Goal: Task Accomplishment & Management: Use online tool/utility

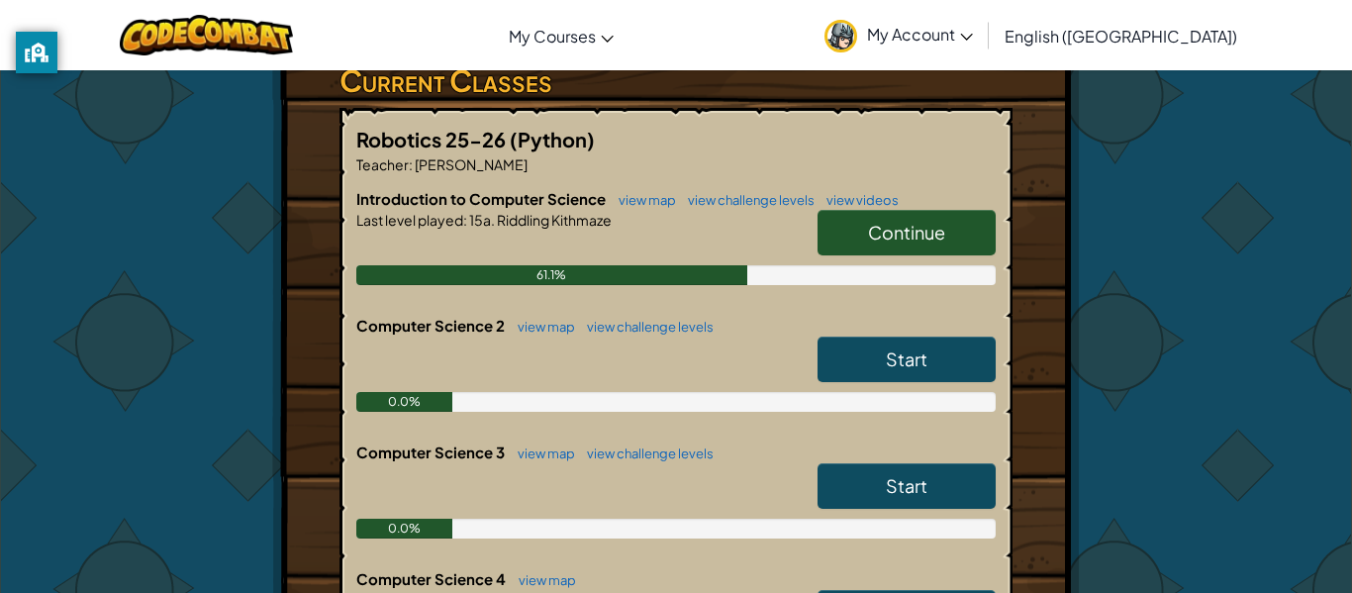
scroll to position [346, 0]
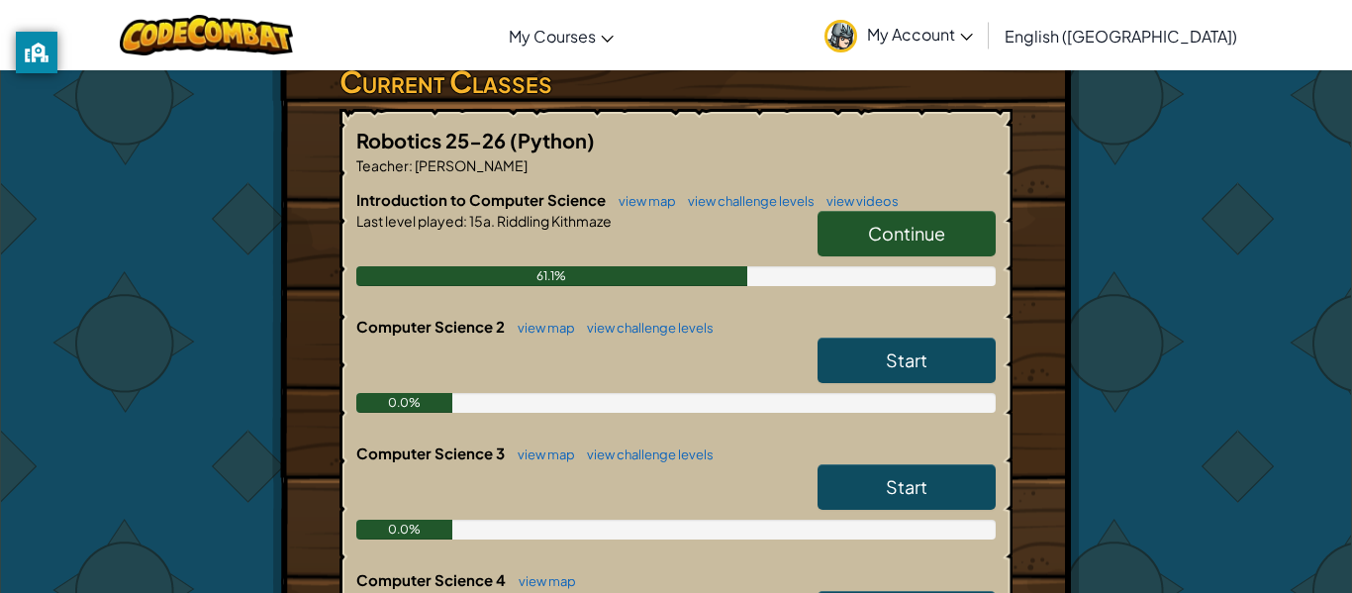
click at [823, 226] on link "Continue" at bounding box center [907, 234] width 178 height 46
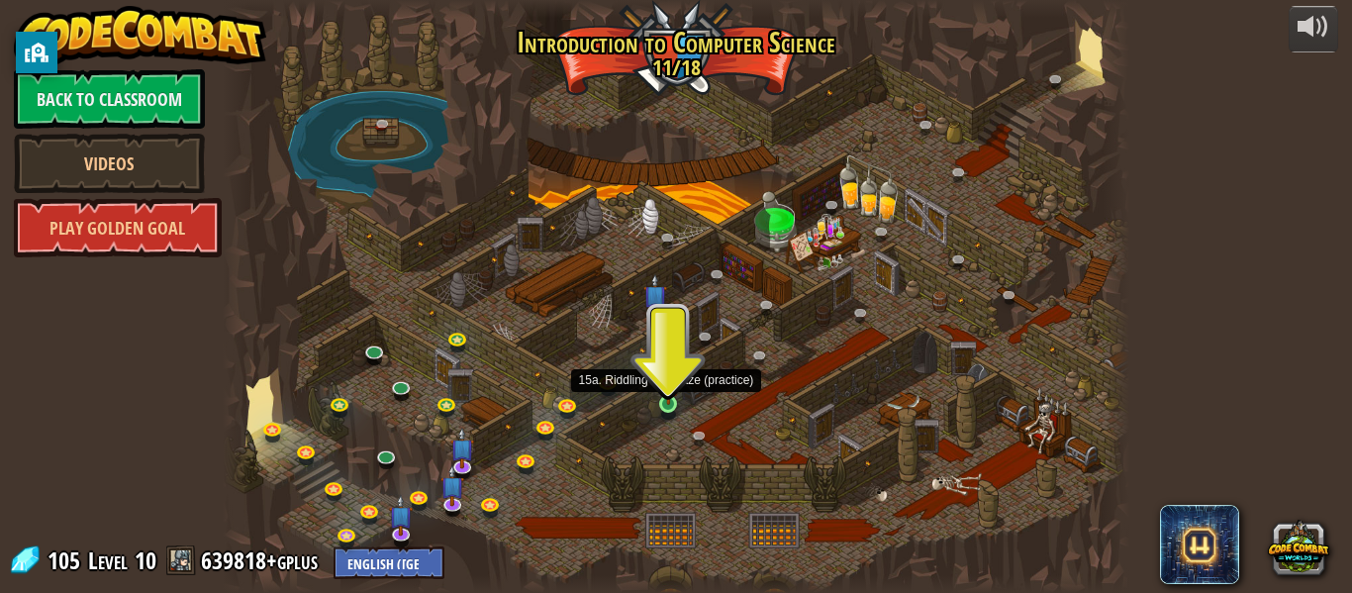
click at [666, 401] on img at bounding box center [668, 381] width 21 height 48
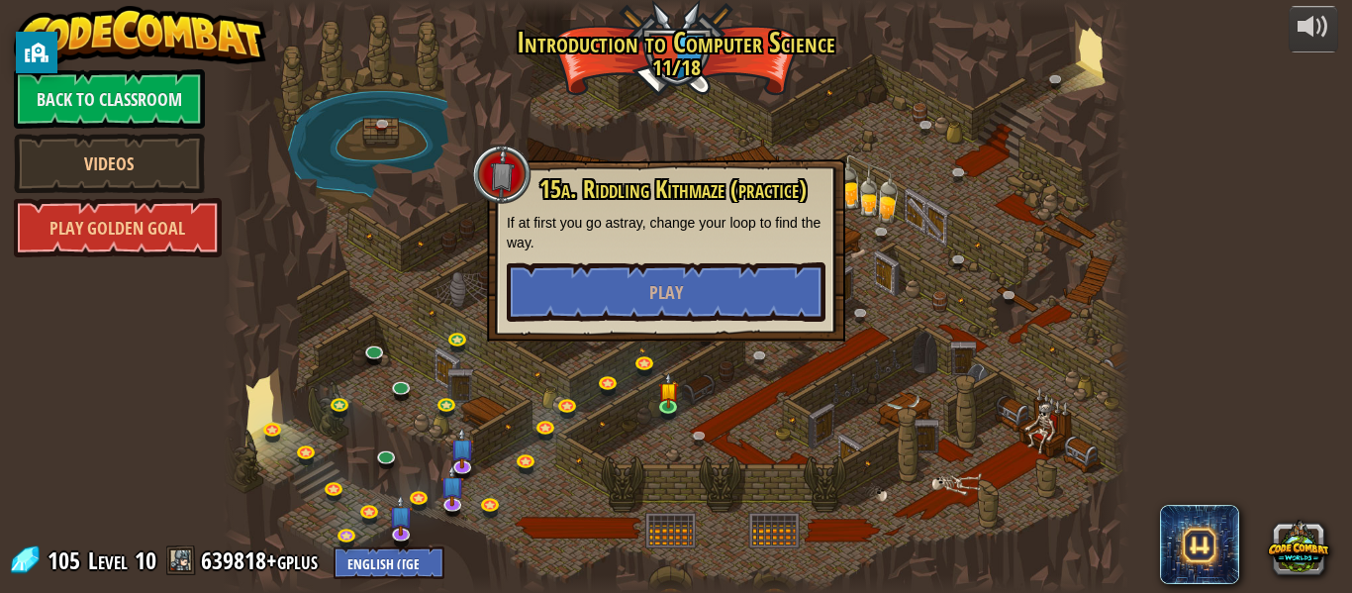
click at [659, 331] on div "15a. Riddling Kithmaze (practice) If at first you go astray, change your loop t…" at bounding box center [666, 250] width 358 height 182
click at [656, 299] on span "Play" at bounding box center [666, 292] width 34 height 25
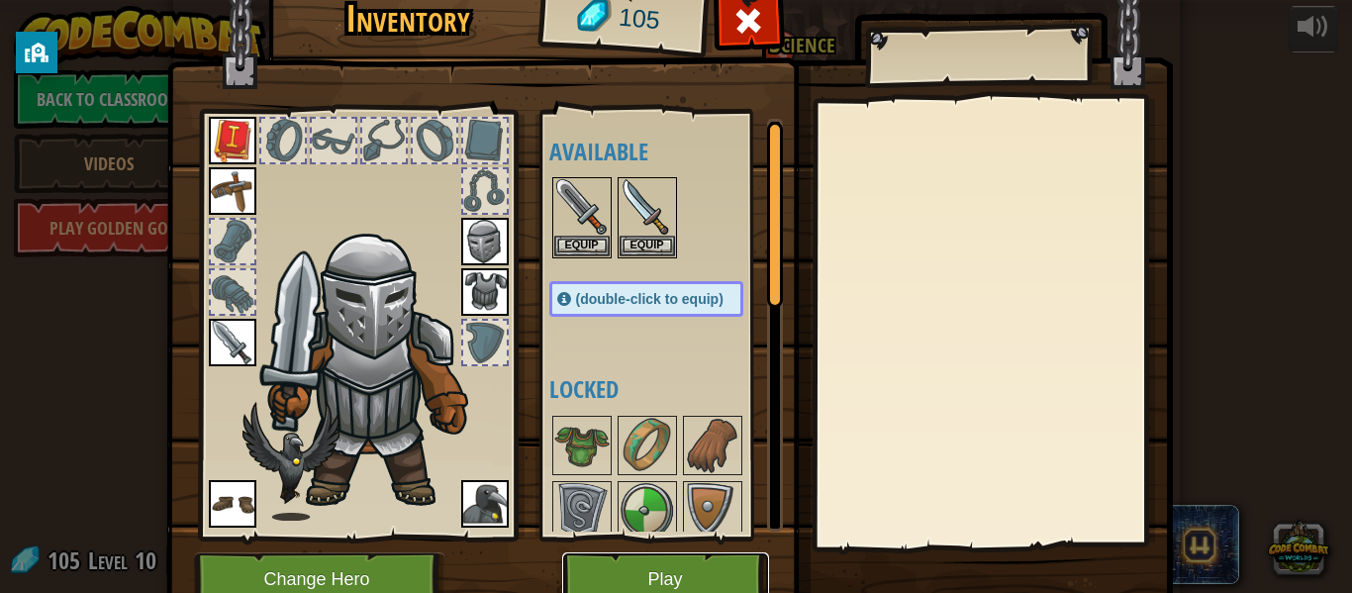
click at [649, 564] on button "Play" at bounding box center [665, 579] width 207 height 54
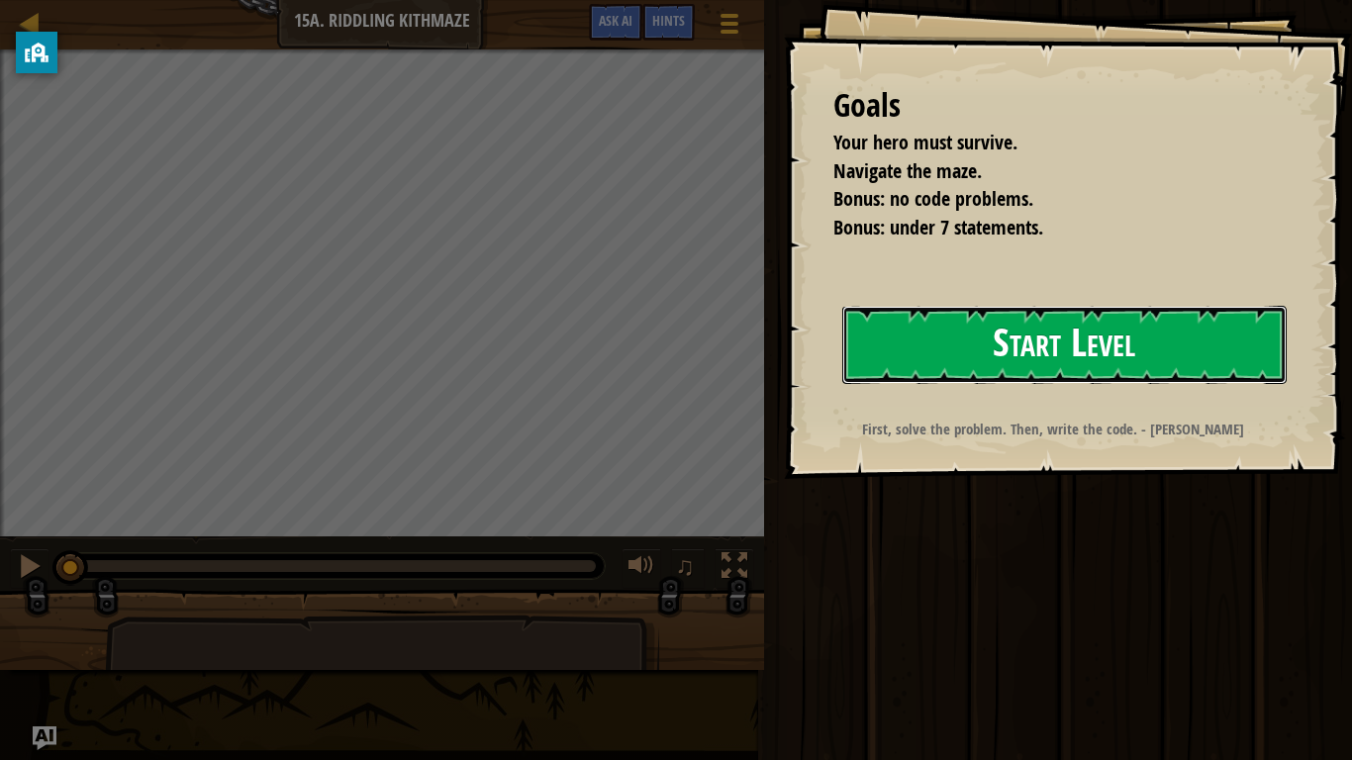
drag, startPoint x: 925, startPoint y: 358, endPoint x: 947, endPoint y: 371, distance: 26.2
click at [925, 358] on button "Start Level" at bounding box center [1064, 345] width 444 height 78
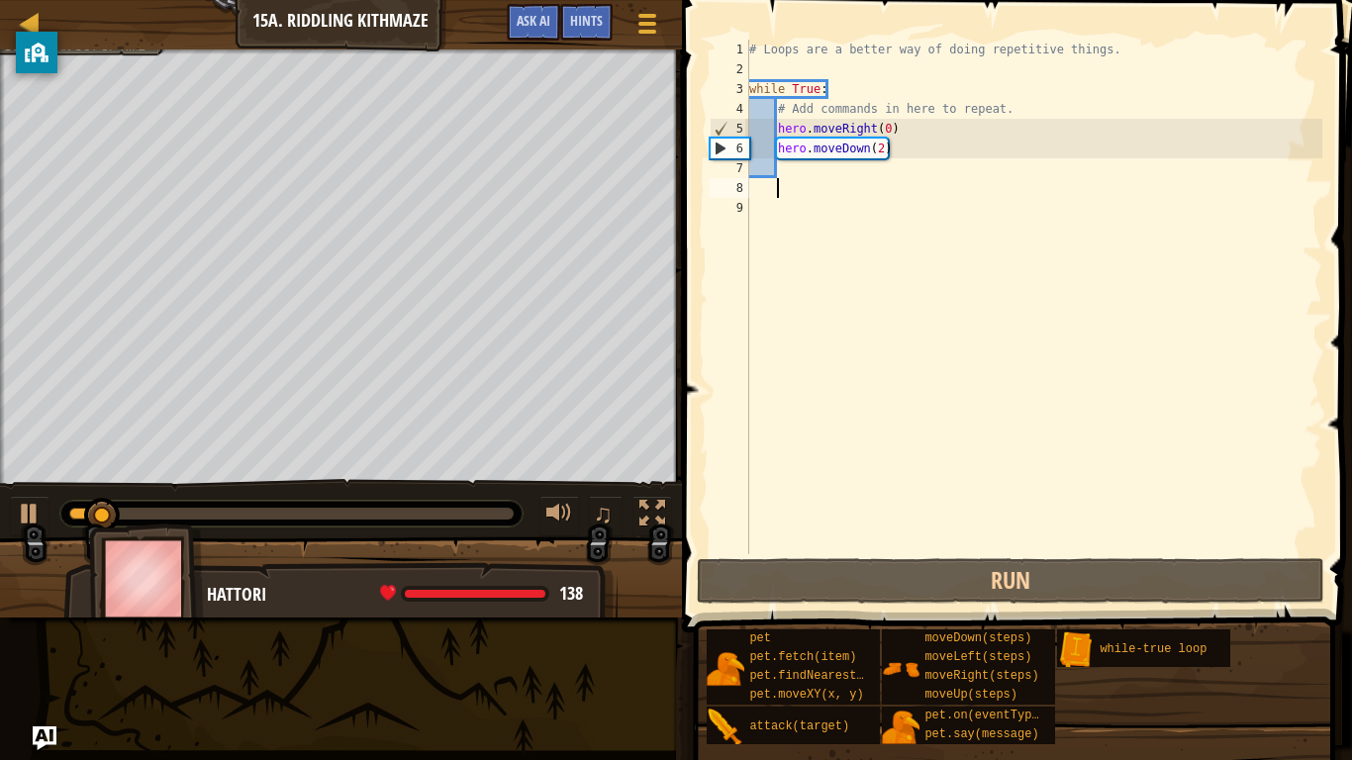
click at [652, 26] on div at bounding box center [647, 23] width 27 height 29
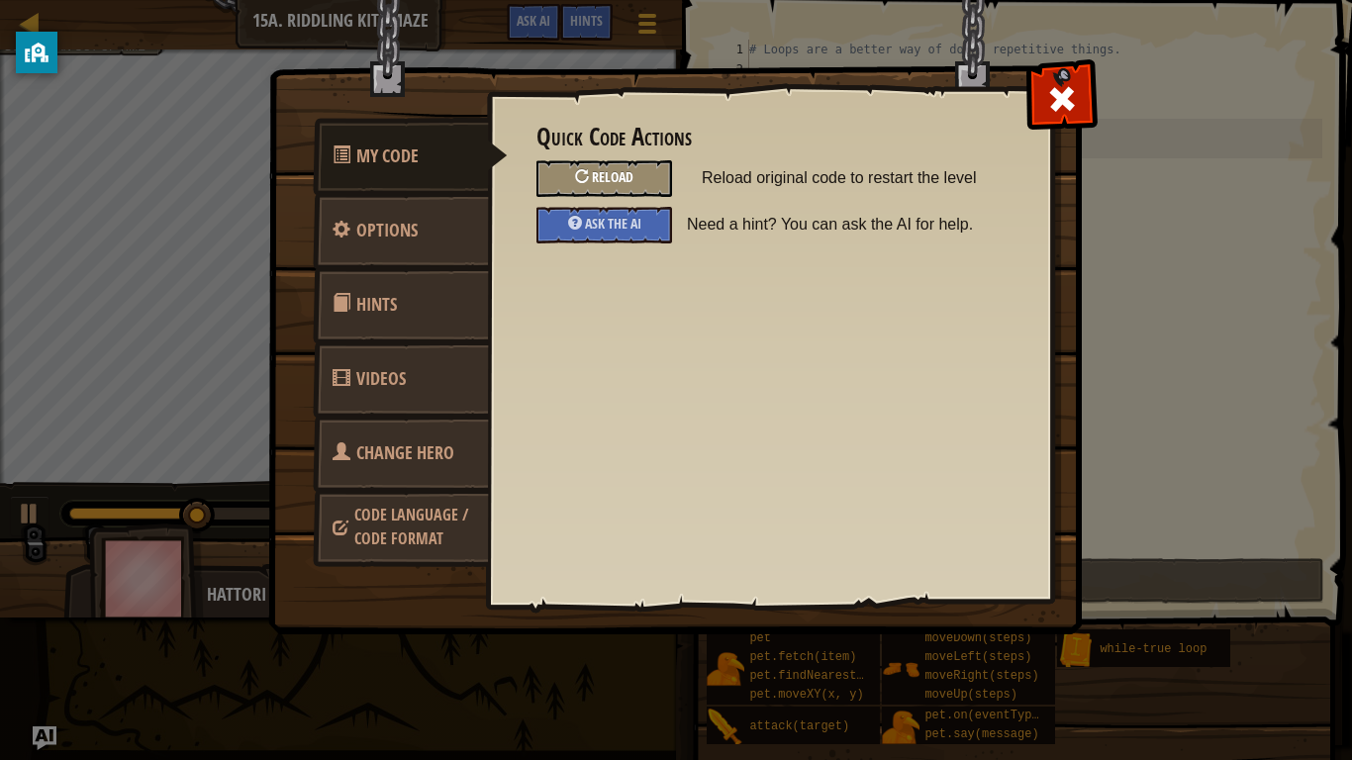
click at [633, 194] on div "Reload" at bounding box center [605, 178] width 136 height 37
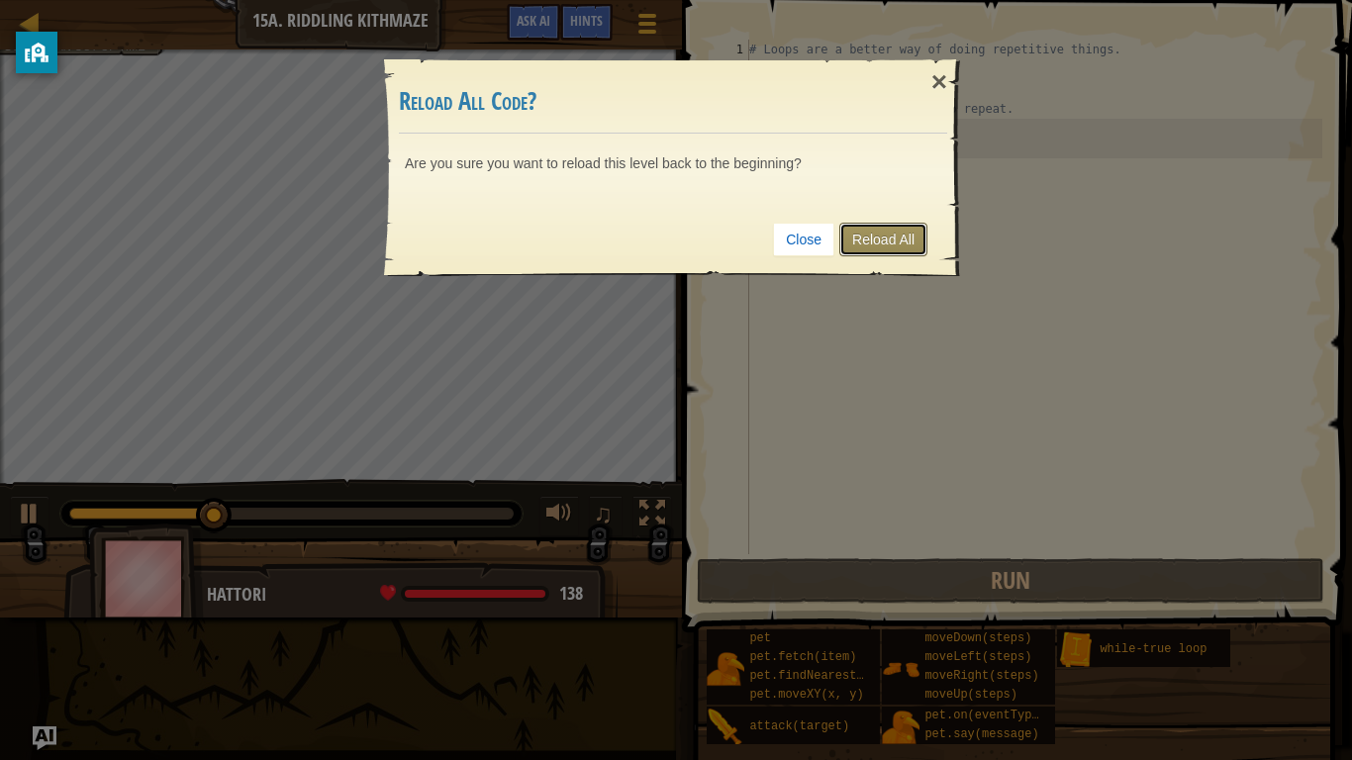
click at [923, 230] on link "Reload All" at bounding box center [883, 240] width 88 height 34
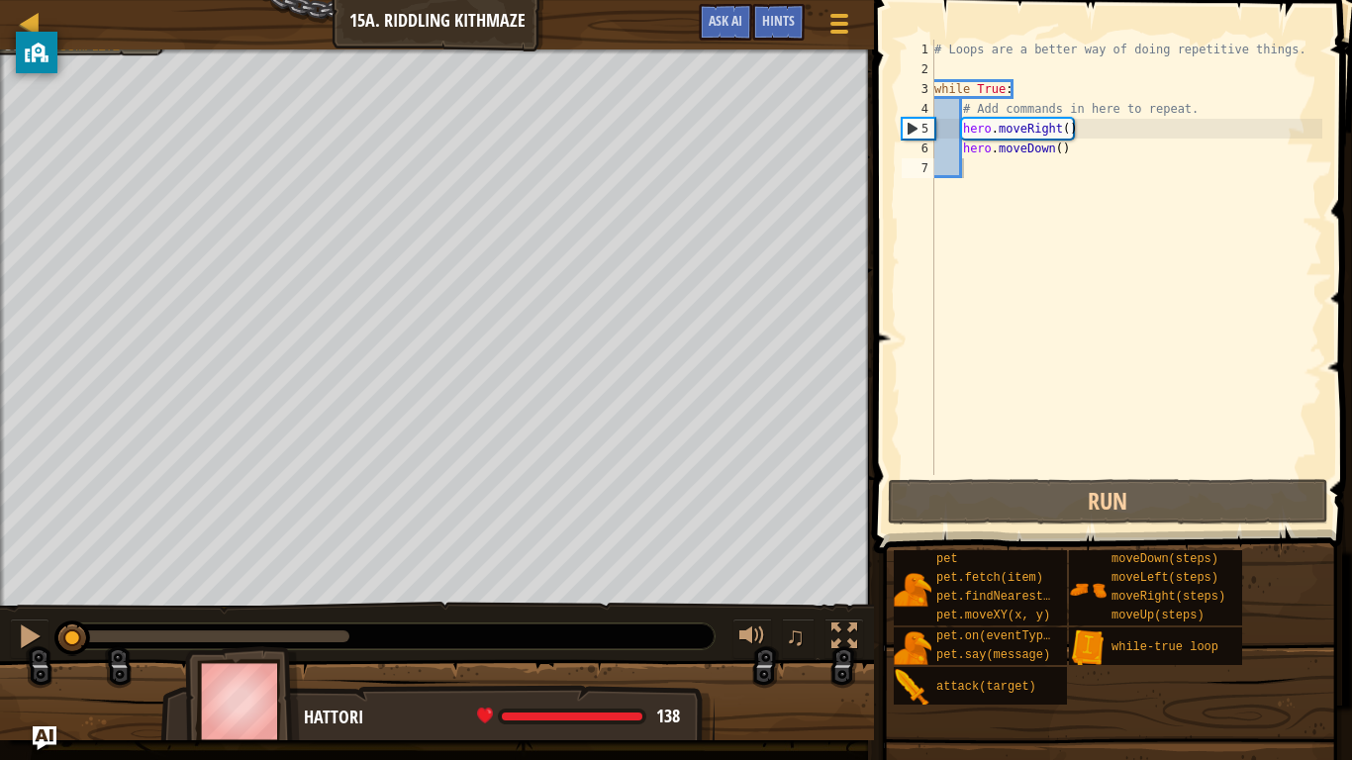
click at [203, 592] on div at bounding box center [387, 637] width 654 height 26
drag, startPoint x: 271, startPoint y: 632, endPoint x: 318, endPoint y: 634, distance: 46.6
click at [271, 592] on div at bounding box center [209, 637] width 280 height 12
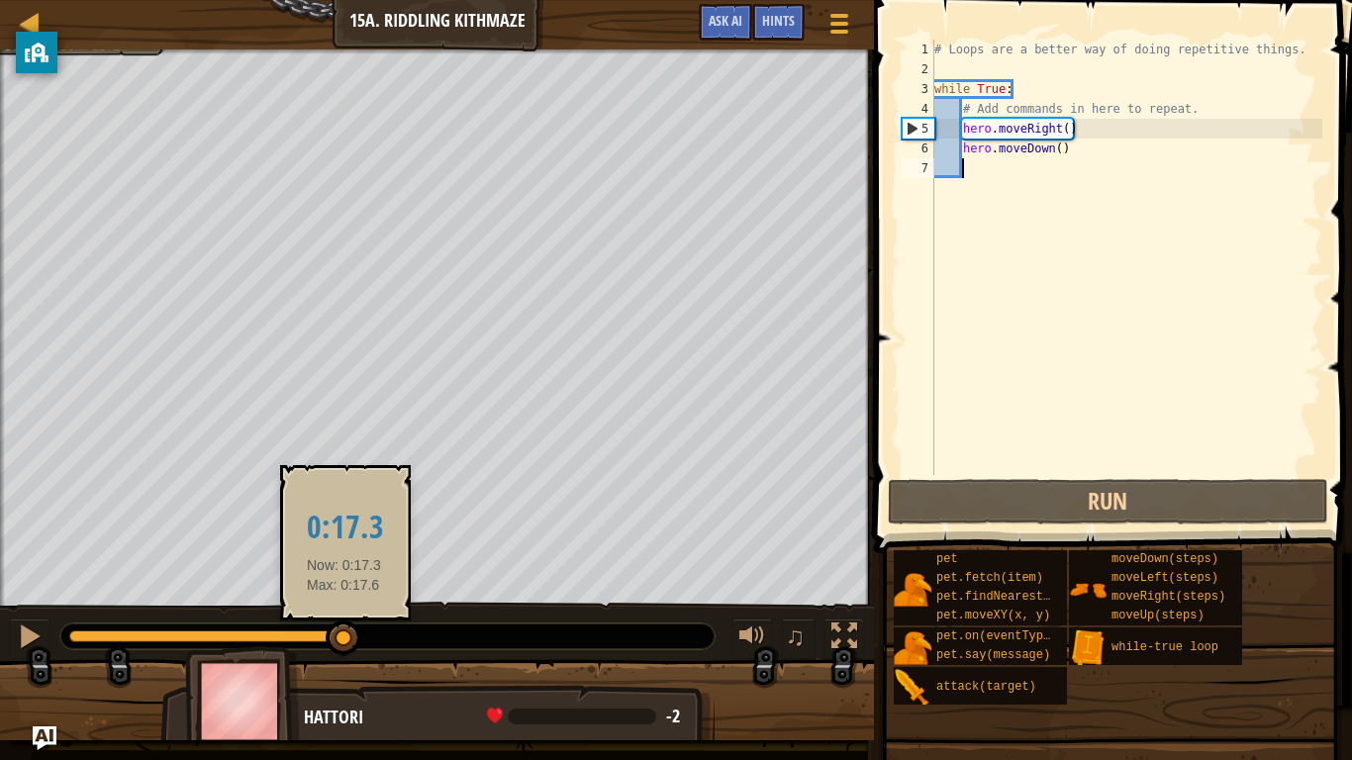
click at [345, 592] on div at bounding box center [209, 637] width 280 height 12
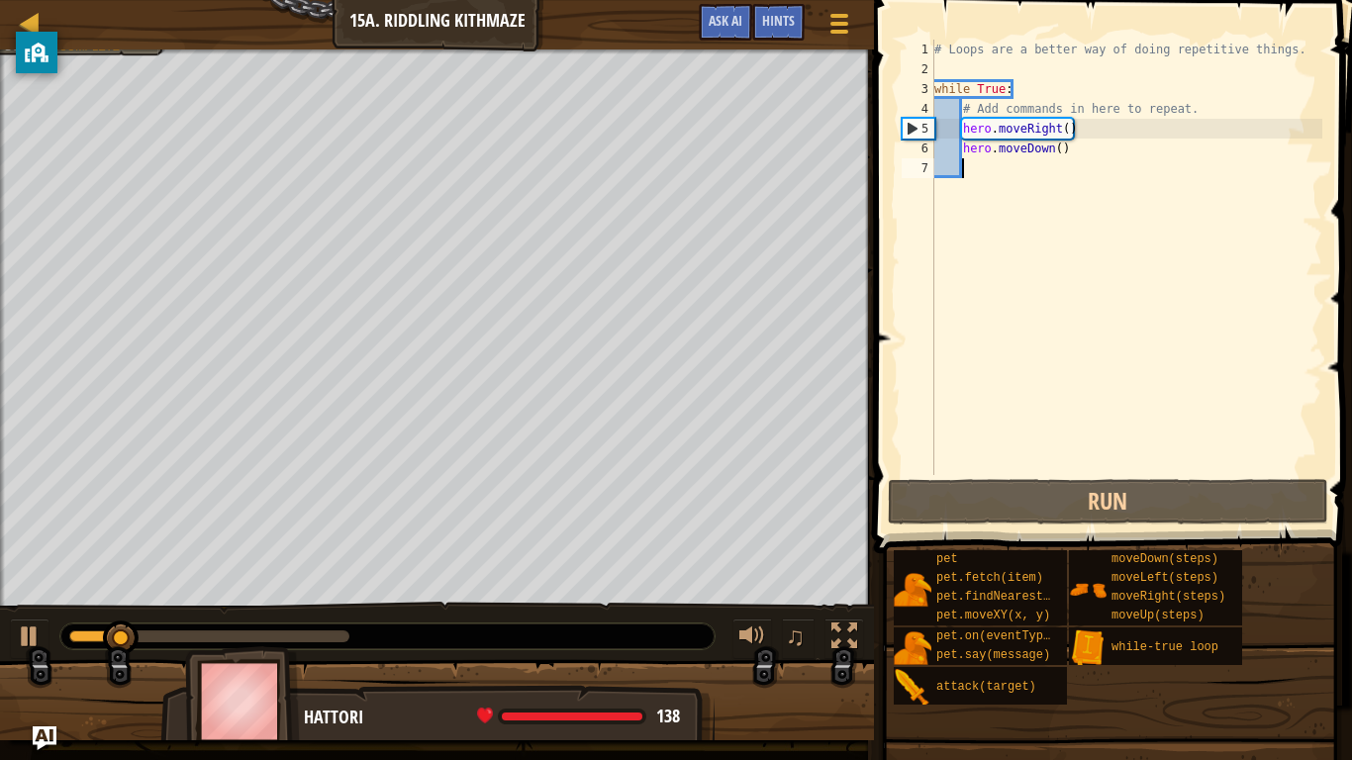
drag, startPoint x: 324, startPoint y: 634, endPoint x: 0, endPoint y: 589, distance: 326.8
click at [0, 591] on div "Your hero must survive. Navigate the maze. Bonus: no code problems. Bonus: unde…" at bounding box center [676, 394] width 1352 height 691
drag, startPoint x: 1069, startPoint y: 145, endPoint x: 965, endPoint y: 148, distance: 104.0
click at [965, 148] on div "# Loops are a better way of doing repetitive things. while True : # Add command…" at bounding box center [1127, 277] width 392 height 475
type textarea "hero.moveDown()"
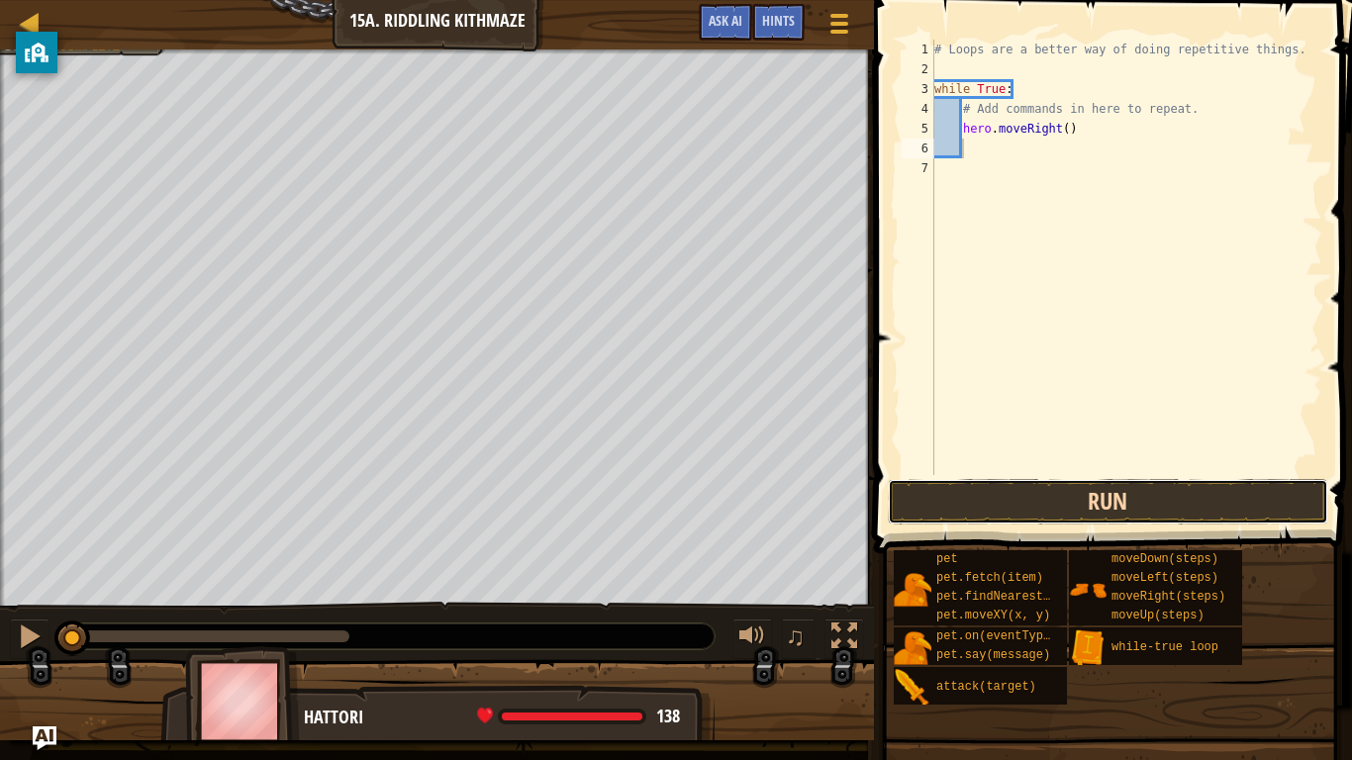
click at [1078, 496] on button "Run" at bounding box center [1108, 502] width 441 height 46
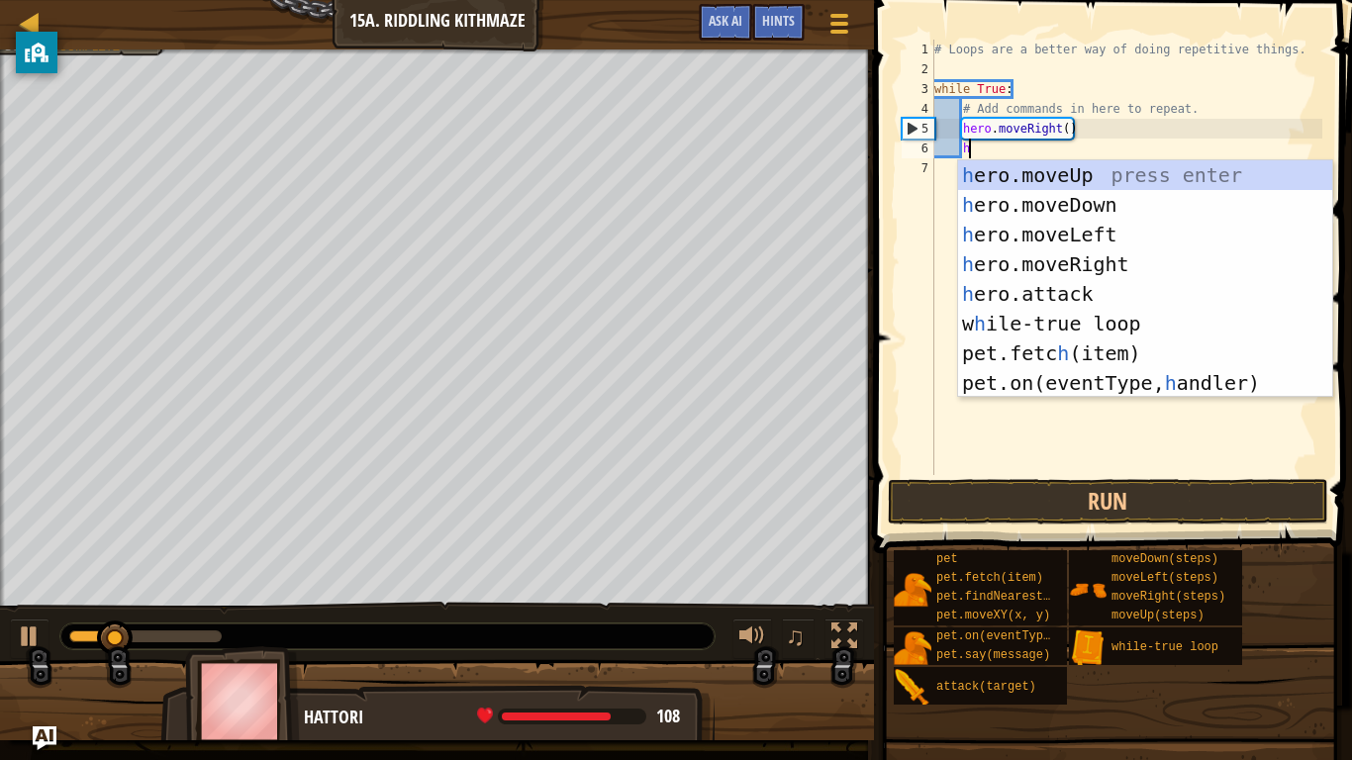
scroll to position [9, 6]
type textarea "her"
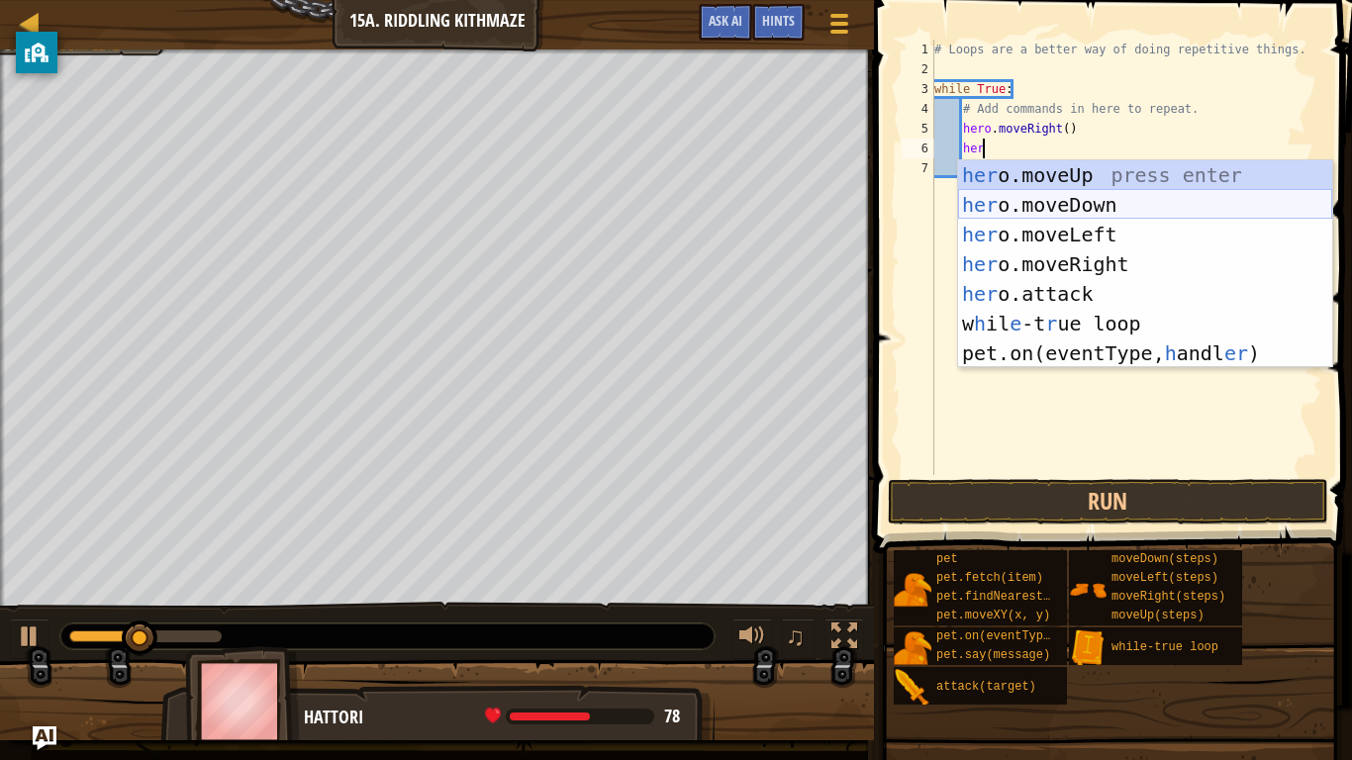
click at [1079, 196] on div "her o.moveUp press enter her o.moveDown press enter her o.moveLeft press enter …" at bounding box center [1145, 293] width 374 height 267
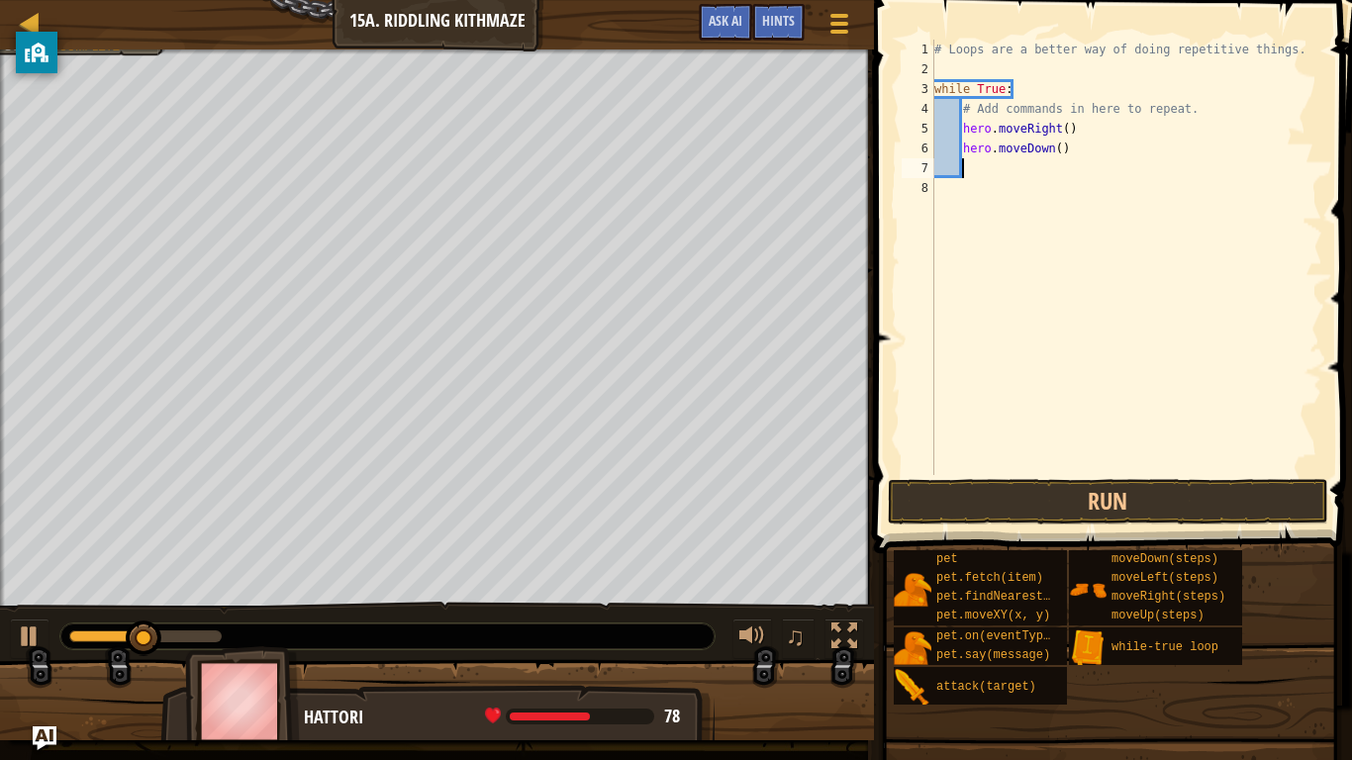
scroll to position [9, 3]
click at [960, 483] on button "Run" at bounding box center [1108, 502] width 441 height 46
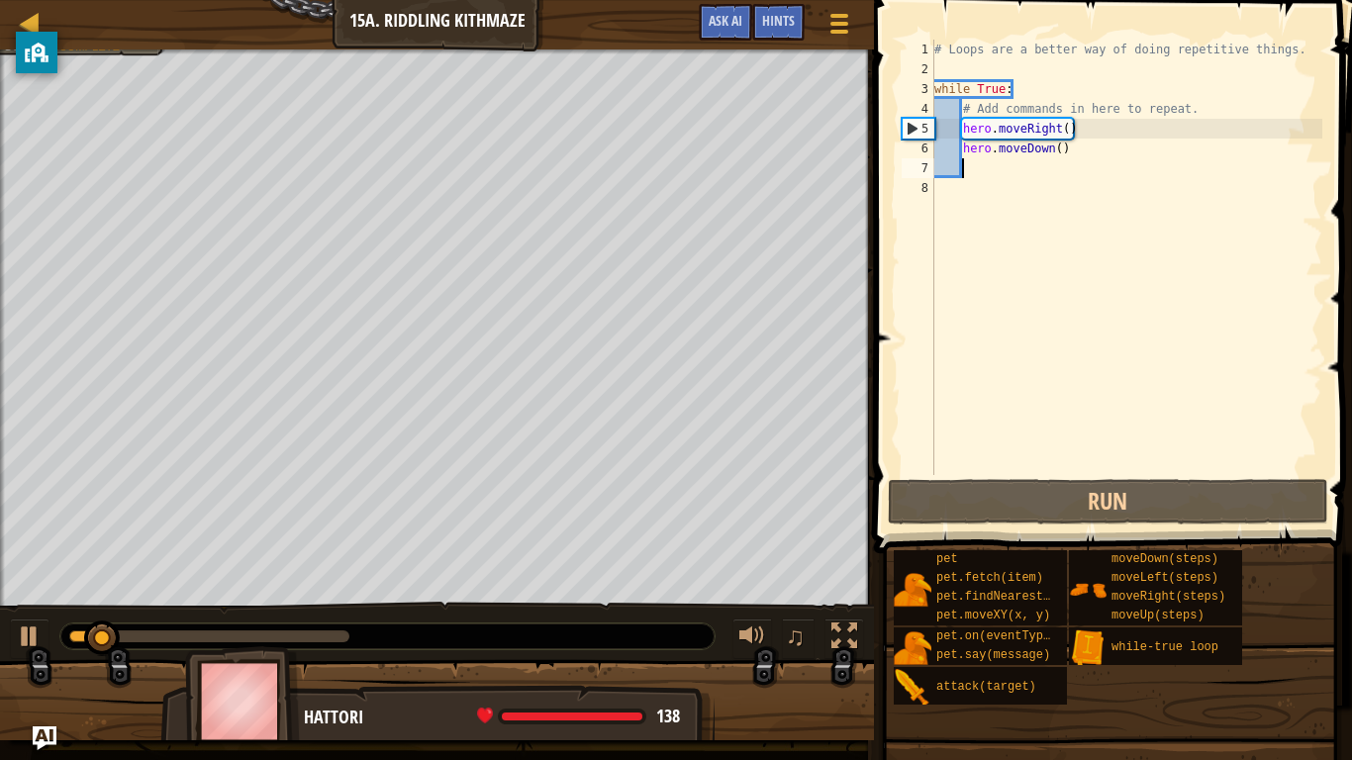
type textarea "her"
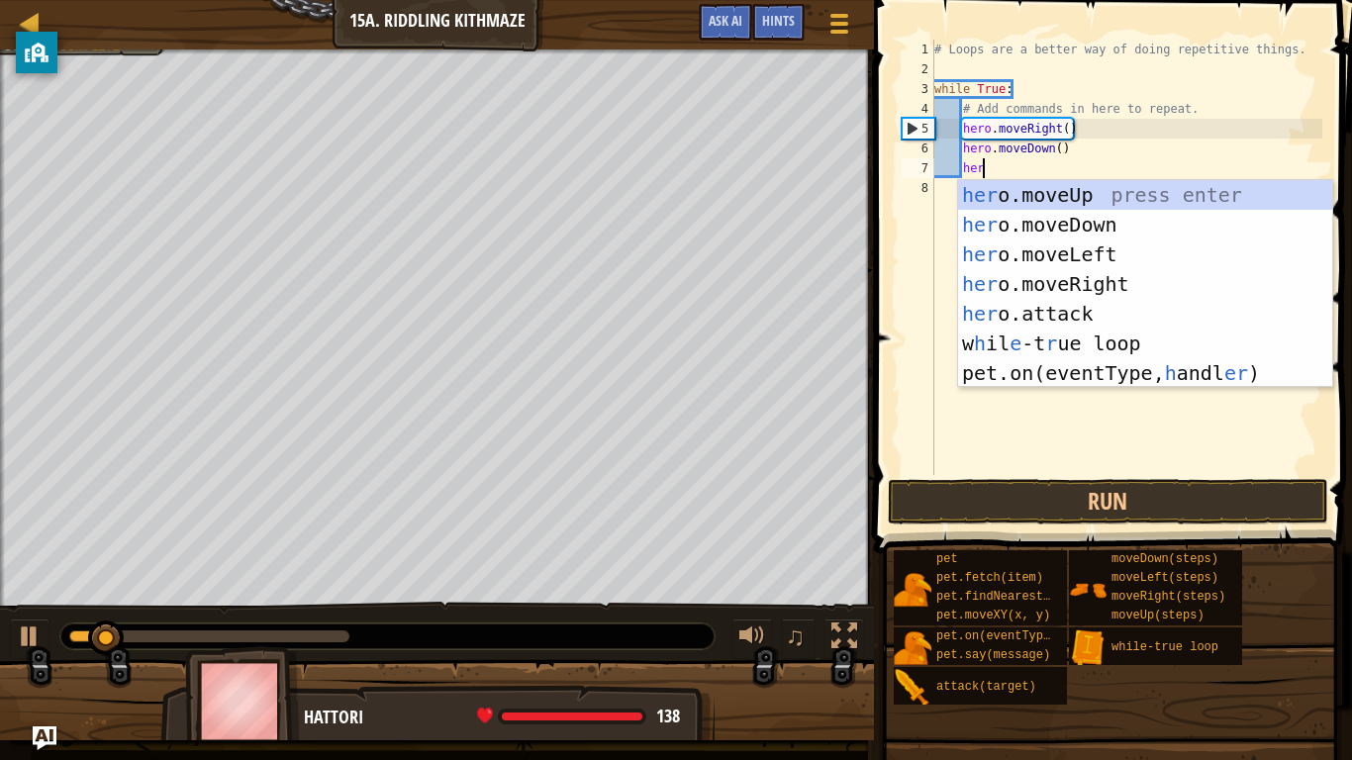
scroll to position [9, 6]
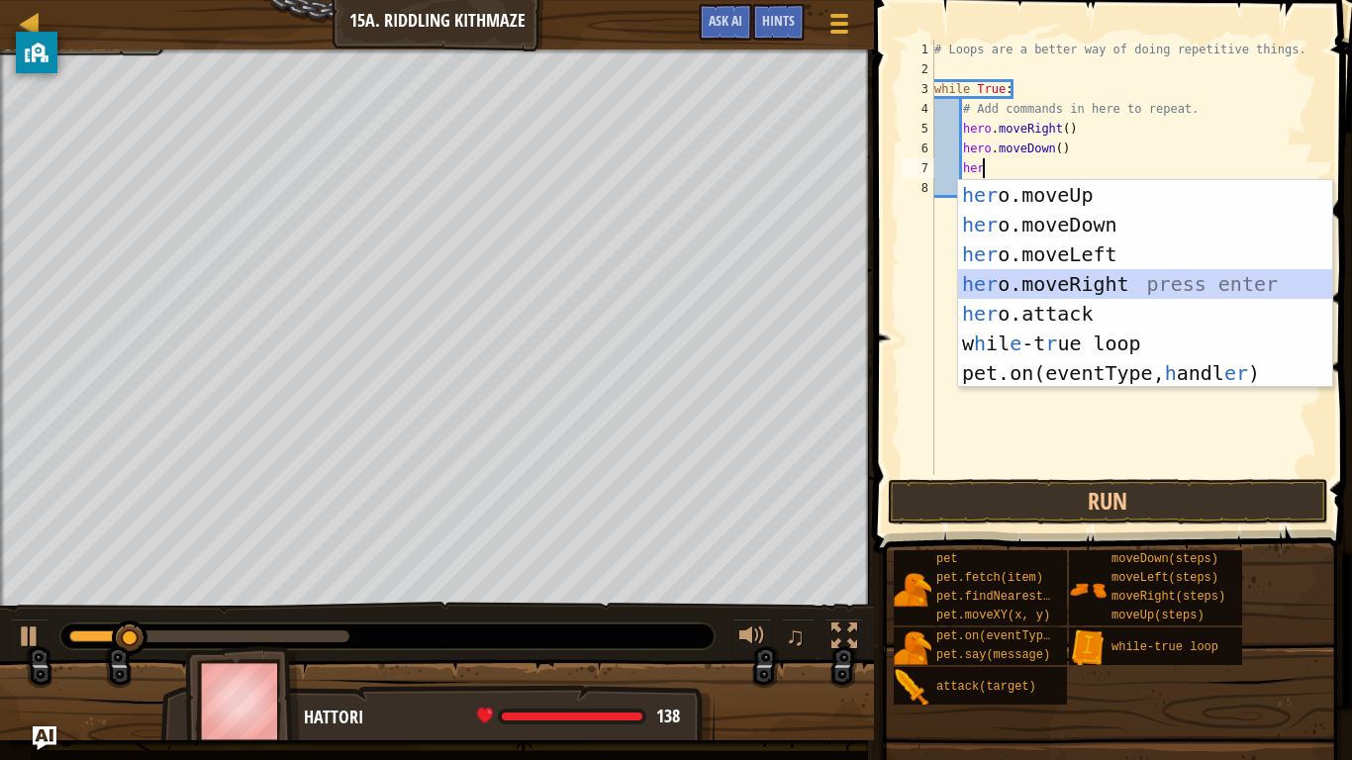
click at [1094, 269] on div "her o.moveUp press enter her o.moveDown press enter her o.moveLeft press enter …" at bounding box center [1145, 313] width 374 height 267
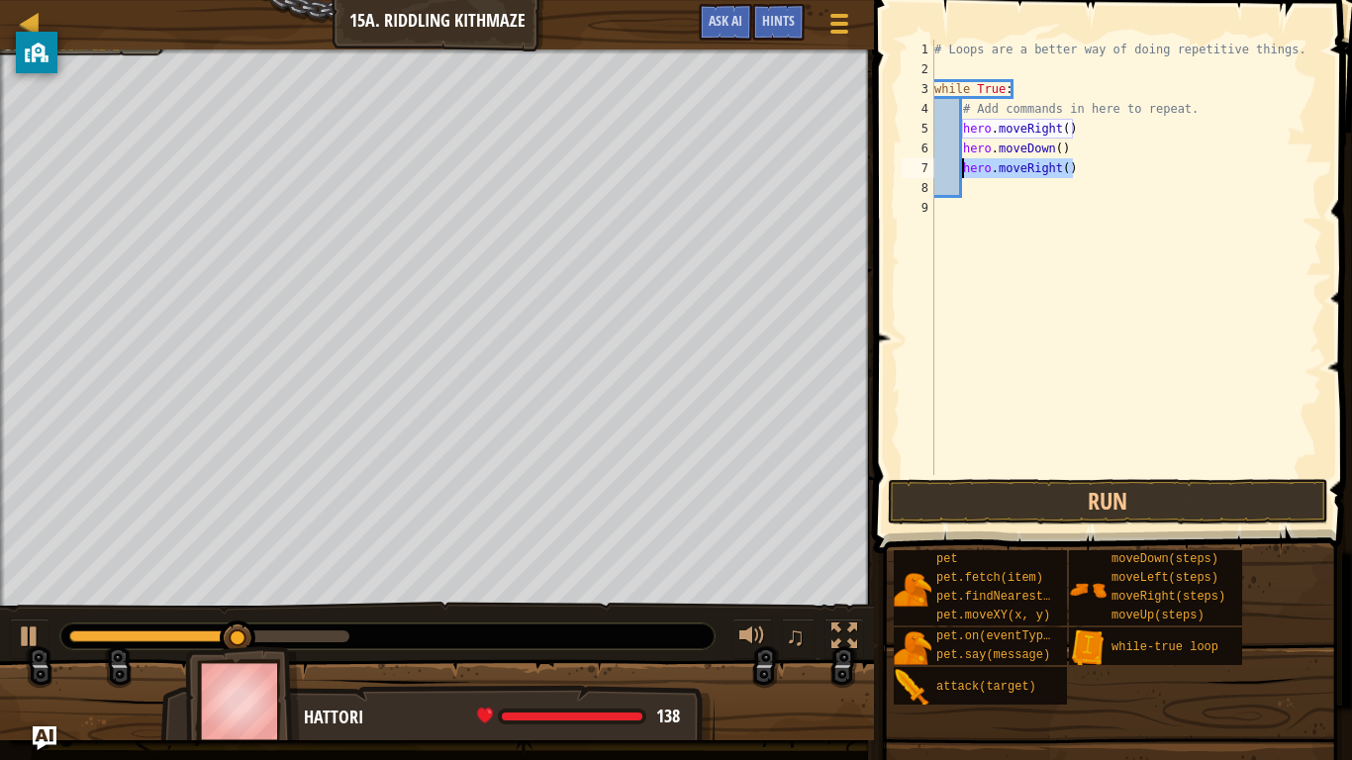
drag, startPoint x: 1077, startPoint y: 169, endPoint x: 965, endPoint y: 165, distance: 111.9
click at [965, 165] on div "# Loops are a better way of doing repetitive things. while True : # Add command…" at bounding box center [1127, 277] width 392 height 475
type textarea "hero.moveRight()"
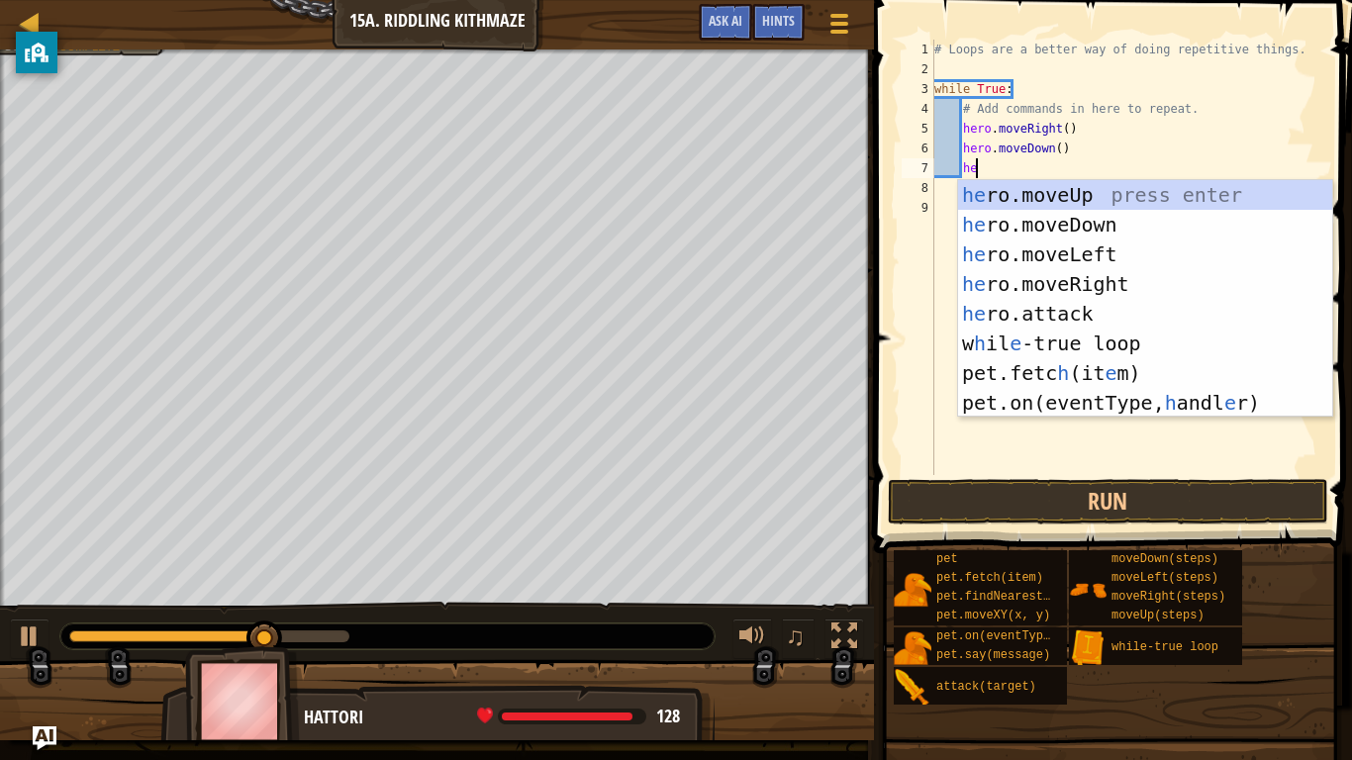
type textarea "her"
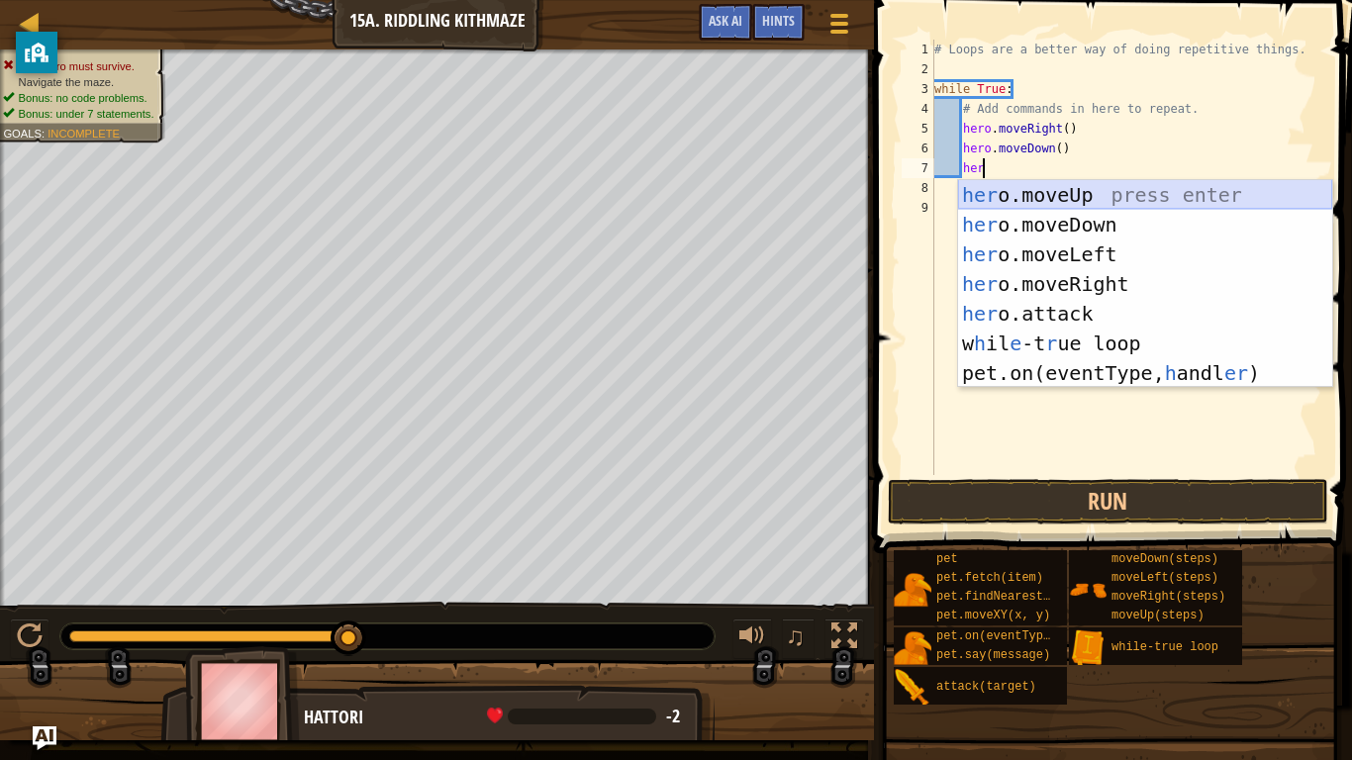
click at [1074, 197] on div "her o.moveUp press enter her o.moveDown press enter her o.moveLeft press enter …" at bounding box center [1145, 313] width 374 height 267
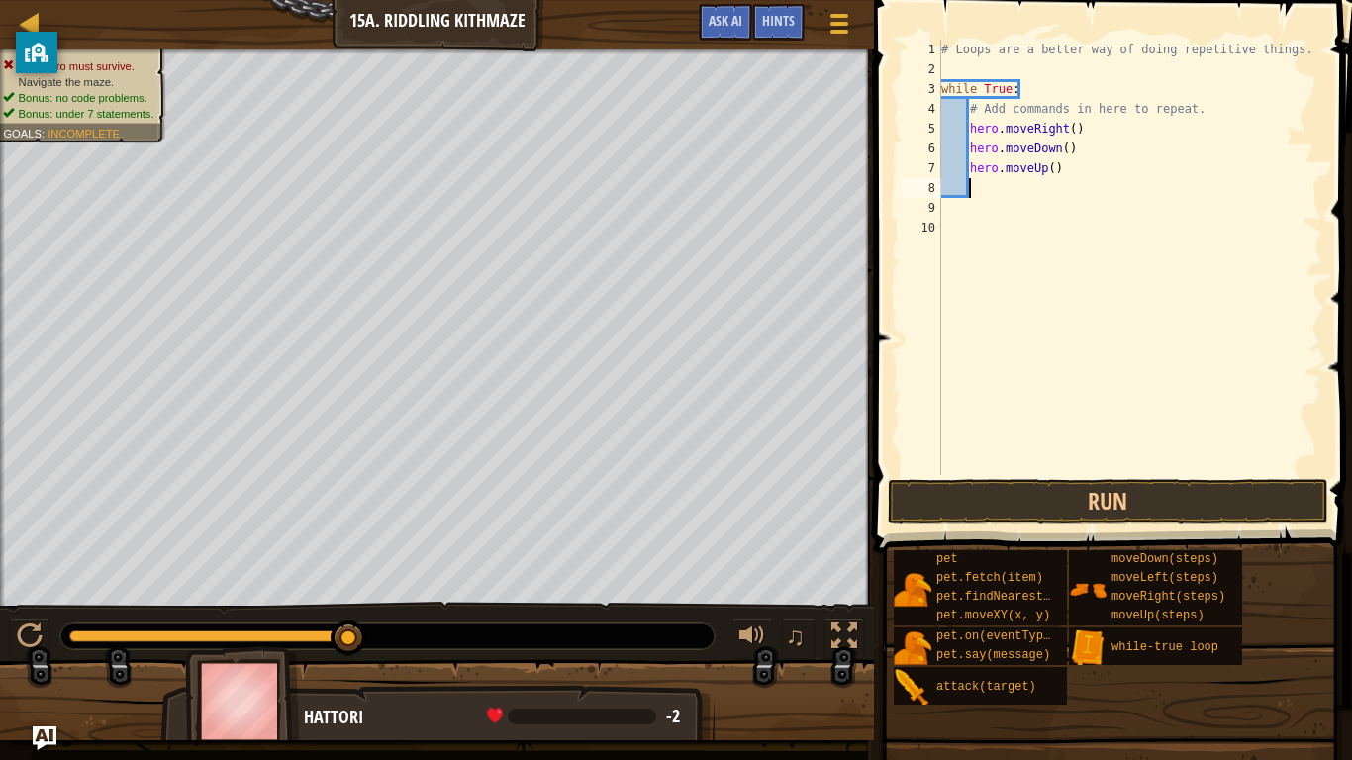
scroll to position [9, 3]
click at [942, 486] on button "Run" at bounding box center [1108, 502] width 441 height 46
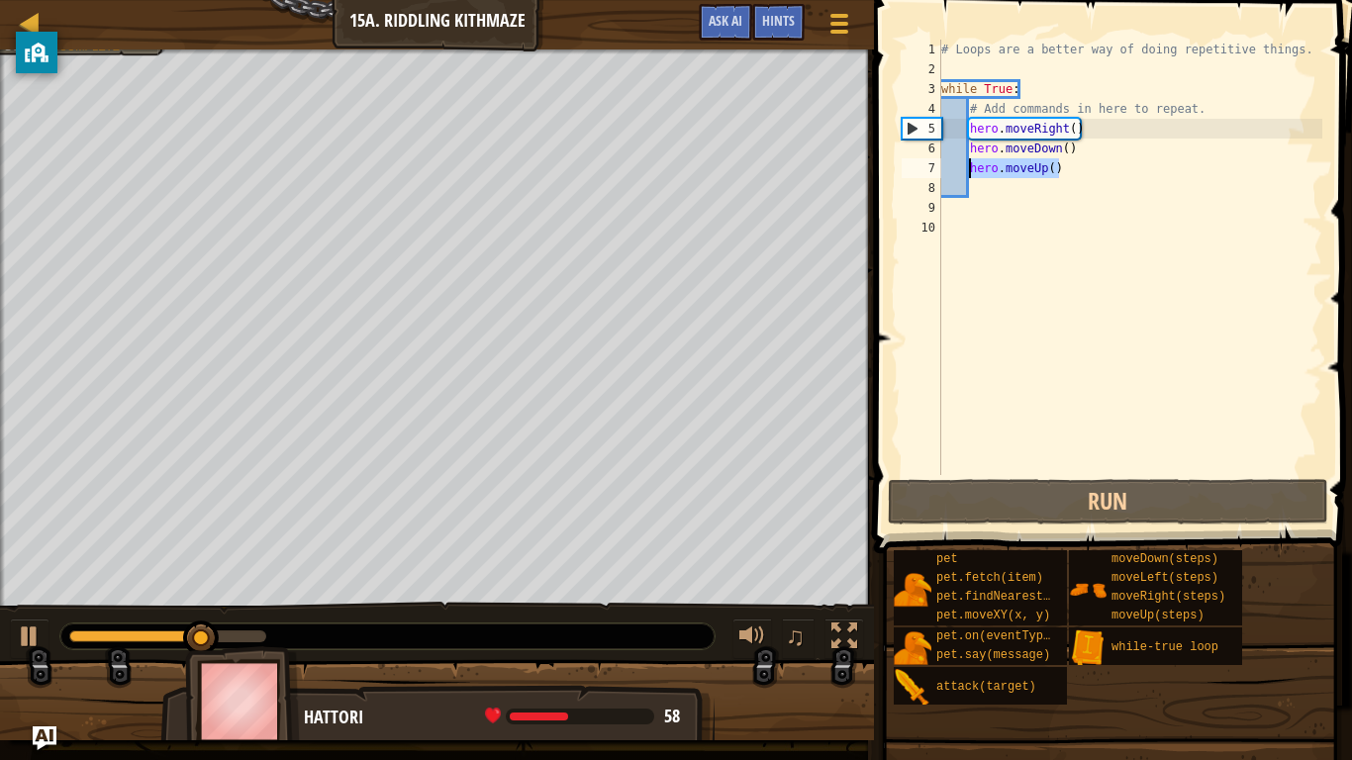
drag, startPoint x: 1071, startPoint y: 167, endPoint x: 969, endPoint y: 163, distance: 102.0
click at [969, 163] on div "# Loops are a better way of doing repetitive things. while True : # Add command…" at bounding box center [1129, 277] width 385 height 475
type textarea "hero.moveUp()"
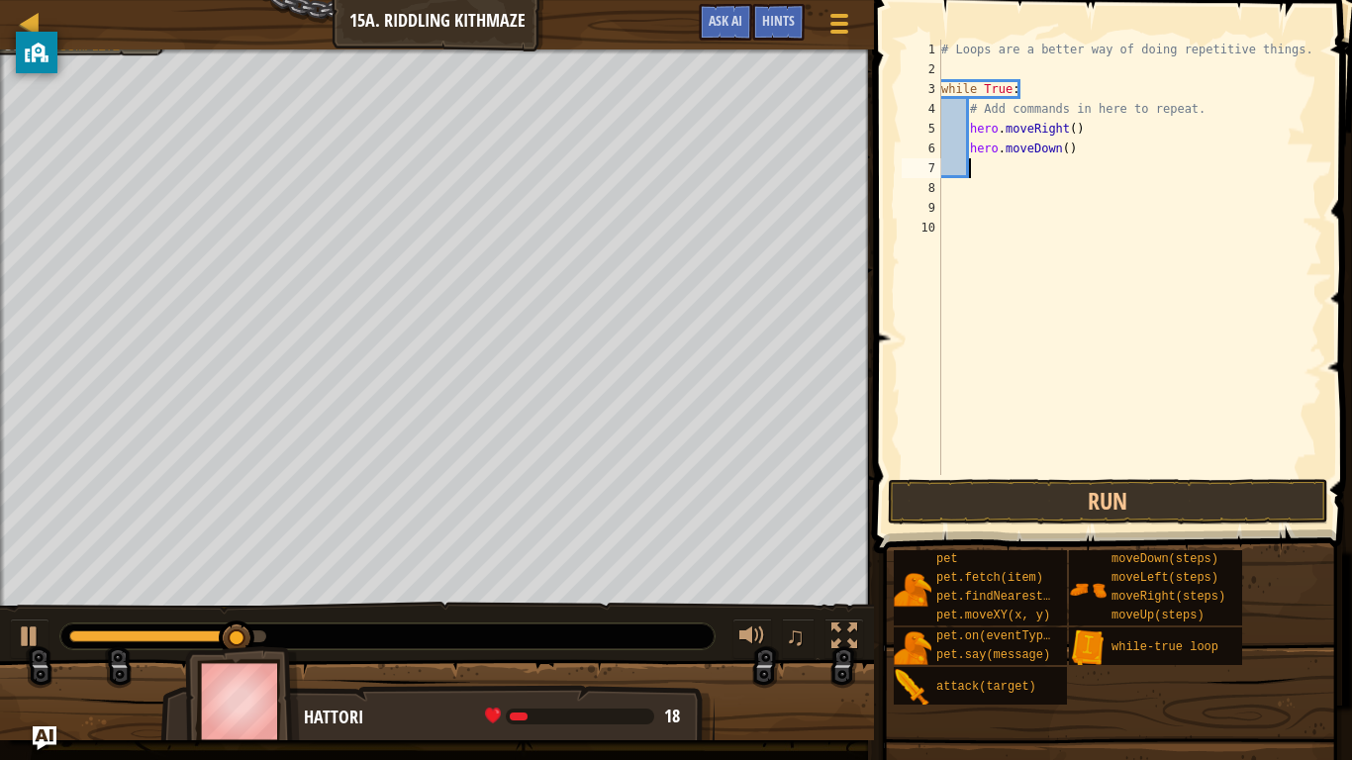
click at [975, 180] on div "# Loops are a better way of doing repetitive things. while True : # Add command…" at bounding box center [1129, 277] width 385 height 475
type textarea "her"
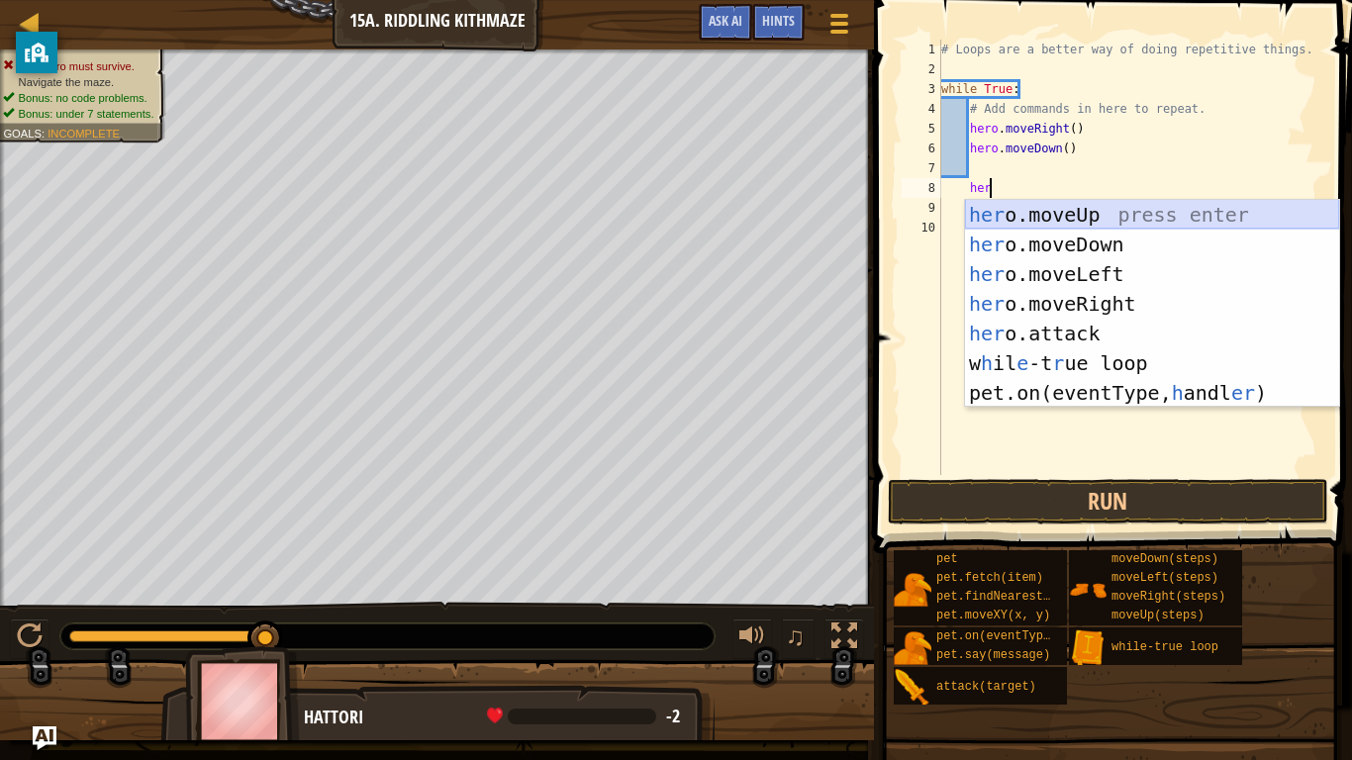
click at [1101, 214] on div "her o.moveUp press enter her o.moveDown press enter her o.moveLeft press enter …" at bounding box center [1152, 333] width 374 height 267
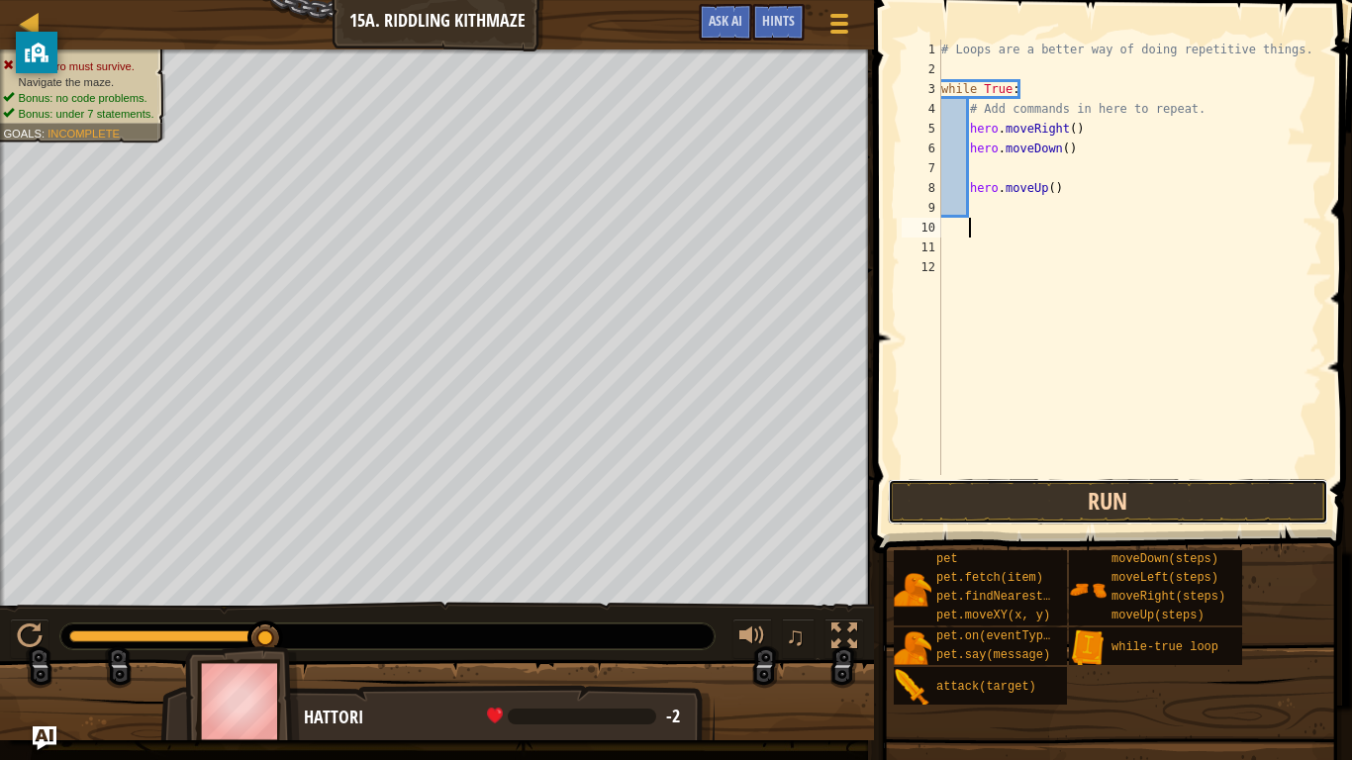
click at [1137, 502] on button "Run" at bounding box center [1108, 502] width 441 height 46
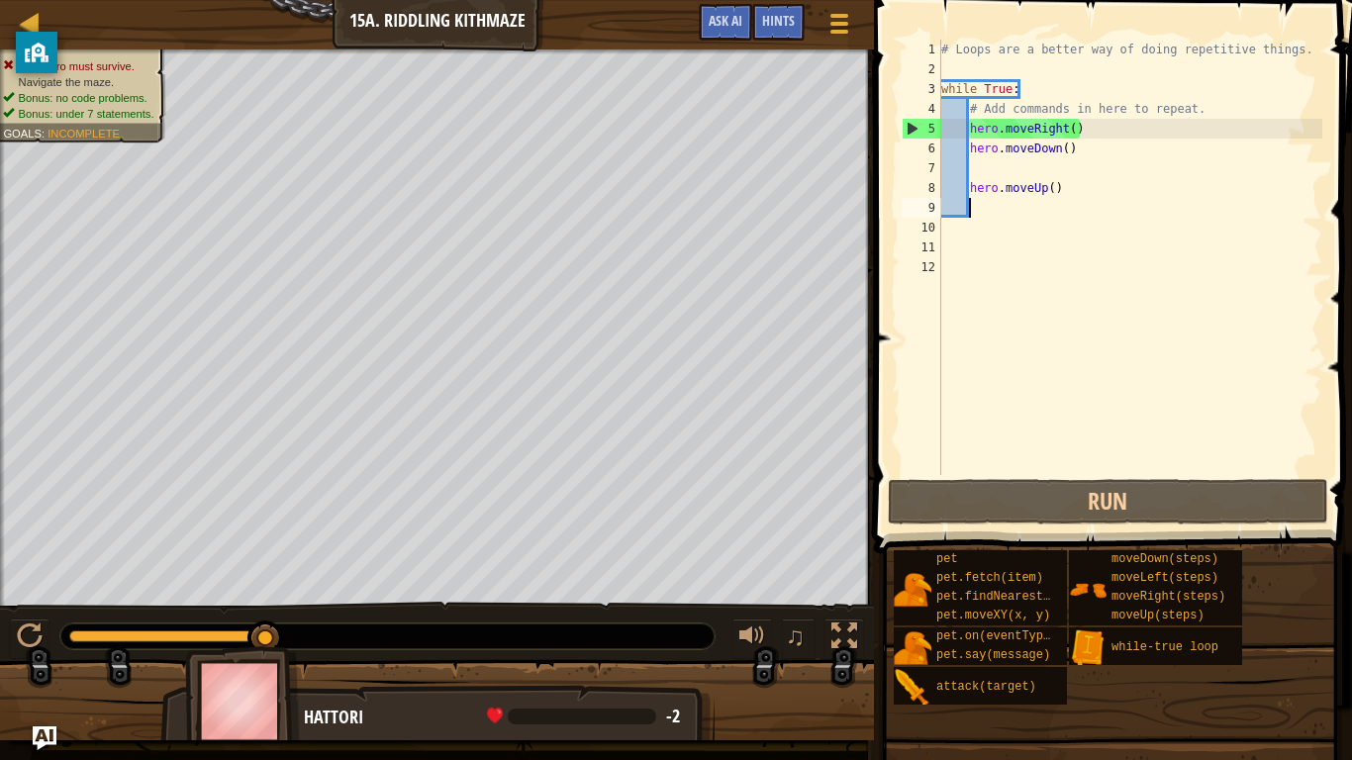
drag, startPoint x: 1083, startPoint y: 212, endPoint x: 965, endPoint y: 203, distance: 118.1
click at [965, 203] on div "# Loops are a better way of doing repetitive things. while True : # Add command…" at bounding box center [1129, 277] width 385 height 475
click at [957, 189] on div "# Loops are a better way of doing repetitive things. while True : # Add command…" at bounding box center [1129, 277] width 385 height 475
type textarea "hero.moveUp()"
click at [970, 187] on div "# Loops are a better way of doing repetitive things. while True : # Add command…" at bounding box center [1129, 277] width 385 height 475
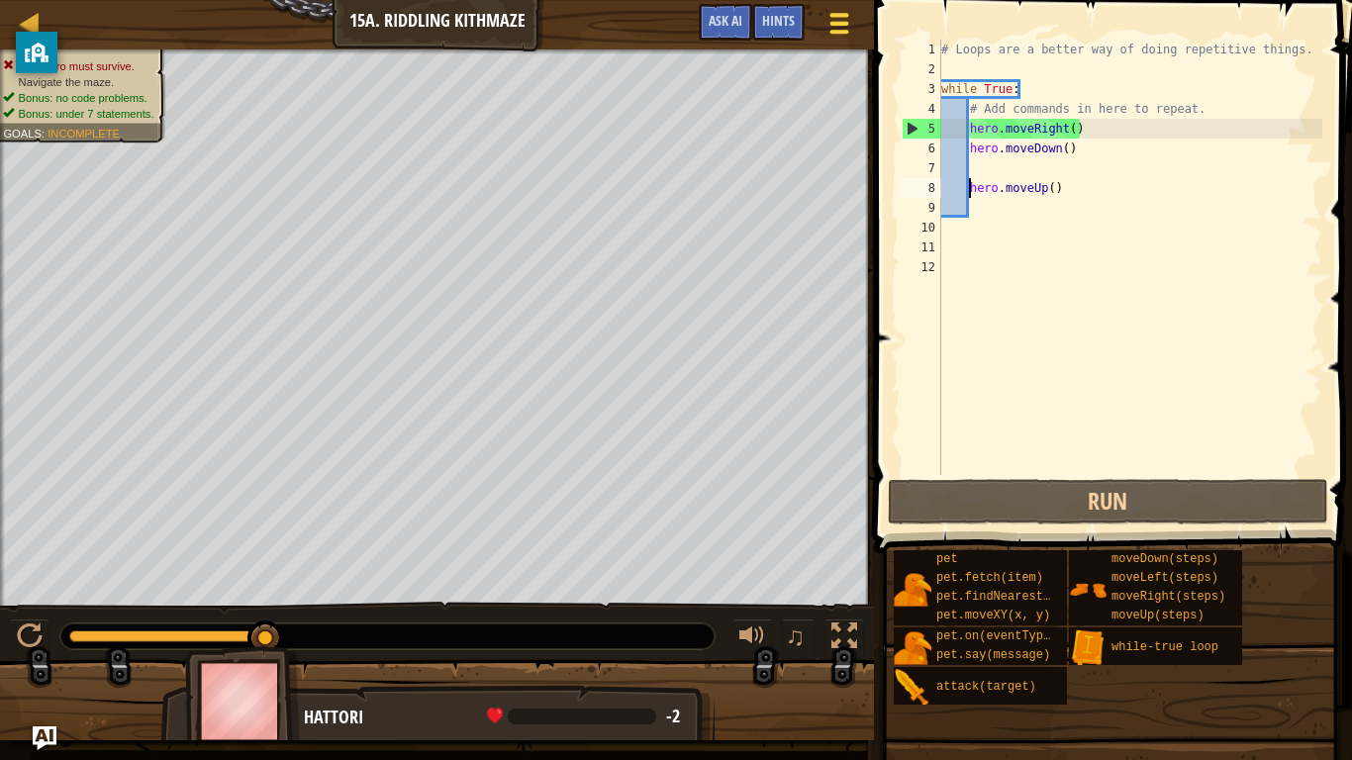
click at [837, 42] on button "Game Menu" at bounding box center [840, 27] width 52 height 49
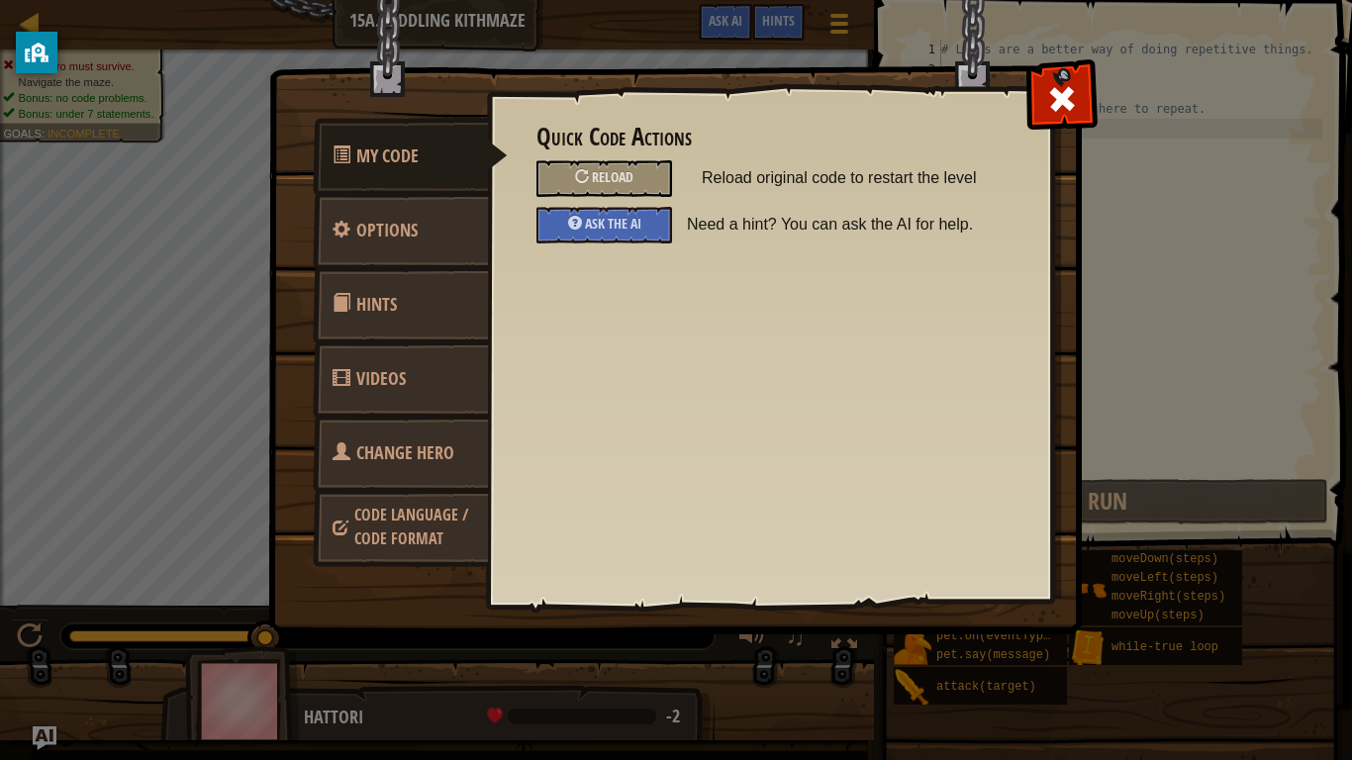
click at [548, 158] on div "Quick Code Actions Reload Reload original code to restart the level Ask the AI …" at bounding box center [770, 184] width 466 height 120
click at [573, 175] on div "Reload" at bounding box center [605, 178] width 136 height 37
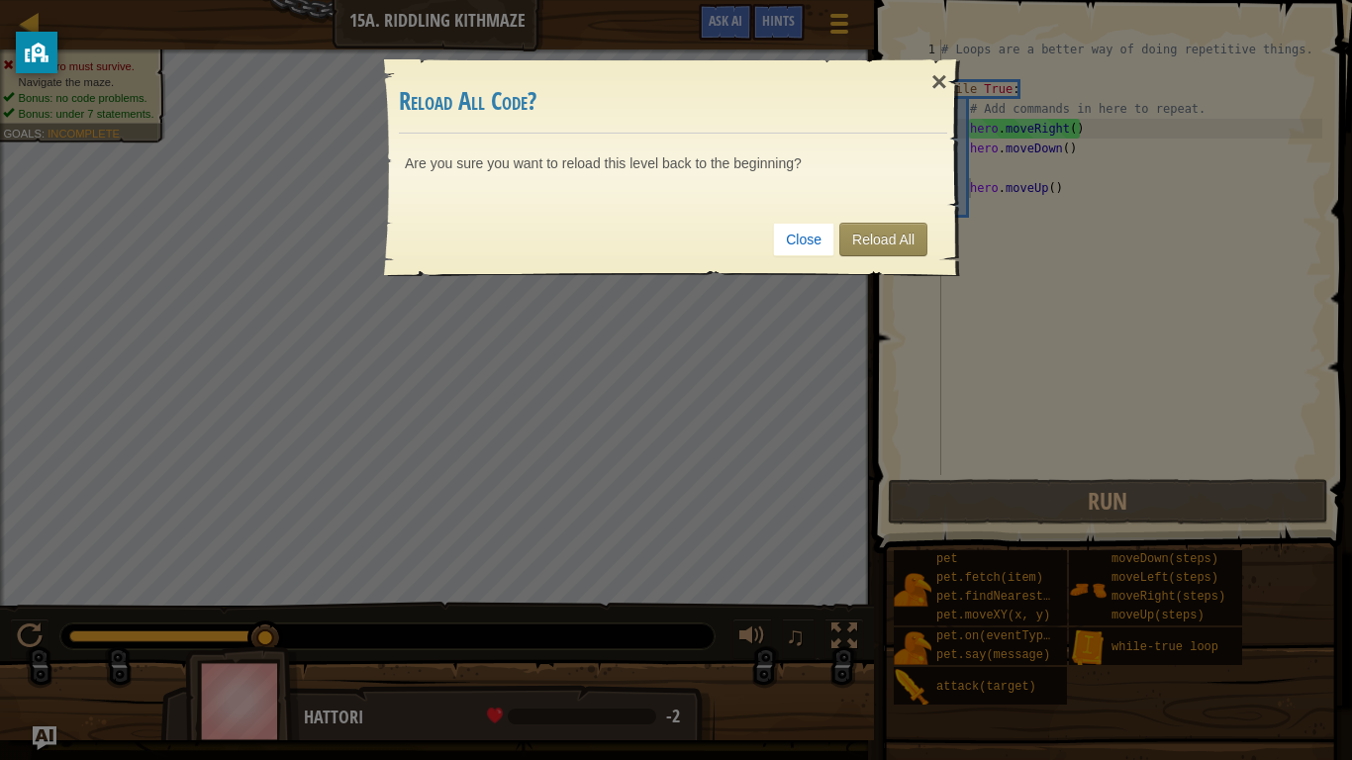
click at [880, 264] on div "Close Reload All" at bounding box center [673, 239] width 548 height 73
click at [875, 252] on link "Reload All" at bounding box center [883, 240] width 88 height 34
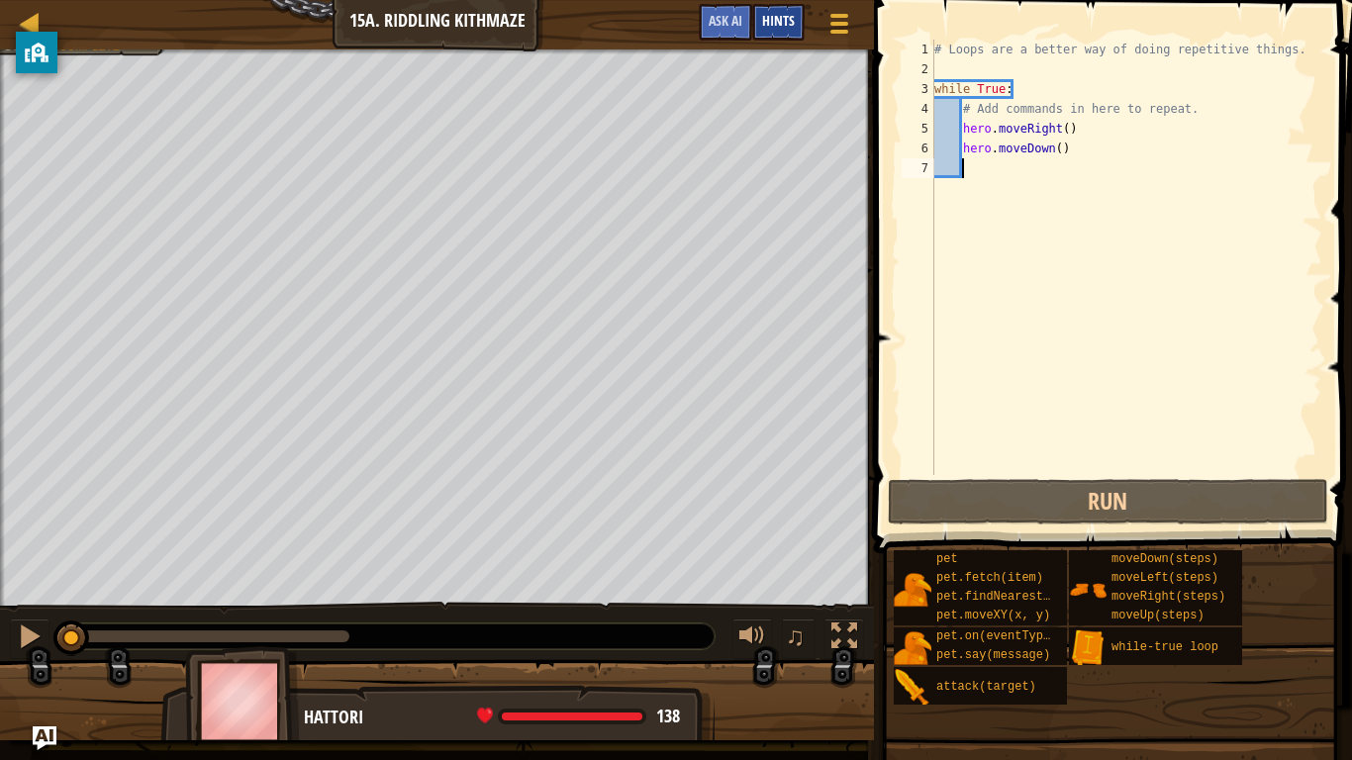
click at [788, 17] on span "Hints" at bounding box center [778, 20] width 33 height 19
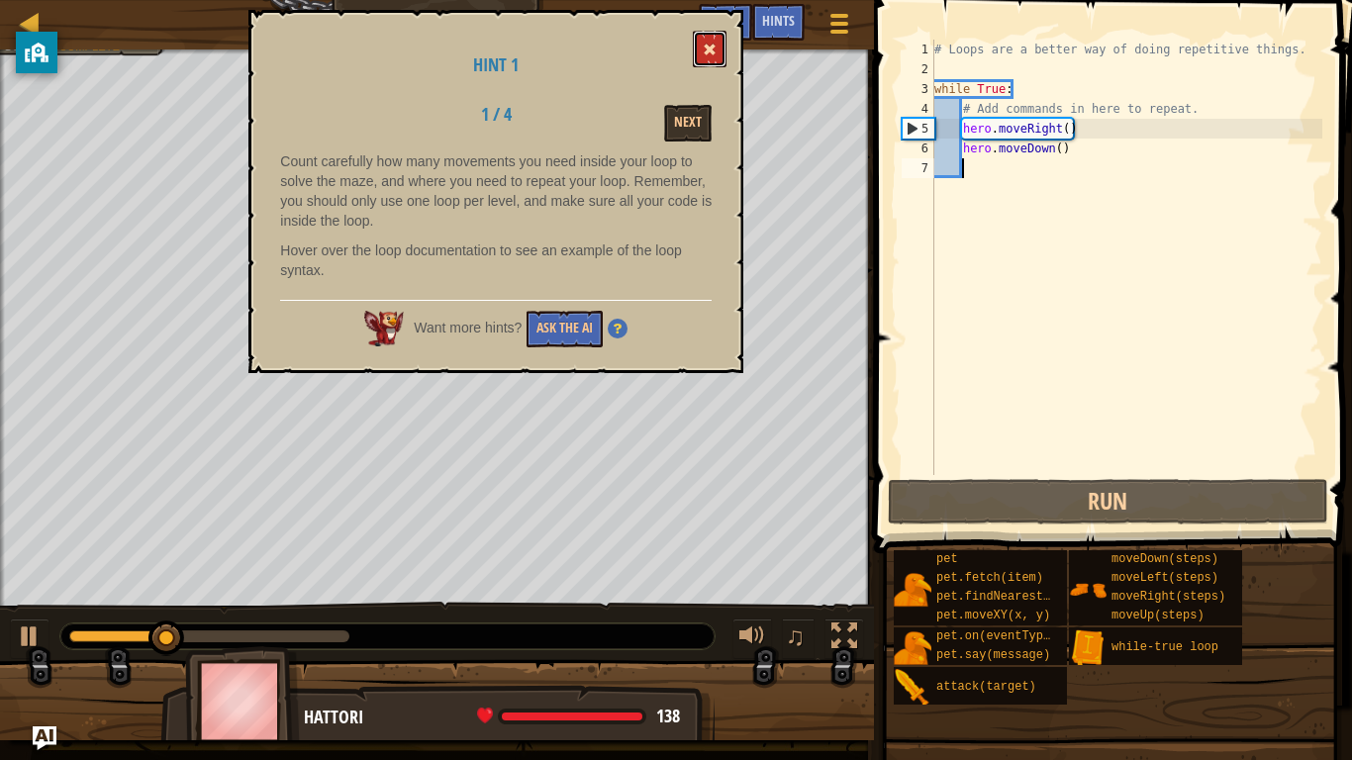
click at [717, 55] on span at bounding box center [710, 50] width 14 height 14
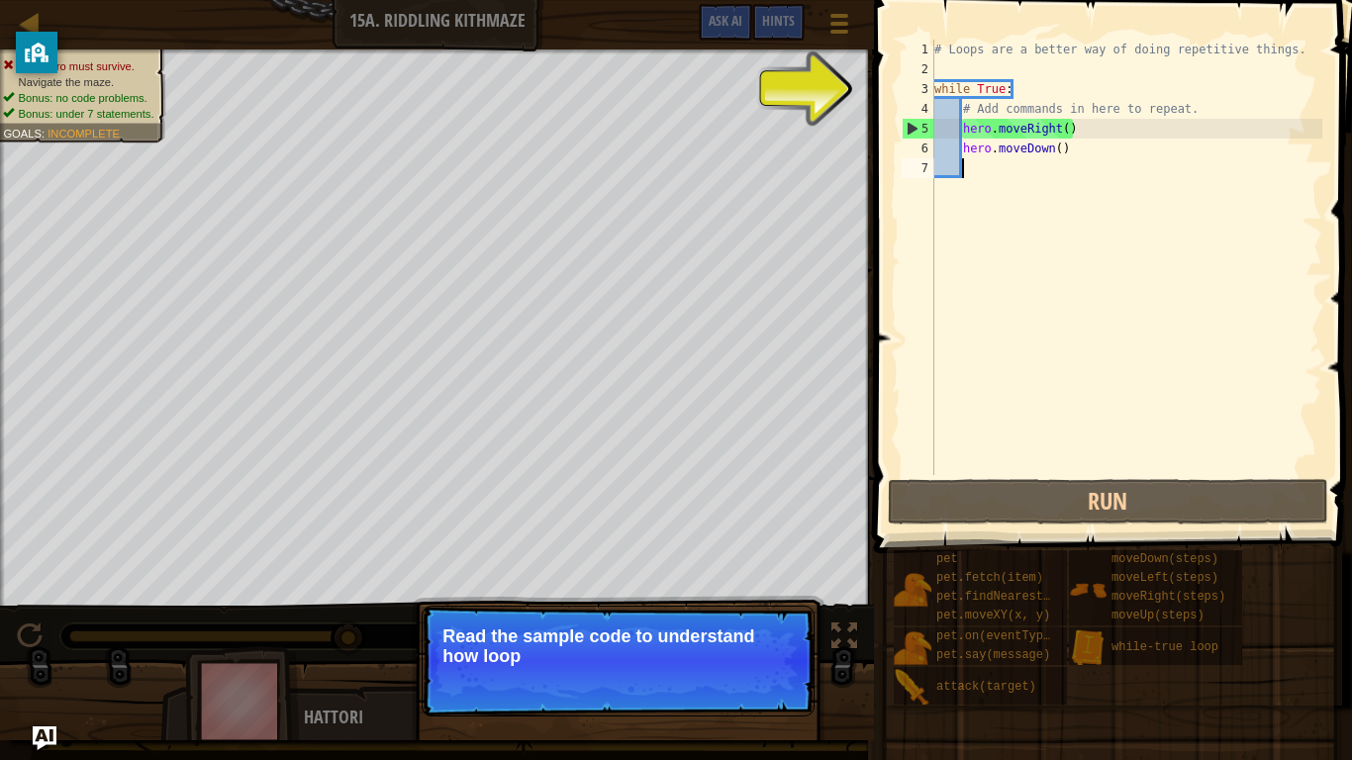
type textarea "her"
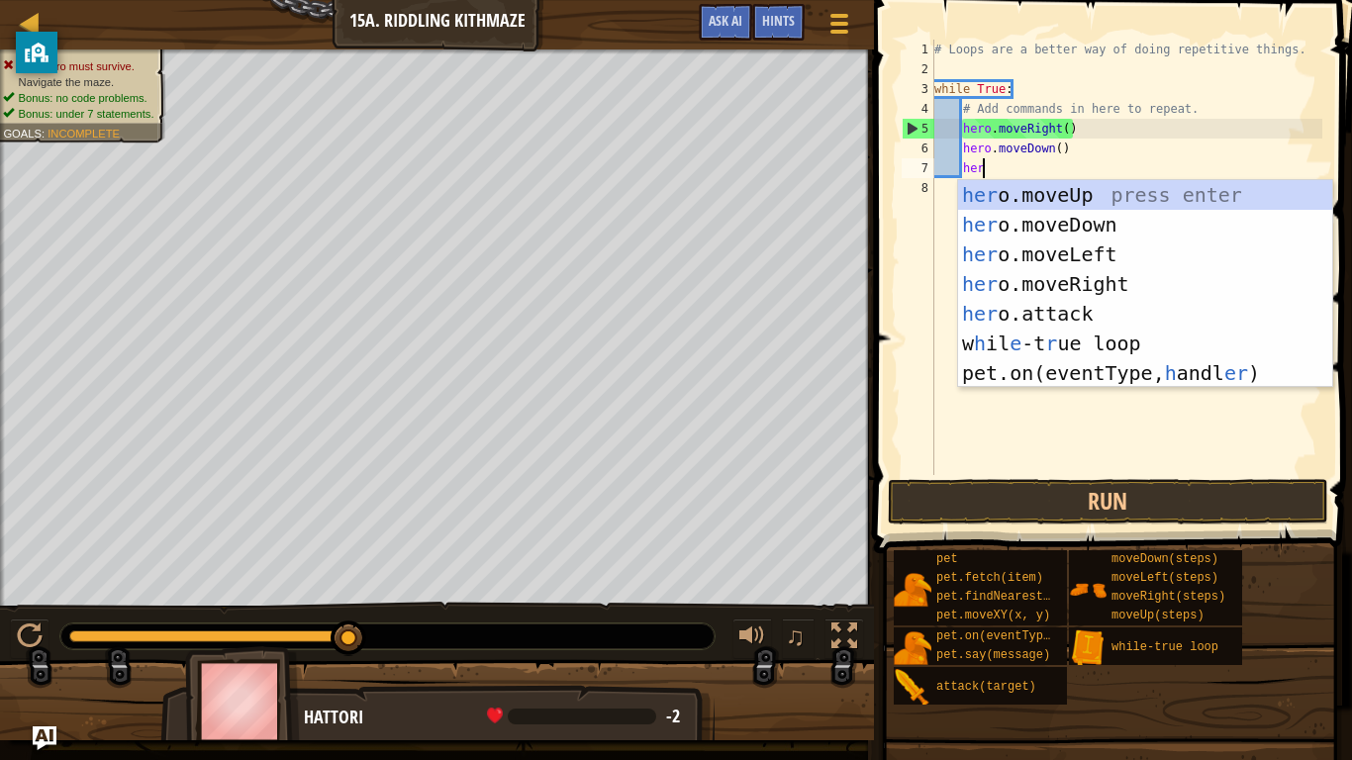
scroll to position [9, 6]
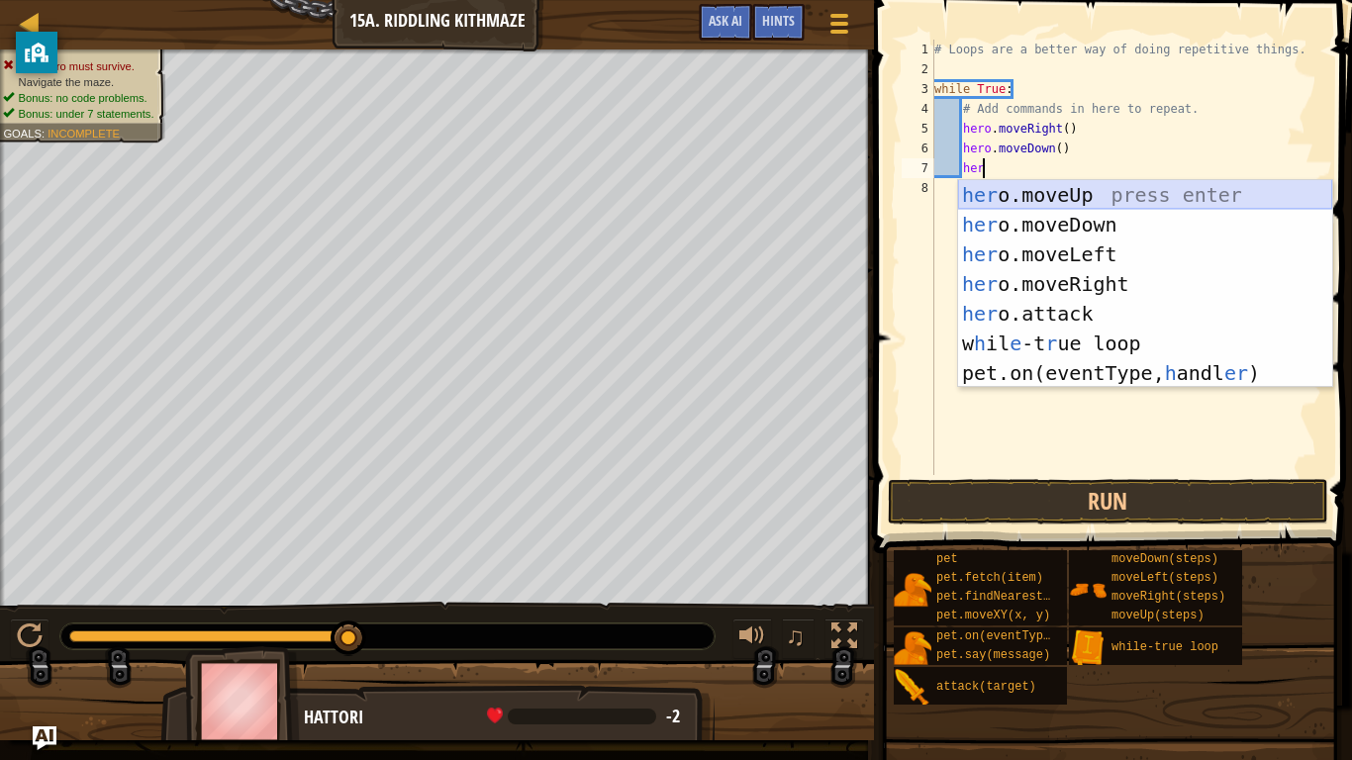
click at [1124, 202] on div "her o.moveUp press enter her o.moveDown press enter her o.moveLeft press enter …" at bounding box center [1145, 313] width 374 height 267
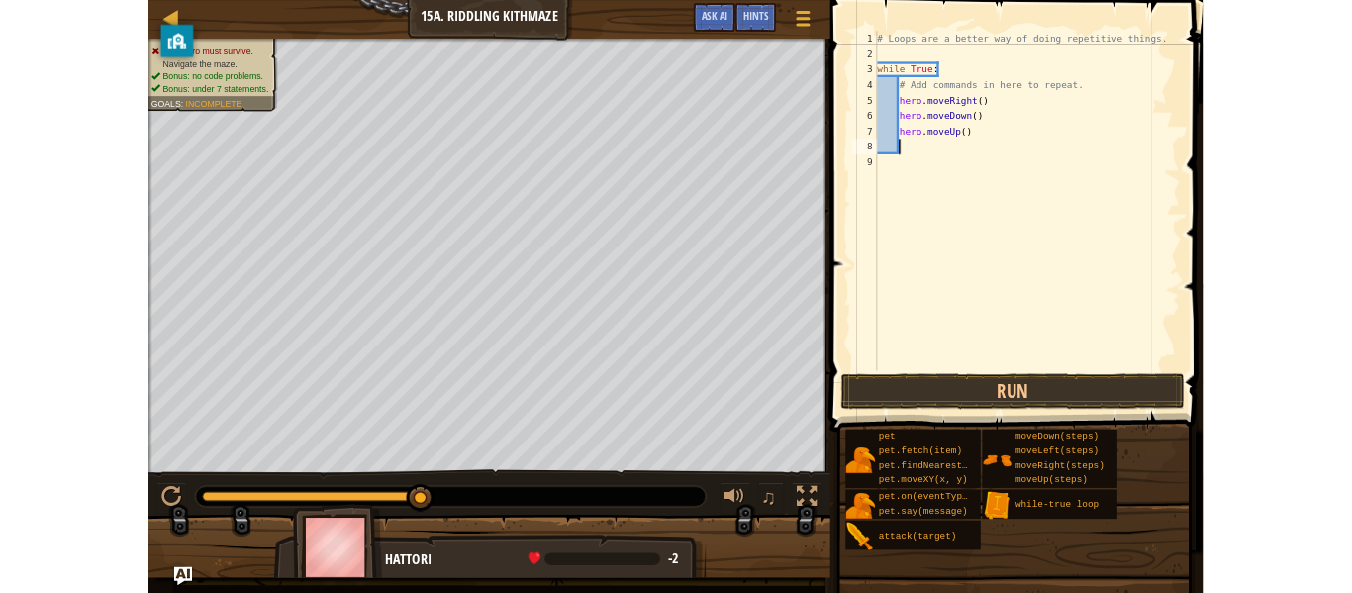
scroll to position [9, 3]
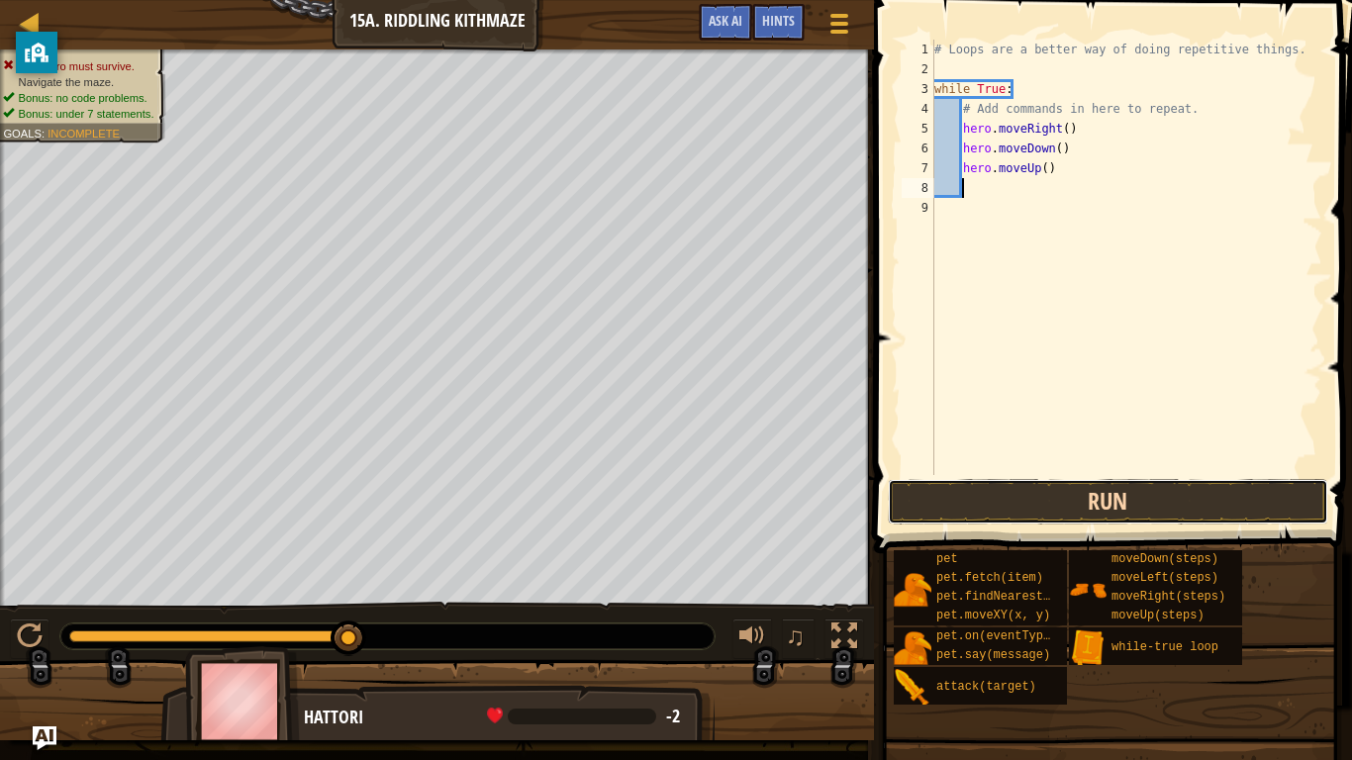
click at [1006, 482] on button "Run" at bounding box center [1108, 502] width 441 height 46
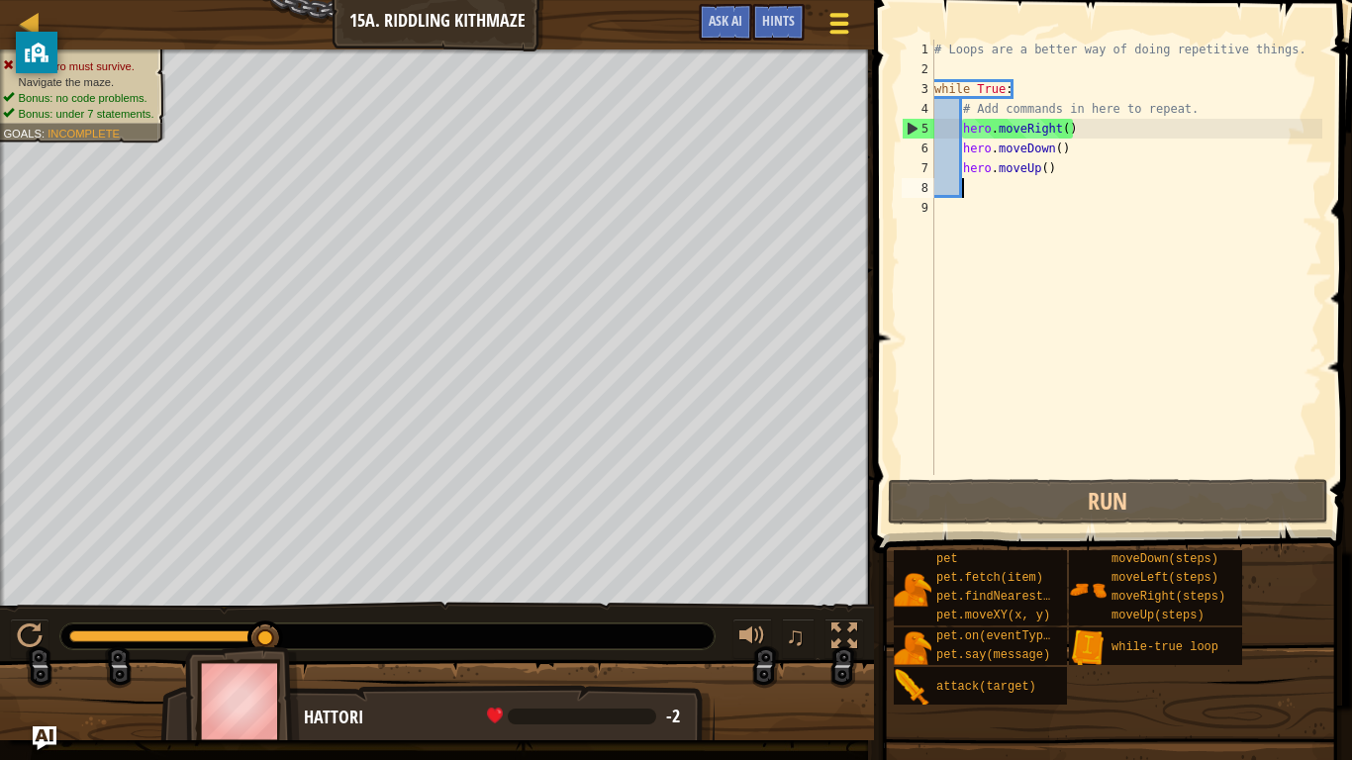
click at [838, 34] on span at bounding box center [840, 32] width 19 height 4
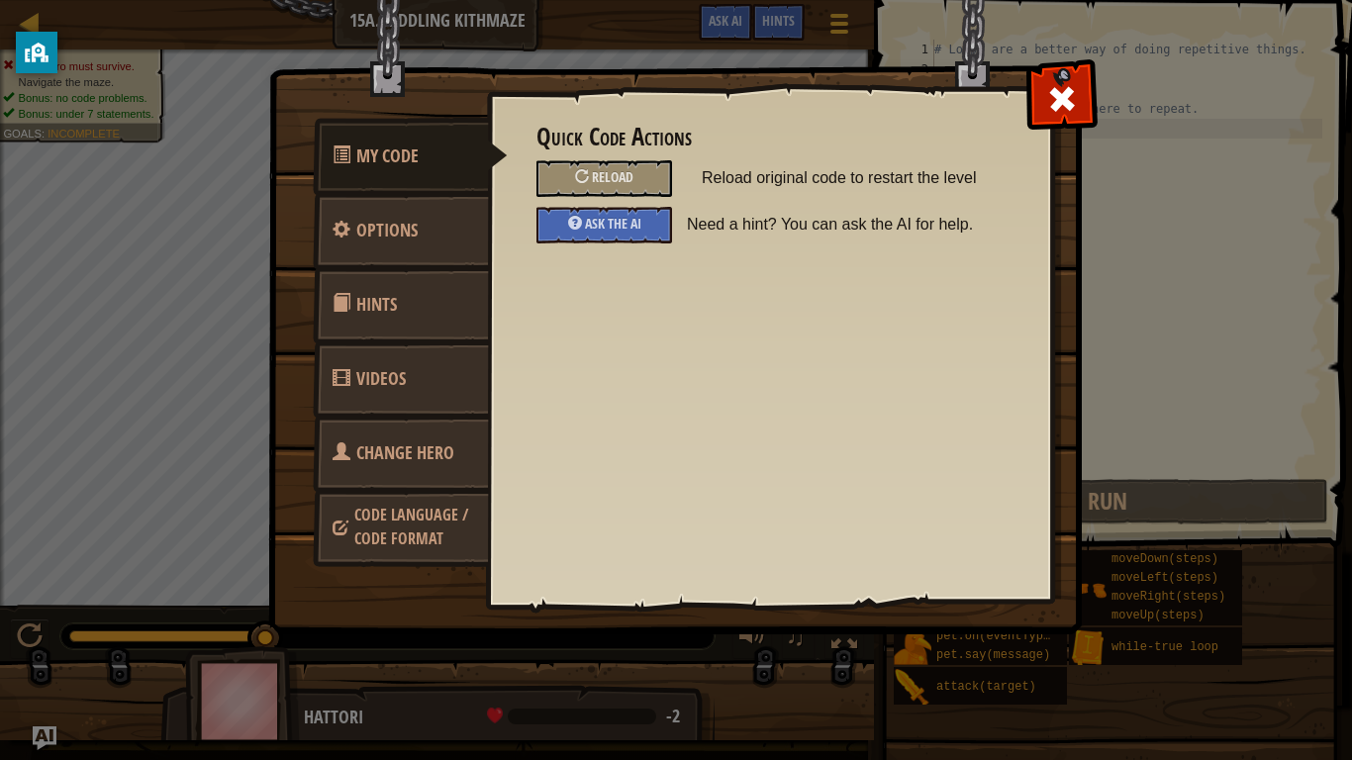
click at [611, 155] on div "Quick Code Actions Reload Reload original code to restart the level Ask the AI …" at bounding box center [770, 184] width 466 height 120
click at [611, 173] on span "Reload" at bounding box center [613, 176] width 42 height 19
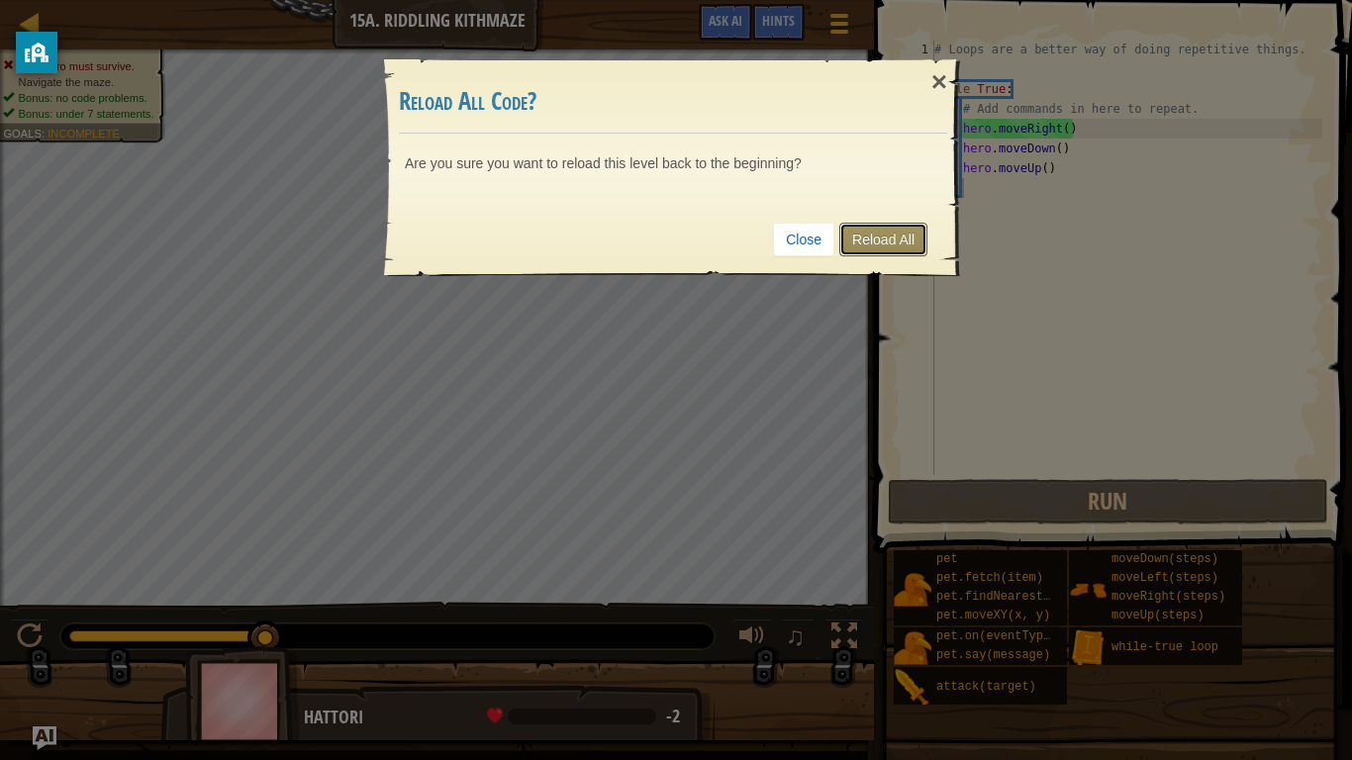
click at [907, 227] on link "Reload All" at bounding box center [883, 240] width 88 height 34
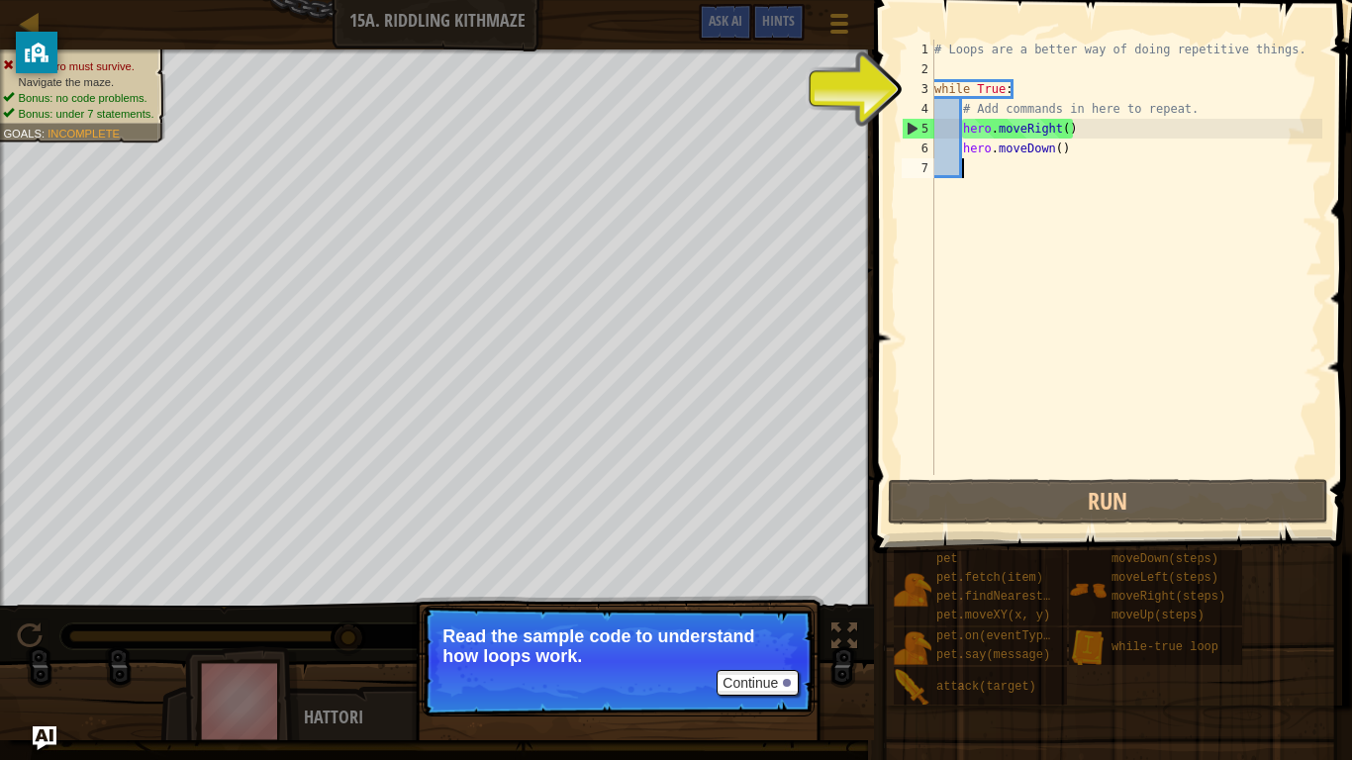
click at [972, 113] on div "# Loops are a better way of doing repetitive things. while True : # Add command…" at bounding box center [1127, 277] width 392 height 475
type textarea "# Add commands in here to repeat."
click at [1037, 161] on div "# Loops are a better way of doing repetitive things. while True : # Add command…" at bounding box center [1127, 277] width 392 height 475
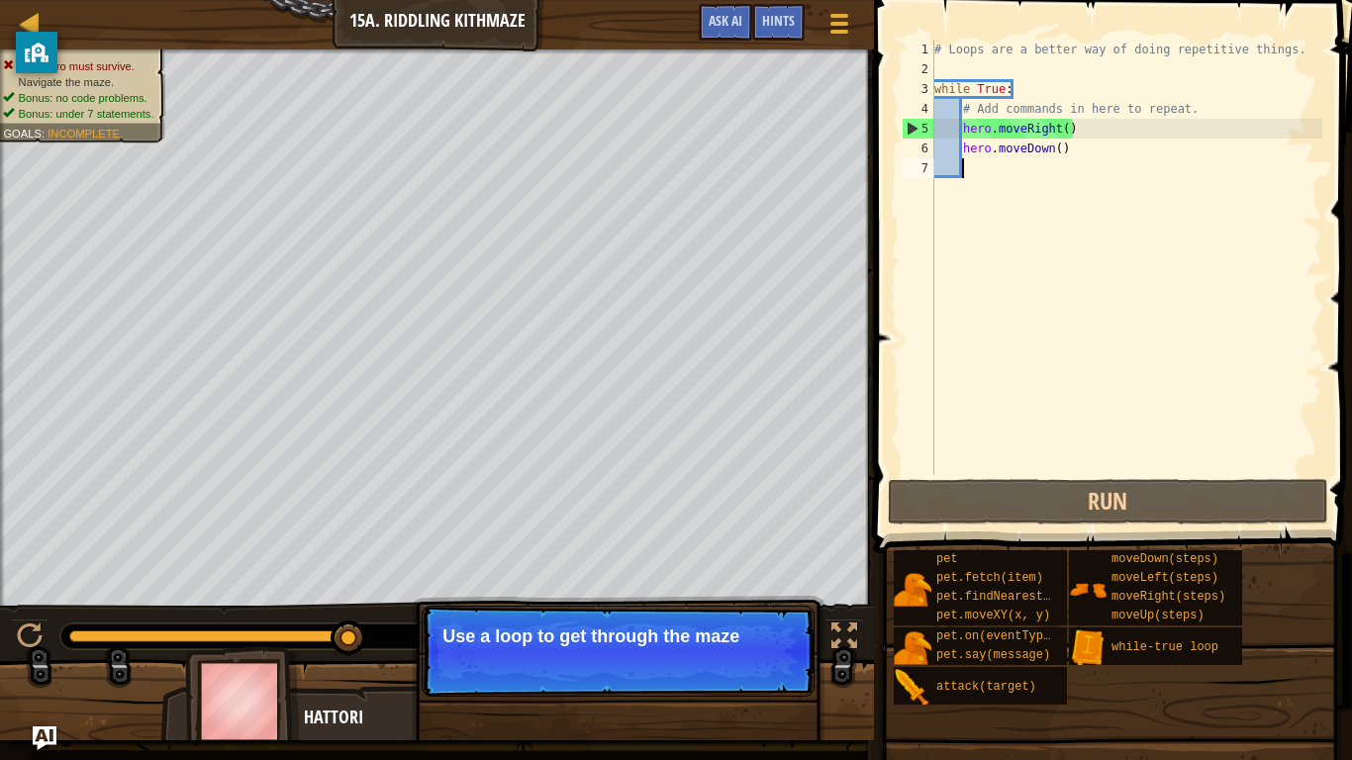
click at [783, 592] on p "Continue Use a loop to get through the maze" at bounding box center [618, 651] width 393 height 91
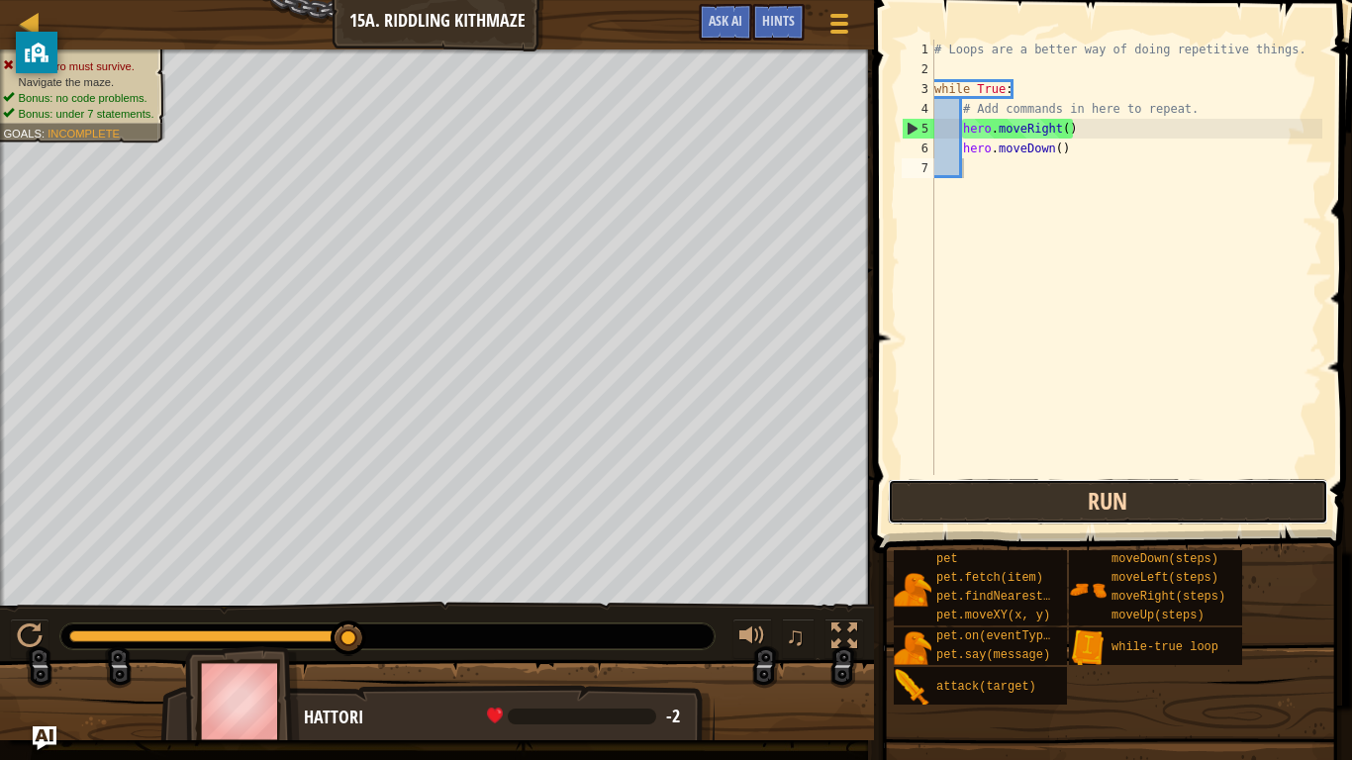
click at [1022, 507] on button "Run" at bounding box center [1108, 502] width 441 height 46
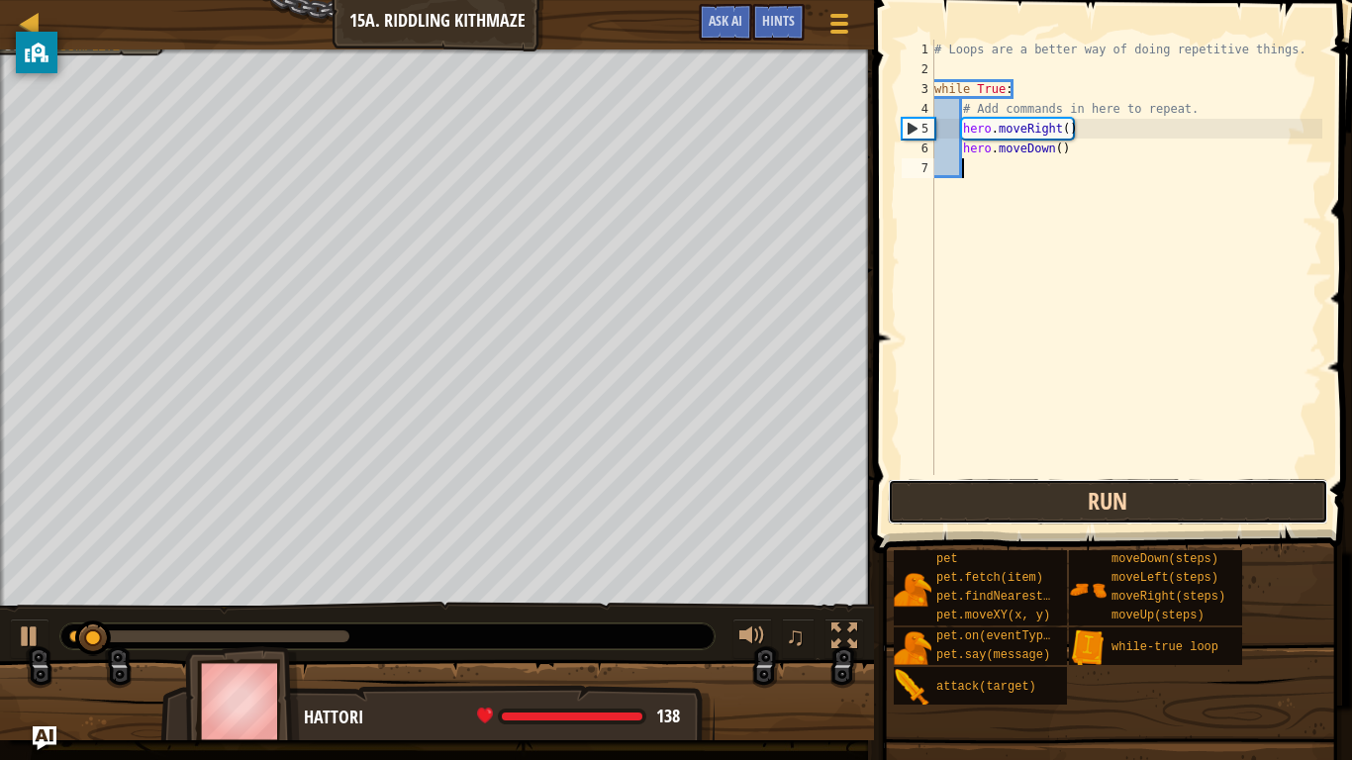
click at [1022, 507] on button "Run" at bounding box center [1108, 502] width 441 height 46
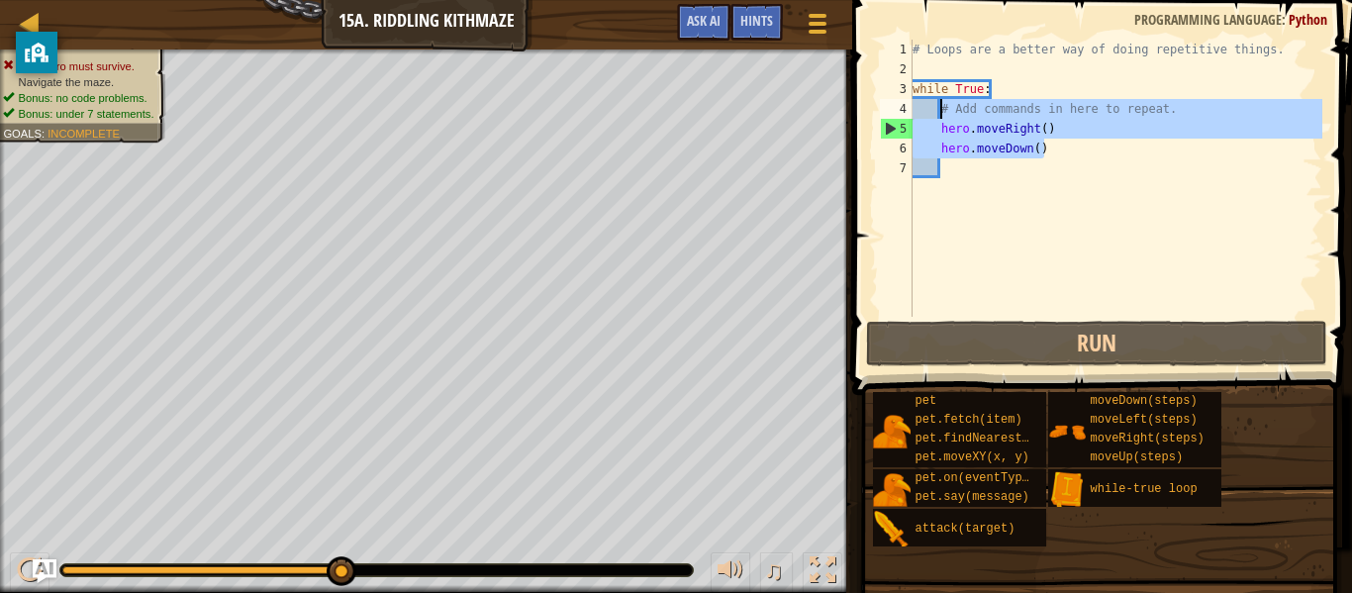
drag, startPoint x: 1071, startPoint y: 150, endPoint x: 942, endPoint y: 117, distance: 133.0
click at [942, 117] on div "# Loops are a better way of doing repetitive things. while True : # Add command…" at bounding box center [1116, 198] width 414 height 317
type textarea "# Add commands in here to repeat. hero.moveRight()"
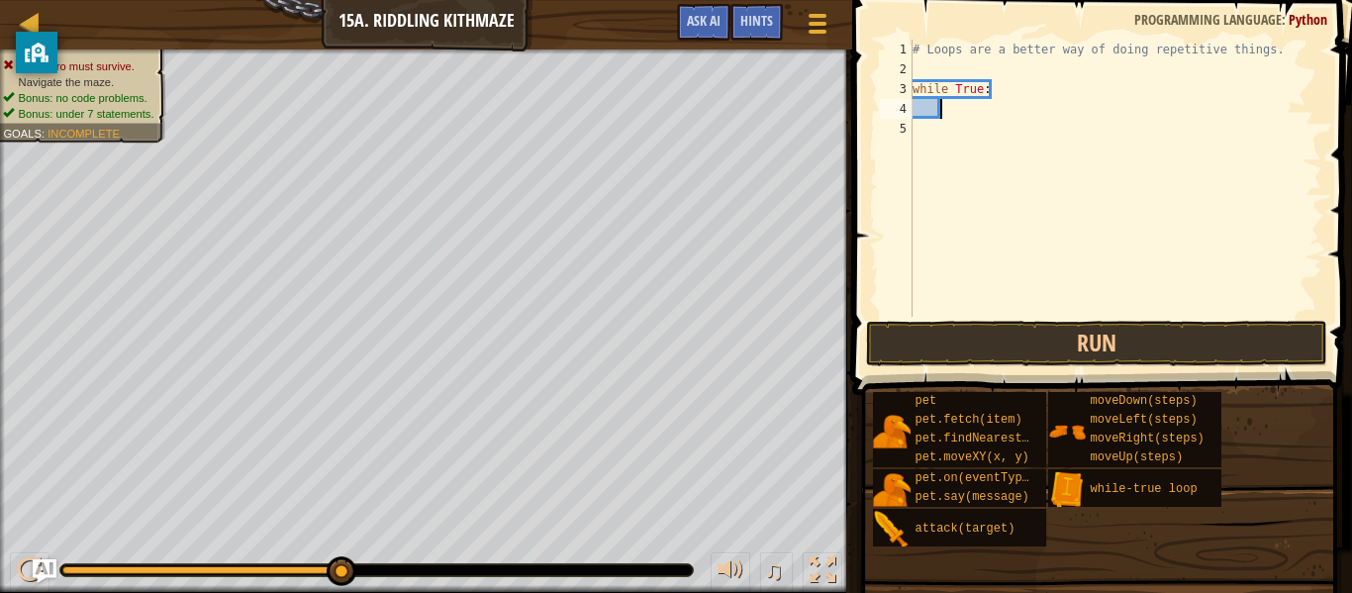
type textarea "r"
type textarea "d"
type textarea "r"
type textarea "d"
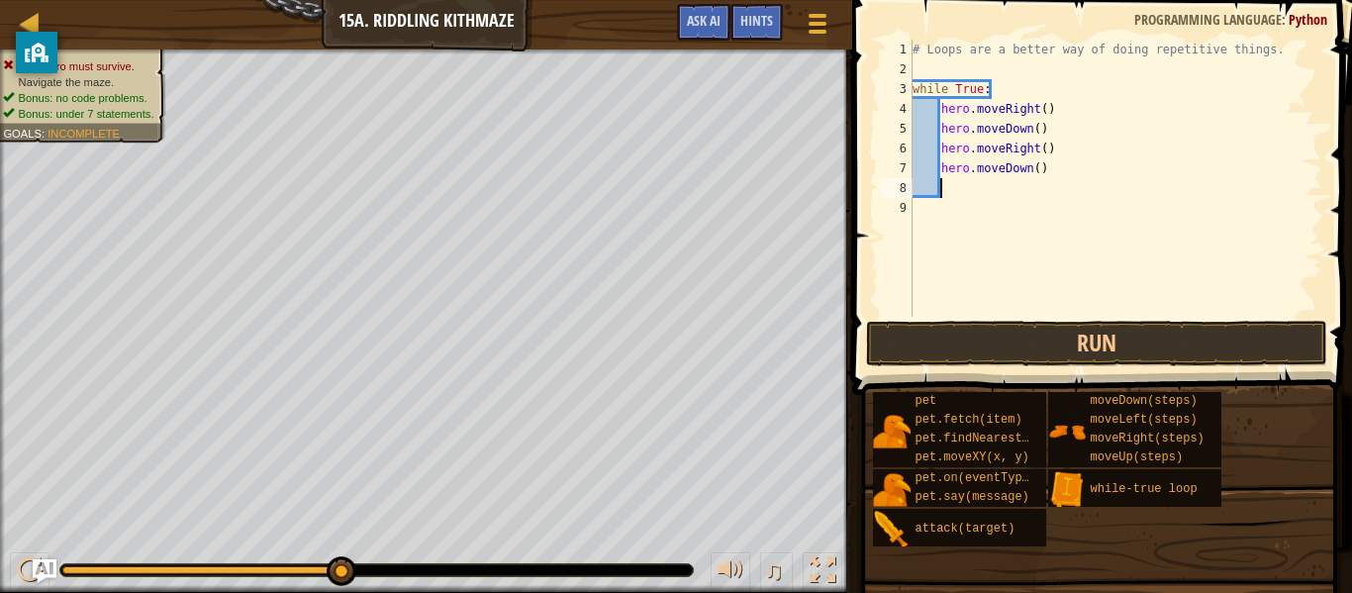
scroll to position [9, 0]
type textarea "h"
type textarea "u"
click at [1041, 148] on div "# Loops are a better way of doing repetitive things. while True : hero . moveRi…" at bounding box center [1116, 198] width 414 height 317
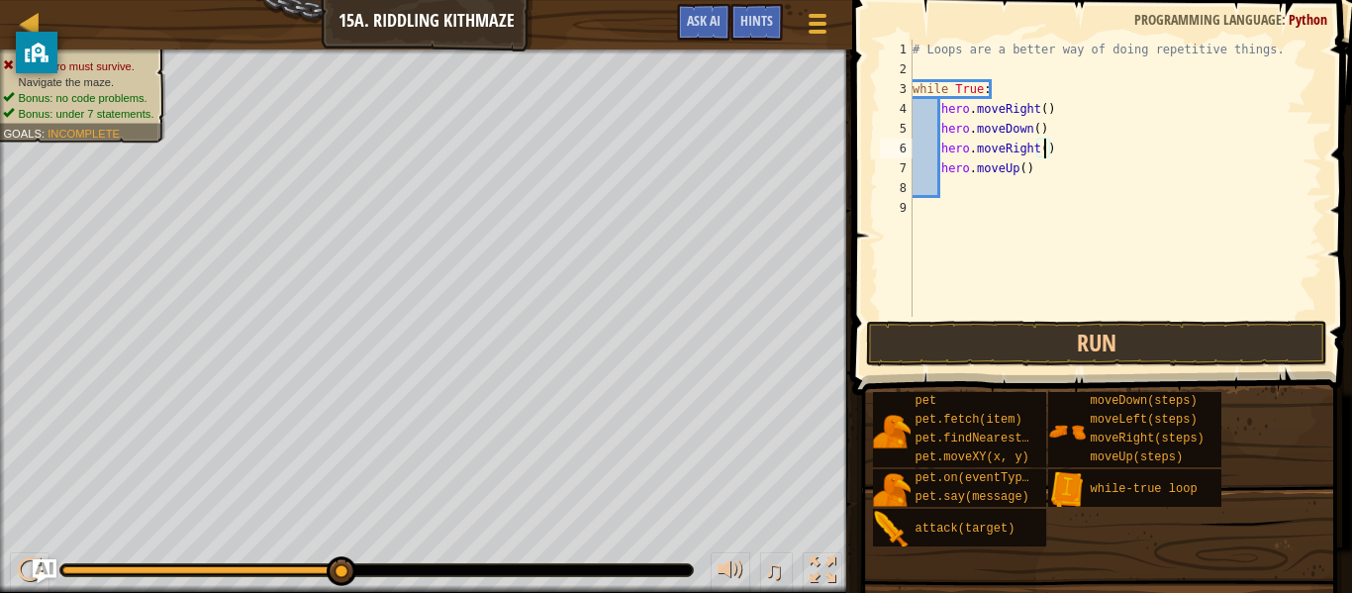
scroll to position [9, 20]
type textarea "hero.moveRight(2)"
click at [1078, 351] on button "Run" at bounding box center [1096, 344] width 461 height 46
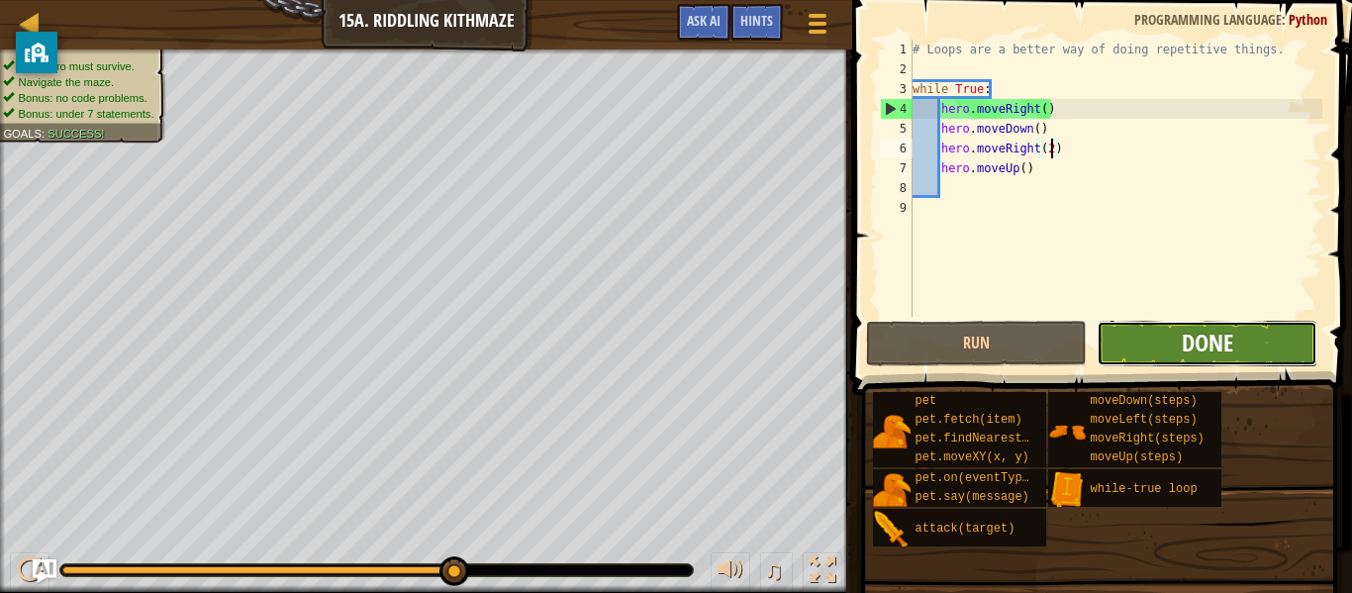
click at [1192, 337] on span "Done" at bounding box center [1207, 343] width 51 height 32
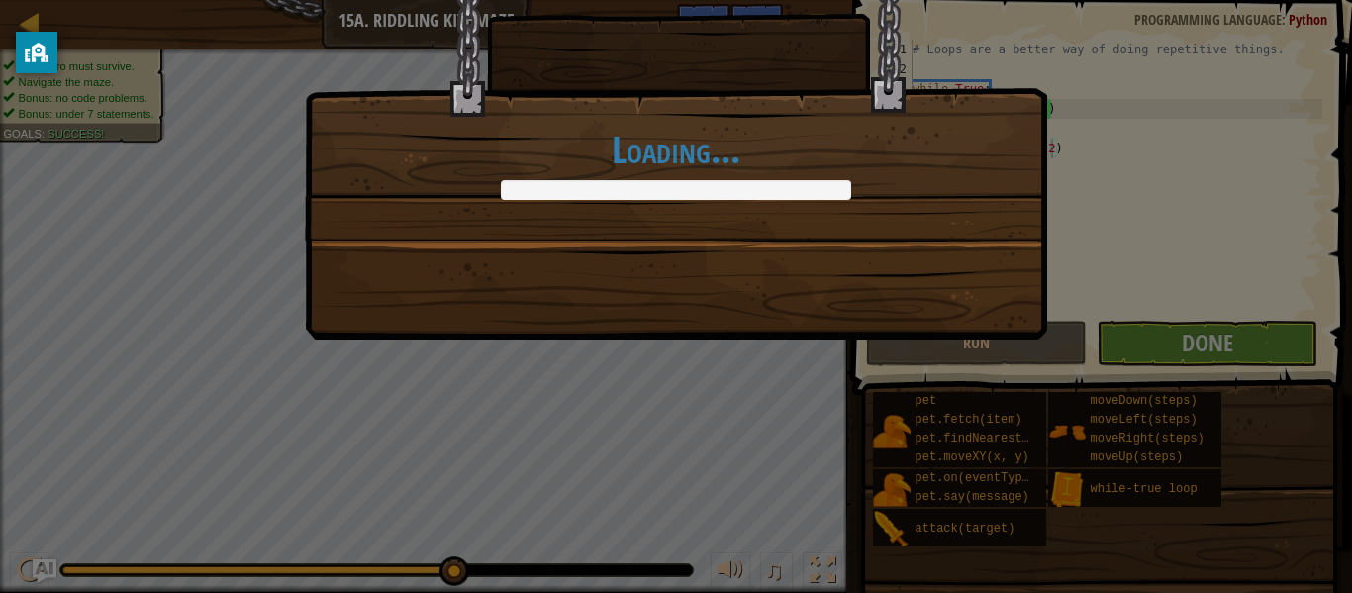
click at [926, 74] on div "Loading..." at bounding box center [676, 95] width 740 height 289
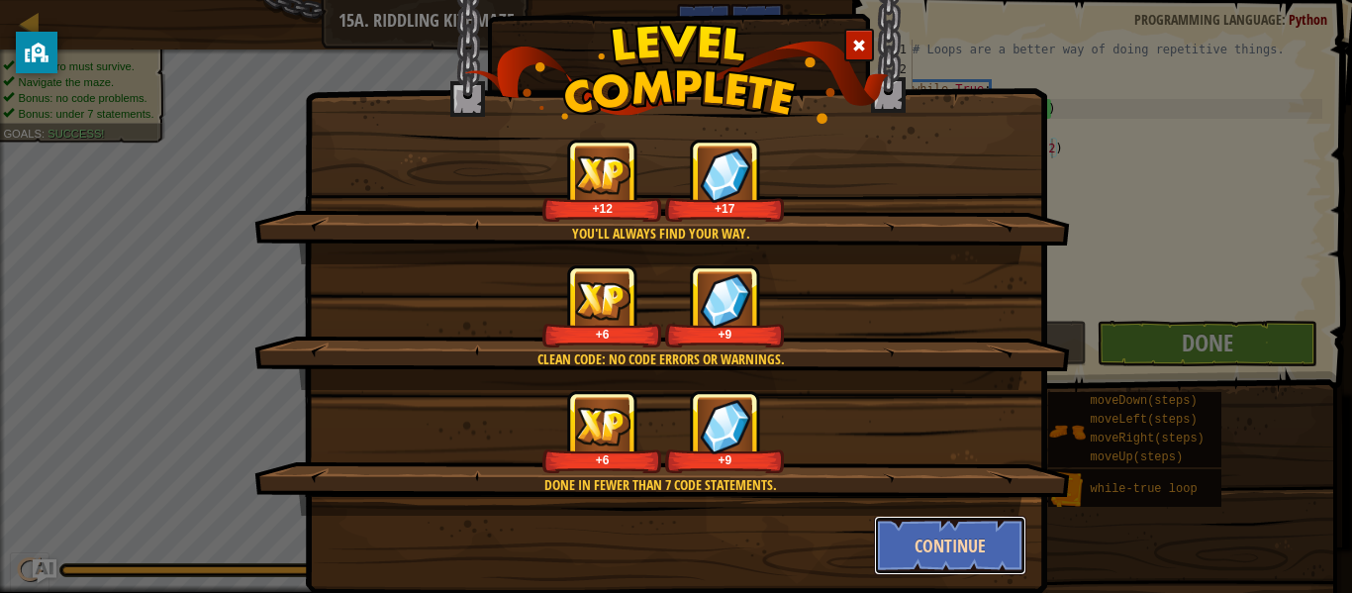
click at [938, 544] on button "Continue" at bounding box center [950, 545] width 153 height 59
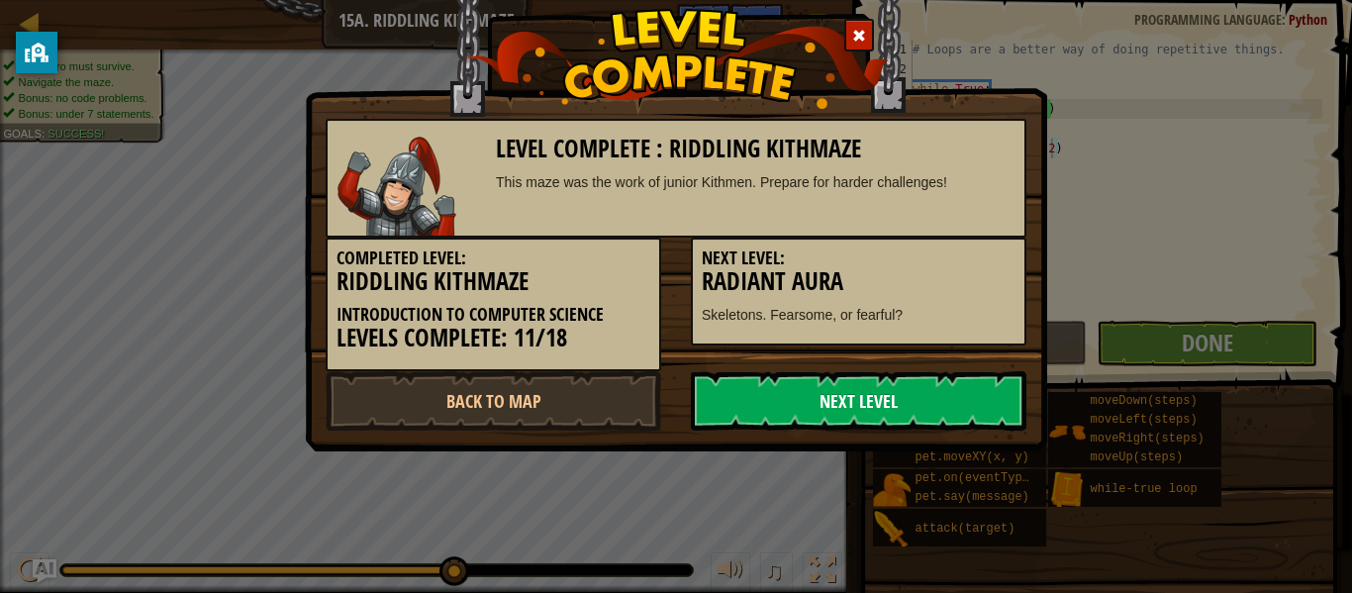
click at [901, 397] on link "Next Level" at bounding box center [859, 400] width 336 height 59
click at [872, 403] on link "Next Level" at bounding box center [859, 400] width 336 height 59
click at [817, 382] on link "Next Level" at bounding box center [859, 400] width 336 height 59
click at [875, 412] on link "Next Level" at bounding box center [859, 400] width 336 height 59
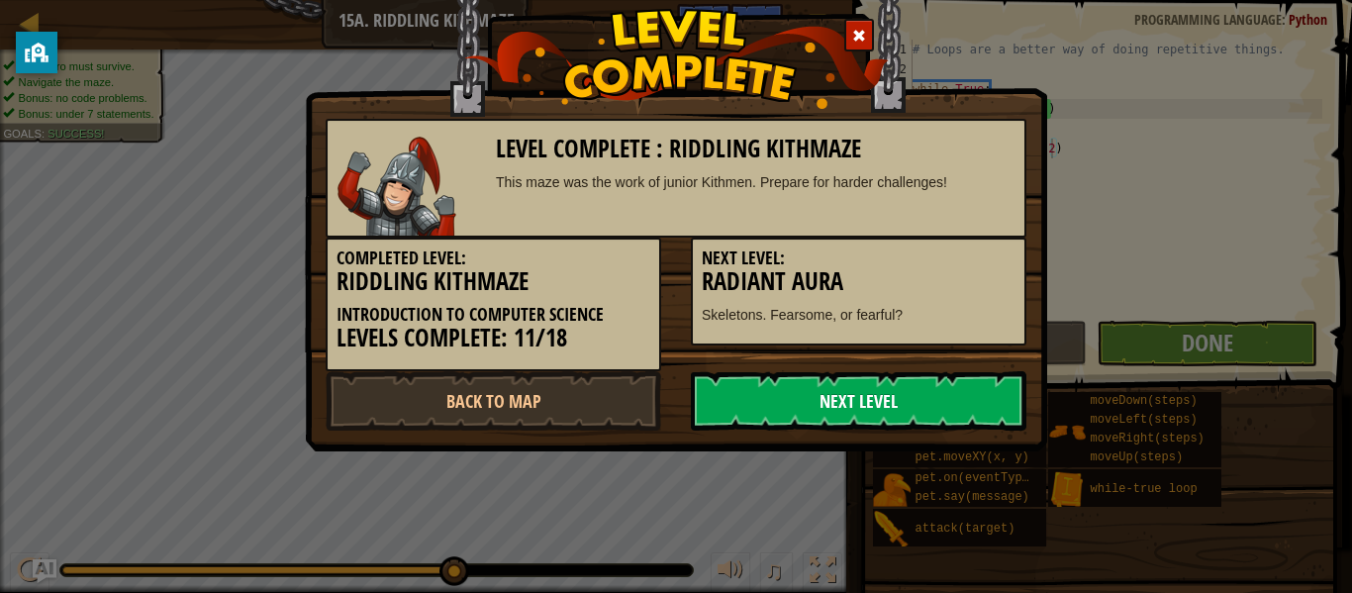
click at [775, 410] on link "Next Level" at bounding box center [859, 400] width 336 height 59
click at [776, 410] on link "Next Level" at bounding box center [859, 400] width 336 height 59
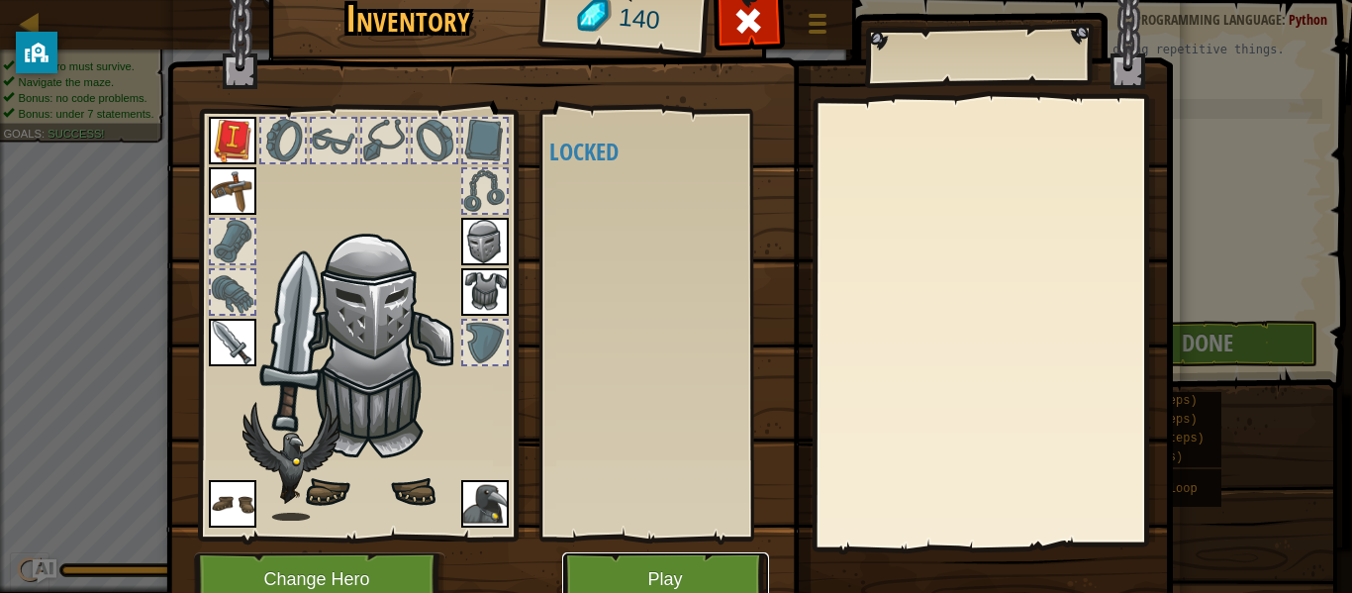
click at [647, 580] on button "Play" at bounding box center [665, 579] width 207 height 54
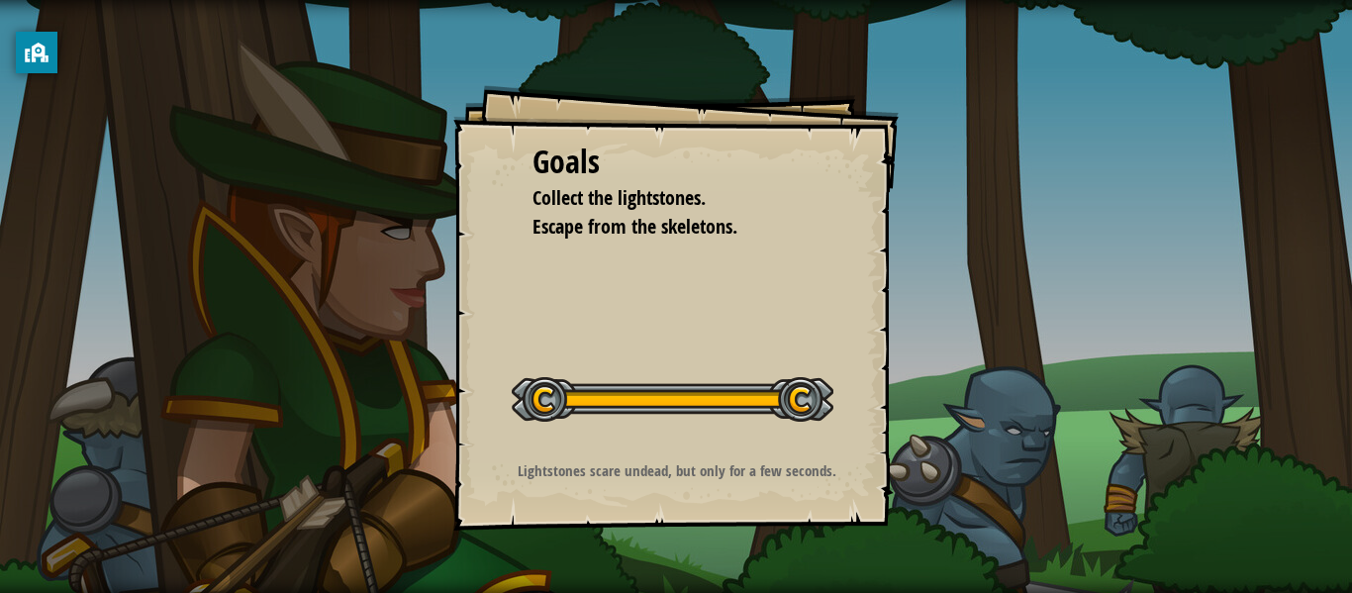
click at [595, 322] on div "Goals Collect the lightstones. Escape from the skeletons. Start Level Error loa…" at bounding box center [675, 307] width 445 height 445
click at [596, 317] on div "Goals Collect the lightstones. Escape from the skeletons. Start Level Error loa…" at bounding box center [675, 307] width 445 height 445
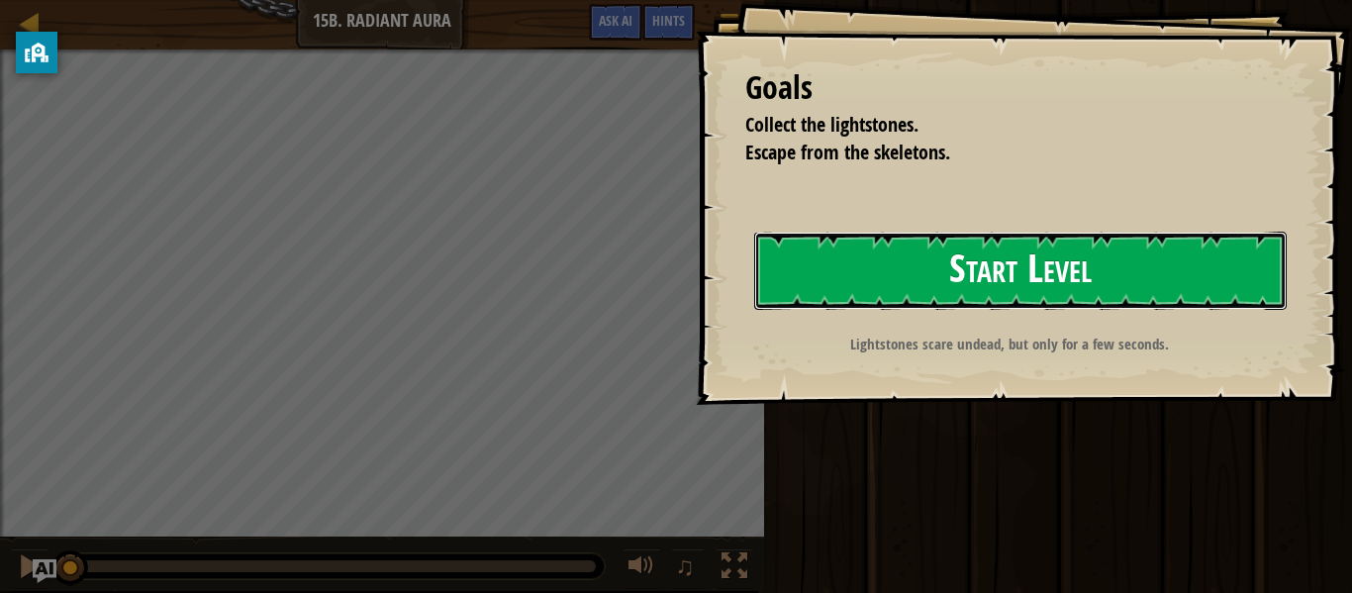
click at [943, 284] on button "Start Level" at bounding box center [1020, 271] width 533 height 78
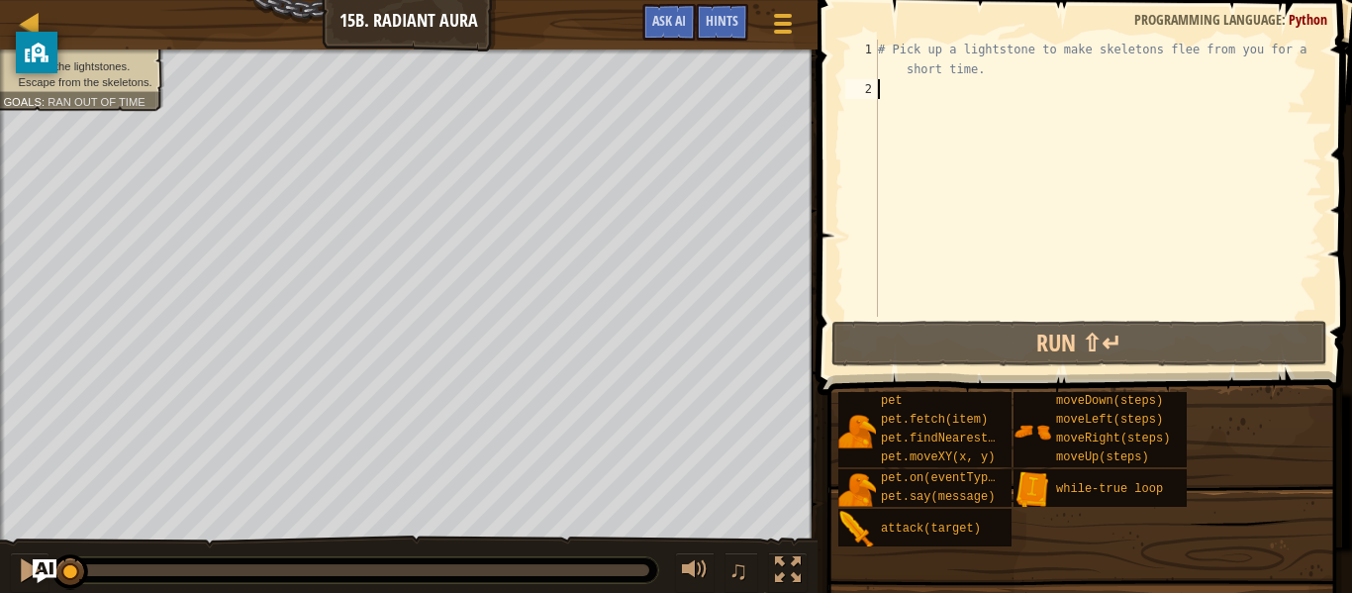
click at [0, 250] on div "Collect the lightstones. Escape from the skeletons. Goals : Ran out of time" at bounding box center [409, 309] width 818 height 521
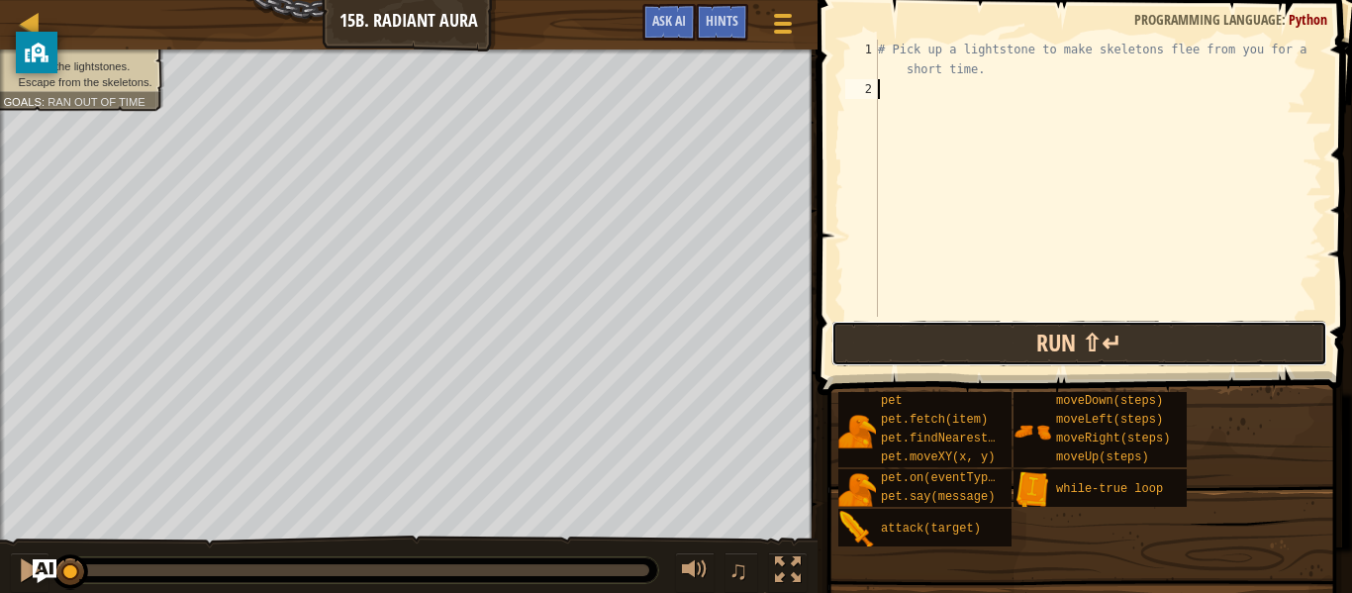
click at [1031, 348] on button "Run ⇧↵" at bounding box center [1080, 344] width 496 height 46
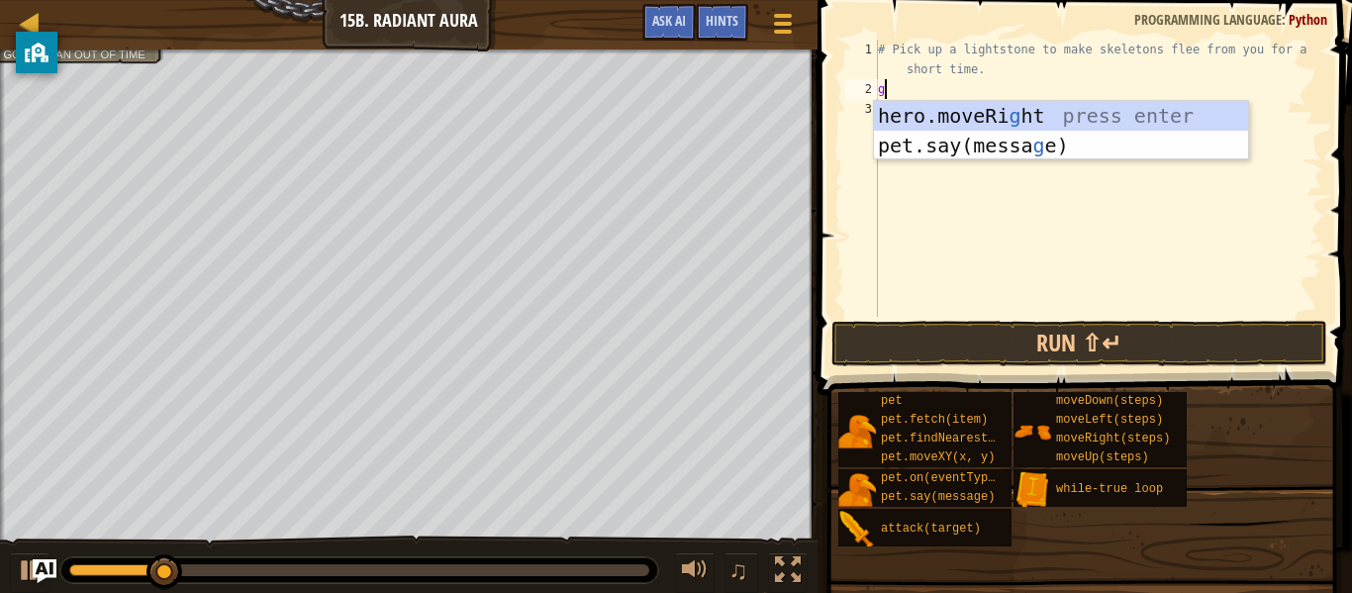
scroll to position [9, 1]
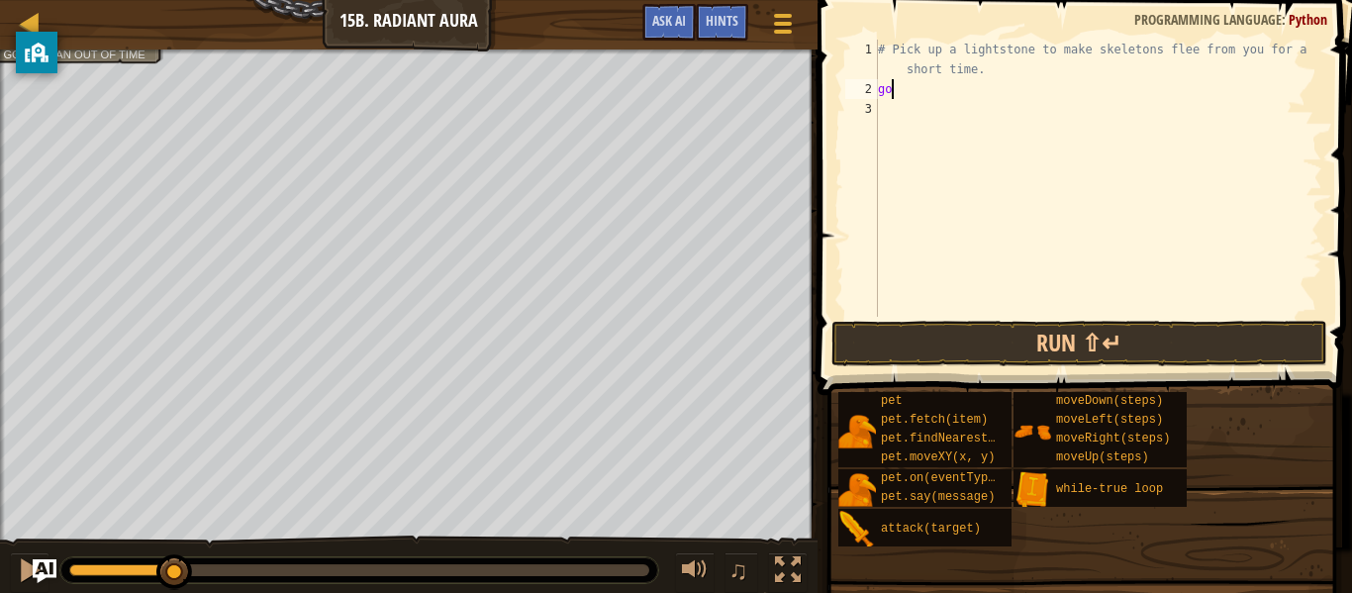
type textarea "g"
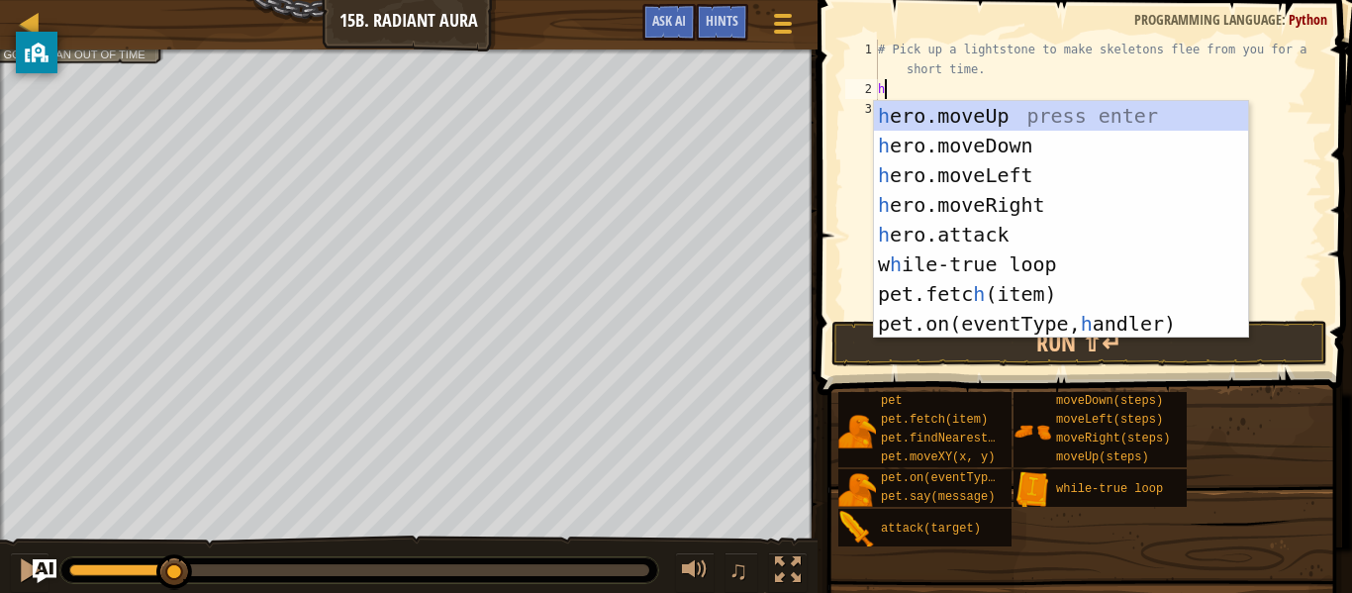
type textarea "her"
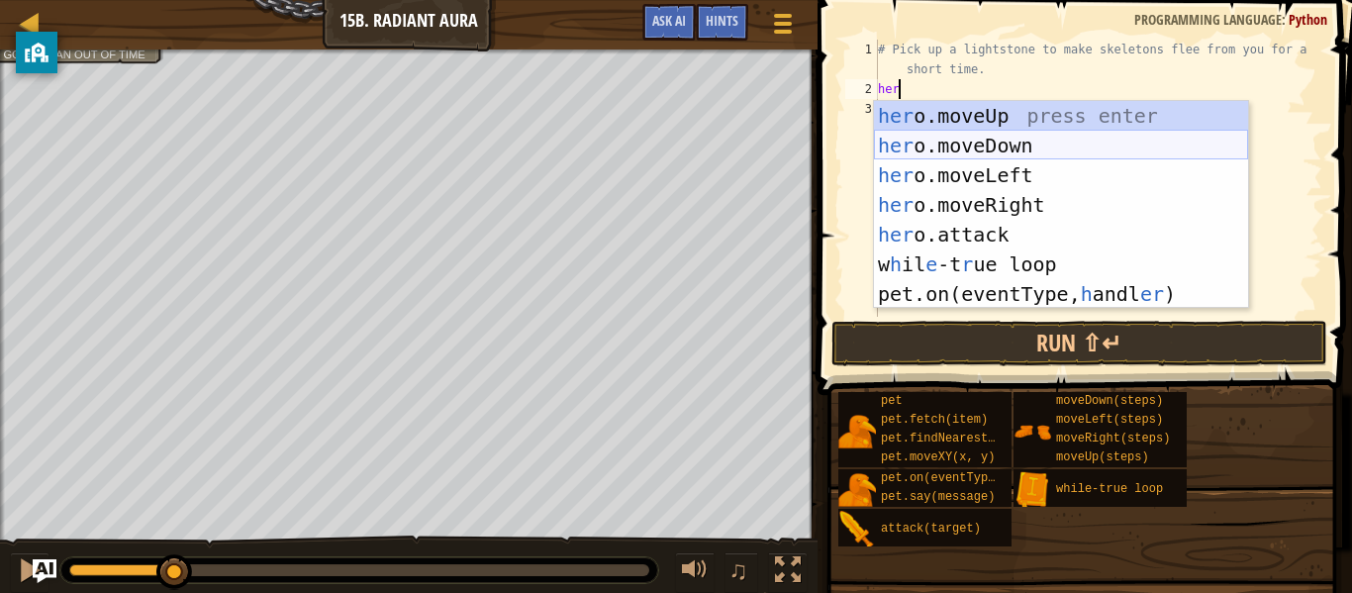
click at [1117, 129] on div "her o.moveUp press enter her o.moveDown press enter her o.moveLeft press enter …" at bounding box center [1061, 234] width 374 height 267
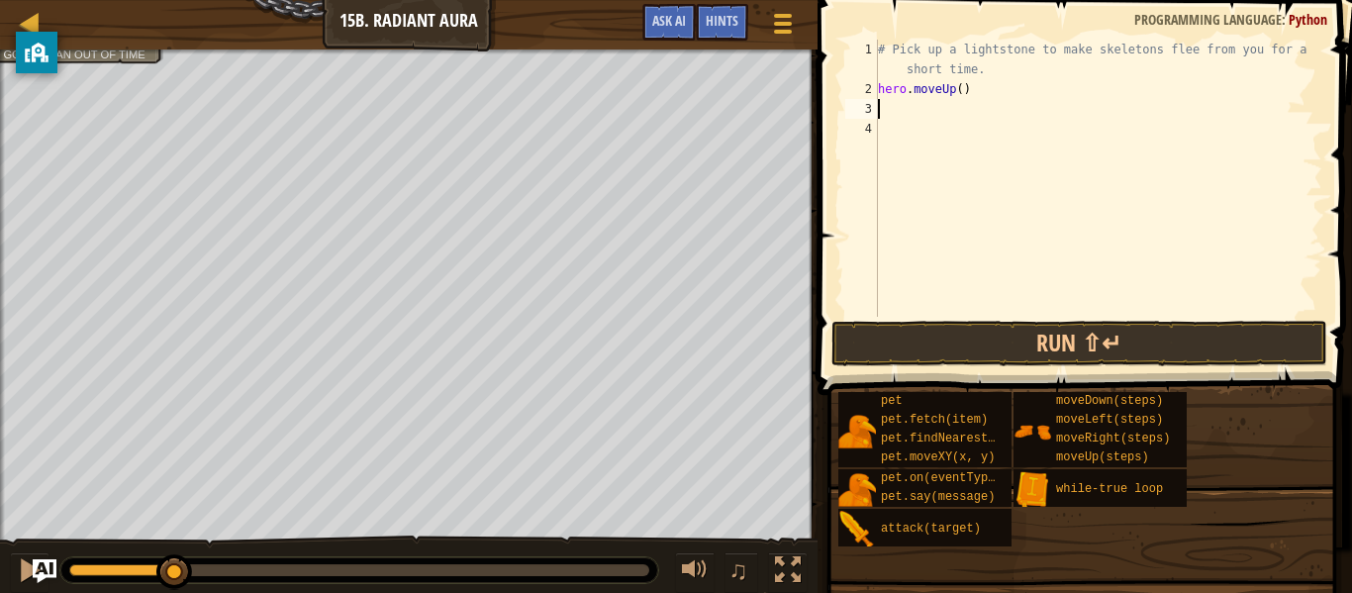
scroll to position [9, 0]
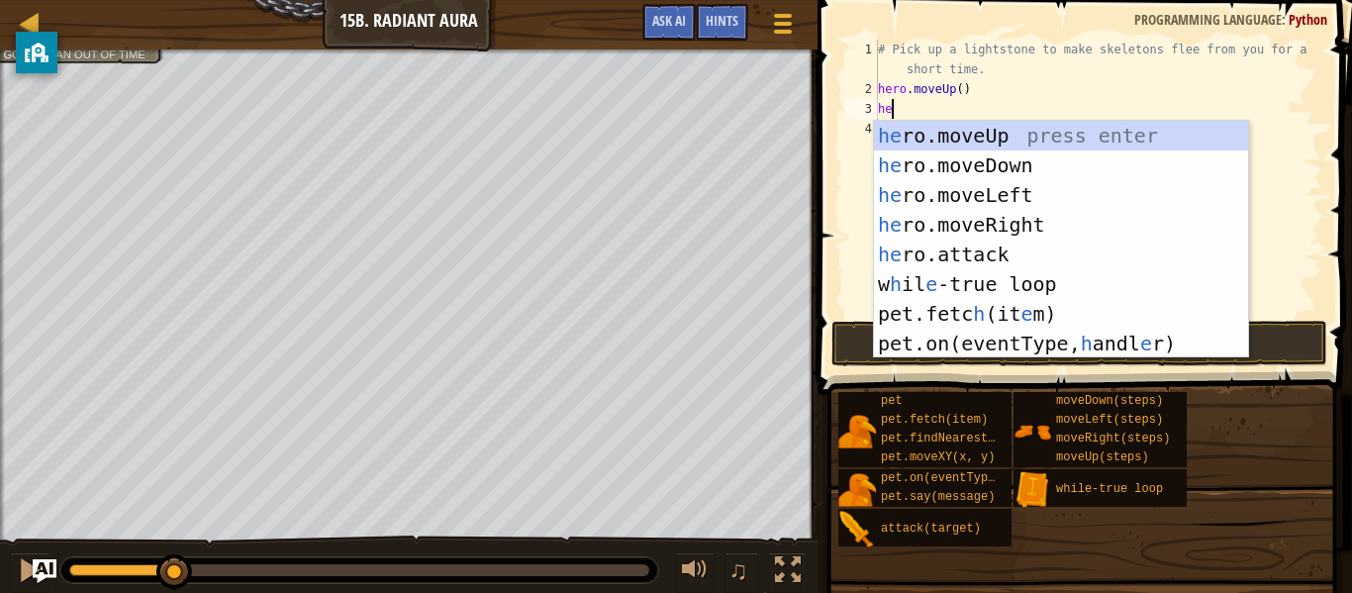
type textarea "her"
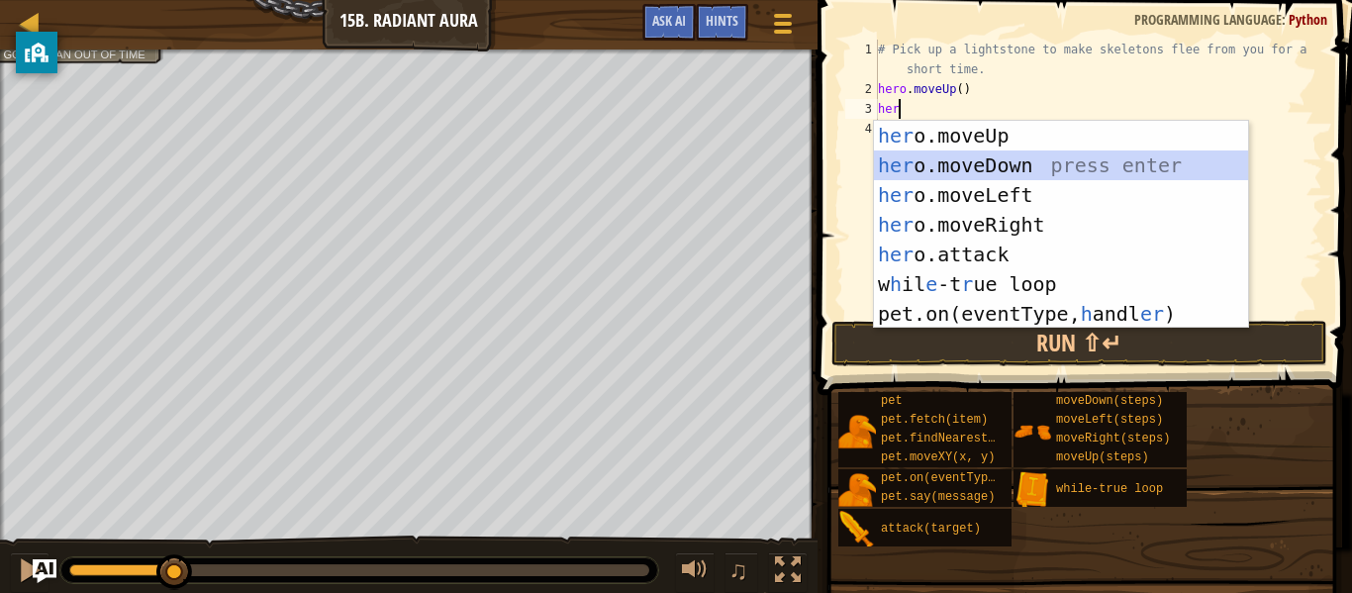
click at [983, 169] on div "her o.moveUp press enter her o.moveDown press enter her o.moveLeft press enter …" at bounding box center [1061, 254] width 374 height 267
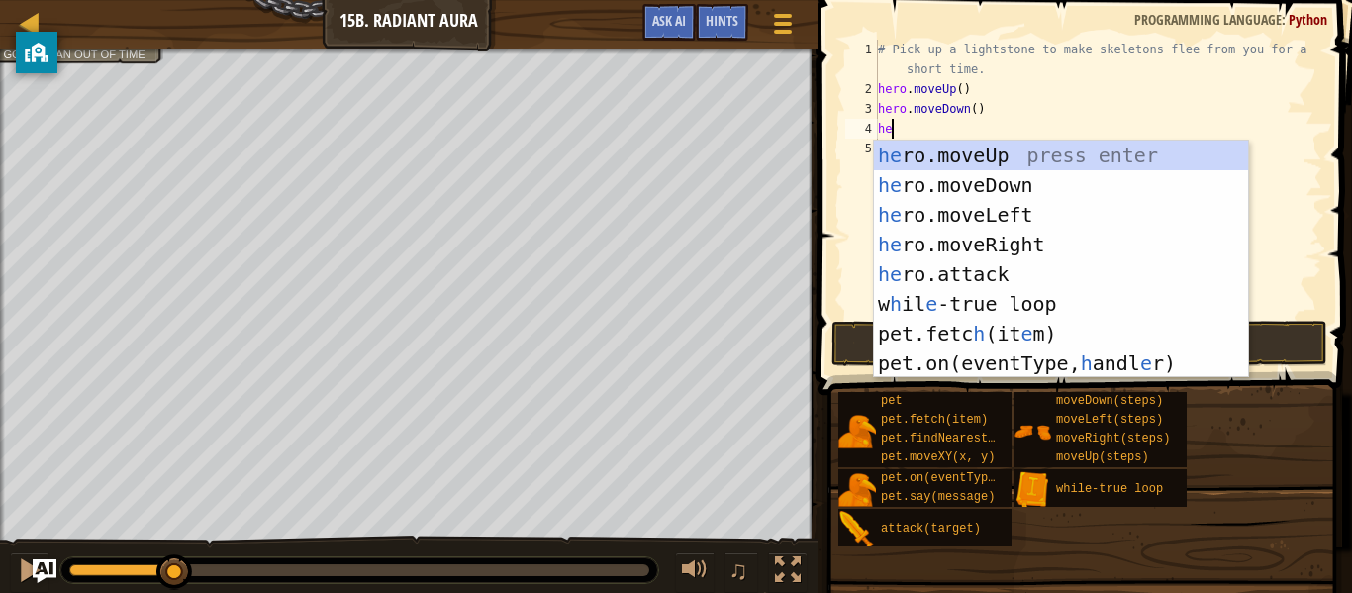
type textarea "her"
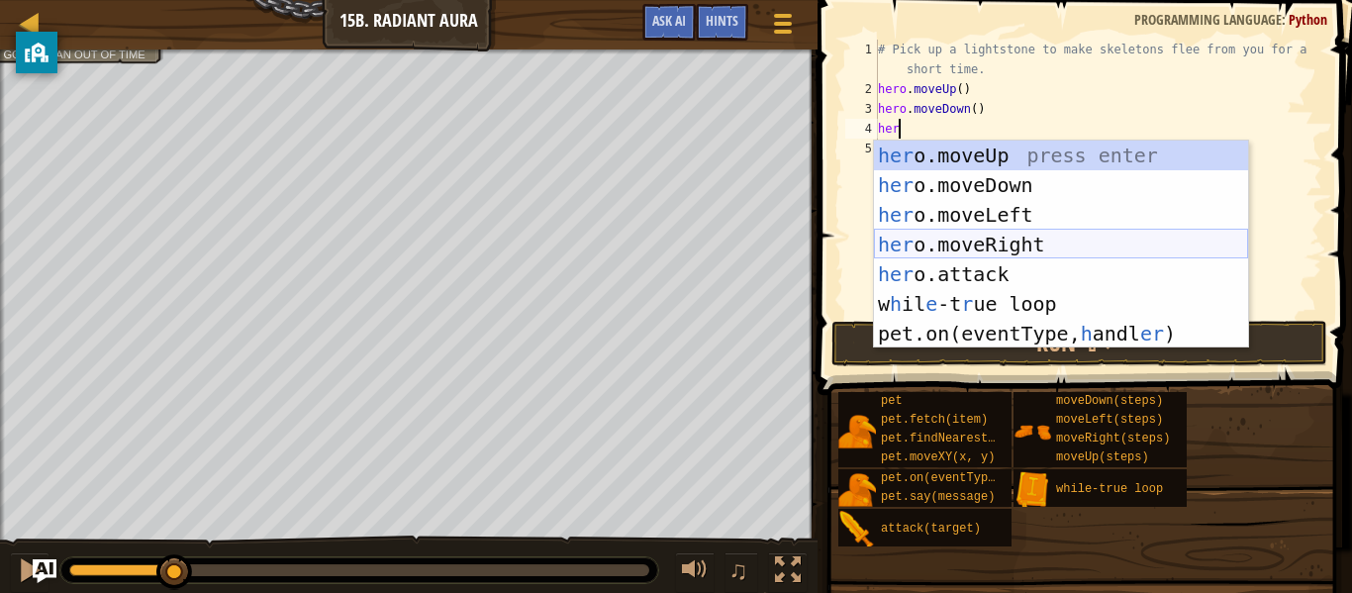
click at [927, 250] on div "her o.moveUp press enter her o.moveDown press enter her o.moveLeft press enter …" at bounding box center [1061, 274] width 374 height 267
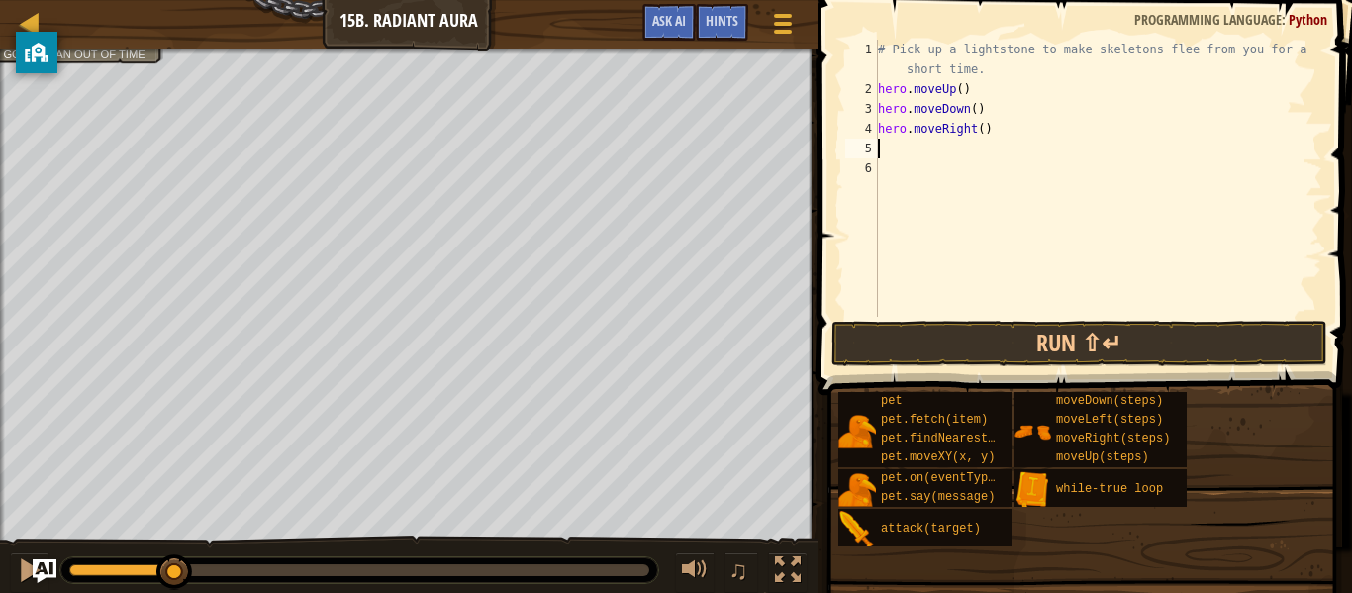
click at [979, 125] on div "# Pick up a lightstone to make skeletons flee from you for a short time. hero .…" at bounding box center [1098, 208] width 448 height 337
type textarea "hero.moveRight(2)"
click at [916, 170] on div "# Pick up a lightstone to make skeletons flee from you for a short time. hero .…" at bounding box center [1098, 208] width 448 height 337
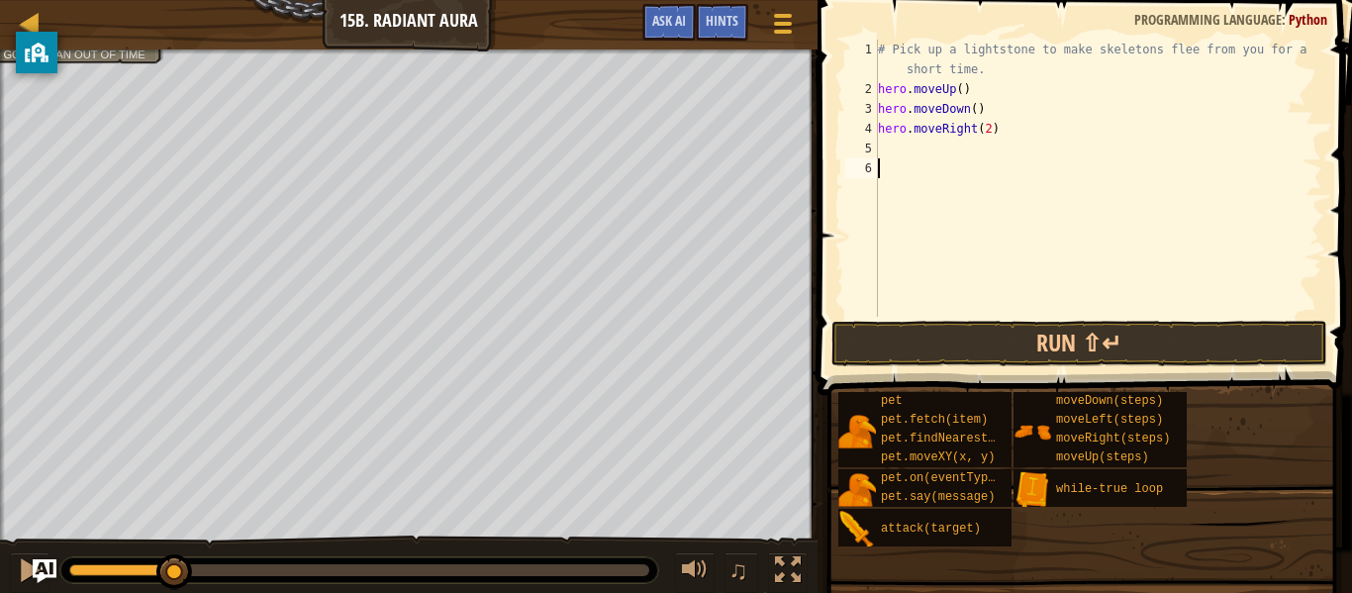
click at [912, 157] on div "# Pick up a lightstone to make skeletons flee from you for a short time. hero .…" at bounding box center [1098, 208] width 448 height 337
type textarea "her"
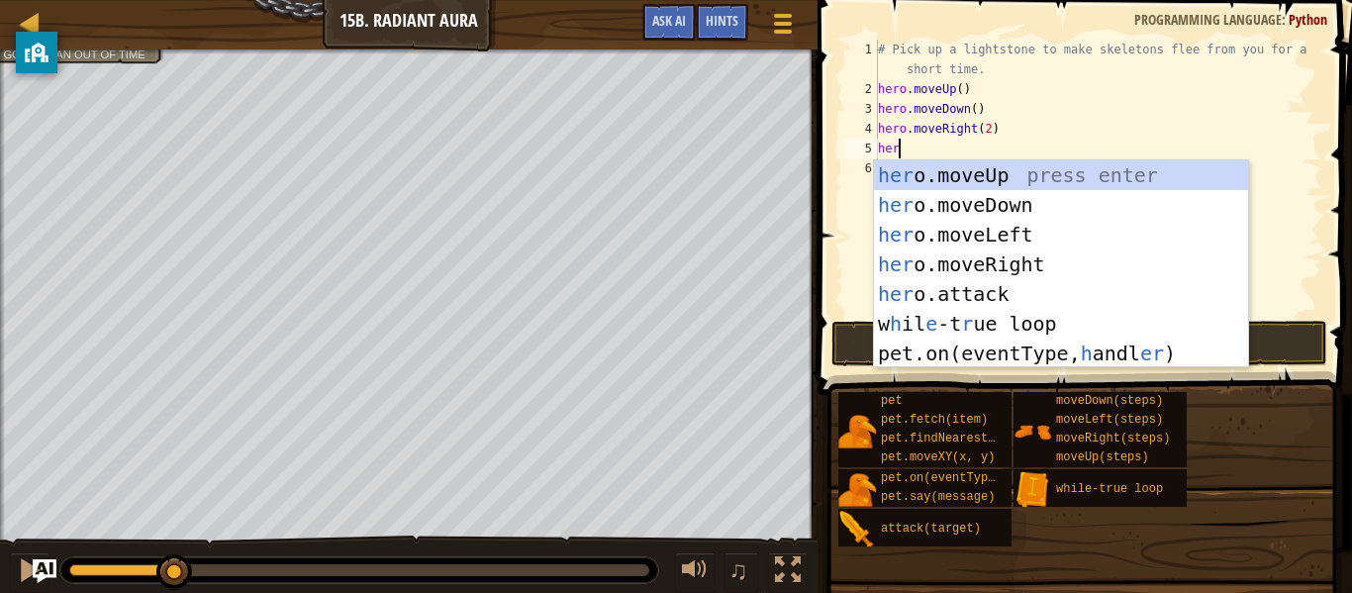
scroll to position [9, 2]
click at [966, 166] on div "her o.moveUp press enter her o.moveDown press enter her o.moveLeft press enter …" at bounding box center [1061, 293] width 374 height 267
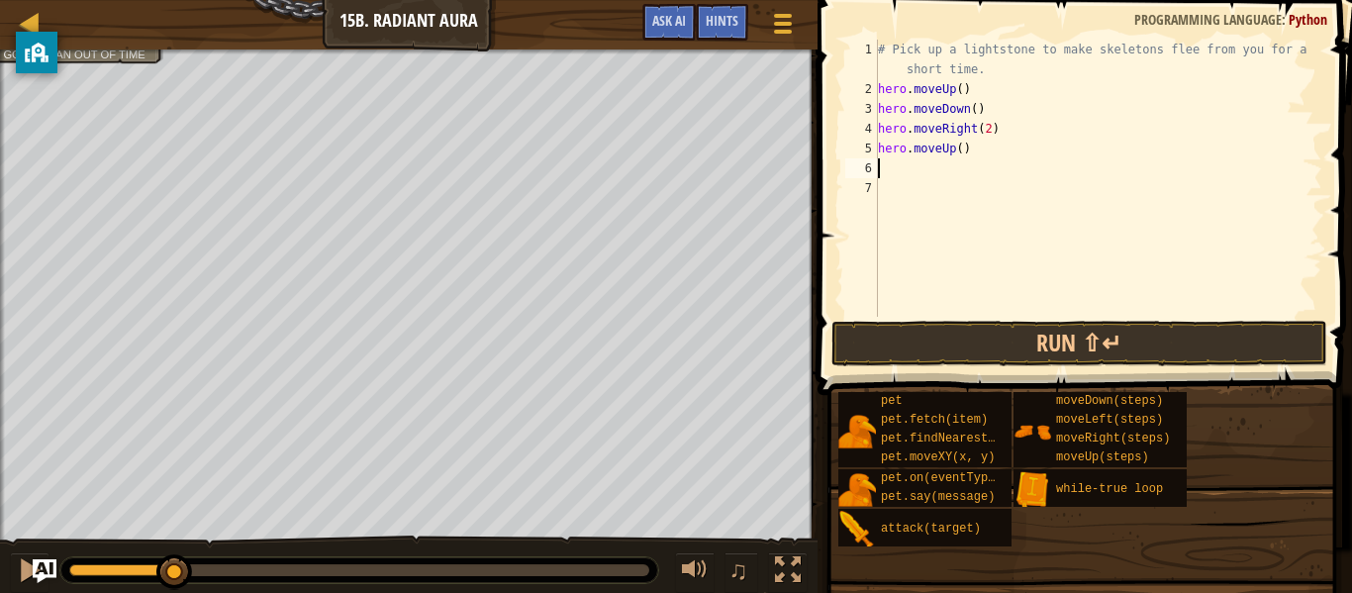
click at [0, 209] on div "Collect the lightstones. Escape from the skeletons. Goals : Ran out of time" at bounding box center [409, 309] width 818 height 521
type textarea "her"
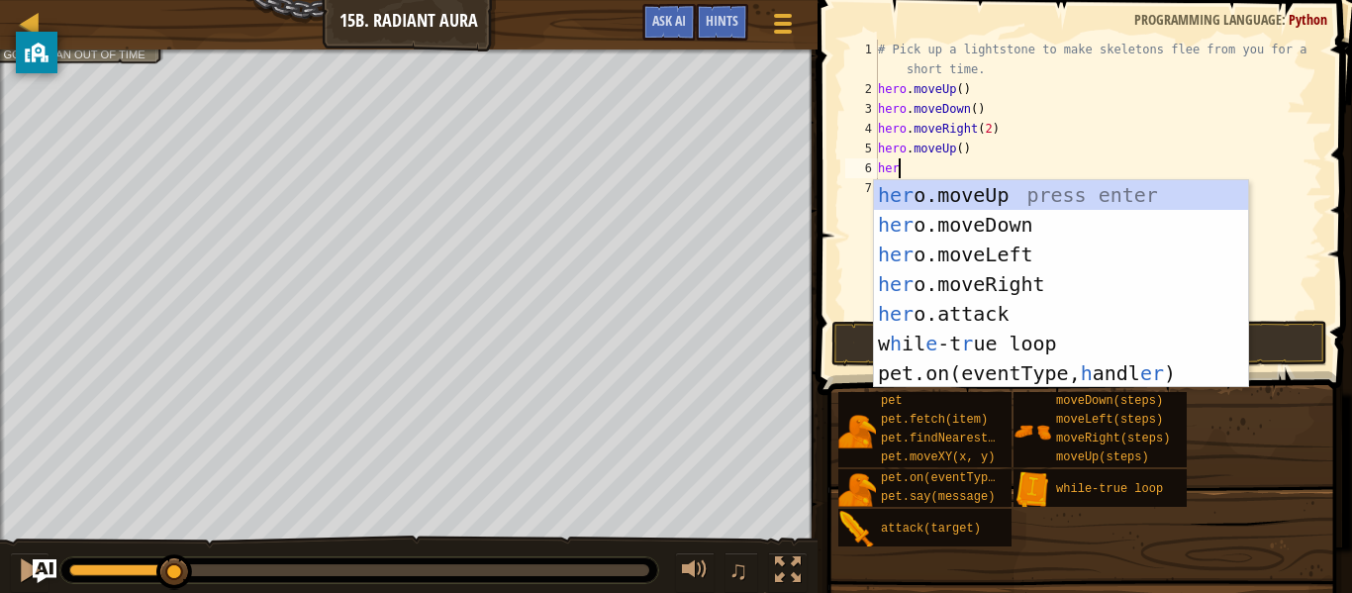
scroll to position [9, 2]
click at [935, 224] on div "her o.moveUp press enter her o.moveDown press enter her o.moveLeft press enter …" at bounding box center [1061, 313] width 374 height 267
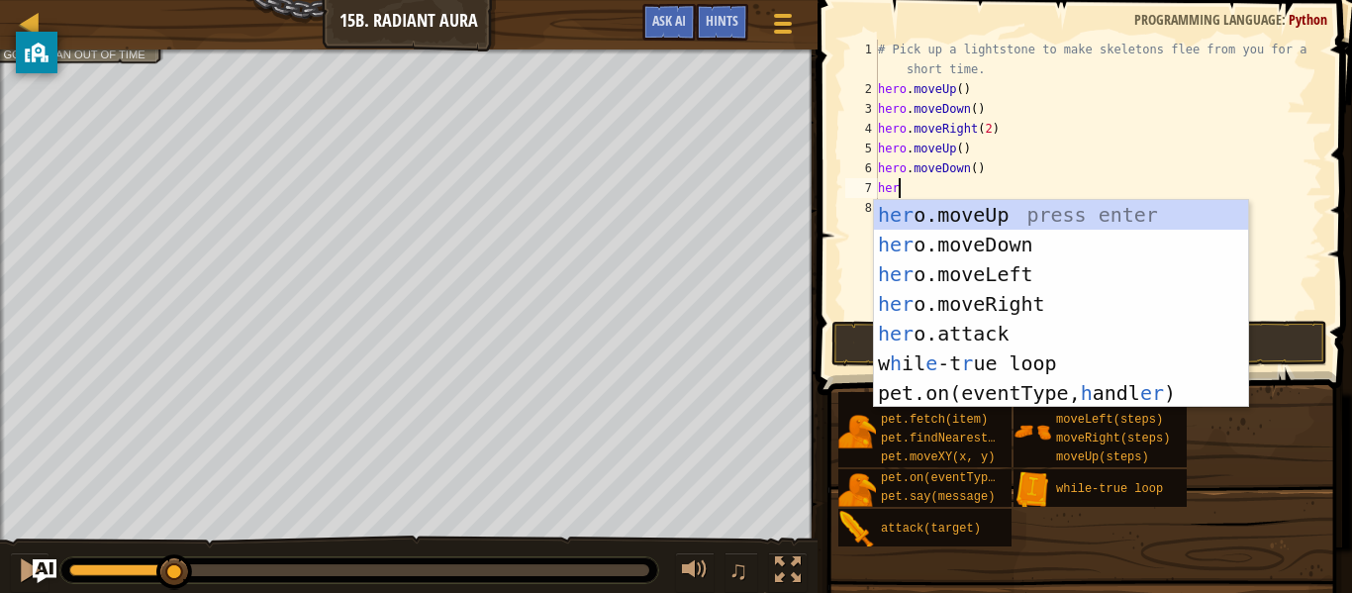
type textarea "her"
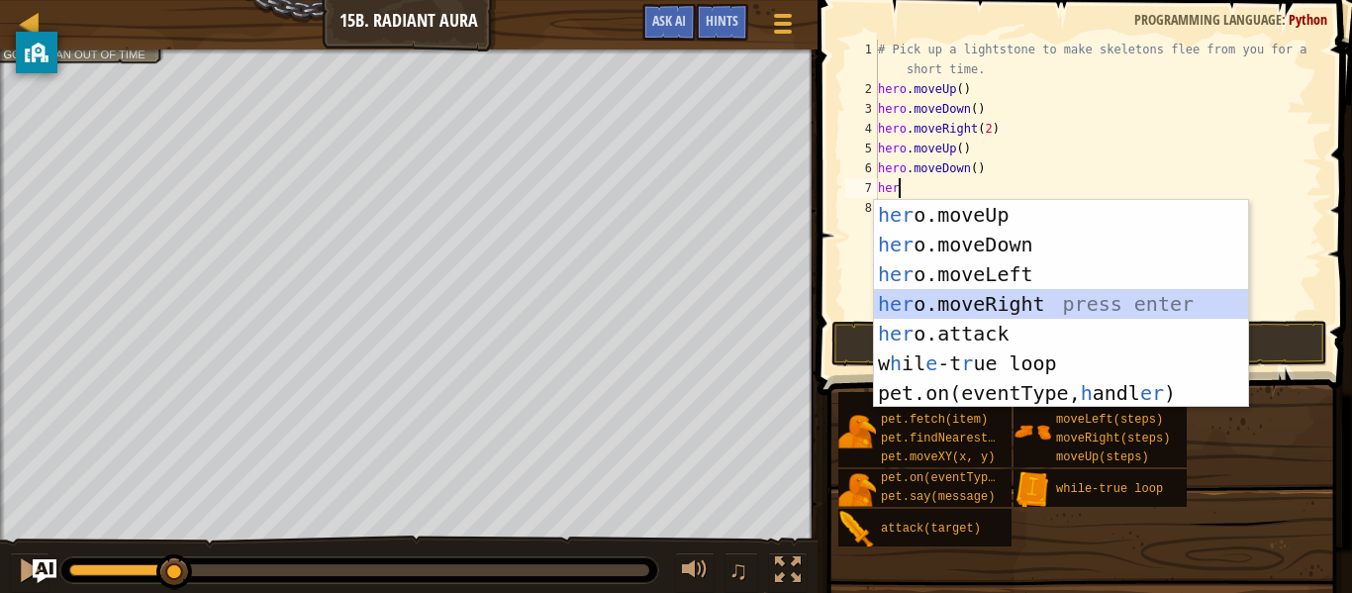
click at [957, 309] on div "her o.moveUp press enter her o.moveDown press enter her o.moveLeft press enter …" at bounding box center [1061, 333] width 374 height 267
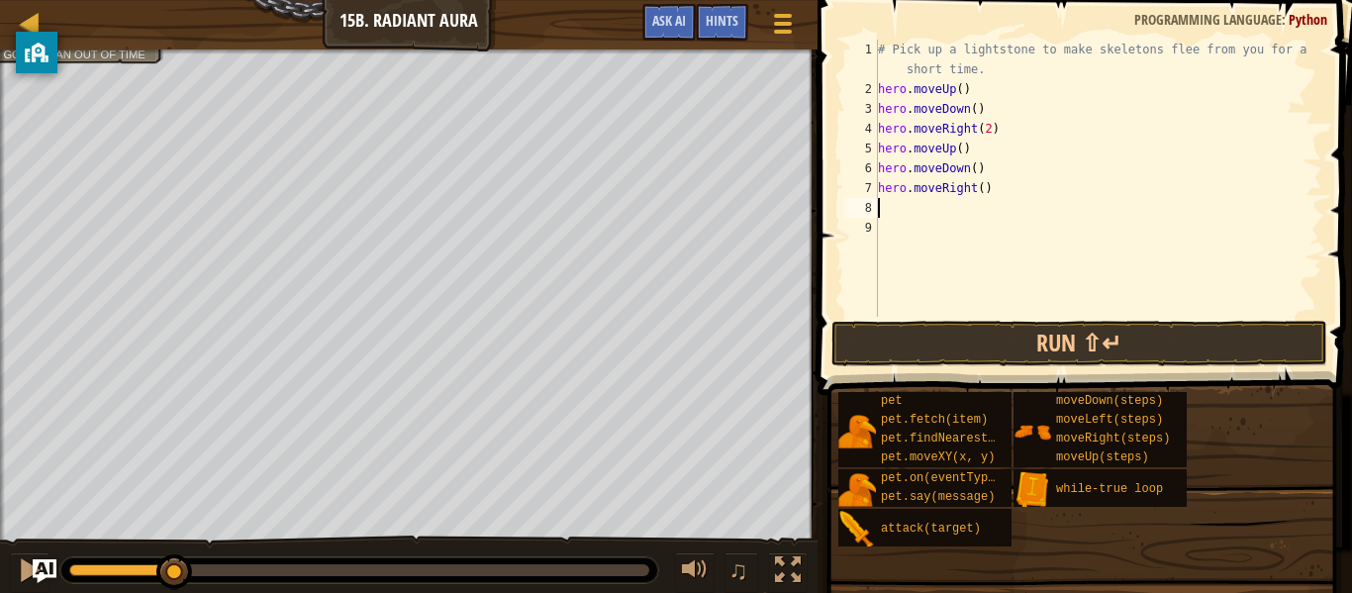
click at [984, 194] on div "# Pick up a lightstone to make skeletons flee from you for a short time. hero .…" at bounding box center [1098, 208] width 448 height 337
type textarea "hero.moveRight(2)"
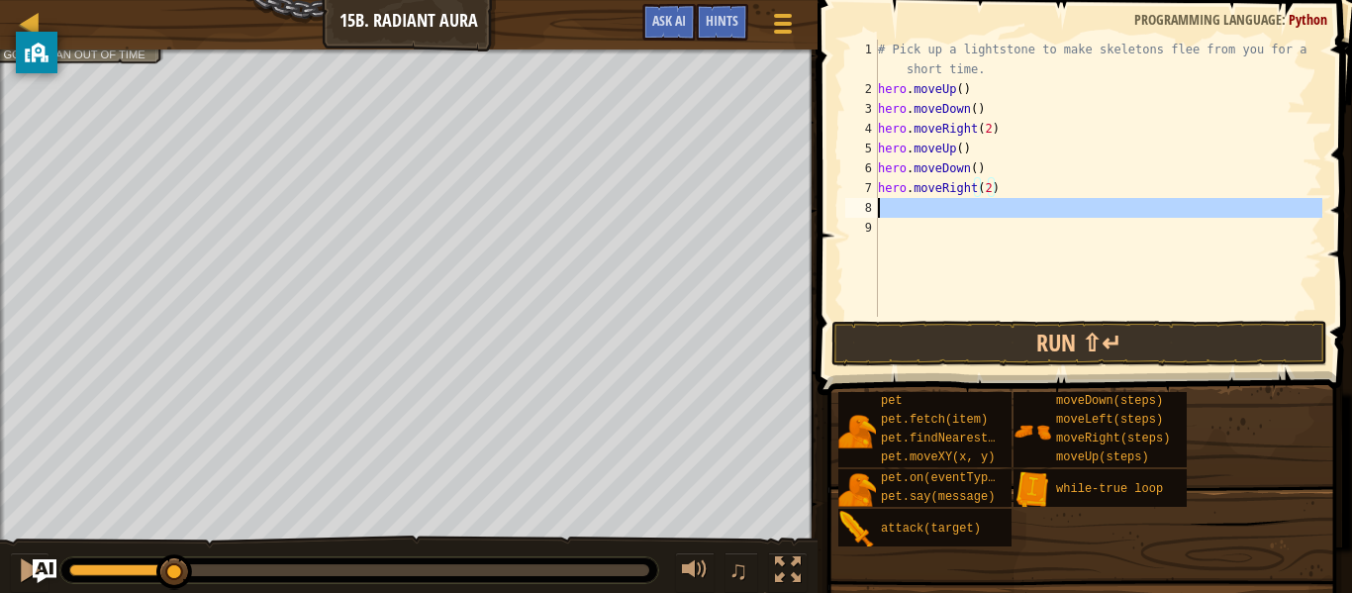
click at [876, 208] on div "8" at bounding box center [861, 208] width 33 height 20
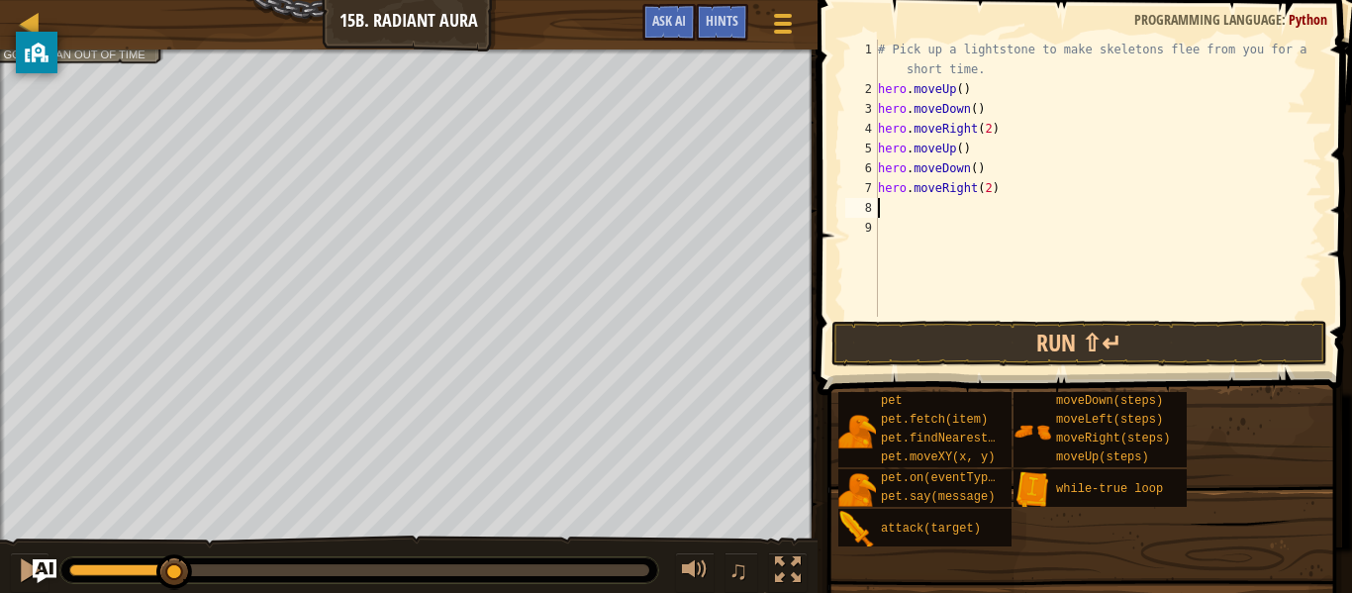
click at [885, 205] on div "# Pick up a lightstone to make skeletons flee from you for a short time. hero .…" at bounding box center [1098, 208] width 448 height 337
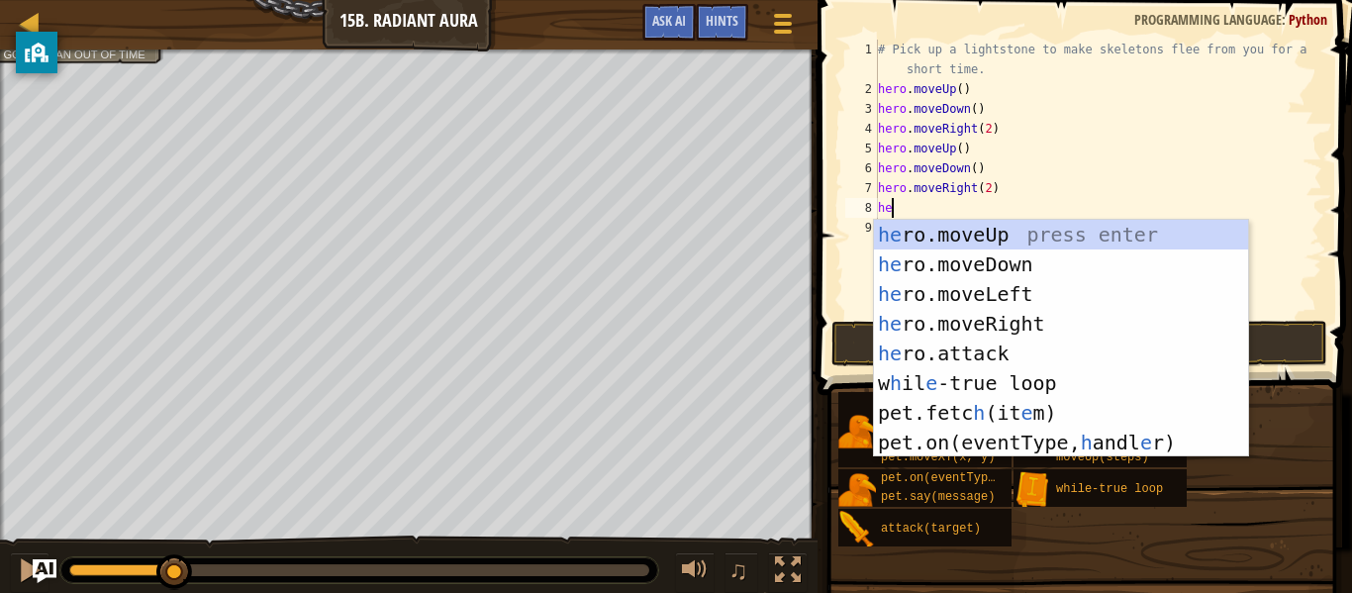
type textarea "her"
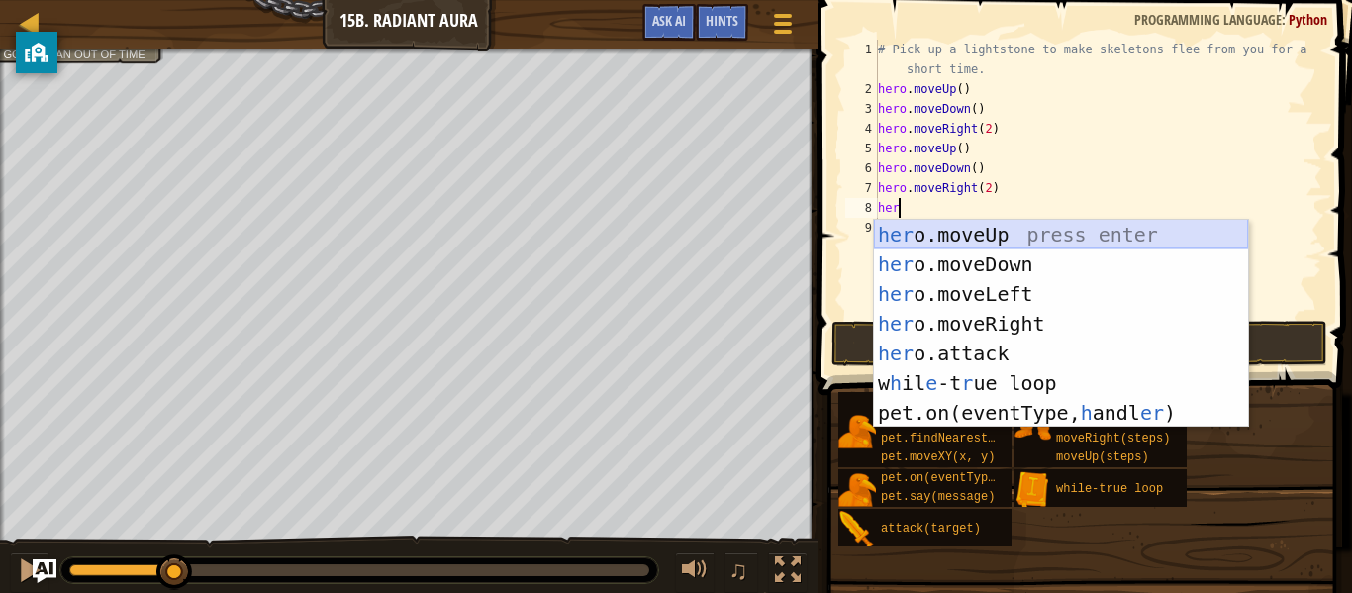
click at [984, 245] on div "her o.moveUp press enter her o.moveDown press enter her o.moveLeft press enter …" at bounding box center [1061, 353] width 374 height 267
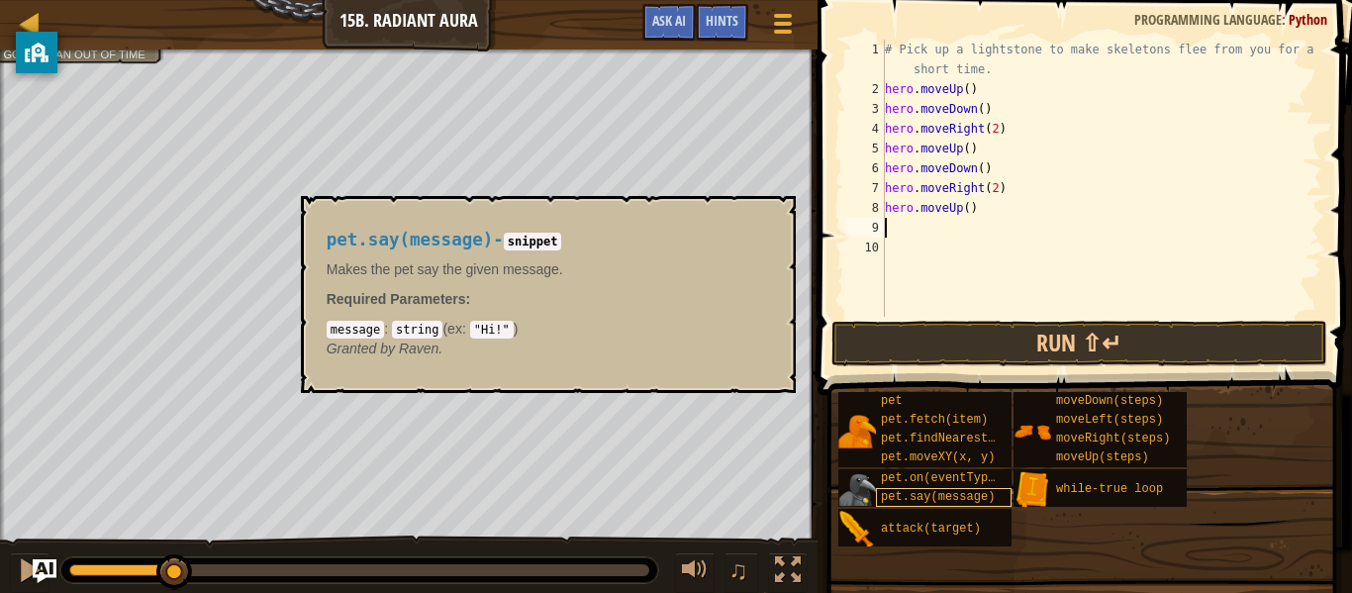
type textarea "her"
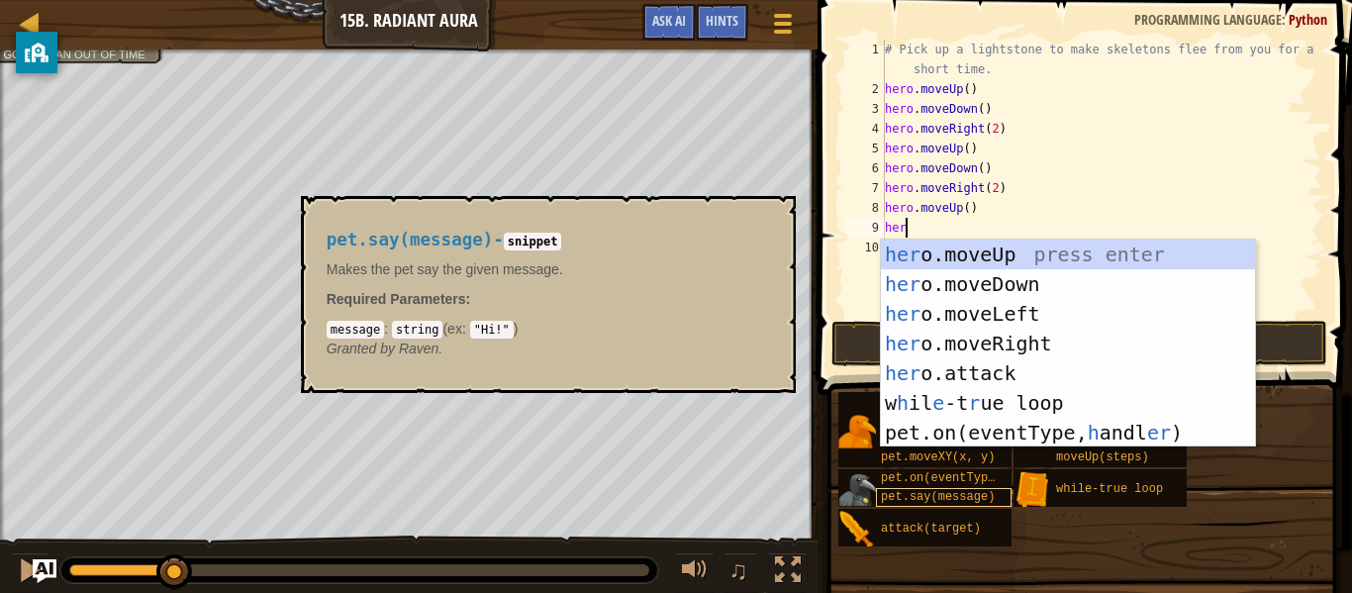
scroll to position [9, 2]
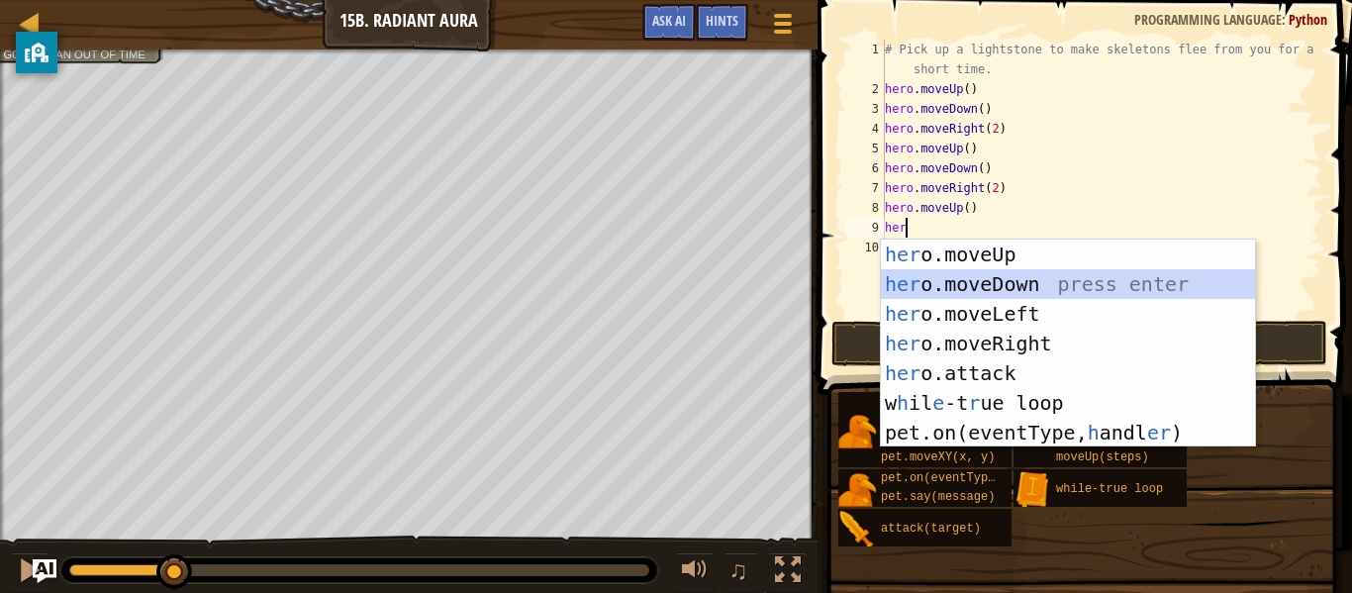
click at [1015, 271] on div "her o.moveUp press enter her o.moveDown press enter her o.moveLeft press enter …" at bounding box center [1068, 373] width 374 height 267
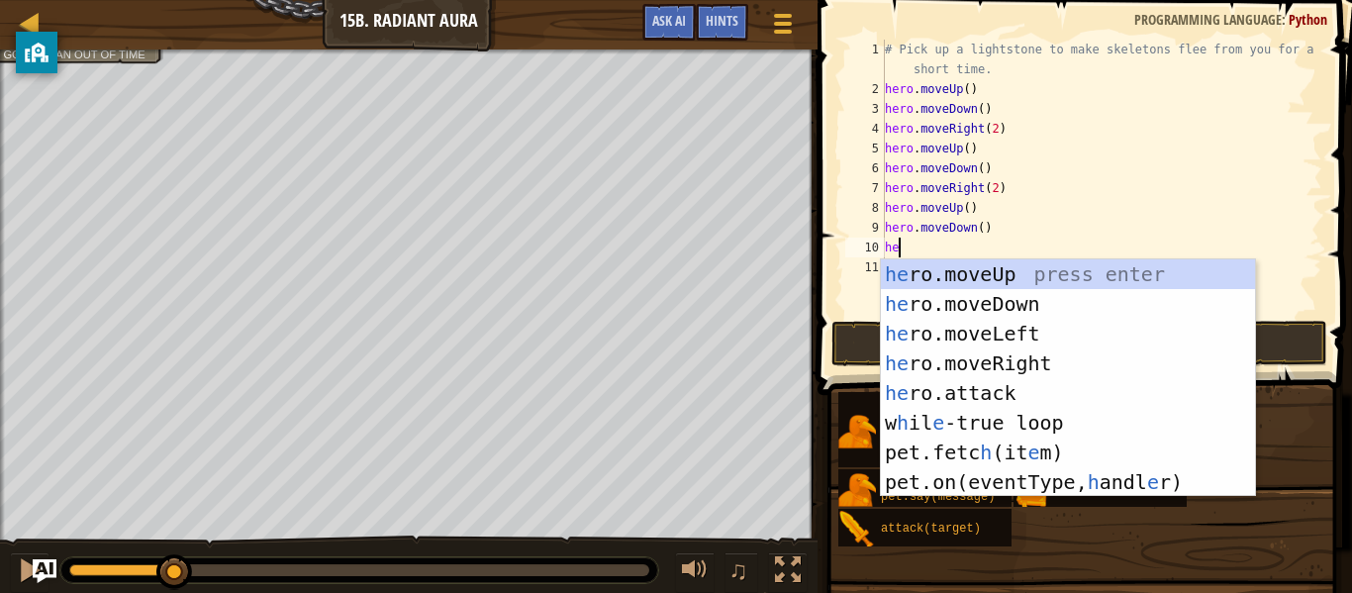
type textarea "her"
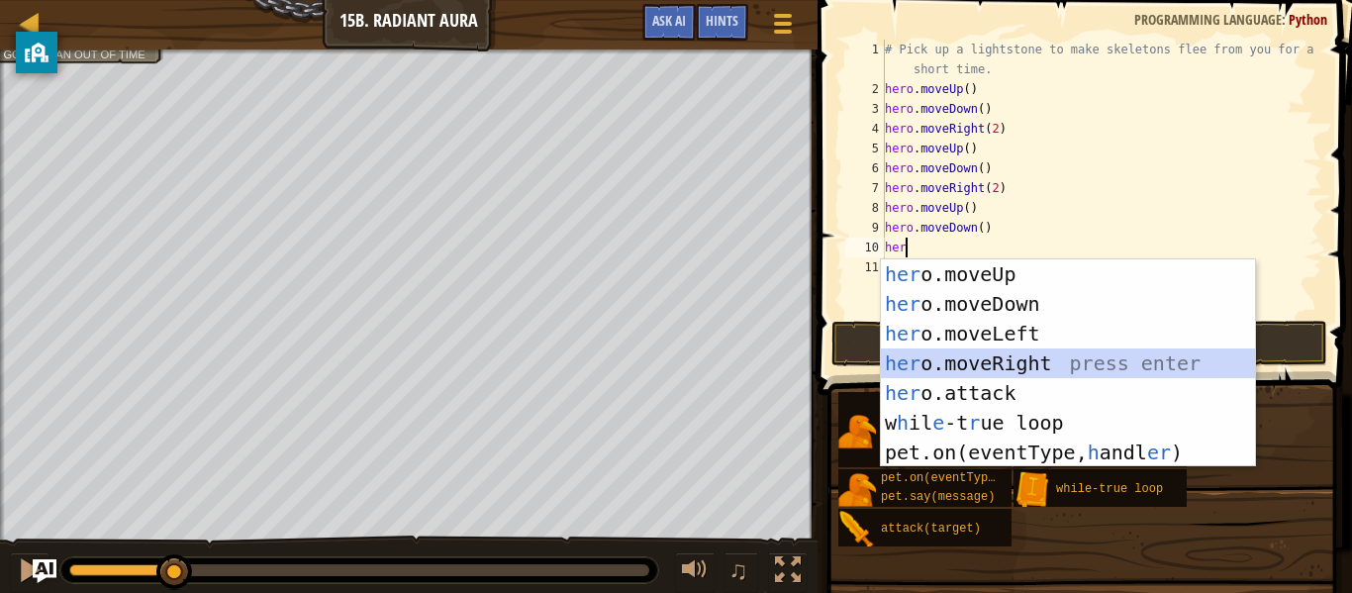
click at [1026, 349] on div "her o.moveUp press enter her o.moveDown press enter her o.moveLeft press enter …" at bounding box center [1068, 392] width 374 height 267
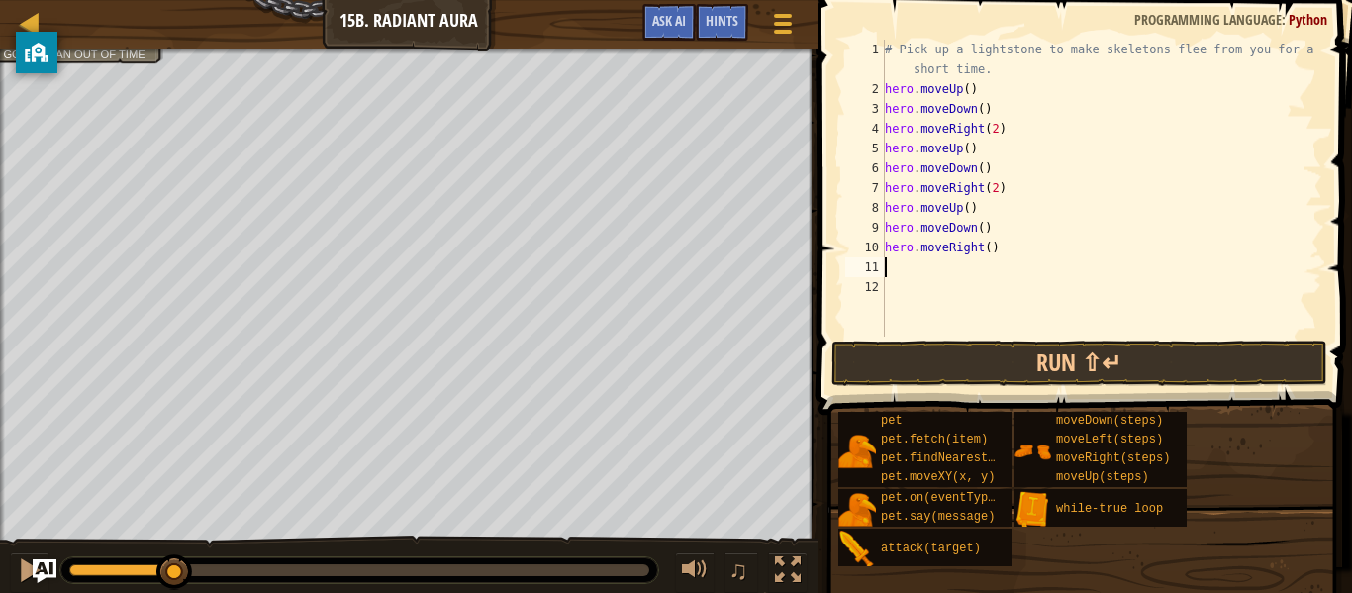
scroll to position [9, 0]
click at [996, 245] on div "# Pick up a lightstone to make skeletons flee from you for a short time. hero .…" at bounding box center [1102, 218] width 442 height 356
click at [989, 246] on div "# Pick up a lightstone to make skeletons flee from you for a short time. hero .…" at bounding box center [1102, 218] width 442 height 356
type textarea "hero.moveRight(3)"
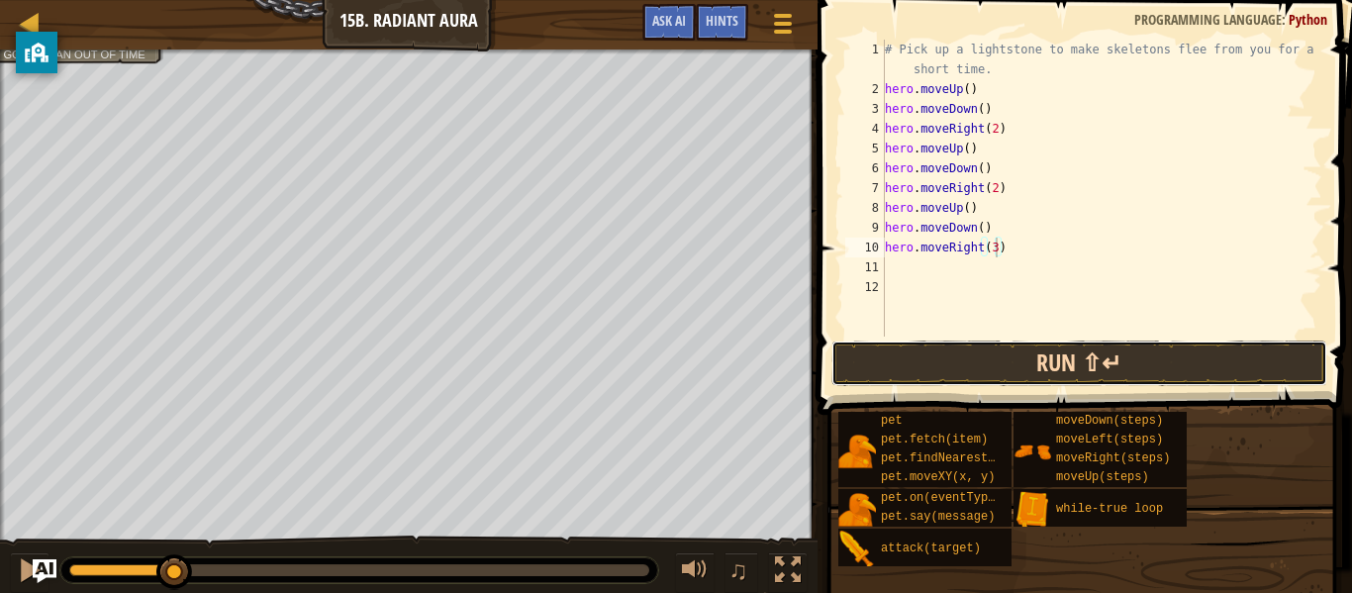
click at [1063, 358] on button "Run ⇧↵" at bounding box center [1080, 364] width 496 height 46
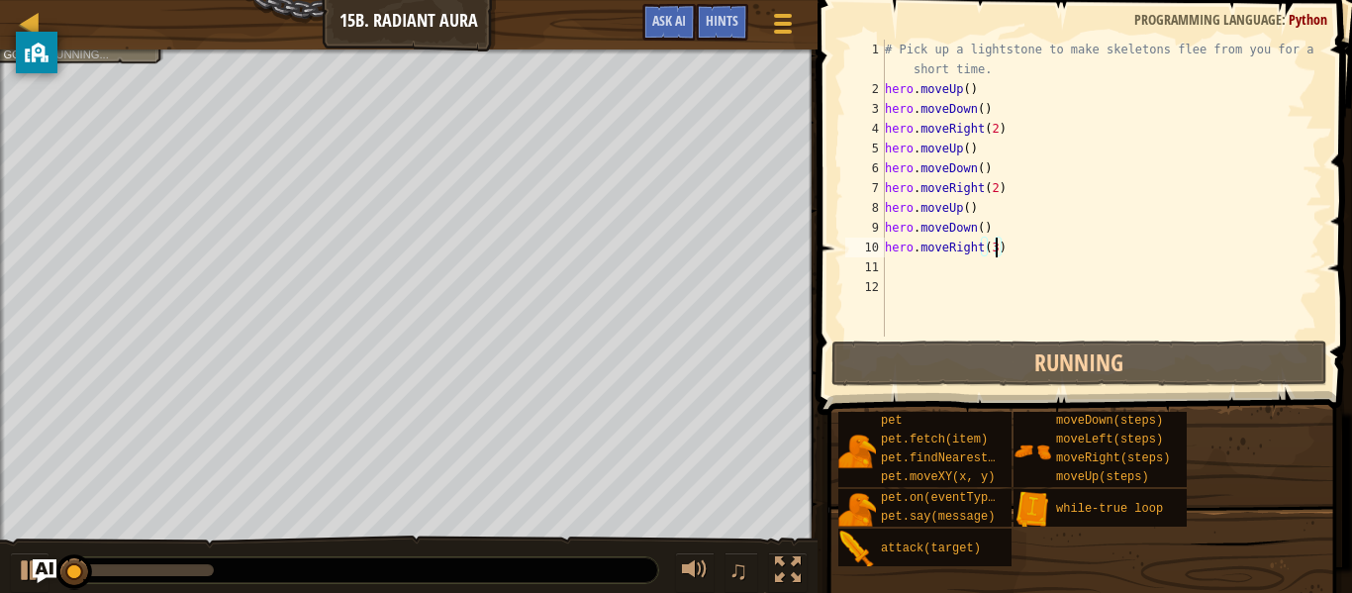
click at [913, 249] on div "Map Introduction to Computer Science 15b. Radiant Aura Game Menu Done Hints Ask…" at bounding box center [676, 296] width 1352 height 593
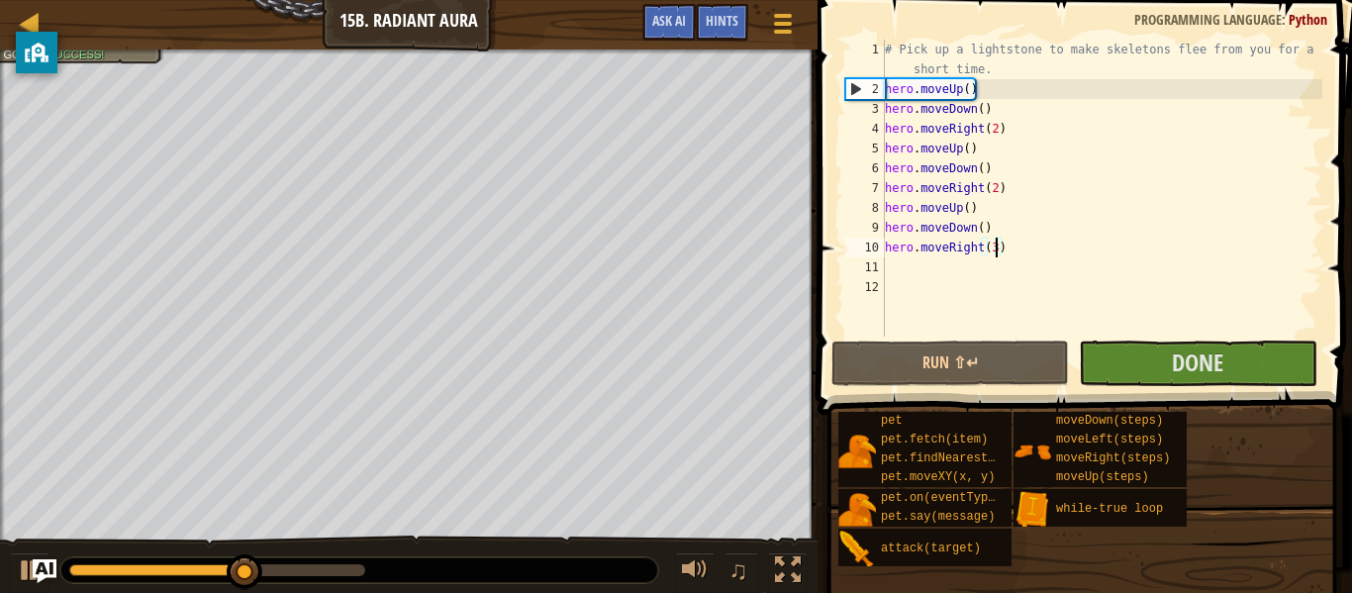
click at [317, 578] on div at bounding box center [359, 570] width 598 height 26
click at [326, 565] on div at bounding box center [217, 570] width 296 height 12
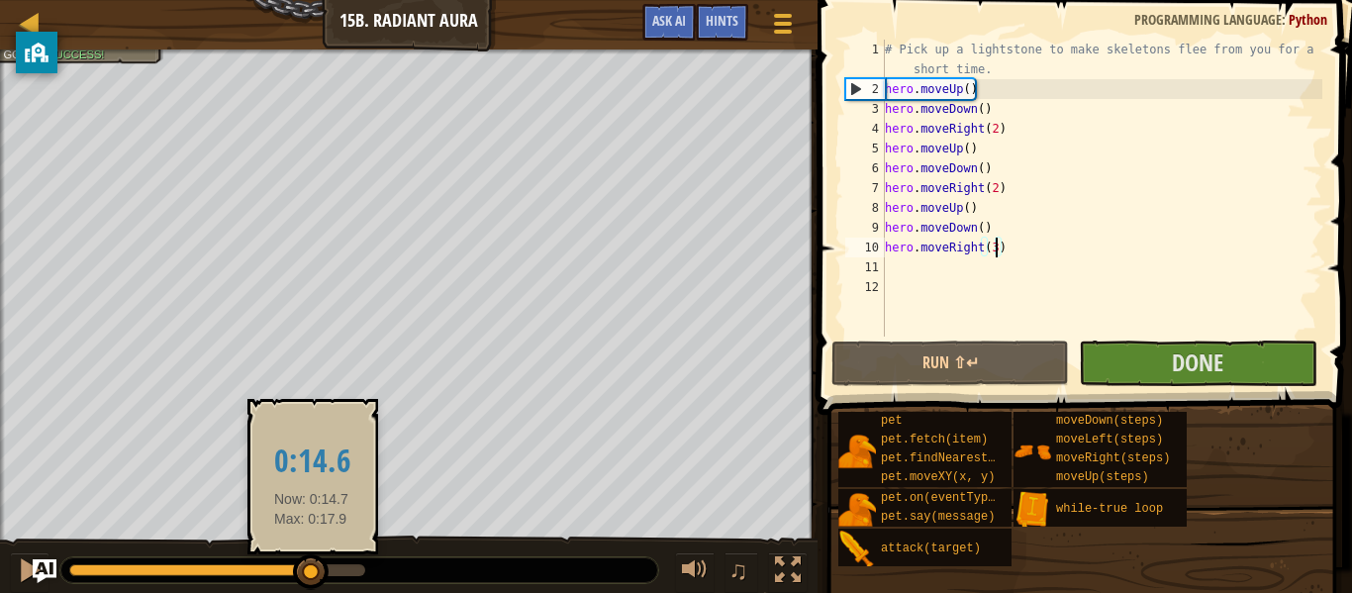
drag, startPoint x: 332, startPoint y: 564, endPoint x: 312, endPoint y: 569, distance: 20.4
click at [312, 569] on div at bounding box center [311, 572] width 36 height 36
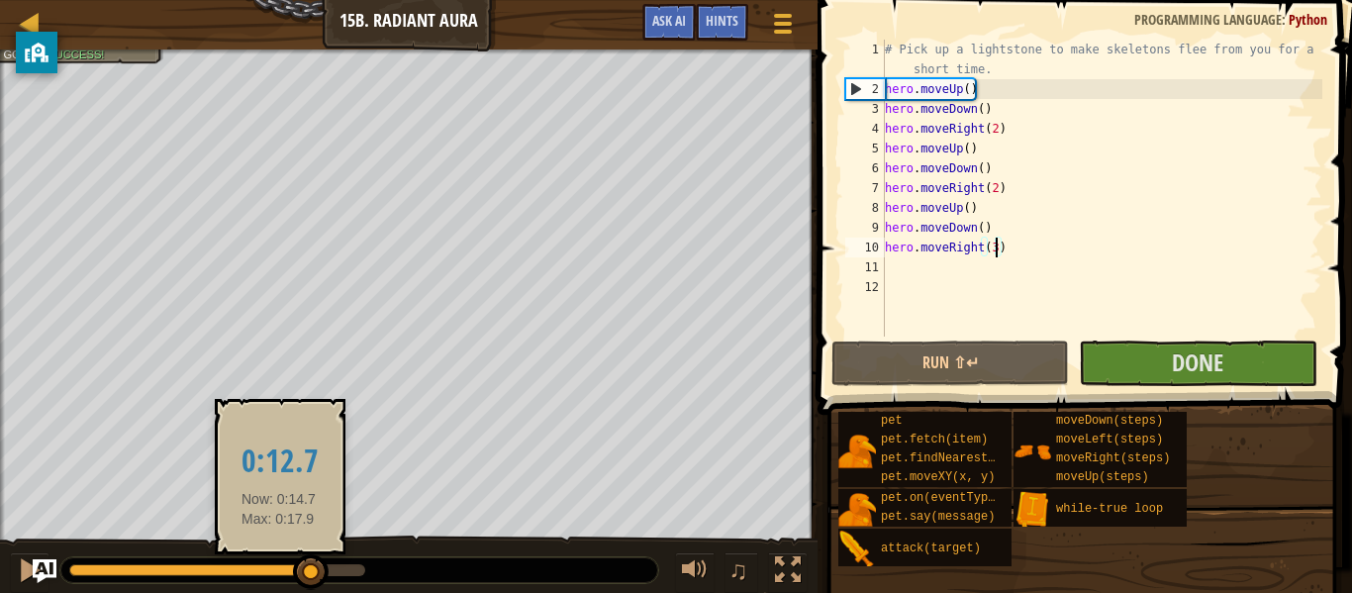
click at [279, 573] on div at bounding box center [190, 570] width 243 height 12
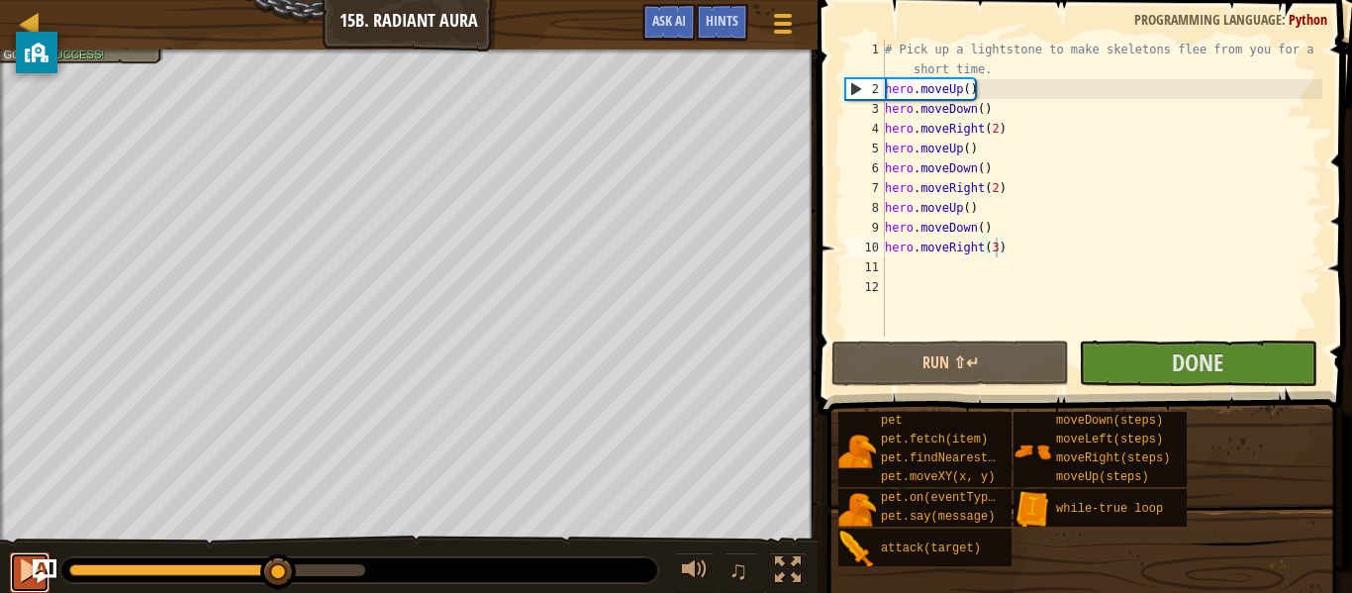
click at [14, 574] on button at bounding box center [30, 572] width 40 height 41
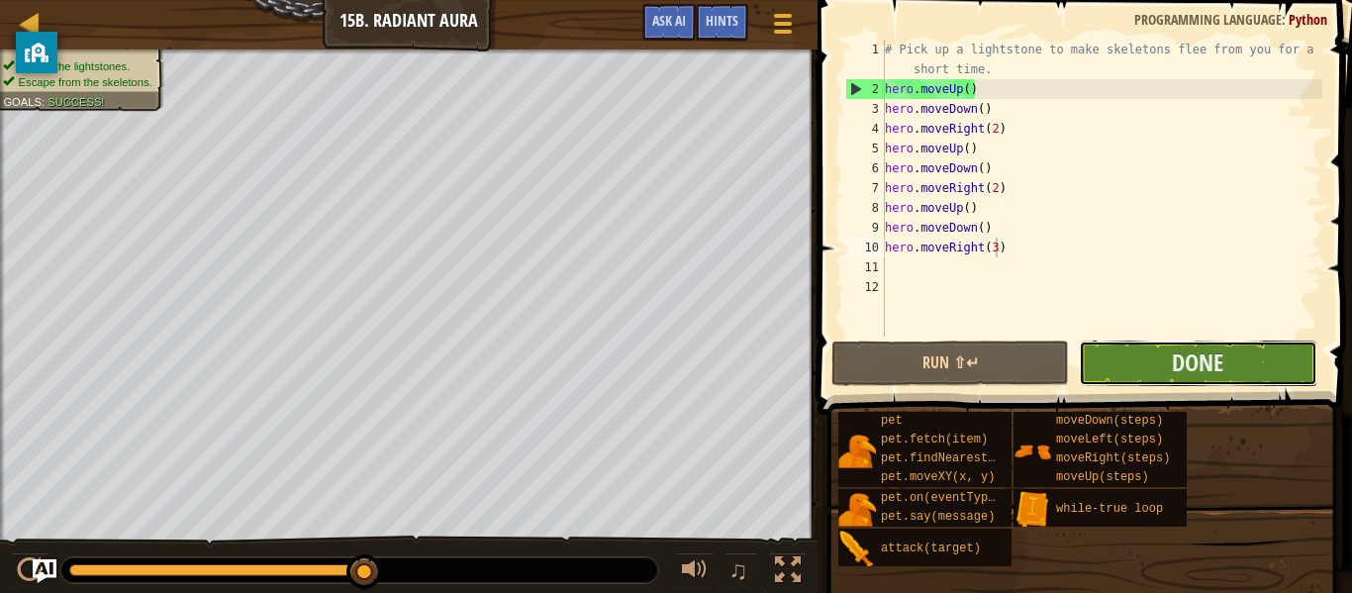
click at [1257, 365] on button "Done" at bounding box center [1198, 364] width 238 height 46
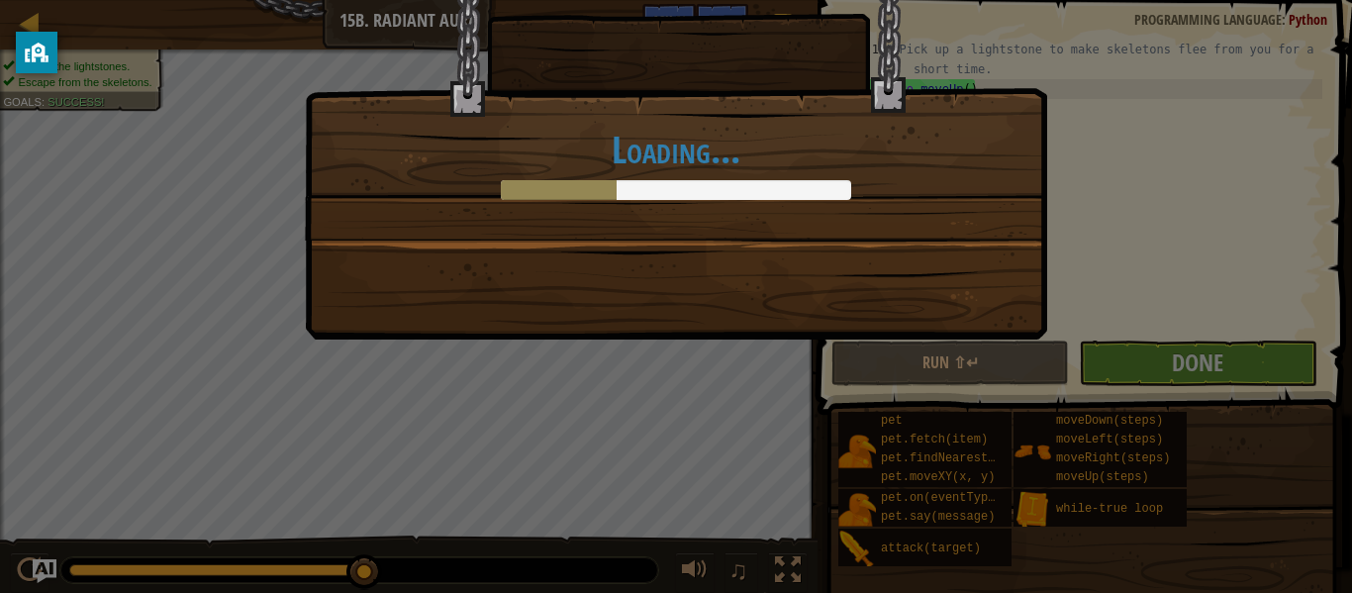
click at [684, 305] on div "Loading..." at bounding box center [676, 145] width 742 height 389
click at [814, 227] on div "Loading..." at bounding box center [676, 95] width 740 height 289
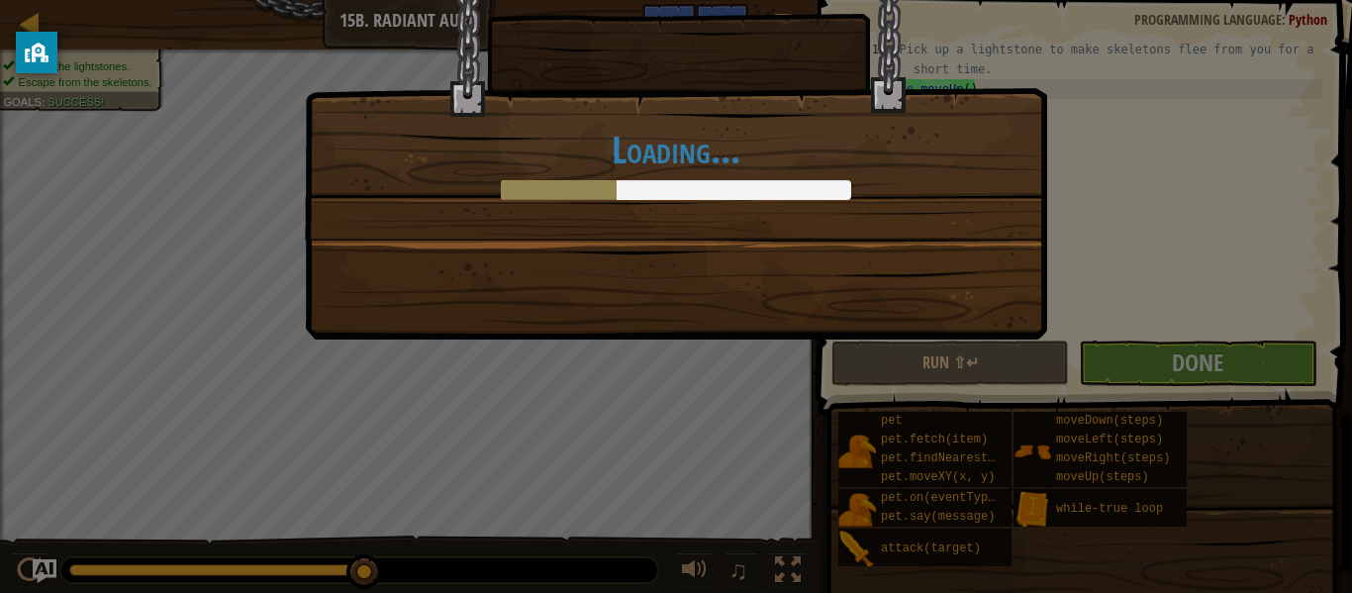
click at [814, 227] on div "Loading..." at bounding box center [676, 95] width 740 height 289
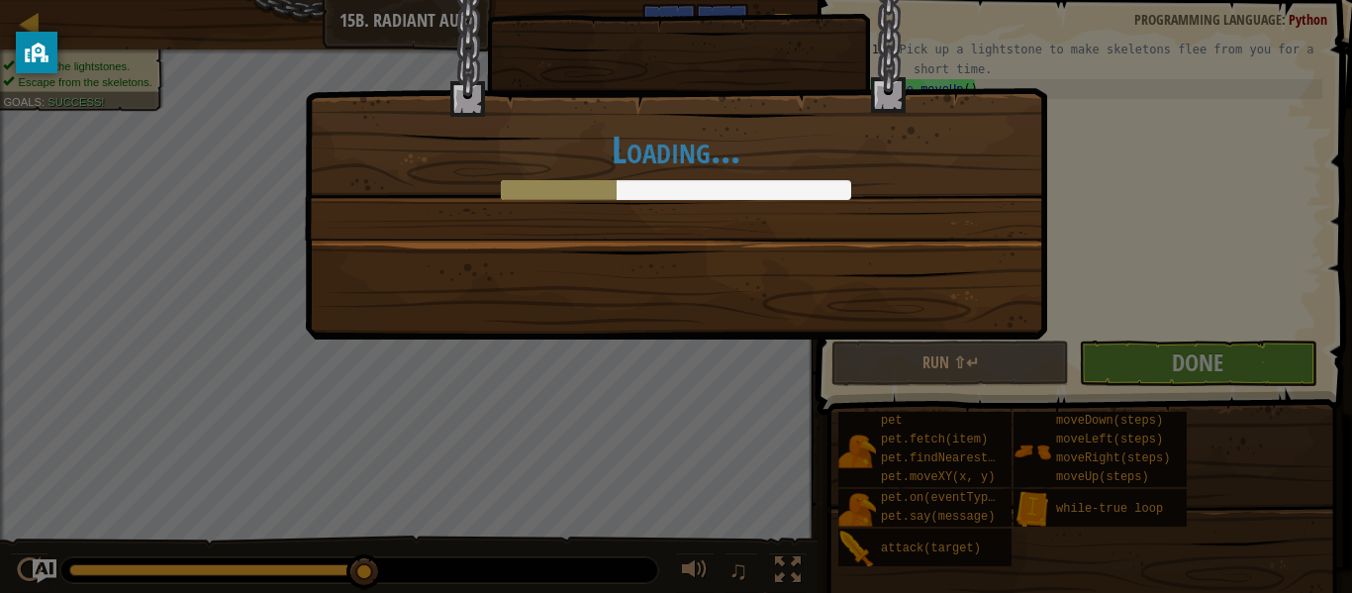
click at [814, 227] on div "Loading..." at bounding box center [676, 95] width 740 height 289
click at [814, 228] on div "Loading..." at bounding box center [676, 95] width 740 height 289
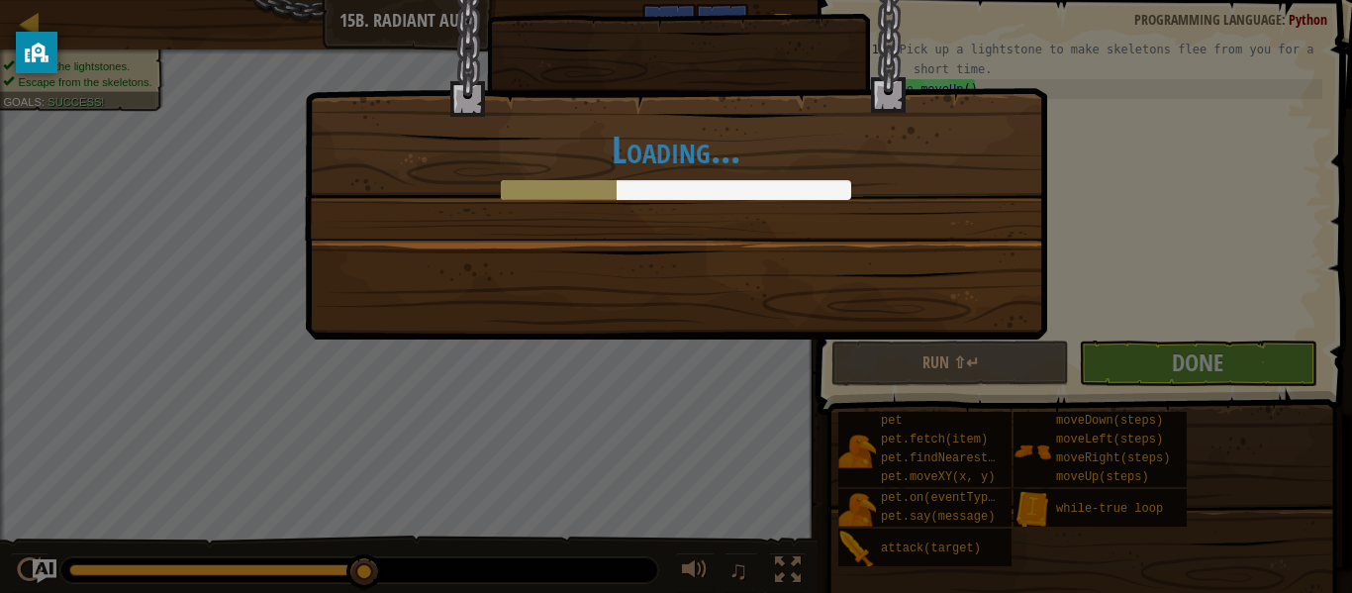
click at [814, 228] on div "Loading..." at bounding box center [676, 95] width 740 height 289
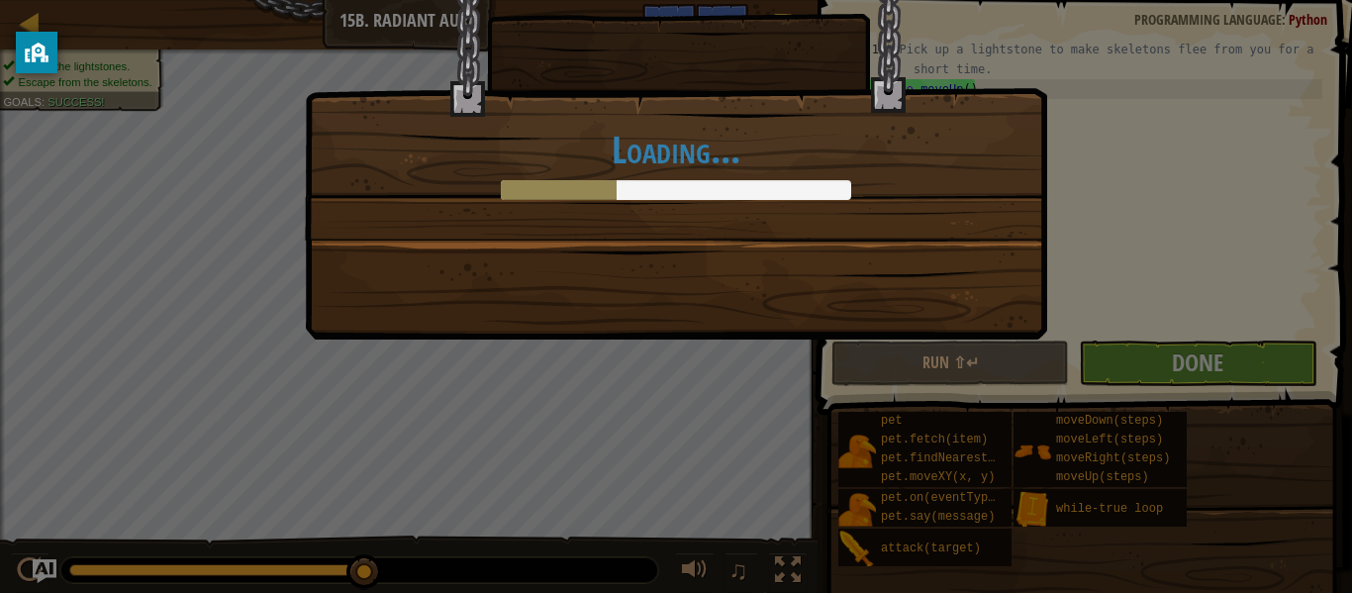
click at [814, 228] on div "Loading..." at bounding box center [676, 95] width 740 height 289
click at [125, 13] on div "Loading..." at bounding box center [676, 296] width 1352 height 593
click at [199, 148] on div "Loading..." at bounding box center [676, 296] width 1352 height 593
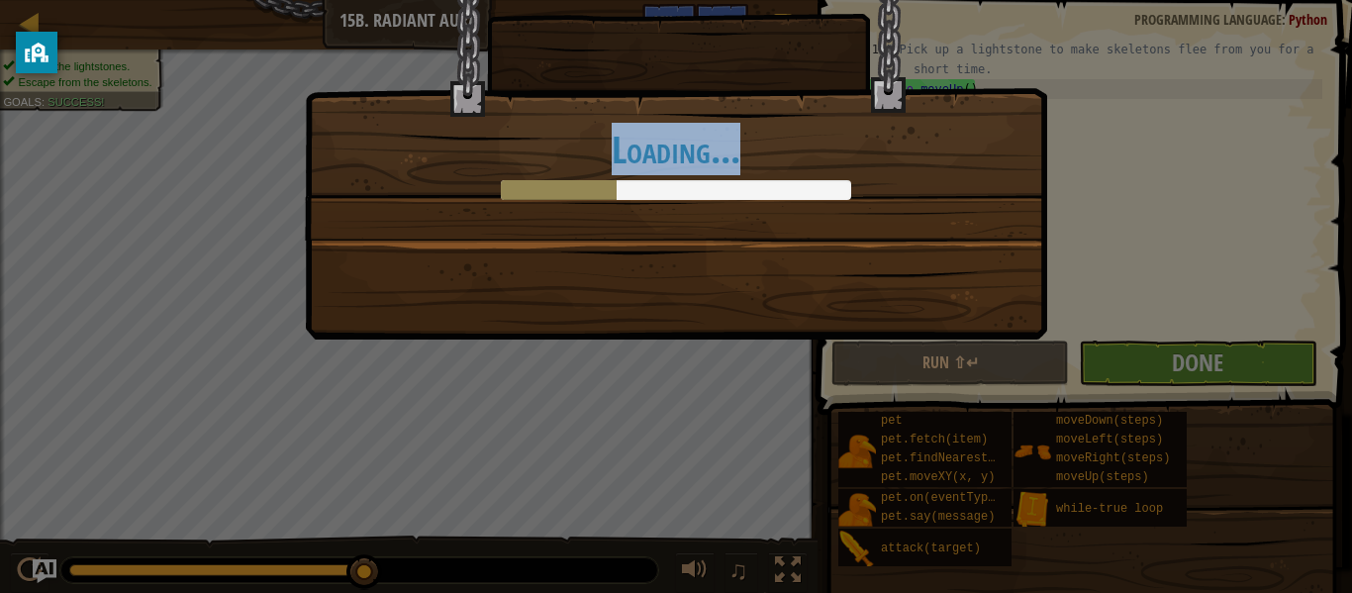
click at [92, 141] on div "Loading..." at bounding box center [676, 296] width 1352 height 593
click at [342, 228] on div "Loading..." at bounding box center [676, 95] width 740 height 289
drag, startPoint x: 645, startPoint y: 337, endPoint x: 674, endPoint y: 233, distance: 107.8
click at [674, 233] on div "Loading..." at bounding box center [676, 296] width 1352 height 593
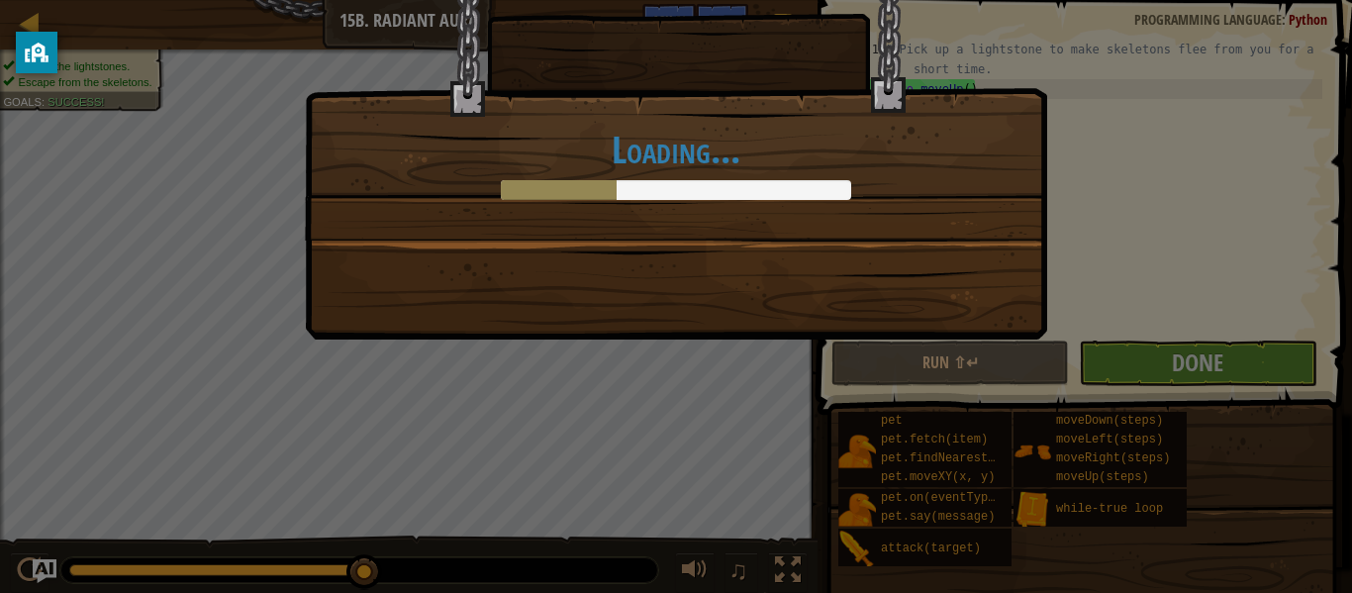
click at [524, 5] on div "Loading..." at bounding box center [676, 95] width 740 height 289
click at [537, 106] on div "Loading..." at bounding box center [676, 95] width 740 height 289
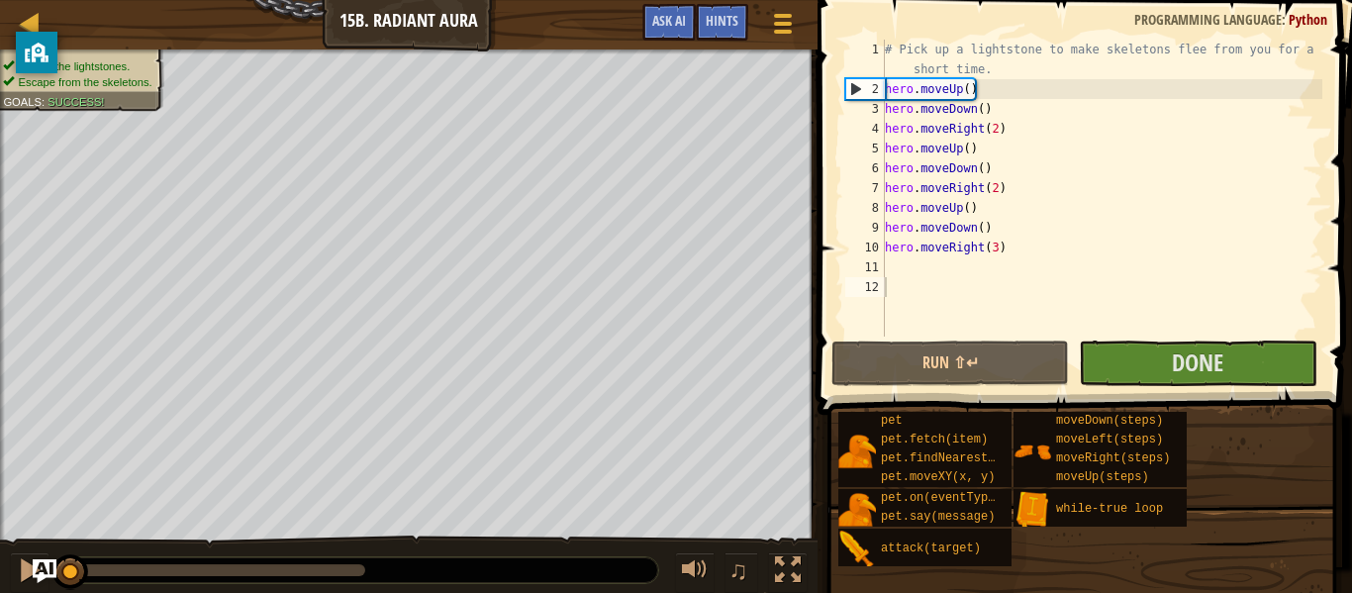
click at [1212, 338] on span at bounding box center [1087, 179] width 550 height 473
click at [1213, 366] on span "Done" at bounding box center [1197, 362] width 51 height 32
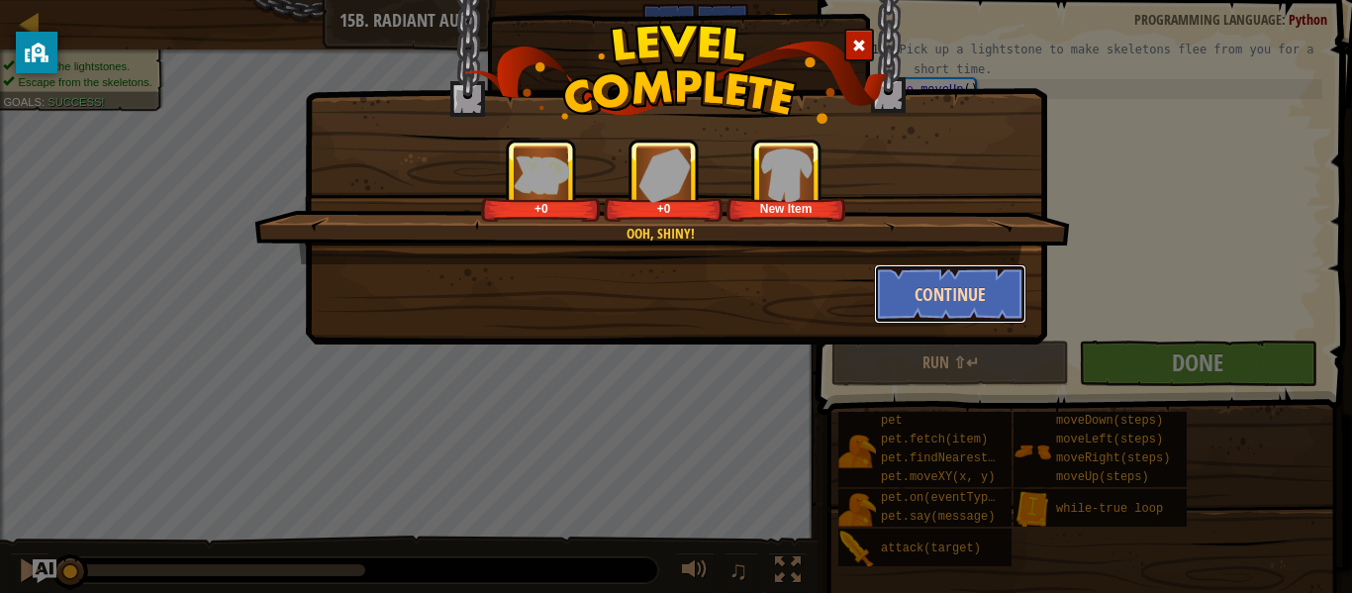
click at [1019, 279] on button "Continue" at bounding box center [950, 293] width 153 height 59
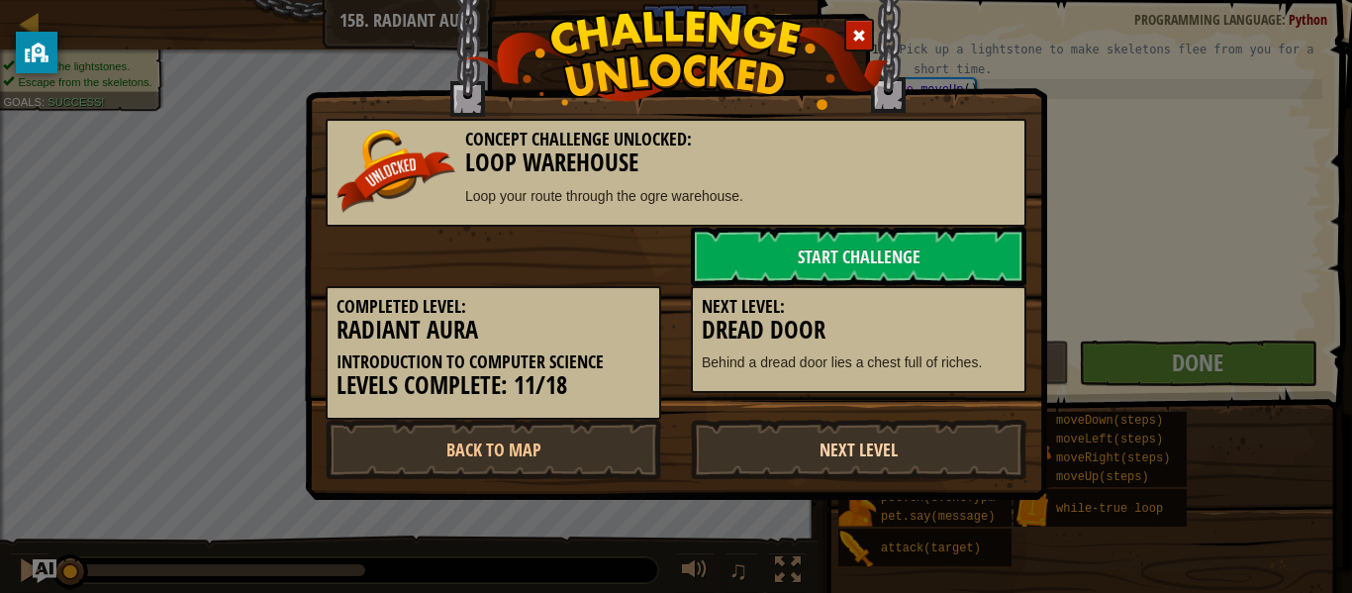
click at [876, 461] on link "Next Level" at bounding box center [859, 449] width 336 height 59
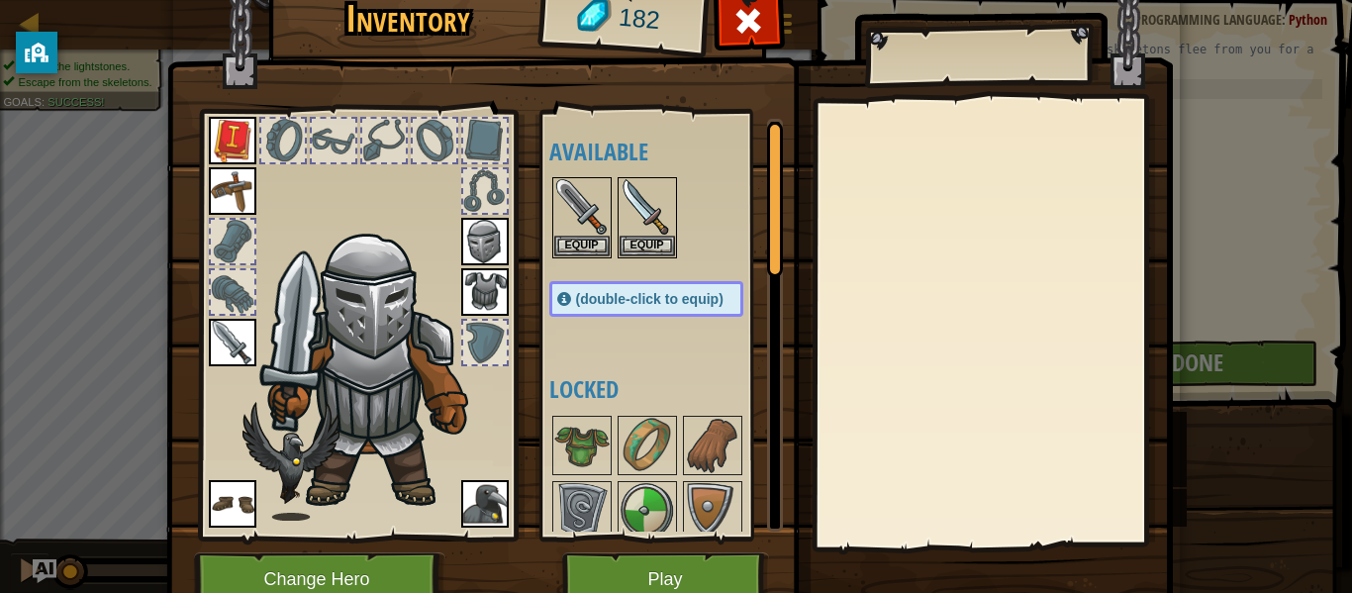
click at [725, 548] on img at bounding box center [669, 267] width 1007 height 719
click at [730, 564] on button "Play" at bounding box center [665, 579] width 207 height 54
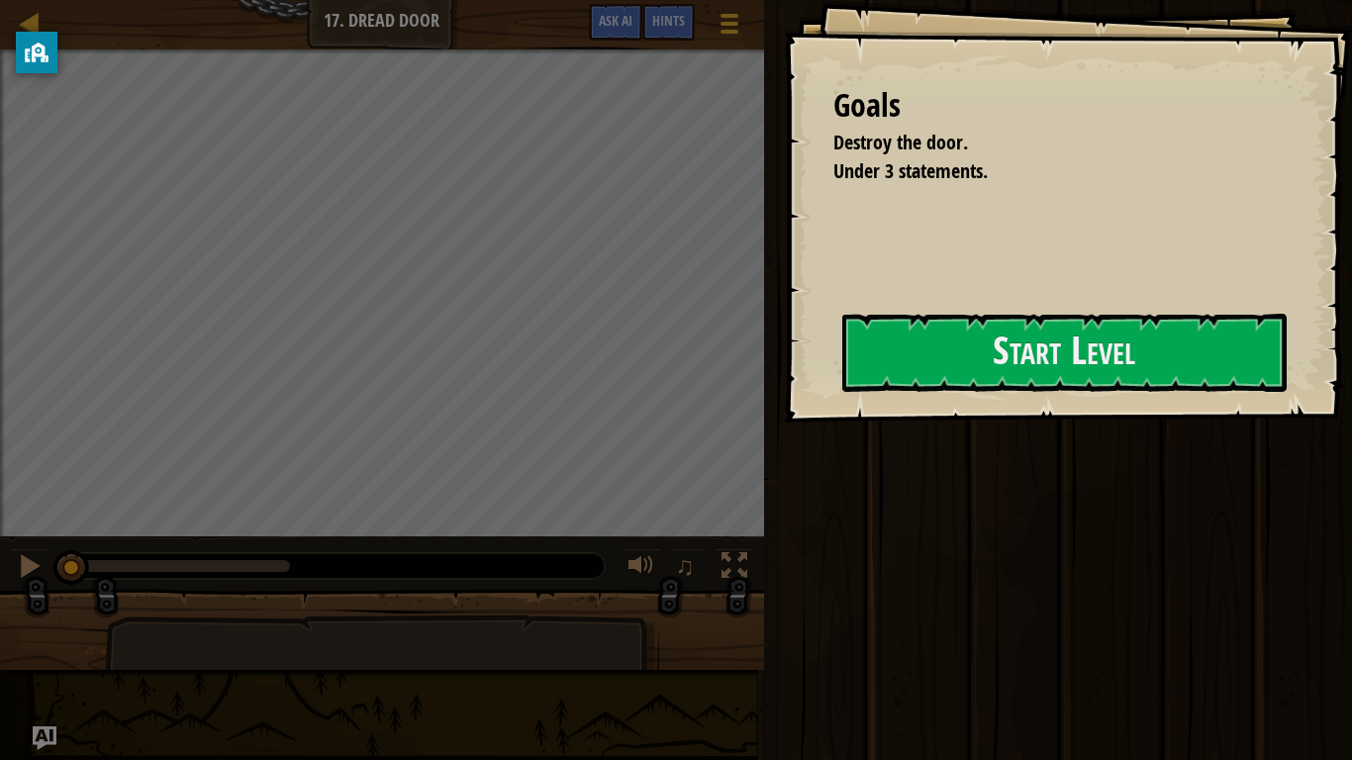
click at [782, 592] on div "Goals Destroy the door. Under 3 statements. Start Level Error loading from serv…" at bounding box center [676, 380] width 1352 height 760
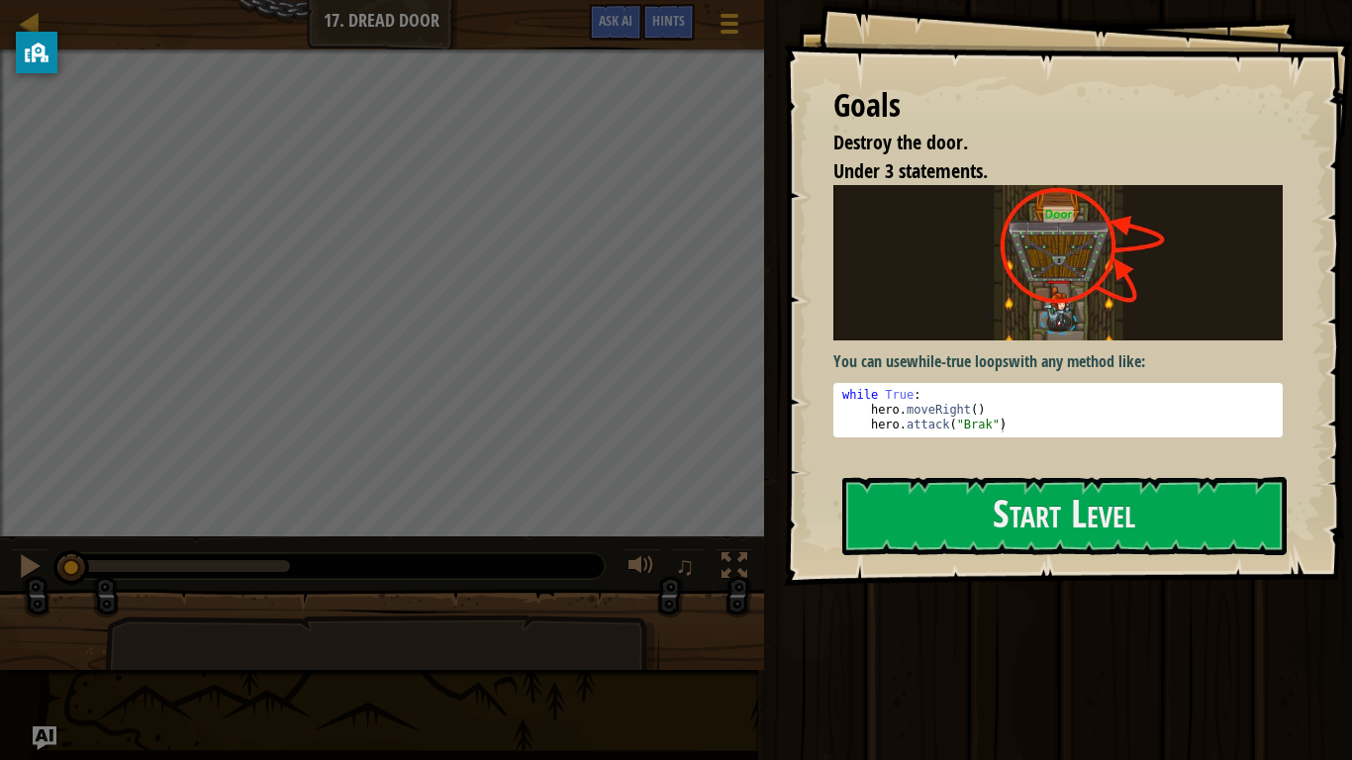
click at [776, 592] on div "Map Introduction to Computer Science 17. Dread Door Game Menu Done Hints Ask AI…" at bounding box center [676, 380] width 1352 height 760
click at [944, 486] on button "Start Level" at bounding box center [1064, 516] width 444 height 78
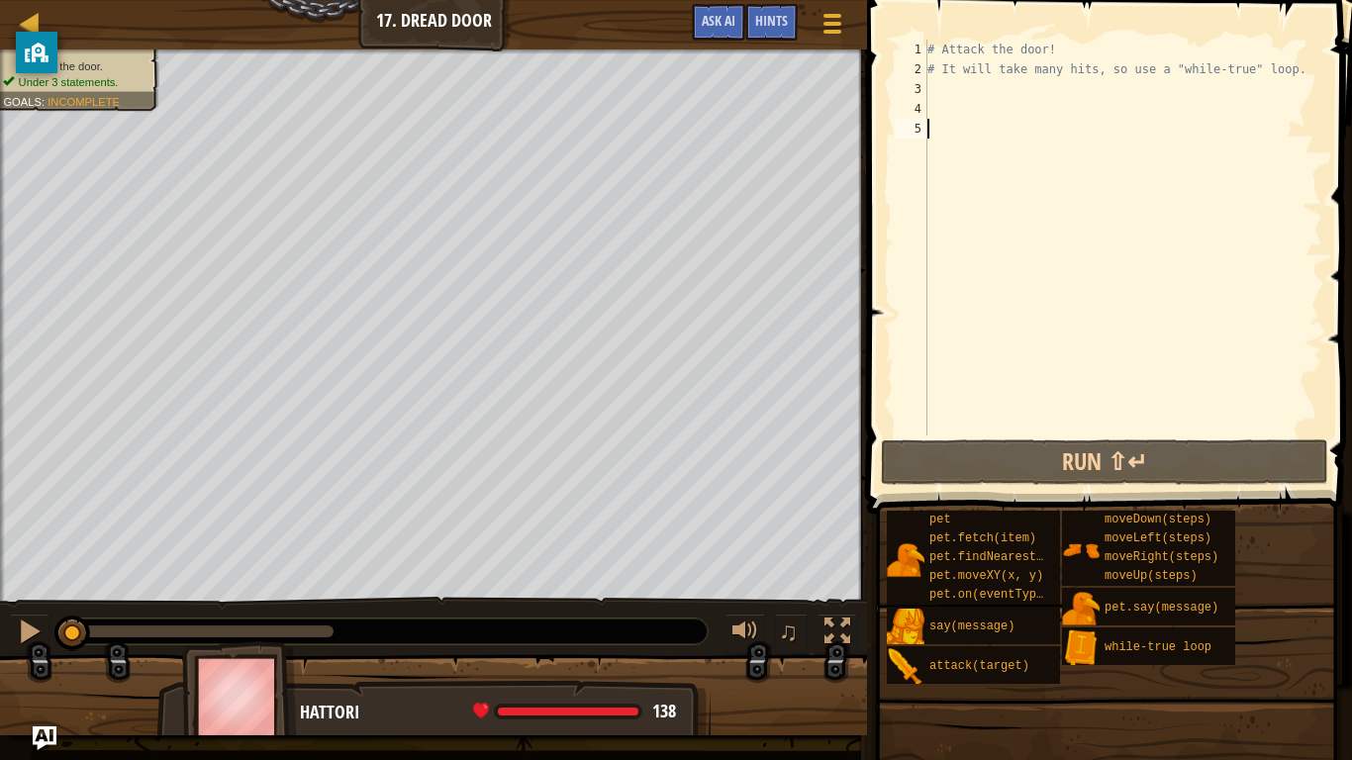
click at [973, 89] on div "# Attack the door! # It will take many hits, so use a "while-true" loop." at bounding box center [1123, 258] width 399 height 436
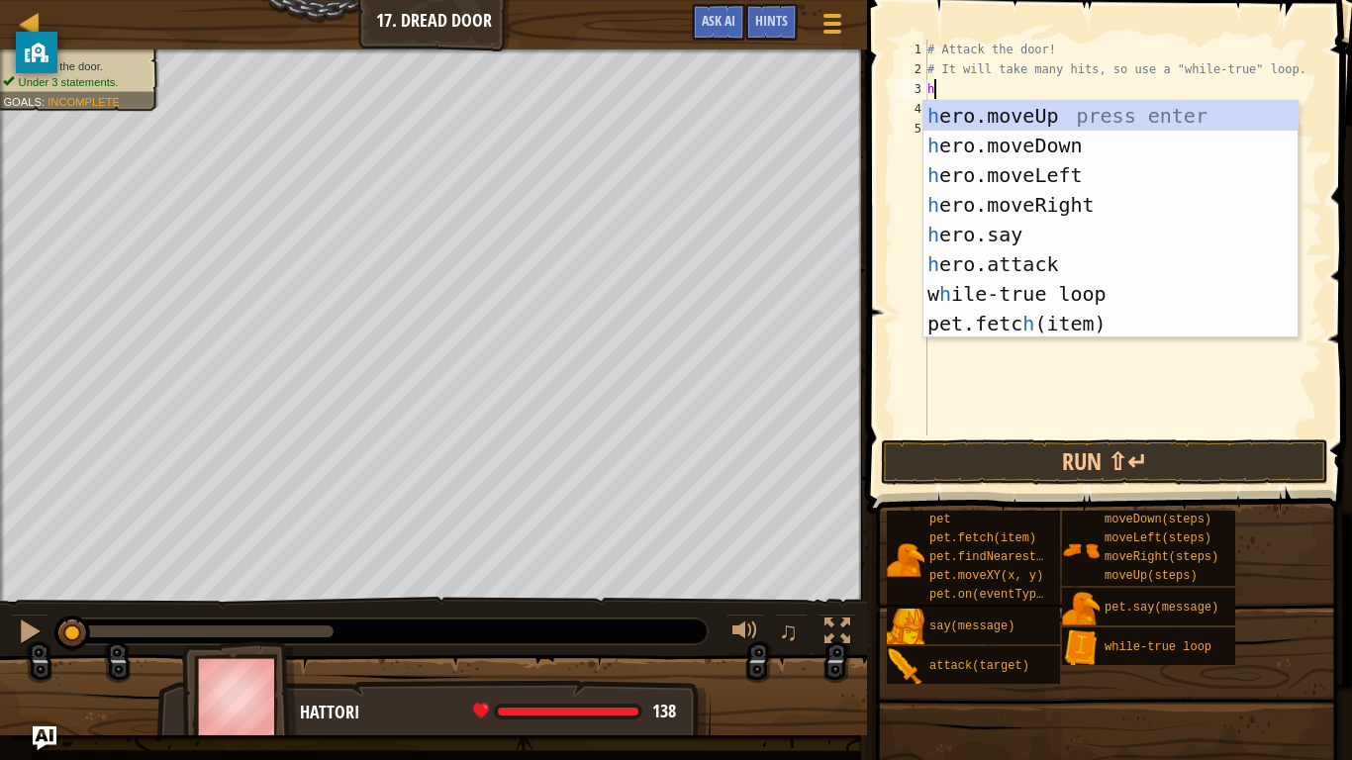
scroll to position [9, 0]
click at [1058, 266] on div "h ero.moveUp press enter h ero.moveDown press enter h ero.moveLeft press enter …" at bounding box center [1111, 249] width 374 height 297
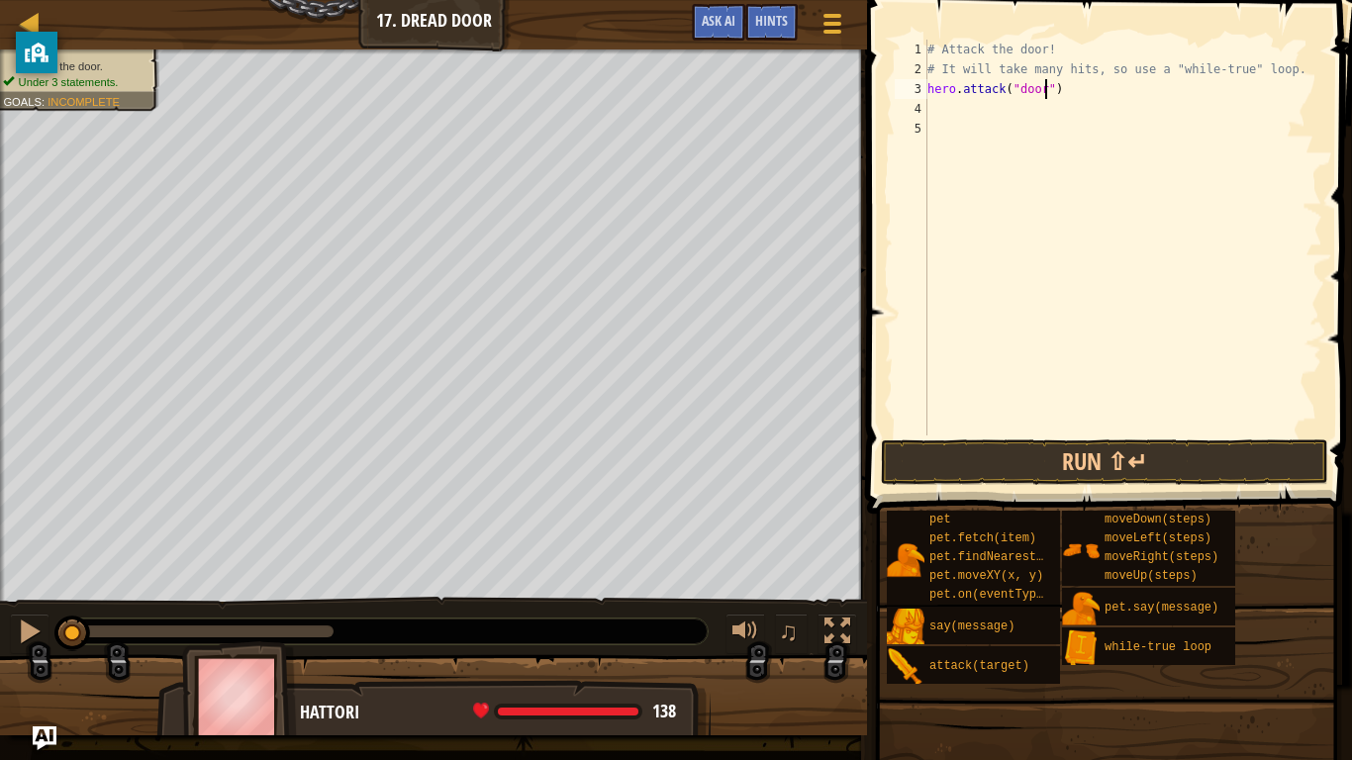
scroll to position [9, 18]
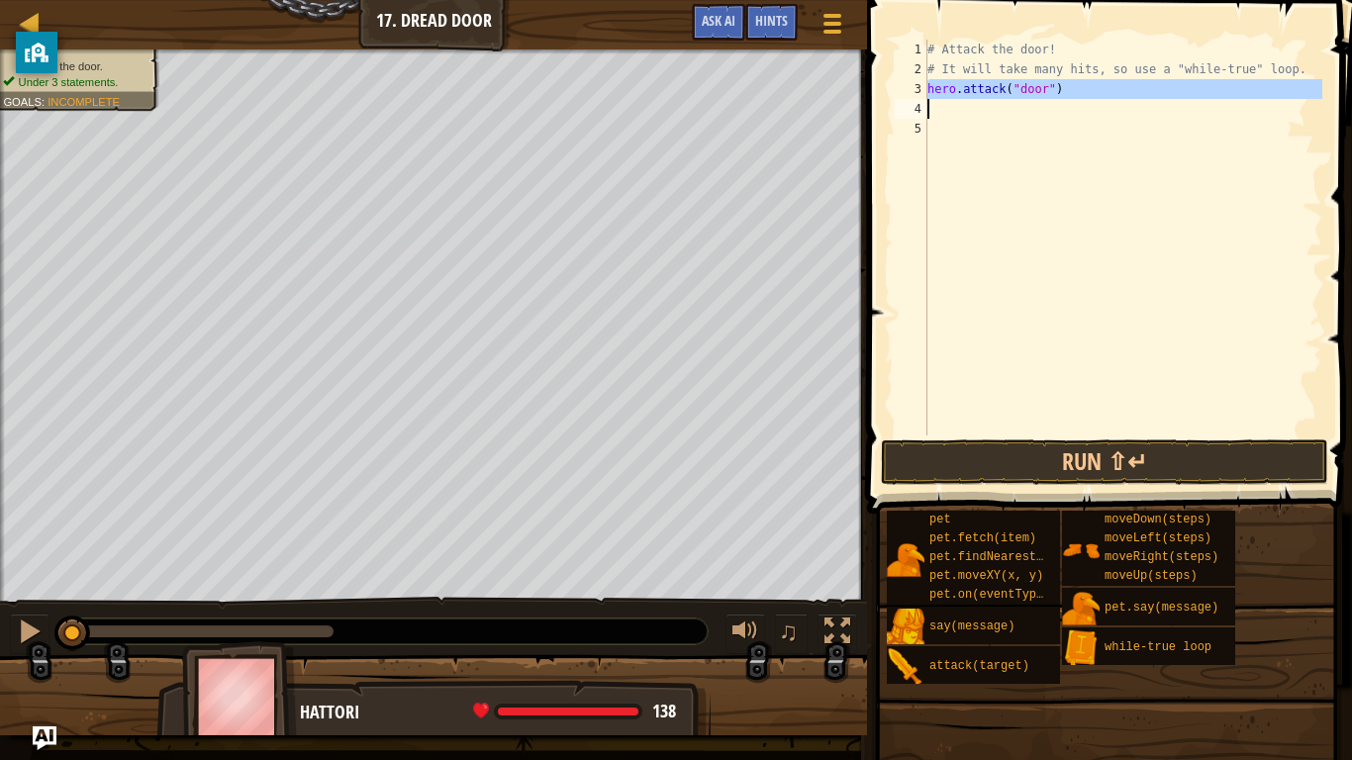
drag, startPoint x: 928, startPoint y: 95, endPoint x: 1101, endPoint y: 103, distance: 173.4
click at [1101, 103] on div "# Attack the door! # It will take many hits, so use a "while-true" loop. hero .…" at bounding box center [1123, 258] width 399 height 436
type textarea "hero.attack("door")"
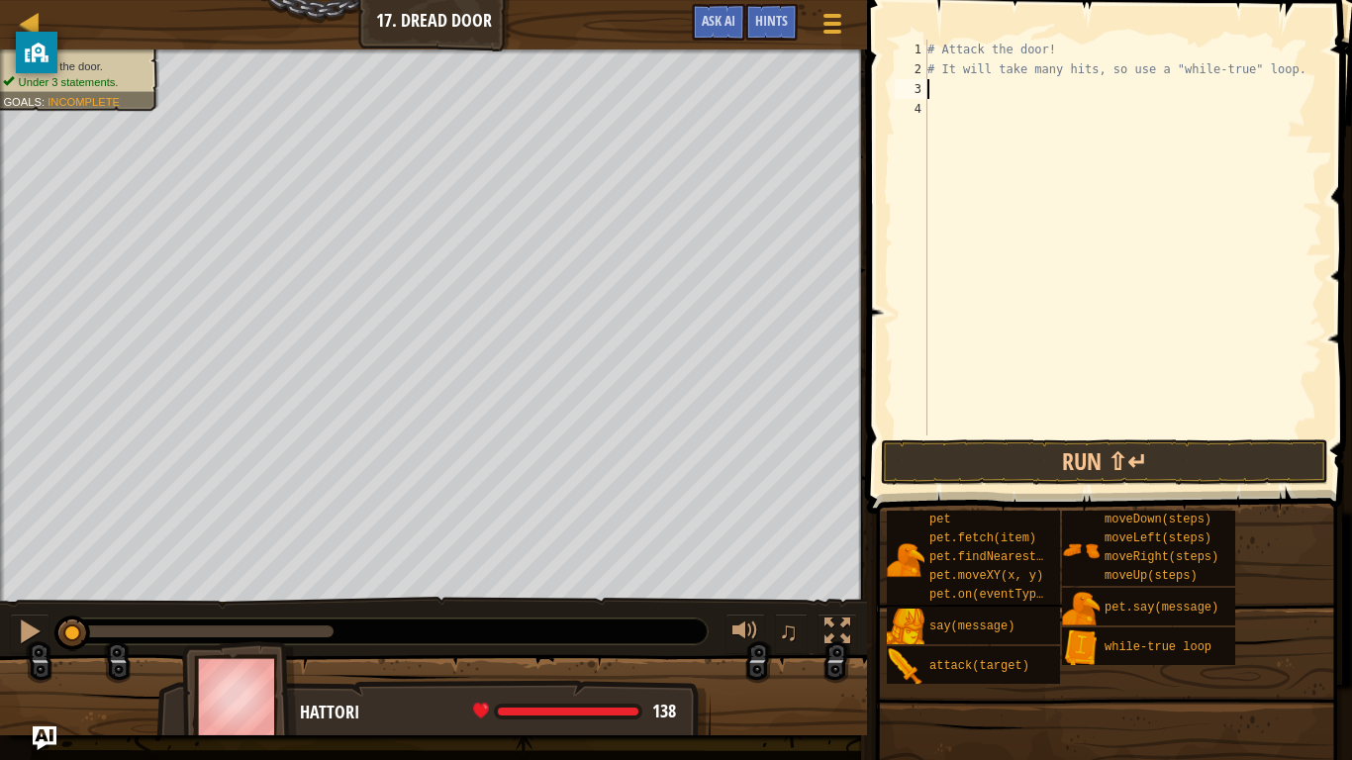
scroll to position [9, 0]
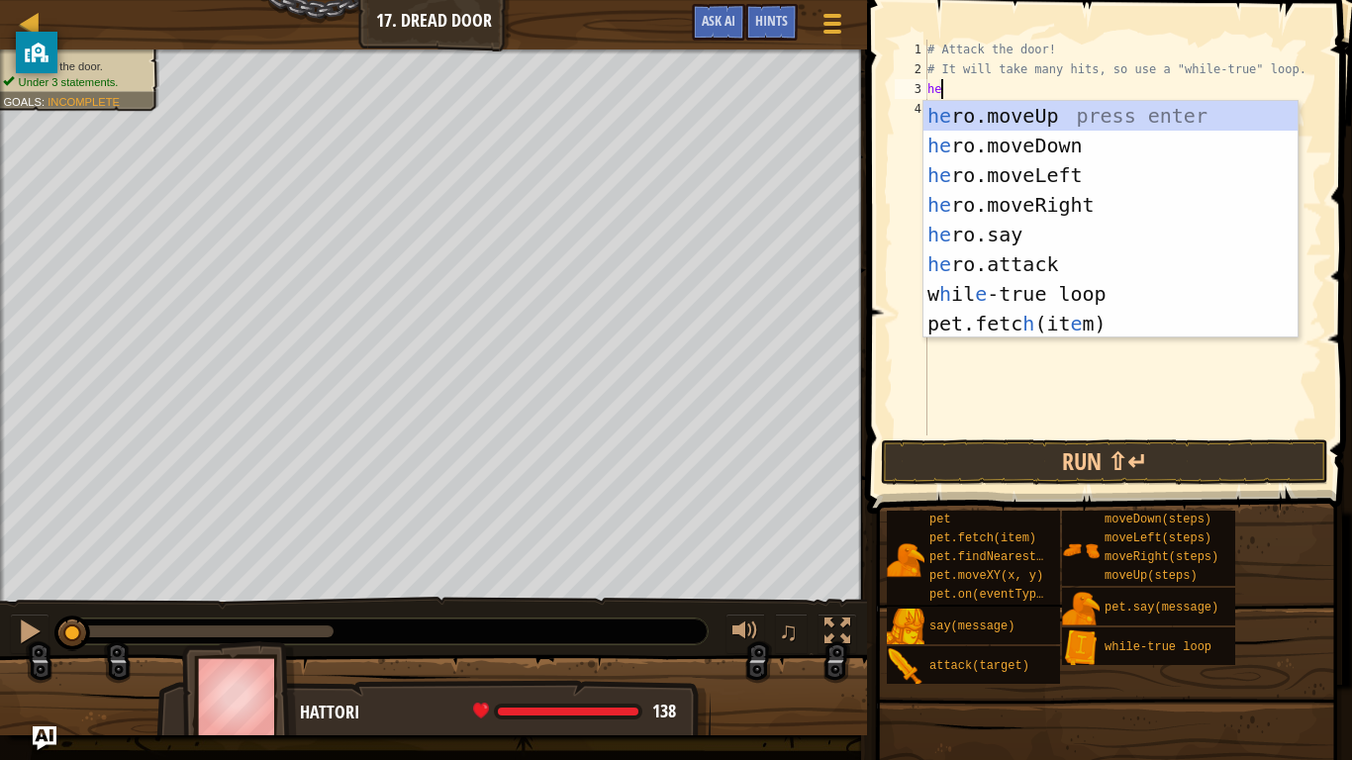
type textarea "her"
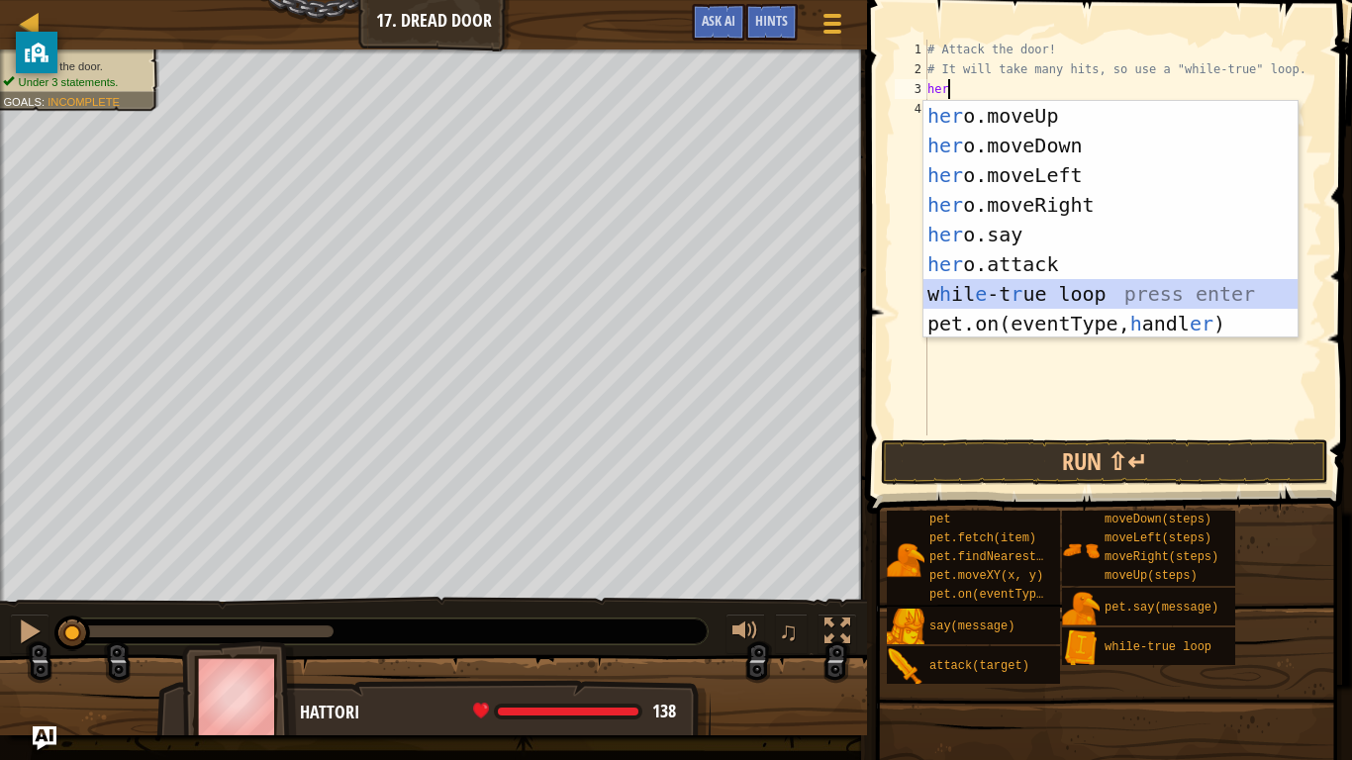
click at [1079, 300] on div "her o.moveUp press enter her o.moveDown press enter her o.moveLeft press enter …" at bounding box center [1111, 249] width 374 height 297
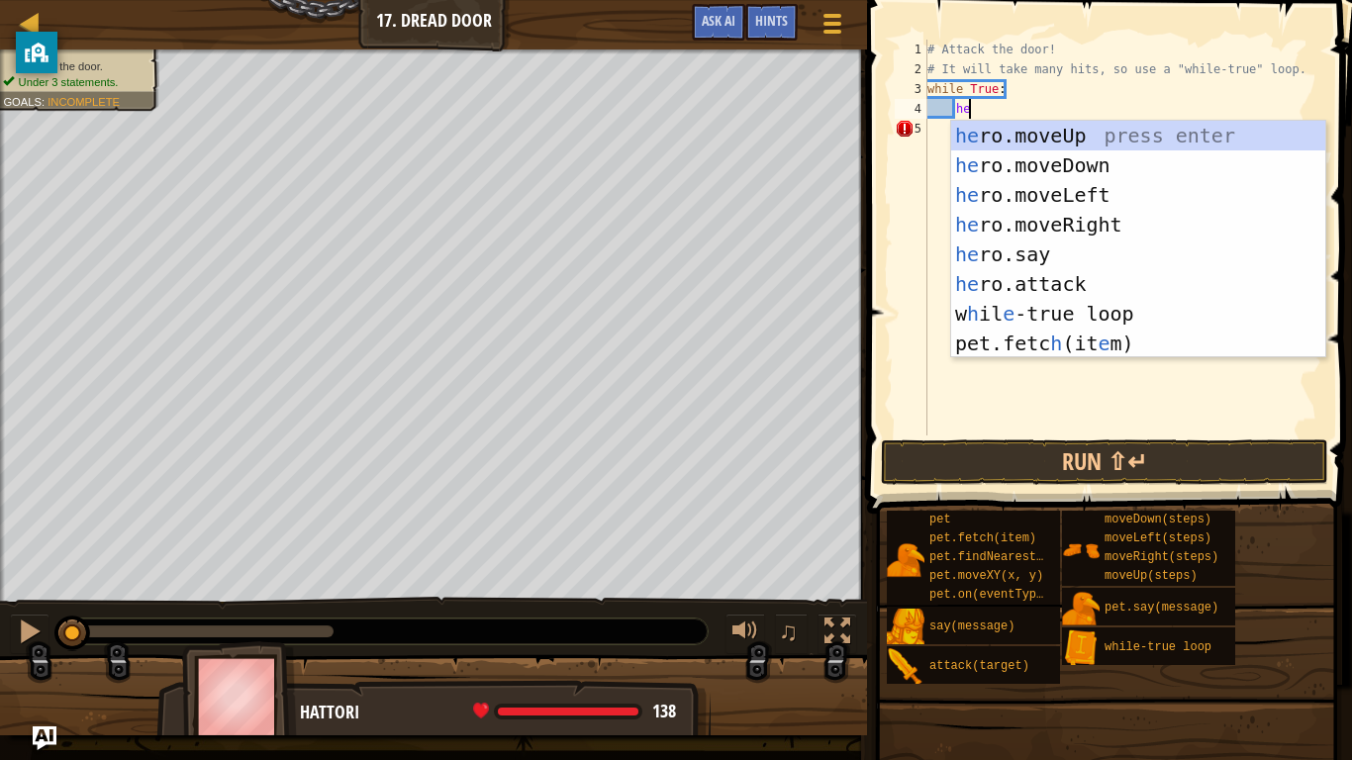
scroll to position [9, 6]
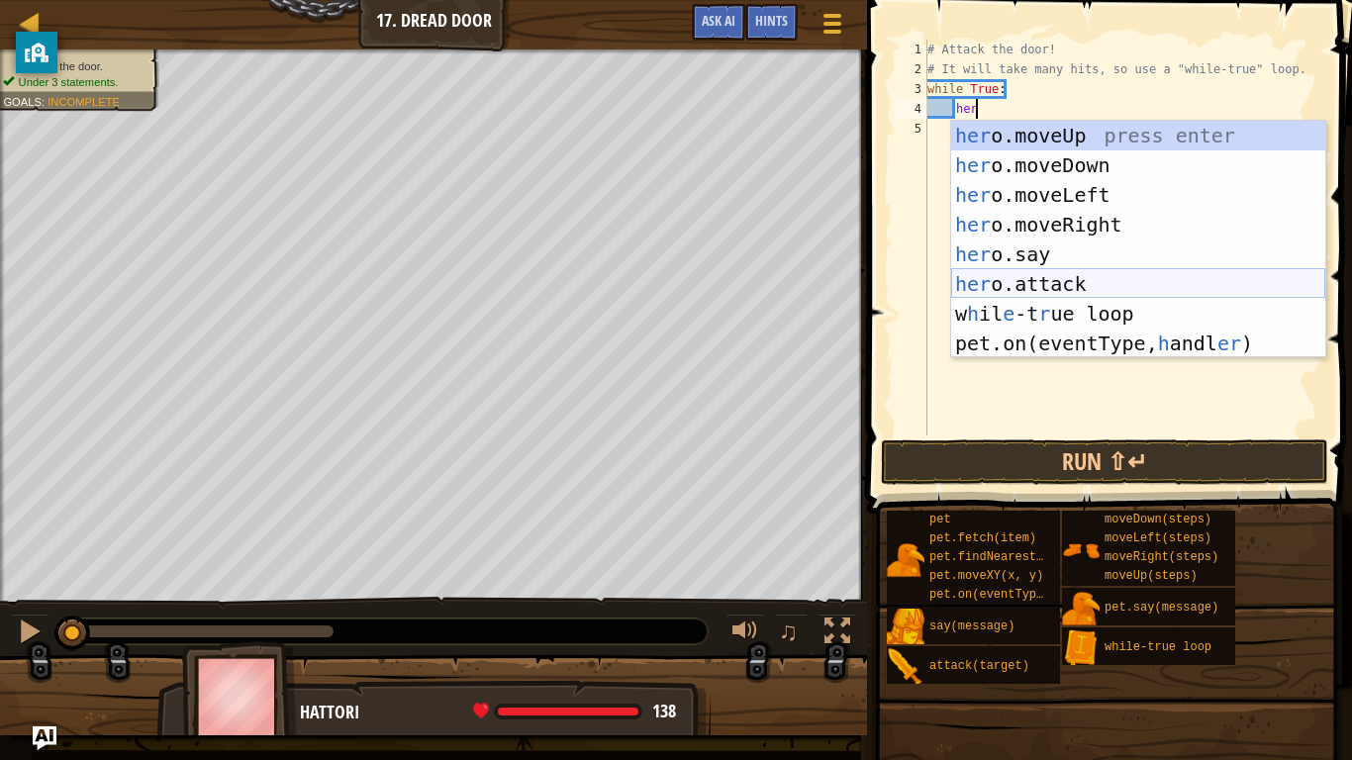
click at [1051, 282] on div "her o.moveUp press enter her o.moveDown press enter her o.moveLeft press enter …" at bounding box center [1138, 269] width 374 height 297
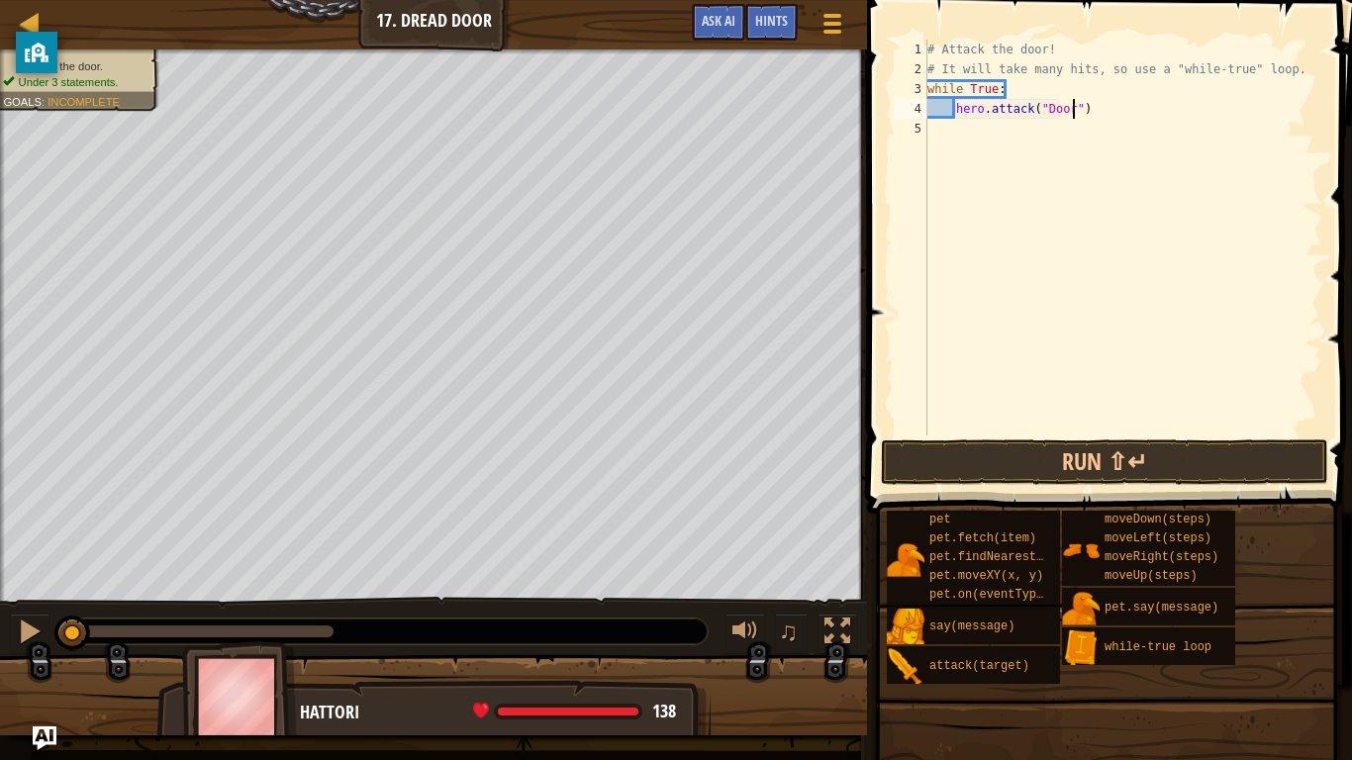
scroll to position [9, 22]
type textarea "hero.attack("Door")"
click at [1060, 455] on button "Run ⇧↵" at bounding box center [1104, 463] width 447 height 46
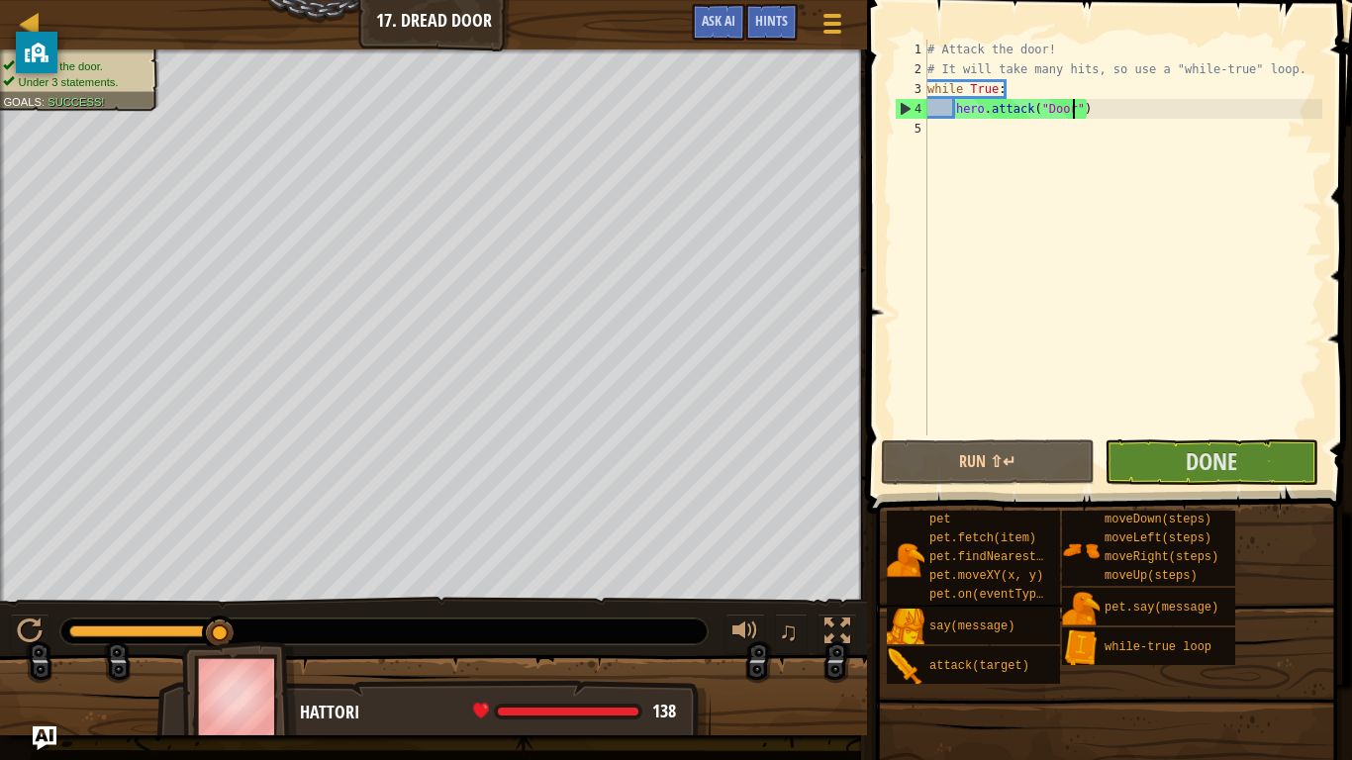
click at [1165, 428] on div "# Attack the door! # It will take many hits, so use a "while-true" loop. while …" at bounding box center [1123, 258] width 399 height 436
click at [1230, 474] on span "Done" at bounding box center [1211, 461] width 51 height 32
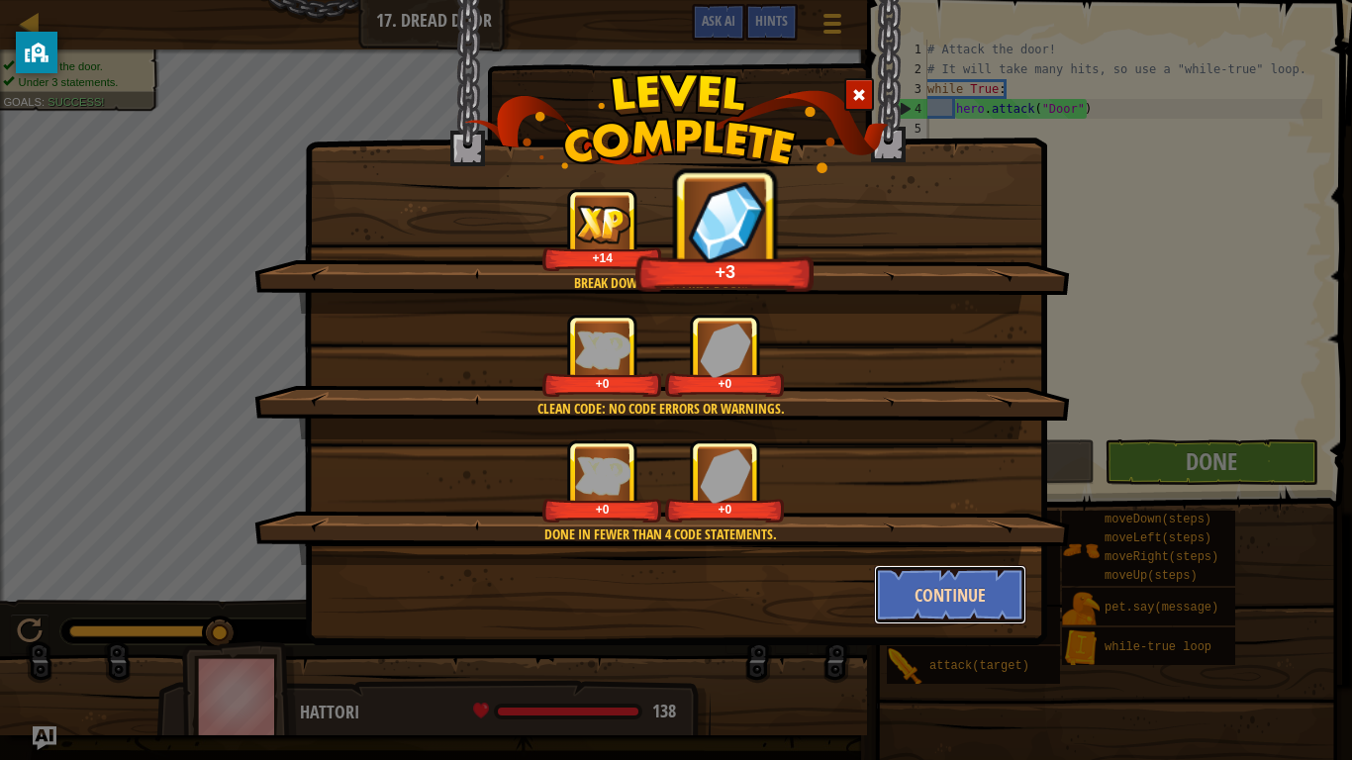
click at [923, 592] on button "Continue" at bounding box center [950, 594] width 153 height 59
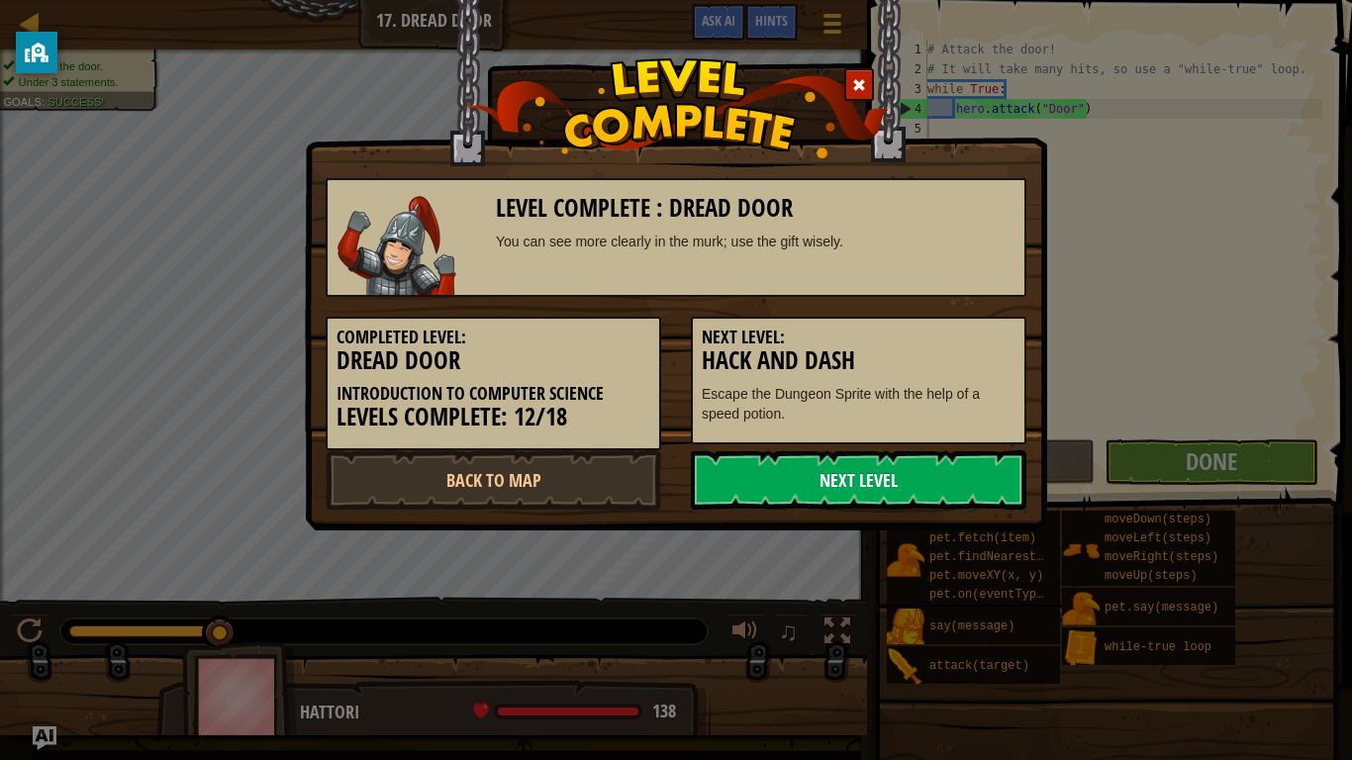
click at [977, 489] on link "Next Level" at bounding box center [859, 479] width 336 height 59
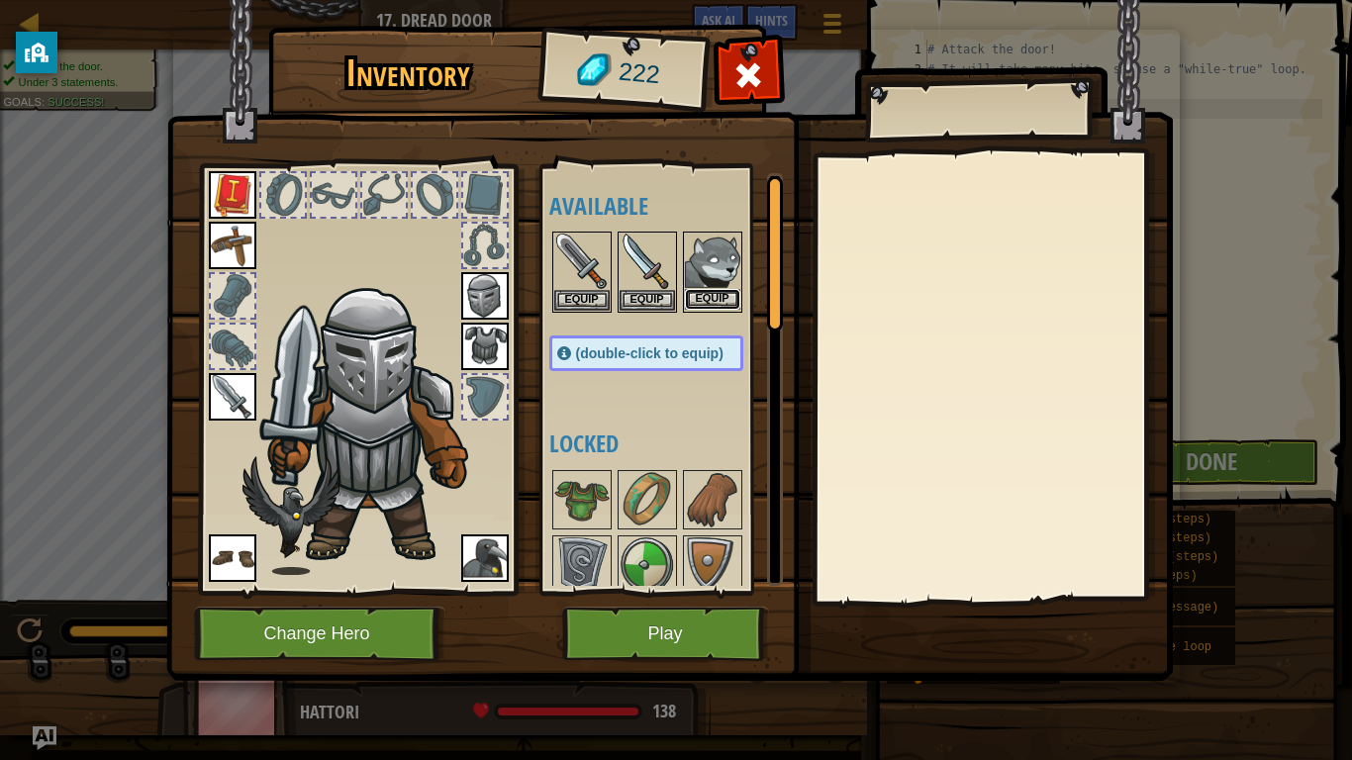
click at [720, 292] on button "Equip" at bounding box center [712, 299] width 55 height 21
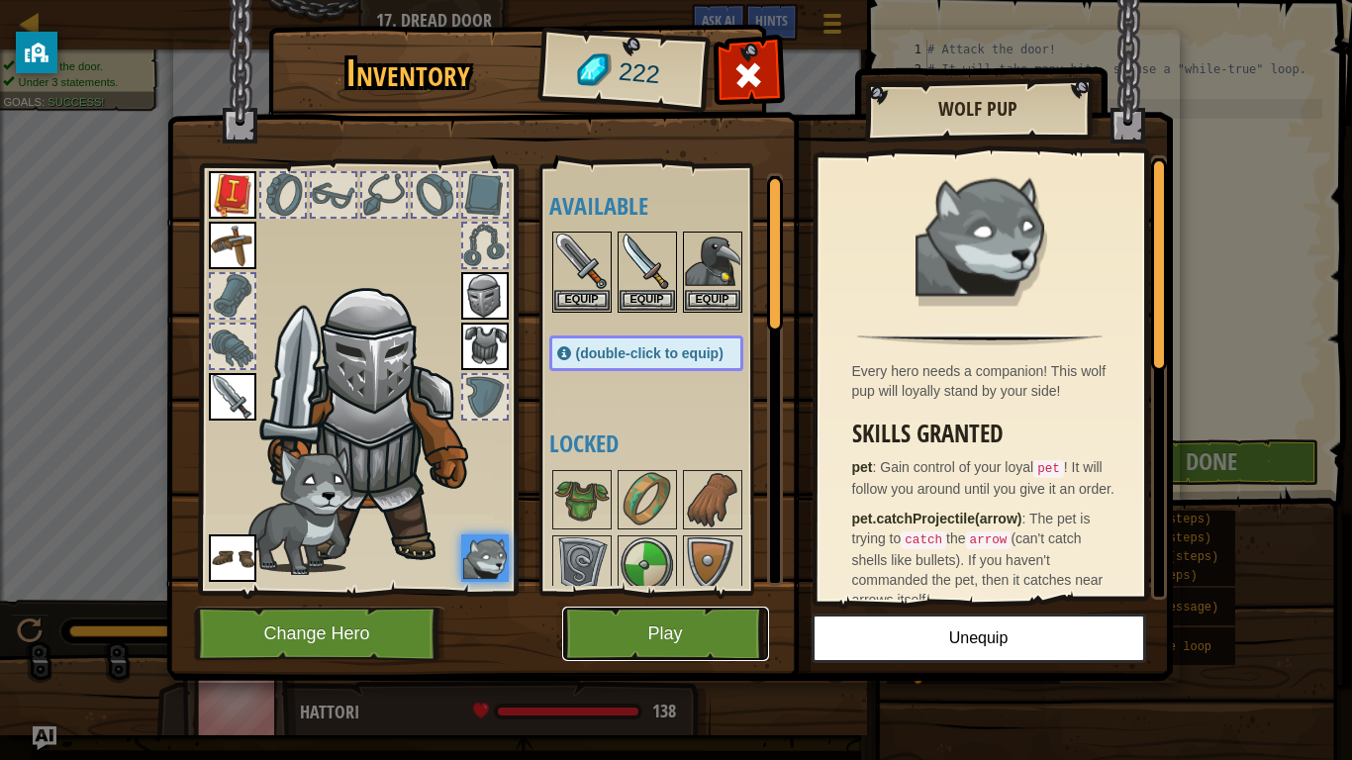
click at [674, 592] on button "Play" at bounding box center [665, 634] width 207 height 54
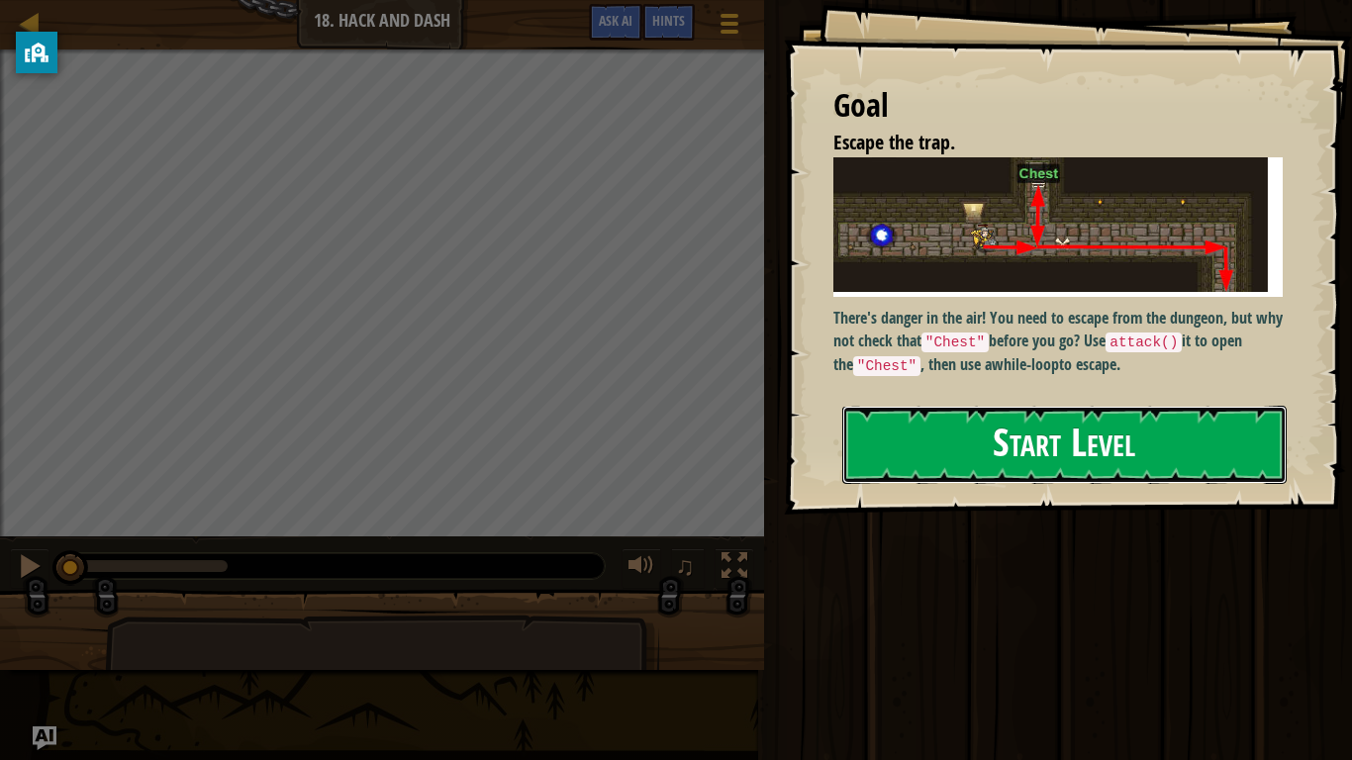
click at [1011, 450] on button "Start Level" at bounding box center [1064, 445] width 444 height 78
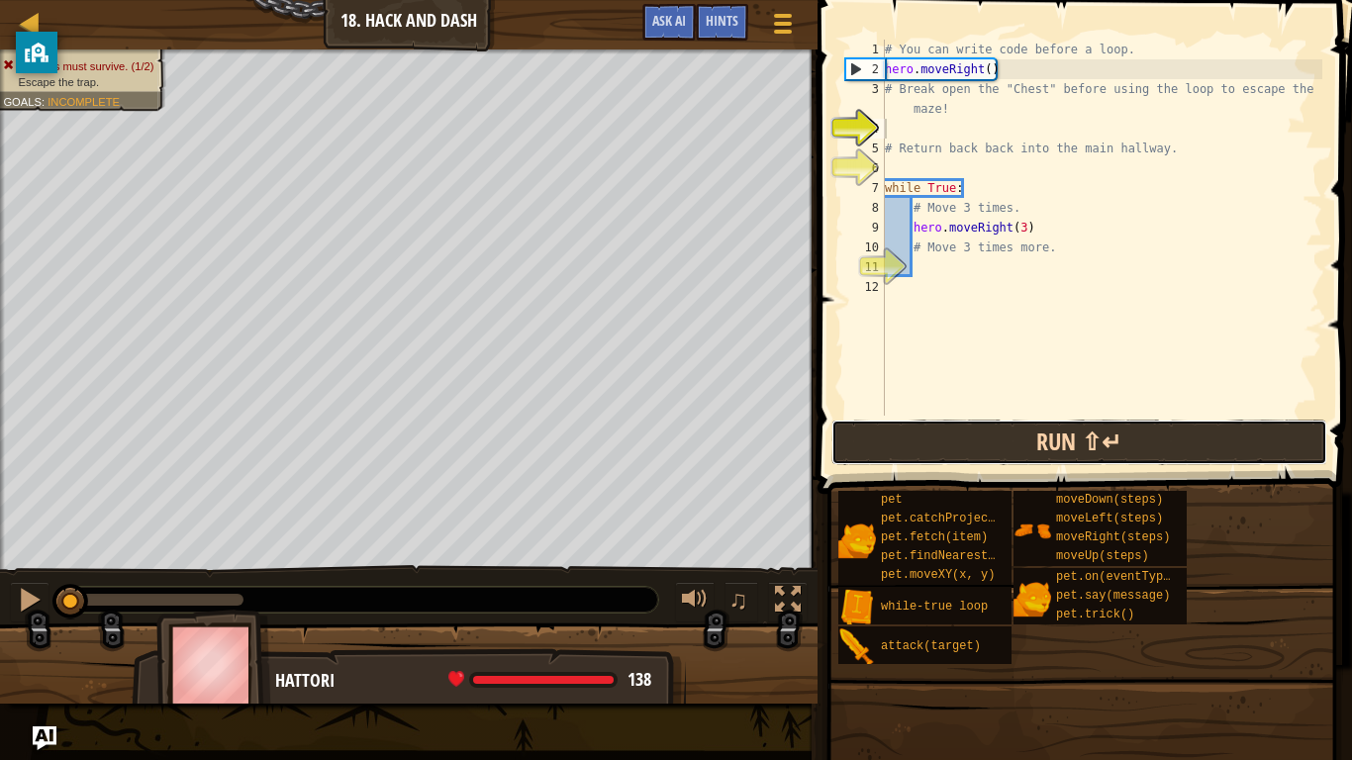
click at [928, 443] on button "Run ⇧↵" at bounding box center [1080, 443] width 496 height 46
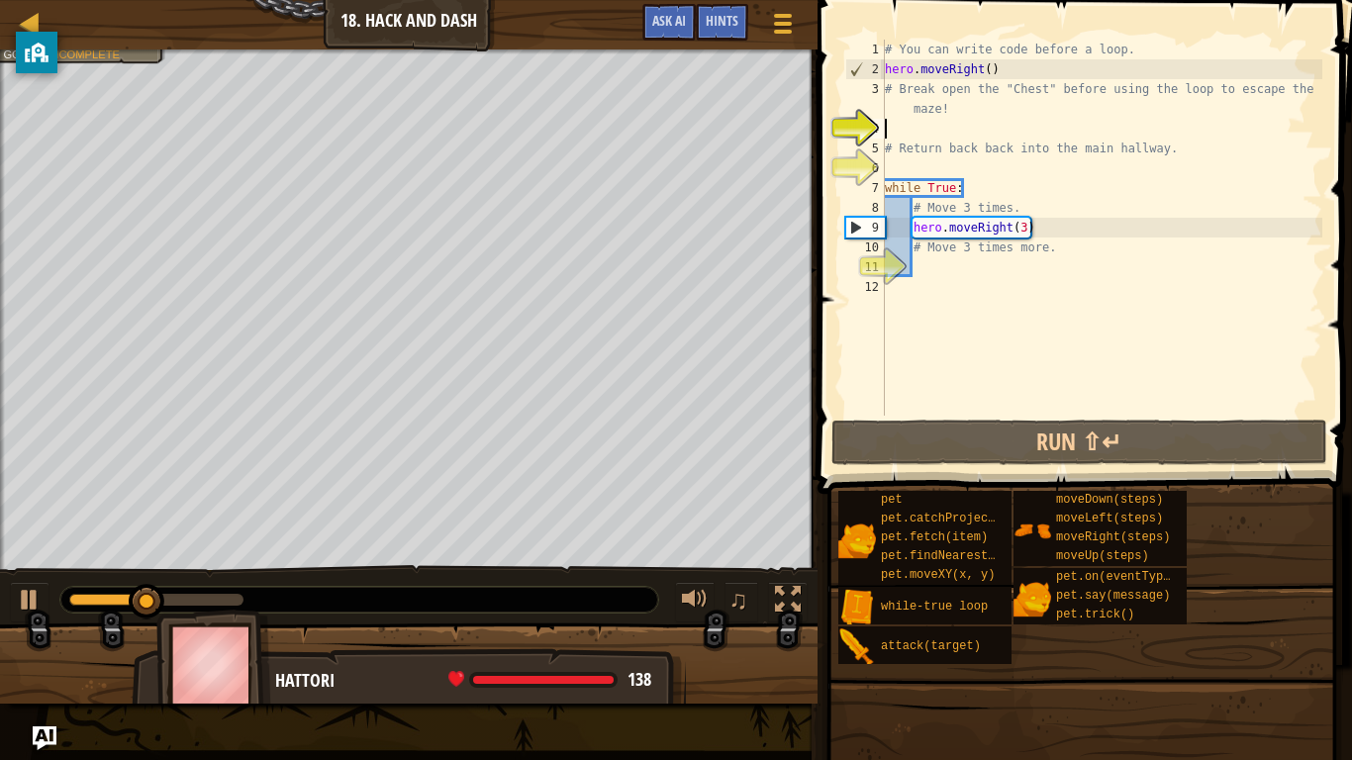
click at [626, 0] on div "Map Introduction to Computer Science 18. Hack and Dash Game Menu Done Hints Ask…" at bounding box center [676, 380] width 1352 height 760
click at [158, 592] on div "Humans must survive. (1/2) Escape the trap. Goals : Incomplete 0:05.3 Now: 0:06…" at bounding box center [676, 376] width 1352 height 654
click at [900, 351] on div "Map Introduction to Computer Science 18. Hack and Dash Game Menu Done Hints Ask…" at bounding box center [676, 380] width 1352 height 760
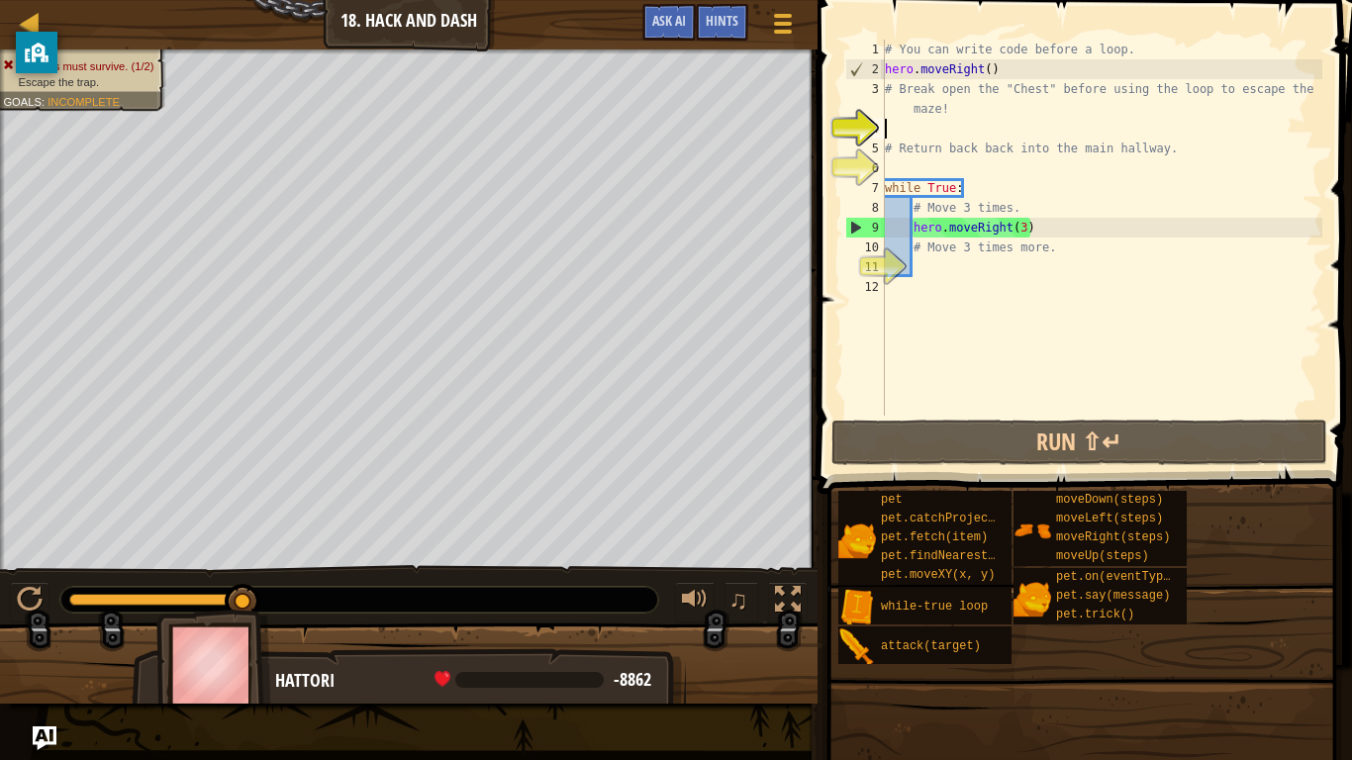
click at [928, 128] on div "# You can write code before a loop. hero . moveRight ( ) # Break open the "Ches…" at bounding box center [1102, 248] width 442 height 416
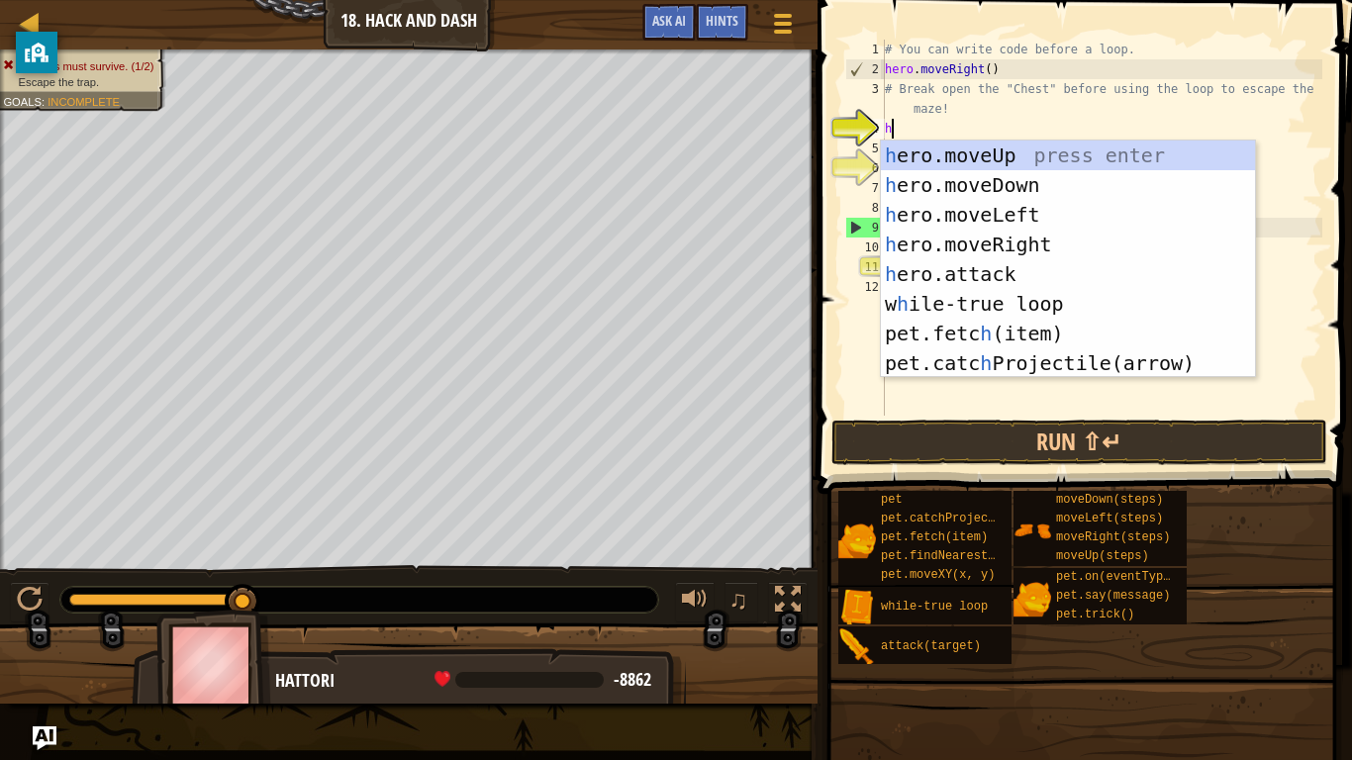
scroll to position [9, 2]
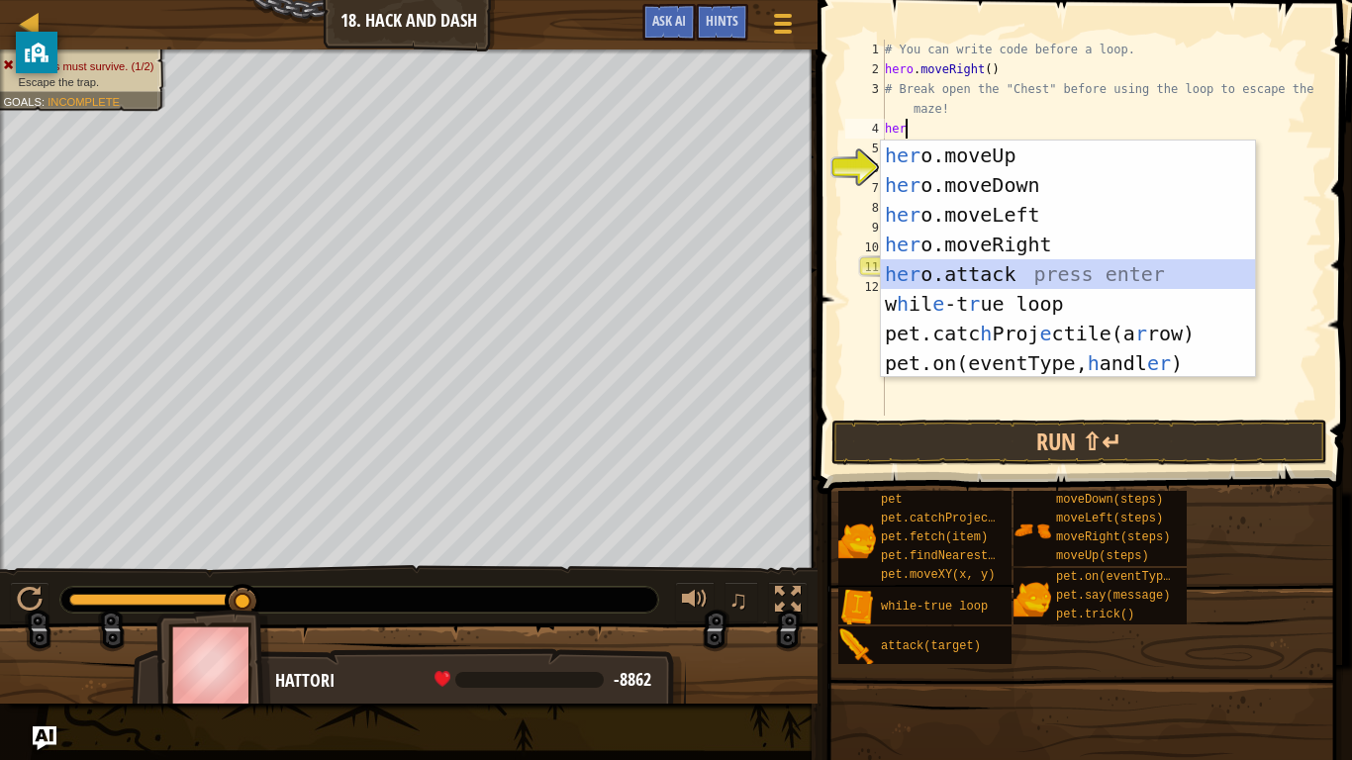
click at [977, 278] on div "her o.moveUp press enter her o.moveDown press enter her o.moveLeft press enter …" at bounding box center [1068, 289] width 374 height 297
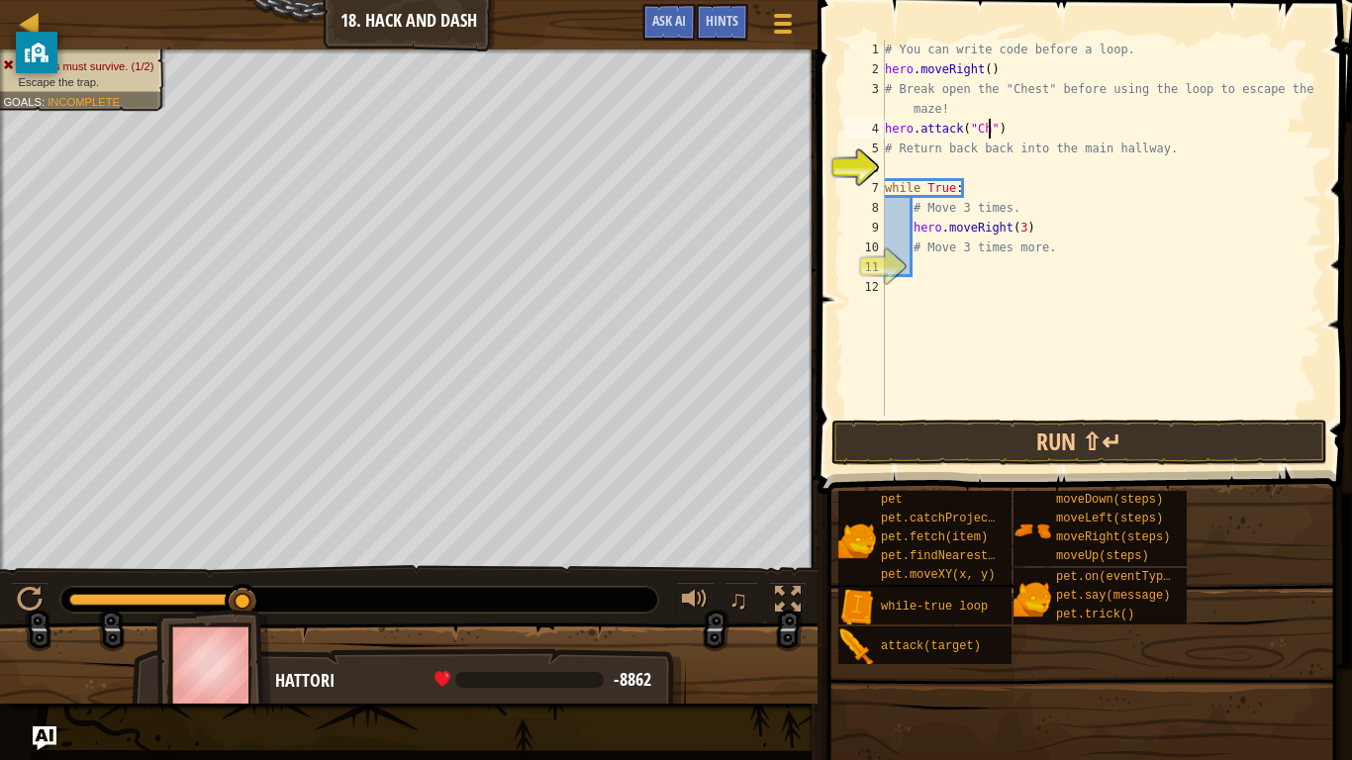
scroll to position [9, 15]
type textarea "hero.attack("Chest")"
click at [986, 438] on button "Run ⇧↵" at bounding box center [1080, 443] width 496 height 46
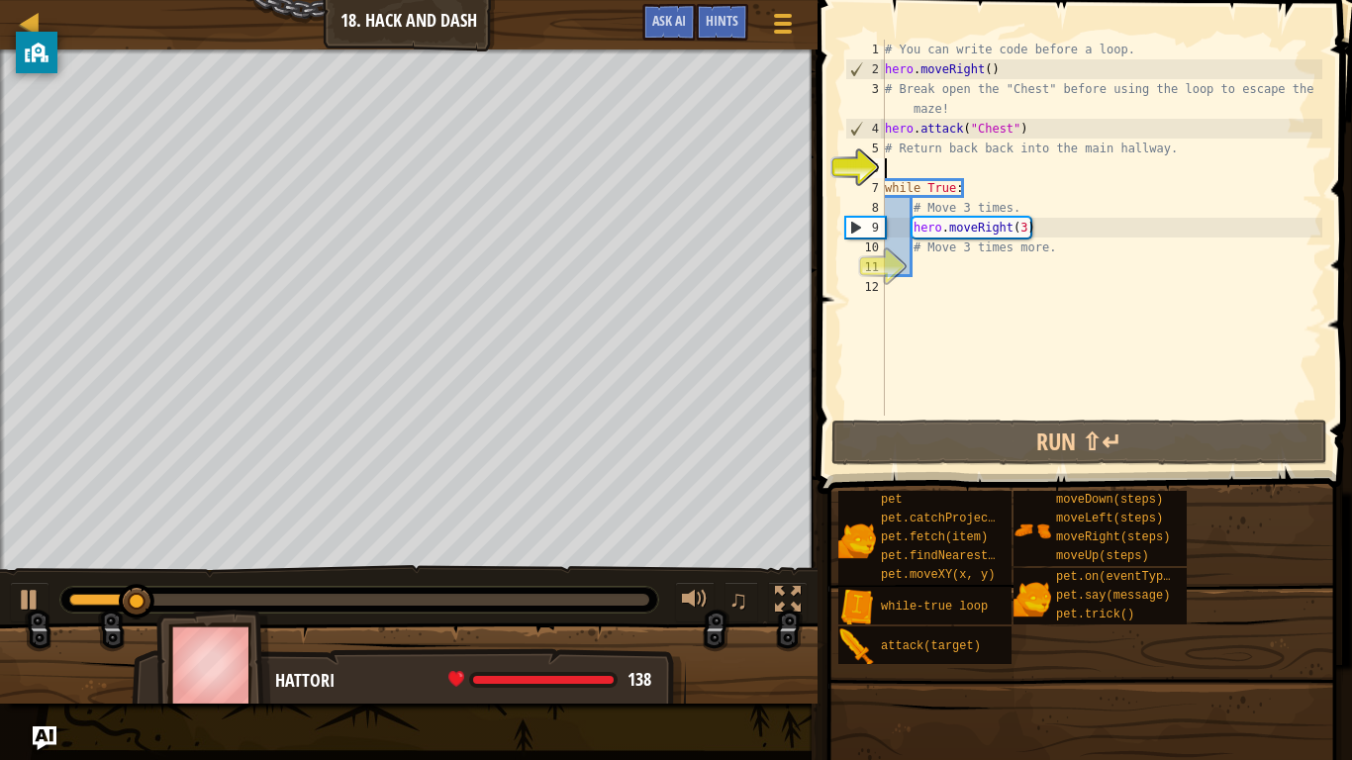
click at [972, 168] on div "# You can write code before a loop. hero . moveRight ( ) # Break open the "Ches…" at bounding box center [1102, 248] width 442 height 416
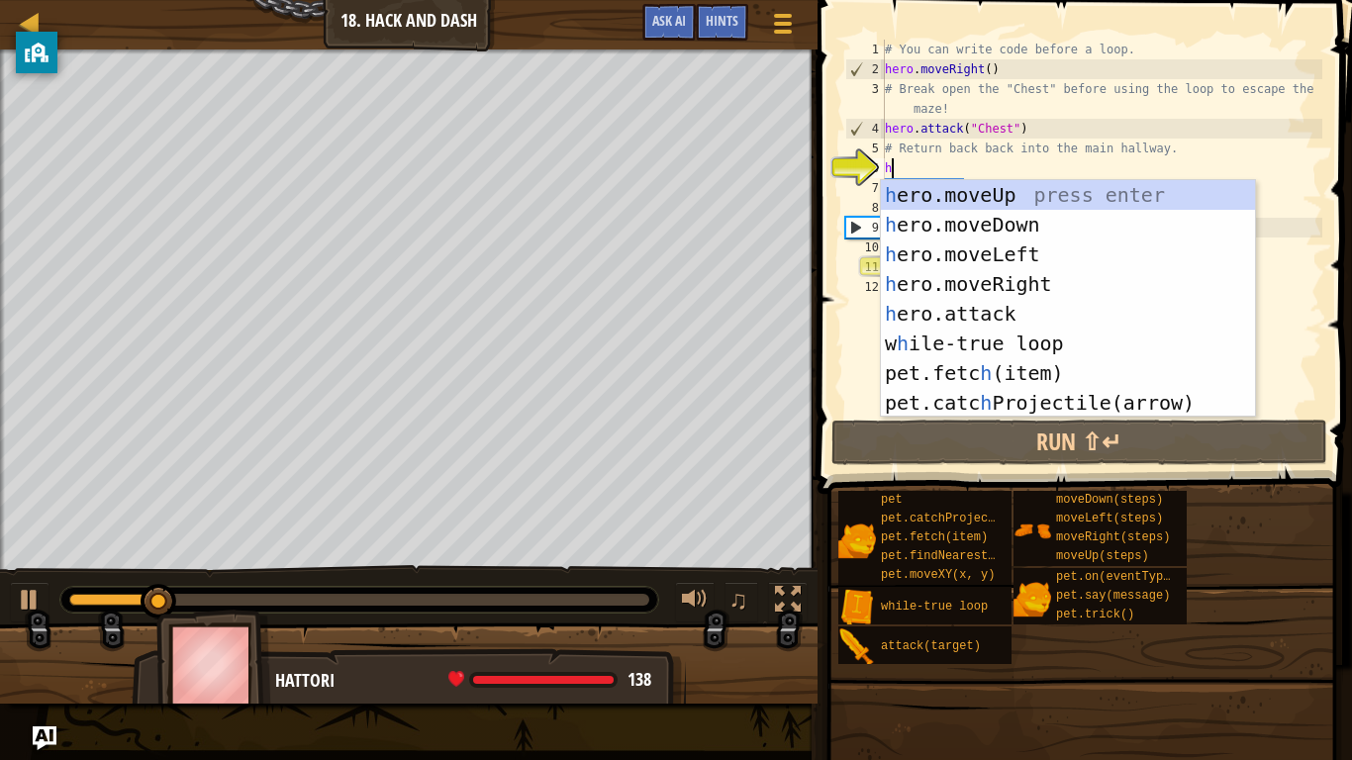
type textarea "her"
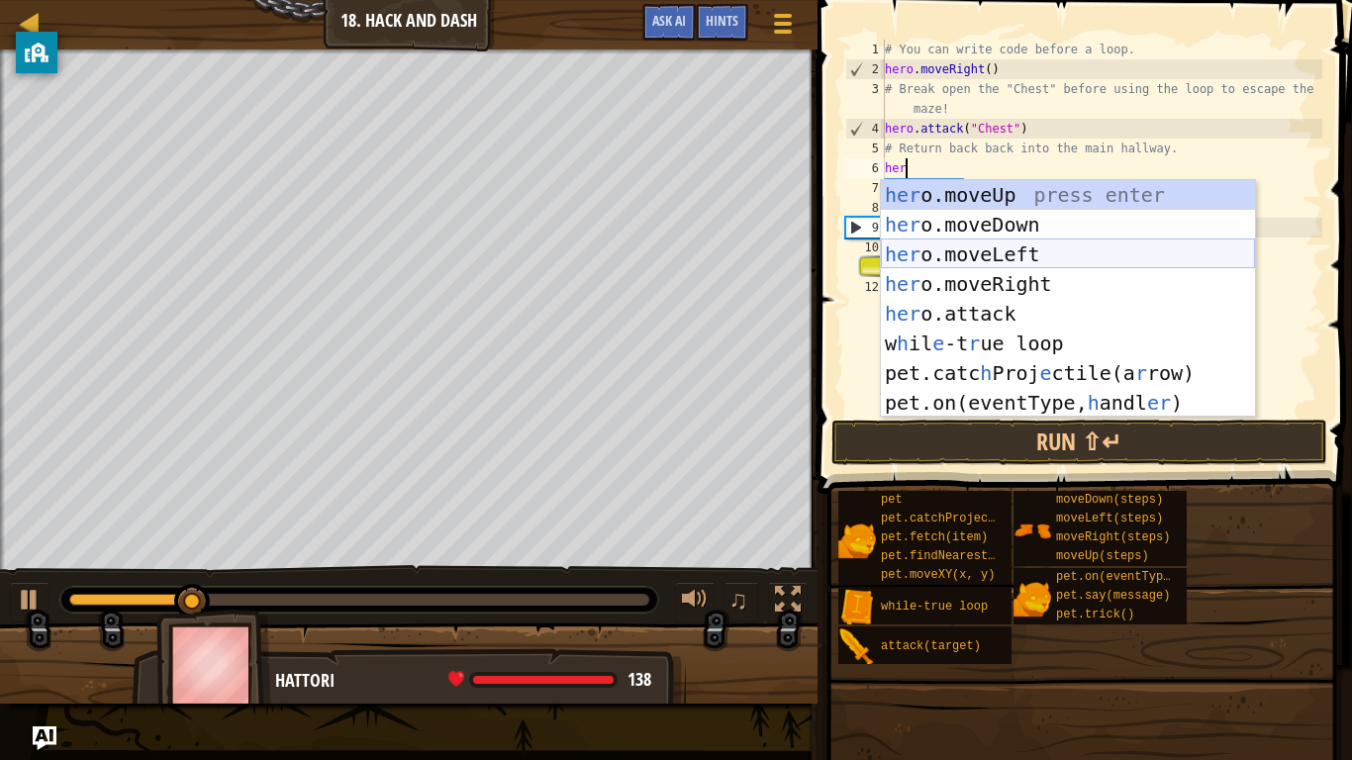
click at [997, 232] on div "her o.moveUp press enter her o.moveDown press enter her o.moveLeft press enter …" at bounding box center [1068, 328] width 374 height 297
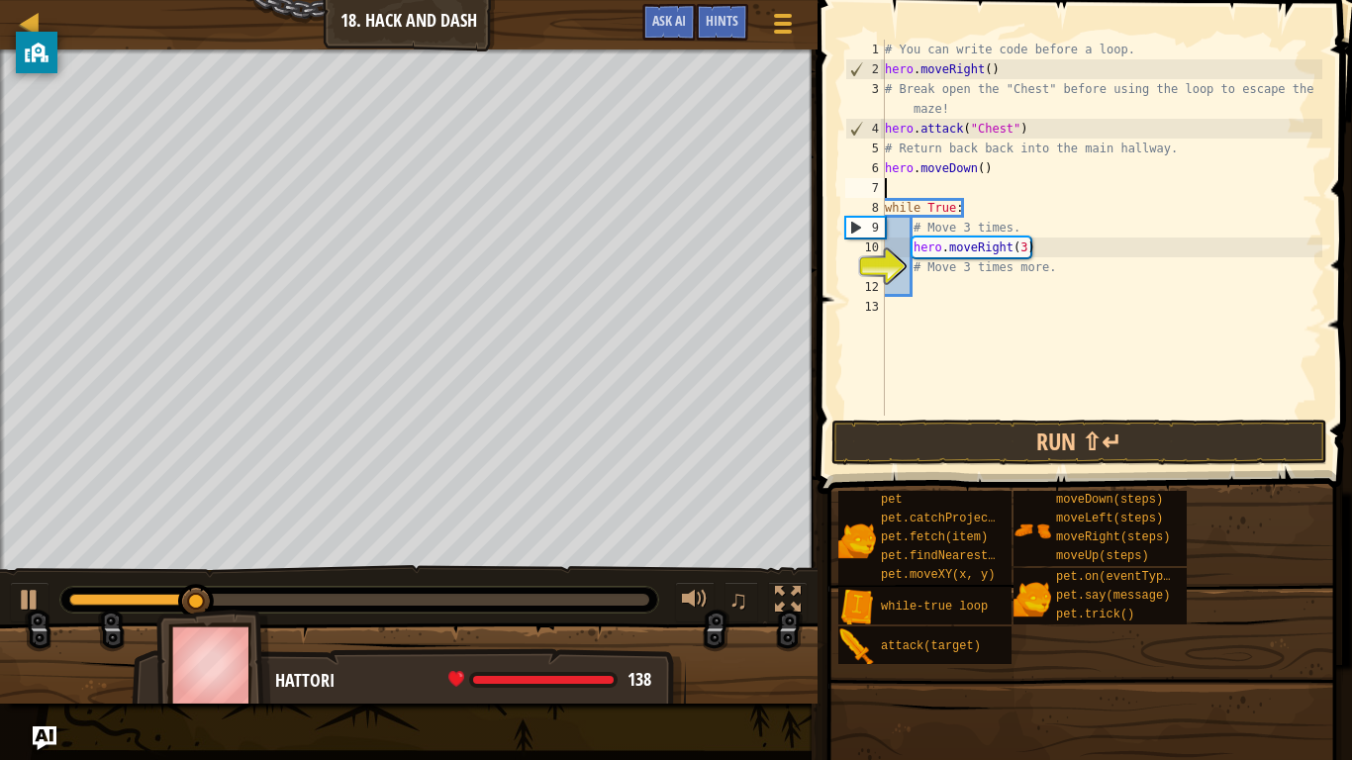
scroll to position [9, 0]
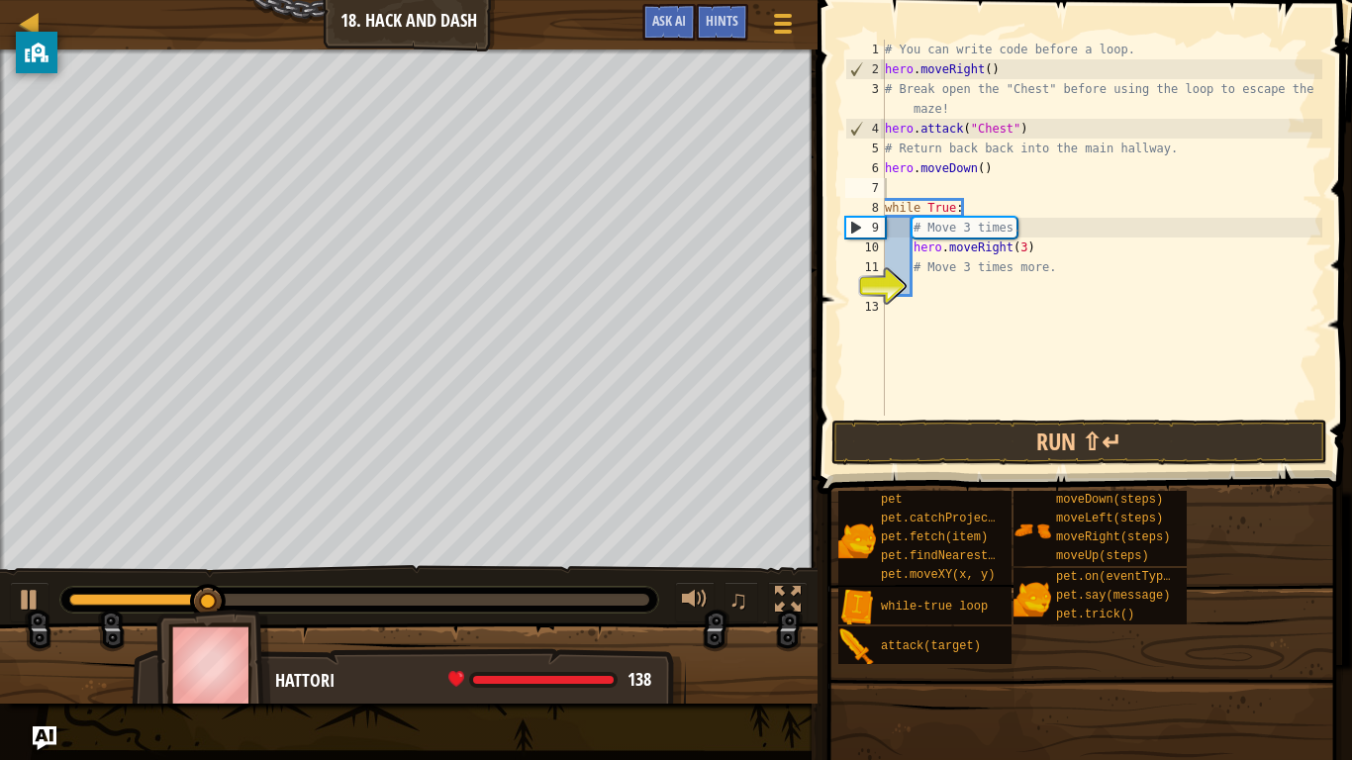
click at [1022, 473] on span at bounding box center [1082, 763] width 521 height 586
click at [1021, 462] on button "Run ⇧↵" at bounding box center [1080, 443] width 496 height 46
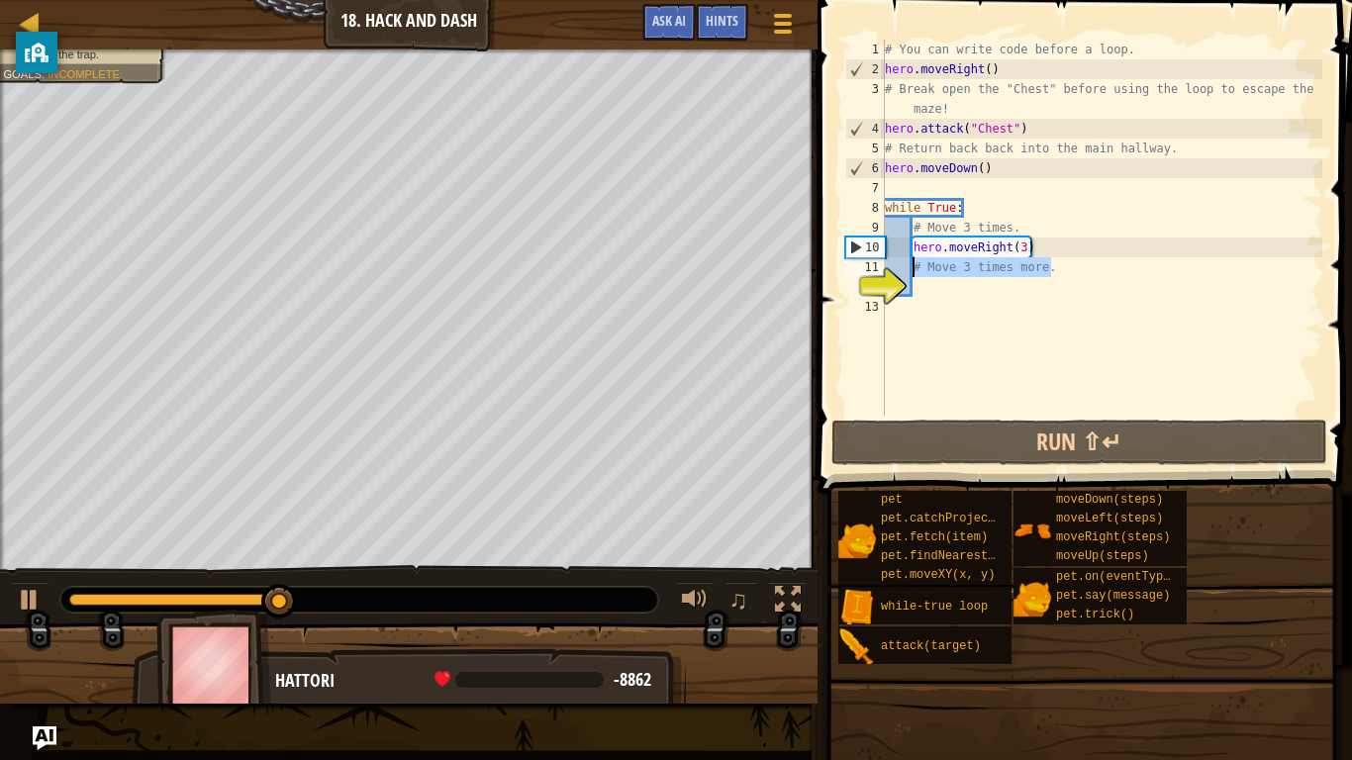
drag, startPoint x: 1063, startPoint y: 271, endPoint x: 913, endPoint y: 270, distance: 150.5
click at [913, 270] on div "# You can write code before a loop. hero . moveRight ( ) # Break open the "Ches…" at bounding box center [1102, 248] width 442 height 416
type textarea "# Move 3 times more."
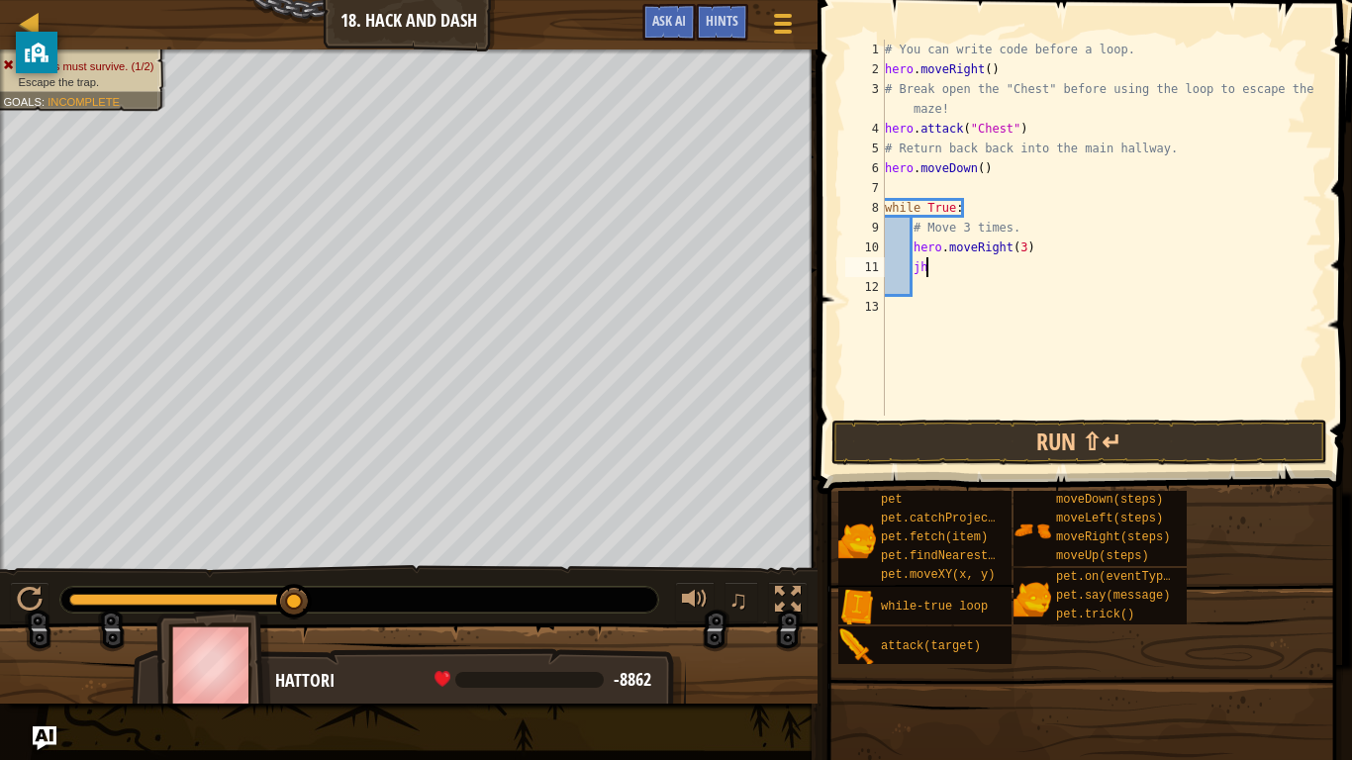
type textarea "j"
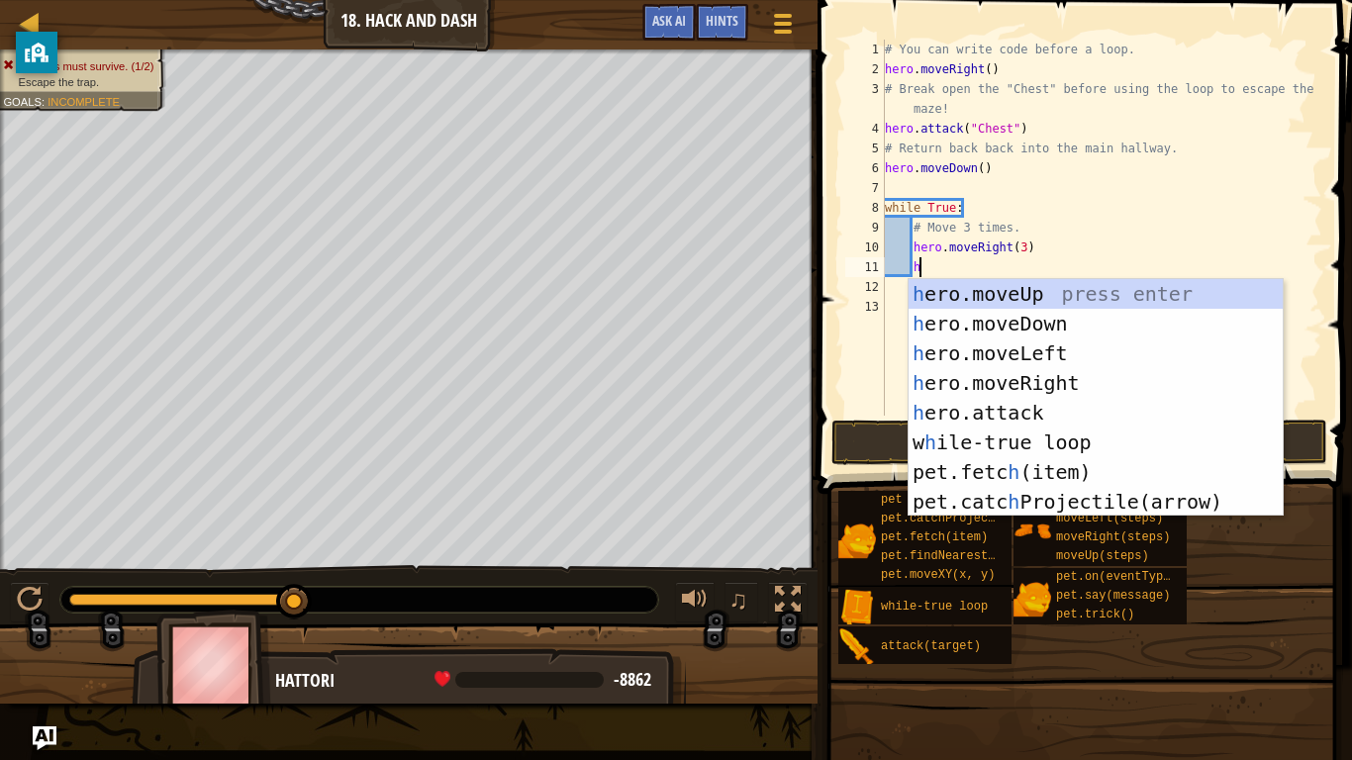
scroll to position [9, 6]
type textarea "her"
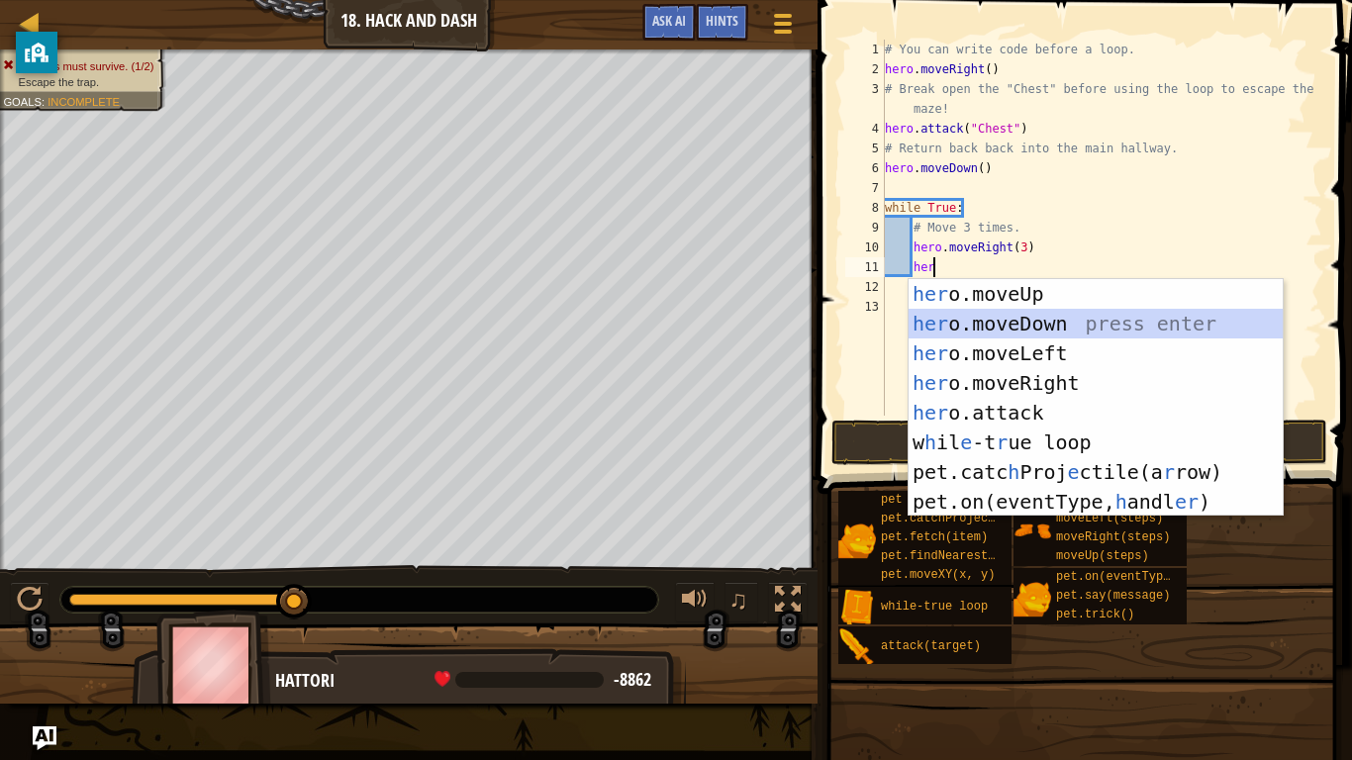
click at [1010, 319] on div "her o.moveUp press enter her o.moveDown press enter her o.moveLeft press enter …" at bounding box center [1096, 427] width 374 height 297
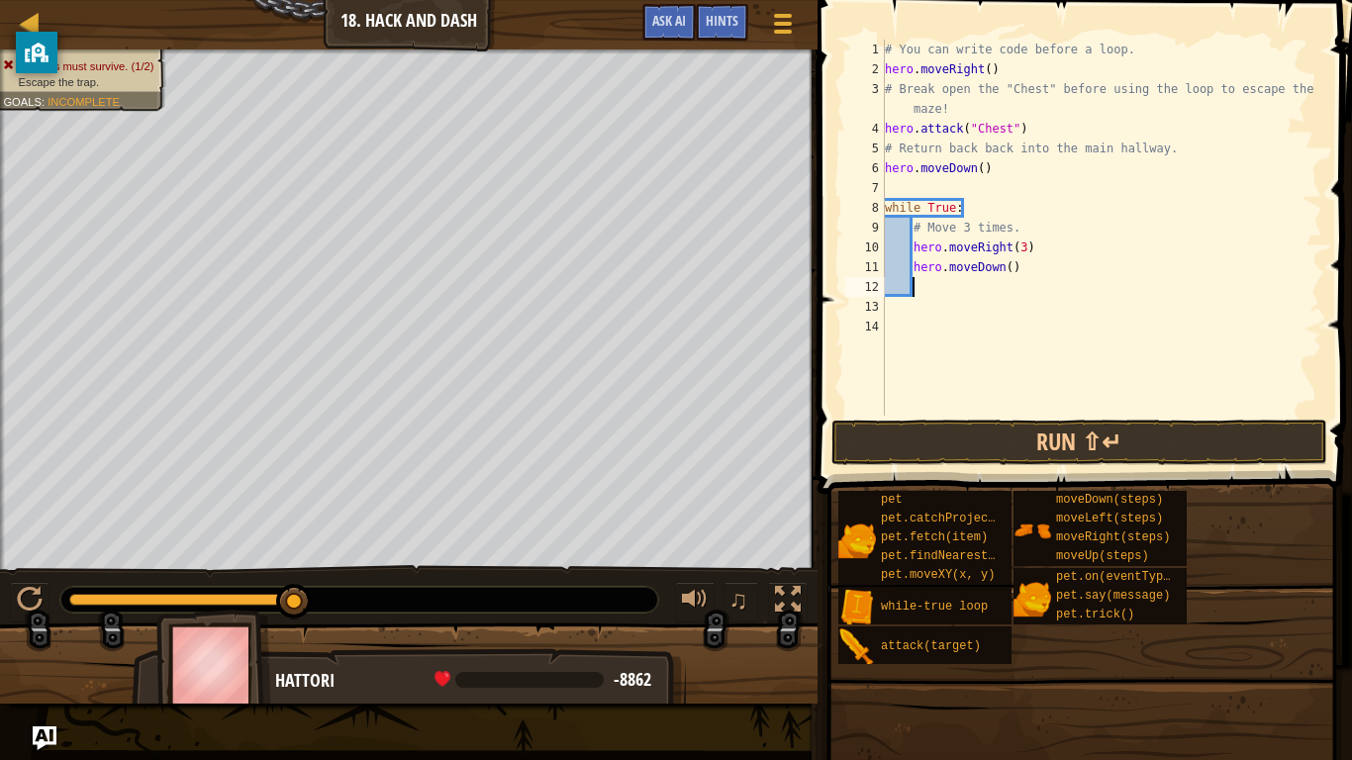
click at [1010, 262] on div "# You can write code before a loop. hero . moveRight ( ) # Break open the "Ches…" at bounding box center [1102, 248] width 442 height 416
type textarea "hero.moveDown(3)"
click at [1053, 452] on button "Run ⇧↵" at bounding box center [1080, 443] width 496 height 46
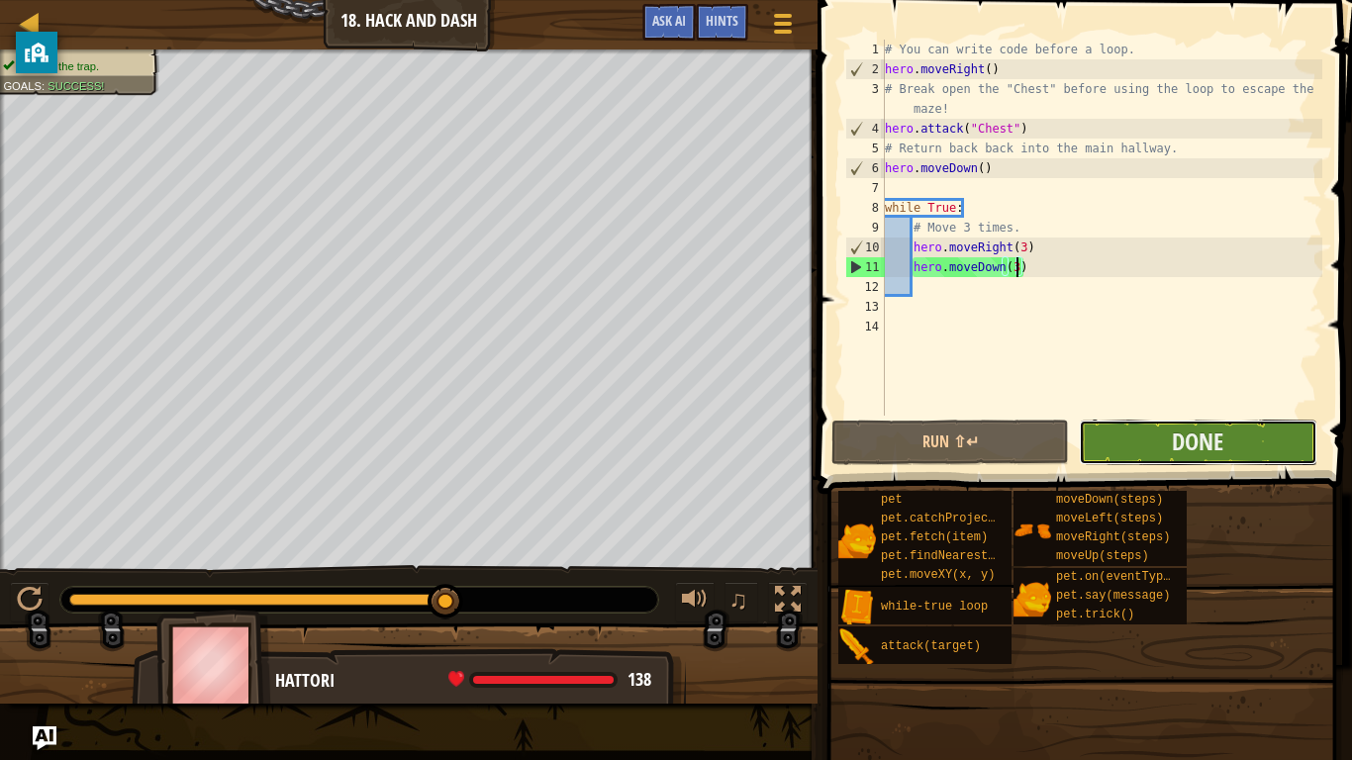
click at [1141, 446] on button "Done" at bounding box center [1198, 443] width 238 height 46
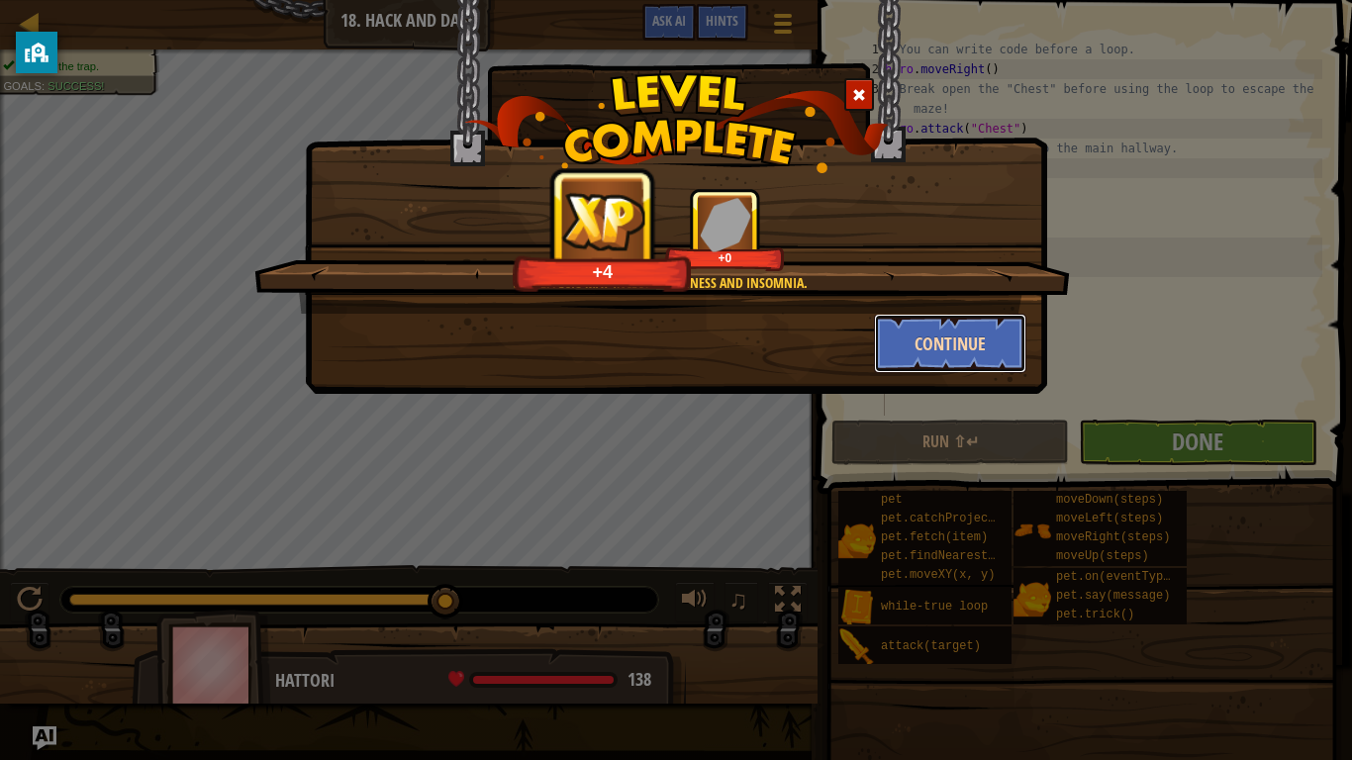
click at [962, 356] on button "Continue" at bounding box center [950, 343] width 153 height 59
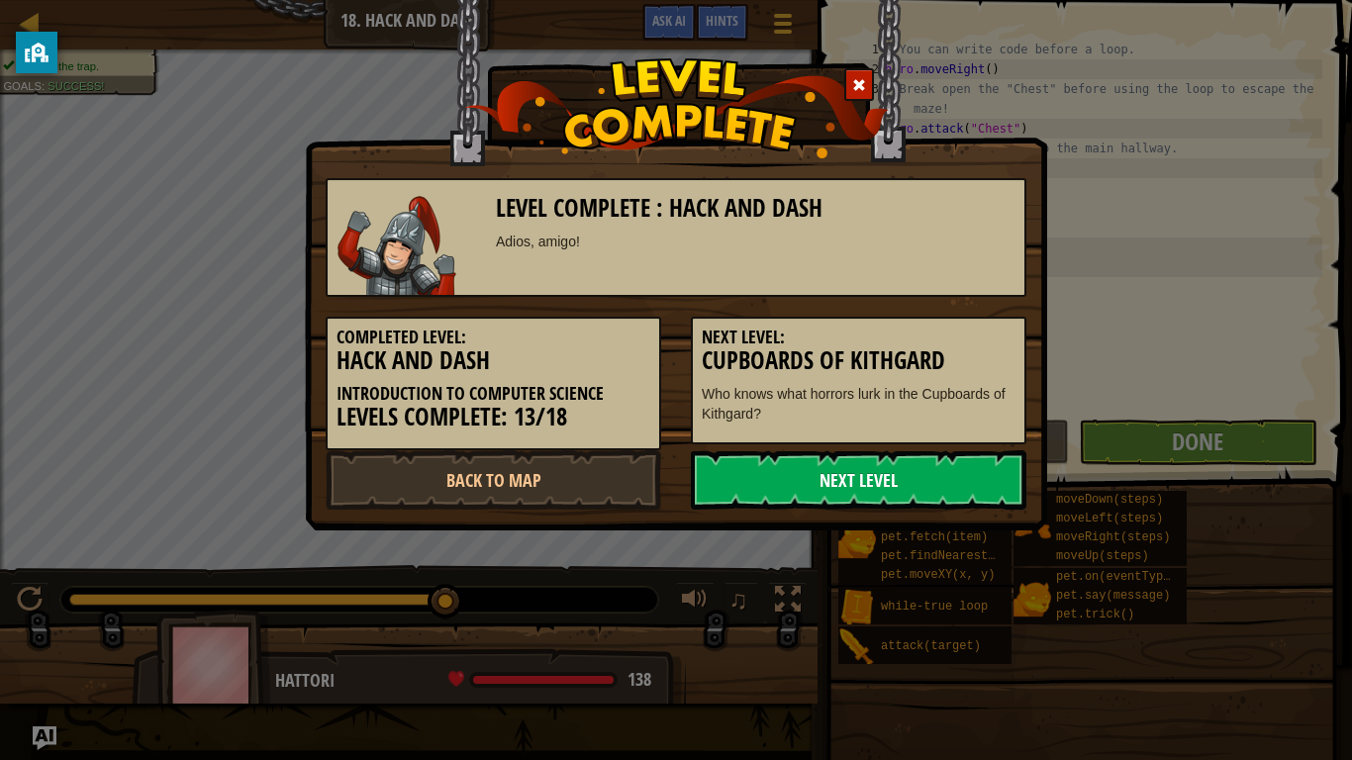
click at [847, 493] on link "Next Level" at bounding box center [859, 479] width 336 height 59
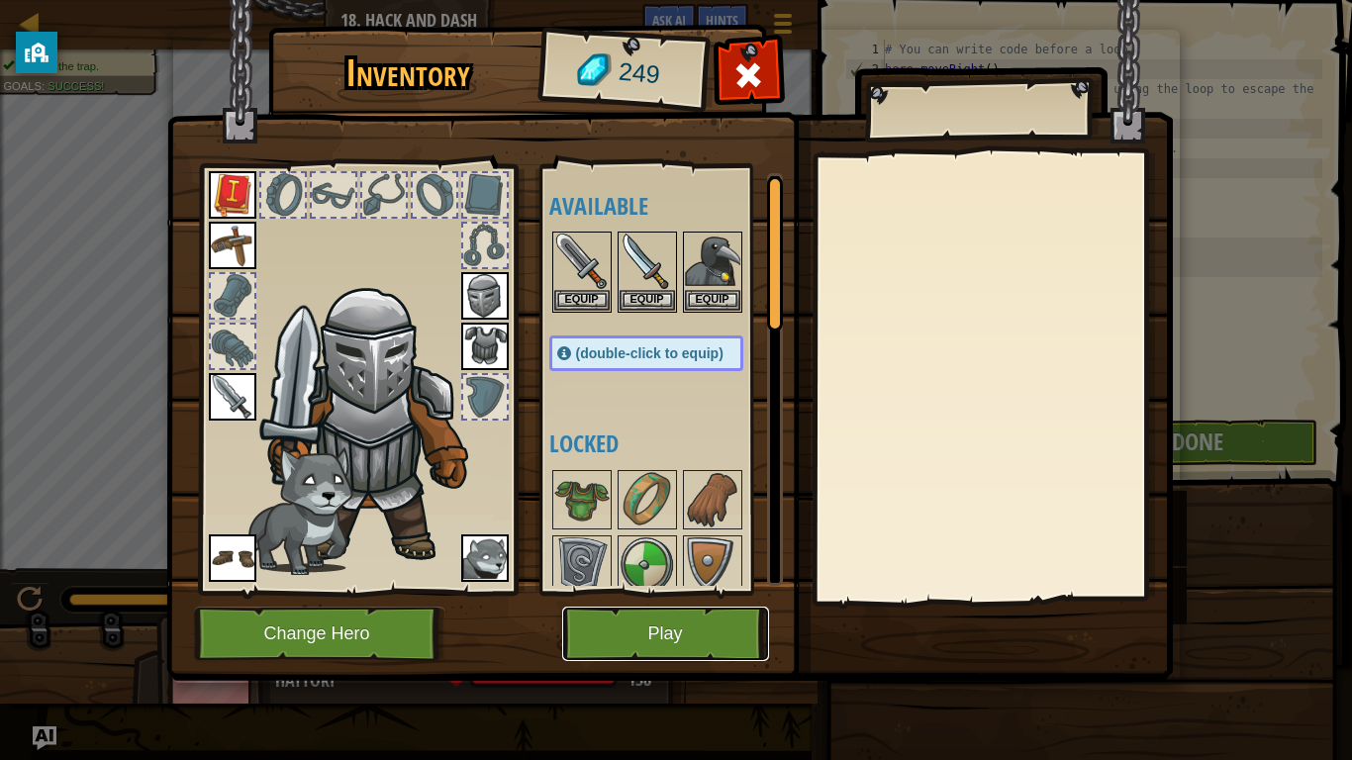
click at [664, 592] on button "Play" at bounding box center [665, 634] width 207 height 54
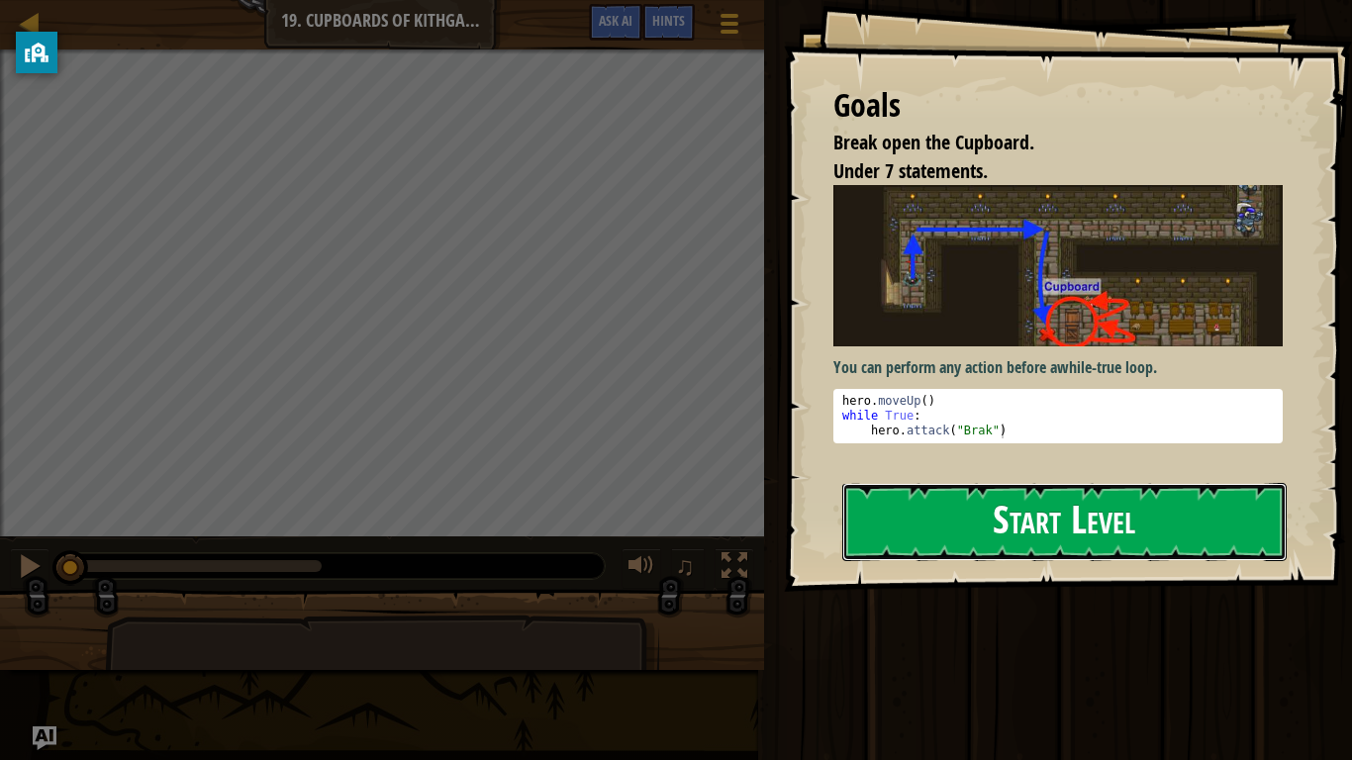
click at [1040, 530] on button "Start Level" at bounding box center [1064, 522] width 444 height 78
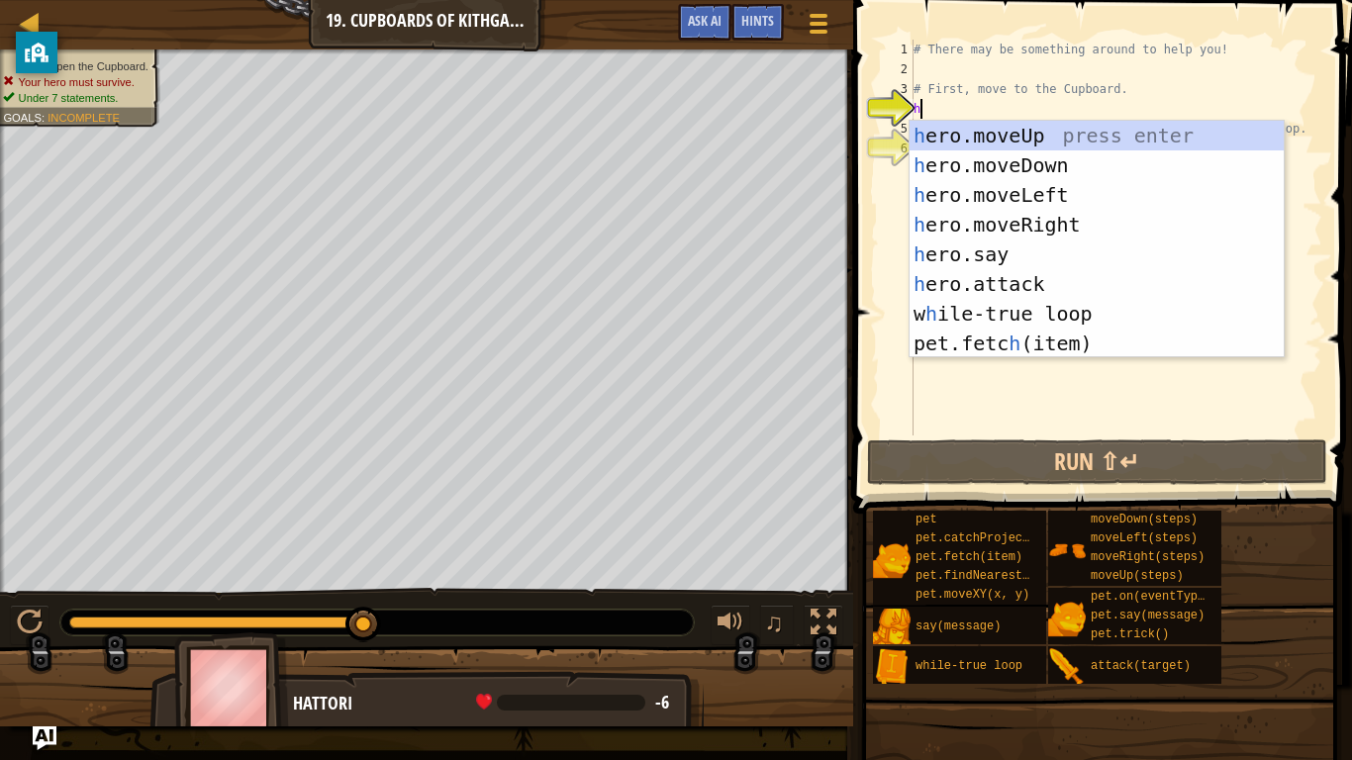
scroll to position [9, 0]
type textarea "her"
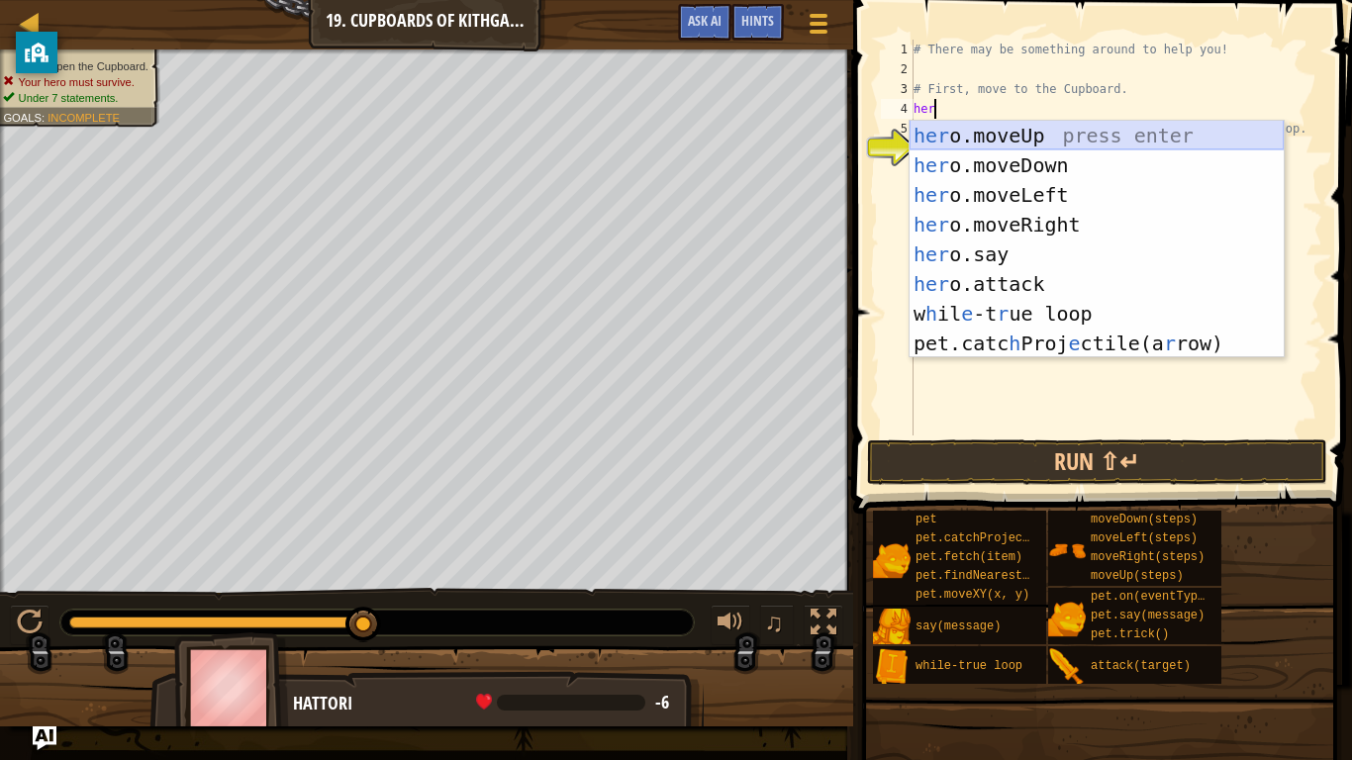
click at [1031, 145] on div "her o.moveUp press enter her o.moveDown press enter her o.moveLeft press enter …" at bounding box center [1097, 269] width 374 height 297
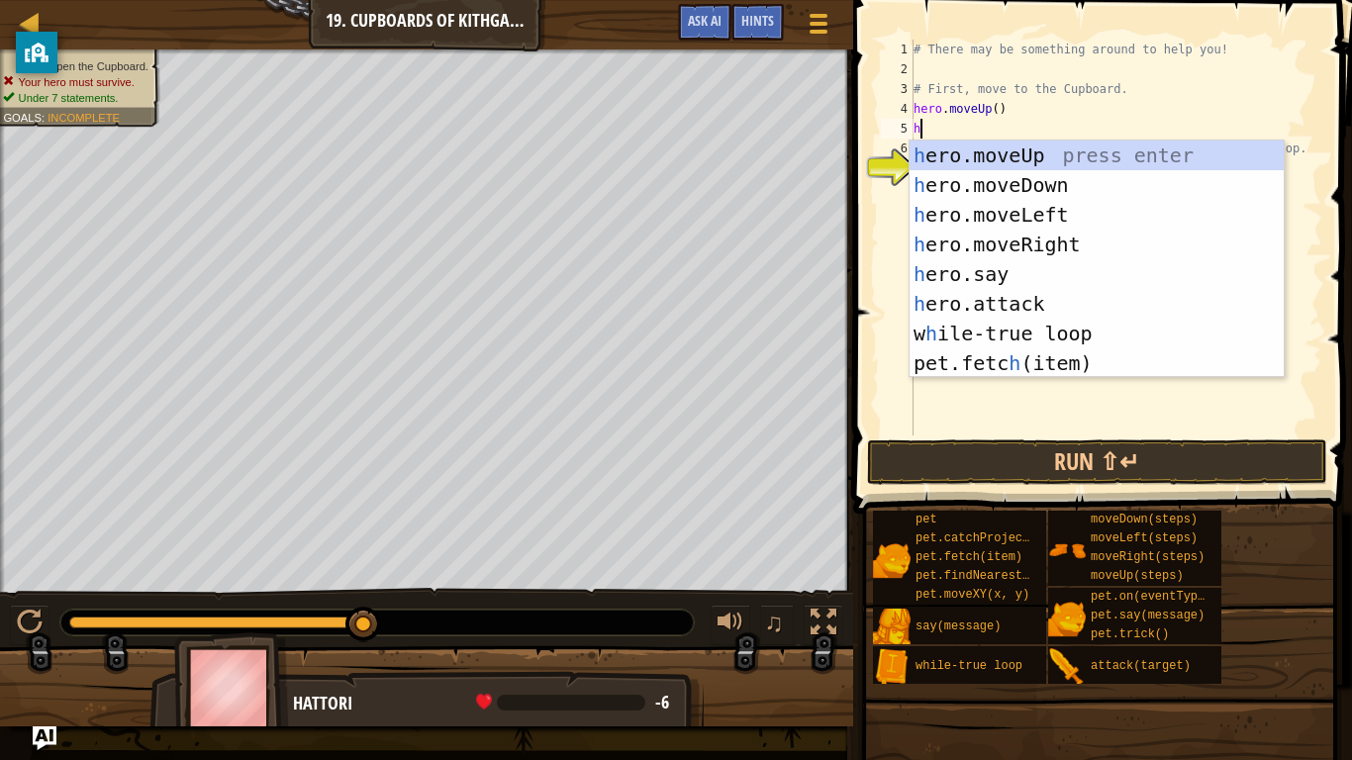
type textarea "her"
click at [1049, 247] on div "her o.moveUp press enter her o.moveDown press enter her o.moveLeft press enter …" at bounding box center [1097, 289] width 374 height 297
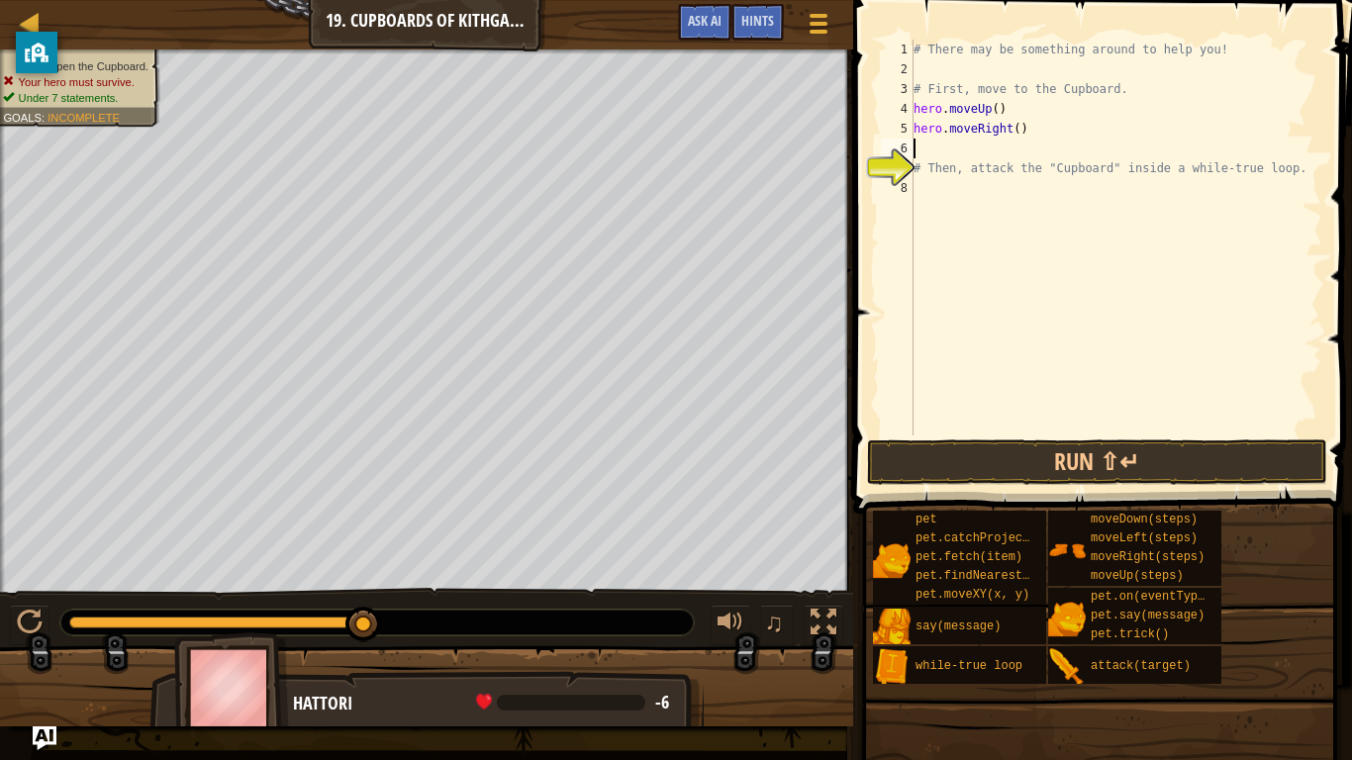
scroll to position [9, 0]
click at [1016, 122] on div "# There may be something around to help you! # First, move to the Cupboard. her…" at bounding box center [1116, 258] width 413 height 436
drag, startPoint x: 971, startPoint y: 169, endPoint x: 968, endPoint y: 153, distance: 16.1
click at [971, 168] on div "# There may be something around to help you! # First, move to the Cupboard. her…" at bounding box center [1116, 258] width 413 height 436
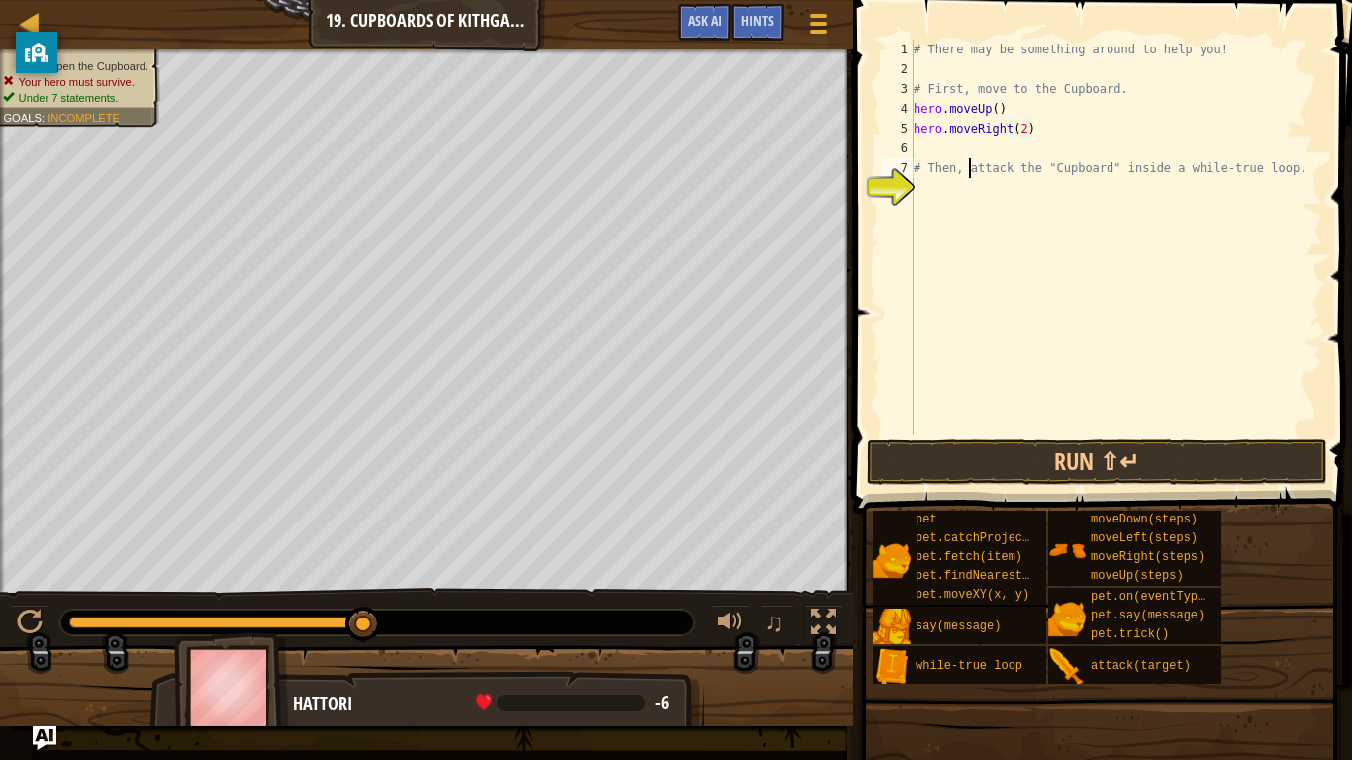
type textarea "# Then, attack the "Cupboard" inside a while-true loop."
click at [968, 153] on div "# There may be something around to help you! # First, move to the Cupboard. her…" at bounding box center [1116, 258] width 413 height 436
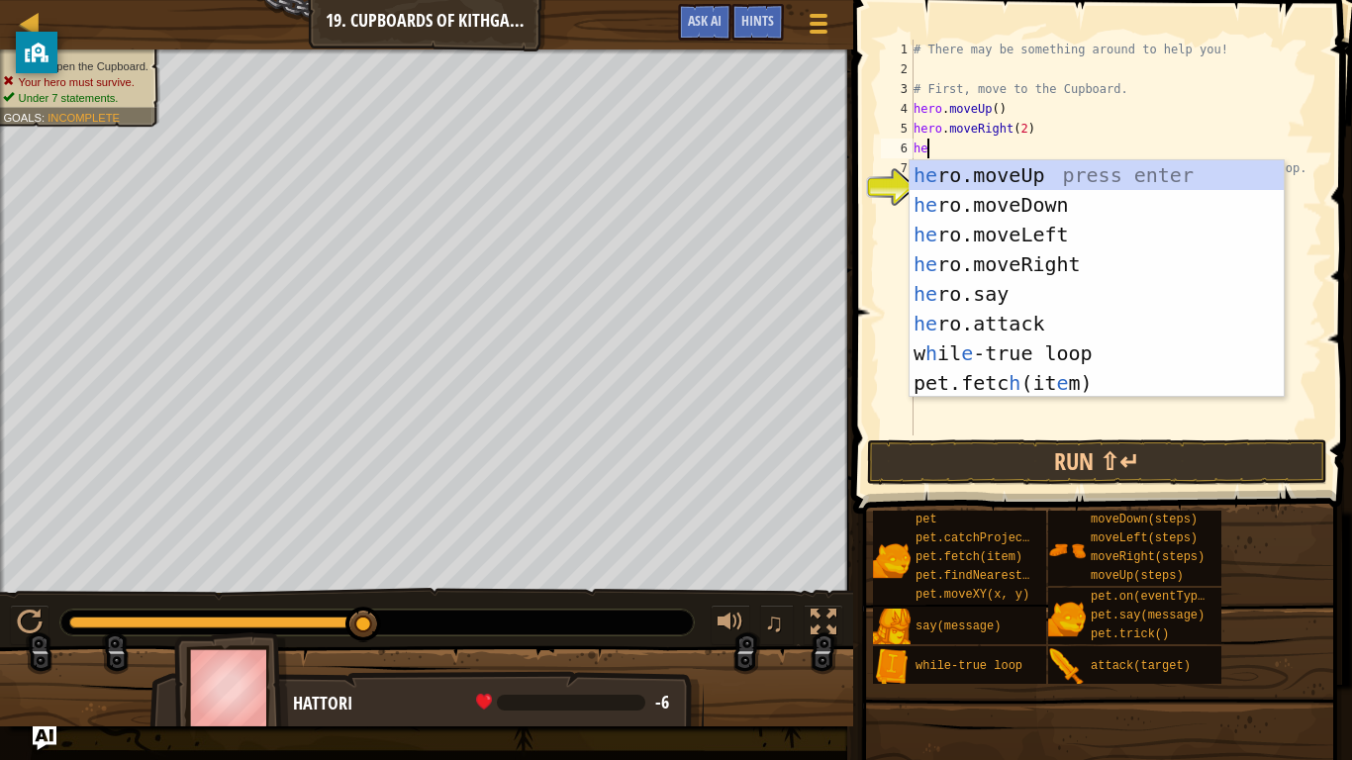
type textarea "her"
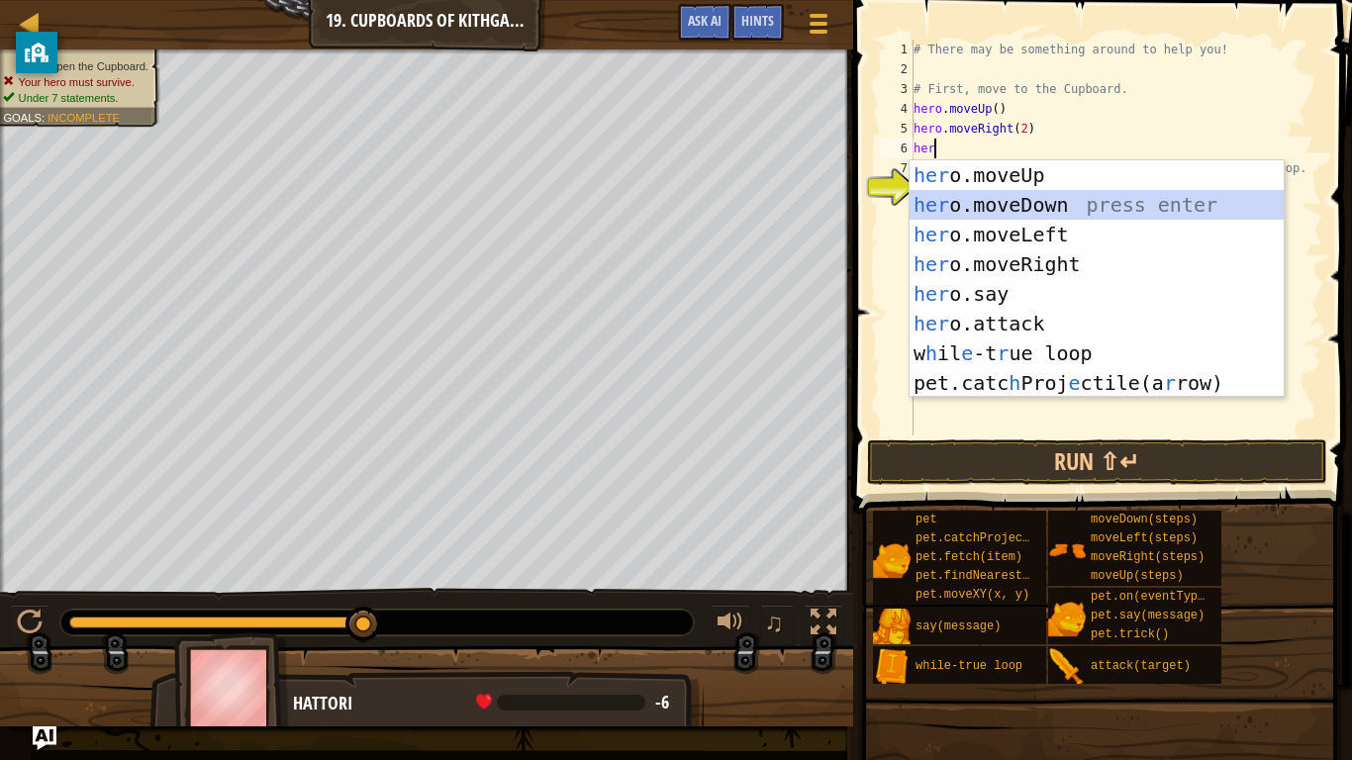
click at [1057, 209] on div "her o.moveUp press enter her o.moveDown press enter her o.moveLeft press enter …" at bounding box center [1097, 308] width 374 height 297
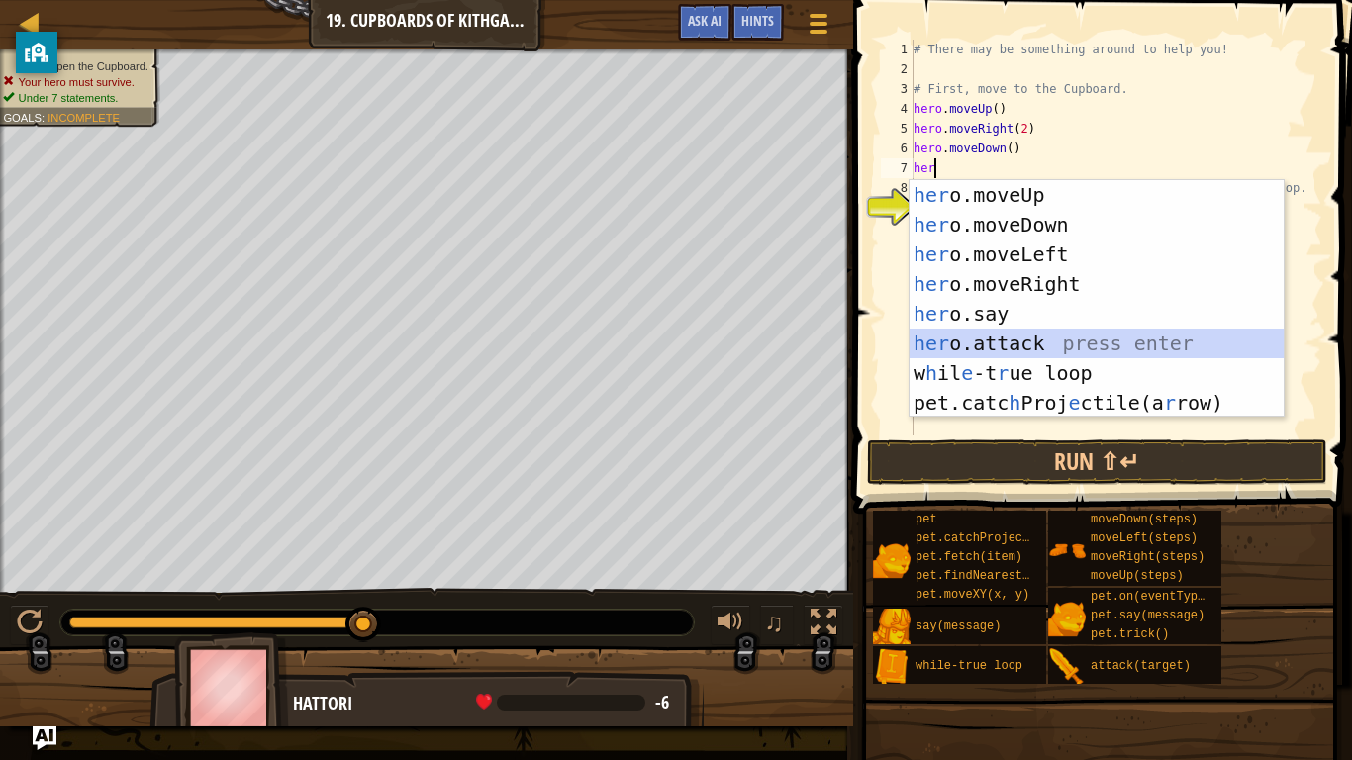
click at [1036, 341] on div "her o.moveUp press enter her o.moveDown press enter her o.moveLeft press enter …" at bounding box center [1097, 328] width 374 height 297
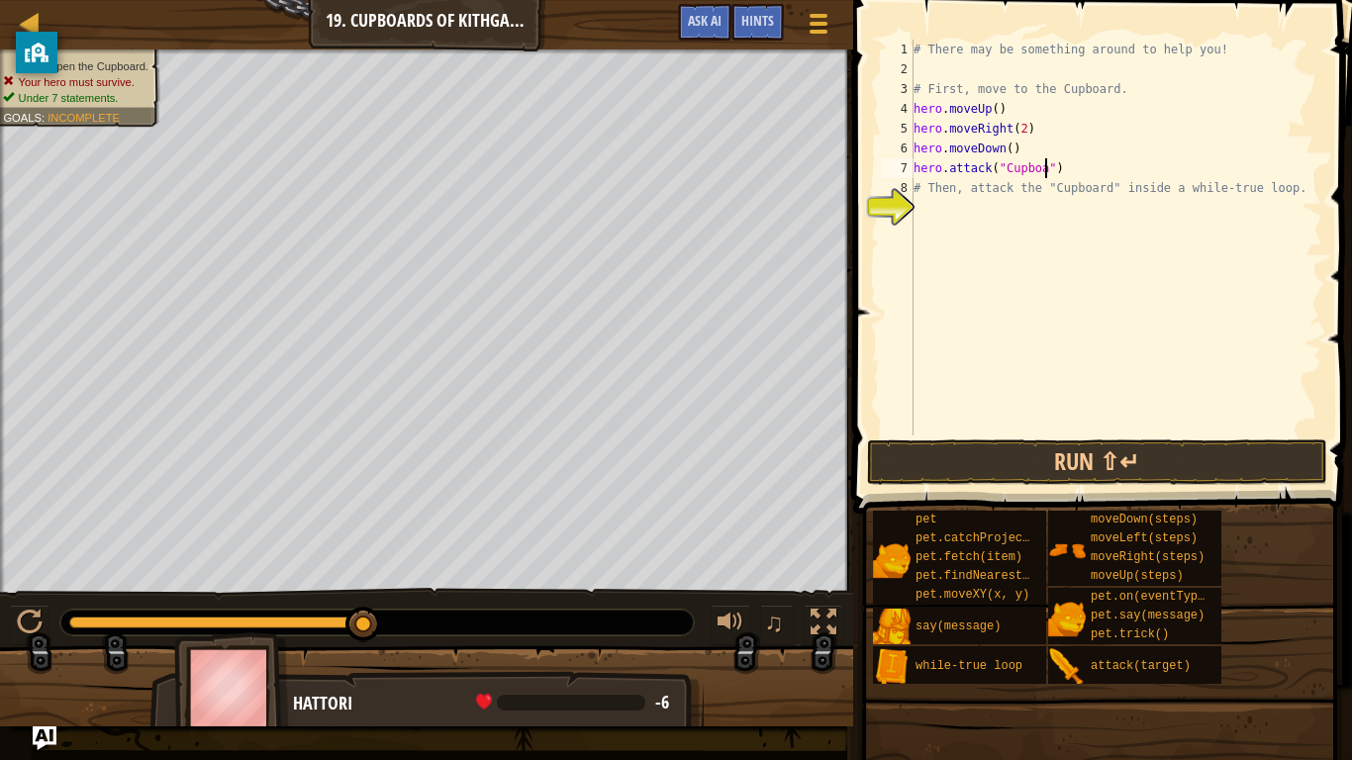
scroll to position [9, 19]
type textarea "hero.attack("Cupboard")"
click at [1157, 468] on button "Run ⇧↵" at bounding box center [1097, 463] width 461 height 46
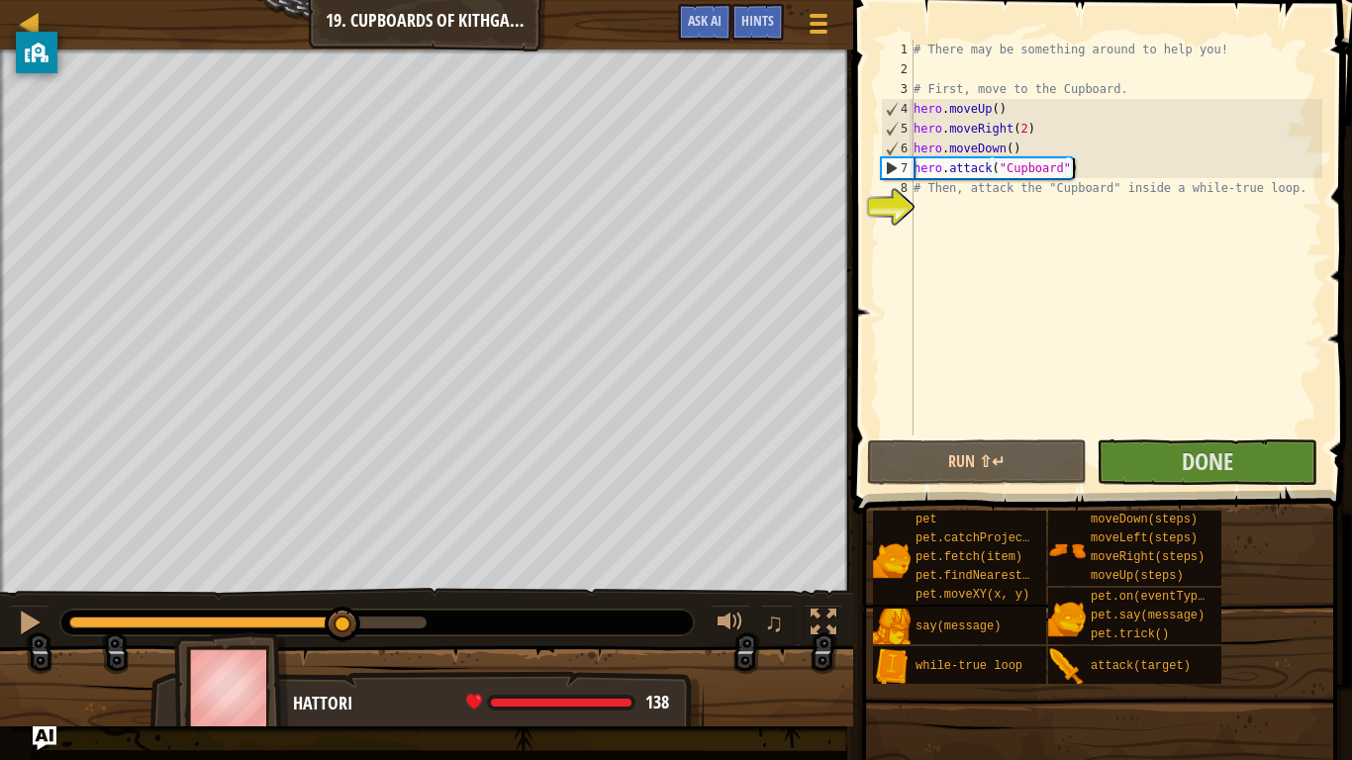
click at [344, 592] on div at bounding box center [247, 623] width 357 height 12
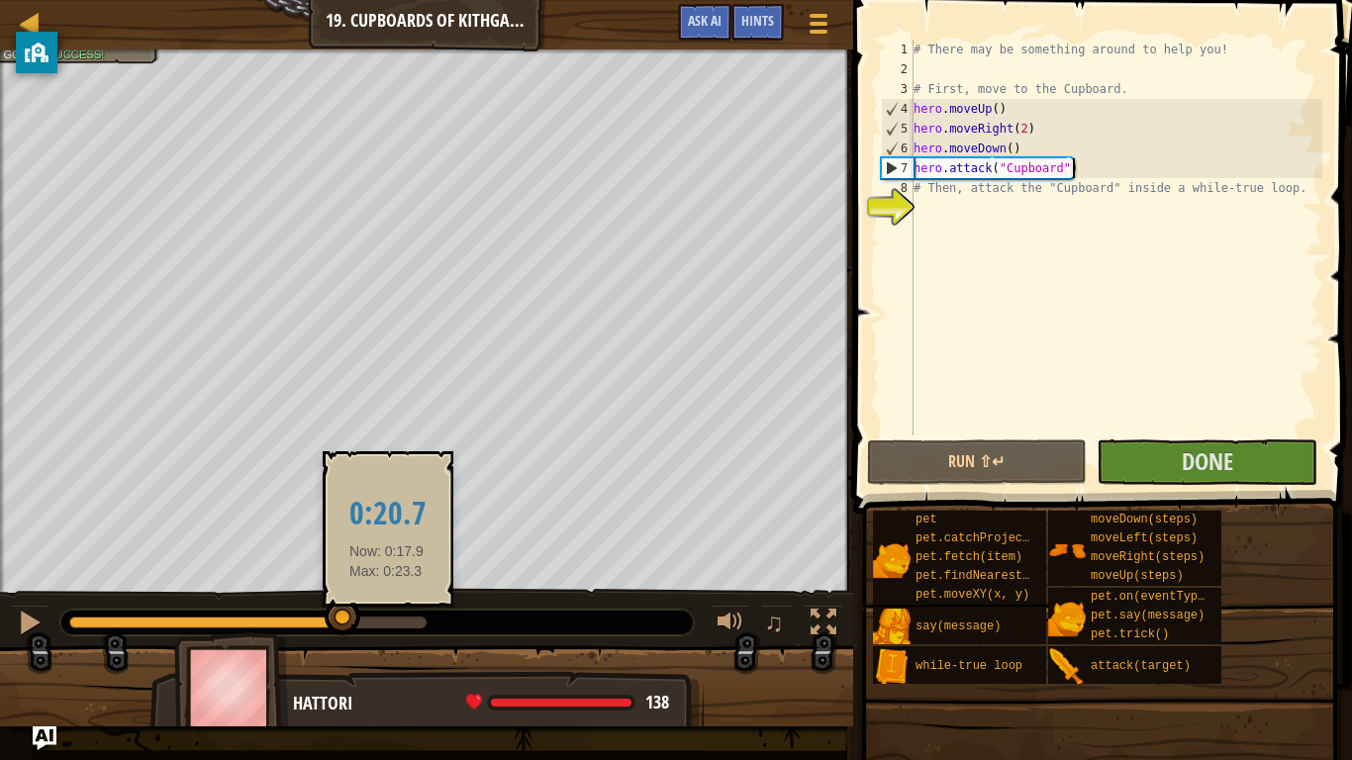
click at [387, 592] on div at bounding box center [247, 623] width 357 height 12
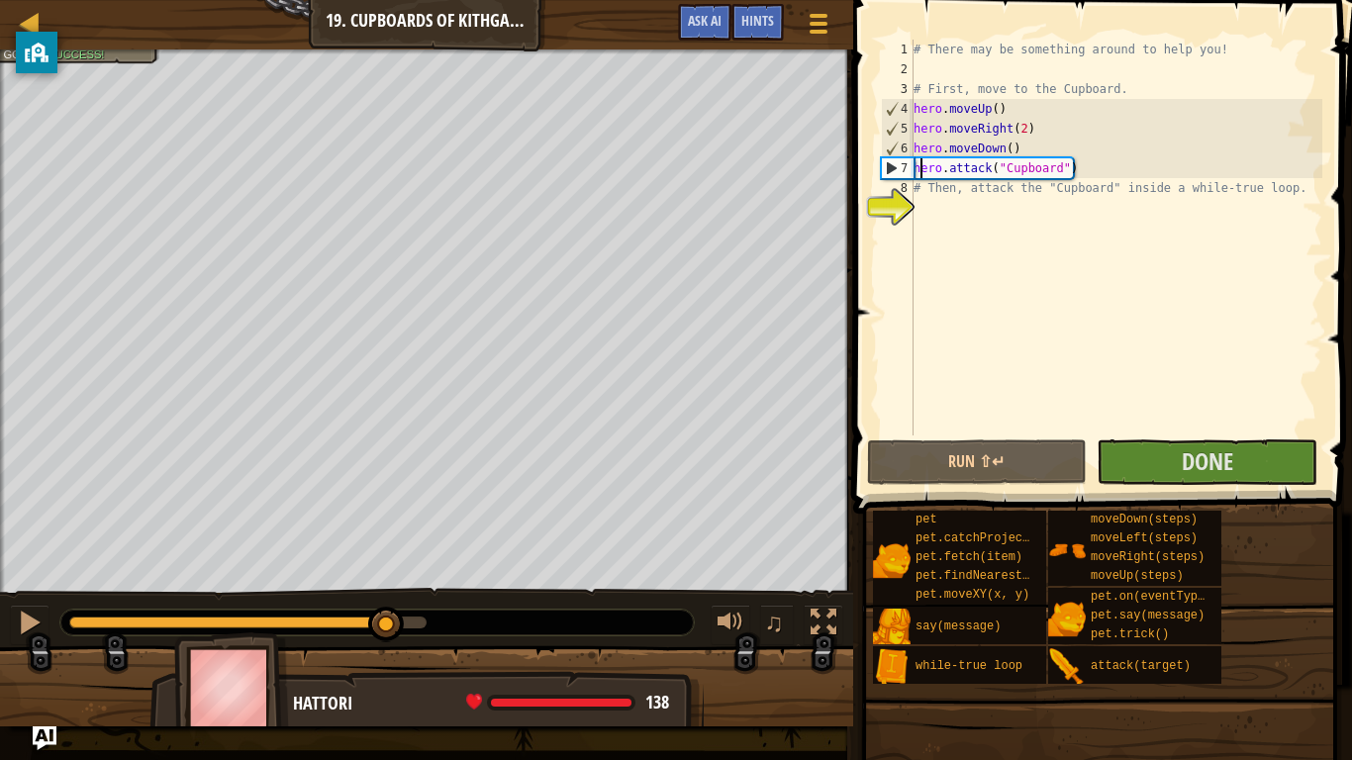
click at [924, 177] on div "# There may be something around to help you! # First, move to the Cupboard. her…" at bounding box center [1116, 258] width 413 height 436
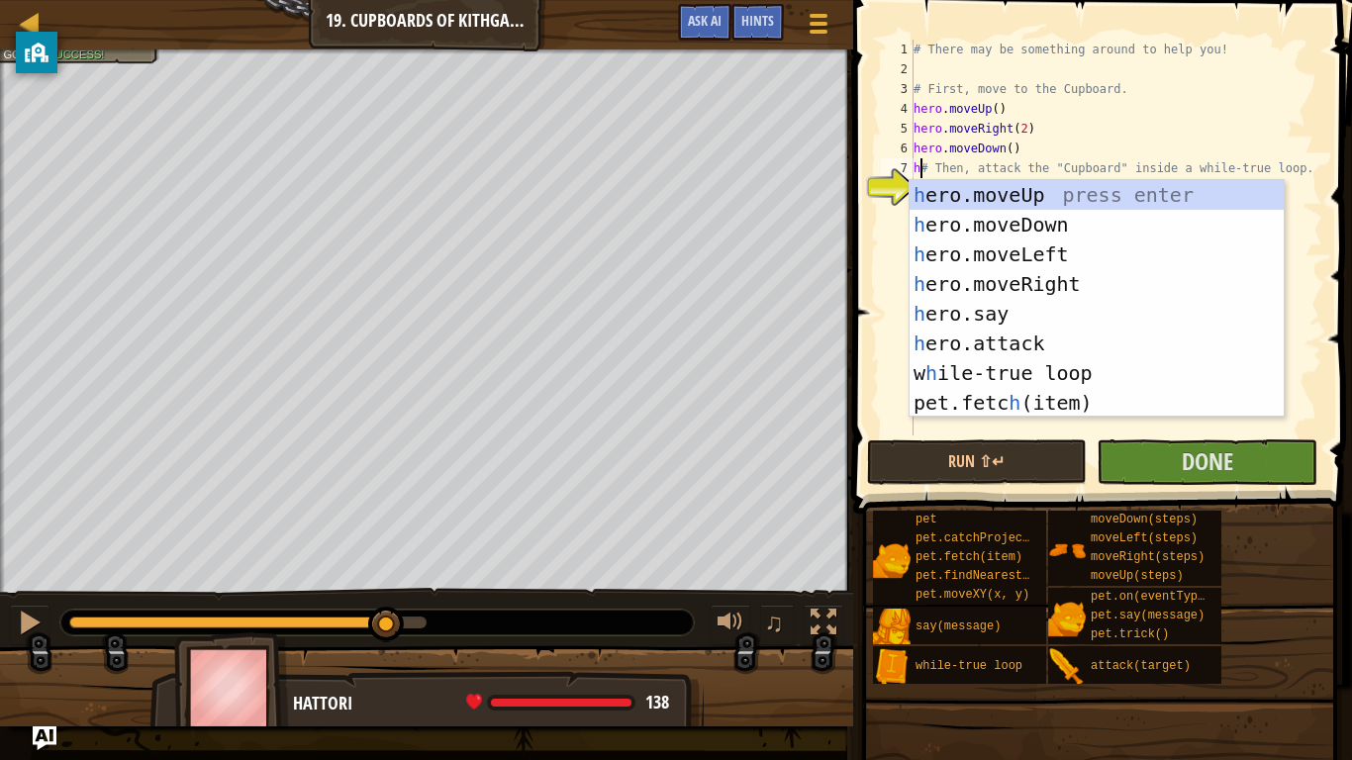
scroll to position [9, 3]
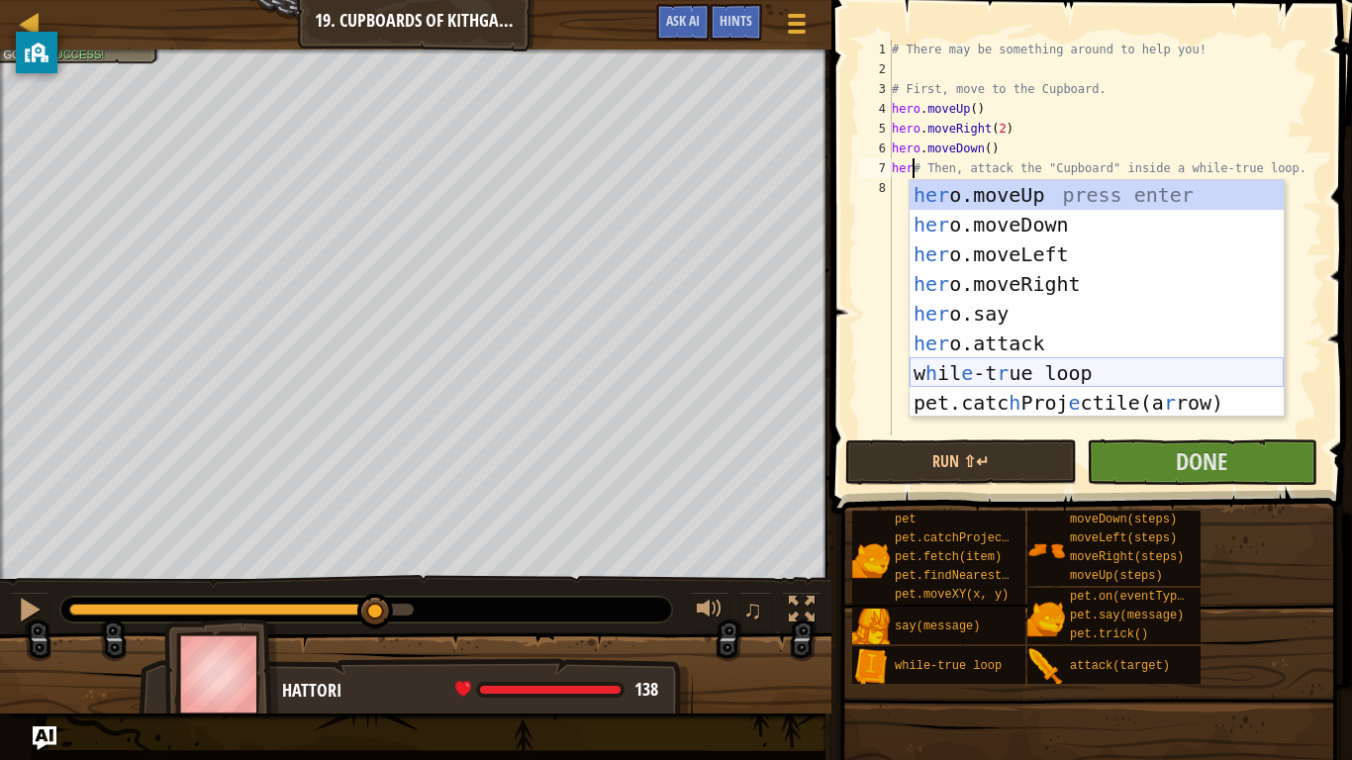
click at [1005, 372] on div "her o.moveUp press enter her o.moveDown press enter her o.moveLeft press enter …" at bounding box center [1097, 328] width 374 height 297
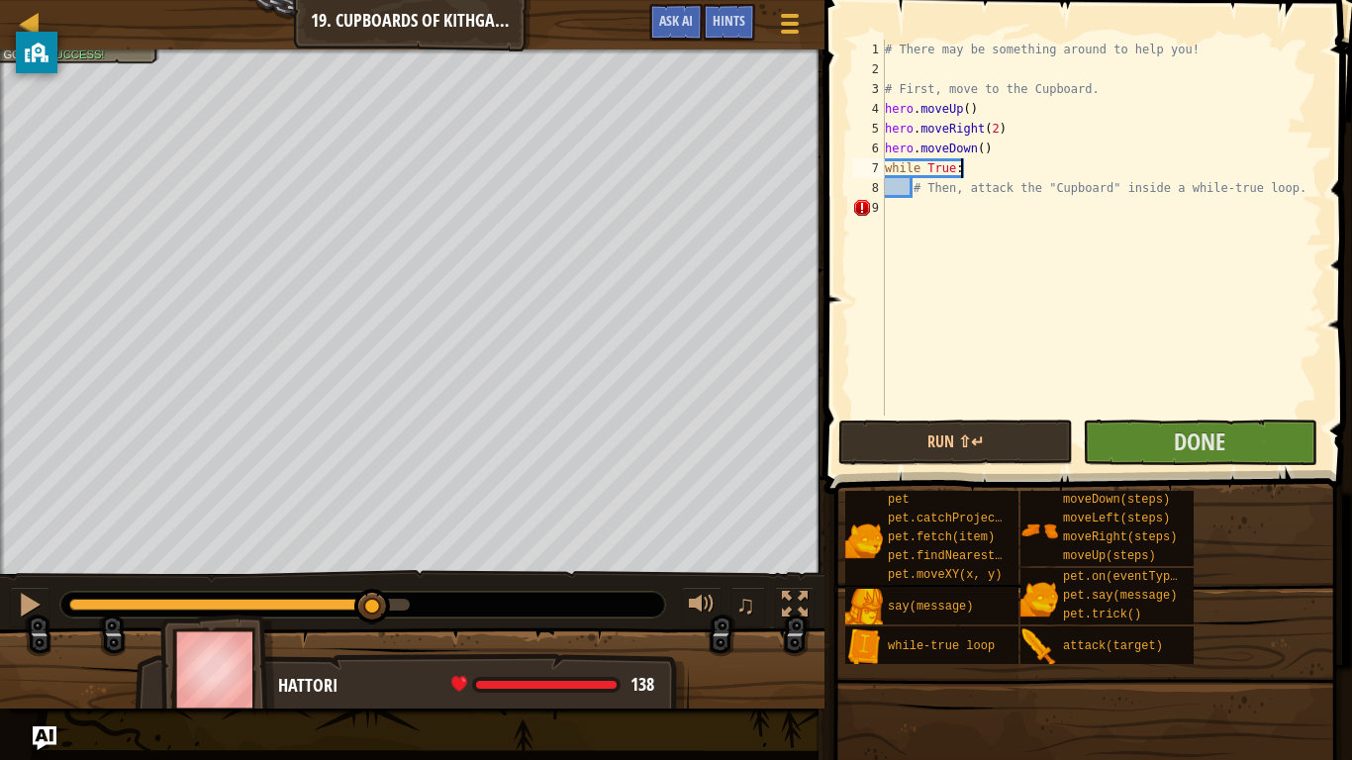
click at [967, 170] on div "# There may be something around to help you! # First, move to the Cupboard. her…" at bounding box center [1102, 248] width 442 height 416
click at [911, 192] on div "# There may be something around to help you! # First, move to the Cupboard. her…" at bounding box center [1102, 248] width 442 height 416
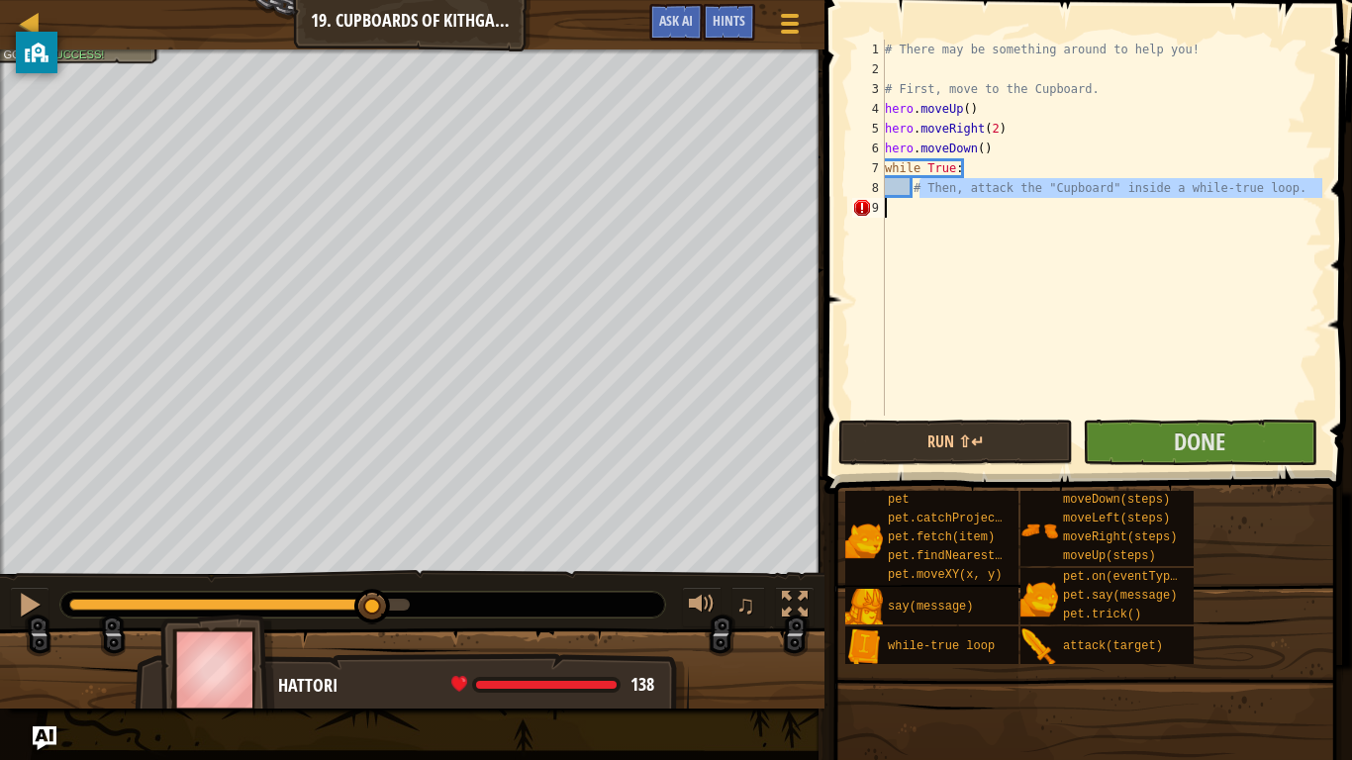
drag, startPoint x: 917, startPoint y: 183, endPoint x: 1135, endPoint y: 213, distance: 220.8
click at [1134, 211] on div "# There may be something around to help you! # First, move to the Cupboard. her…" at bounding box center [1102, 248] width 442 height 416
type textarea "#"
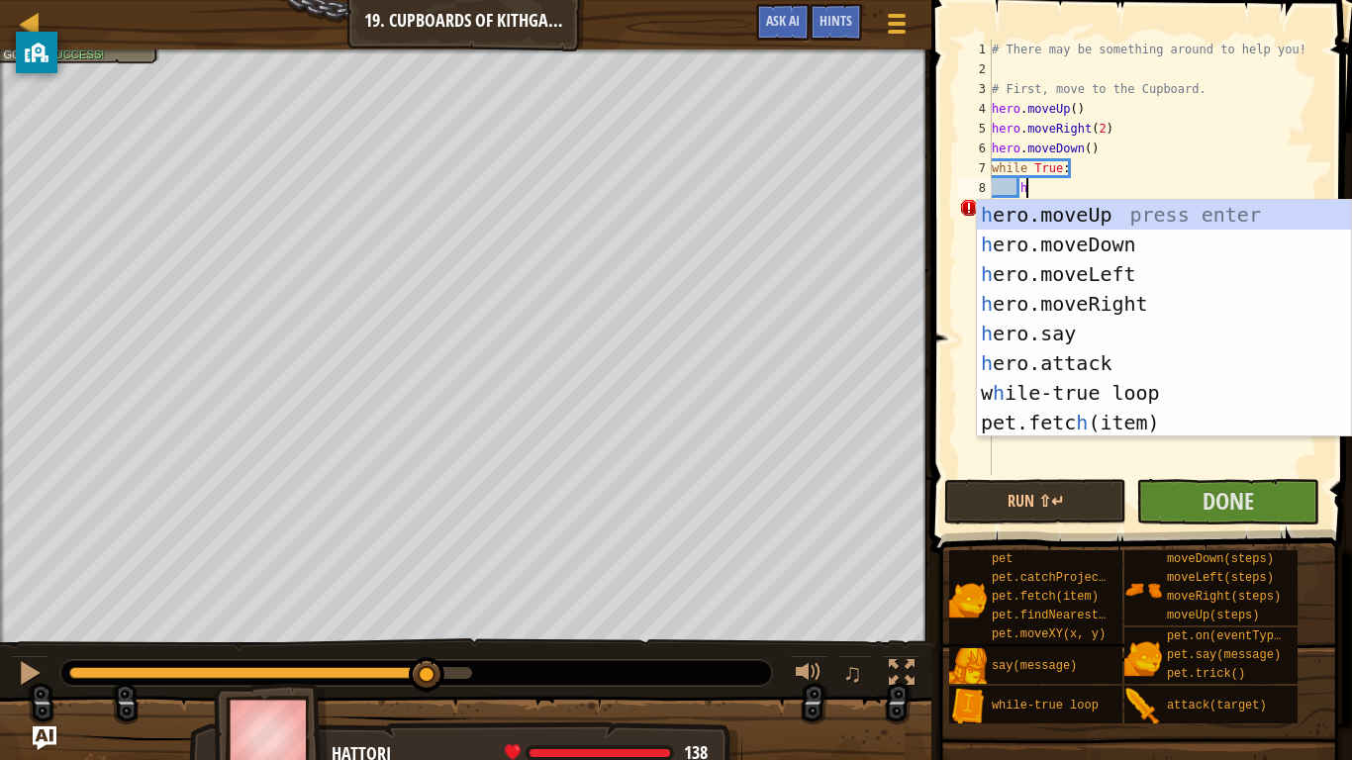
scroll to position [9, 6]
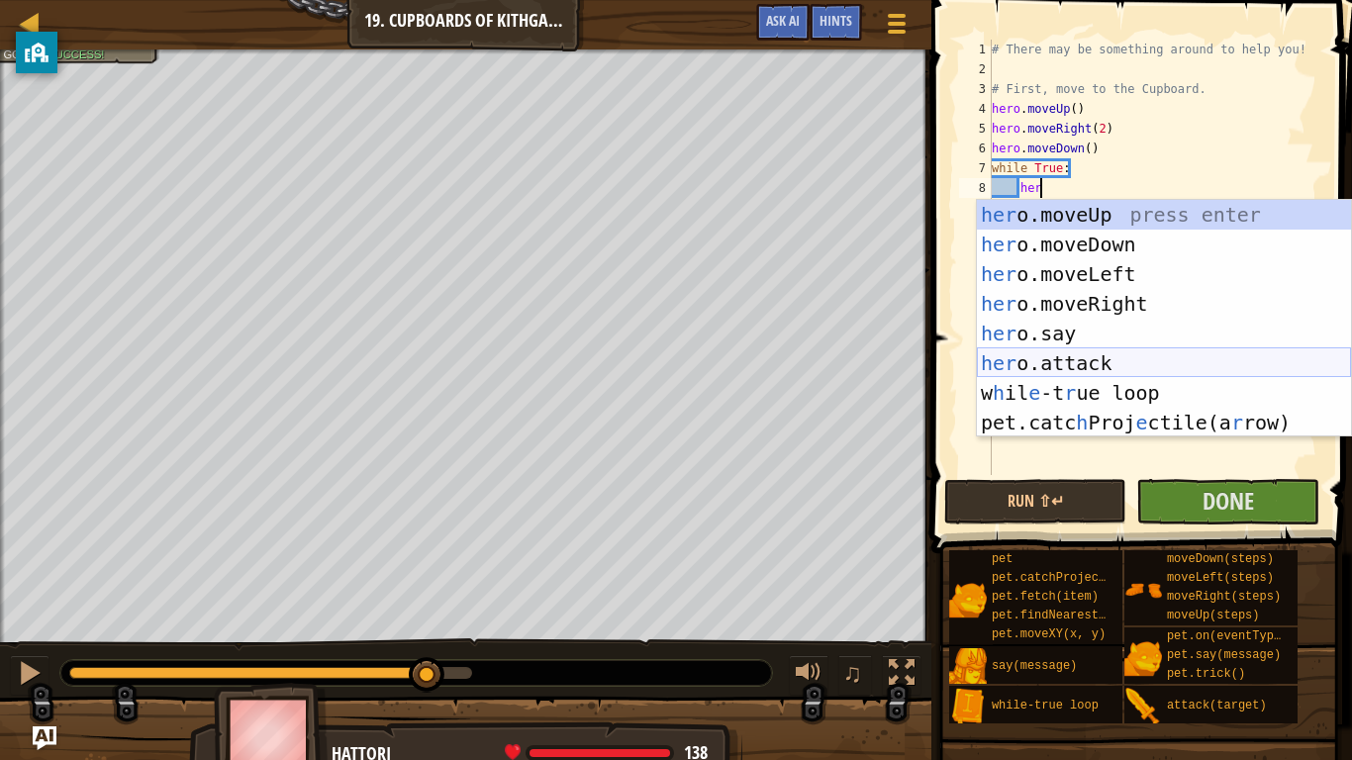
click at [1094, 364] on div "her o.moveUp press enter her o.moveDown press enter her o.moveLeft press enter …" at bounding box center [1164, 348] width 374 height 297
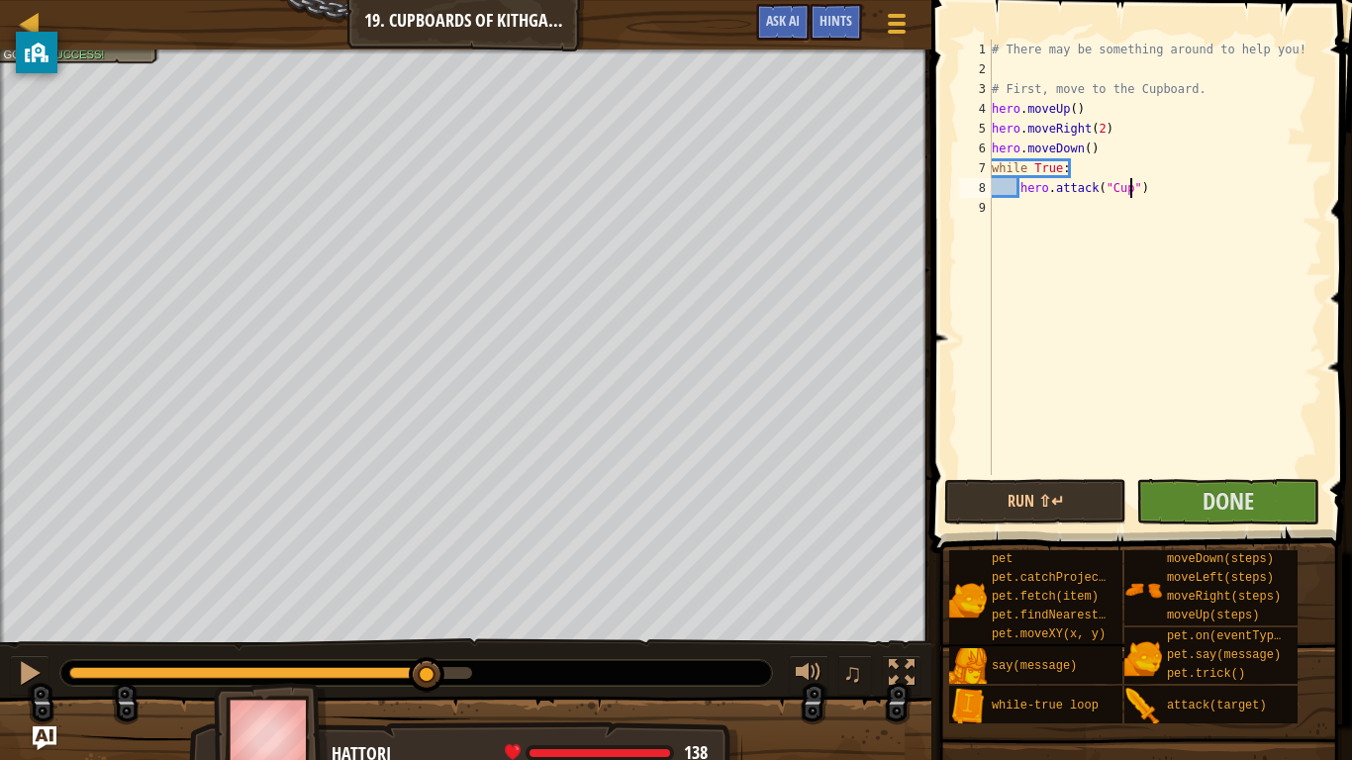
scroll to position [9, 21]
type textarea "hero.attack("Cupboaurd")"
click at [1246, 486] on span "Done" at bounding box center [1228, 501] width 51 height 32
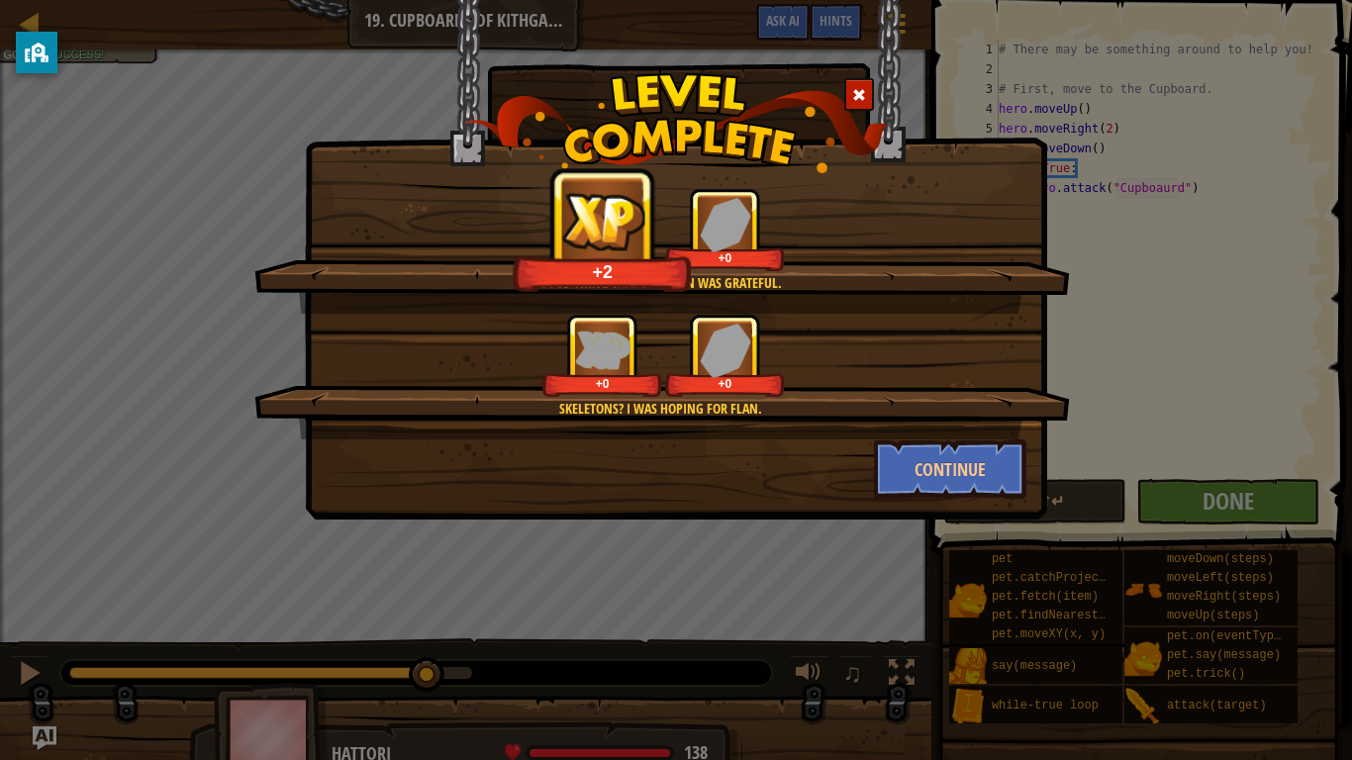
click at [963, 501] on div "Good thing that Skeleton was grateful. +2 +0 Skeletons? I was hoping for Flan. …" at bounding box center [676, 260] width 742 height 520
click at [963, 501] on div "Good thing that Skeleton was grateful. +17 +0 Skeletons? I was hoping for Flan.…" at bounding box center [676, 260] width 742 height 520
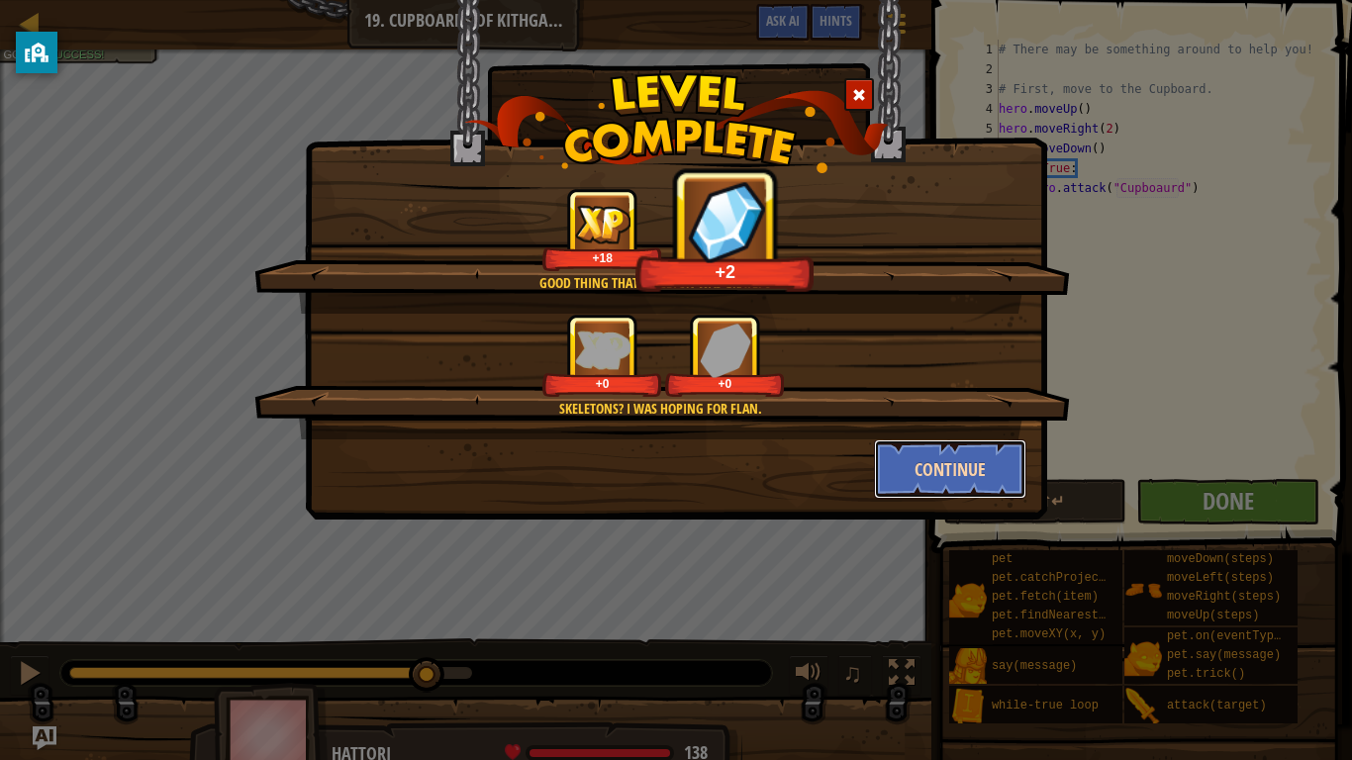
click at [960, 480] on button "Continue" at bounding box center [950, 469] width 153 height 59
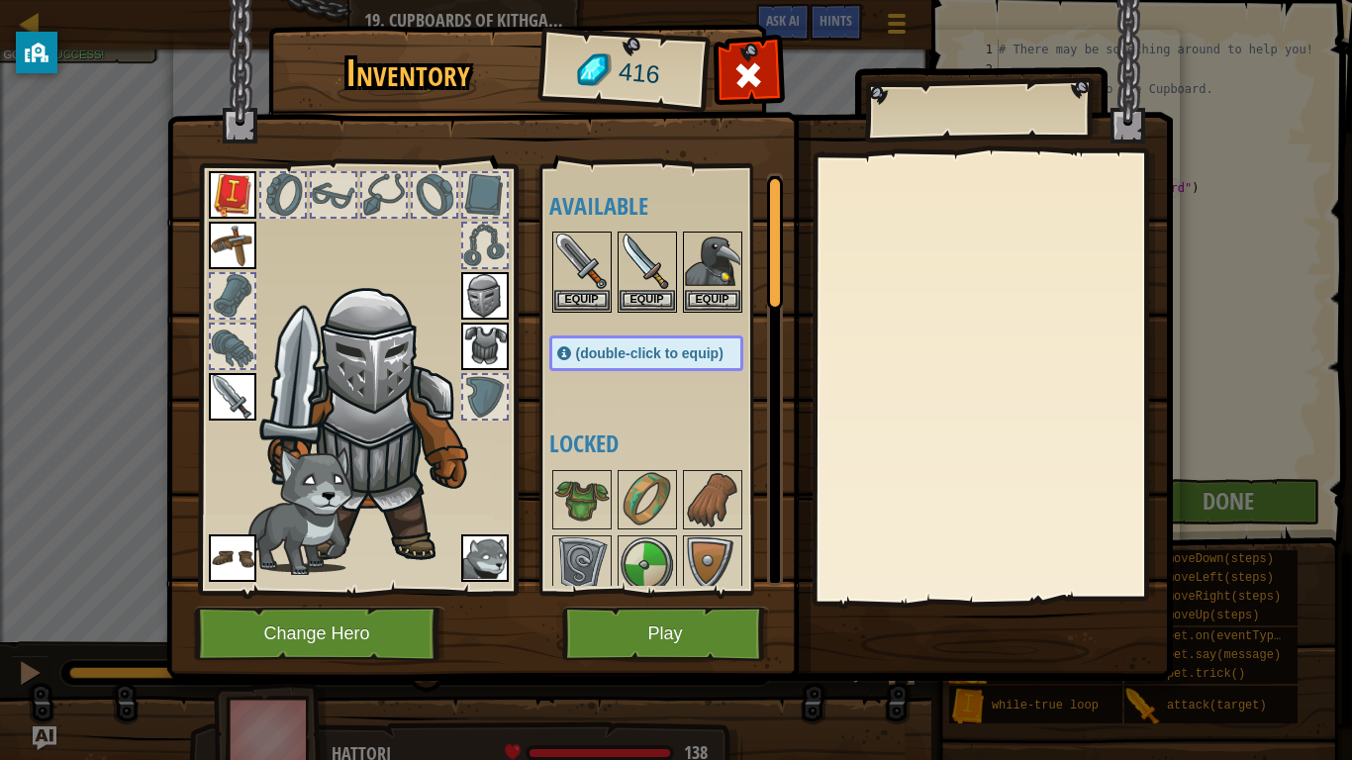
drag, startPoint x: 932, startPoint y: 442, endPoint x: 680, endPoint y: 483, distance: 254.9
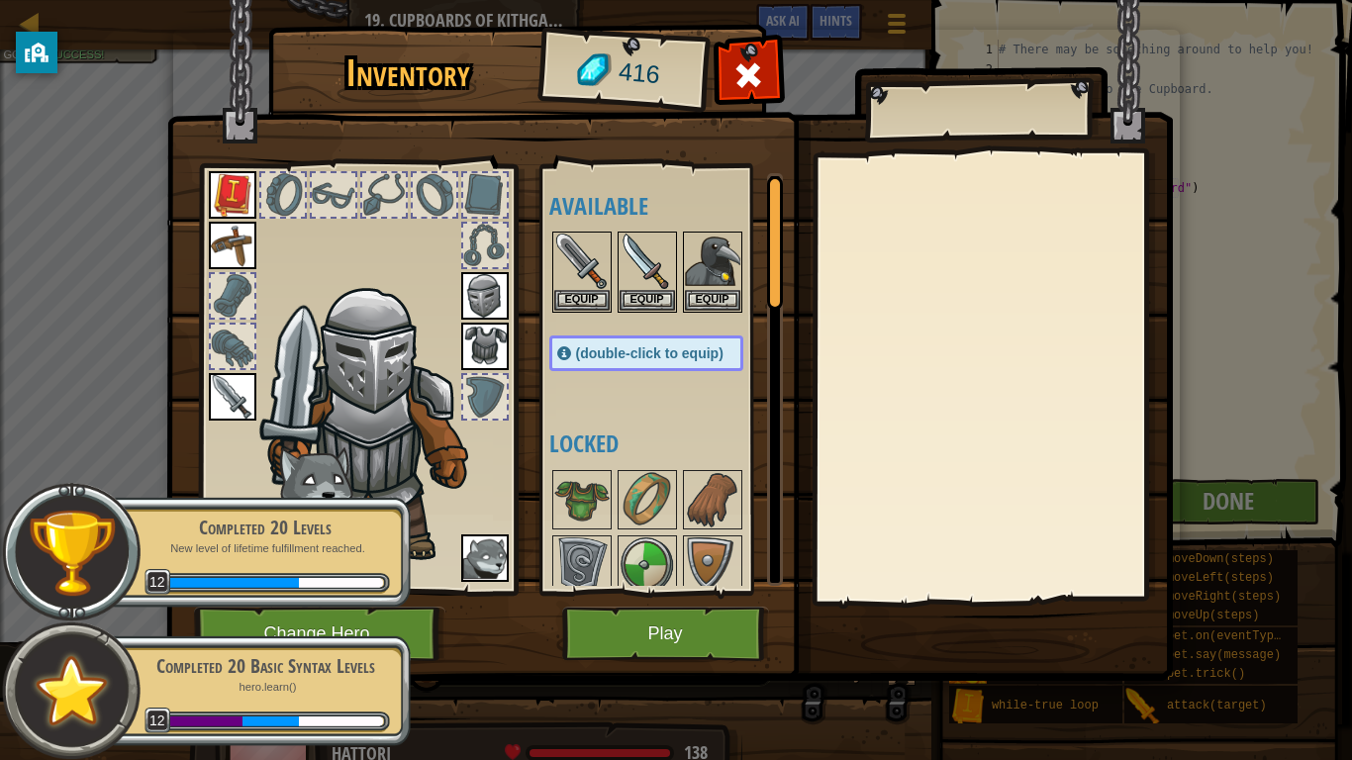
click at [715, 592] on img at bounding box center [669, 321] width 1007 height 719
click at [710, 592] on button "Play" at bounding box center [665, 634] width 207 height 54
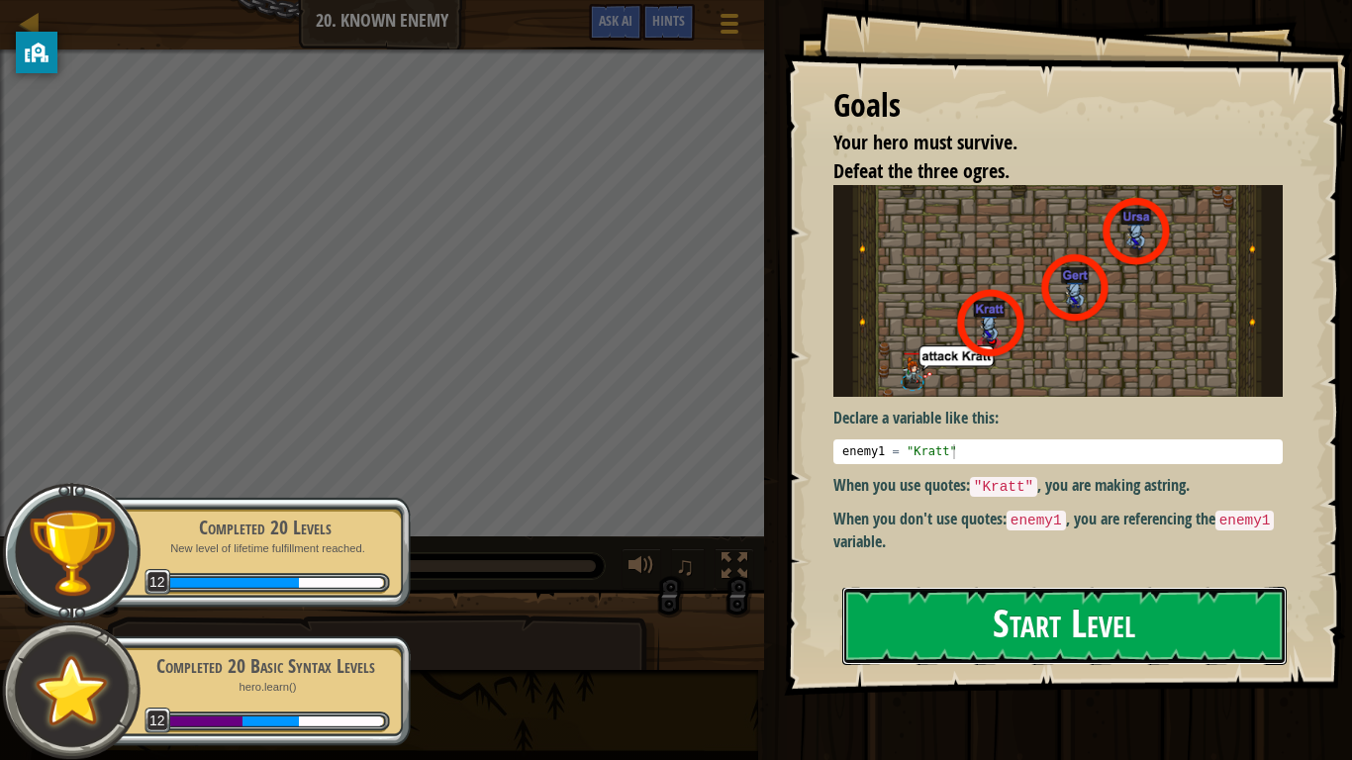
click at [1003, 592] on button "Start Level" at bounding box center [1064, 626] width 444 height 78
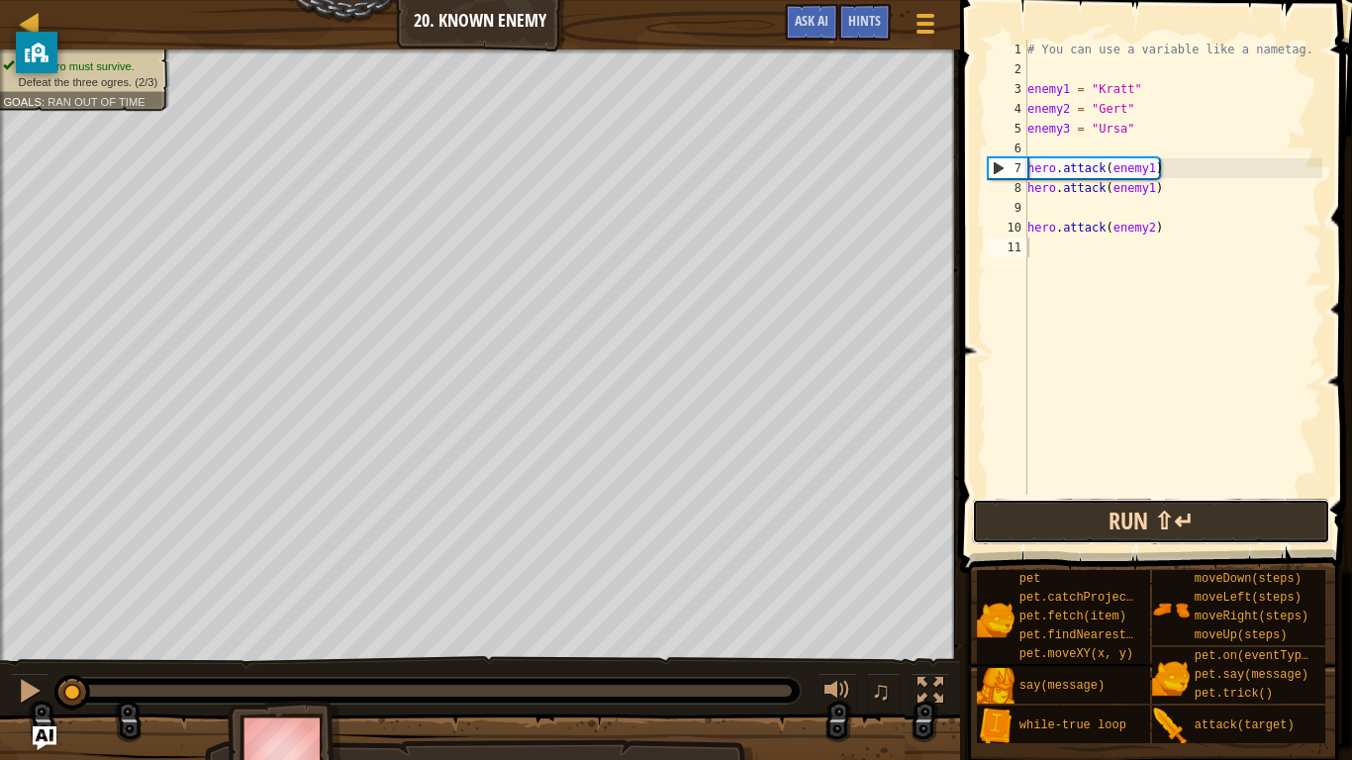
click at [1100, 519] on button "Run ⇧↵" at bounding box center [1150, 522] width 357 height 46
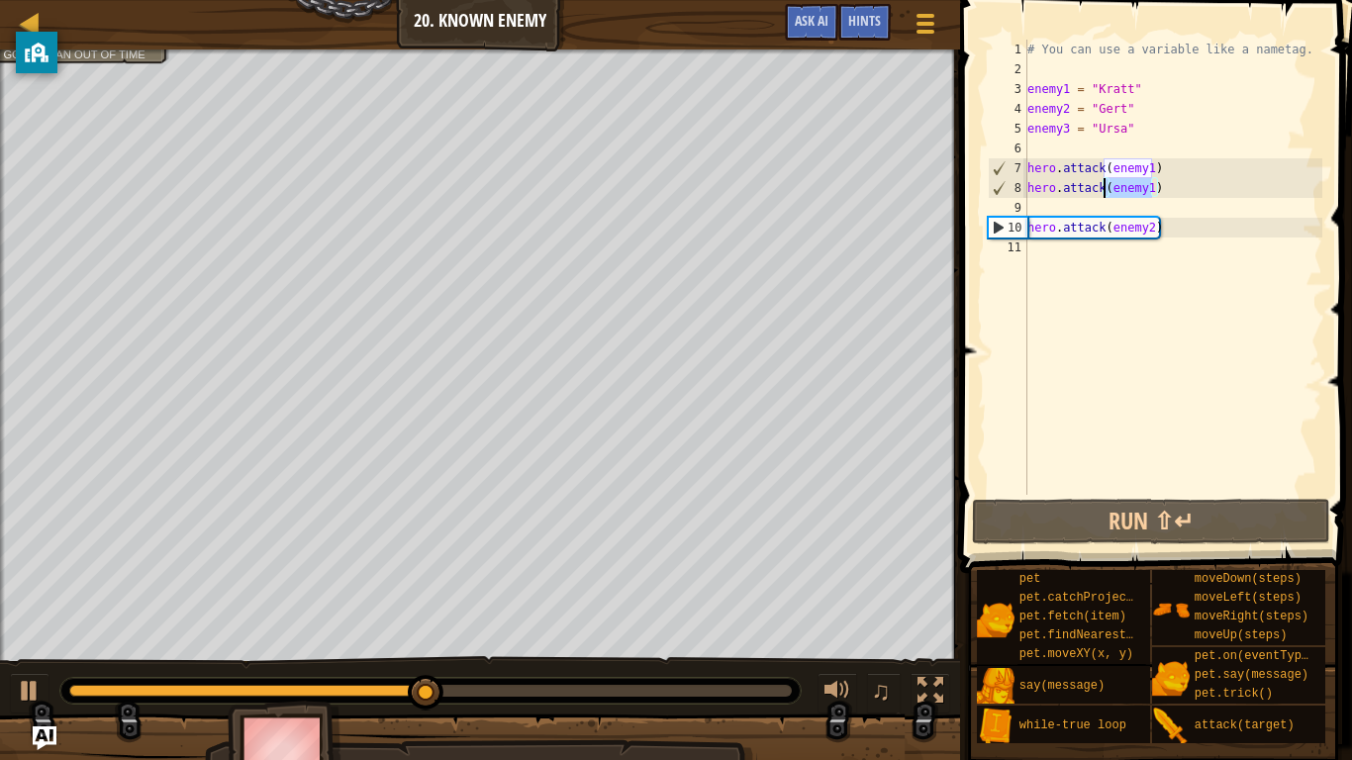
drag, startPoint x: 1142, startPoint y: 192, endPoint x: 1107, endPoint y: 189, distance: 35.8
click at [1107, 189] on div "# You can use a variable like a nametag. enemy1 = "[PERSON_NAME]" enemy2 = "[PE…" at bounding box center [1173, 287] width 299 height 495
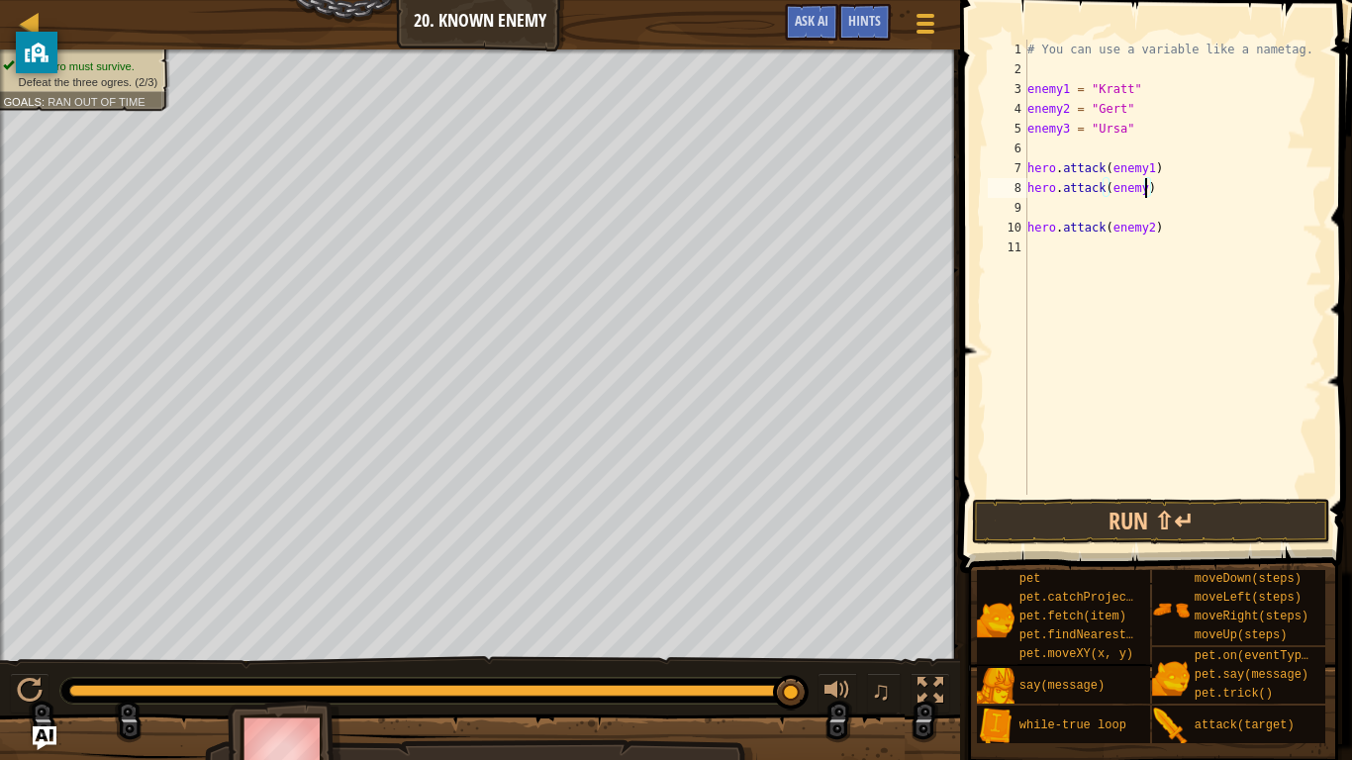
scroll to position [9, 18]
type textarea "hero.attack(enemy3)"
click at [1256, 529] on button "Run ⇧↵" at bounding box center [1150, 522] width 357 height 46
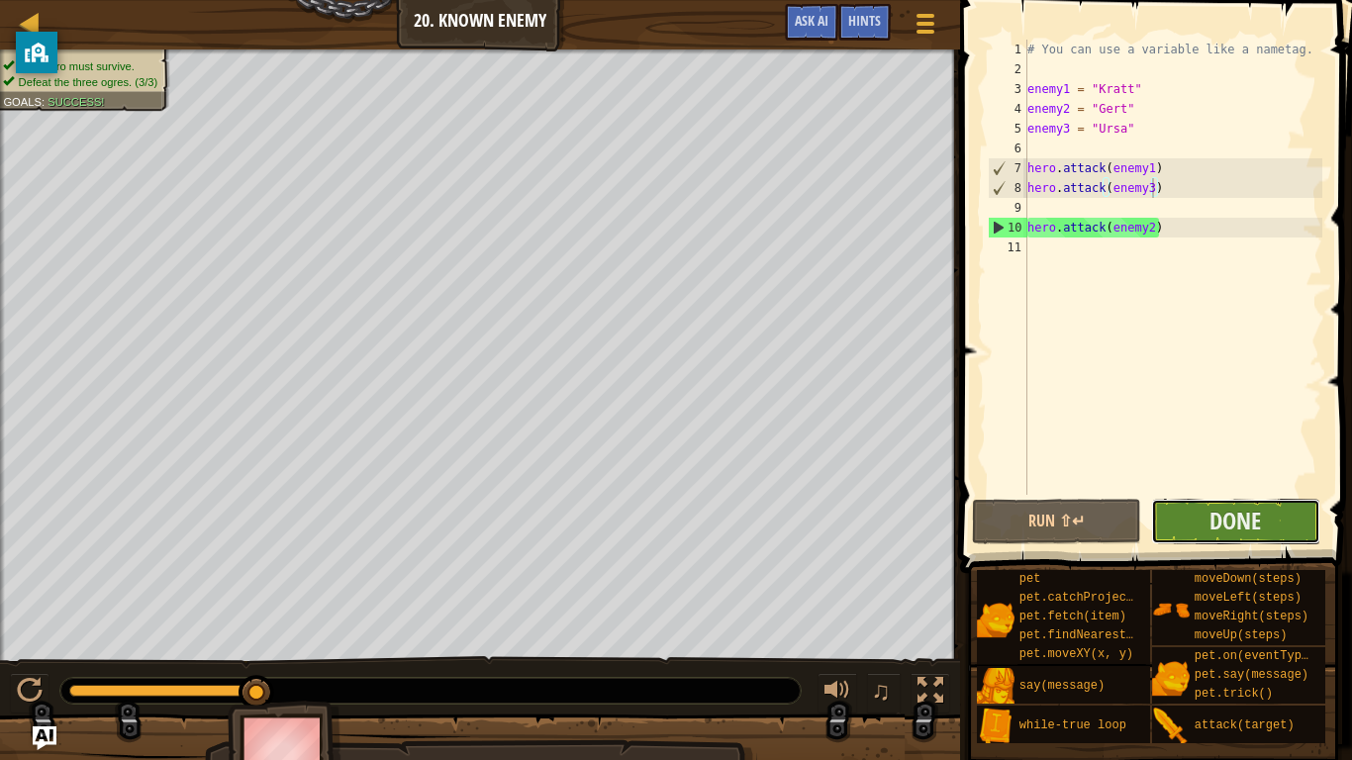
click at [1196, 517] on button "Done" at bounding box center [1235, 522] width 169 height 46
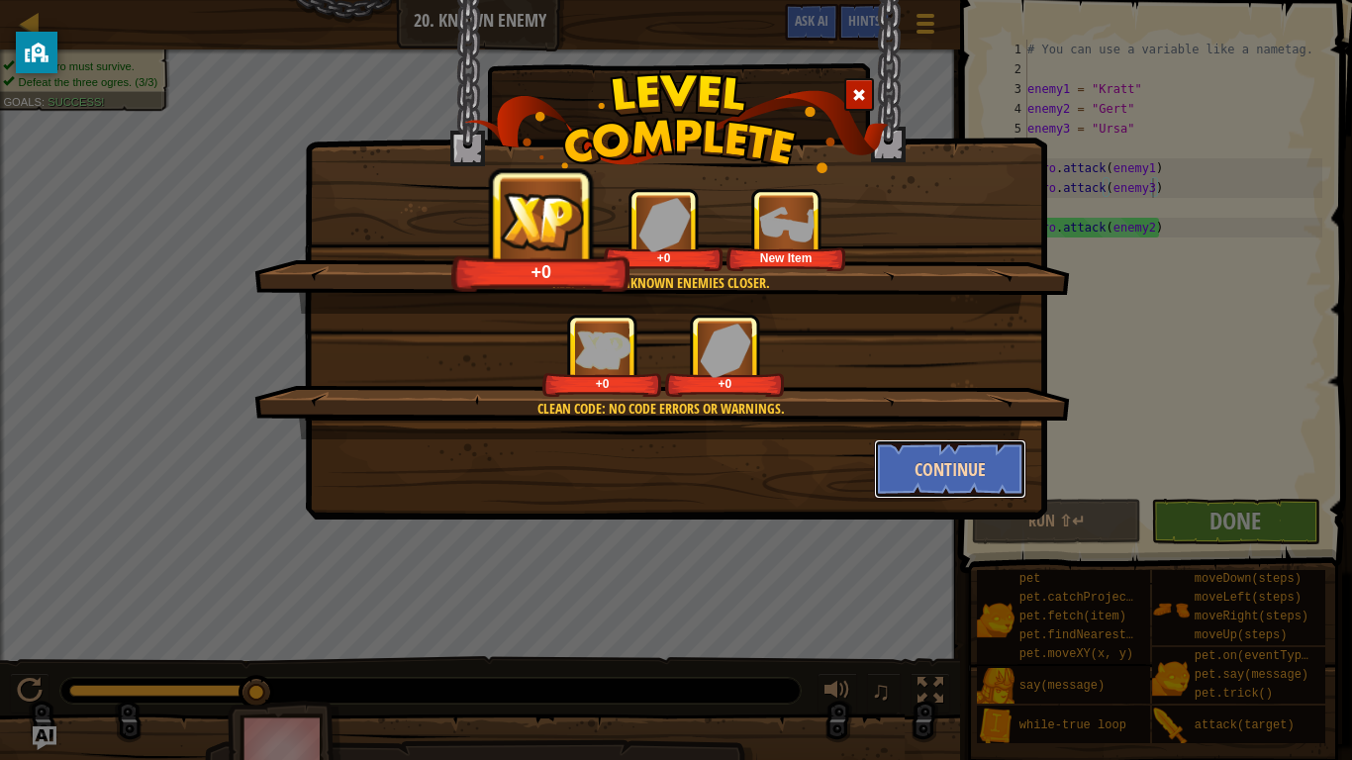
click at [955, 486] on button "Continue" at bounding box center [950, 469] width 153 height 59
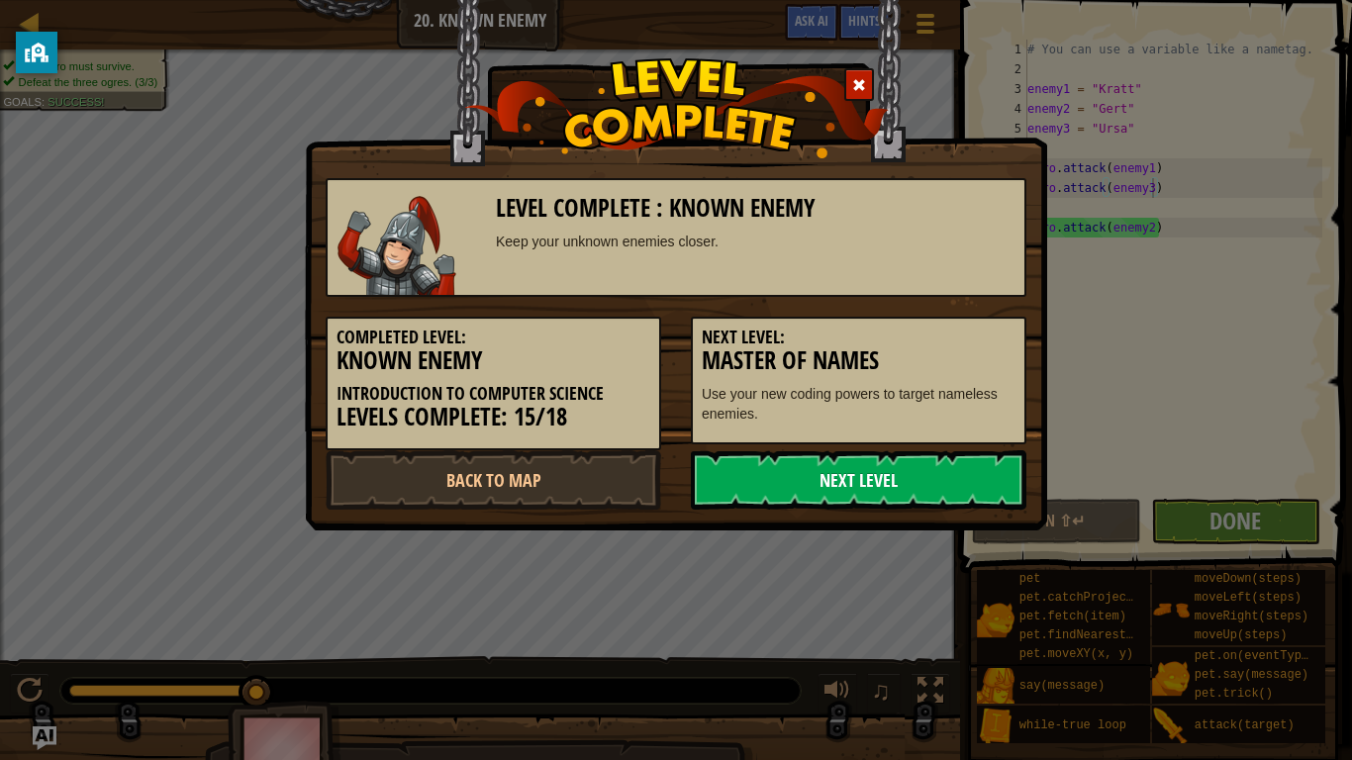
click at [864, 482] on link "Next Level" at bounding box center [859, 479] width 336 height 59
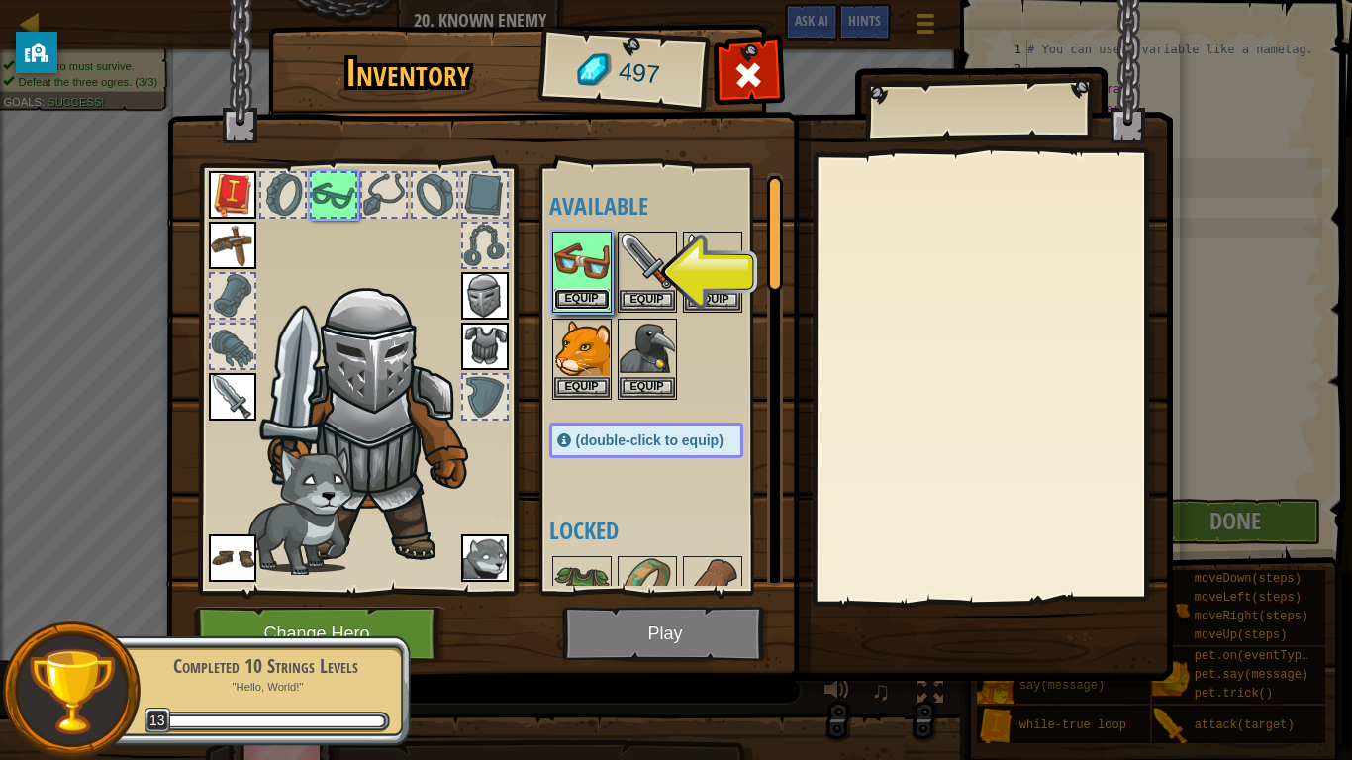
click at [582, 300] on button "Equip" at bounding box center [581, 299] width 55 height 21
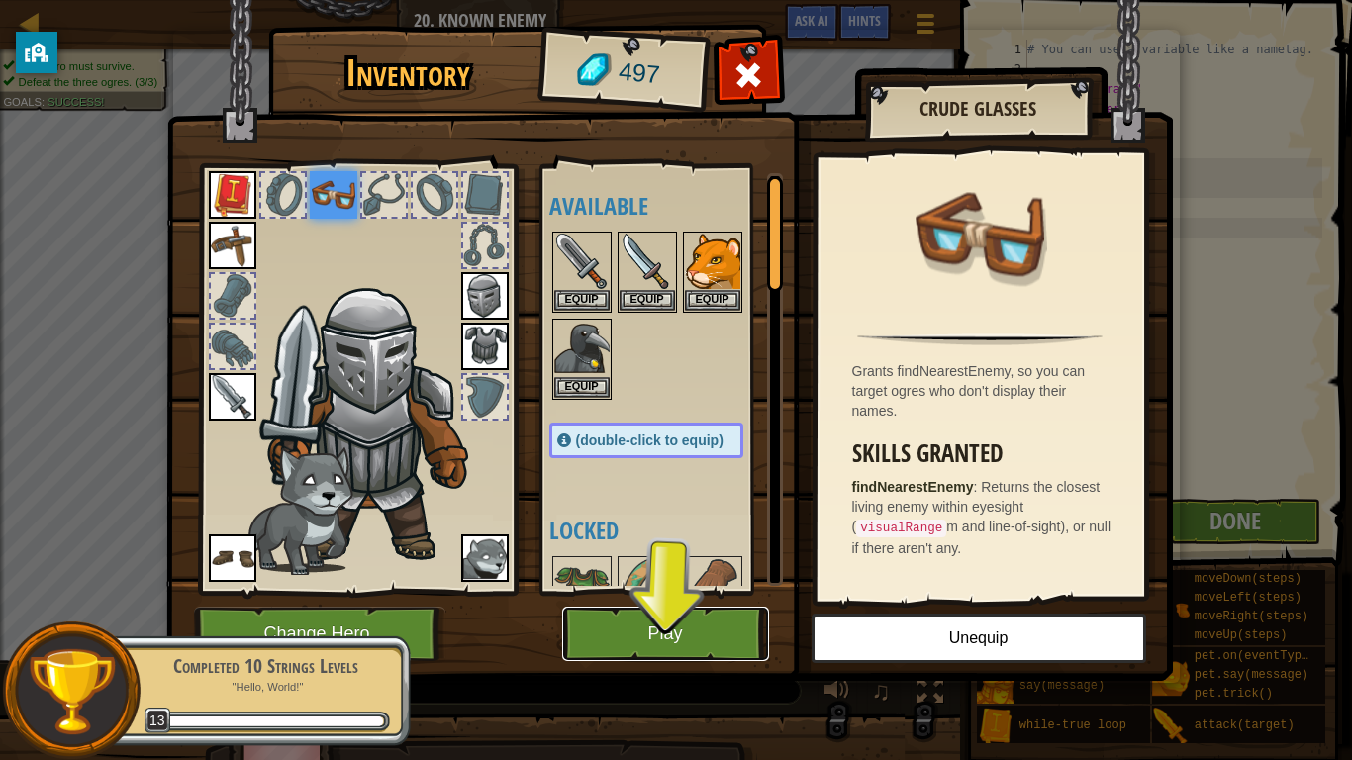
click at [722, 592] on button "Play" at bounding box center [665, 634] width 207 height 54
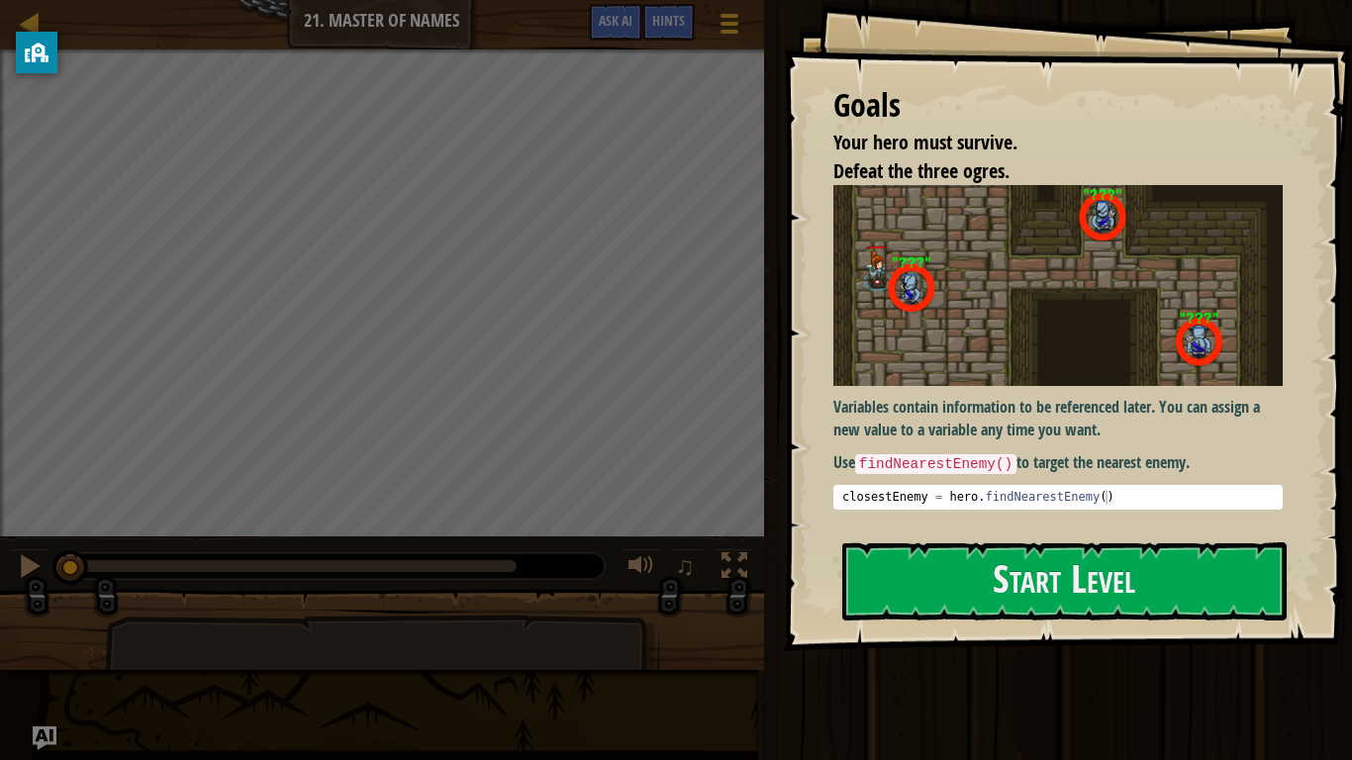
click at [1060, 592] on div "Goals Your hero must survive. Defeat the three ogres. Variables contain informa…" at bounding box center [1068, 325] width 568 height 651
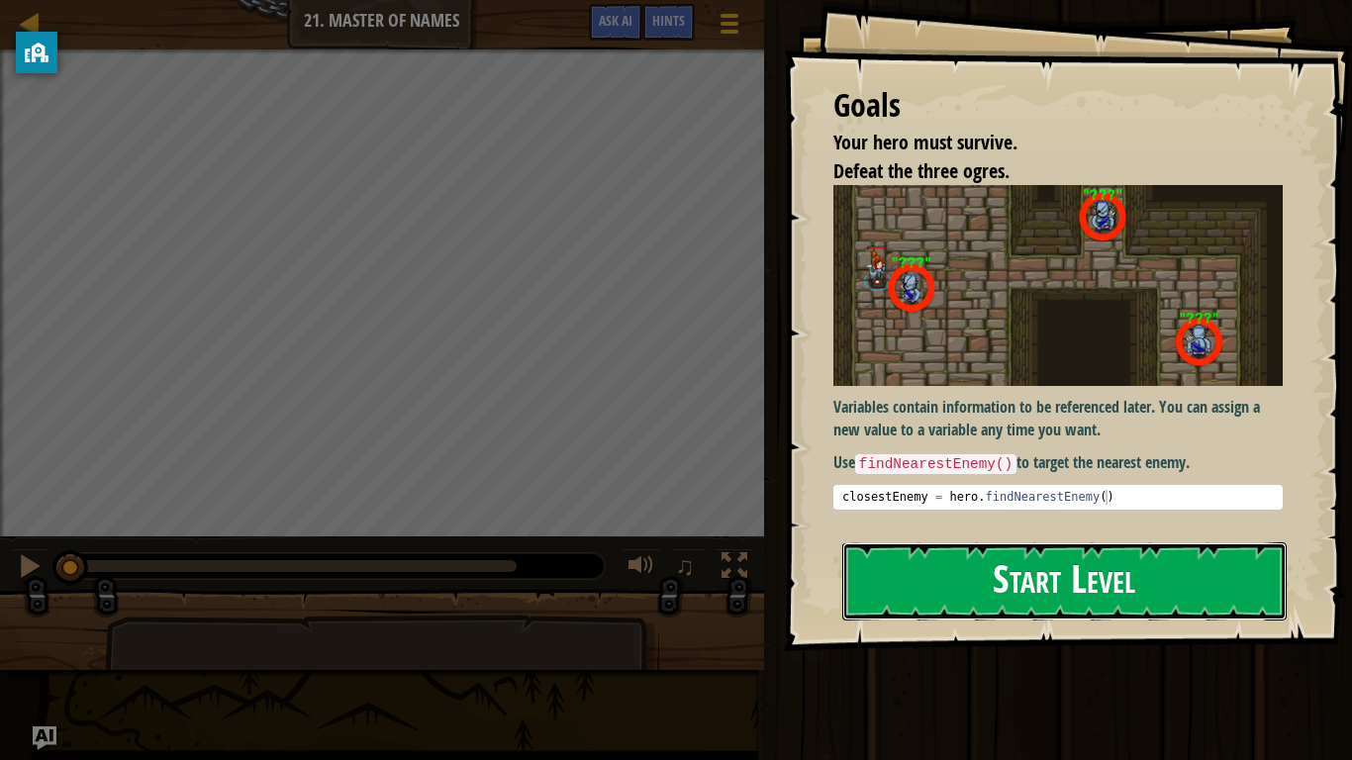
click at [1058, 590] on button "Start Level" at bounding box center [1064, 581] width 444 height 78
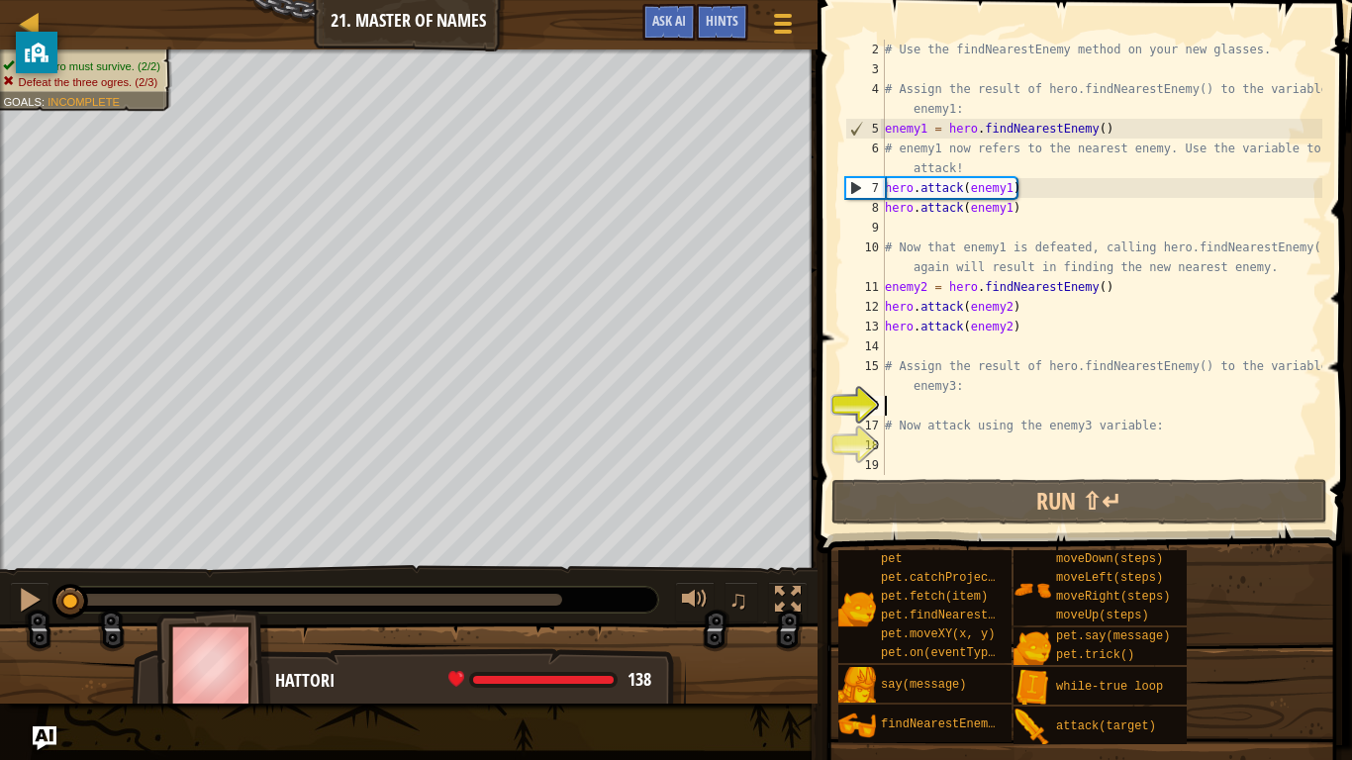
scroll to position [20, 0]
click at [1032, 526] on span at bounding box center [1087, 249] width 550 height 612
click at [944, 403] on div "# Use the findNearestEnemy method on your new glasses. # Assign the result of h…" at bounding box center [1102, 277] width 442 height 475
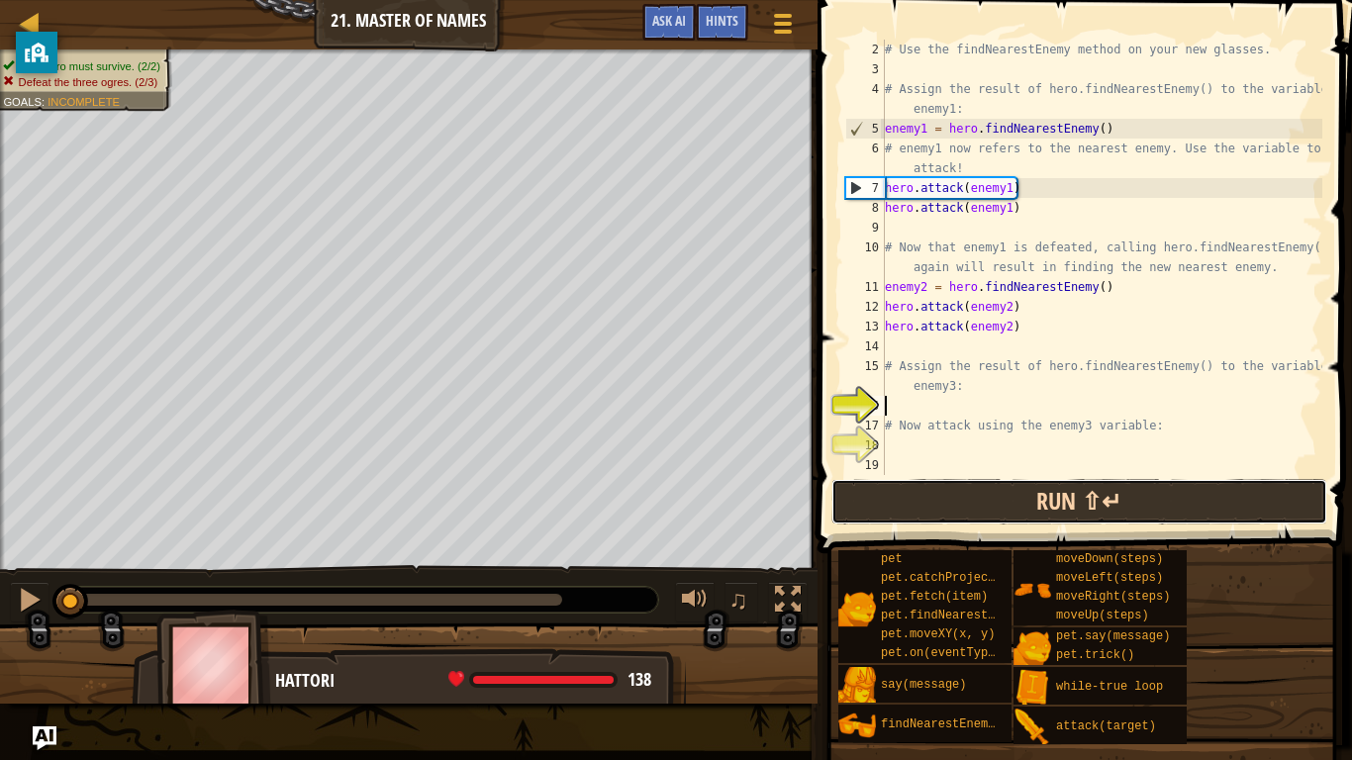
click at [987, 503] on button "Run ⇧↵" at bounding box center [1080, 502] width 496 height 46
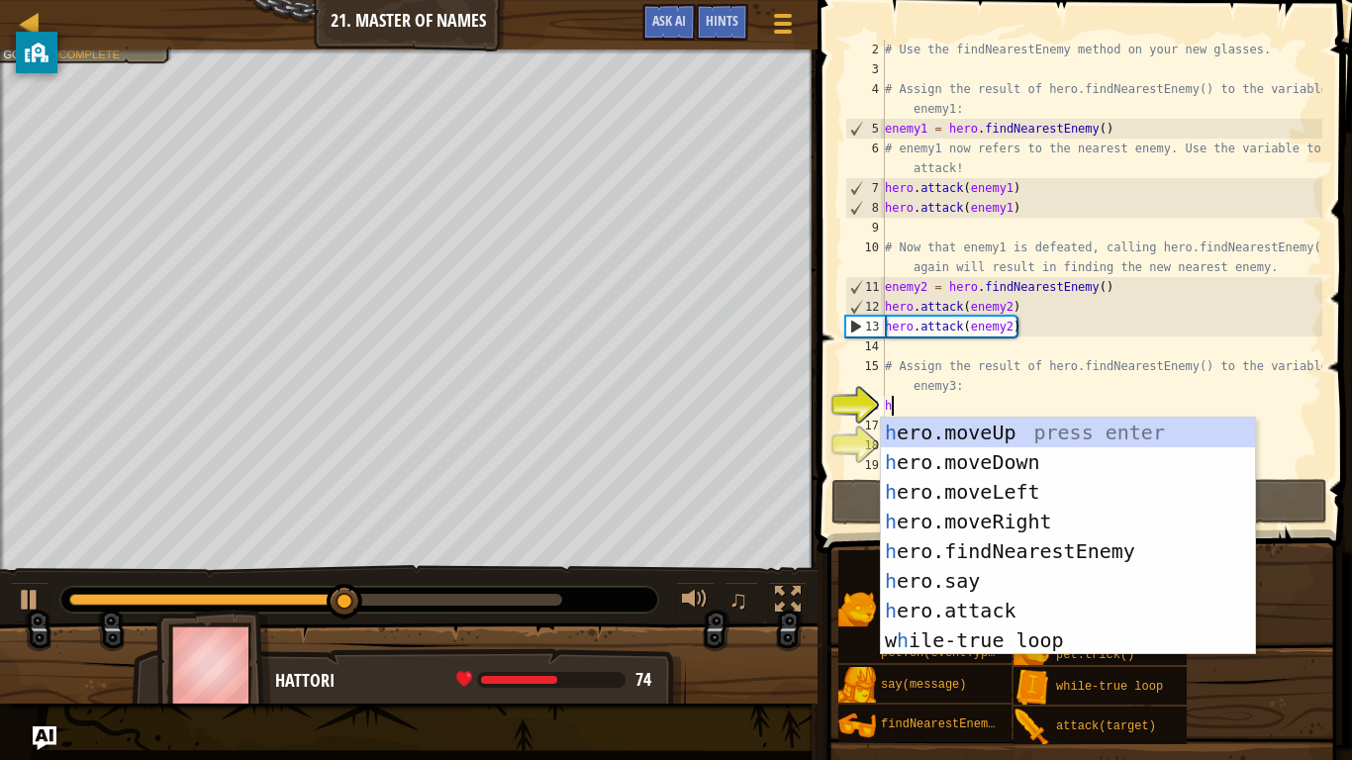
type textarea "her"
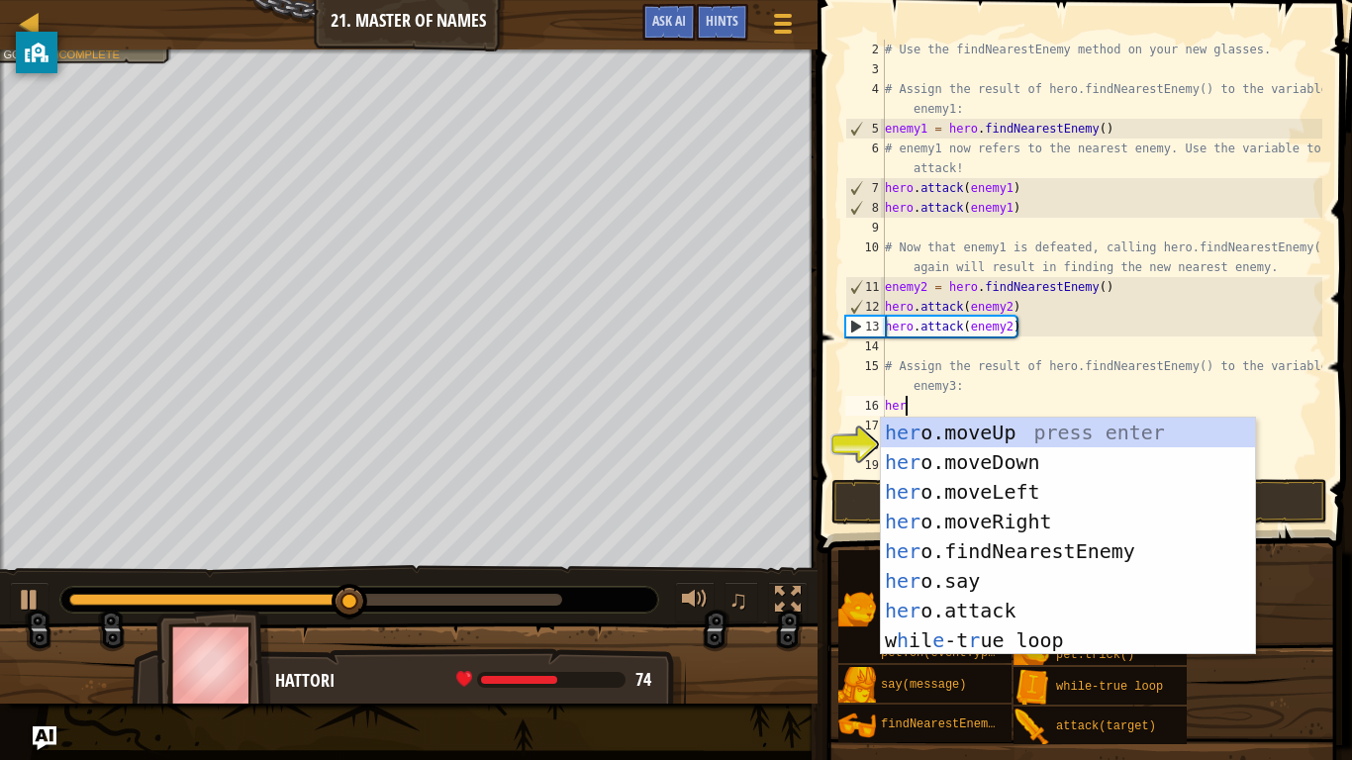
scroll to position [9, 2]
click at [1015, 552] on div "her o.moveUp press enter her o.moveDown press enter her o.moveLeft press enter …" at bounding box center [1068, 566] width 374 height 297
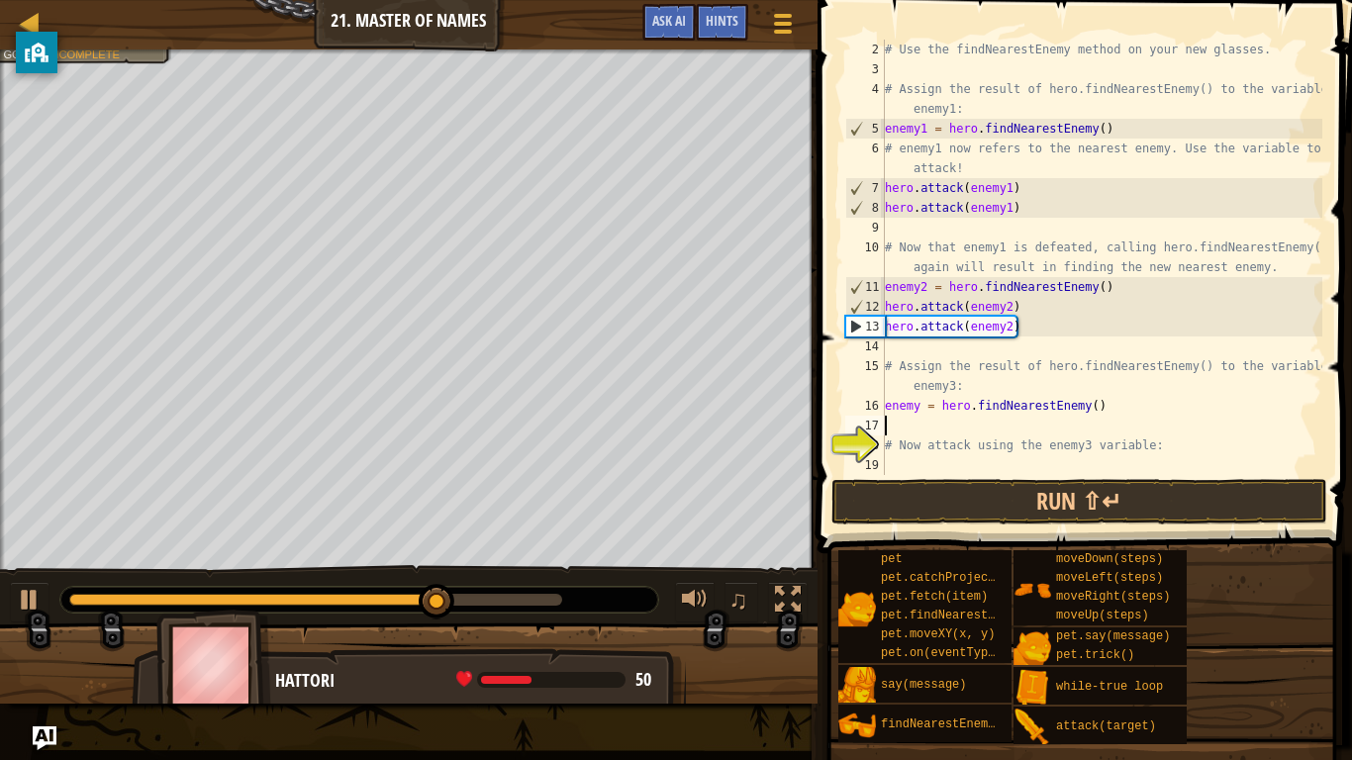
scroll to position [9, 0]
click at [985, 490] on button "Run ⇧↵" at bounding box center [1080, 502] width 496 height 46
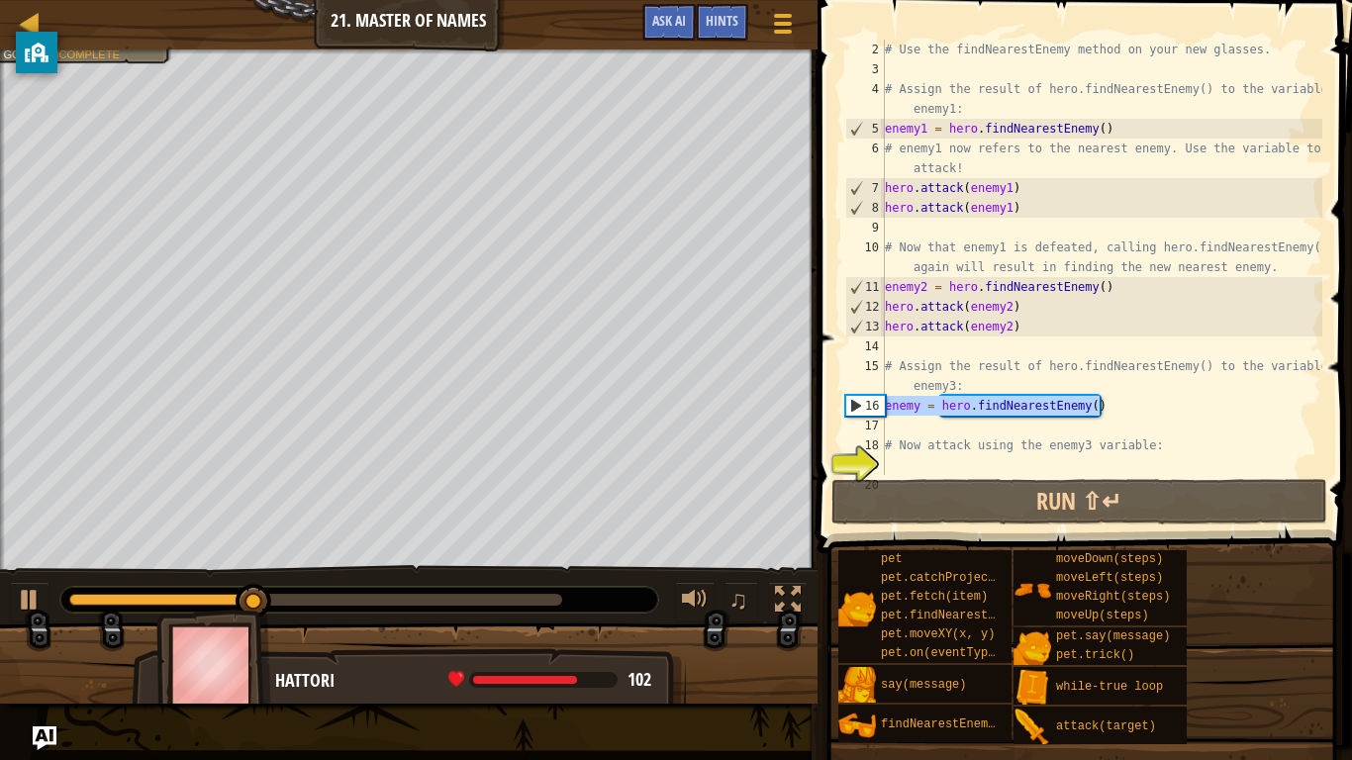
drag, startPoint x: 1124, startPoint y: 405, endPoint x: 878, endPoint y: 404, distance: 245.5
click at [878, 404] on div "2 3 4 5 6 7 8 9 10 11 12 13 14 15 16 17 18 19 20 # Use the findNearestEnemy met…" at bounding box center [1081, 258] width 481 height 436
type textarea "enemy = hero.findNearestEnemy()"
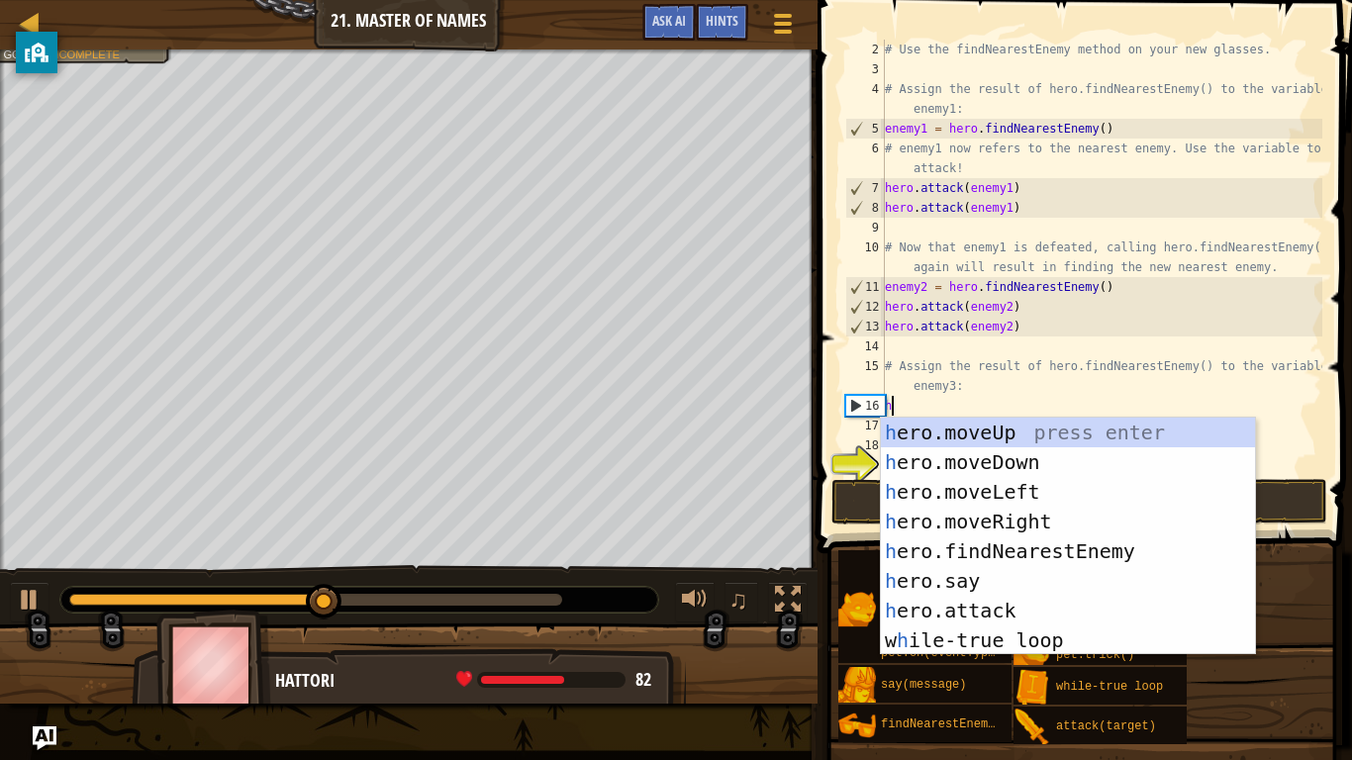
scroll to position [9, 2]
click at [1010, 592] on div "her o.moveUp press enter her o.moveDown press enter her o.moveLeft press enter …" at bounding box center [1068, 566] width 374 height 297
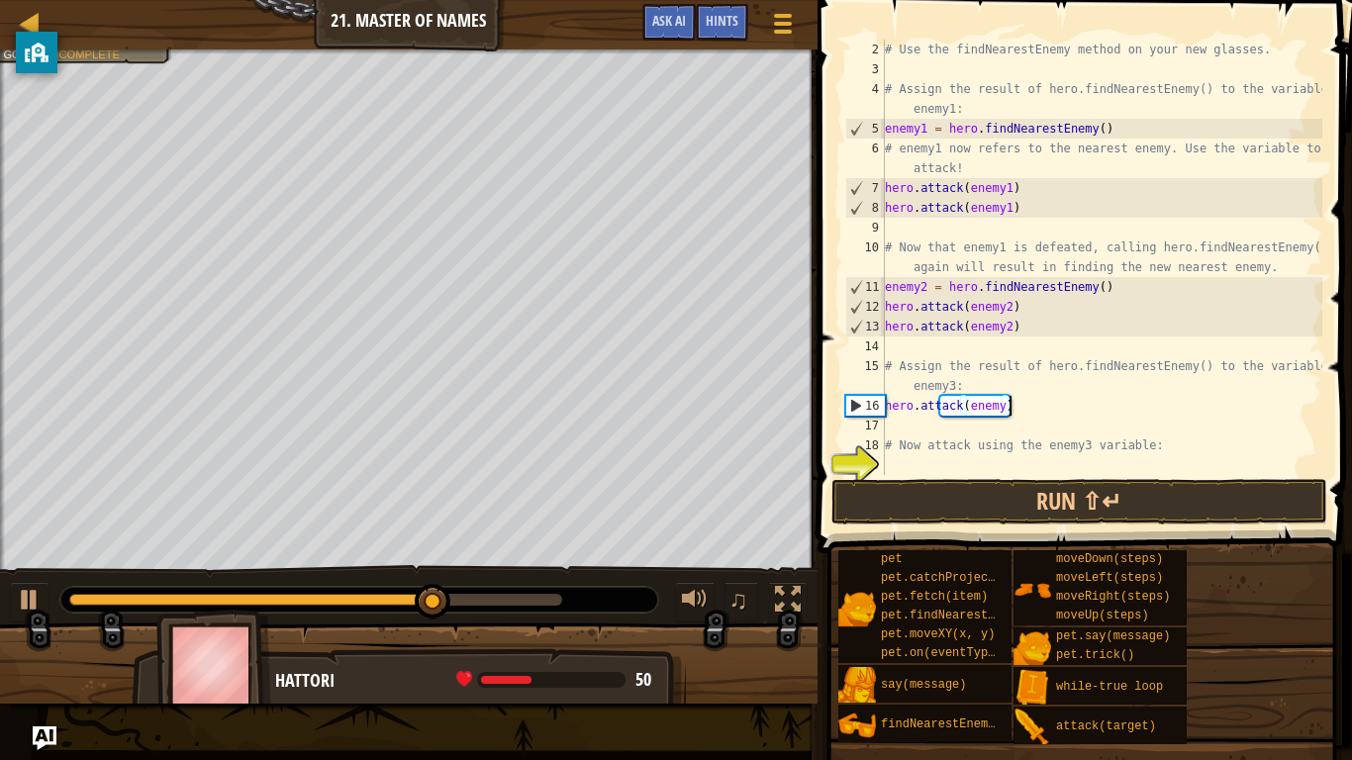
click at [1072, 413] on div "# Use the findNearestEnemy method on your new glasses. # Assign the result of h…" at bounding box center [1102, 277] width 442 height 475
click at [1002, 403] on div "# Use the findNearestEnemy method on your new glasses. # Assign the result of h…" at bounding box center [1102, 277] width 442 height 475
click at [1027, 510] on button "Run ⇧↵" at bounding box center [1080, 502] width 496 height 46
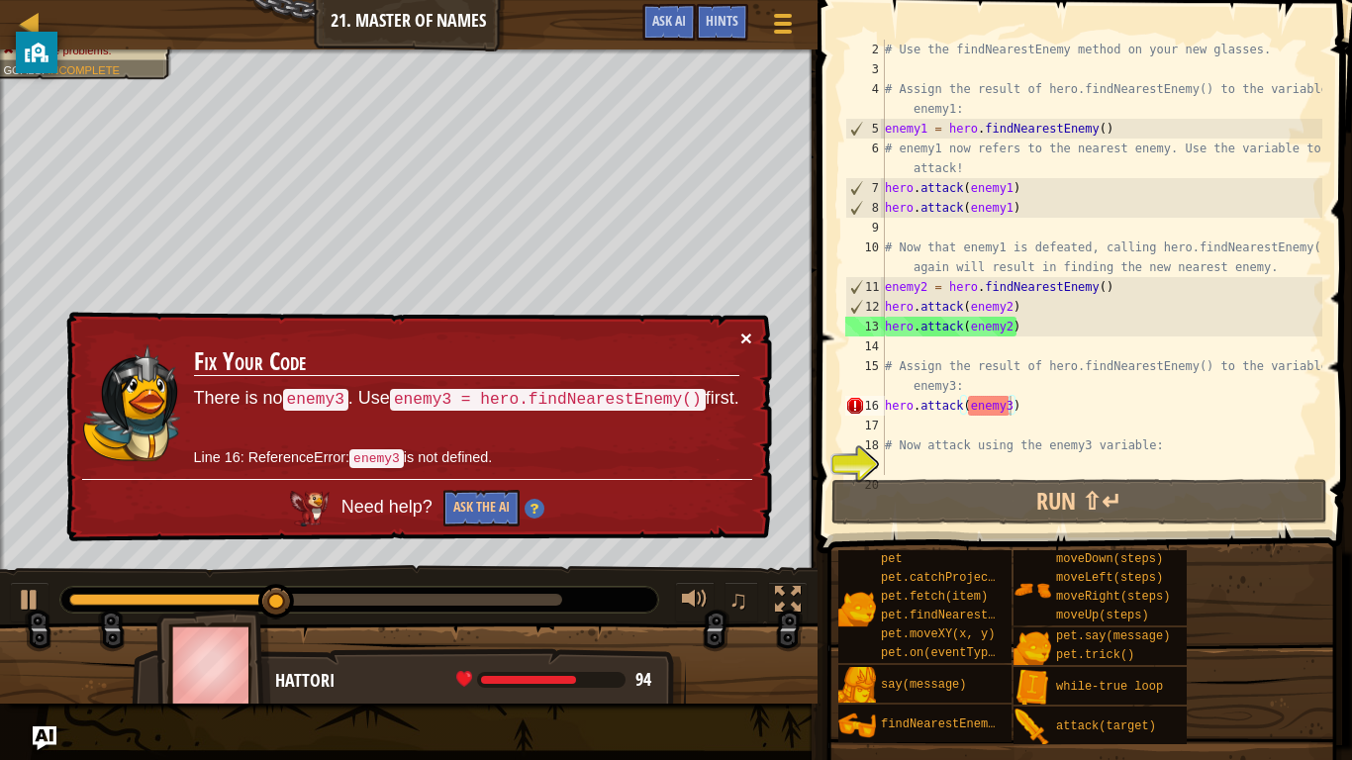
click at [751, 342] on button "×" at bounding box center [746, 338] width 12 height 21
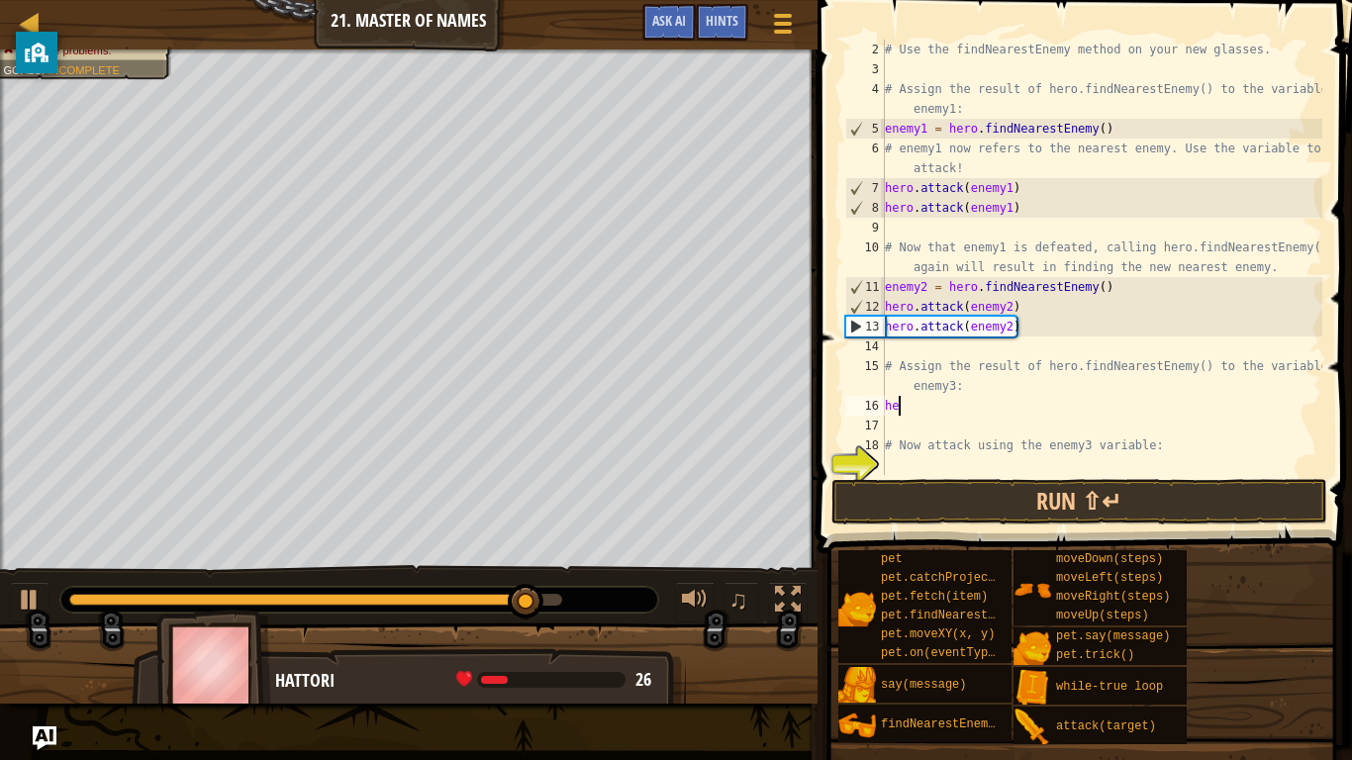
scroll to position [9, 1]
type textarea "h"
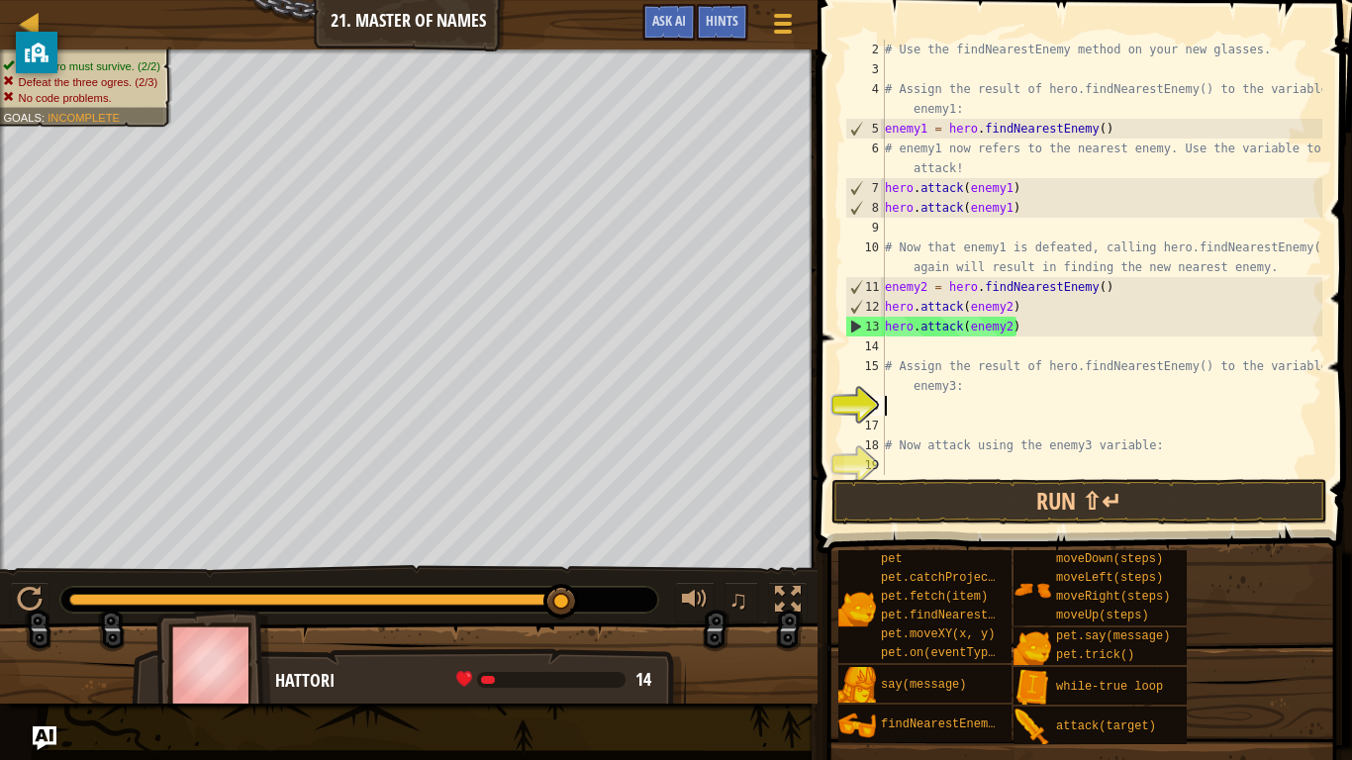
click at [892, 423] on div "# Use the findNearestEnemy method on your new glasses. # Assign the result of h…" at bounding box center [1102, 277] width 442 height 475
click at [888, 402] on div "# Use the findNearestEnemy method on your new glasses. # Assign the result of h…" at bounding box center [1102, 277] width 442 height 475
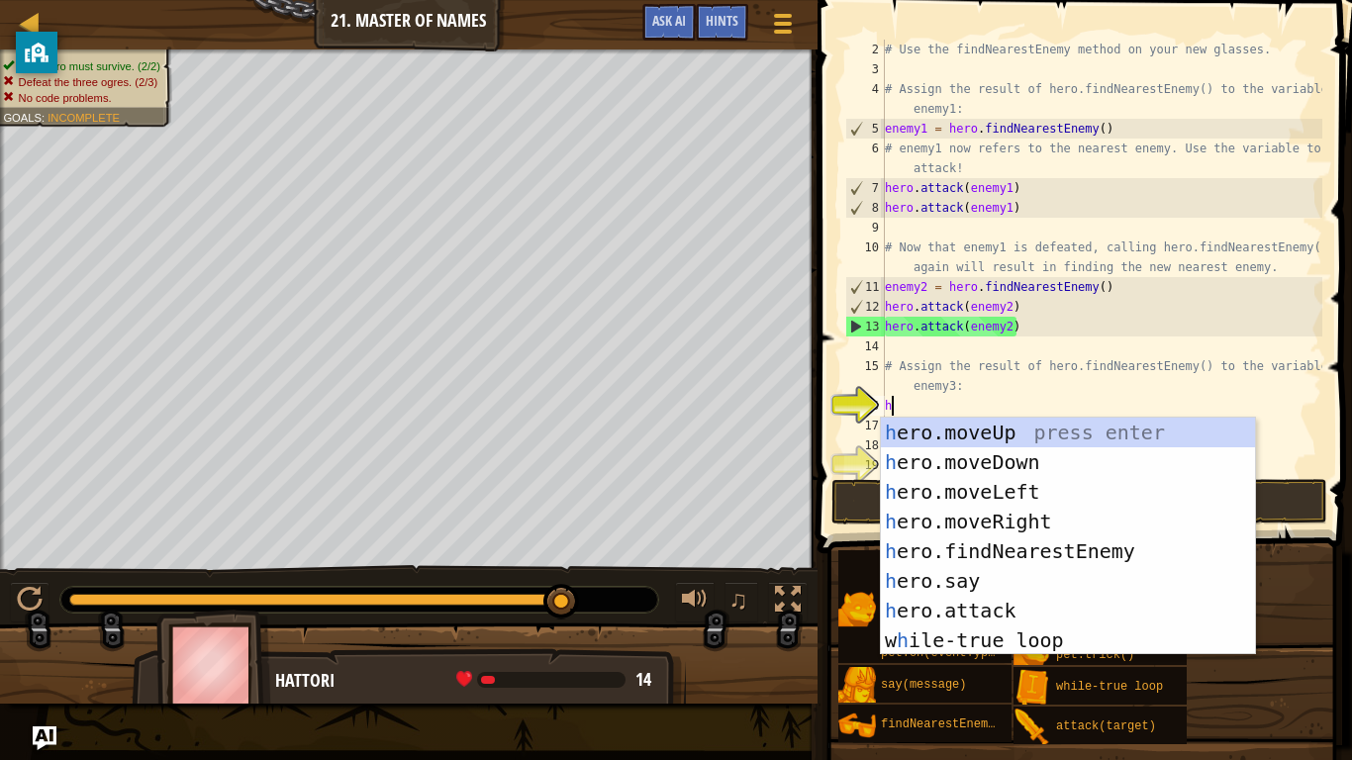
type textarea "her"
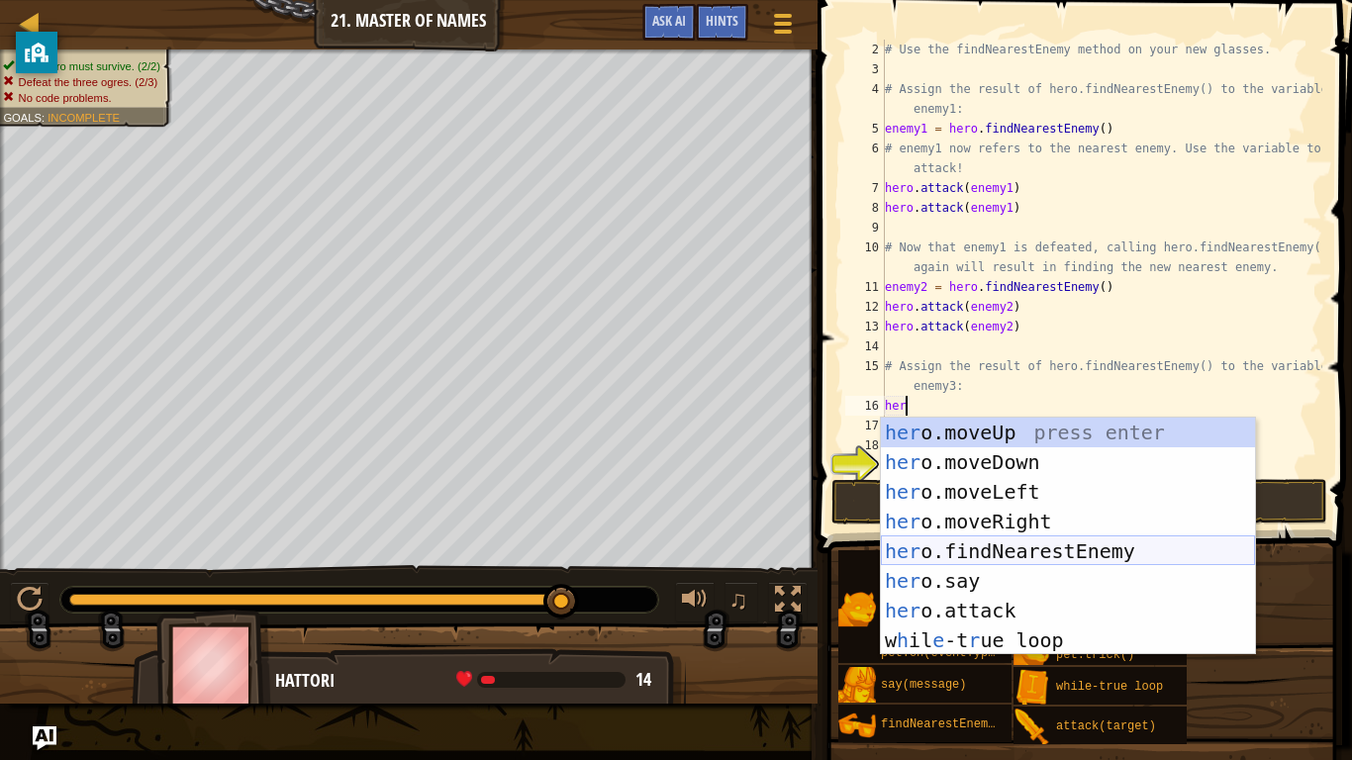
click at [1031, 552] on div "her o.moveUp press enter her o.moveDown press enter her o.moveLeft press enter …" at bounding box center [1068, 566] width 374 height 297
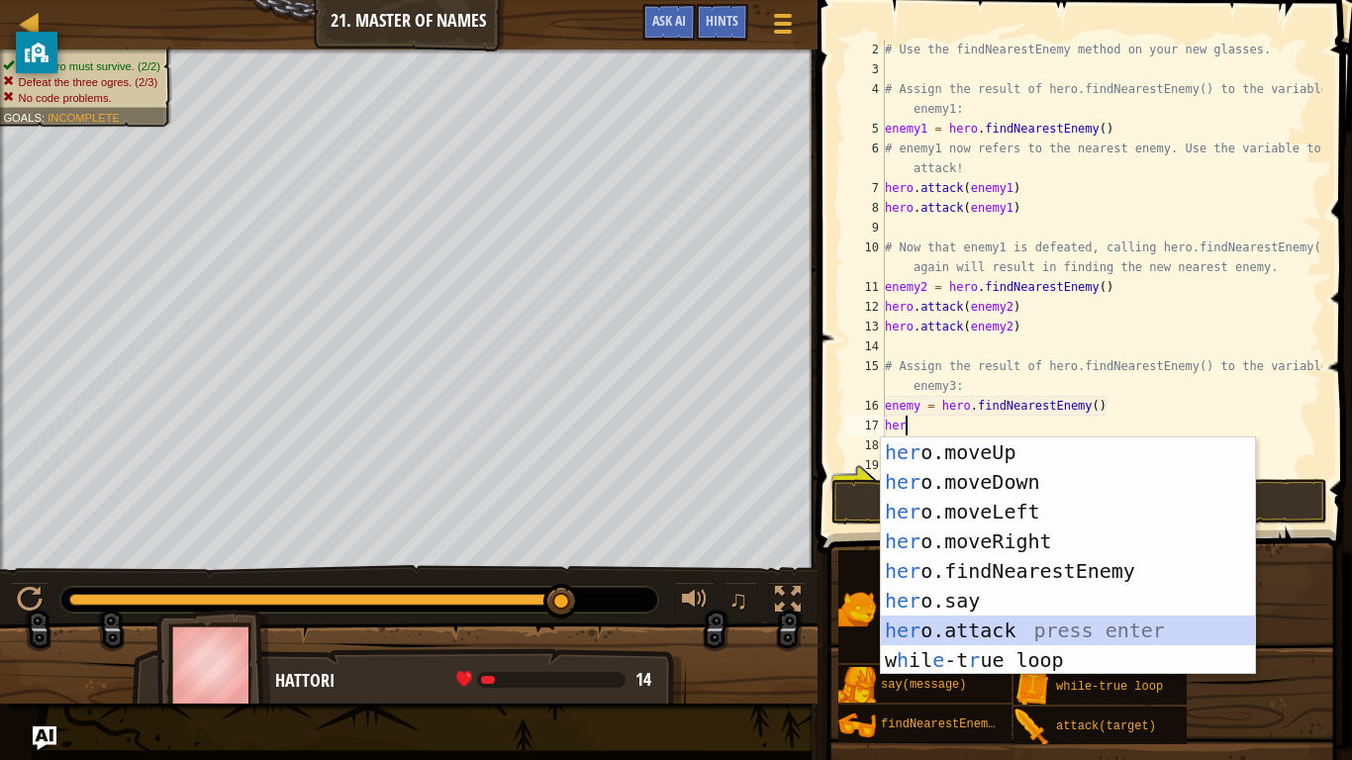
click at [1013, 592] on div "her o.moveUp press enter her o.moveDown press enter her o.moveLeft press enter …" at bounding box center [1068, 586] width 374 height 297
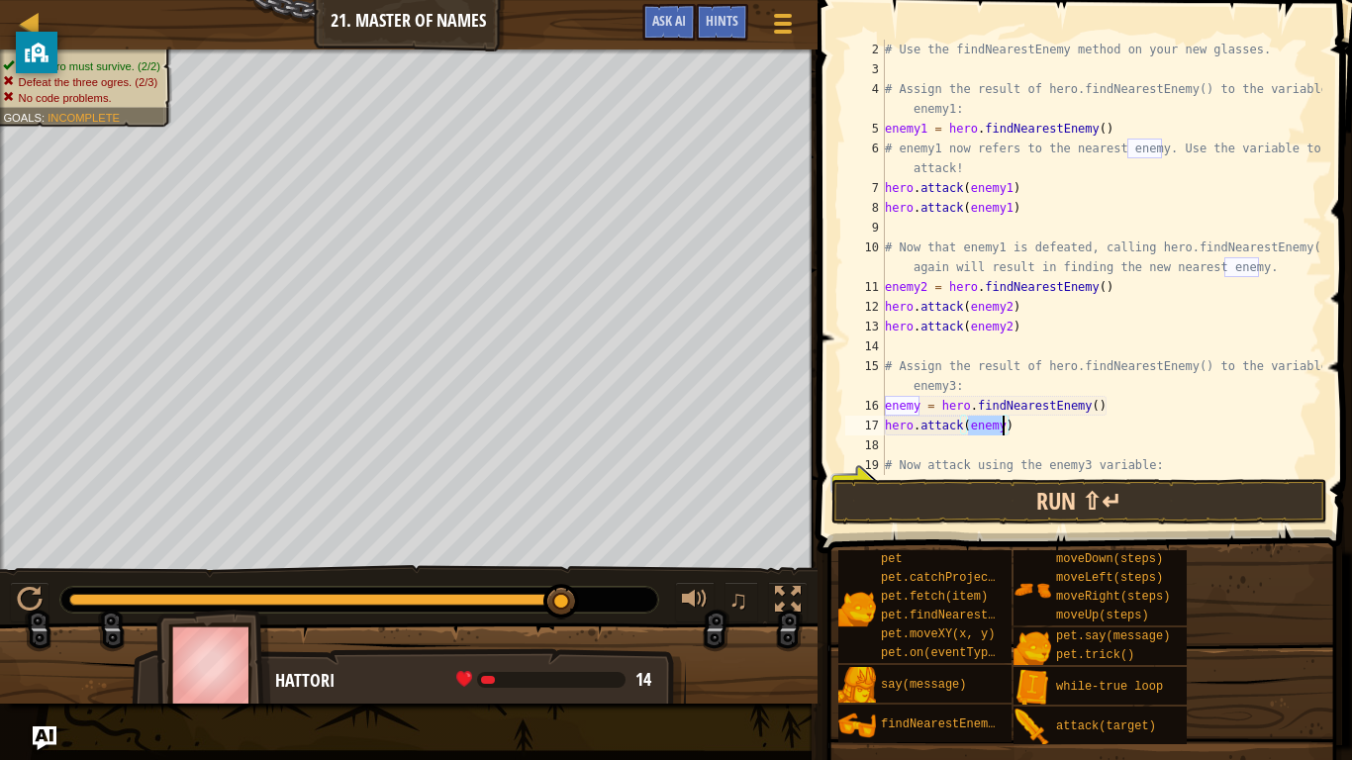
type textarea "hero.attack(enemy)"
click at [1039, 489] on button "Run ⇧↵" at bounding box center [1080, 502] width 496 height 46
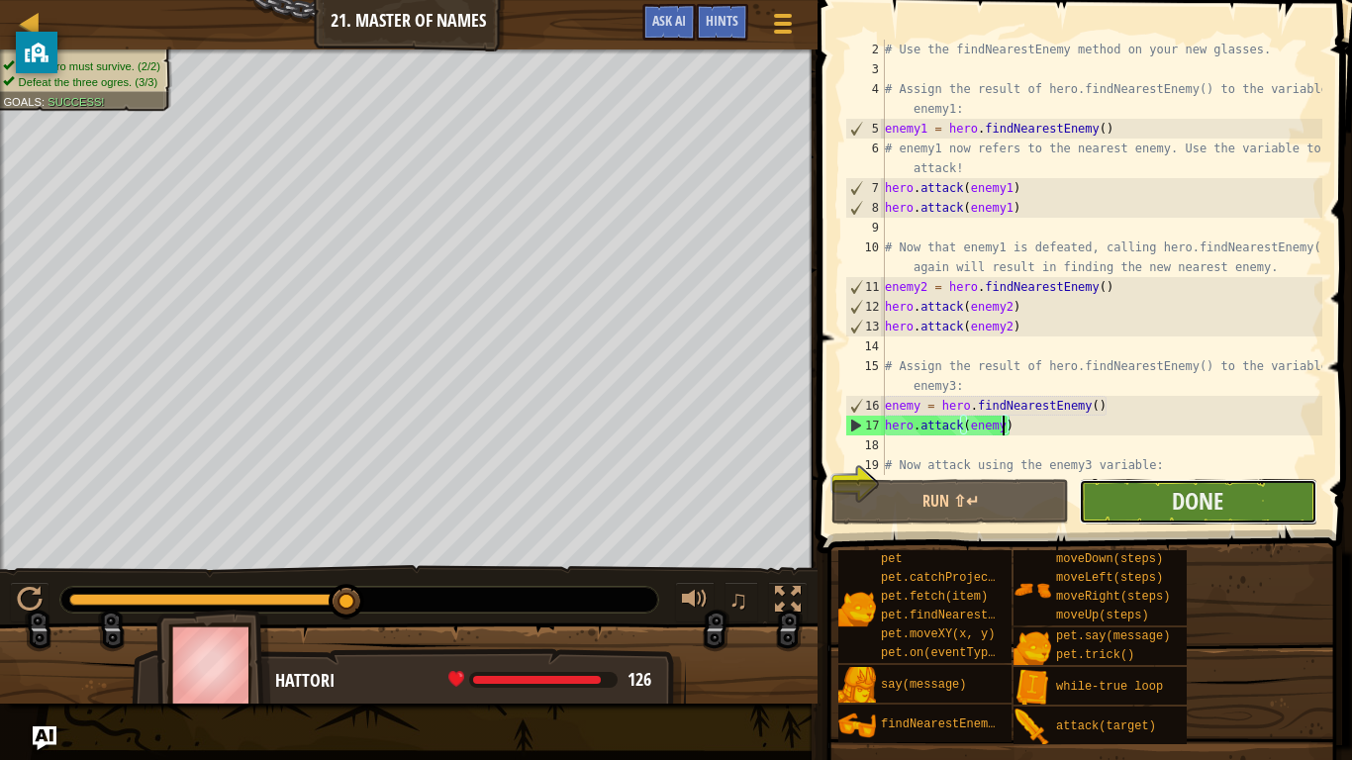
click at [1249, 487] on button "Done" at bounding box center [1198, 502] width 238 height 46
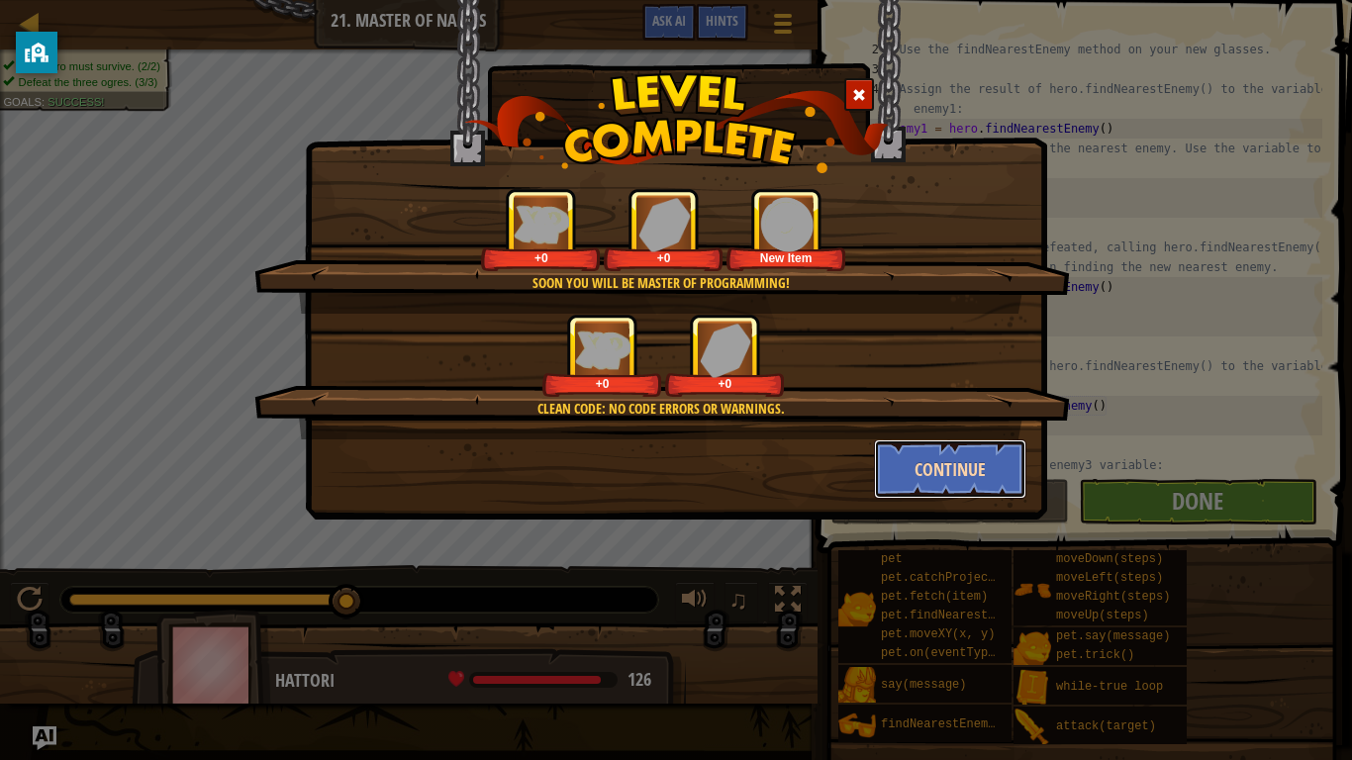
click at [896, 476] on button "Continue" at bounding box center [950, 469] width 153 height 59
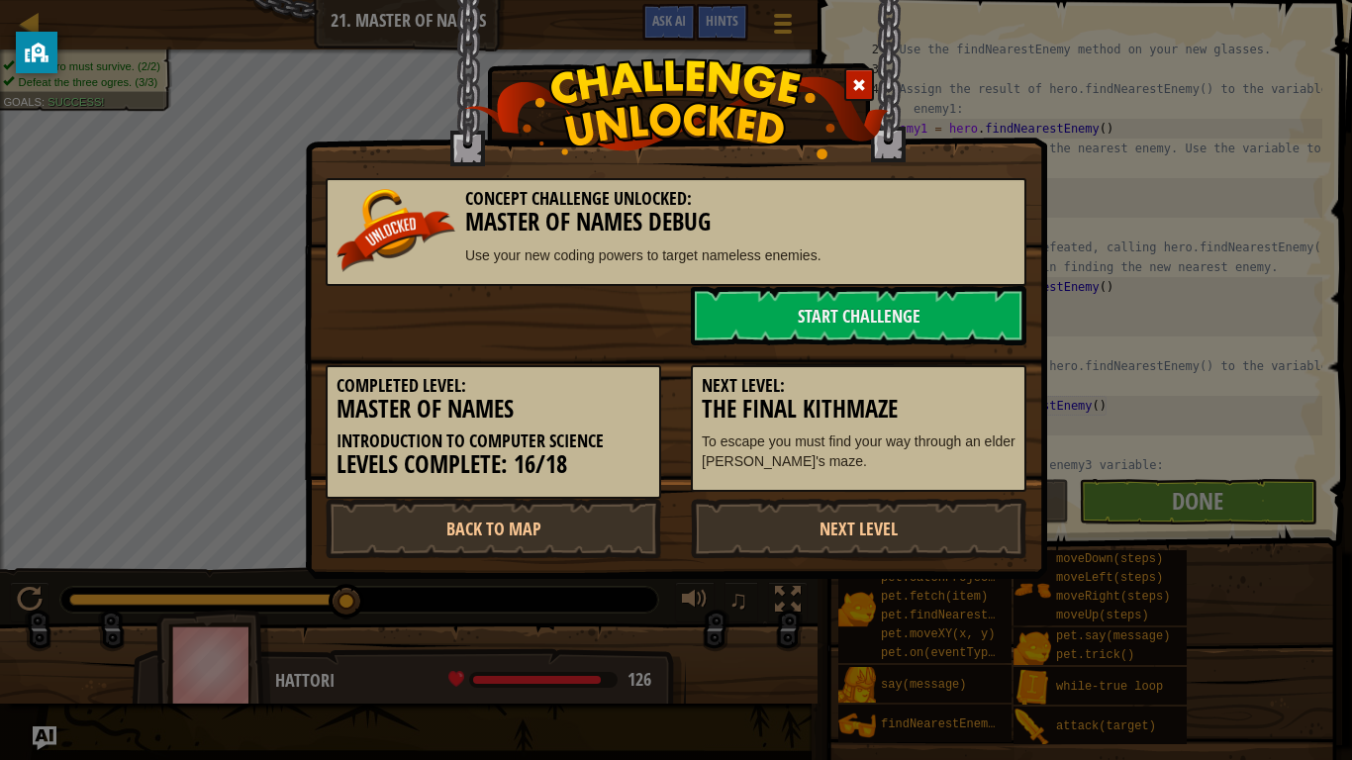
click at [896, 476] on div "Next Level: The Final Kithmaze To escape you must find your way through an elde…" at bounding box center [859, 429] width 336 height 128
click at [849, 541] on link "Next Level" at bounding box center [859, 528] width 336 height 59
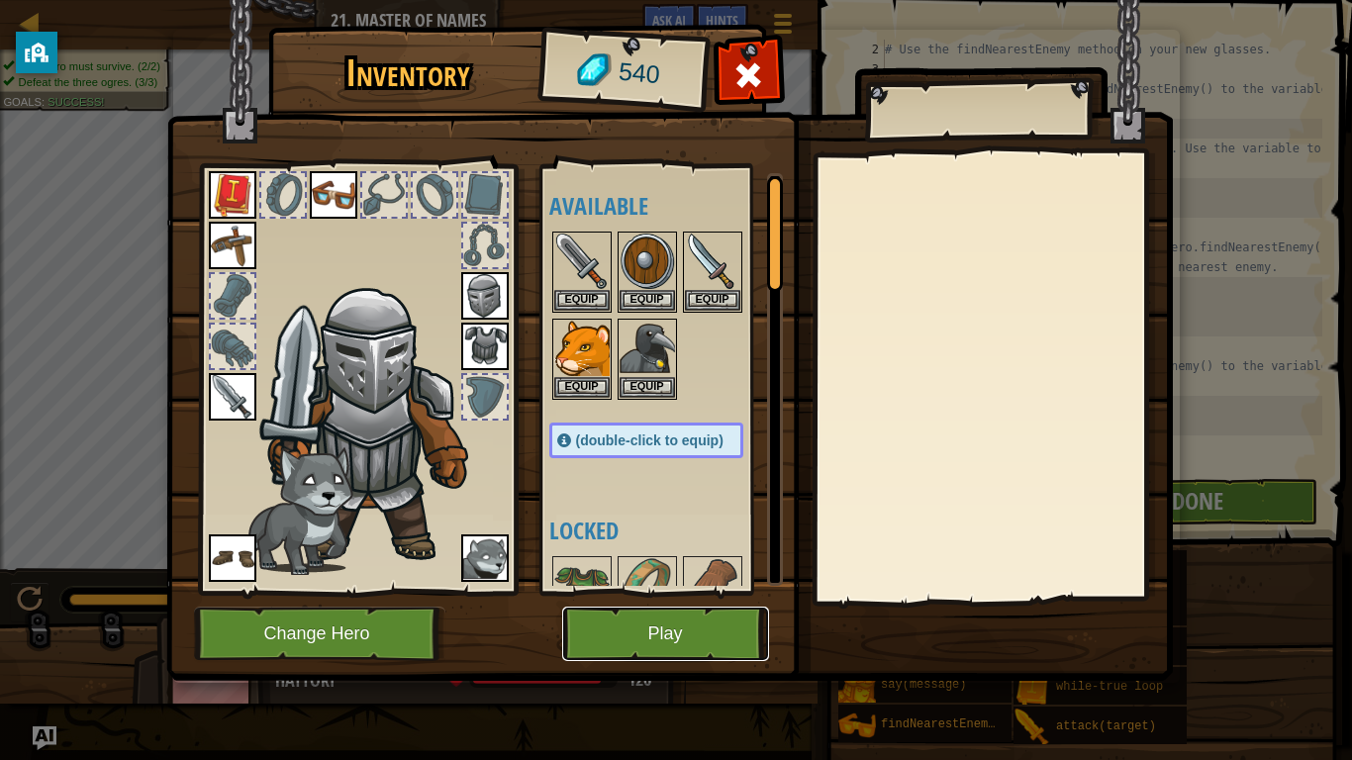
click at [641, 592] on button "Play" at bounding box center [665, 634] width 207 height 54
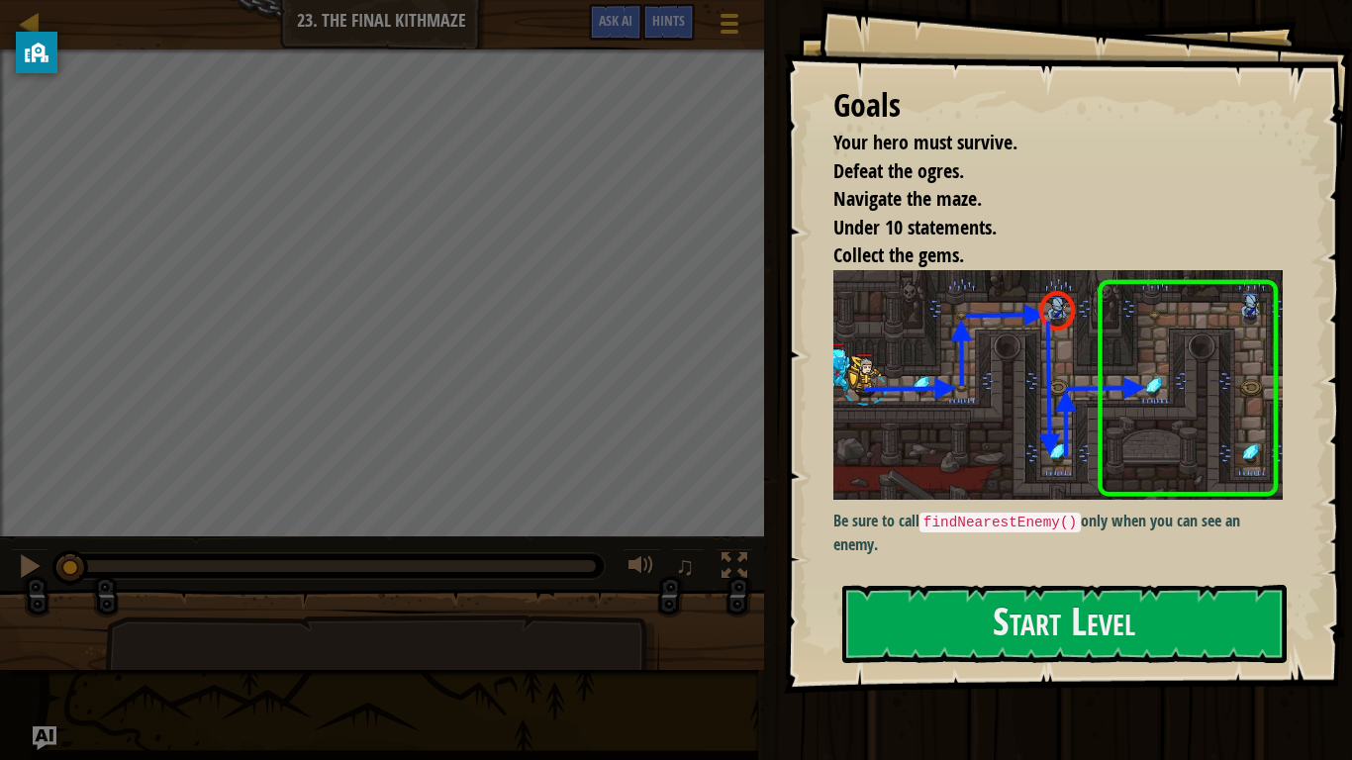
click at [922, 592] on div "Goals Your hero must survive. Defeat the ogres. Navigate the maze. Under 10 sta…" at bounding box center [1068, 347] width 568 height 694
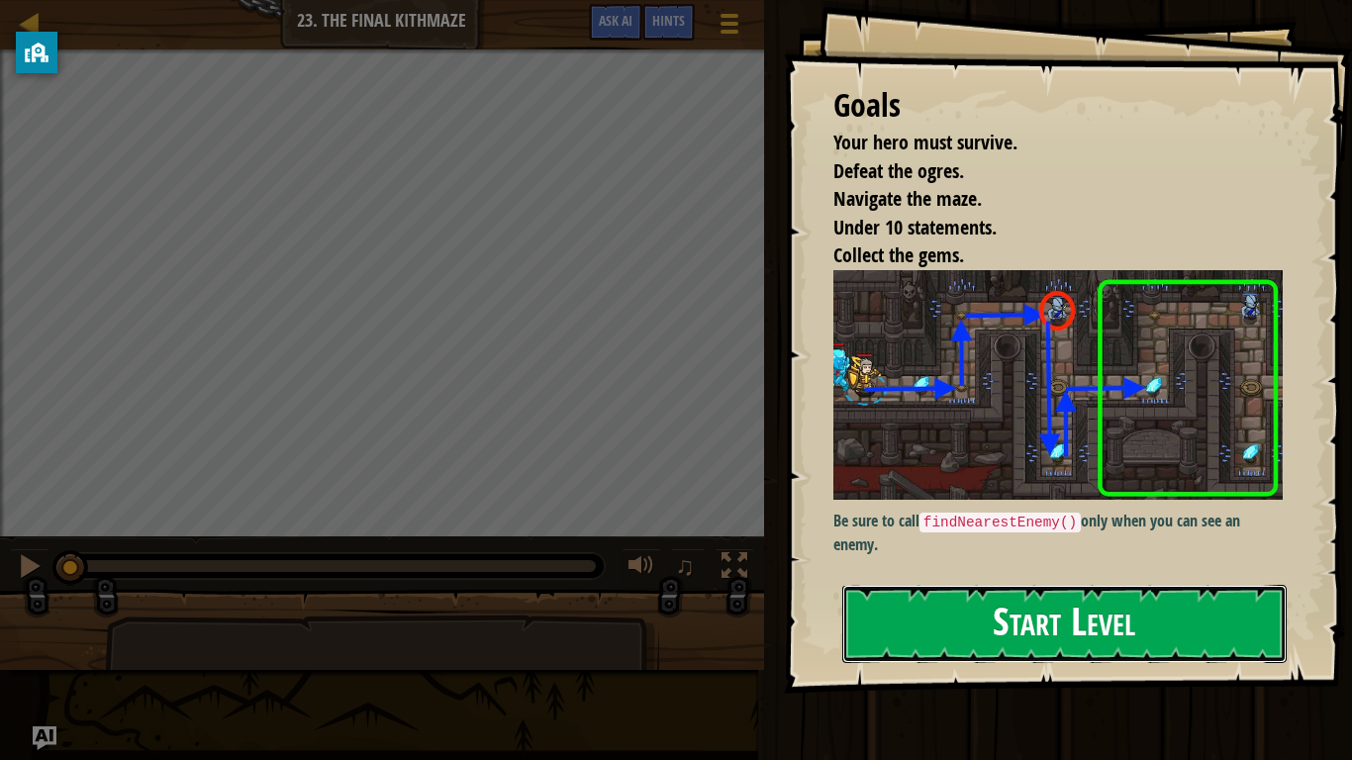
click at [933, 592] on button "Start Level" at bounding box center [1064, 624] width 444 height 78
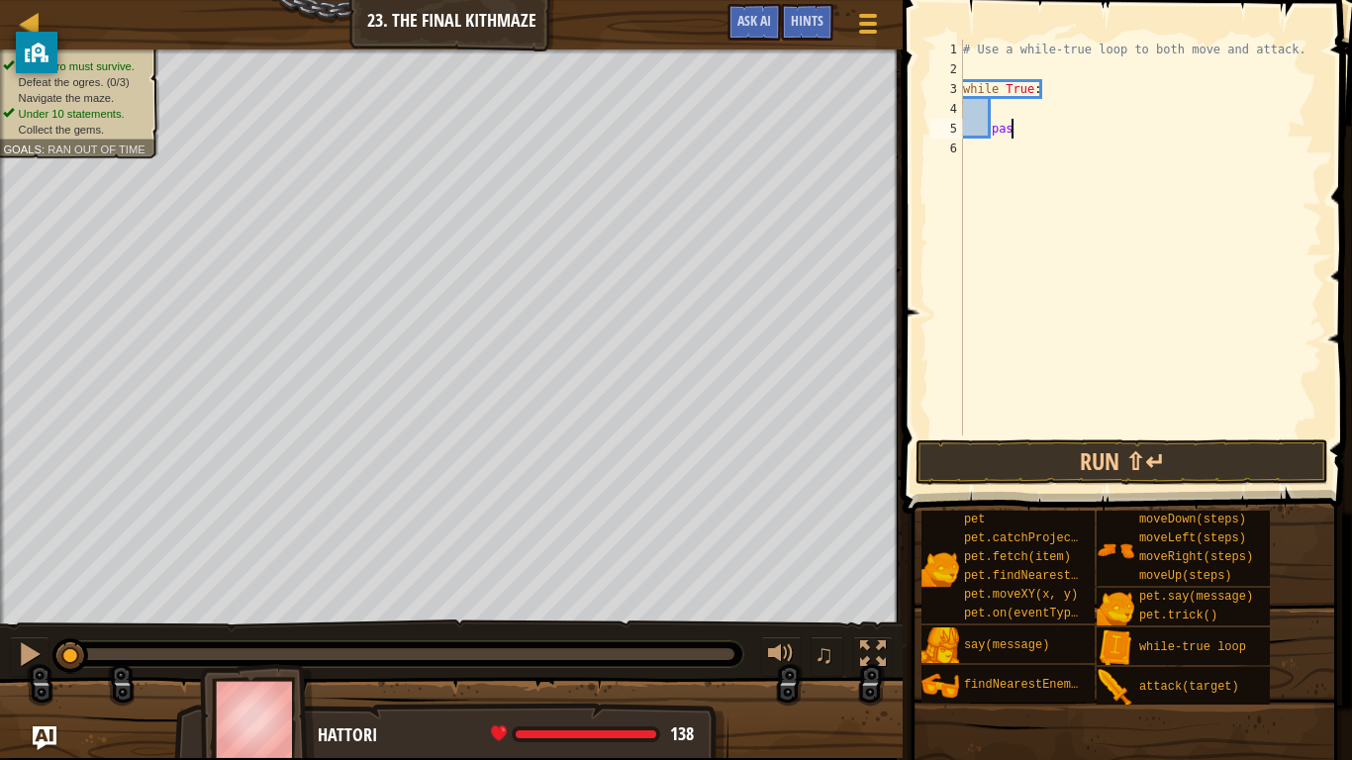
type textarea "p"
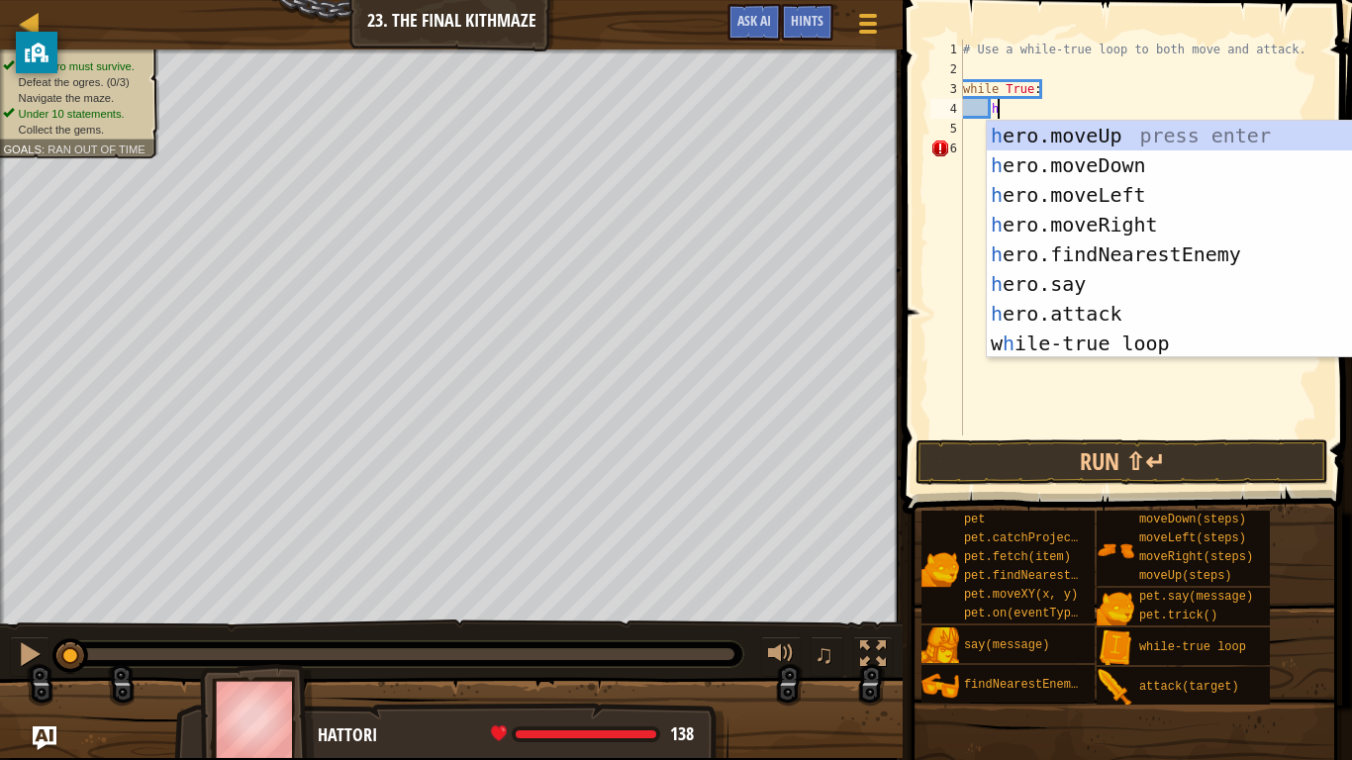
type textarea "her"
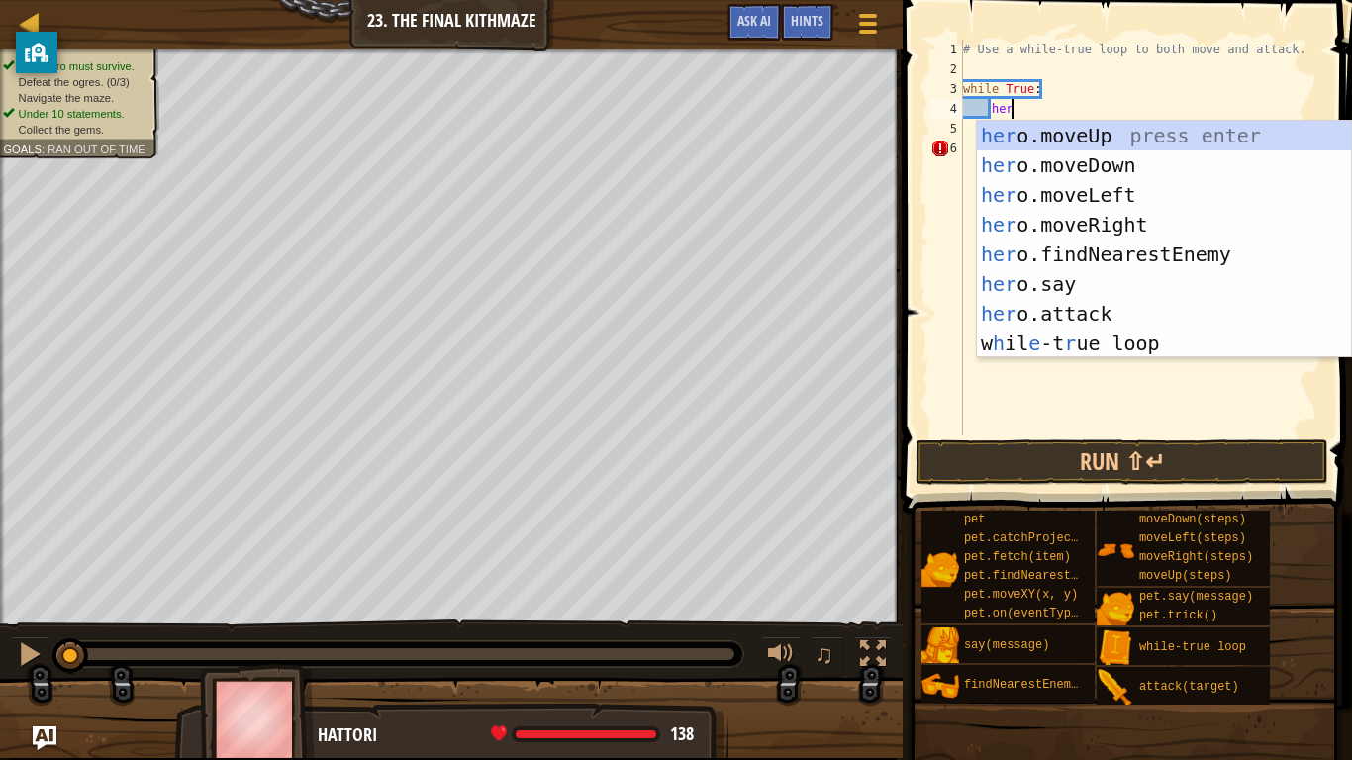
scroll to position [9, 6]
click at [1142, 214] on div "her o.moveUp press enter her o.moveDown press enter her o.moveLeft press enter …" at bounding box center [1164, 269] width 374 height 297
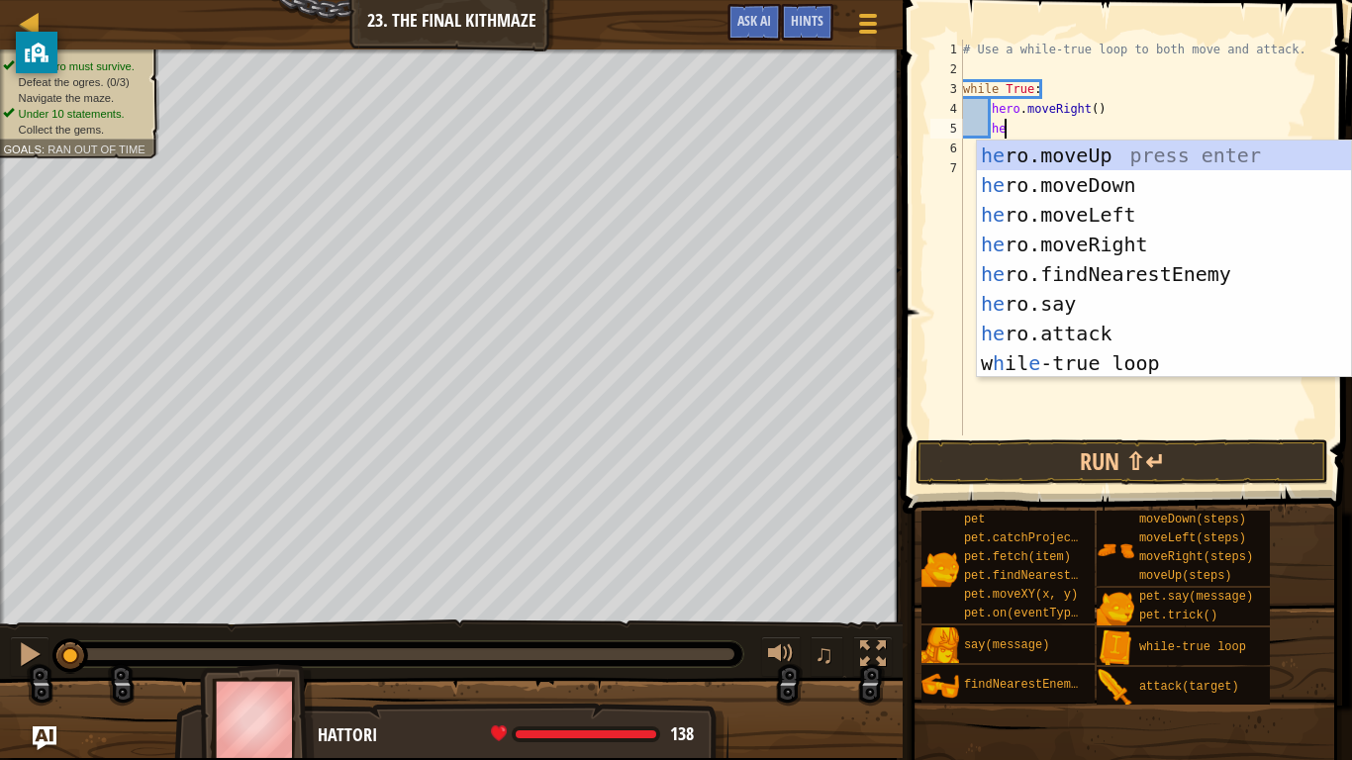
type textarea "her"
click at [1064, 159] on div "her o.moveUp press enter her o.moveDown press enter her o.moveLeft press enter …" at bounding box center [1164, 289] width 374 height 297
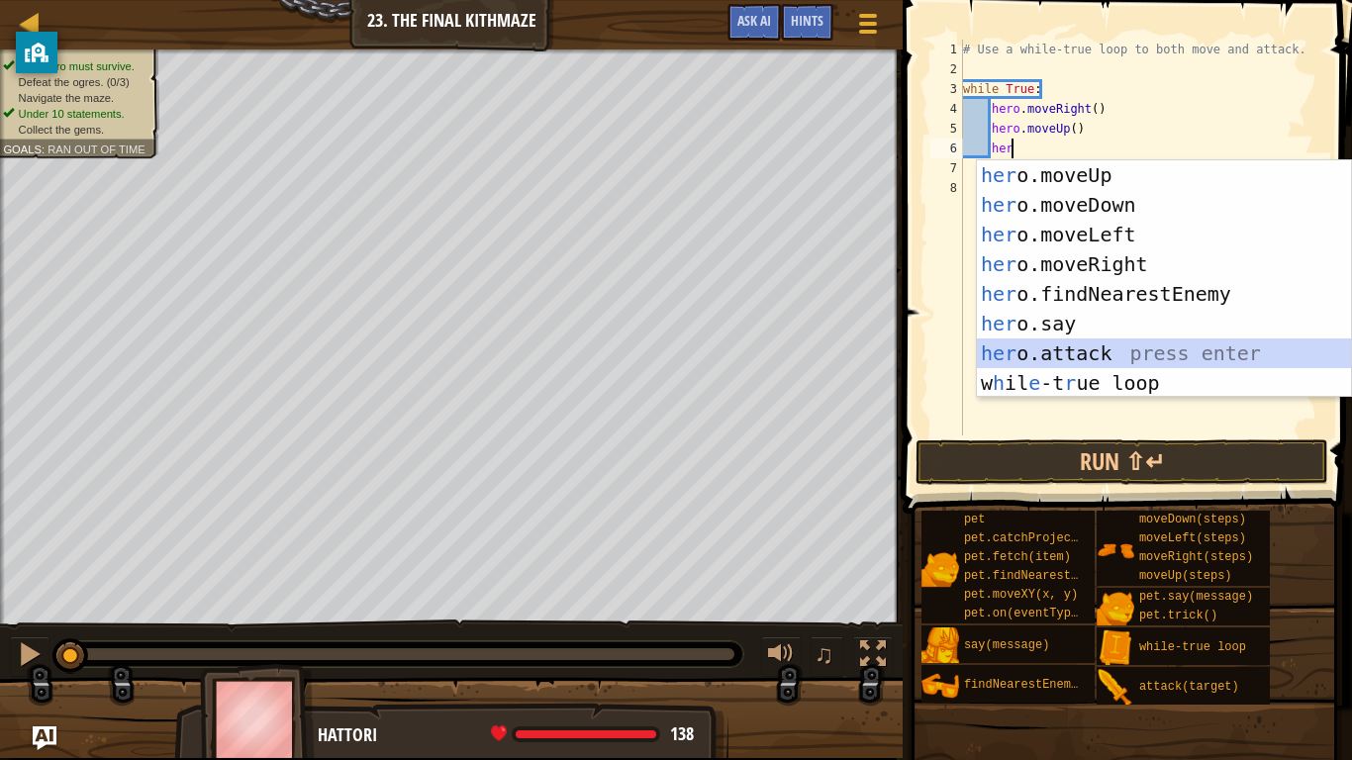
click at [1105, 355] on div "her o.moveUp press enter her o.moveDown press enter her o.moveLeft press enter …" at bounding box center [1164, 308] width 374 height 297
type textarea "hero.attack(enemy)"
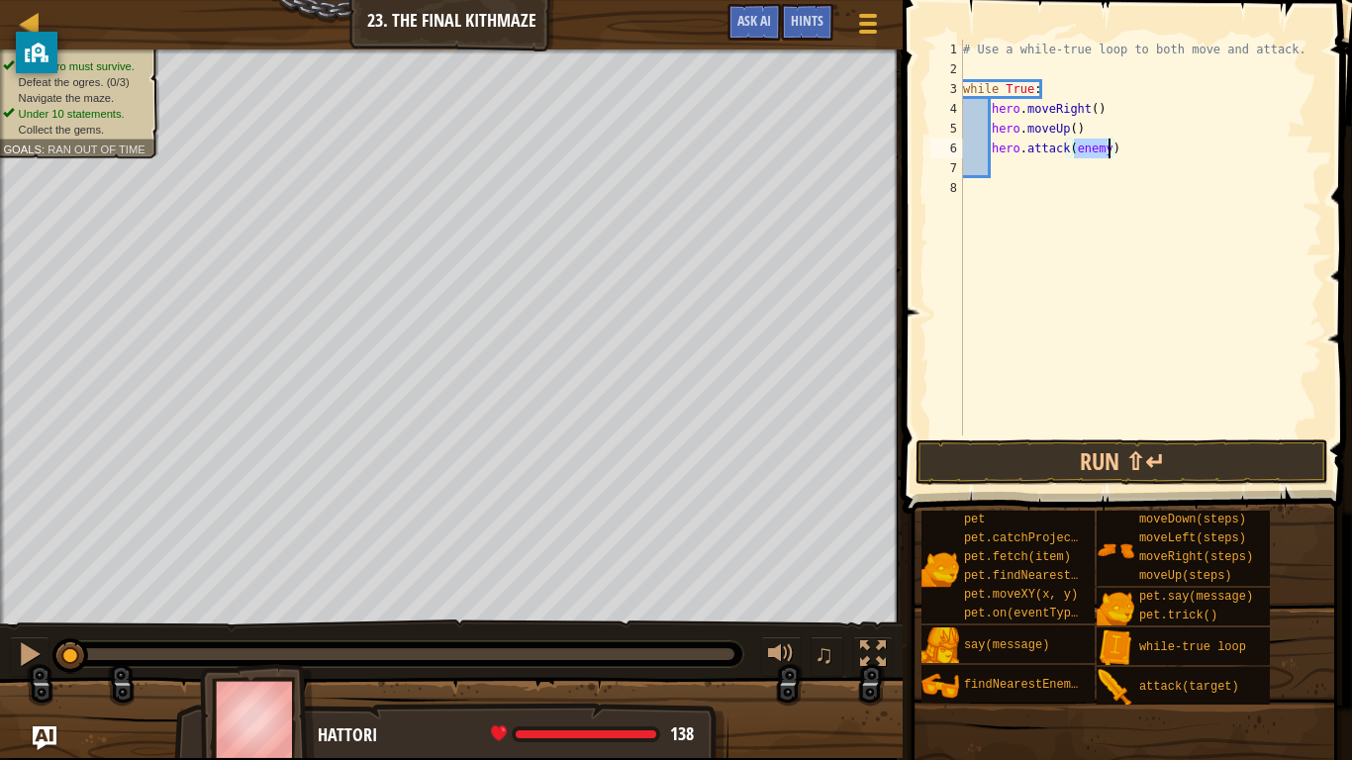
click at [1013, 173] on div "# Use a while-true loop to both move and attack. while True : hero . moveRight …" at bounding box center [1140, 258] width 363 height 436
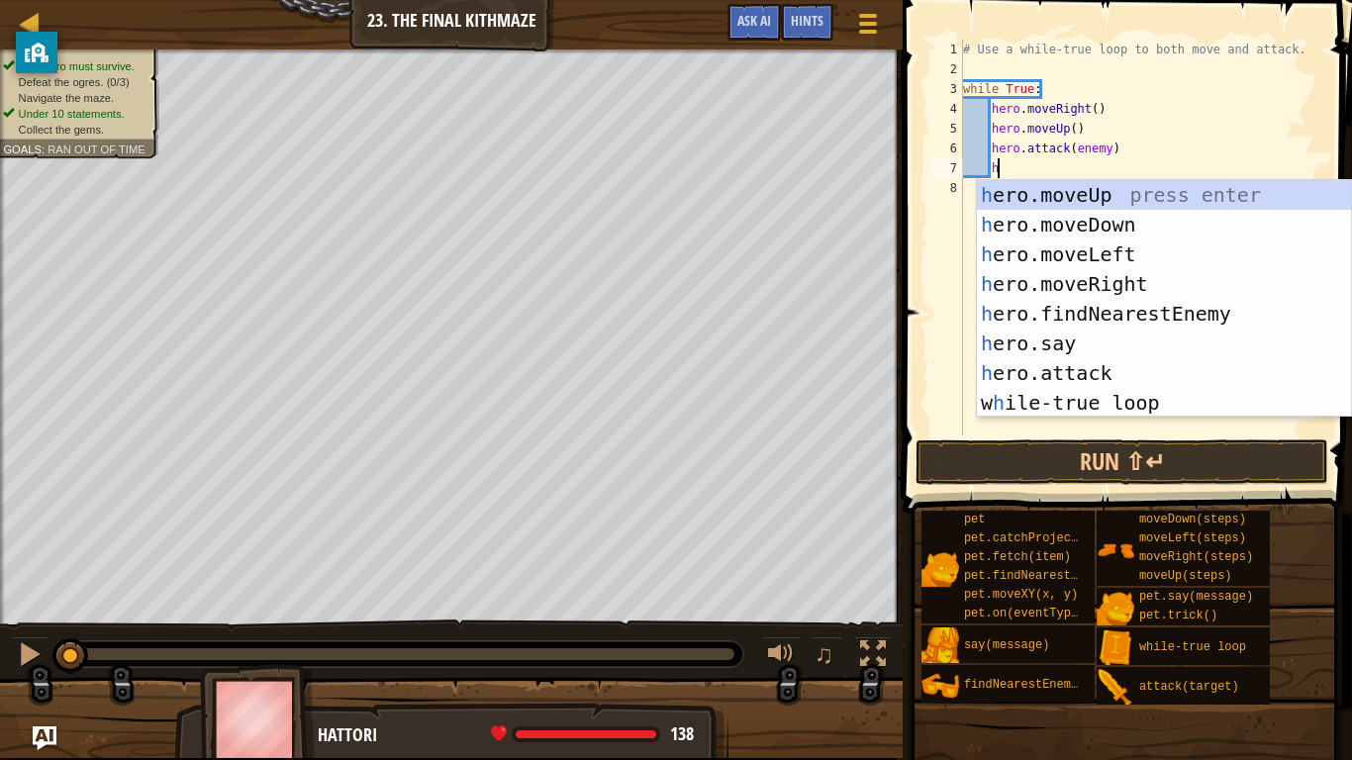
type textarea "her"
click at [1093, 230] on div "her o.moveUp press enter her o.moveDown press enter her o.moveLeft press enter …" at bounding box center [1164, 328] width 374 height 297
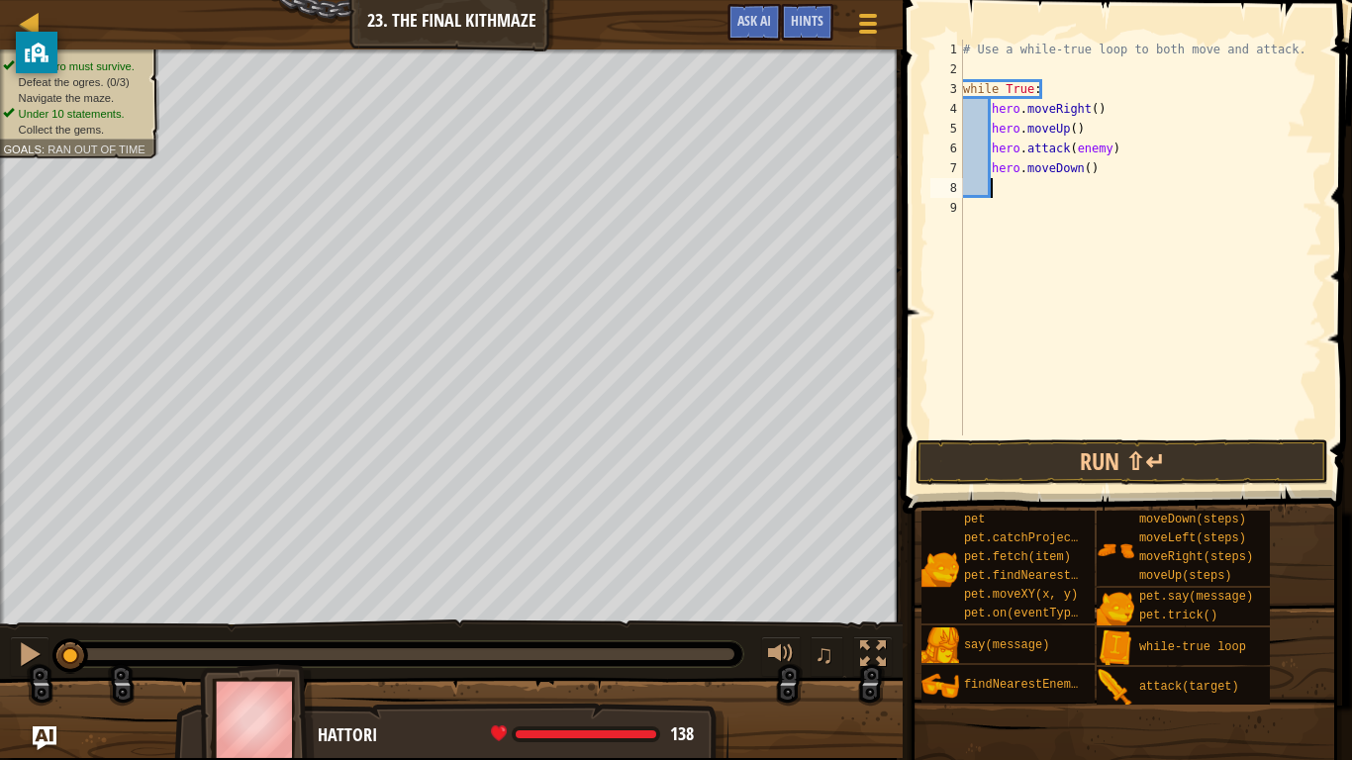
scroll to position [9, 3]
click at [1076, 160] on div "# Use a while-true loop to both move and attack. while True : hero . moveRight …" at bounding box center [1140, 258] width 363 height 436
click at [1088, 162] on div "# Use a while-true loop to both move and attack. while True : hero . moveRight …" at bounding box center [1140, 258] width 363 height 436
type textarea "hero.moveDown(2)"
click at [1019, 178] on div "# Use a while-true loop to both move and attack. while True : hero . moveRight …" at bounding box center [1140, 258] width 363 height 436
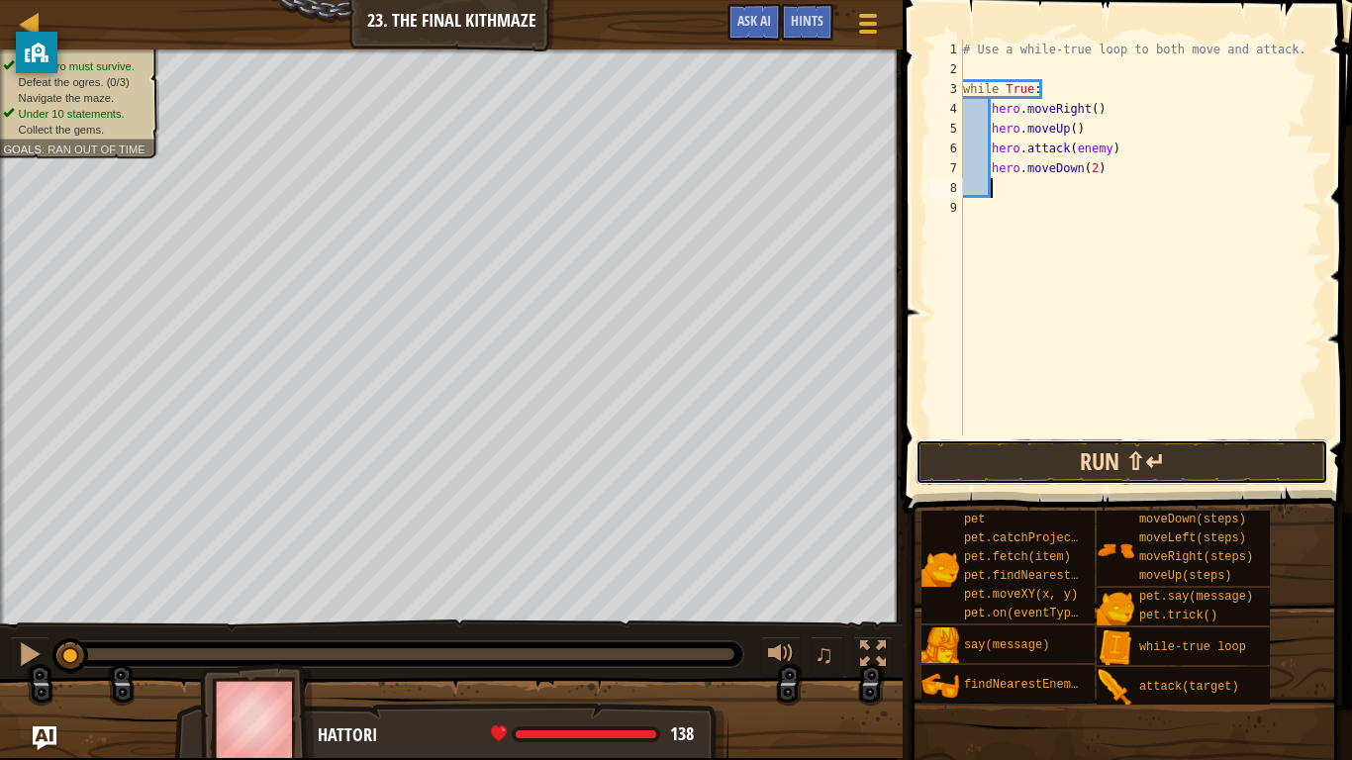
click at [1020, 464] on button "Run ⇧↵" at bounding box center [1122, 463] width 413 height 46
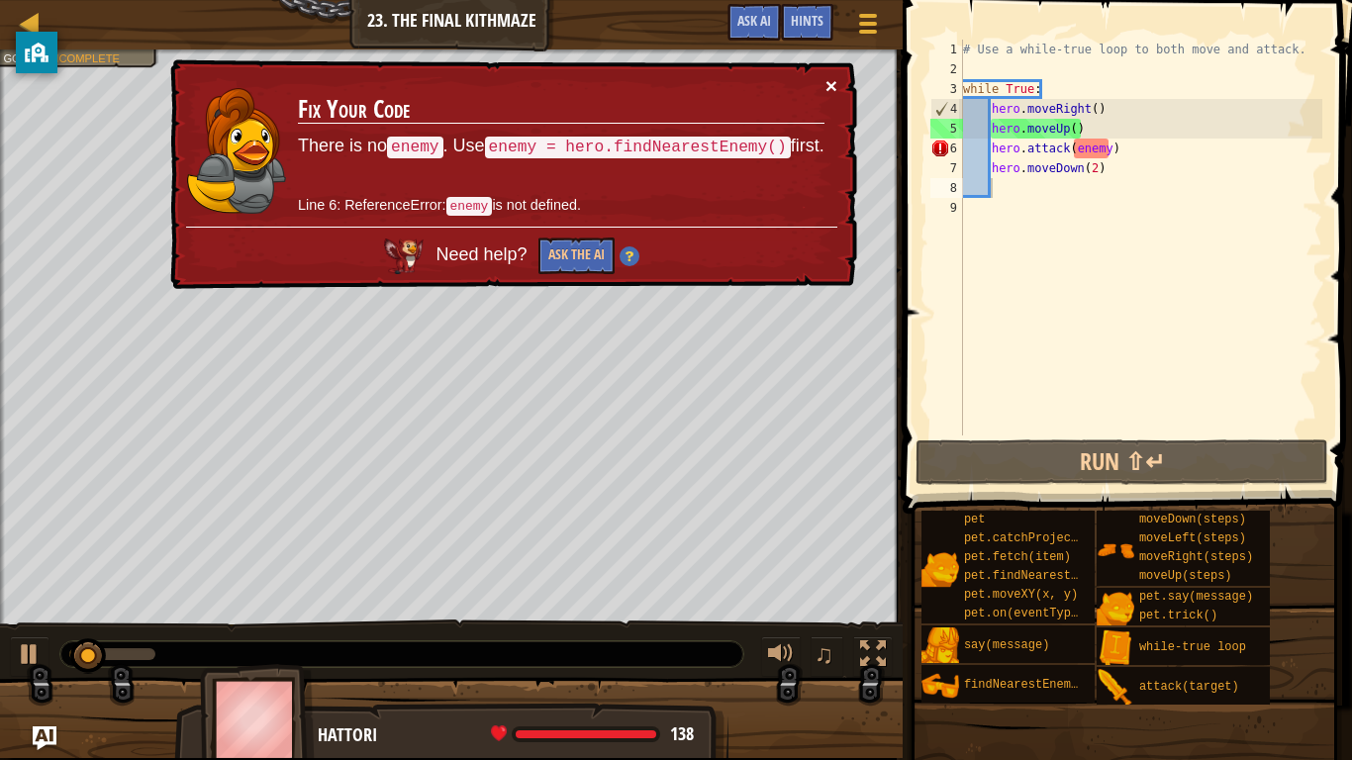
click at [836, 75] on button "×" at bounding box center [832, 85] width 12 height 21
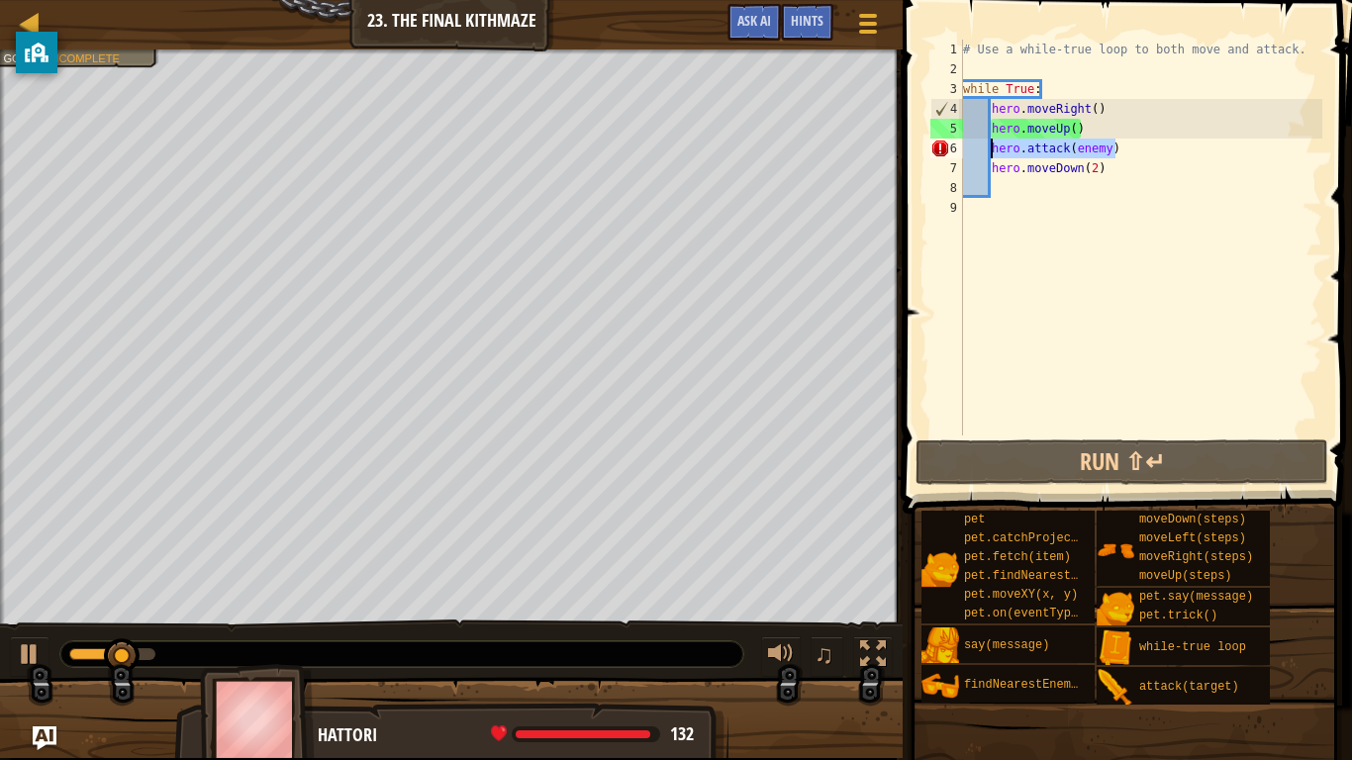
drag, startPoint x: 1117, startPoint y: 148, endPoint x: 993, endPoint y: 142, distance: 123.9
click at [993, 142] on div "# Use a while-true loop to both move and attack. while True : hero . moveRight …" at bounding box center [1140, 258] width 363 height 436
type textarea "hero.attack(enemy)"
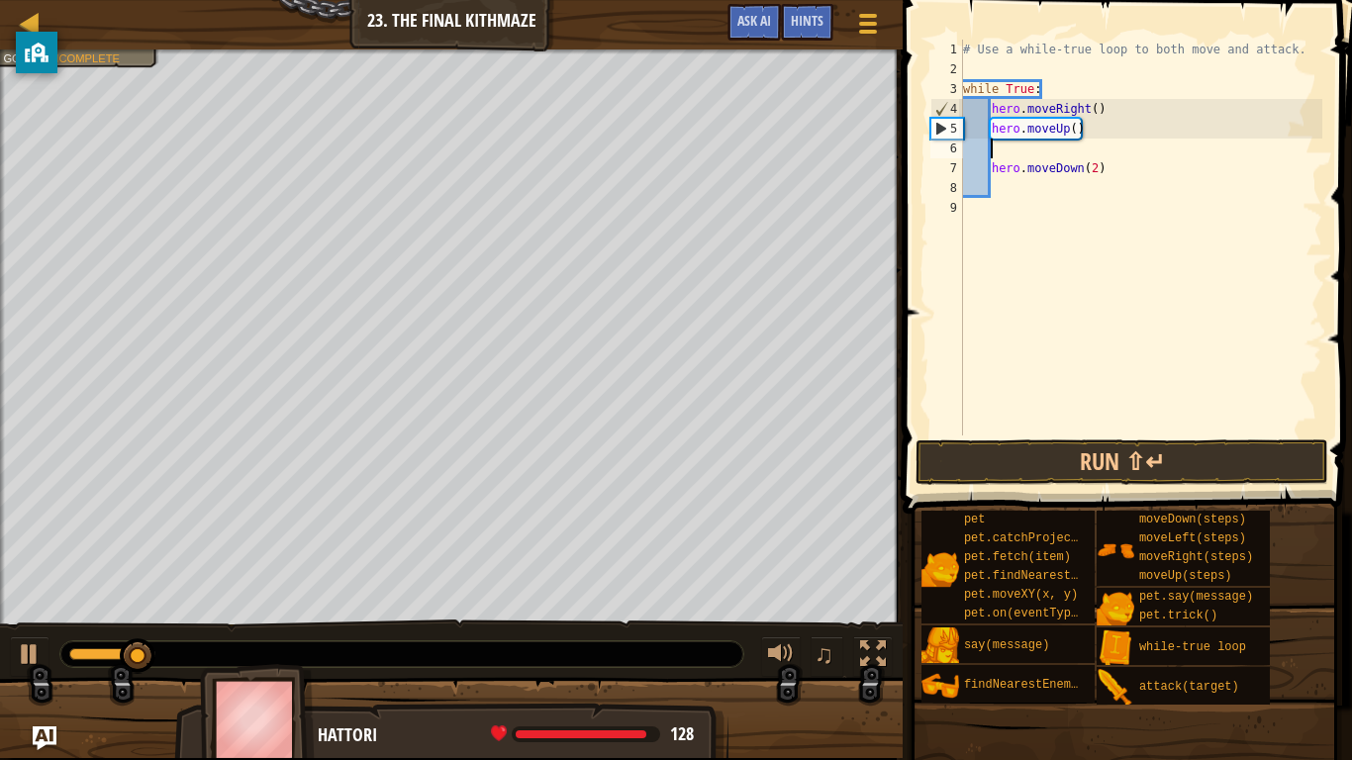
type textarea "her"
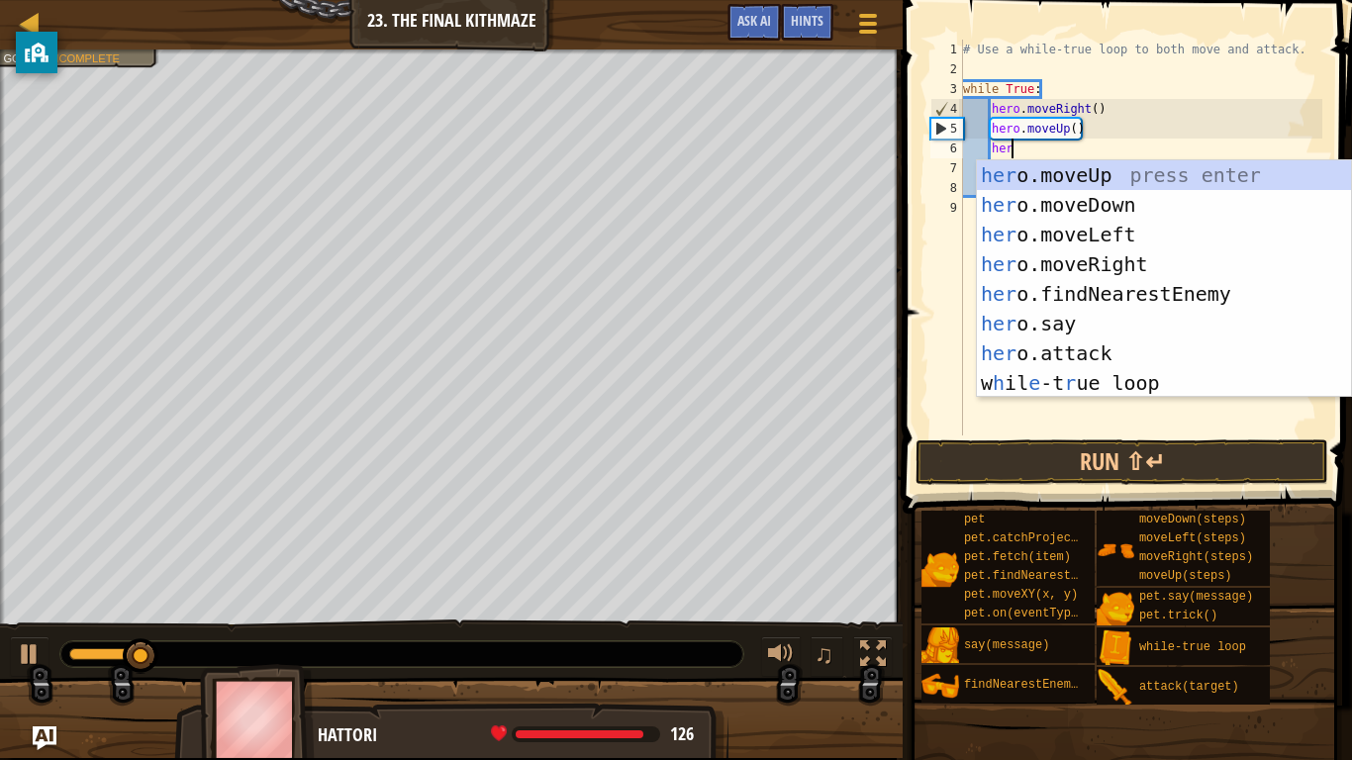
scroll to position [9, 6]
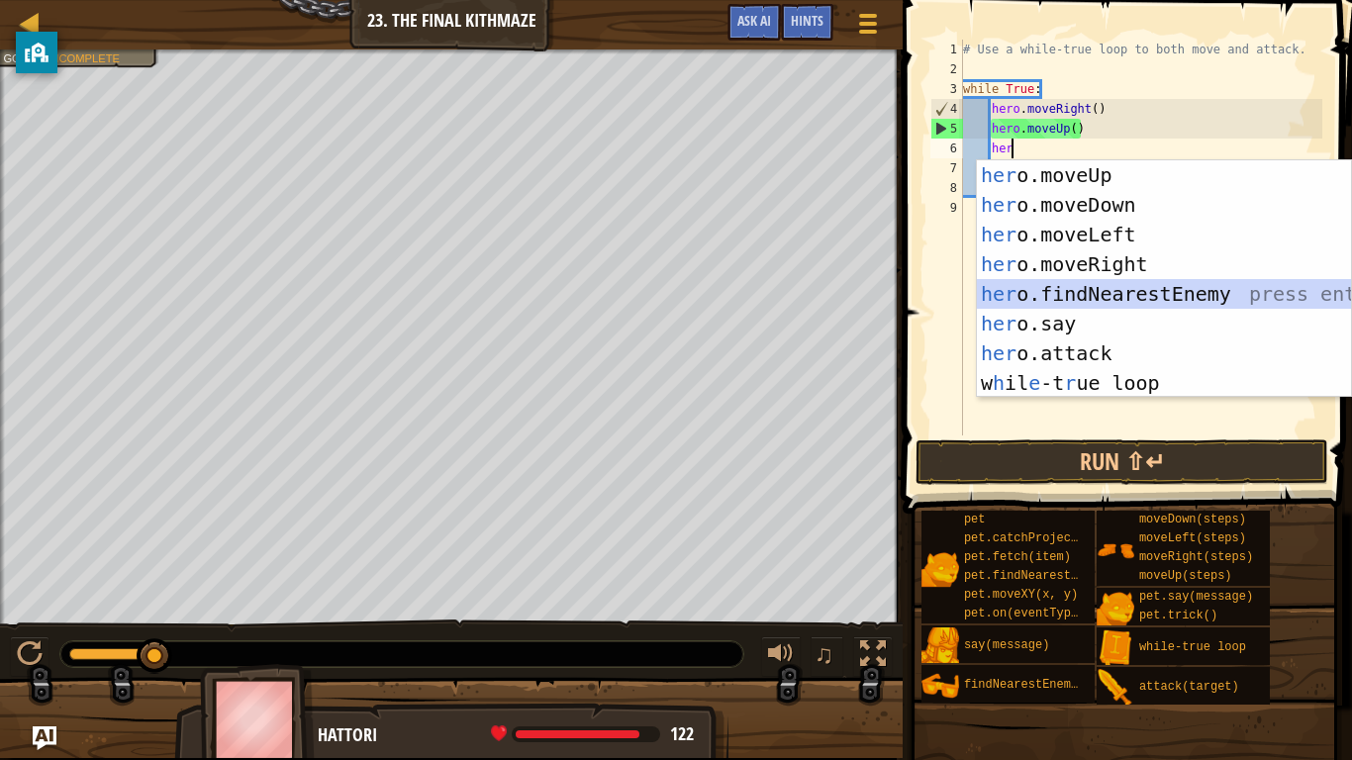
click at [1096, 287] on div "her o.moveUp press enter her o.moveDown press enter her o.moveLeft press enter …" at bounding box center [1164, 308] width 374 height 297
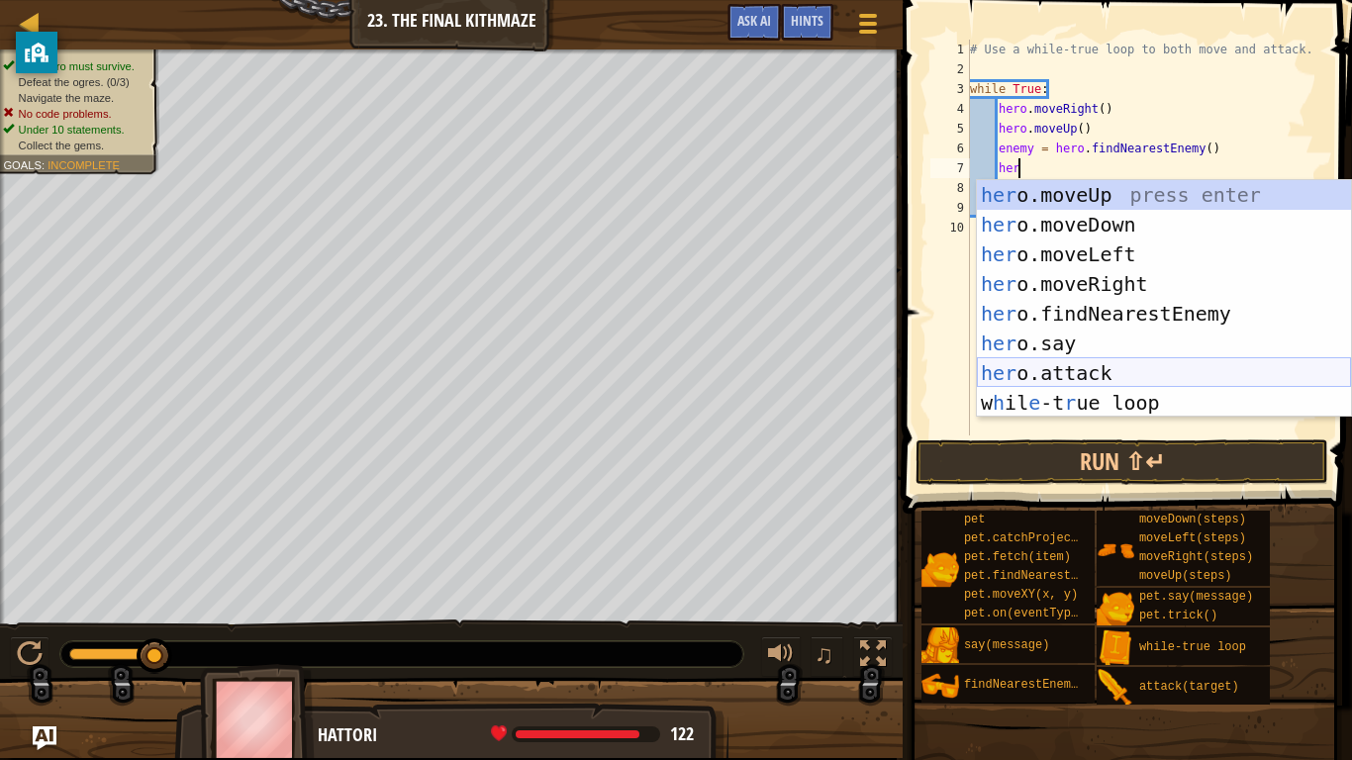
click at [1046, 375] on div "her o.moveUp press enter her o.moveDown press enter her o.moveLeft press enter …" at bounding box center [1164, 328] width 374 height 297
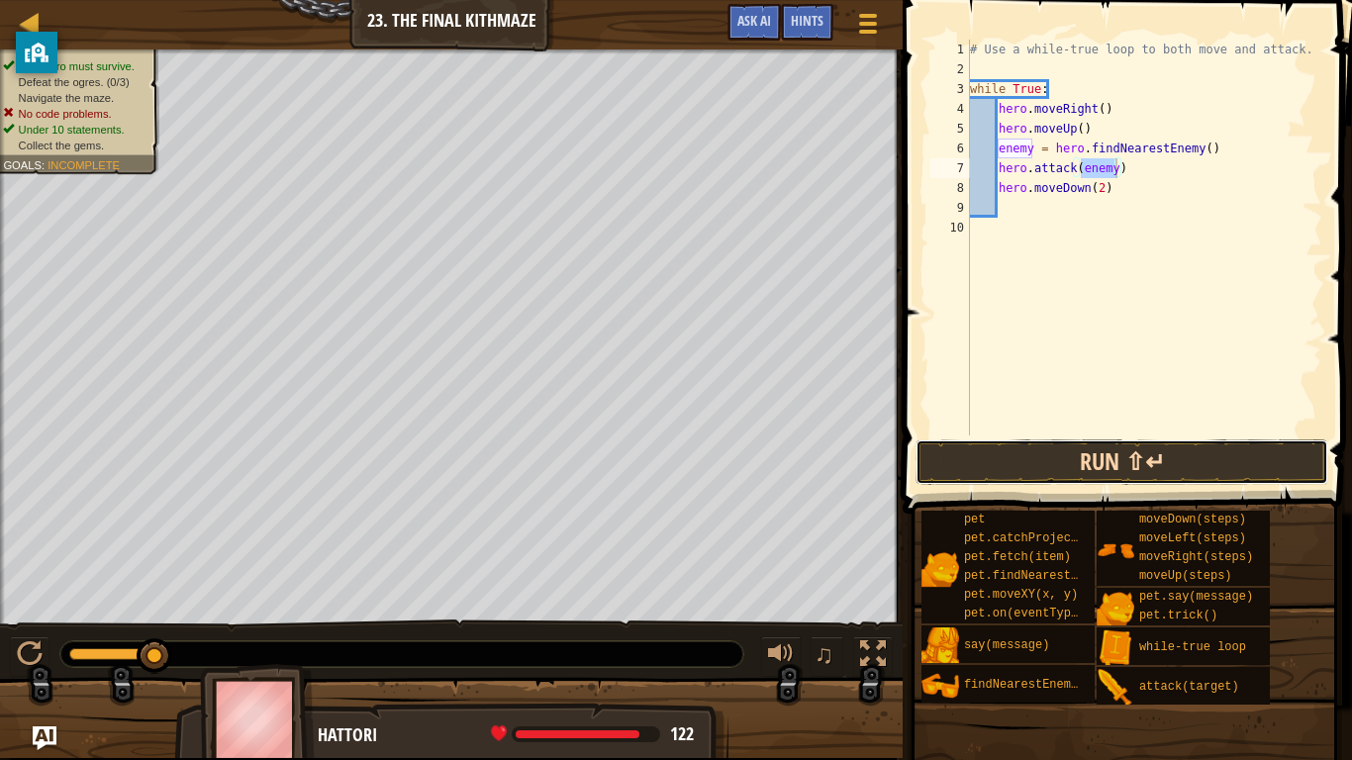
click at [1075, 480] on button "Run ⇧↵" at bounding box center [1122, 463] width 413 height 46
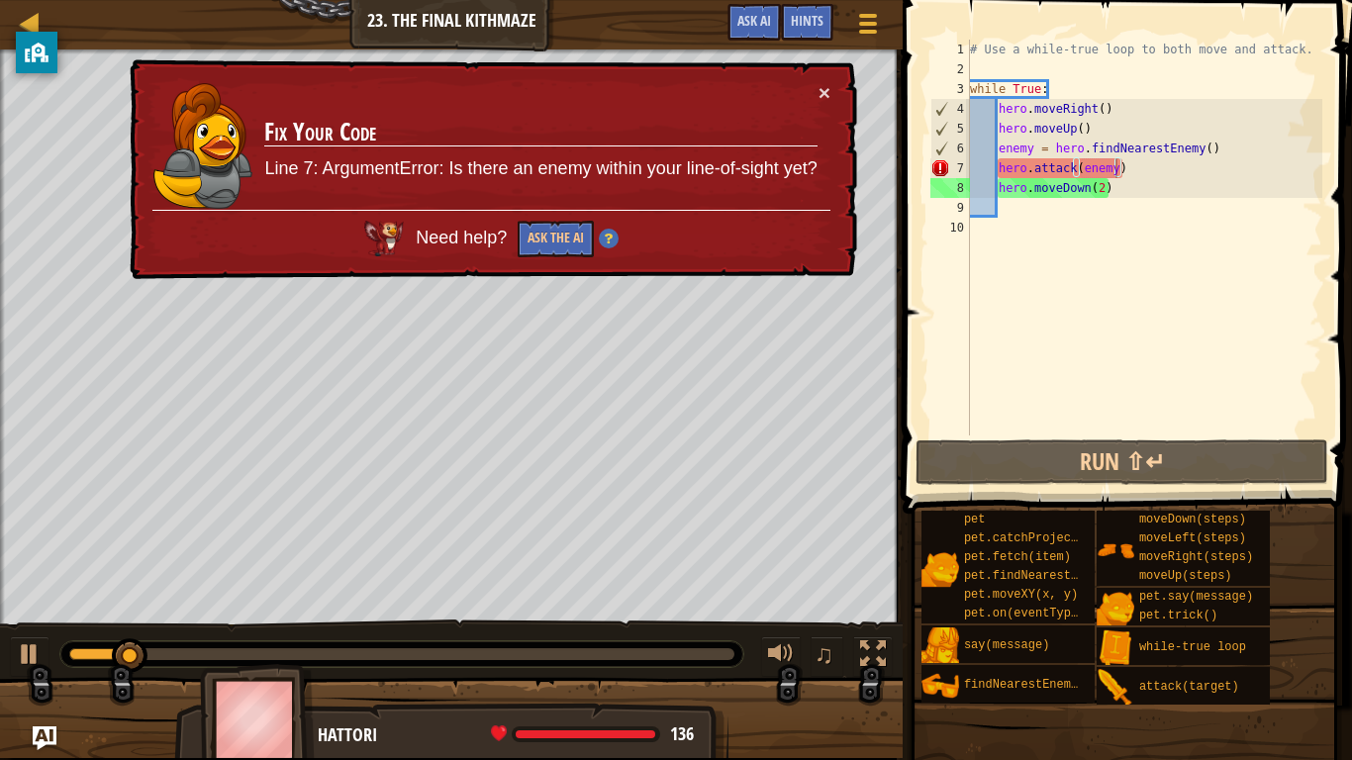
click at [816, 92] on td "Fix Your Code Line 7: ArgumentError: Is there an enemy within your line-of-sigh…" at bounding box center [540, 146] width 554 height 128
drag, startPoint x: 1168, startPoint y: 181, endPoint x: 1003, endPoint y: 166, distance: 166.0
click at [1003, 166] on div "# Use a while-true loop to both move and attack. while True : hero . moveRight …" at bounding box center [1144, 258] width 356 height 436
click at [1133, 172] on div "# Use a while-true loop to both move and attack. while True : hero . moveRight …" at bounding box center [1144, 238] width 356 height 396
click at [1133, 172] on div "# Use a while-true loop to both move and attack. while True : hero . moveRight …" at bounding box center [1144, 258] width 356 height 436
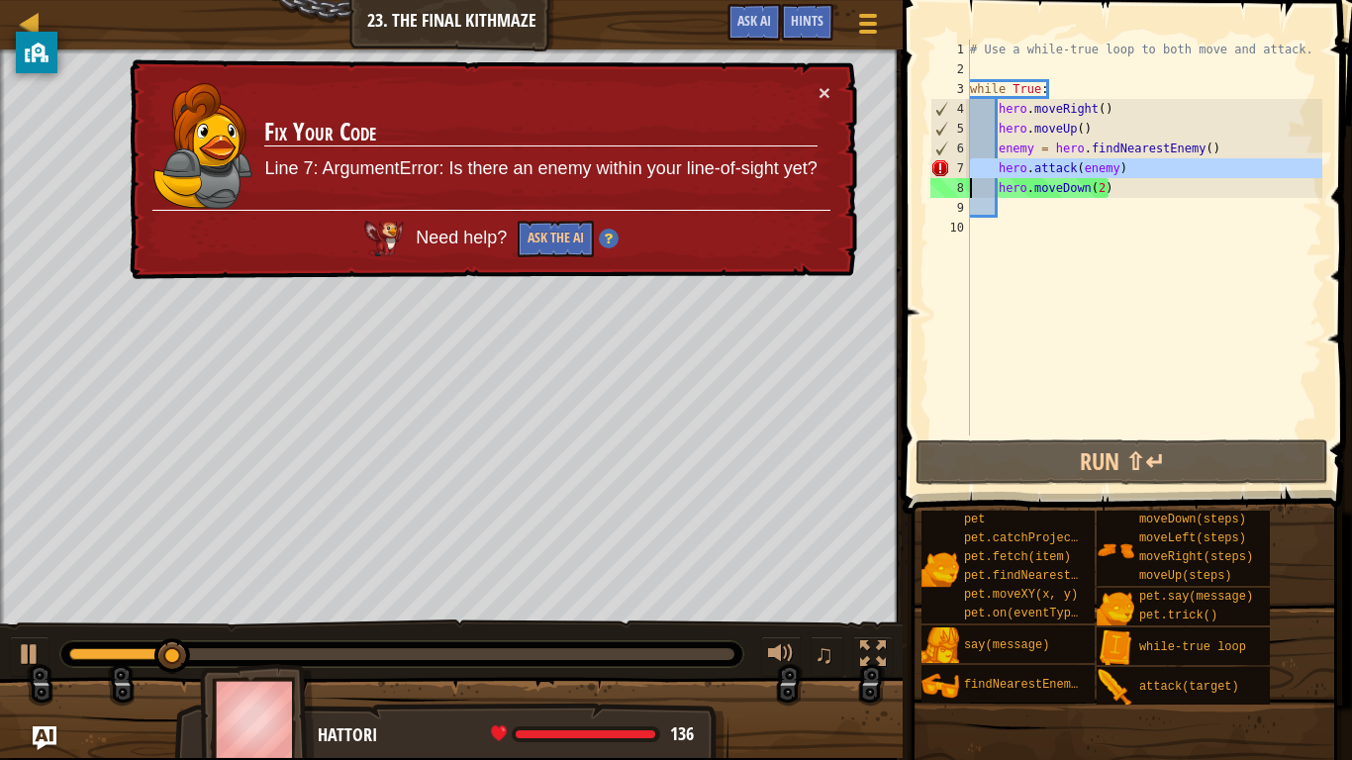
drag, startPoint x: 1133, startPoint y: 172, endPoint x: 1037, endPoint y: 167, distance: 95.2
click at [1037, 167] on div "# Use a while-true loop to both move and attack. while True : hero . moveRight …" at bounding box center [1144, 258] width 356 height 436
type textarea "hero.moveDown(2)"
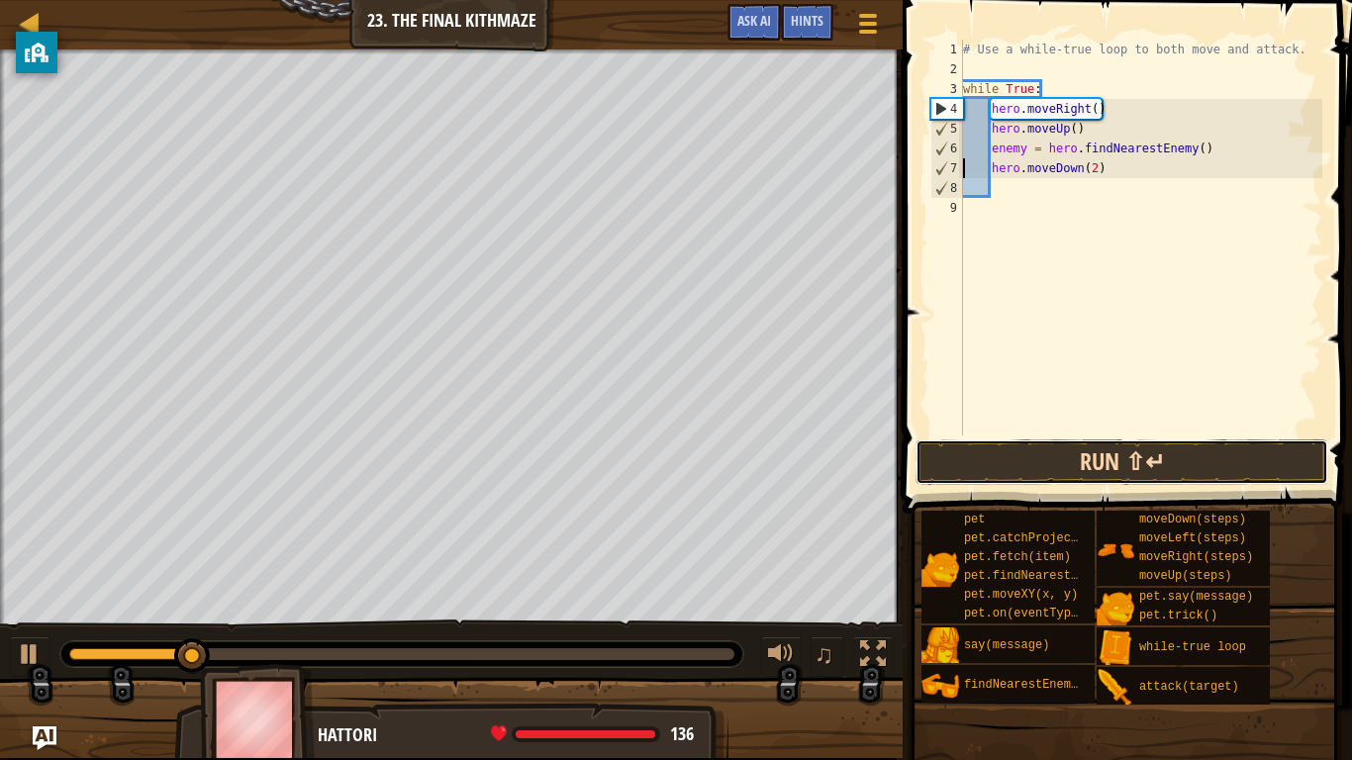
click at [1052, 462] on button "Run ⇧↵" at bounding box center [1122, 463] width 413 height 46
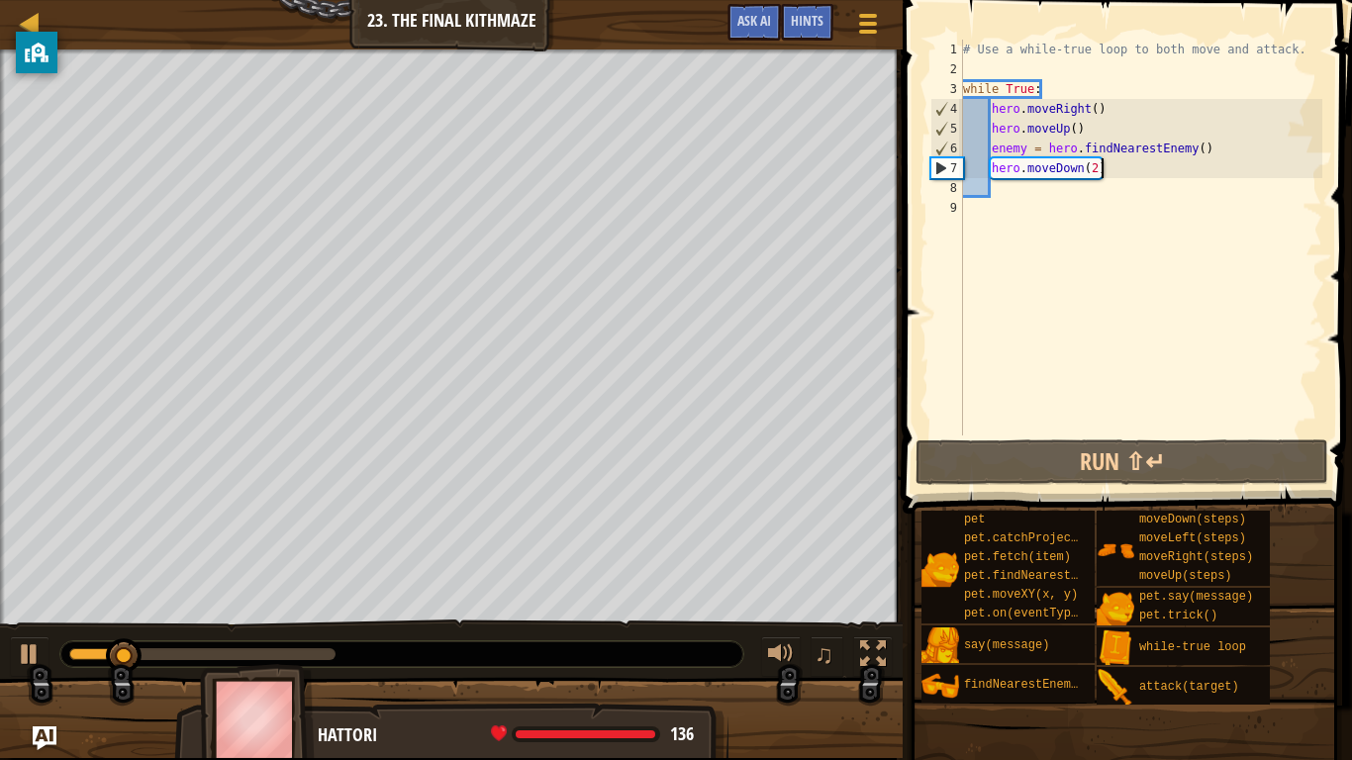
click at [1101, 172] on div "# Use a while-true loop to both move and attack. while True : hero . moveRight …" at bounding box center [1140, 258] width 363 height 436
click at [1099, 174] on div "# Use a while-true loop to both move and attack. while True : hero . moveRight …" at bounding box center [1140, 258] width 363 height 436
click at [1096, 179] on div "# Use a while-true loop to both move and attack. while True : hero . moveRight …" at bounding box center [1140, 258] width 363 height 436
click at [1094, 173] on div "# Use a while-true loop to both move and attack. while True : hero . moveRight …" at bounding box center [1140, 258] width 363 height 436
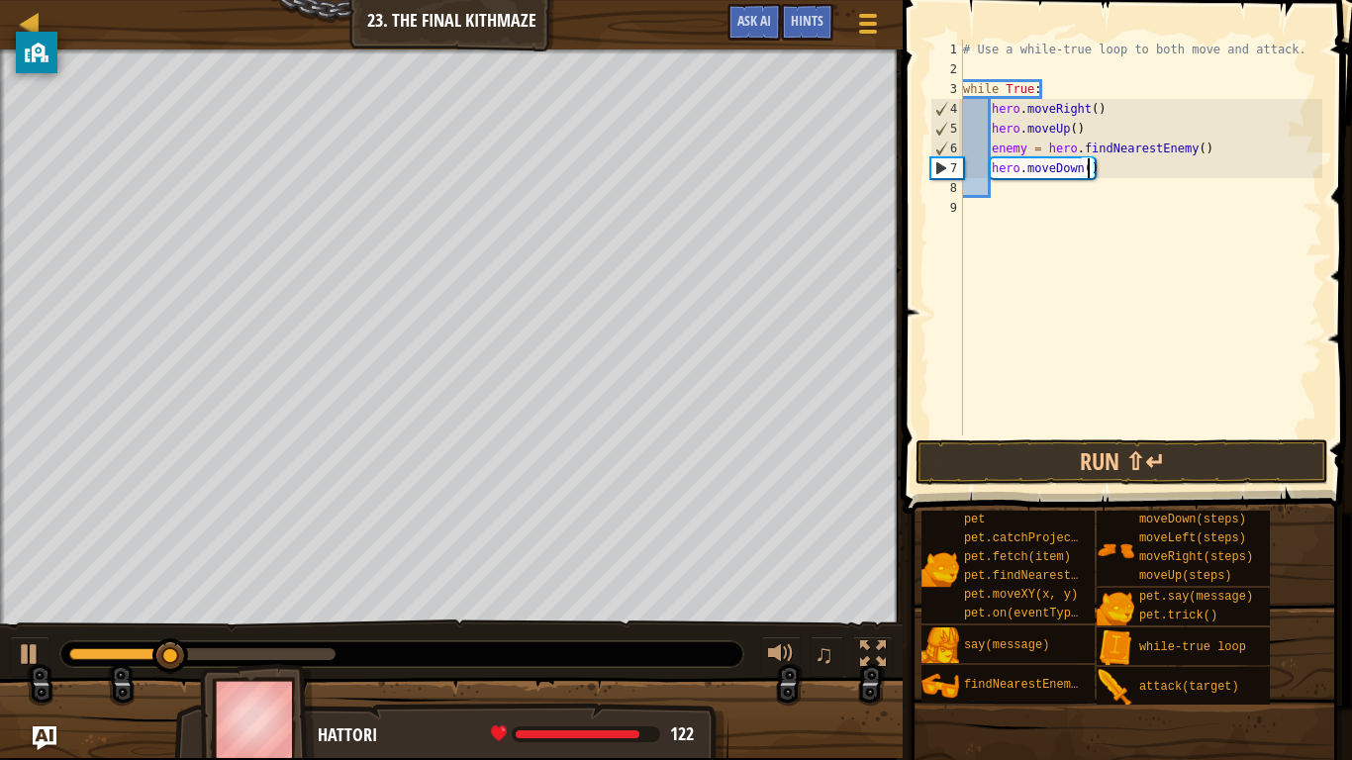
scroll to position [9, 19]
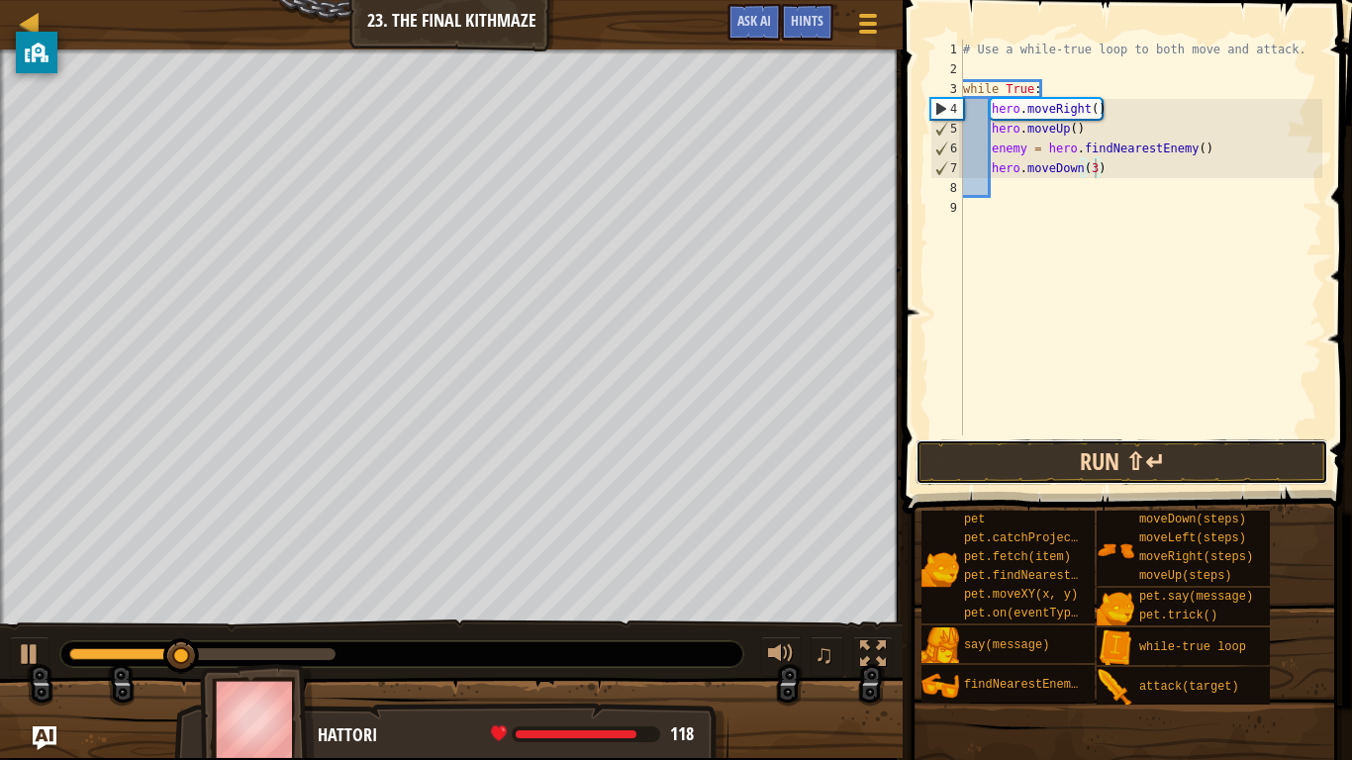
click at [1164, 474] on button "Run ⇧↵" at bounding box center [1122, 463] width 413 height 46
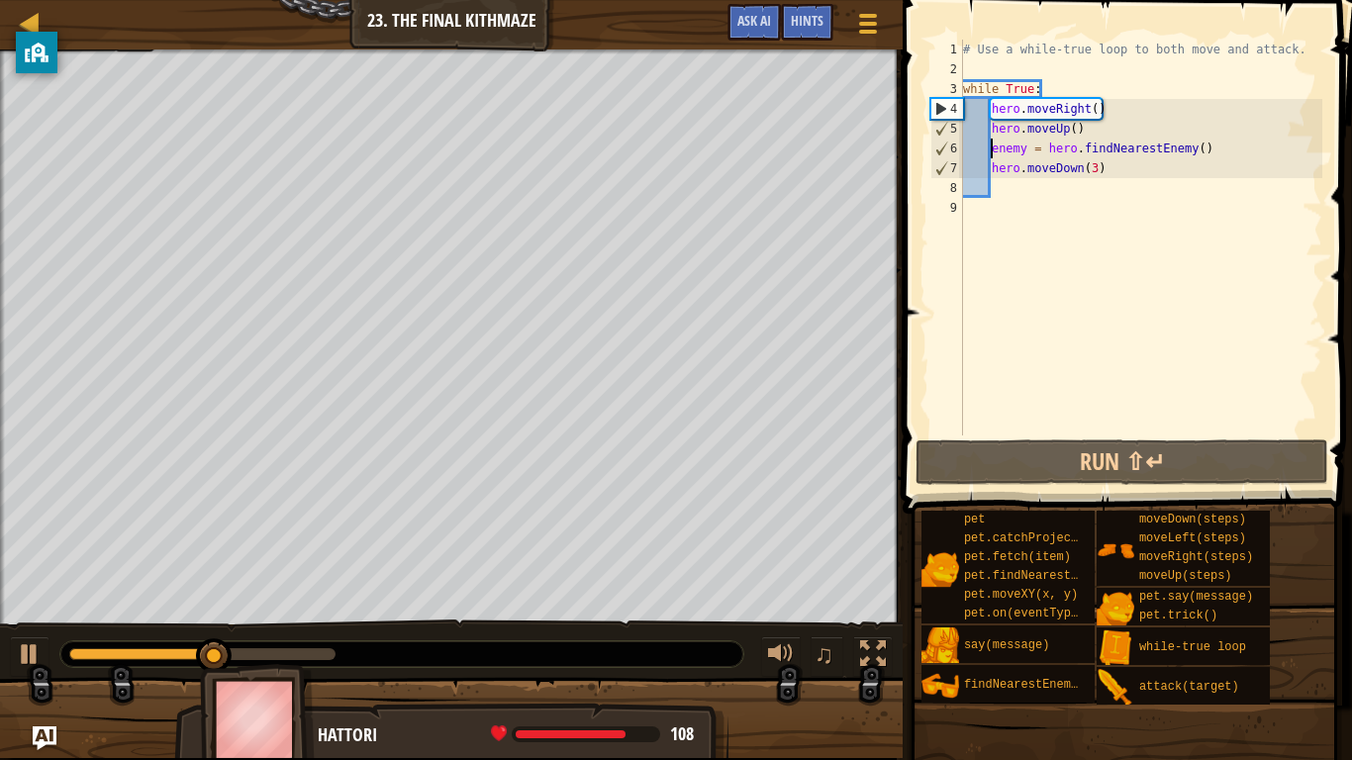
click at [989, 143] on div "# Use a while-true loop to both move and attack. while True : hero . moveRight …" at bounding box center [1140, 258] width 363 height 436
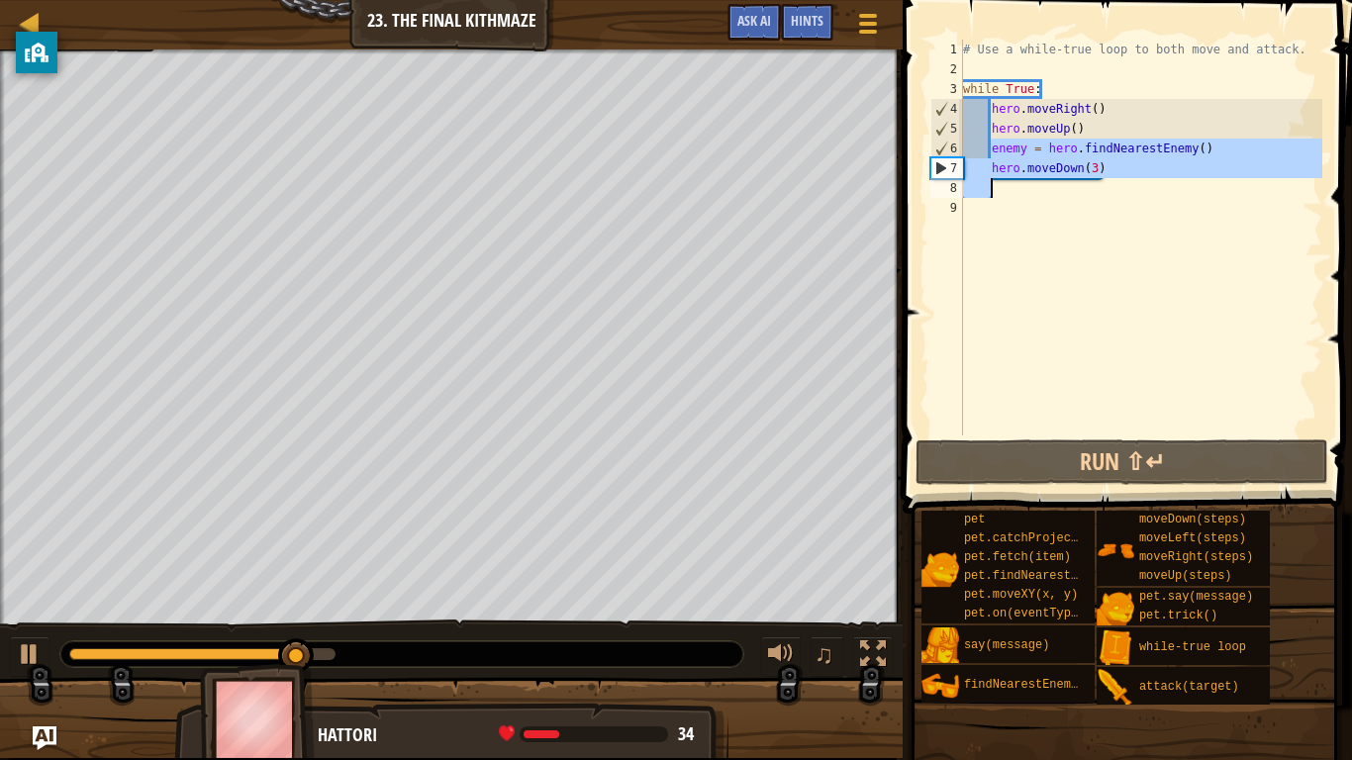
drag, startPoint x: 993, startPoint y: 142, endPoint x: 1123, endPoint y: 193, distance: 139.5
click at [1123, 193] on div "# Use a while-true loop to both move and attack. while True : hero . moveRight …" at bounding box center [1140, 258] width 363 height 436
type textarea "hero.moveDown(3)"
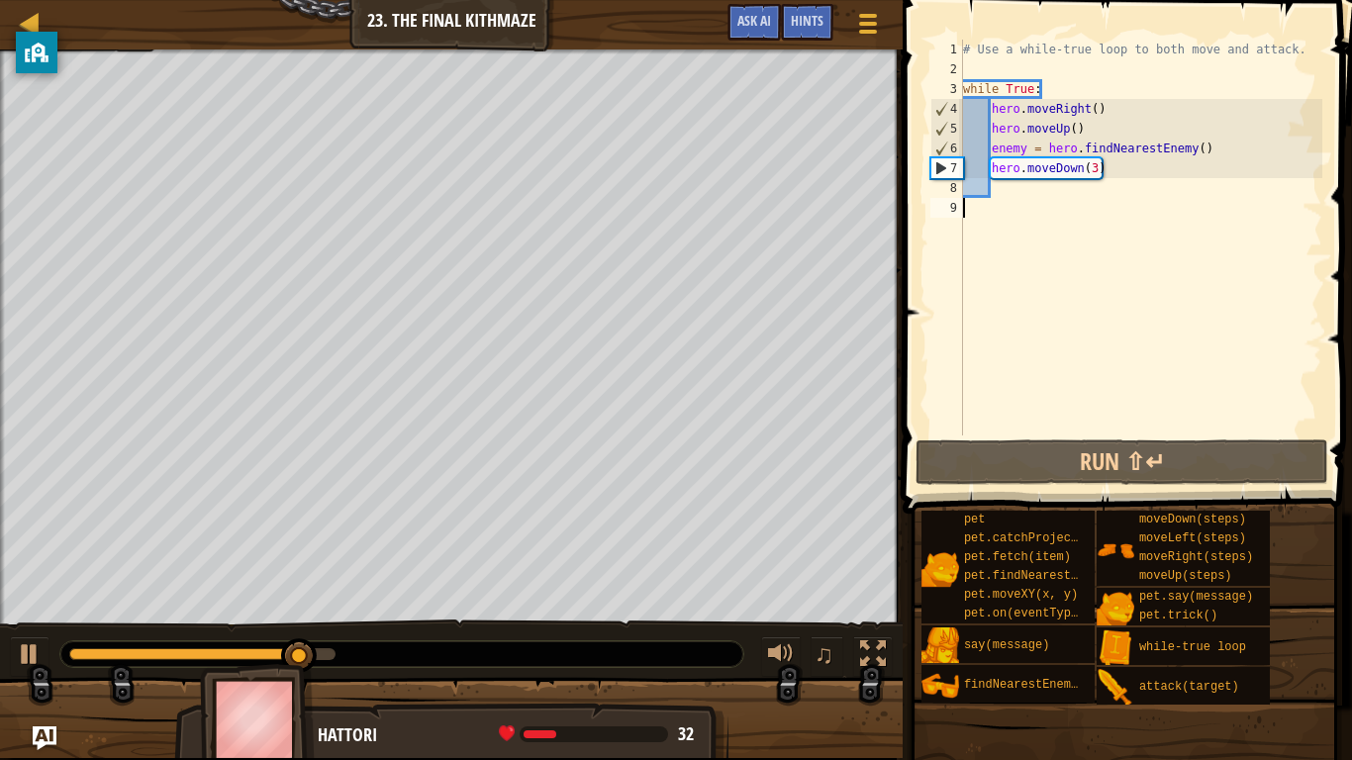
click at [1112, 208] on div "# Use a while-true loop to both move and attack. while True : hero . moveRight …" at bounding box center [1140, 258] width 363 height 436
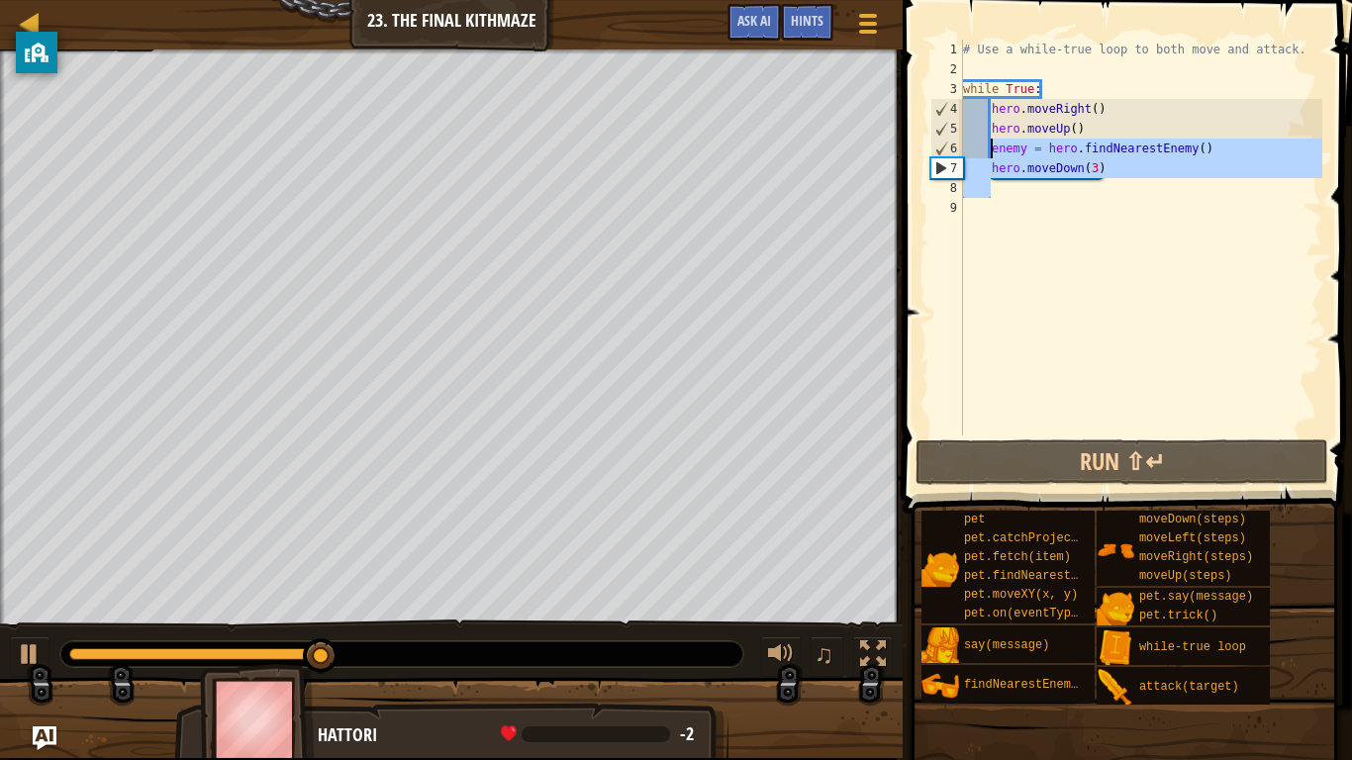
drag, startPoint x: 1122, startPoint y: 183, endPoint x: 992, endPoint y: 152, distance: 133.3
click at [992, 152] on div "# Use a while-true loop to both move and attack. while True : hero . moveRight …" at bounding box center [1140, 258] width 363 height 436
type textarea "enemy = hero.findNearestEnemy() hero.moveDown(3)"
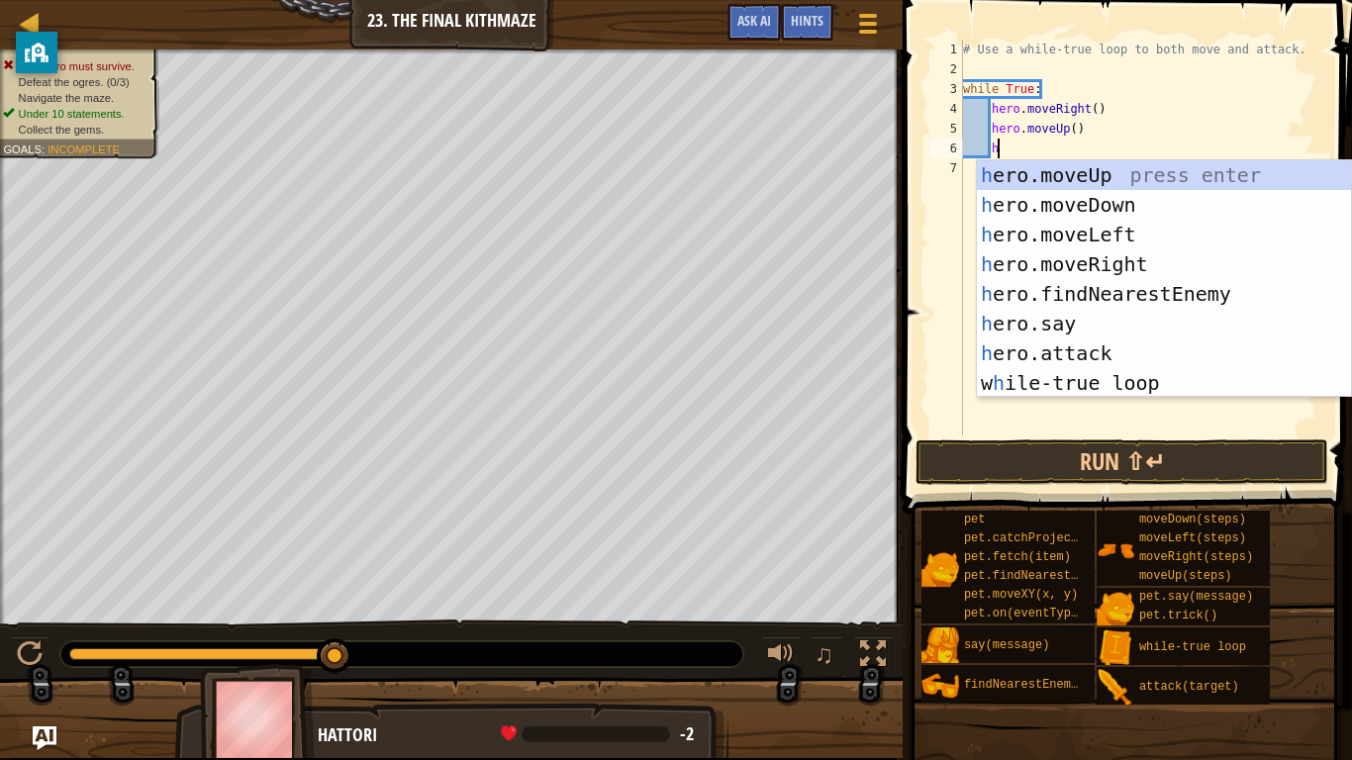
scroll to position [9, 6]
type textarea "her"
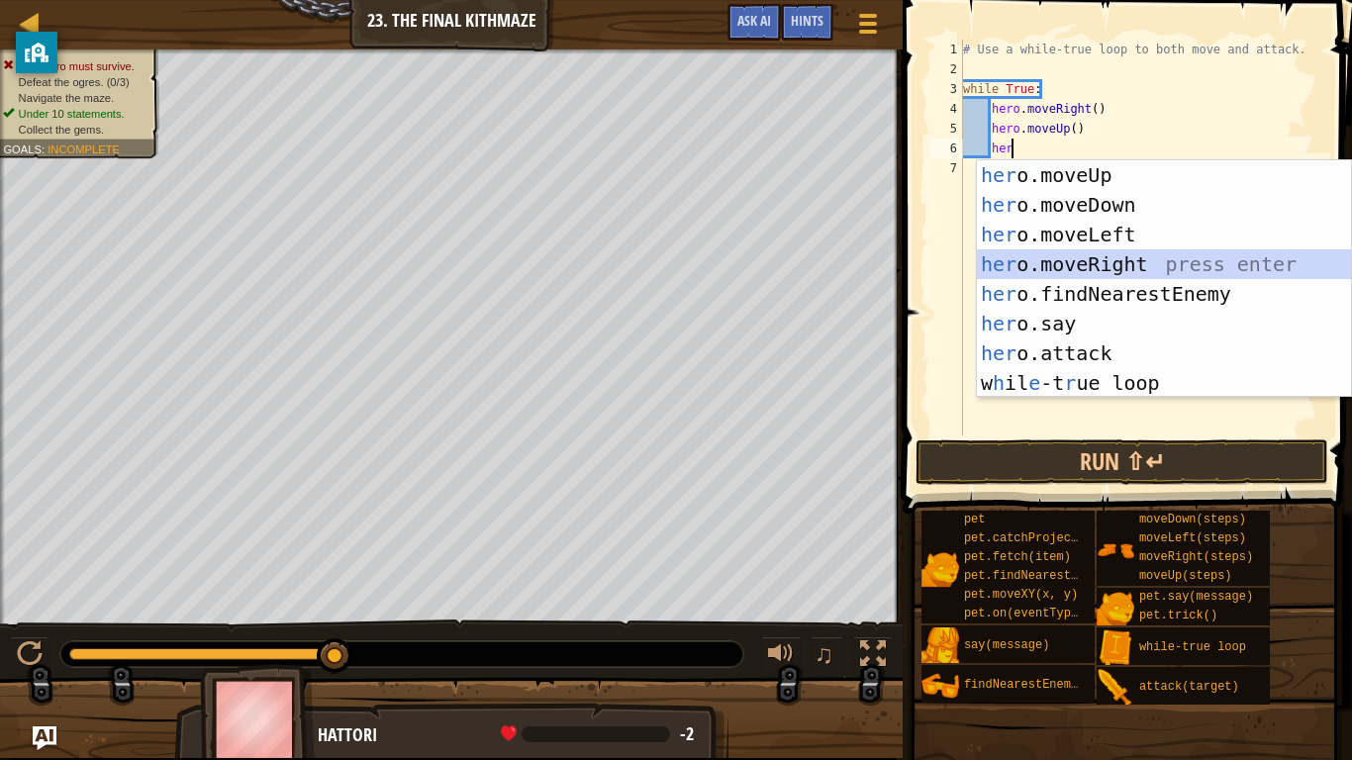
click at [1147, 270] on div "her o.moveUp press enter her o.moveDown press enter her o.moveLeft press enter …" at bounding box center [1164, 308] width 374 height 297
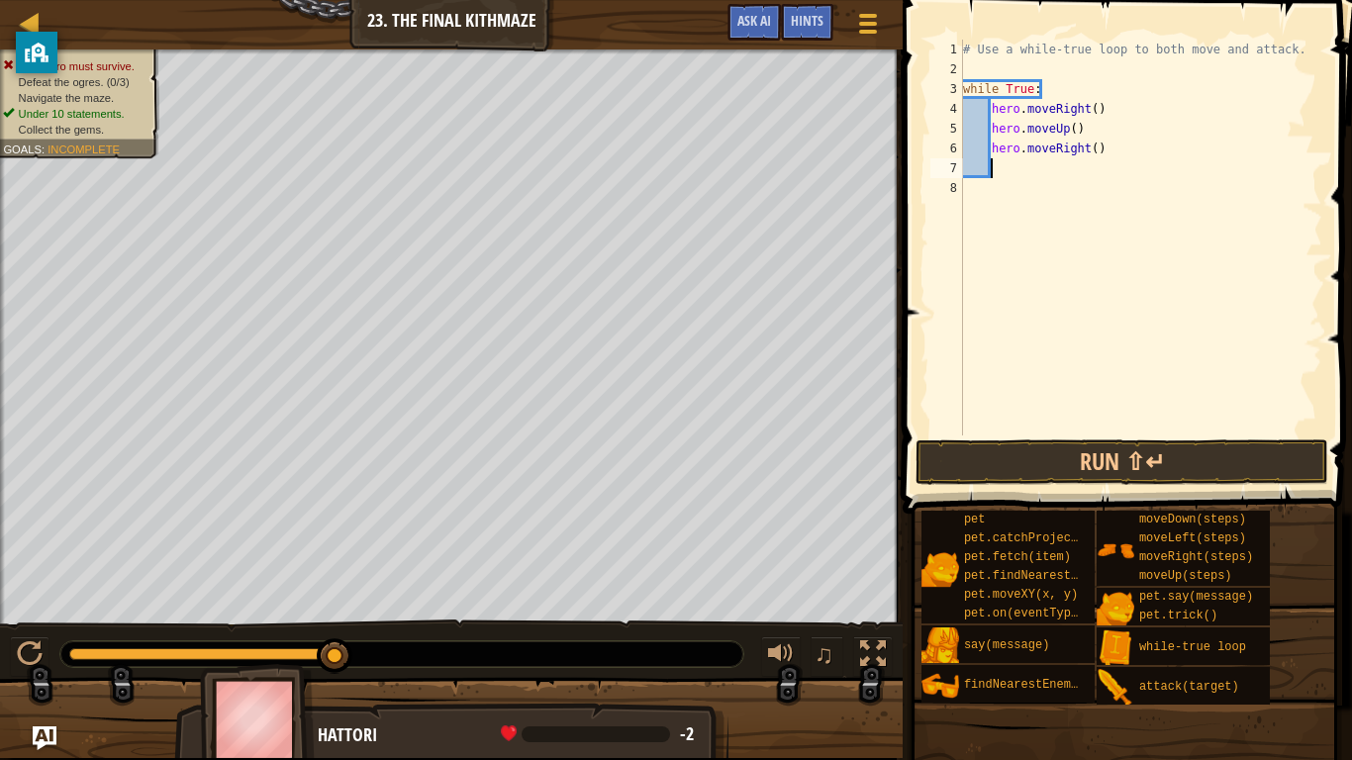
type textarea "h"
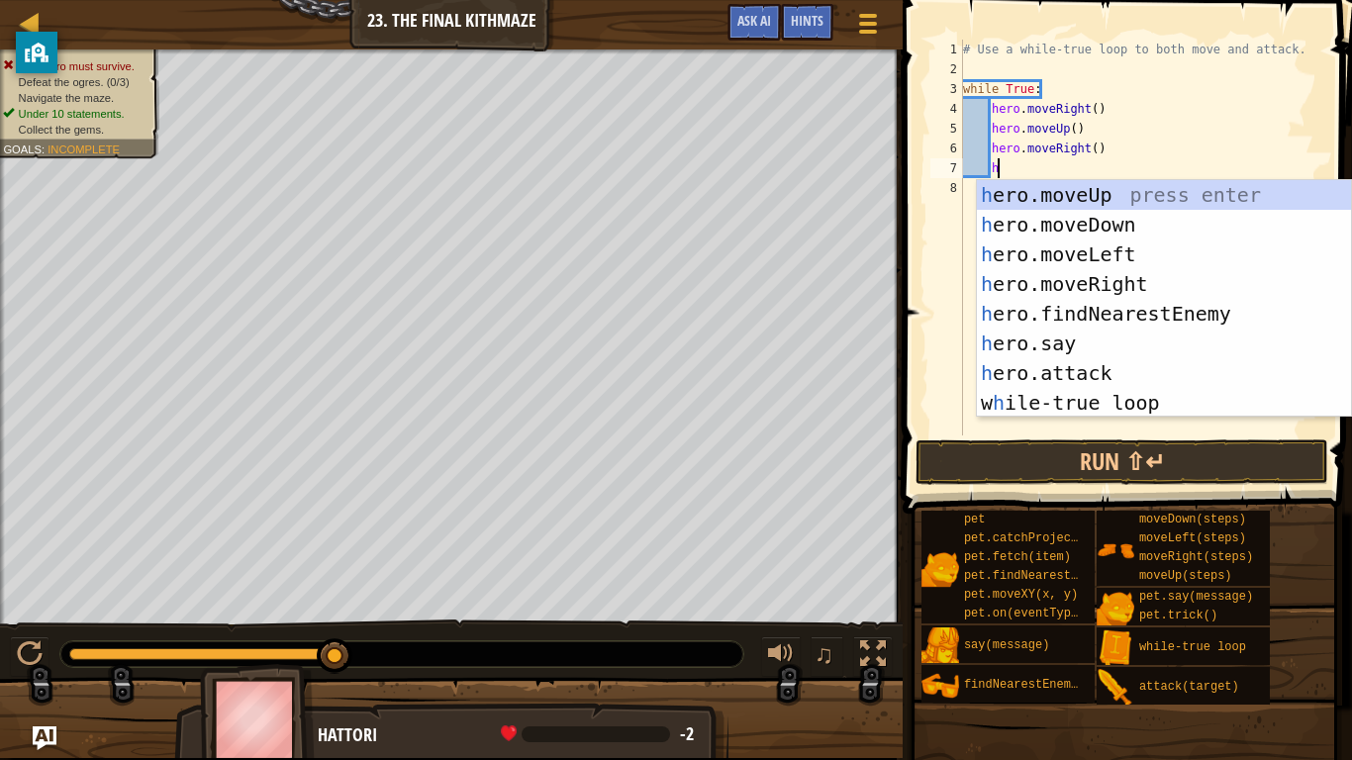
scroll to position [9, 4]
click at [1105, 309] on div "h ero.moveUp press enter h ero.moveDown press enter h ero.moveLeft press enter …" at bounding box center [1164, 328] width 374 height 297
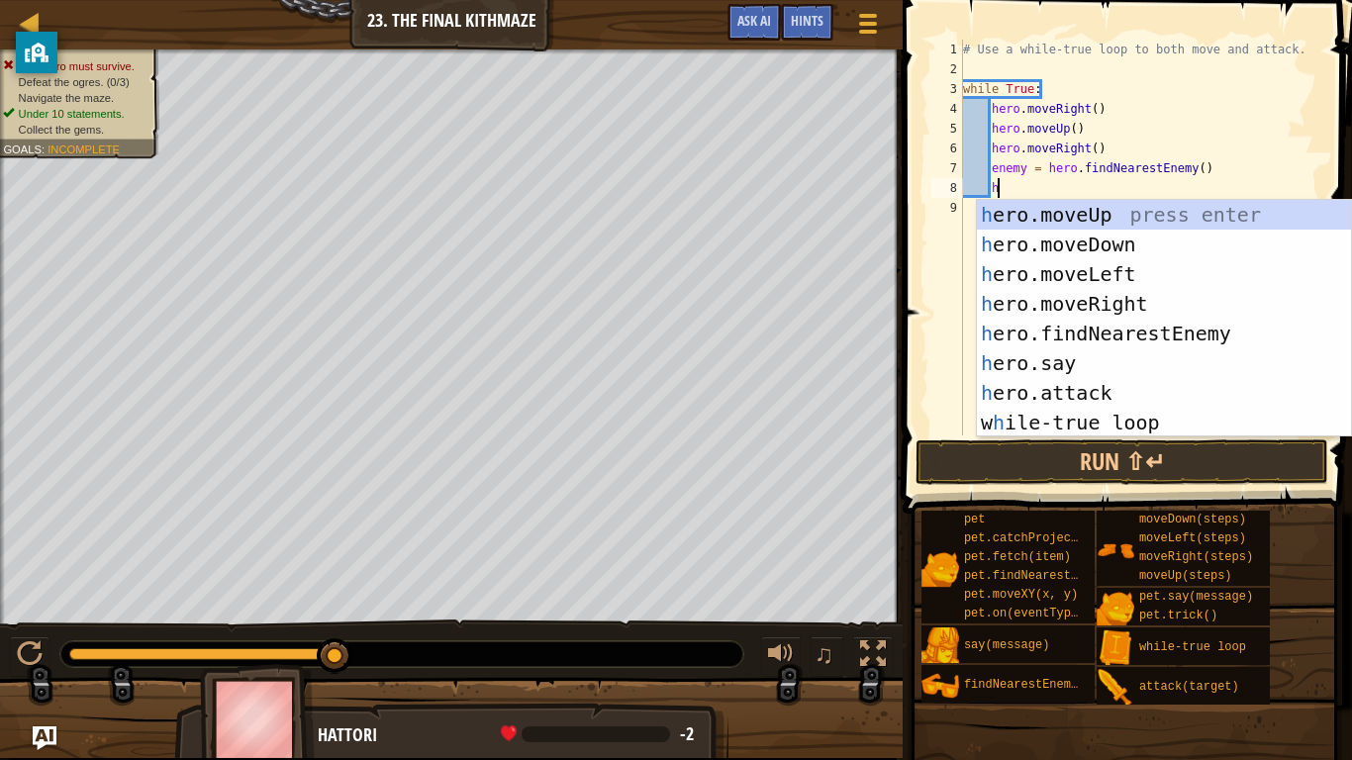
scroll to position [9, 6]
type textarea "her"
click at [1081, 246] on div "her o.moveUp press enter her o.moveDown press enter her o.moveLeft press enter …" at bounding box center [1164, 348] width 374 height 297
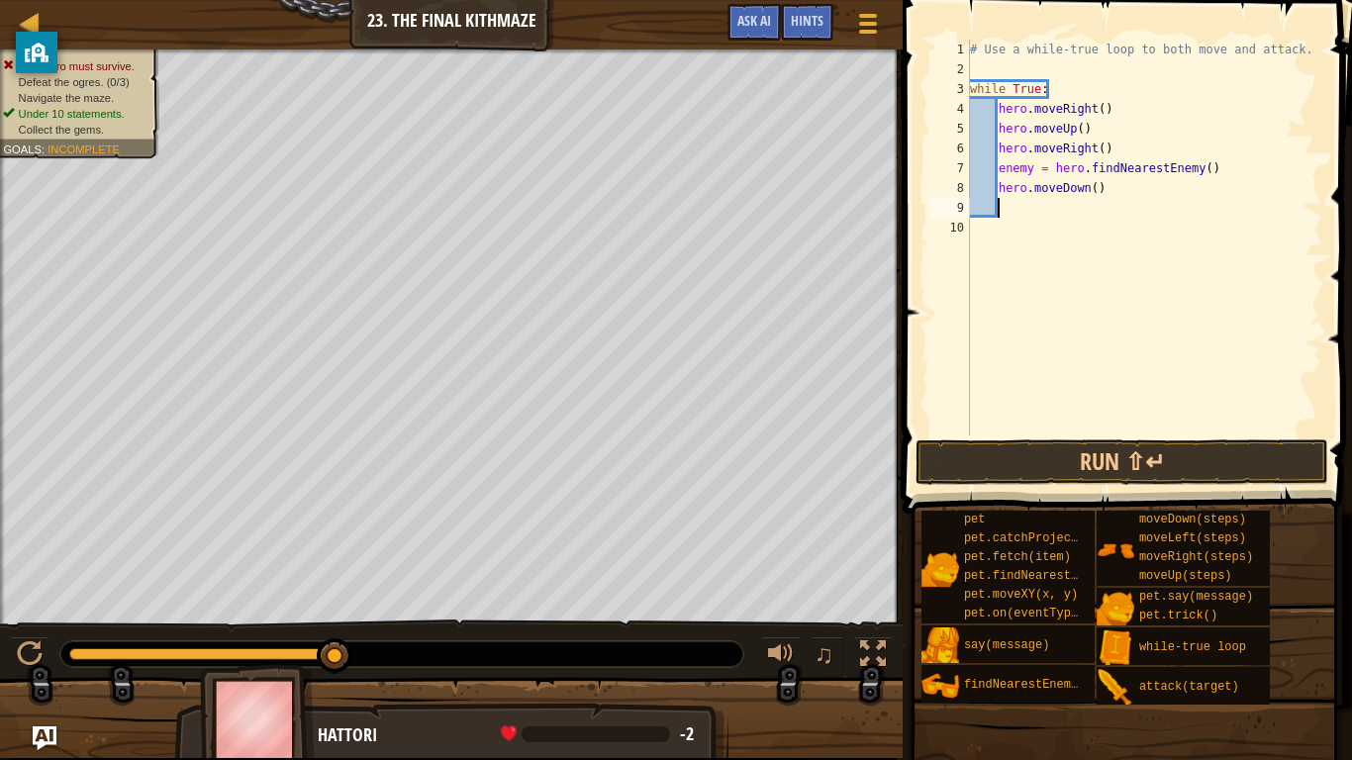
scroll to position [9, 3]
click at [1102, 188] on div "# Use a while-true loop to both move and attack. while True : hero . moveRight …" at bounding box center [1144, 258] width 356 height 436
click at [1097, 189] on div "# Use a while-true loop to both move and attack. while True : hero . moveRight …" at bounding box center [1144, 258] width 356 height 436
click at [1063, 471] on button "Run ⇧↵" at bounding box center [1122, 463] width 413 height 46
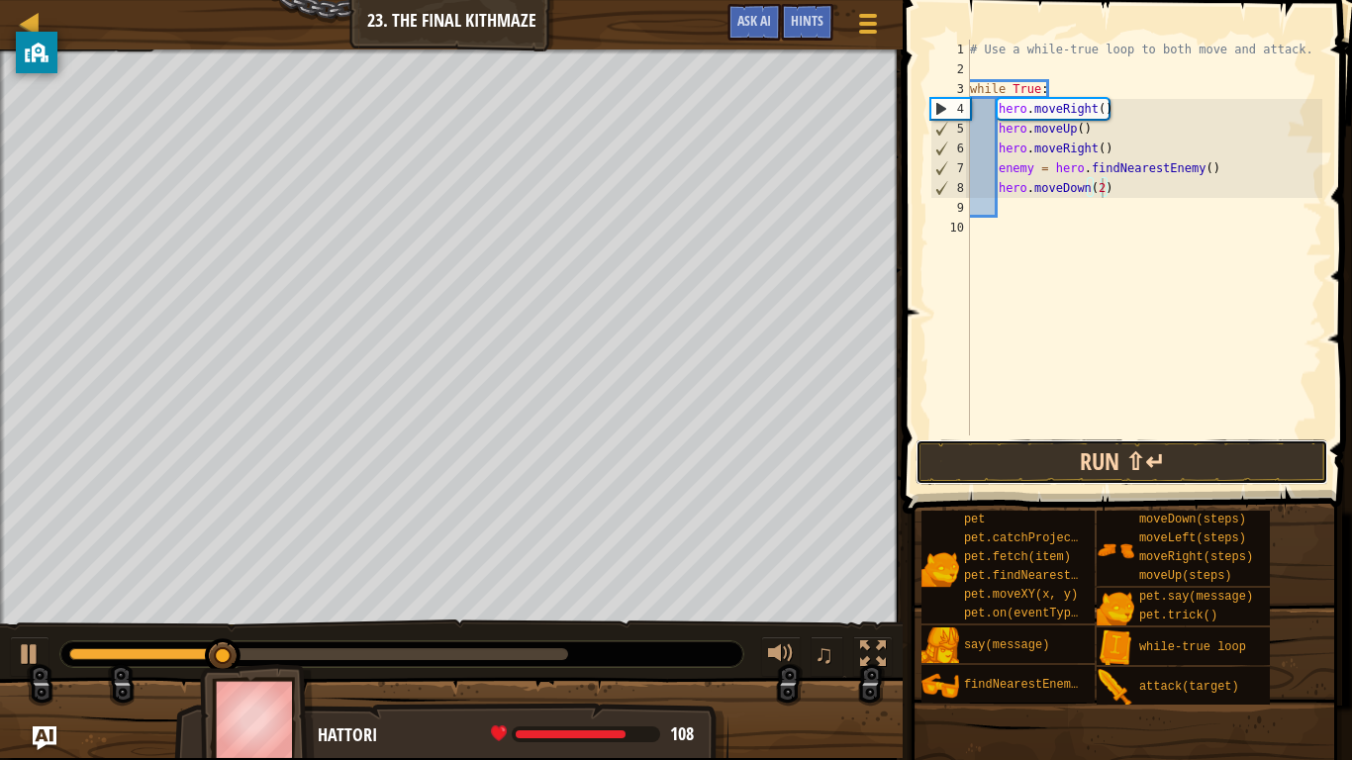
click at [1126, 463] on button "Run ⇧↵" at bounding box center [1122, 463] width 413 height 46
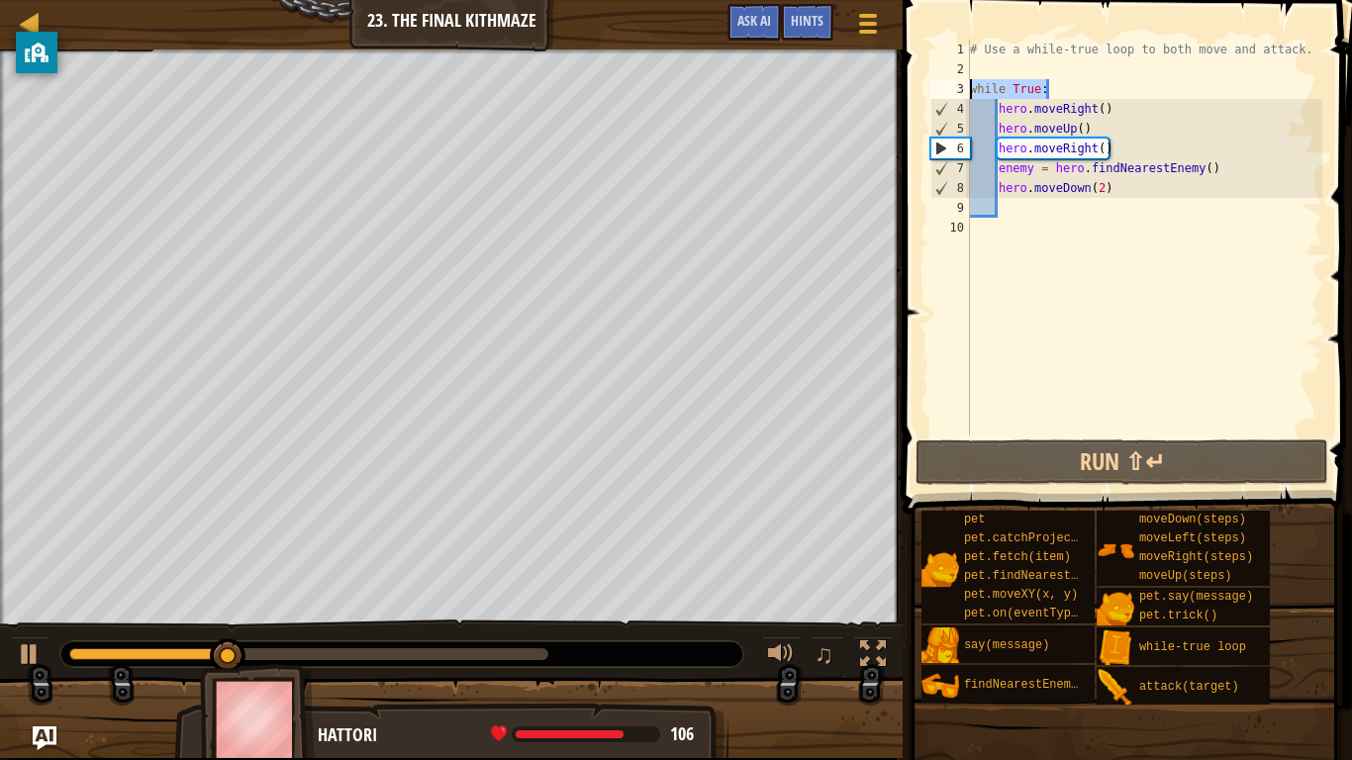
drag, startPoint x: 1047, startPoint y: 85, endPoint x: 973, endPoint y: 86, distance: 74.3
click at [973, 86] on div "# Use a while-true loop to both move and attack. while True : hero . moveRight …" at bounding box center [1144, 258] width 356 height 436
type textarea "while True:"
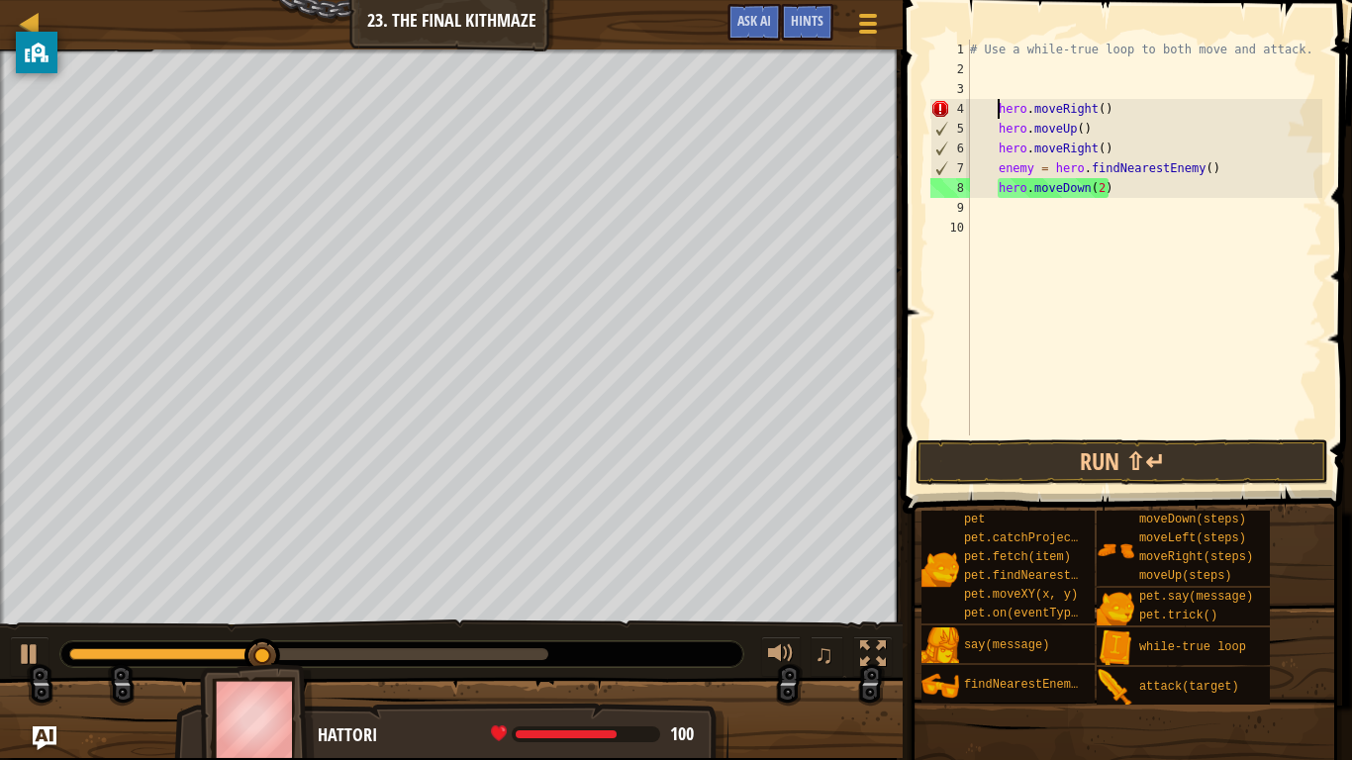
click at [1000, 103] on div "# Use a while-true loop to both move and attack. hero . moveRight ( ) hero . mo…" at bounding box center [1144, 258] width 356 height 436
type textarea "hero.moveRight()"
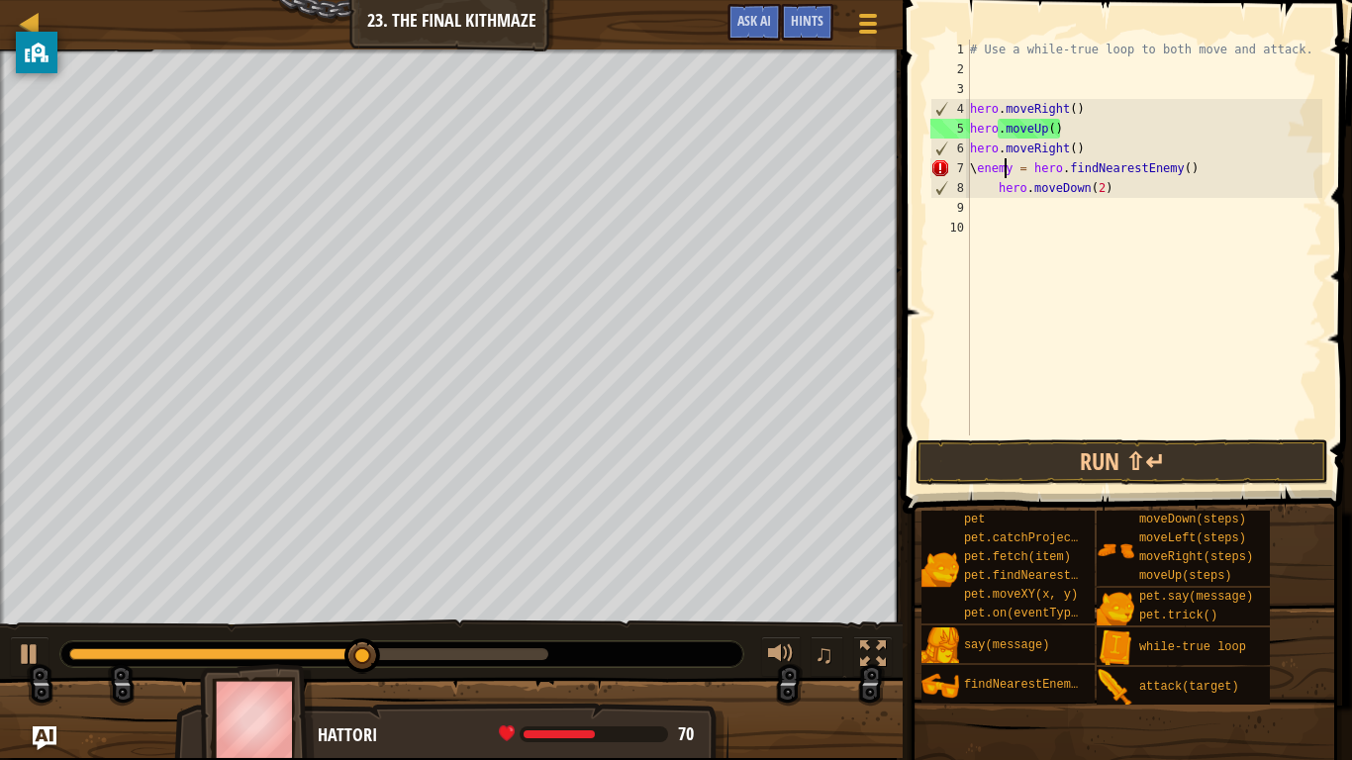
scroll to position [9, 6]
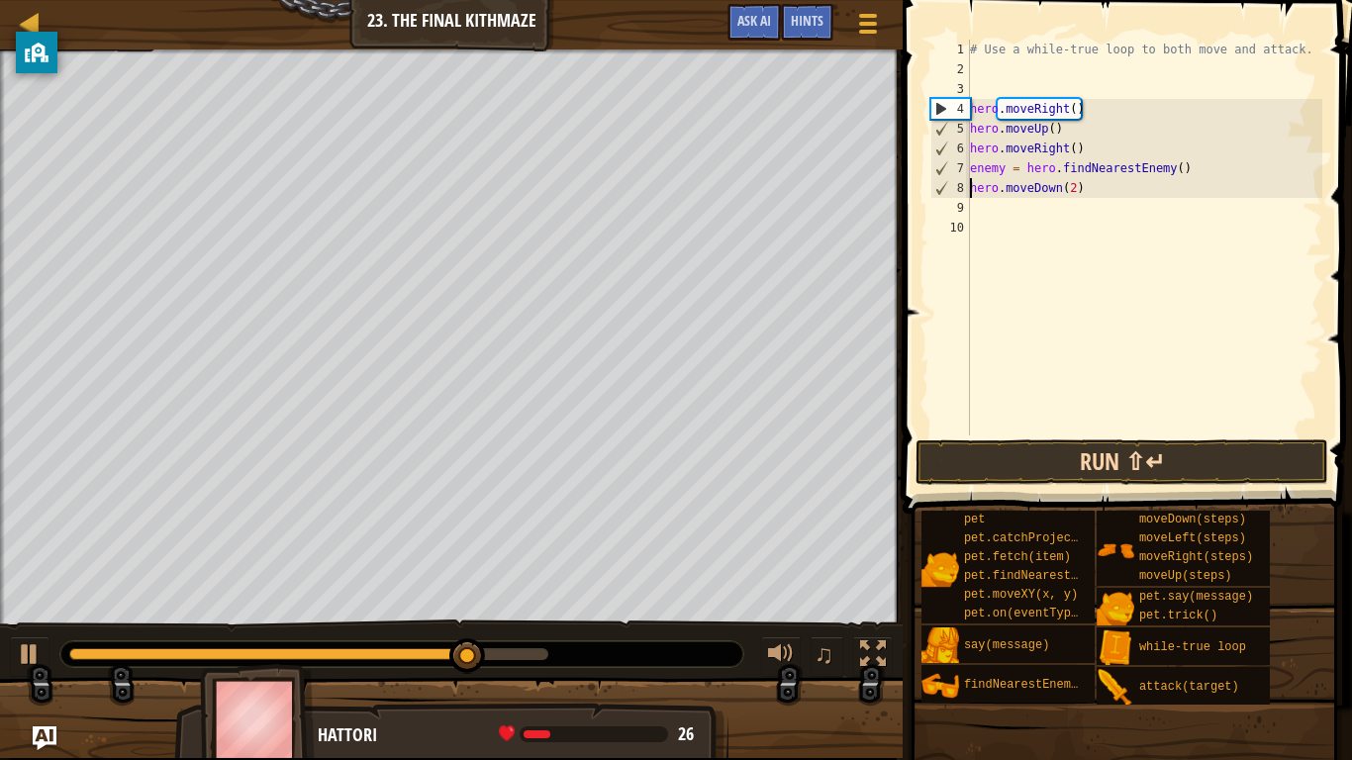
type textarea "hero.moveDown(2)"
click at [1039, 471] on button "Run ⇧↵" at bounding box center [1122, 463] width 413 height 46
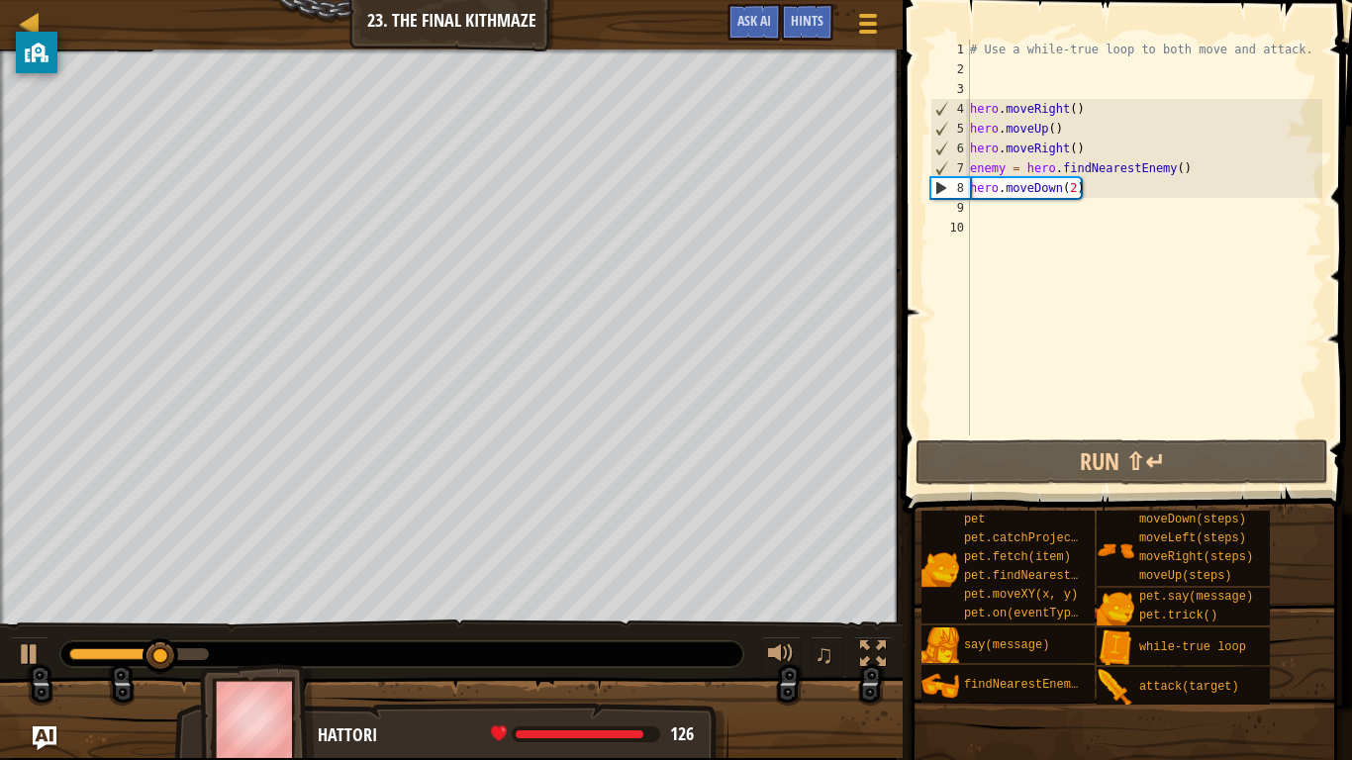
click at [1008, 220] on div "# Use a while-true loop to both move and attack. hero . moveRight ( ) hero . mo…" at bounding box center [1144, 258] width 356 height 436
click at [1000, 197] on div "# Use a while-true loop to both move and attack. hero . moveRight ( ) hero . mo…" at bounding box center [1144, 258] width 356 height 436
type textarea "hero.moveDown(2)"
click at [1003, 209] on div "# Use a while-true loop to both move and attack. hero . moveRight ( ) hero . mo…" at bounding box center [1144, 258] width 356 height 436
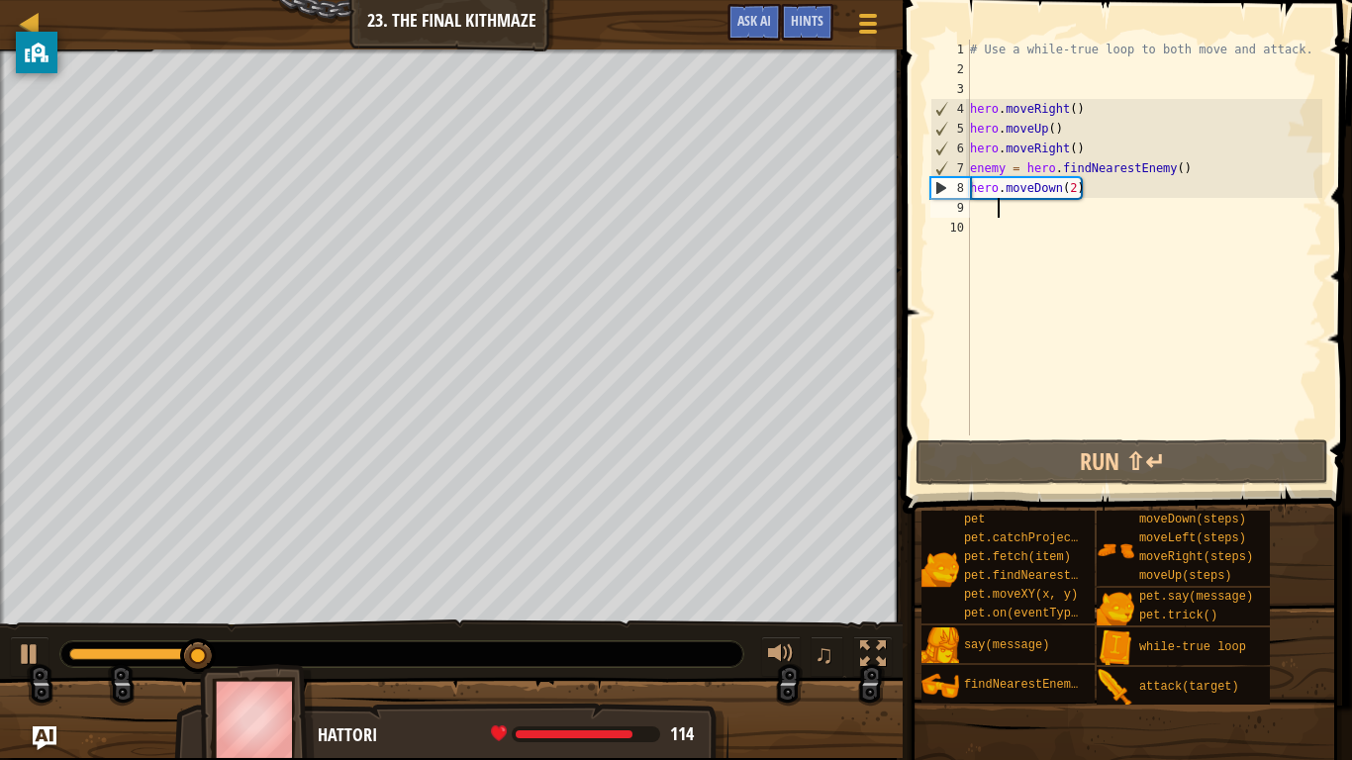
click at [991, 90] on div "# Use a while-true loop to both move and attack. hero . moveRight ( ) hero . mo…" at bounding box center [1144, 258] width 356 height 436
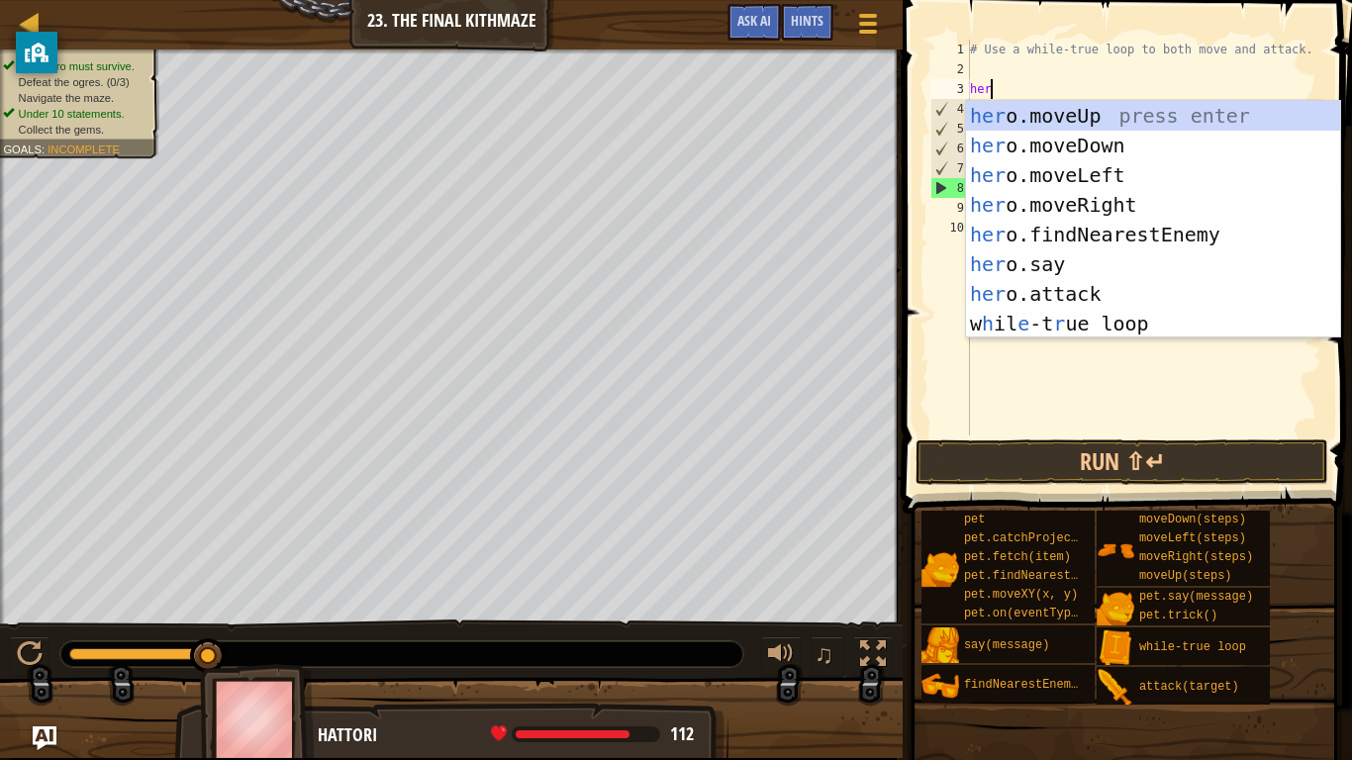
scroll to position [9, 2]
click at [1075, 288] on div "her o.moveUp press enter her o.moveDown press enter her o.moveLeft press enter …" at bounding box center [1153, 249] width 374 height 297
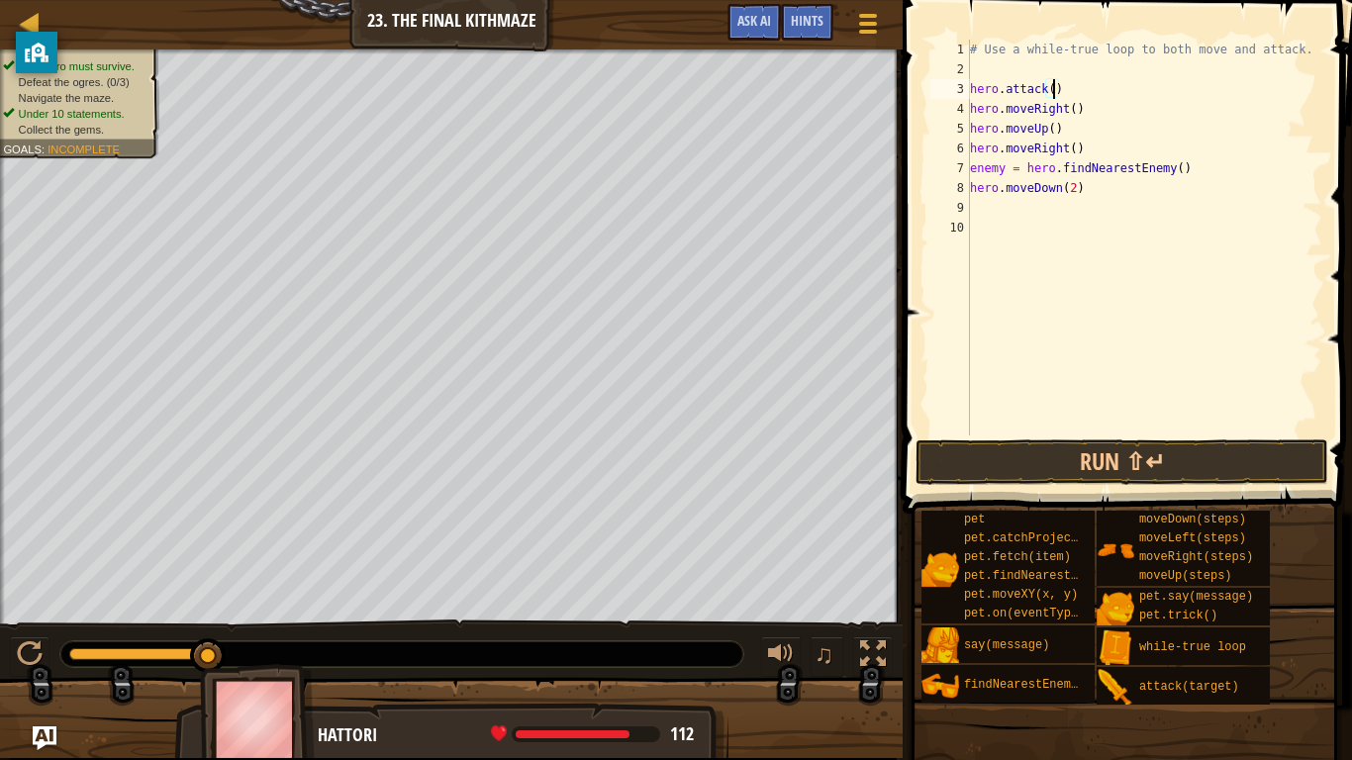
click at [1069, 95] on div "# Use a while-true loop to both move and attack. hero . attack ( ) hero . moveR…" at bounding box center [1144, 258] width 356 height 436
type textarea "h"
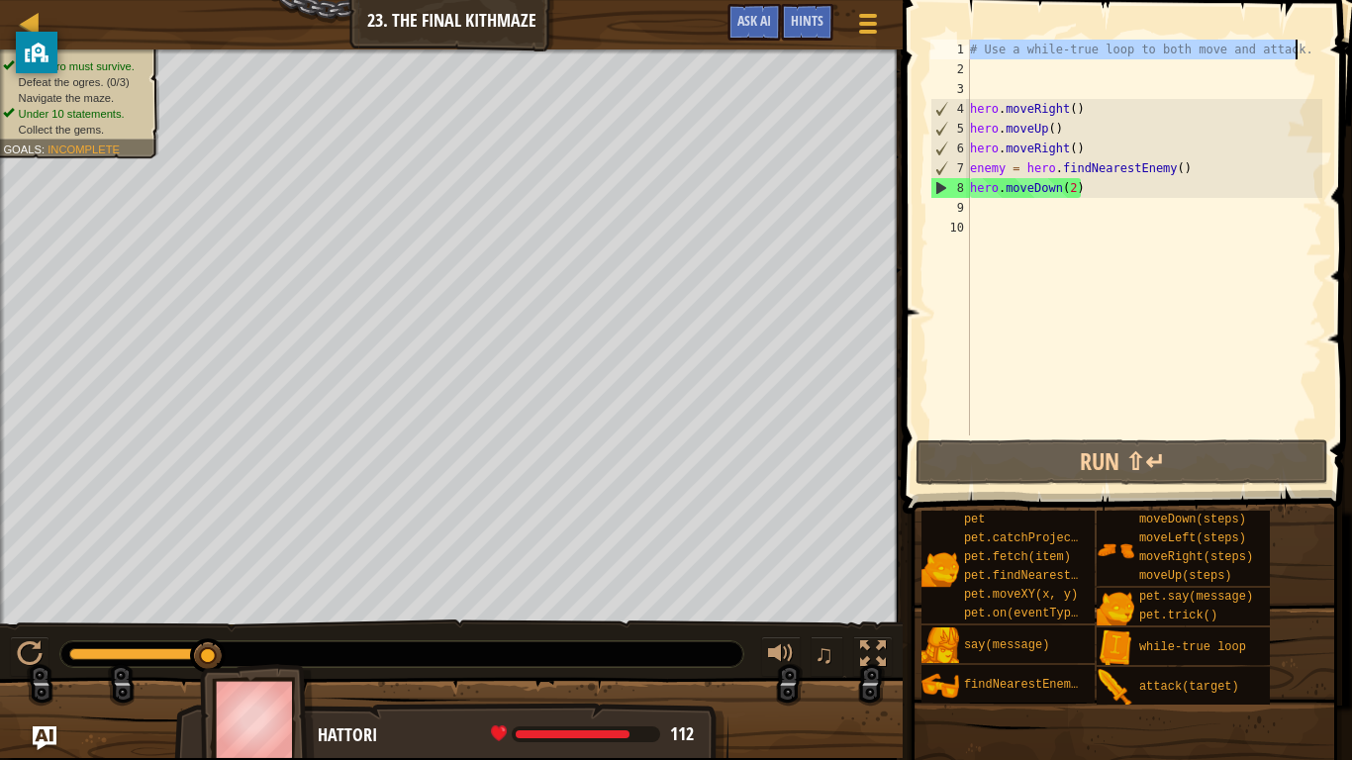
drag, startPoint x: 972, startPoint y: 50, endPoint x: 1294, endPoint y: 44, distance: 321.8
click at [1294, 44] on div "# Use a while-true loop to both move and attack. hero . moveRight ( ) hero . mo…" at bounding box center [1144, 258] width 356 height 436
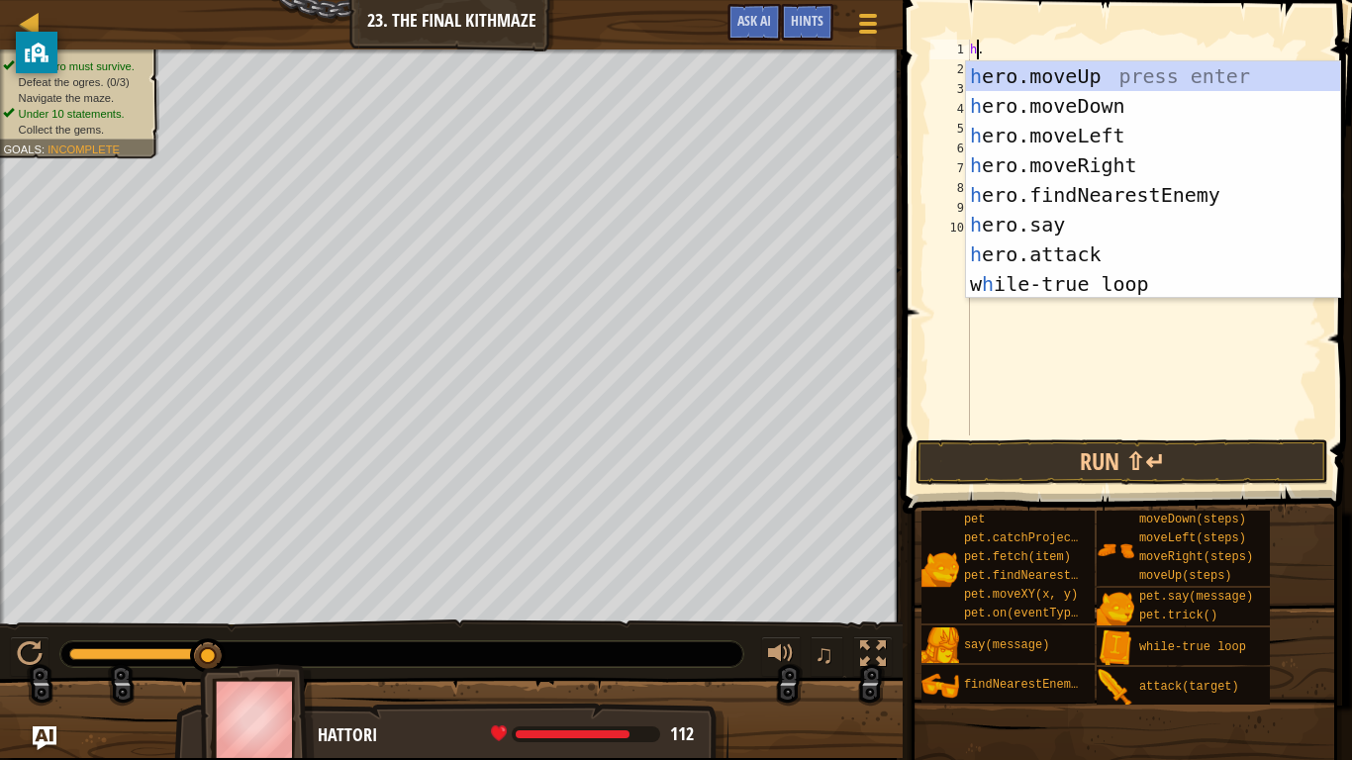
scroll to position [9, 3]
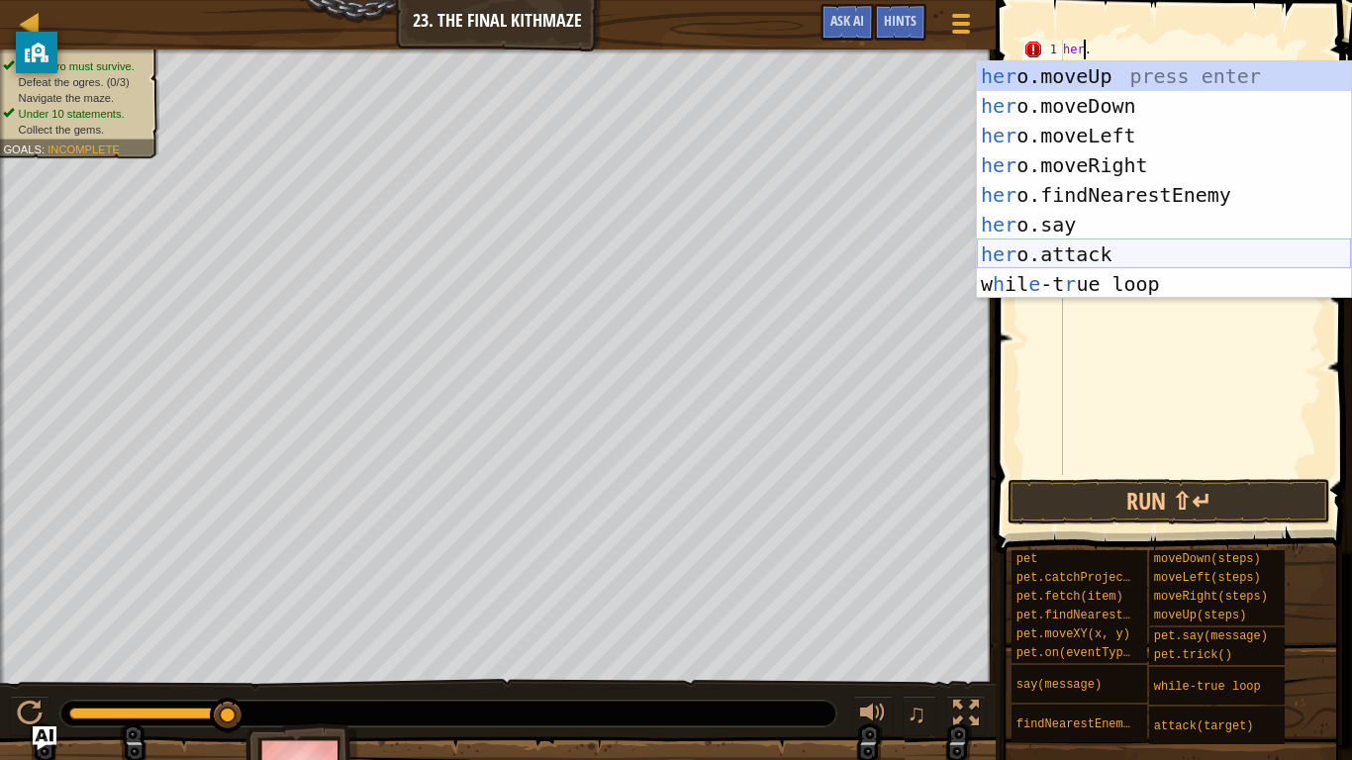
click at [1176, 292] on div "her o.moveUp press enter her o.moveDown press enter her o.moveLeft press enter …" at bounding box center [1164, 209] width 374 height 297
type textarea "."
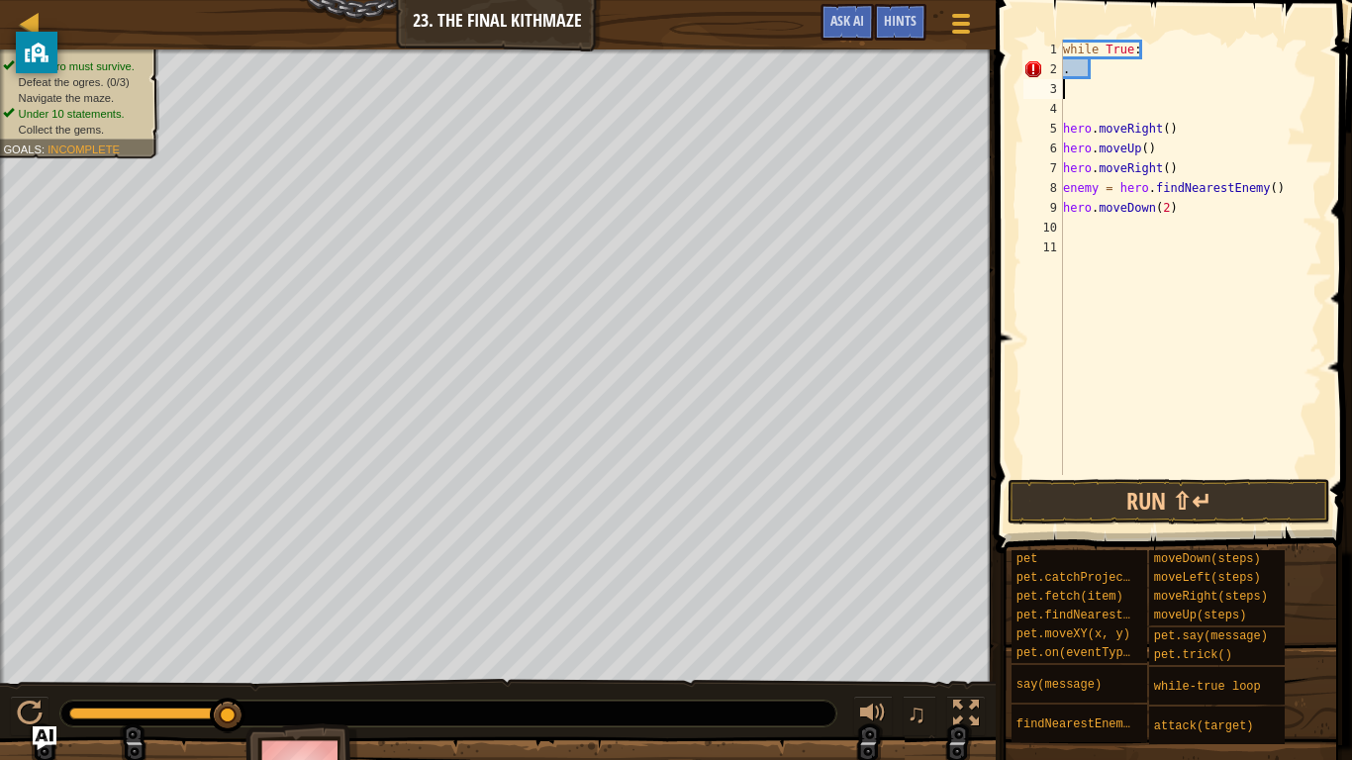
click at [1083, 91] on div "while True : . hero . moveRight ( ) hero . moveUp ( ) hero . moveRight ( ) enem…" at bounding box center [1190, 277] width 263 height 475
click at [1089, 115] on div "while True : . hero . moveRight ( ) hero . moveUp ( ) hero . moveRight ( ) enem…" at bounding box center [1190, 277] width 263 height 475
type textarea "."
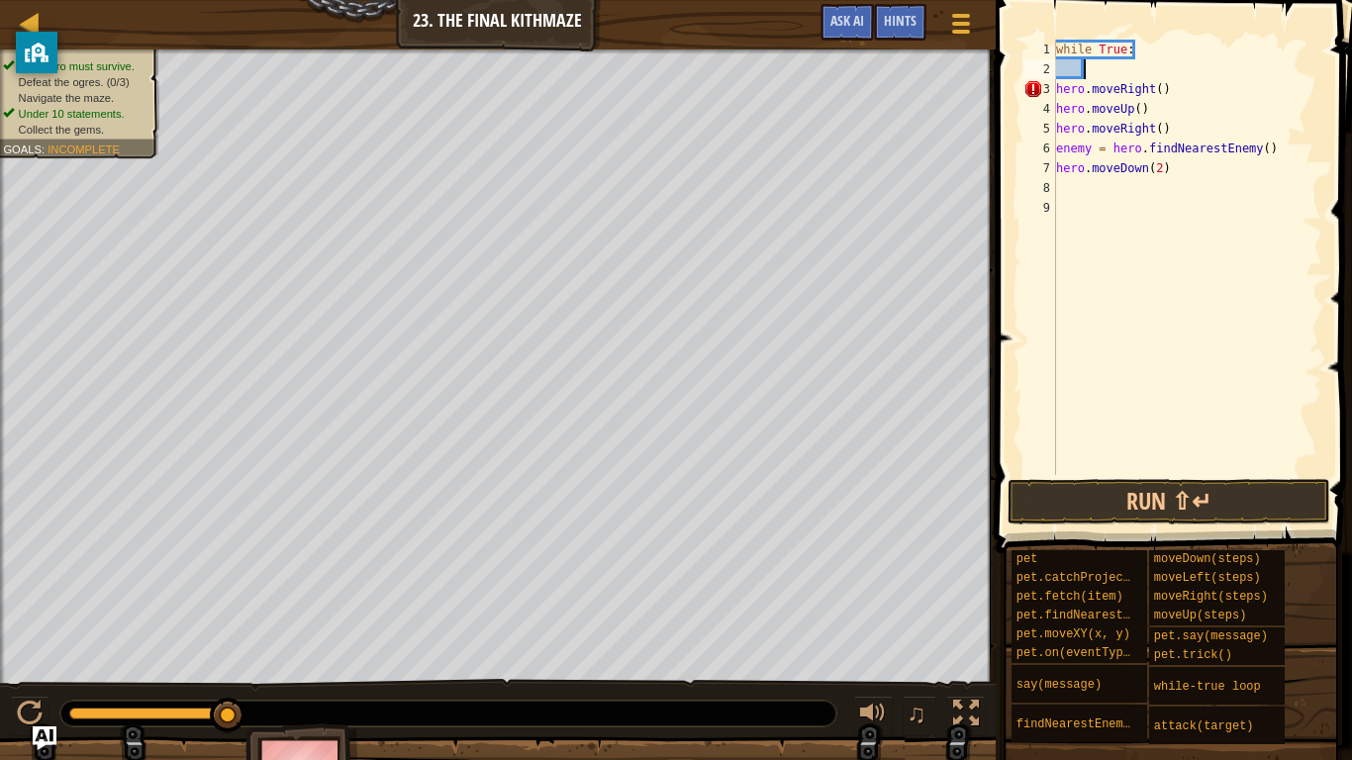
type textarea "hero.moveRight()"
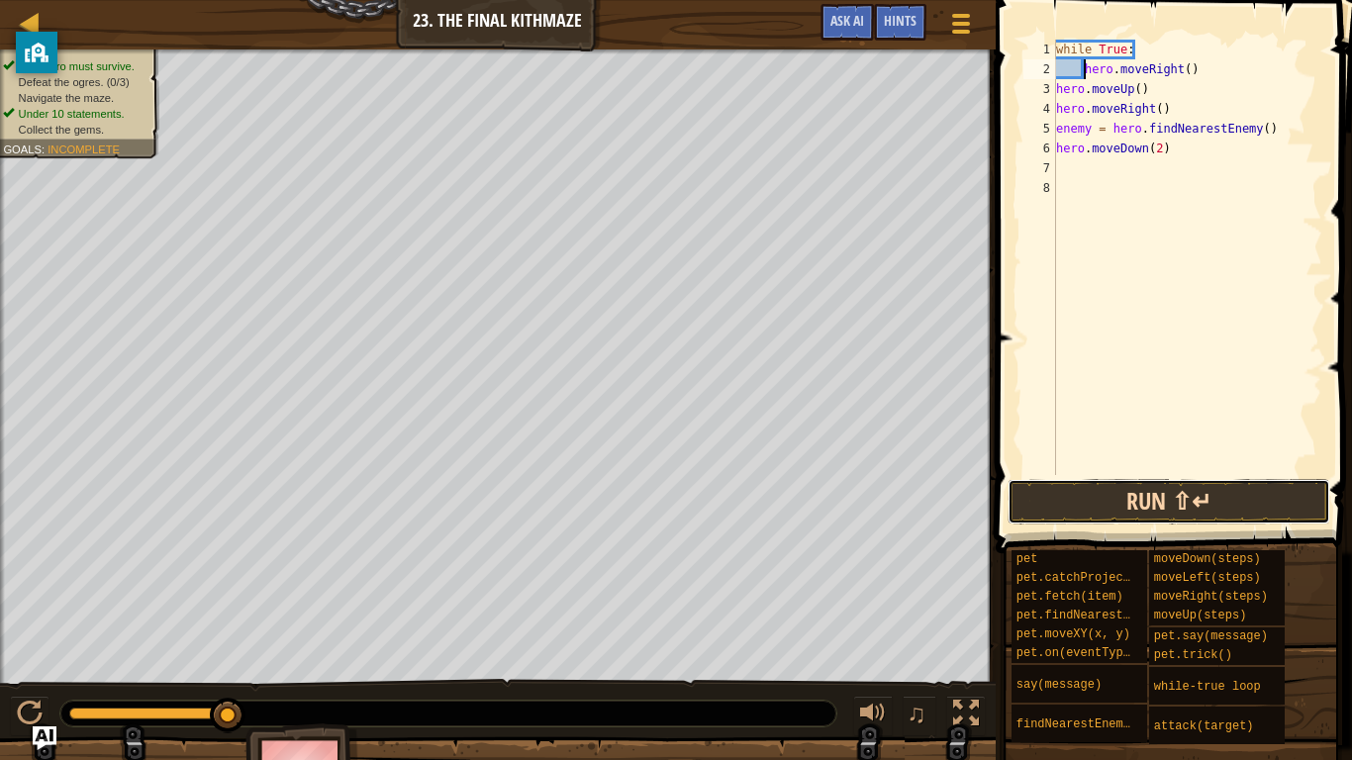
click at [1164, 518] on button "Run ⇧↵" at bounding box center [1169, 502] width 323 height 46
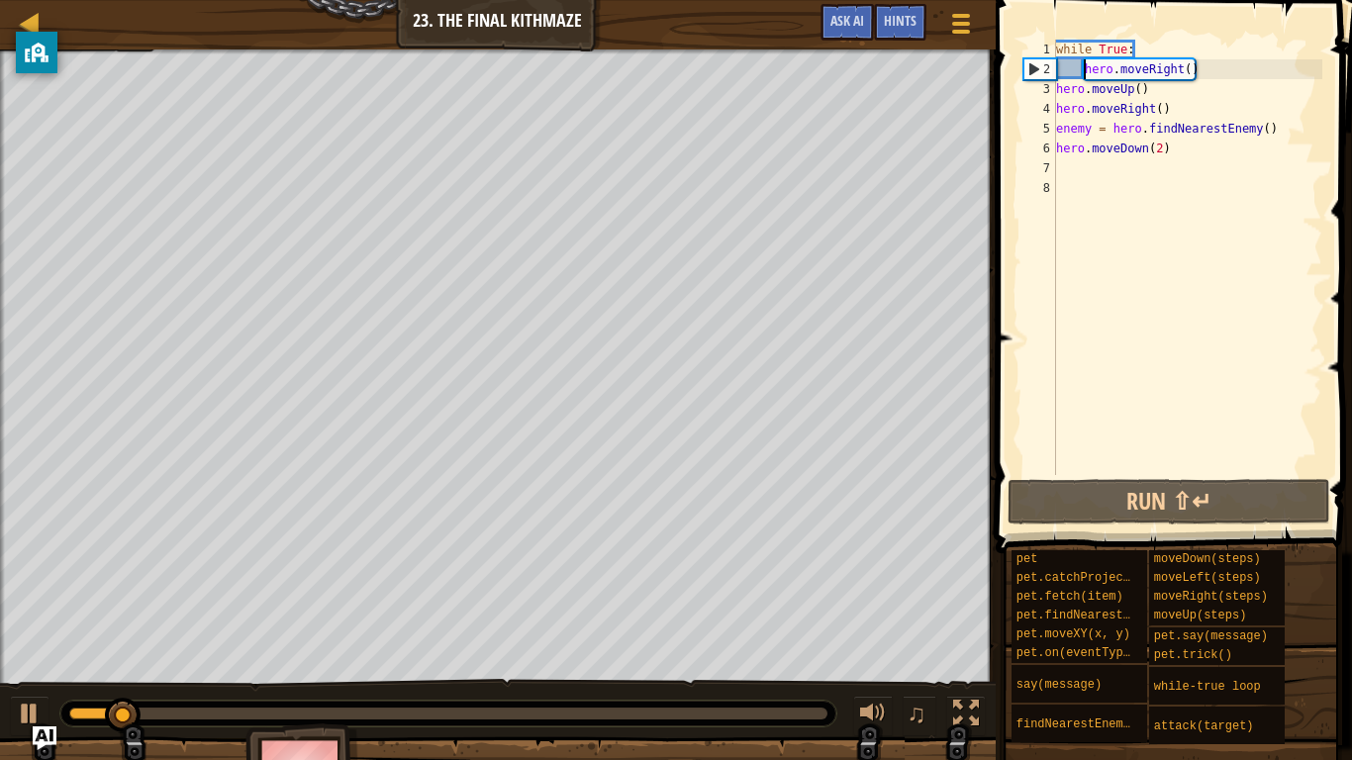
click at [1079, 76] on div "while True : hero . moveRight ( ) hero . moveUp ( ) hero . moveRight ( ) enemy …" at bounding box center [1187, 277] width 270 height 475
click at [1031, 71] on div "2" at bounding box center [1041, 69] width 32 height 20
click at [1171, 38] on span at bounding box center [1176, 249] width 372 height 612
click at [1151, 48] on div "while True : hero . moveRight ( ) hero . moveUp ( ) hero . moveRight ( ) enemy …" at bounding box center [1187, 277] width 270 height 475
drag, startPoint x: 1148, startPoint y: 45, endPoint x: 1025, endPoint y: 37, distance: 124.0
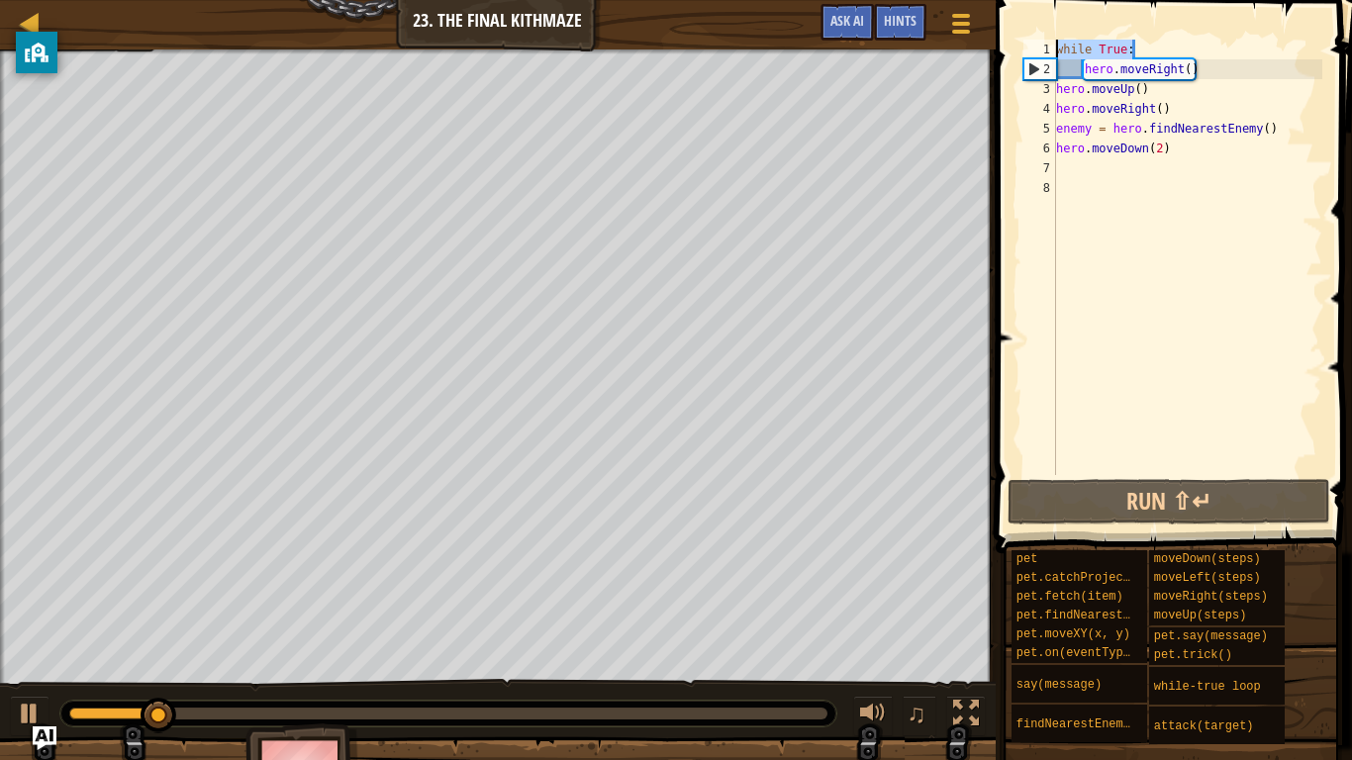
click at [1025, 37] on div "while True: 1 2 3 4 5 6 7 8 while True : hero . moveRight ( ) hero . moveUp ( )…" at bounding box center [1171, 316] width 362 height 612
click at [1190, 68] on div "while True : hero . moveRight ( ) hero . moveUp ( ) hero . moveRight ( ) enemy …" at bounding box center [1187, 277] width 270 height 475
type textarea "hero.moveRight()"
click at [1216, 75] on div "while True : hero . moveRight ( ) hero . moveUp ( ) hero . moveRight ( ) enemy …" at bounding box center [1187, 277] width 270 height 475
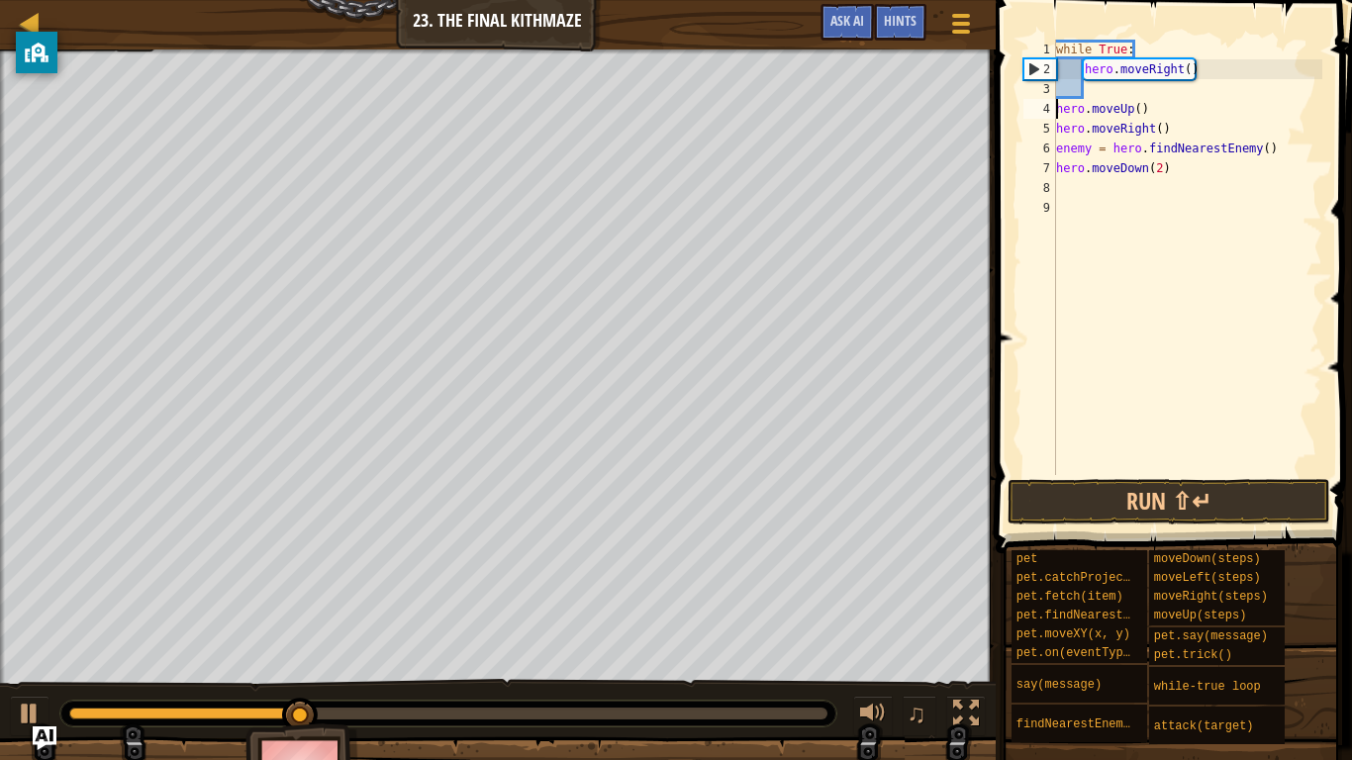
type textarea "hero.moveUp()"
type textarea "hero.moveRight()"
type textarea "enemy = hero.findNearestEnemy()"
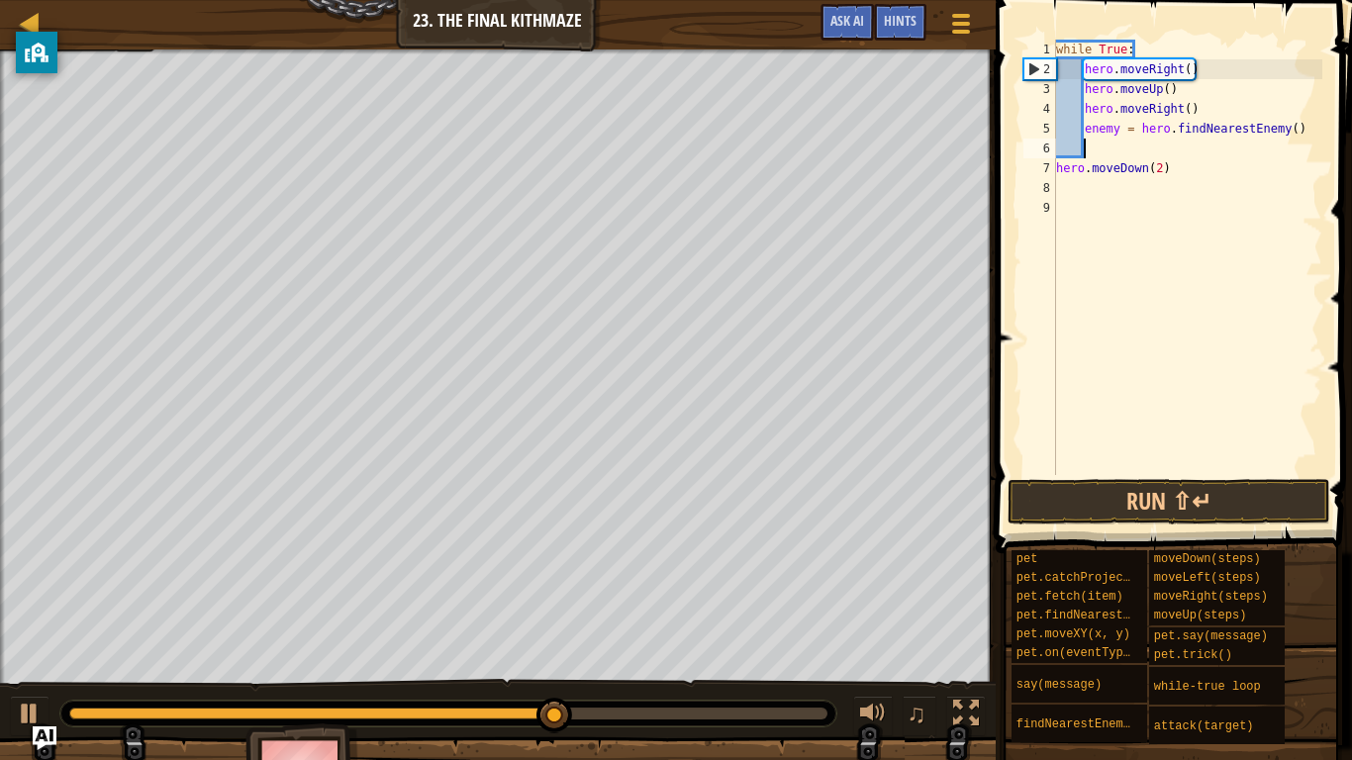
type textarea "hero.moveDown(2)"
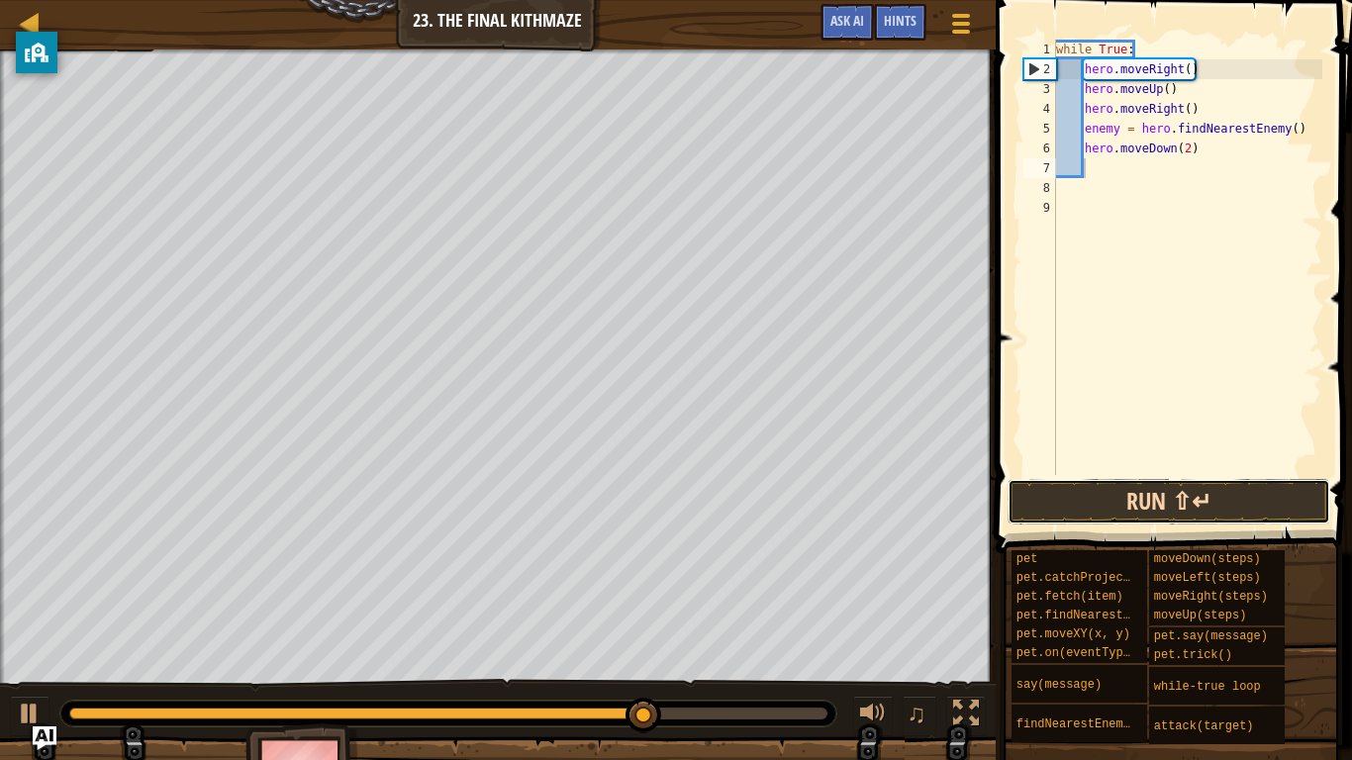
click at [1122, 500] on button "Run ⇧↵" at bounding box center [1169, 502] width 323 height 46
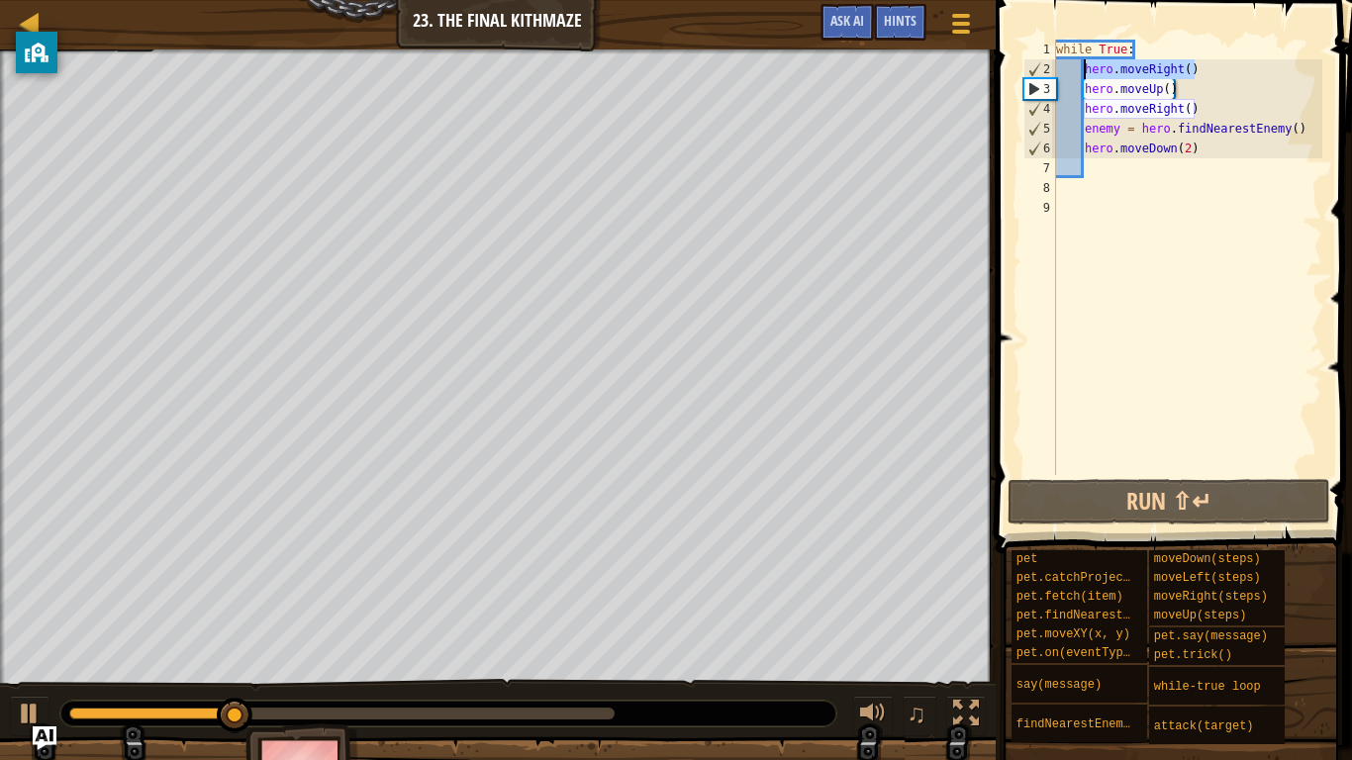
drag, startPoint x: 1209, startPoint y: 63, endPoint x: 1082, endPoint y: 65, distance: 126.7
click at [1082, 65] on div "while True : hero . moveRight ( ) hero . moveUp ( ) hero . moveRight ( ) enemy …" at bounding box center [1187, 277] width 270 height 475
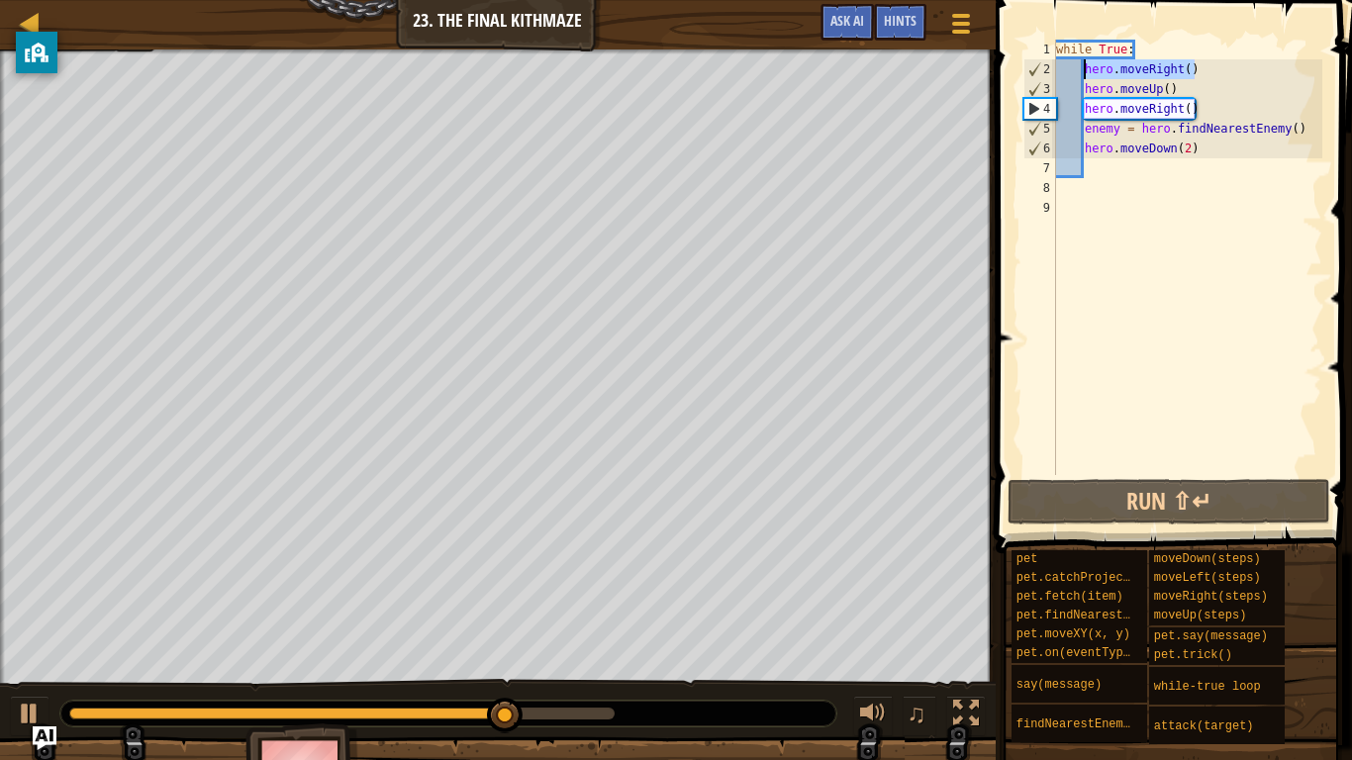
click at [1088, 147] on div "while True : hero . moveRight ( ) hero . moveUp ( ) hero . moveRight ( ) enemy …" at bounding box center [1187, 277] width 270 height 475
type textarea "hero.moveDown(2)"
click at [1087, 152] on div "while True : hero . moveRight ( ) hero . moveUp ( ) hero . moveRight ( ) enemy …" at bounding box center [1187, 277] width 270 height 475
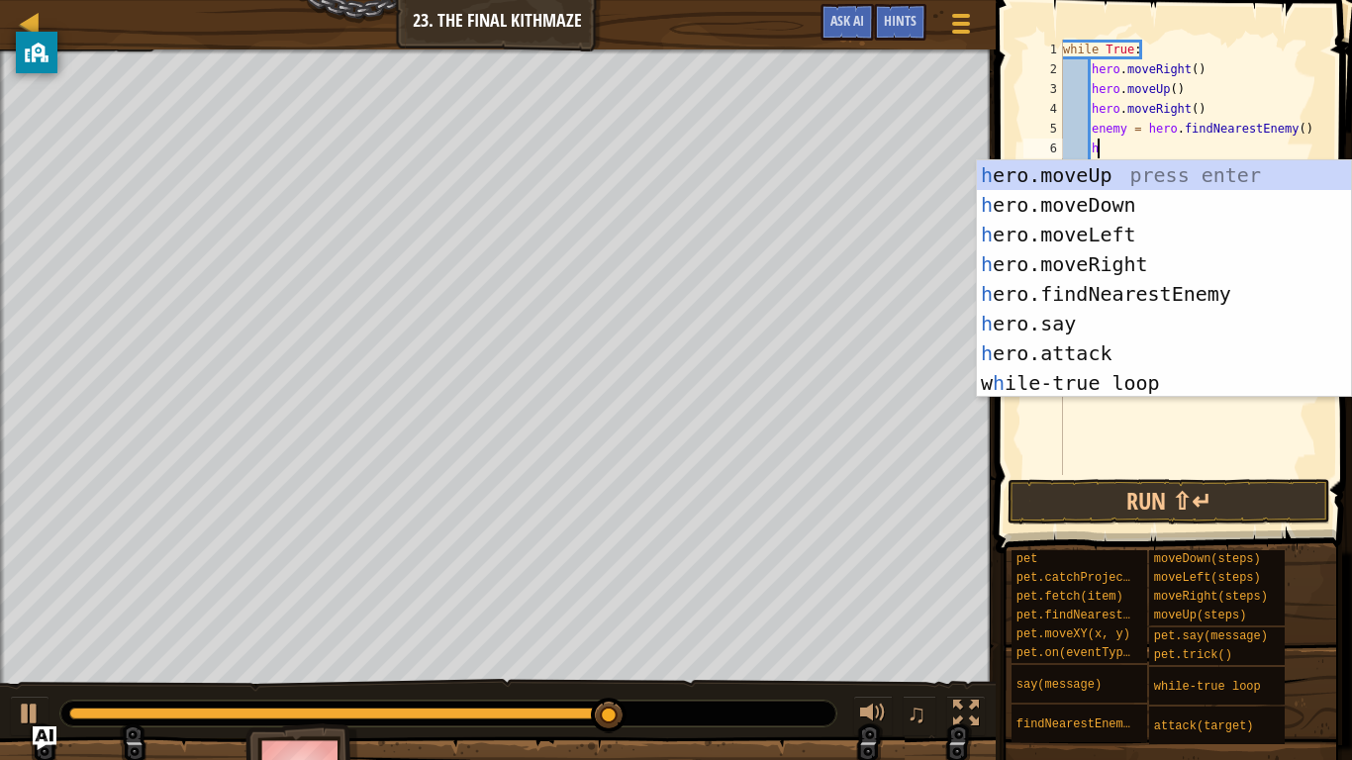
scroll to position [9, 6]
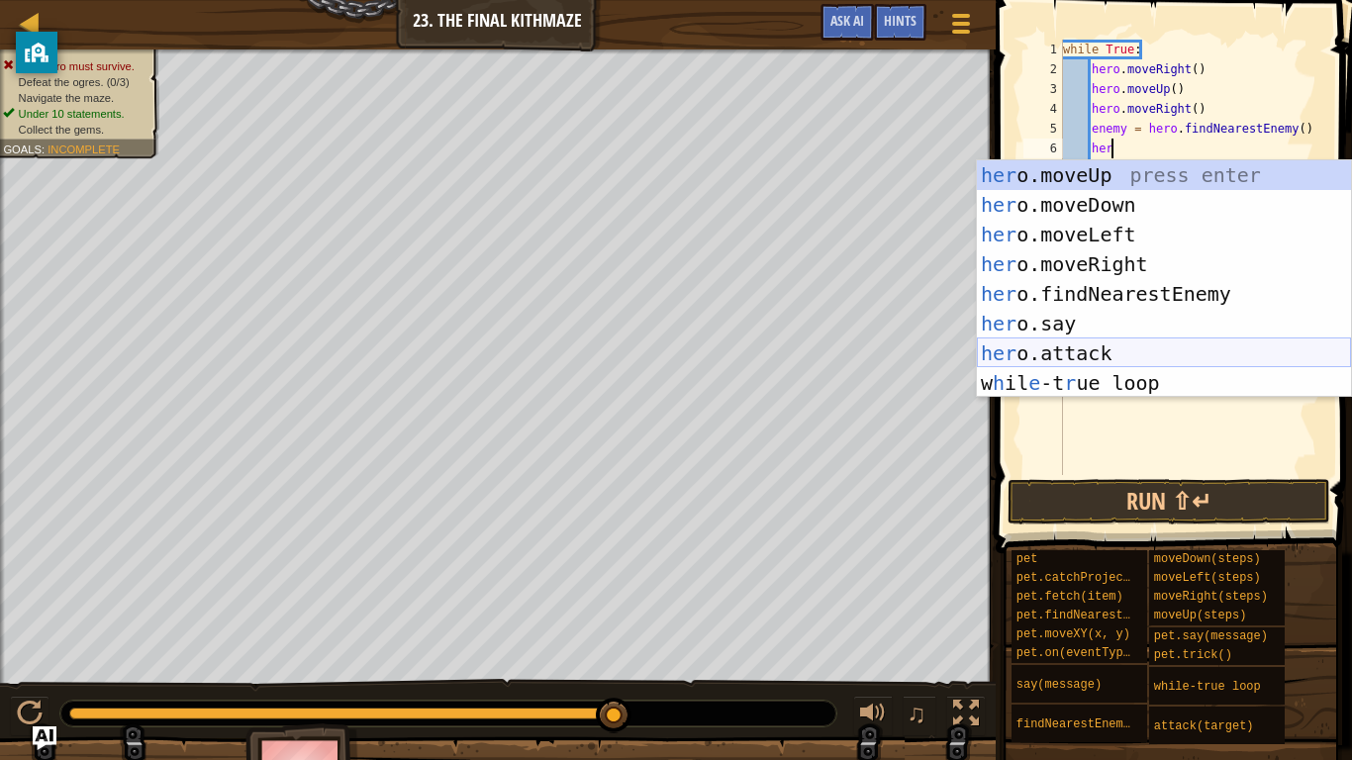
click at [1132, 360] on div "her o.moveUp press enter her o.moveDown press enter her o.moveLeft press enter …" at bounding box center [1164, 308] width 374 height 297
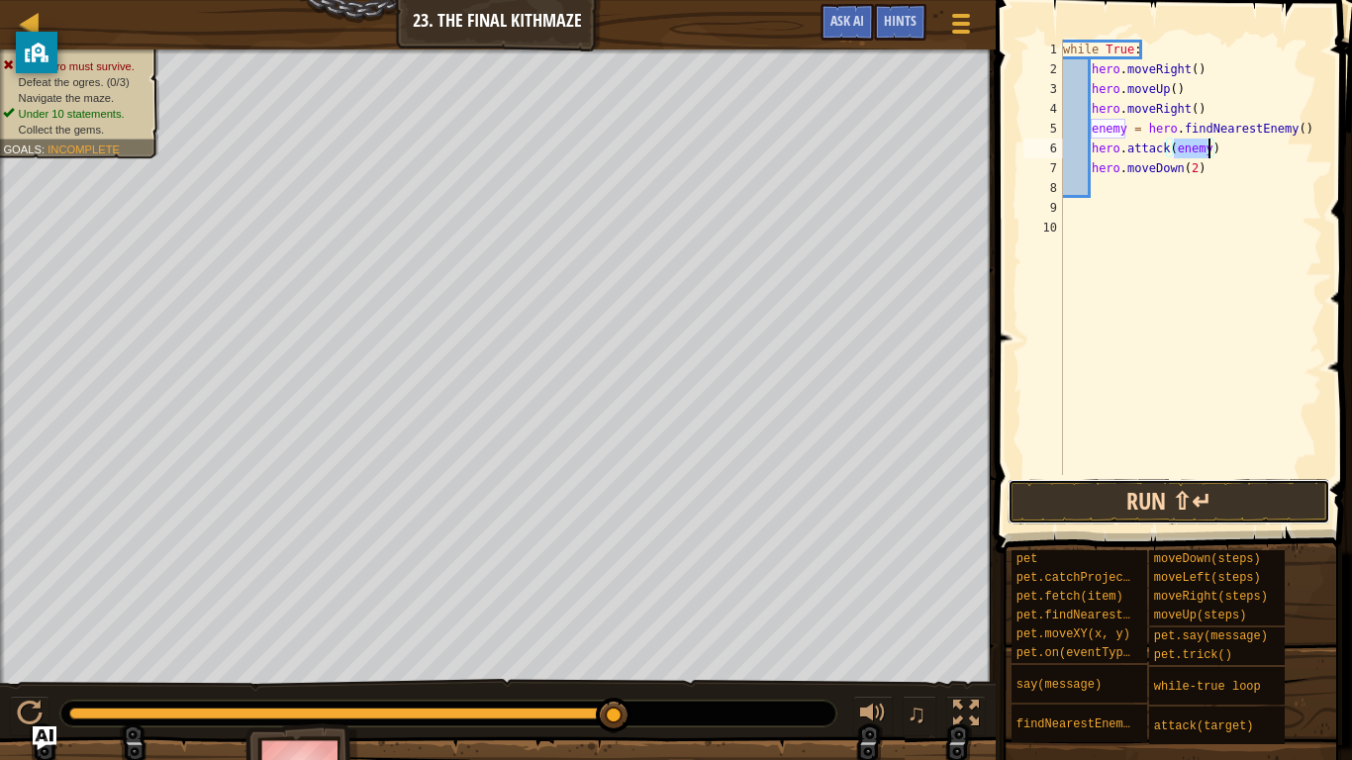
click at [1151, 501] on button "Run ⇧↵" at bounding box center [1169, 502] width 323 height 46
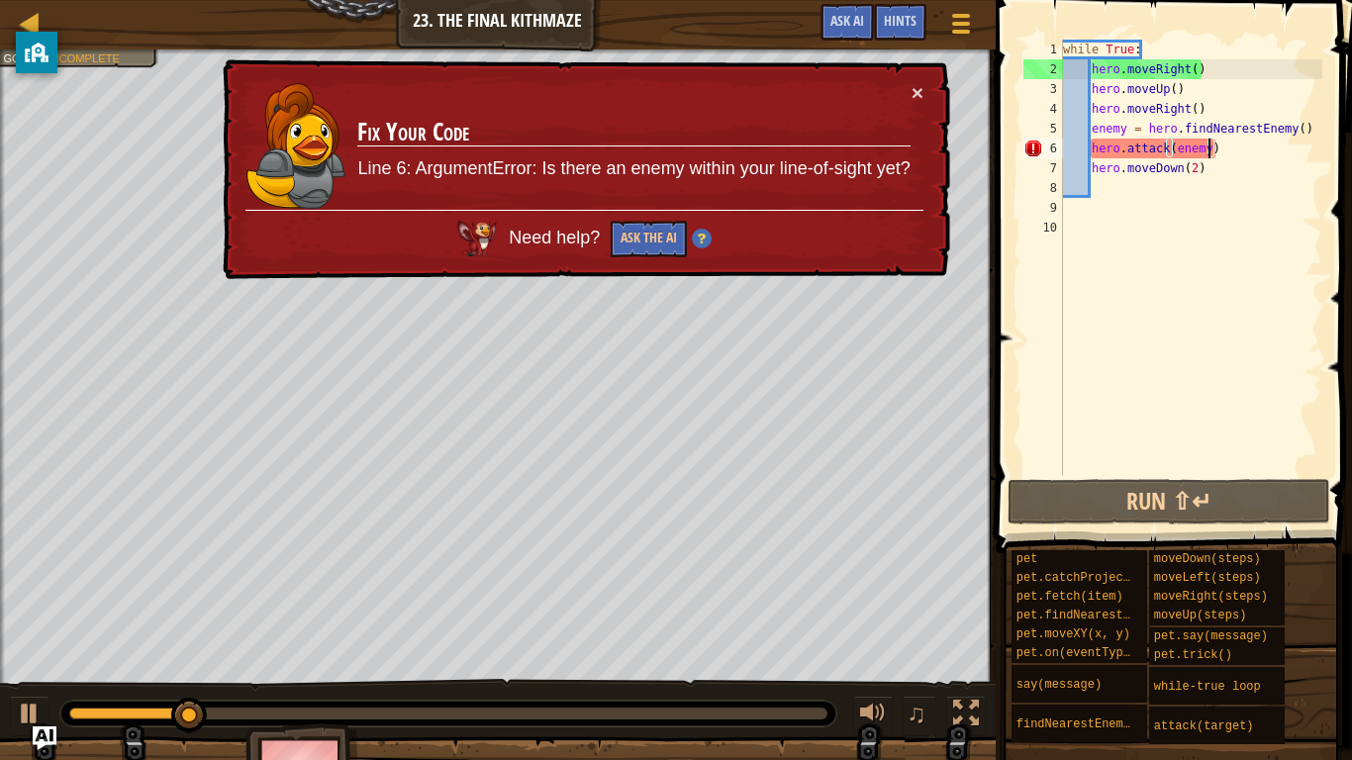
click at [906, 92] on td "Fix Your Code Line 6: ArgumentError: Is there an enemy within your line-of-sigh…" at bounding box center [633, 146] width 554 height 128
click at [916, 86] on button "×" at bounding box center [918, 92] width 12 height 21
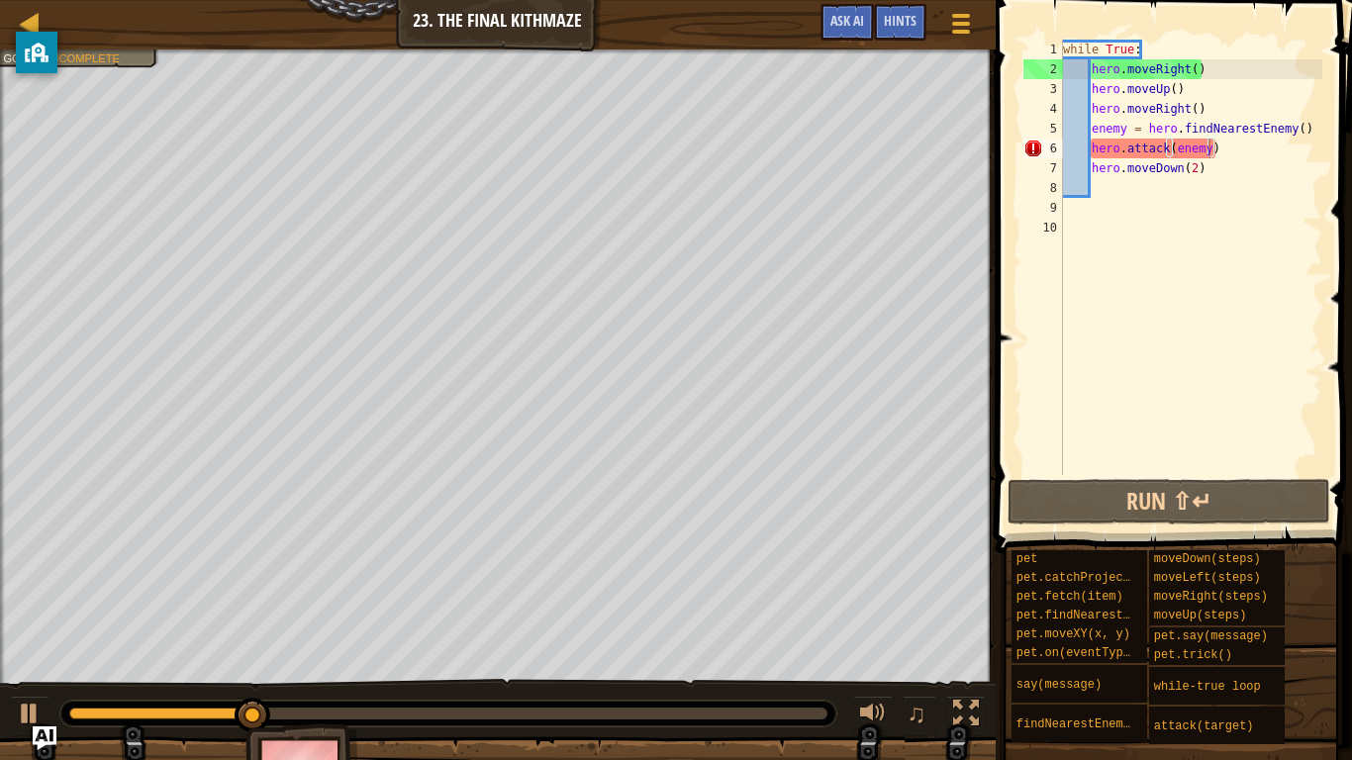
click at [658, 592] on div at bounding box center [448, 714] width 778 height 28
click at [656, 592] on div at bounding box center [448, 714] width 758 height 12
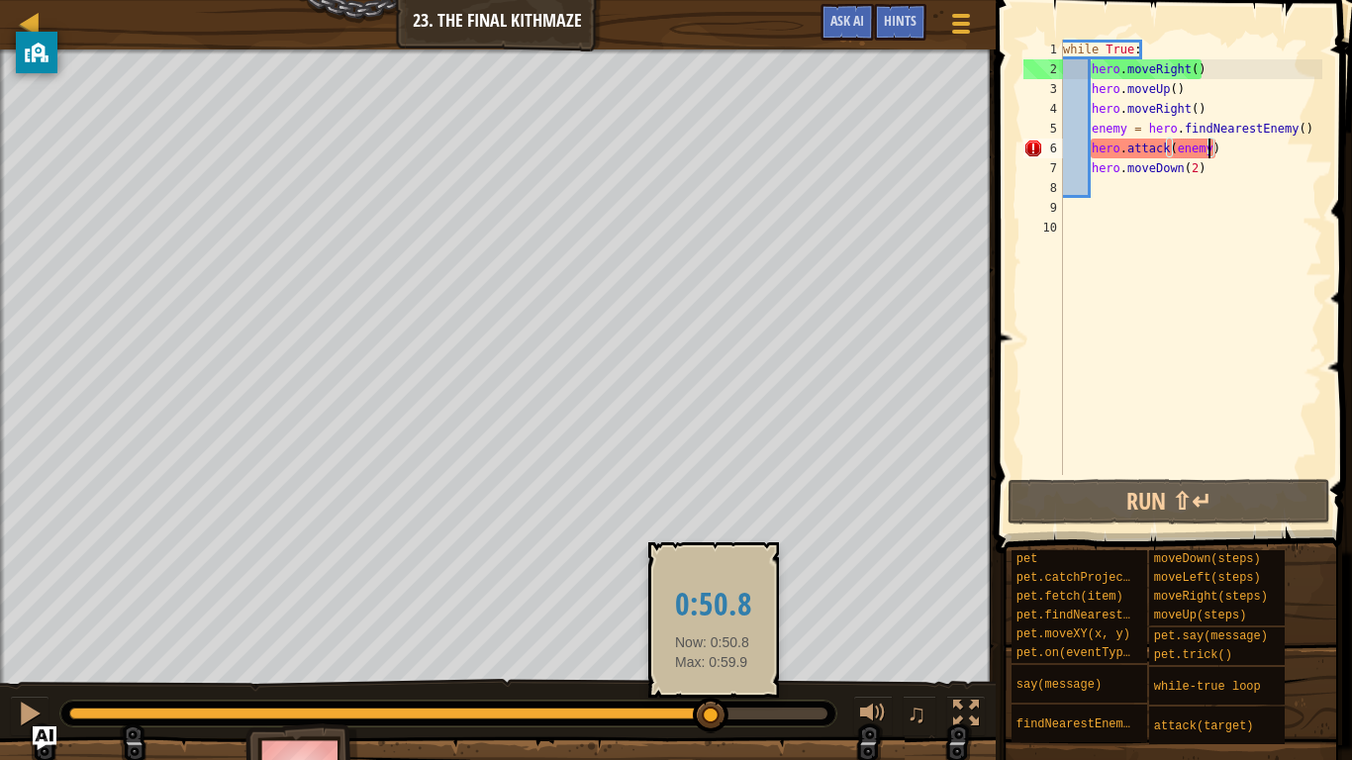
click at [713, 592] on div at bounding box center [448, 714] width 758 height 12
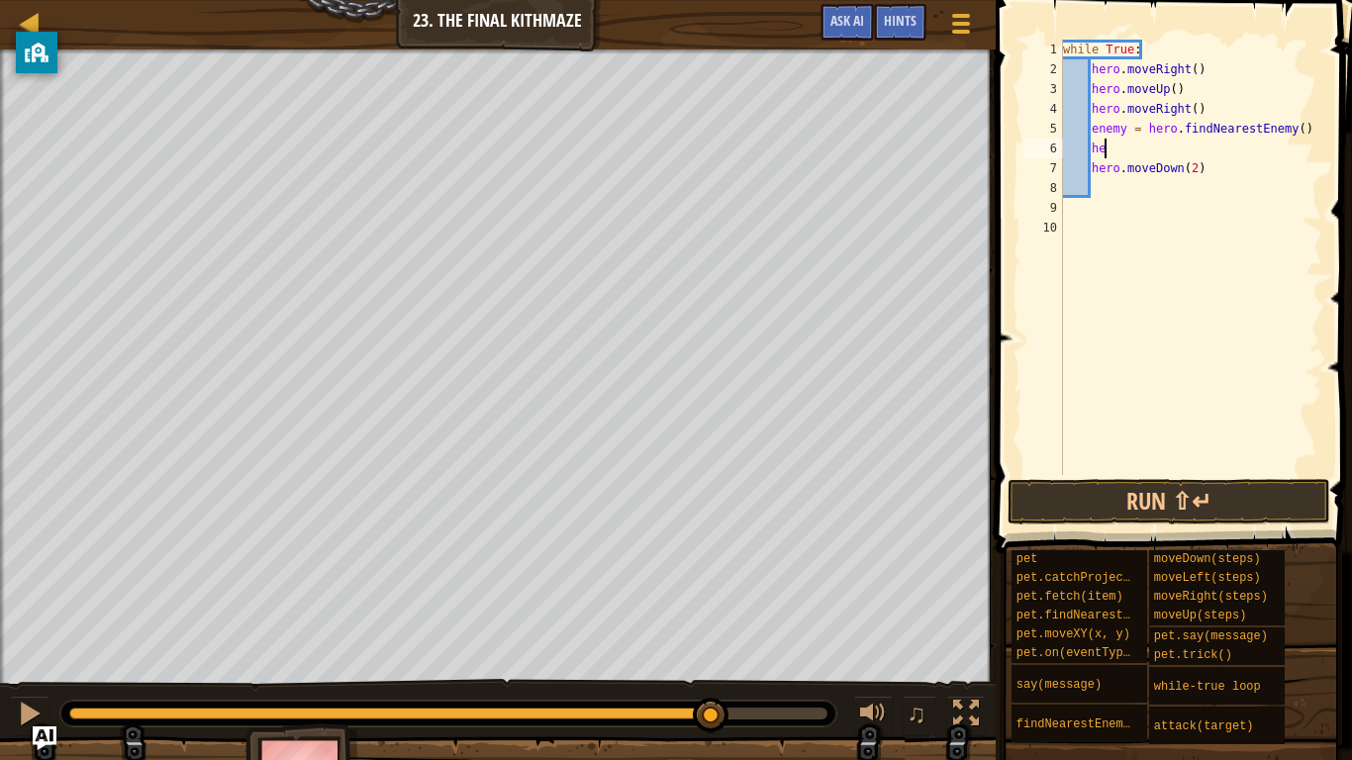
type textarea "h"
click at [1243, 506] on button "Run ⇧↵" at bounding box center [1169, 502] width 323 height 46
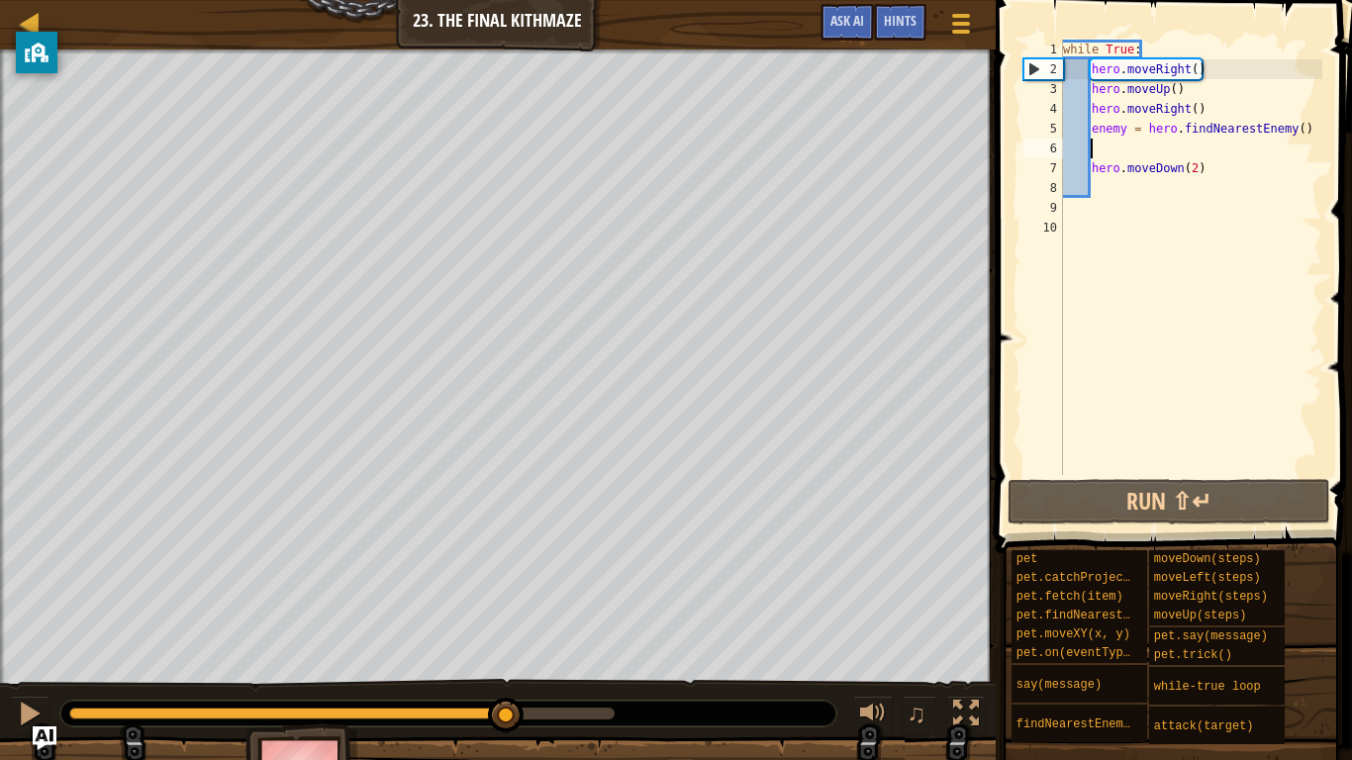
click at [507, 592] on div at bounding box center [341, 714] width 545 height 12
click at [563, 592] on div at bounding box center [341, 714] width 545 height 12
click at [29, 592] on div at bounding box center [30, 714] width 26 height 26
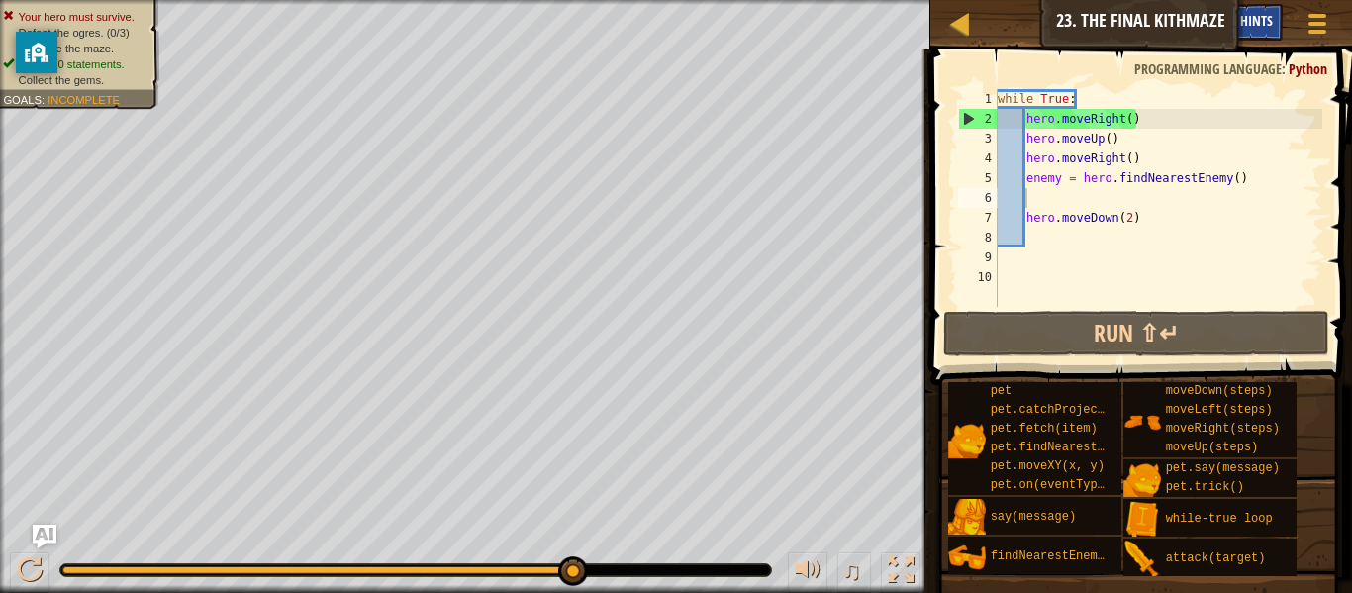
click at [1252, 20] on span "Hints" at bounding box center [1256, 20] width 33 height 19
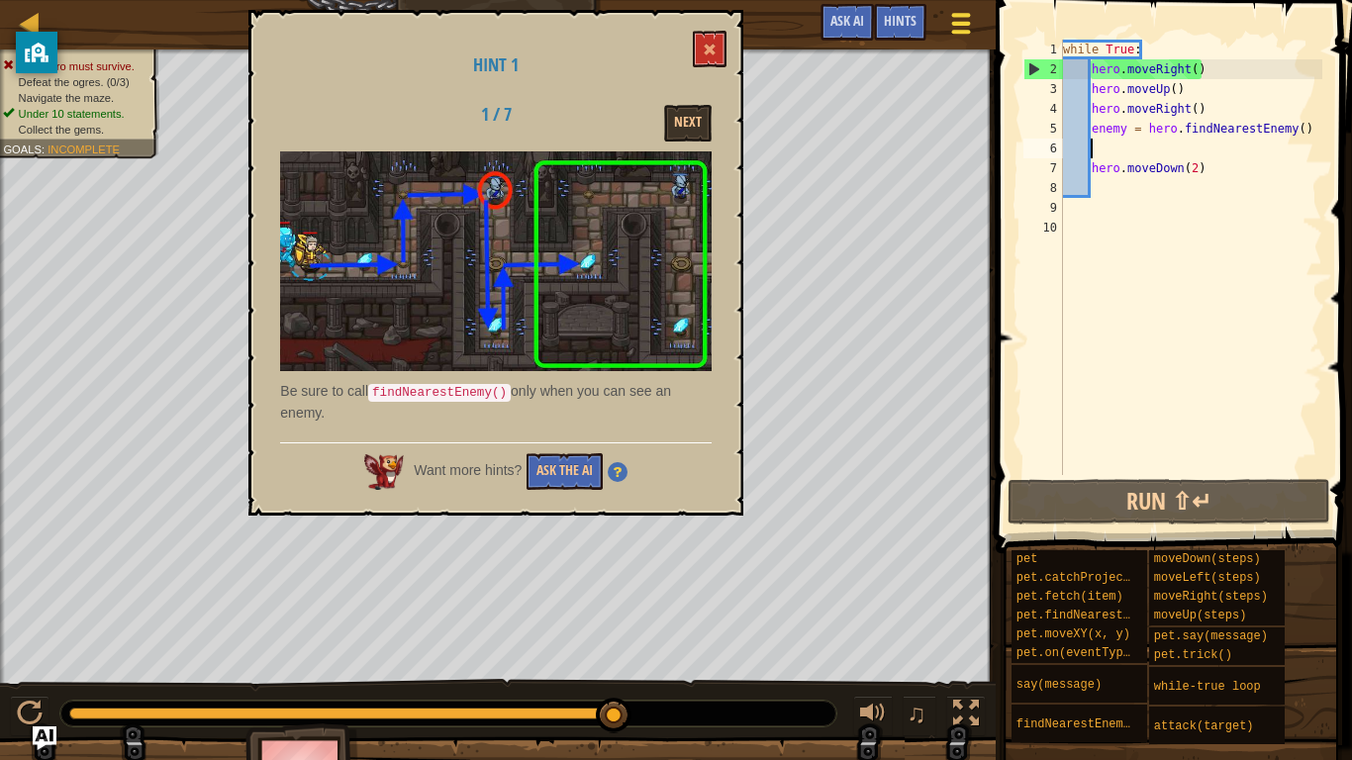
click at [956, 22] on span at bounding box center [960, 24] width 19 height 4
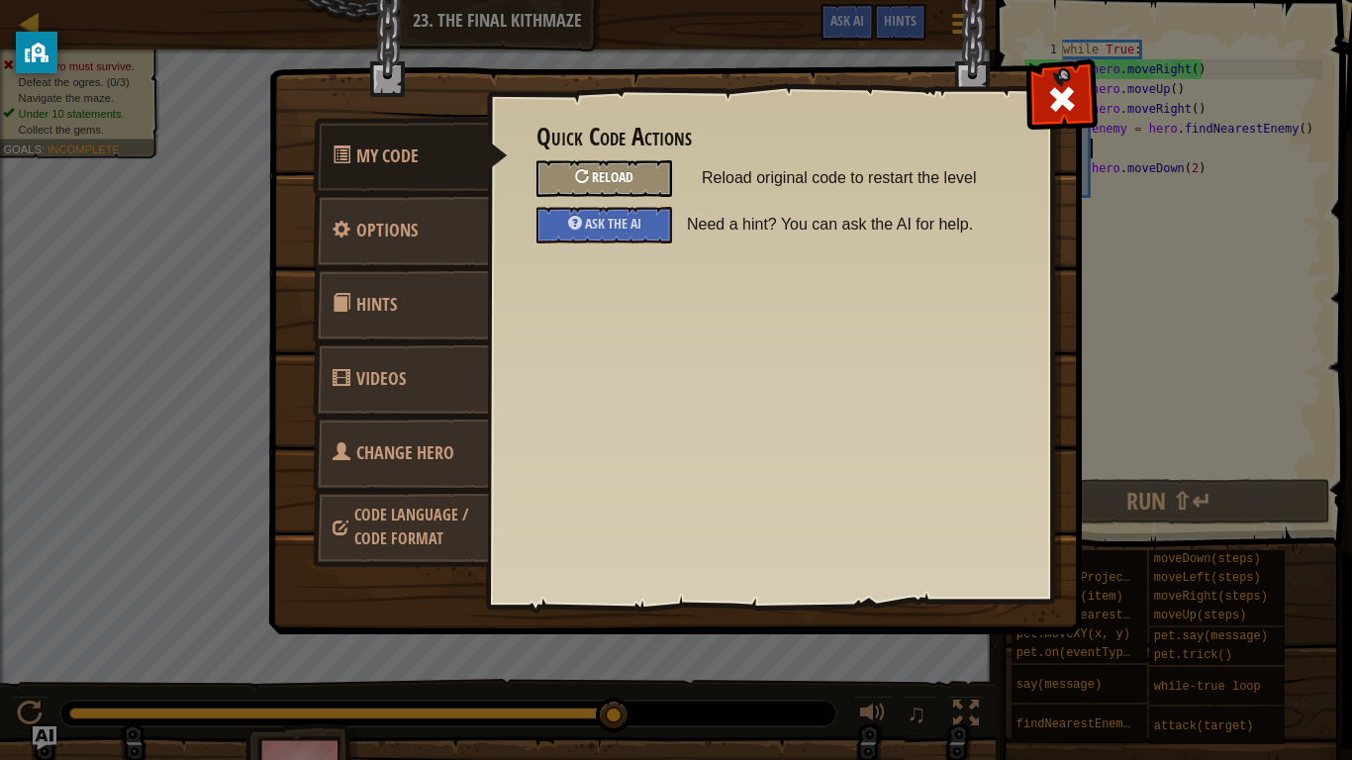
click at [623, 165] on div "Reload" at bounding box center [605, 178] width 136 height 37
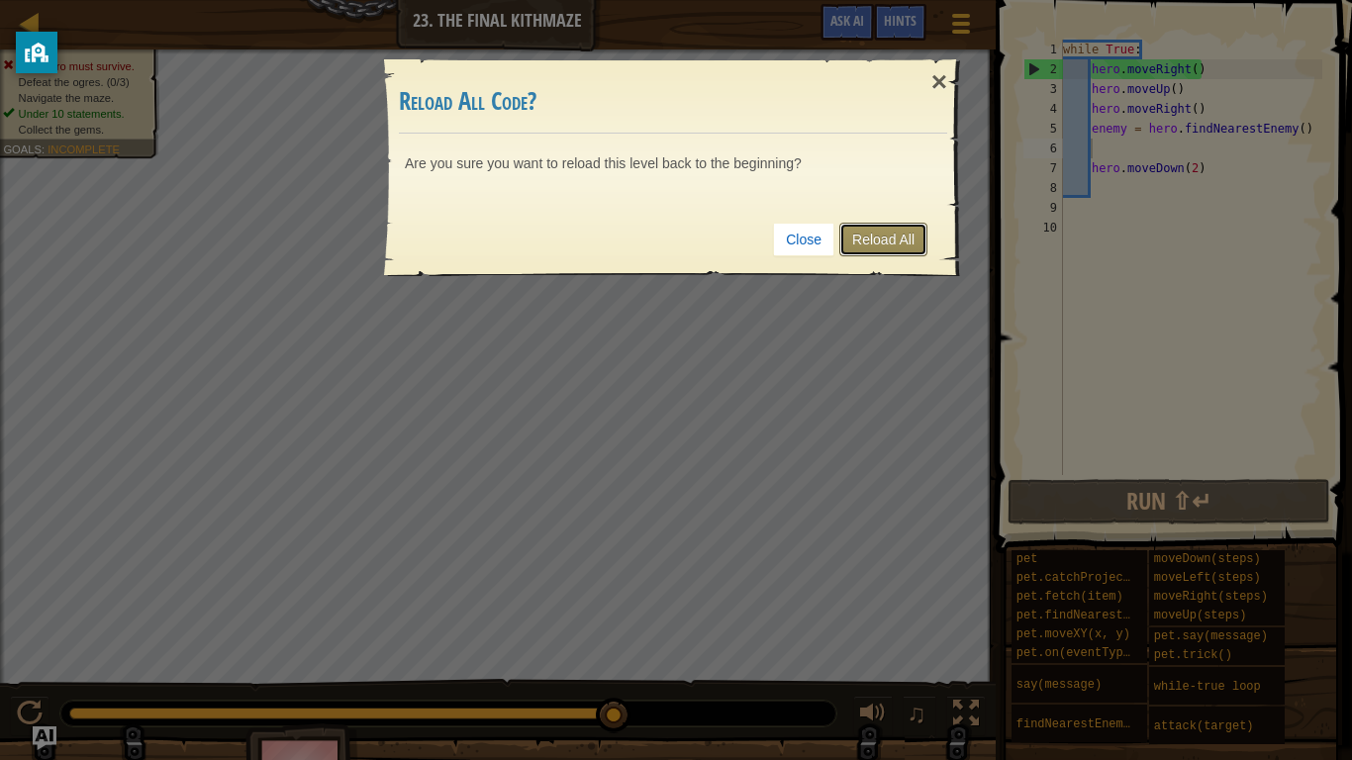
click at [876, 239] on link "Reload All" at bounding box center [883, 240] width 88 height 34
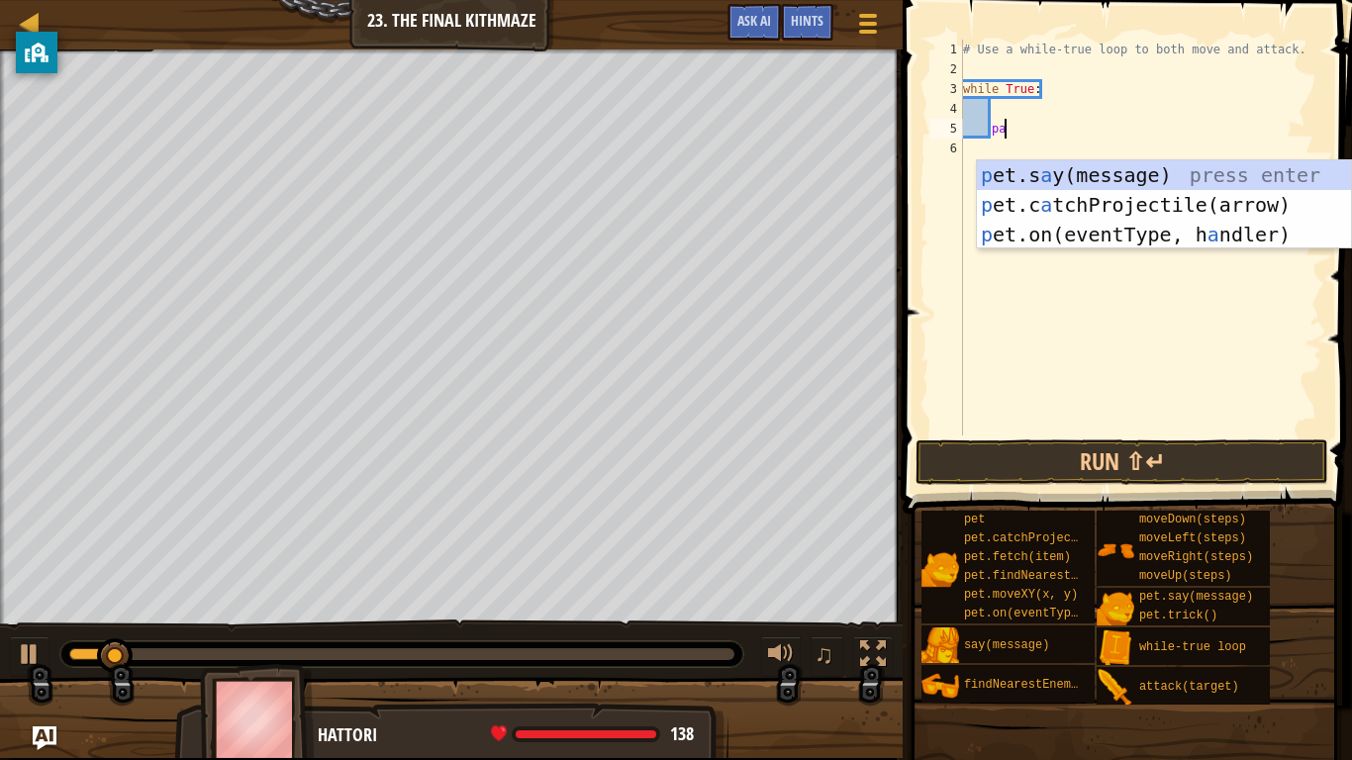
type textarea "p"
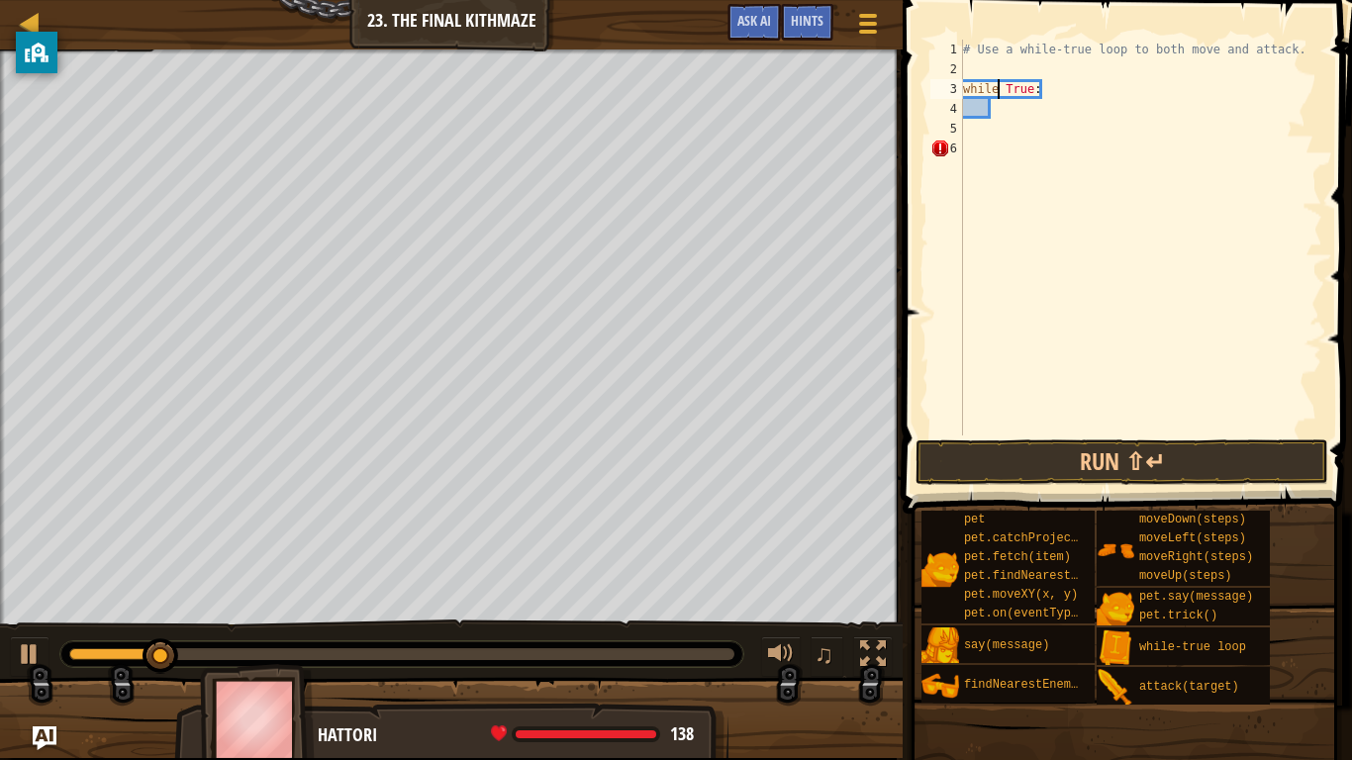
click at [1001, 95] on div "# Use a while-true loop to both move and attack. while True :" at bounding box center [1140, 258] width 363 height 436
type textarea "while True:"
click at [1013, 115] on div "# Use a while-true loop to both move and attack. while True :" at bounding box center [1140, 258] width 363 height 436
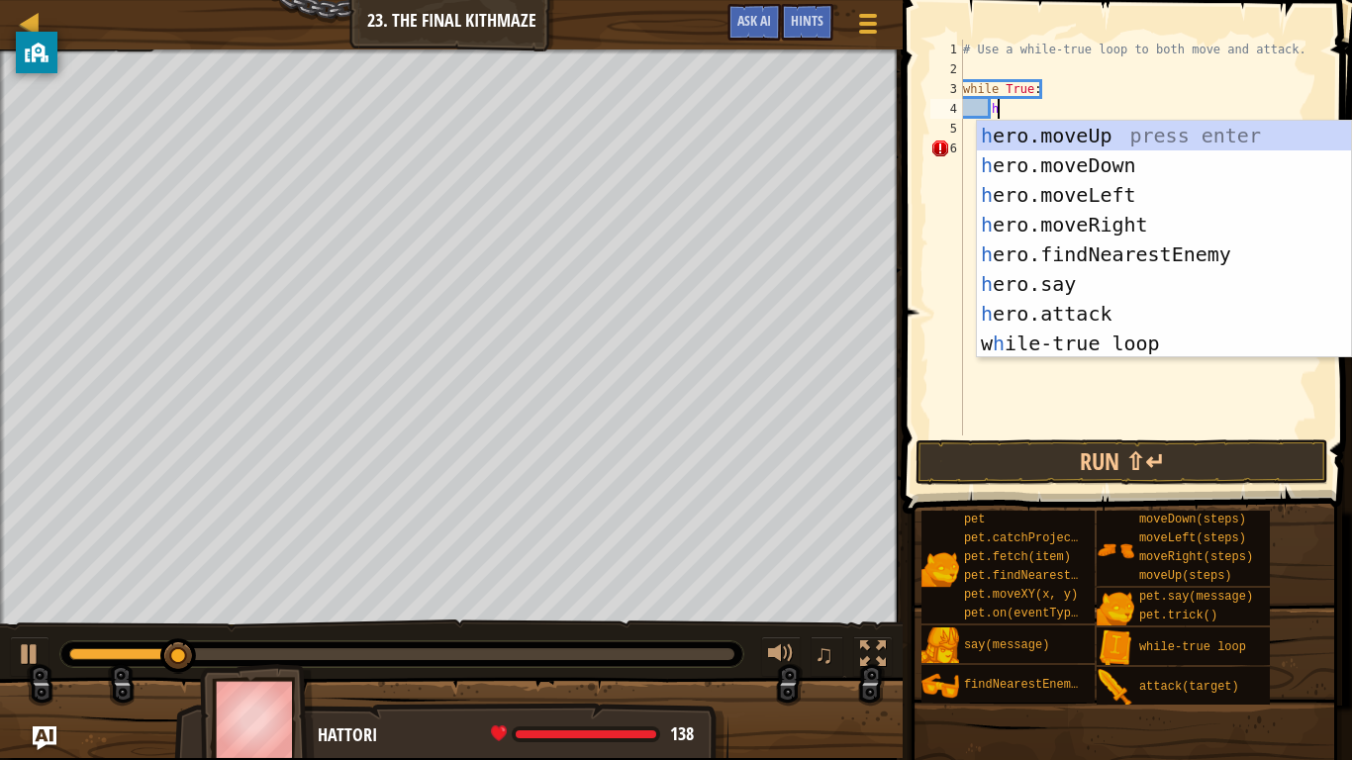
type textarea "her"
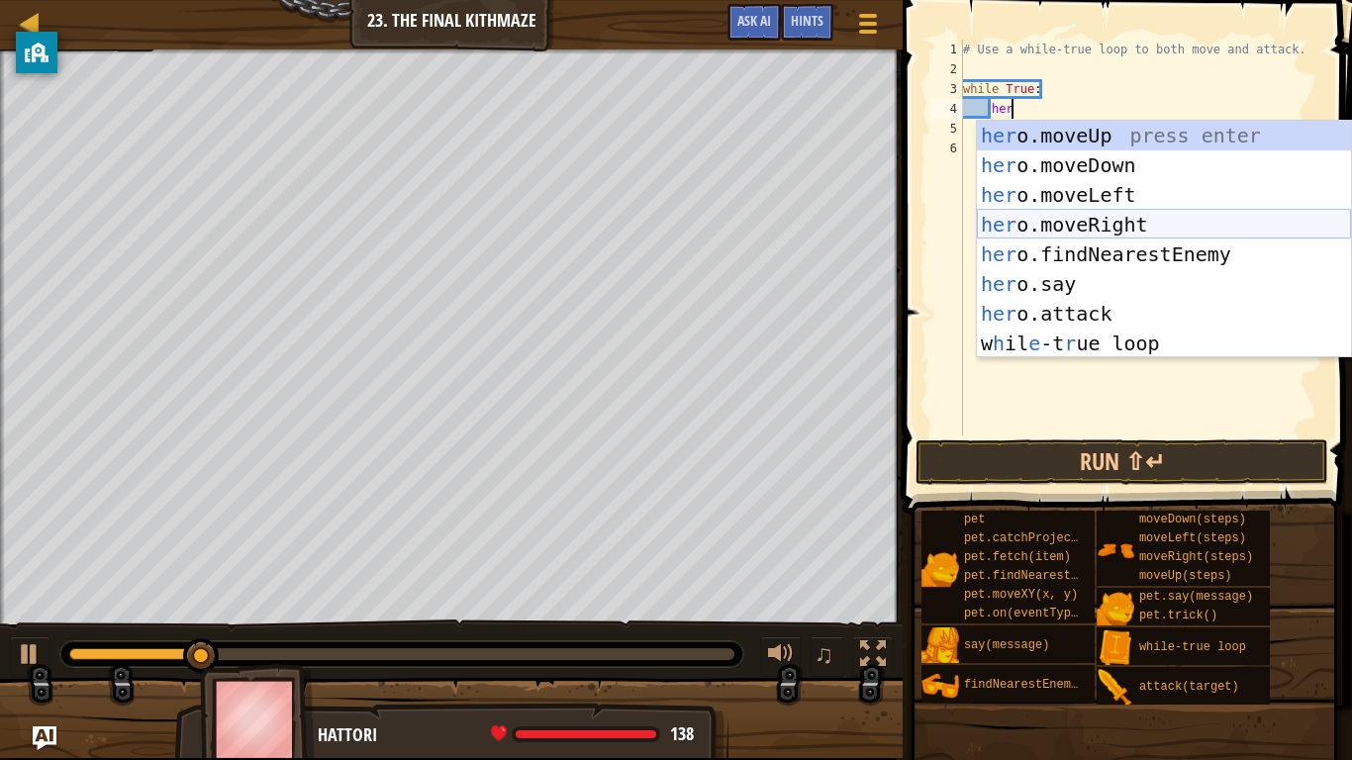
click at [1141, 227] on div "her o.moveUp press enter her o.moveDown press enter her o.moveLeft press enter …" at bounding box center [1164, 269] width 374 height 297
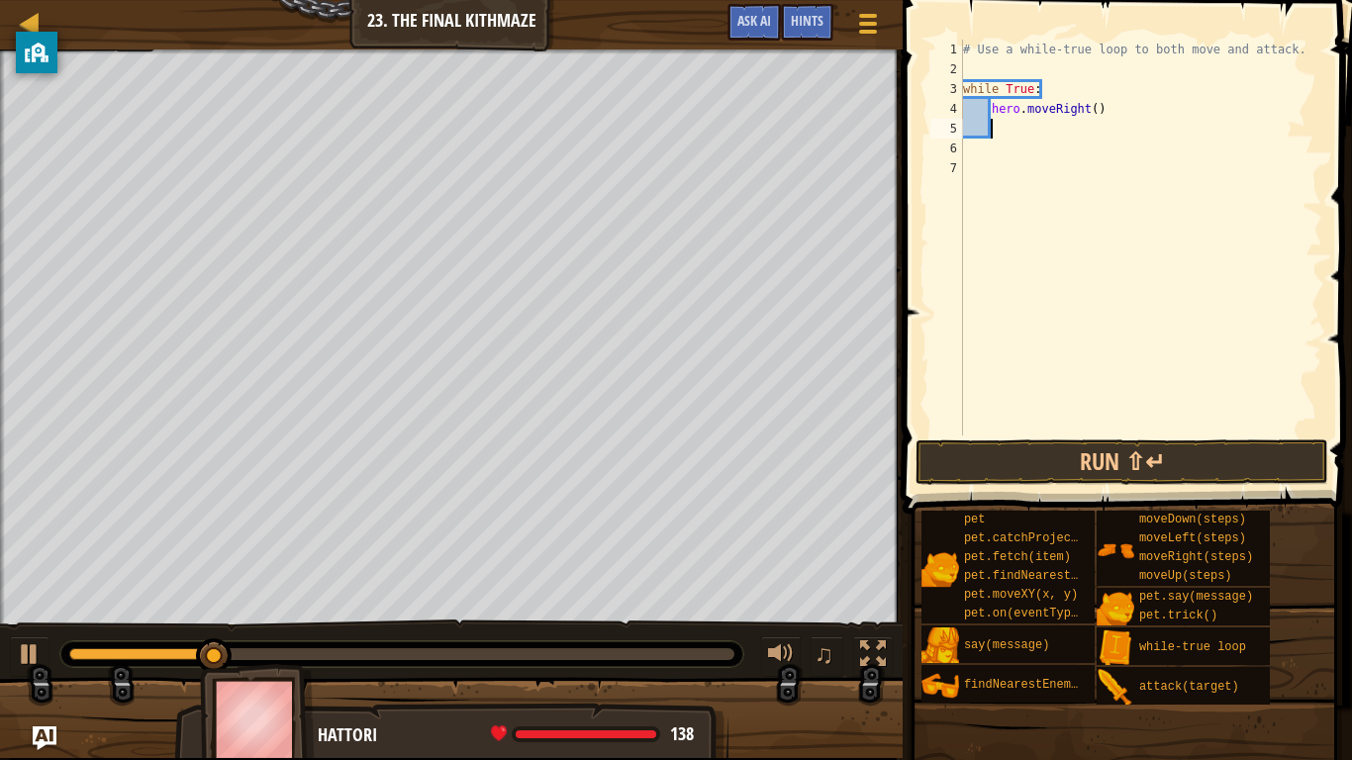
type textarea "her"
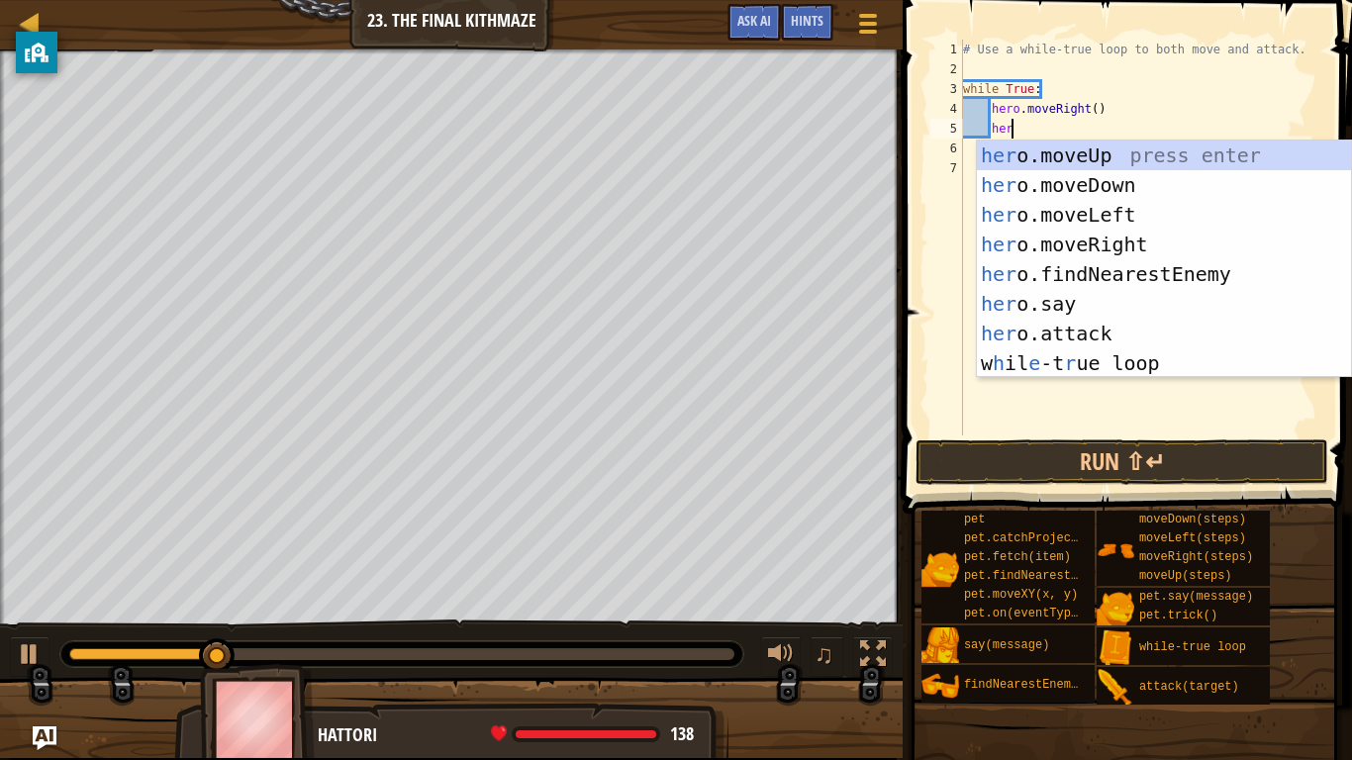
scroll to position [9, 6]
click at [1118, 159] on div "her o.moveUp press enter her o.moveDown press enter her o.moveLeft press enter …" at bounding box center [1164, 289] width 374 height 297
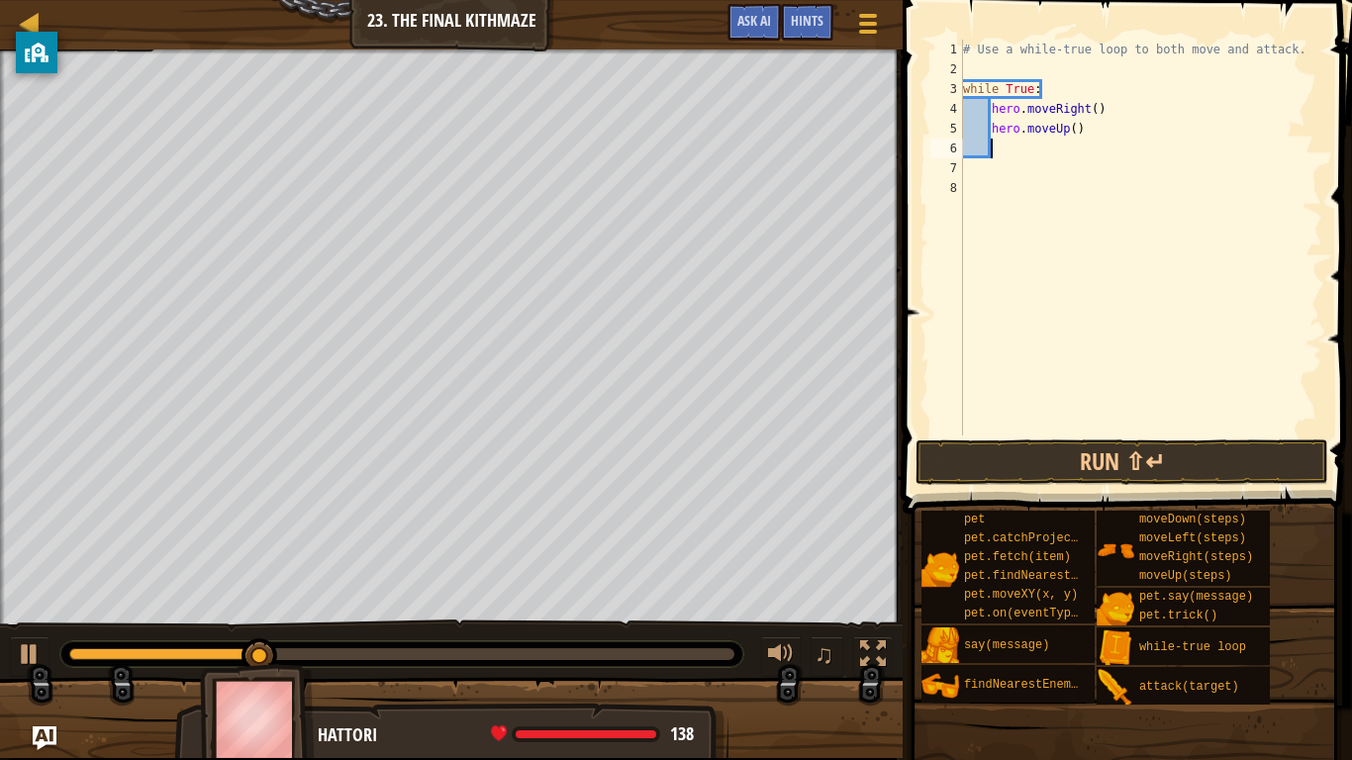
type textarea "her"
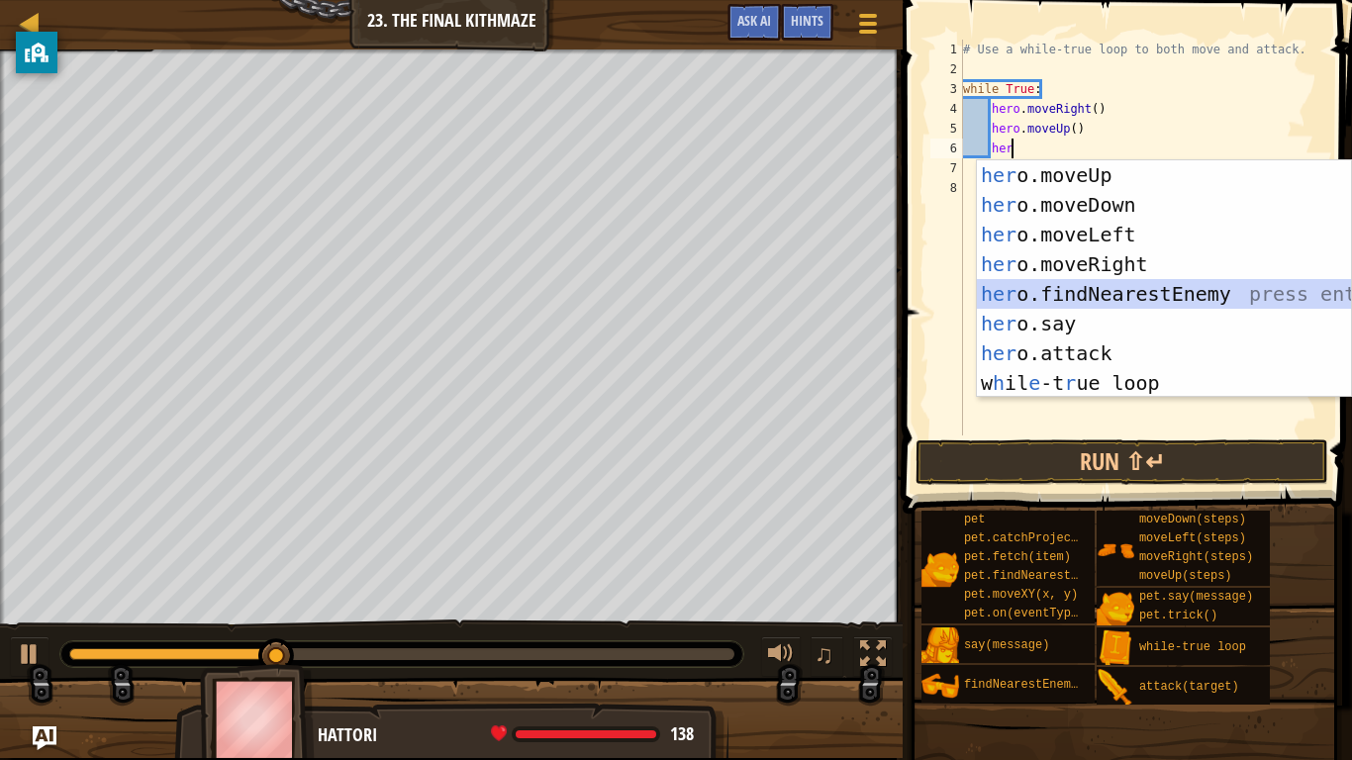
click at [1188, 293] on div "her o.moveUp press enter her o.moveDown press enter her o.moveLeft press enter …" at bounding box center [1164, 308] width 374 height 297
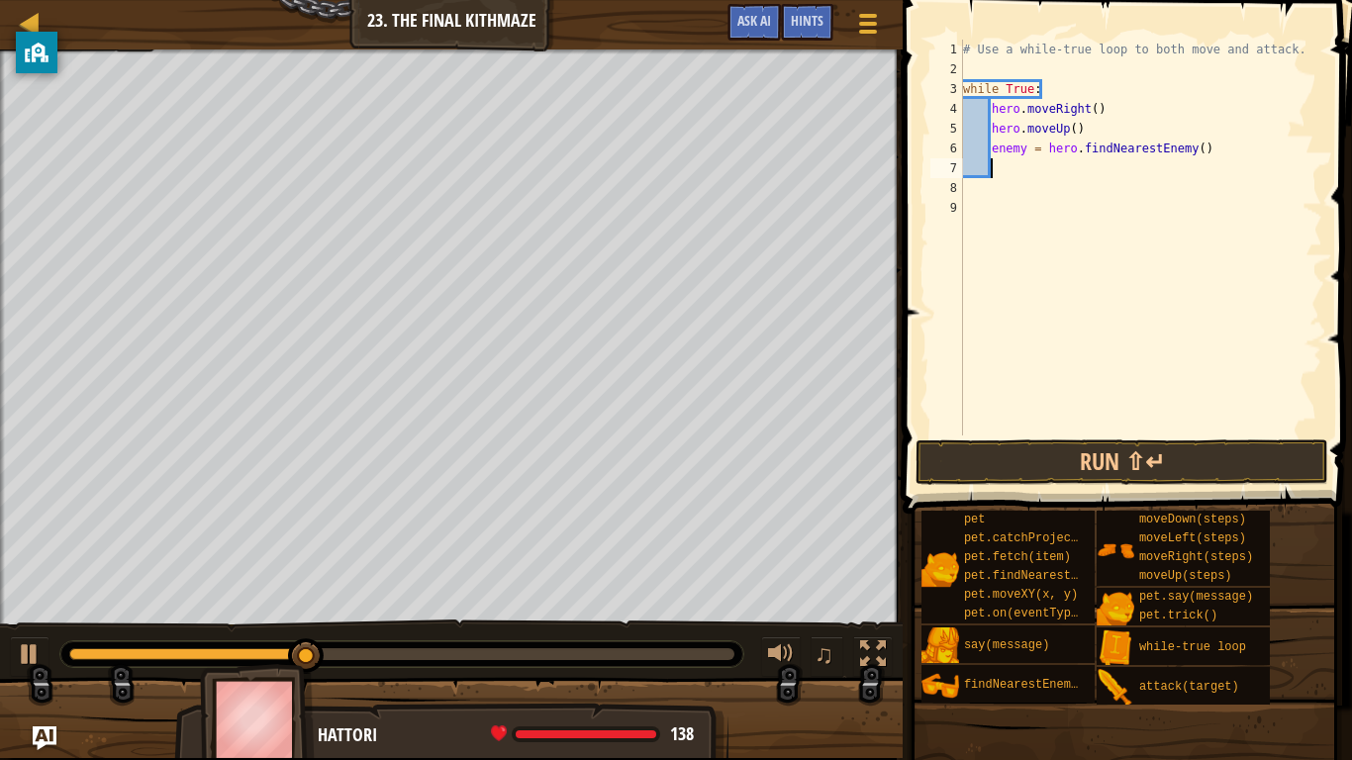
type textarea "her"
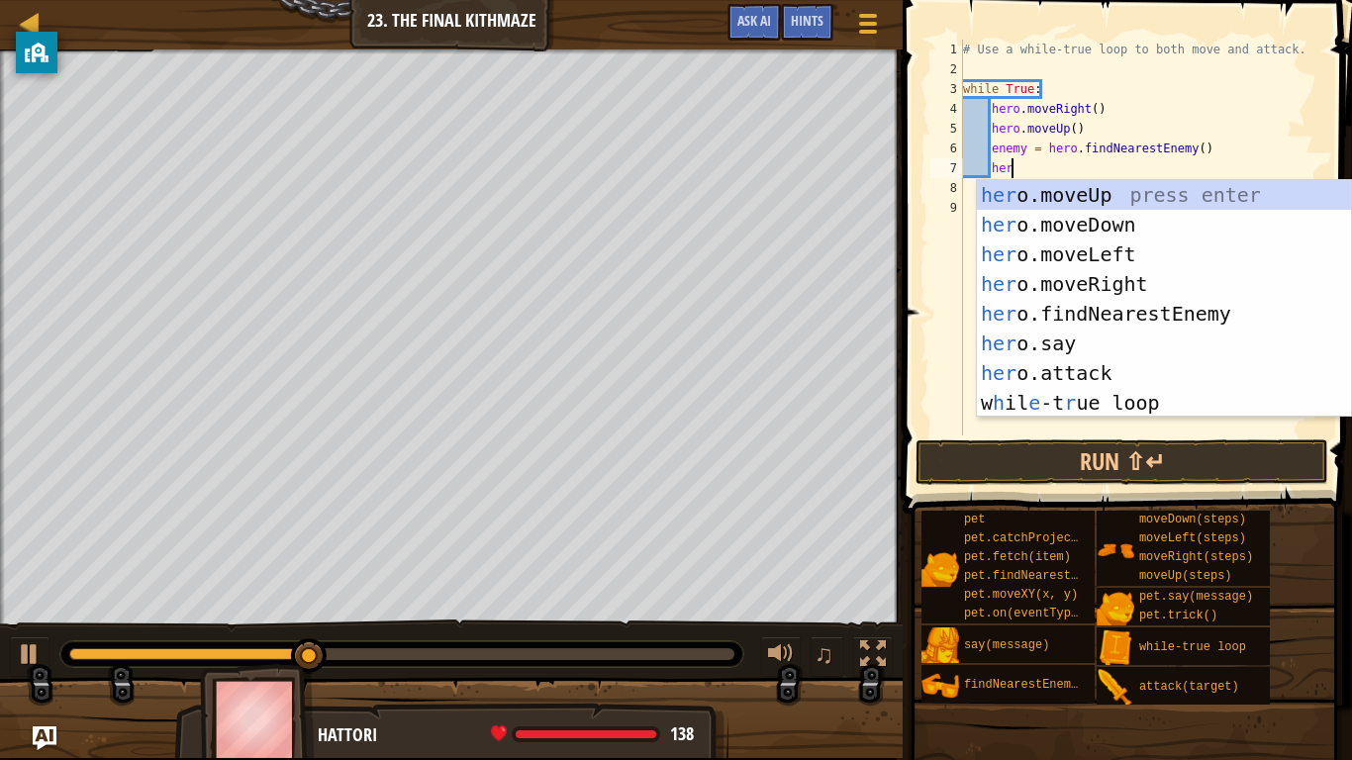
scroll to position [9, 6]
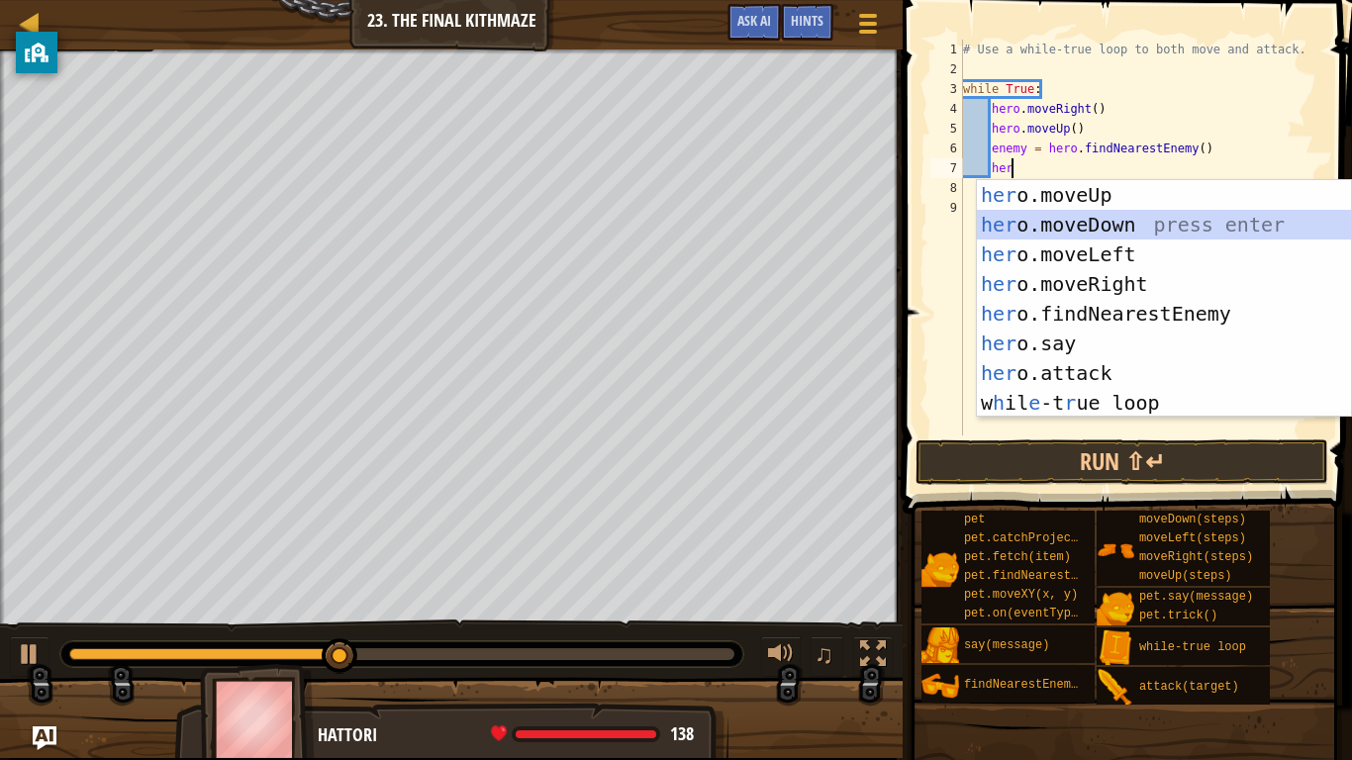
click at [1094, 227] on div "her o.moveUp press enter her o.moveDown press enter her o.moveLeft press enter …" at bounding box center [1164, 328] width 374 height 297
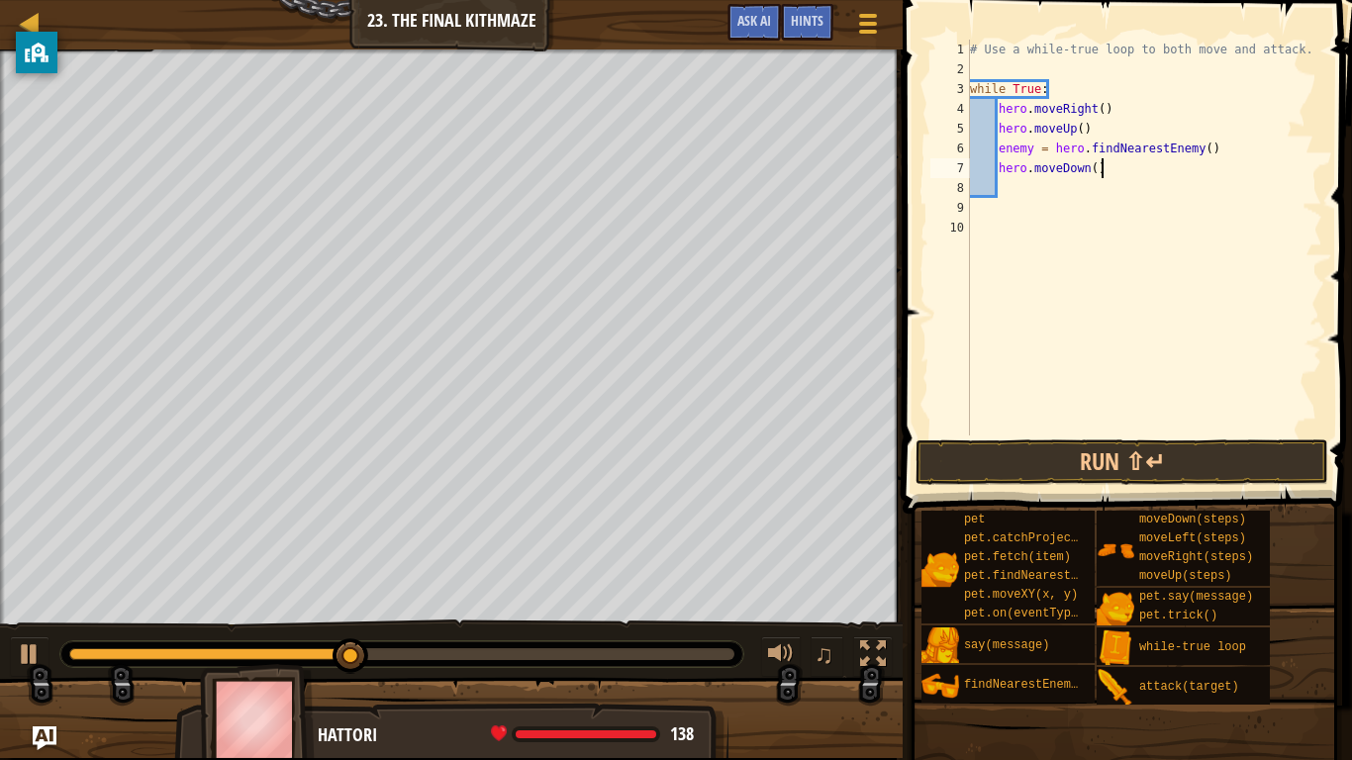
click at [1103, 176] on div "# Use a while-true loop to both move and attack. while True : hero . moveRight …" at bounding box center [1144, 258] width 356 height 436
click at [1095, 169] on div "# Use a while-true loop to both move and attack. while True : hero . moveRight …" at bounding box center [1144, 258] width 356 height 436
type textarea "hero.moveDown(2)"
click at [1108, 450] on button "Run ⇧↵" at bounding box center [1122, 463] width 413 height 46
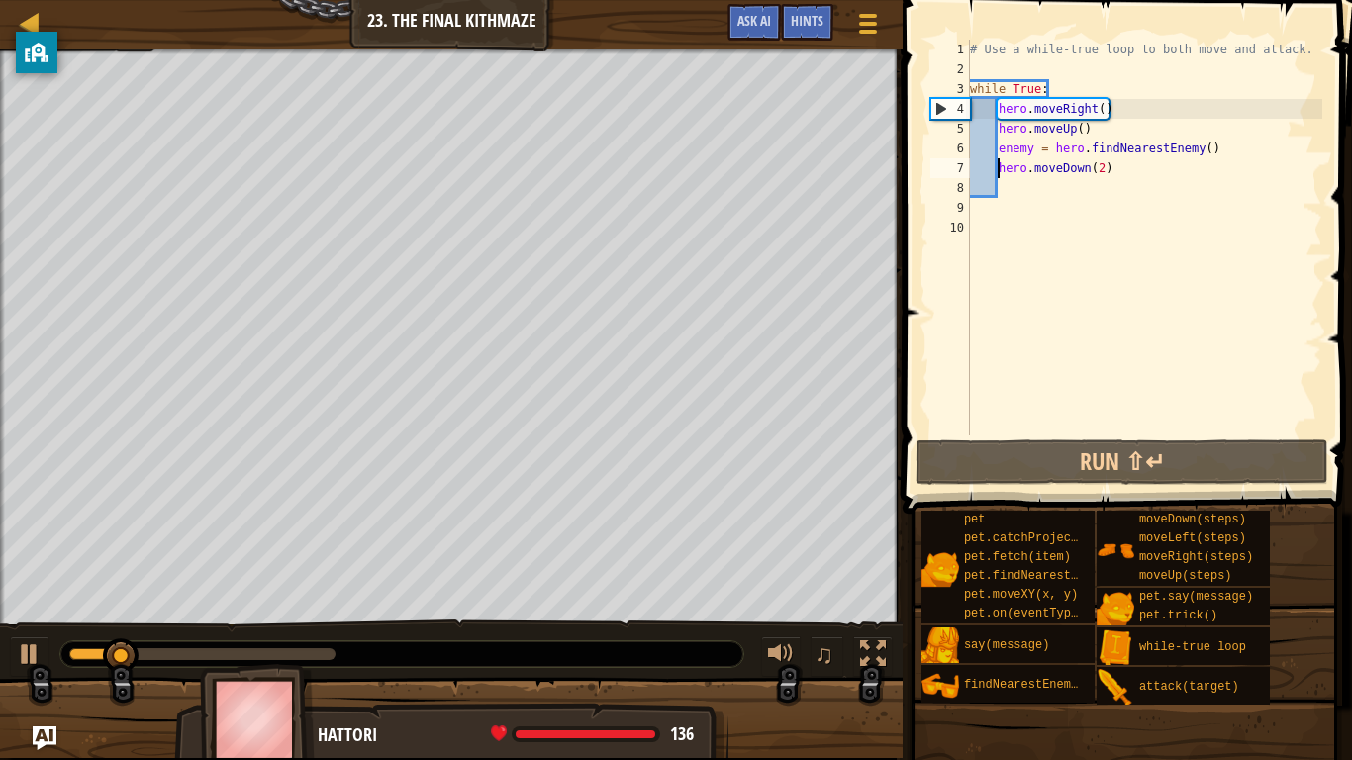
click at [996, 171] on div "# Use a while-true loop to both move and attack. while True : hero . moveRight …" at bounding box center [1144, 258] width 356 height 436
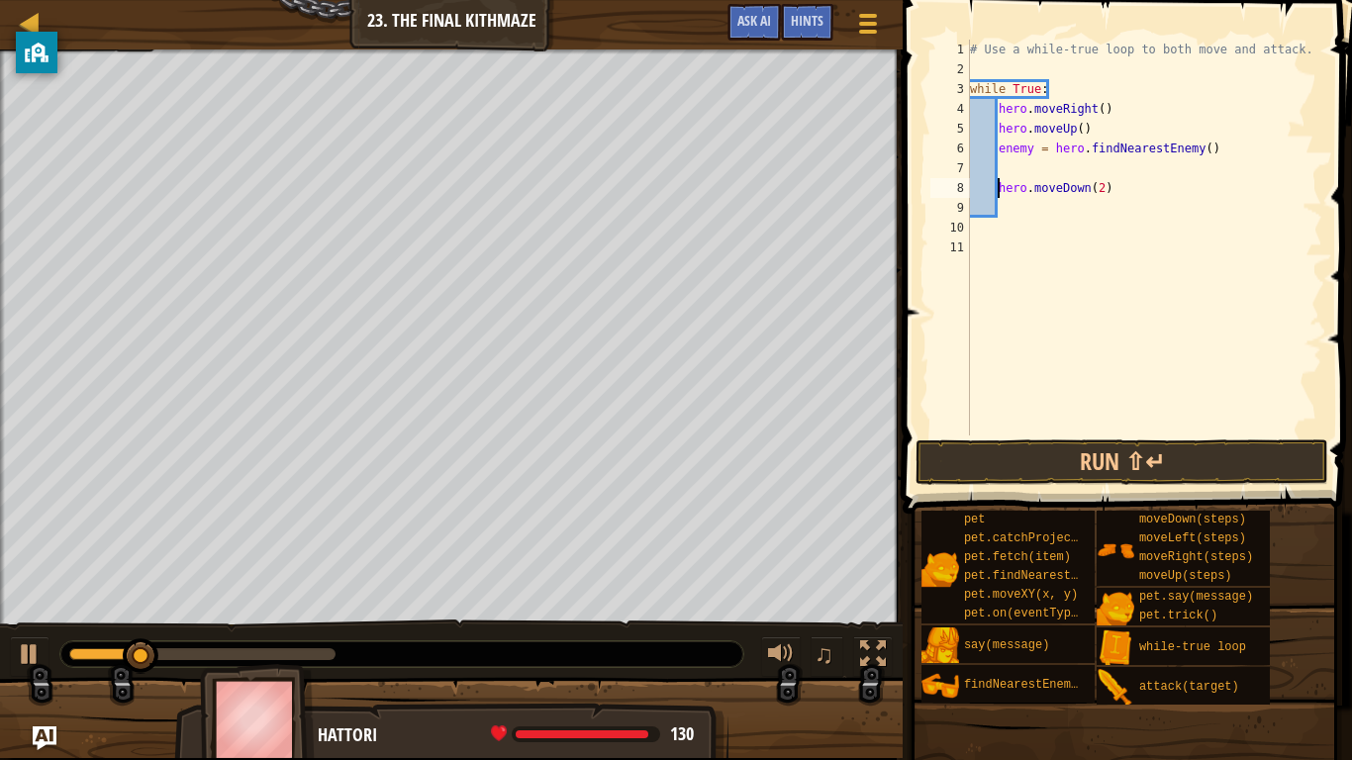
type textarea "hero.moveDown(2)"
type textarea "her"
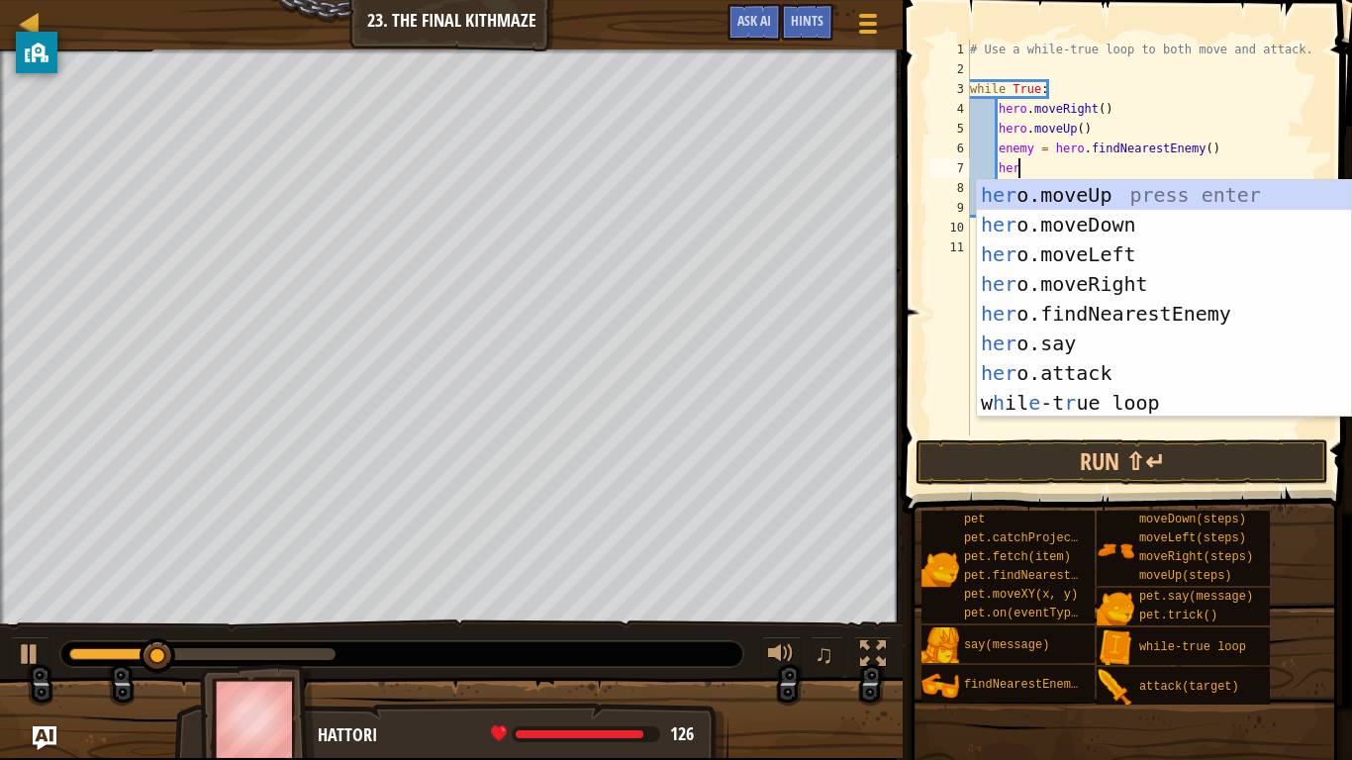
scroll to position [9, 6]
click at [1074, 294] on div "her o.moveUp press enter her o.moveDown press enter her o.moveLeft press enter …" at bounding box center [1164, 328] width 374 height 297
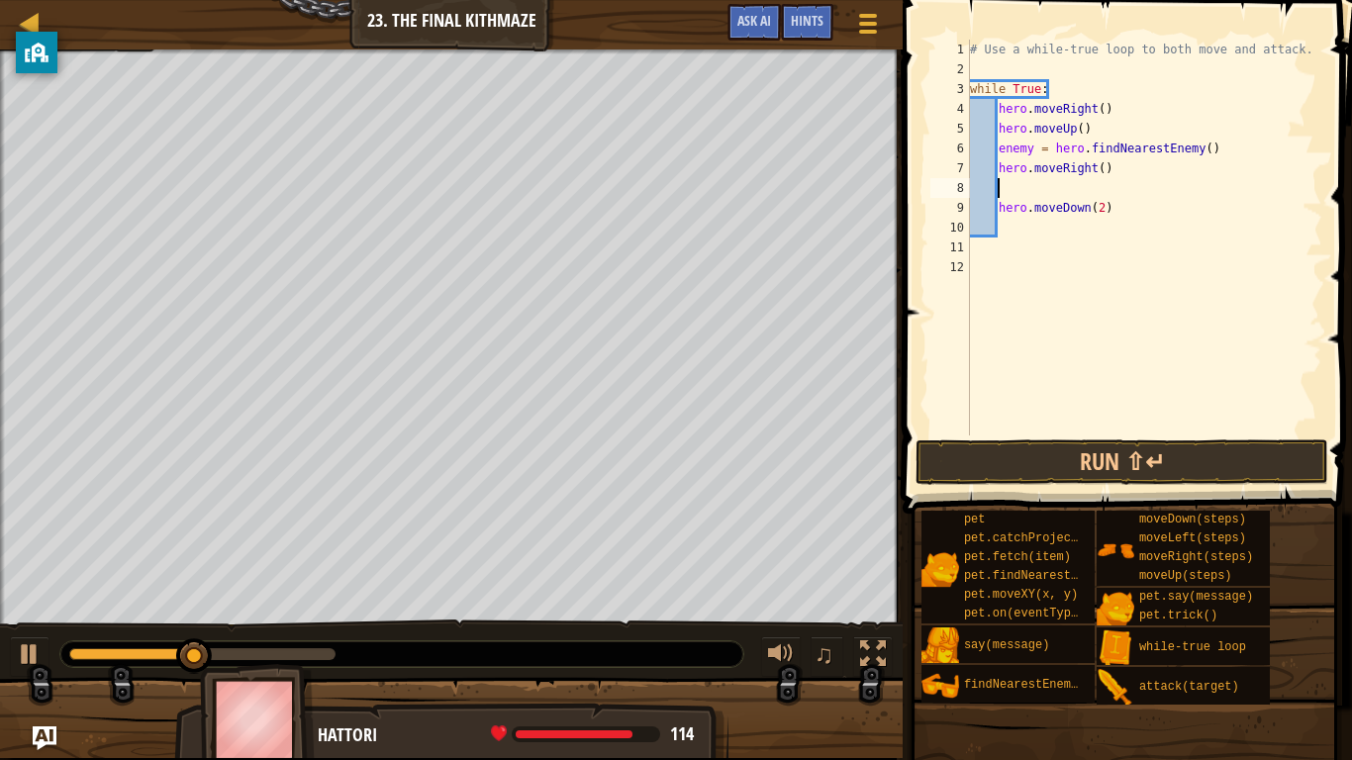
scroll to position [9, 0]
type textarea "hero.moveRight()"
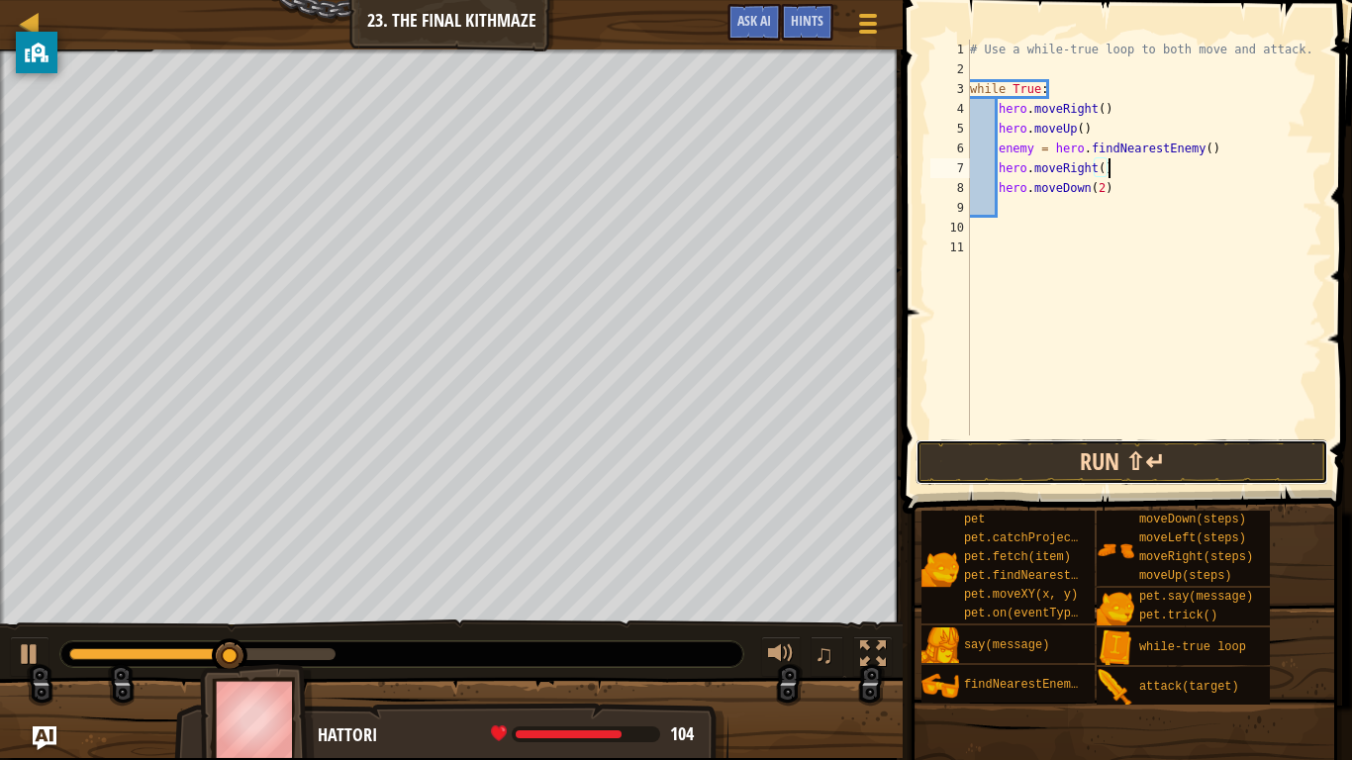
click at [1177, 462] on button "Run ⇧↵" at bounding box center [1122, 463] width 413 height 46
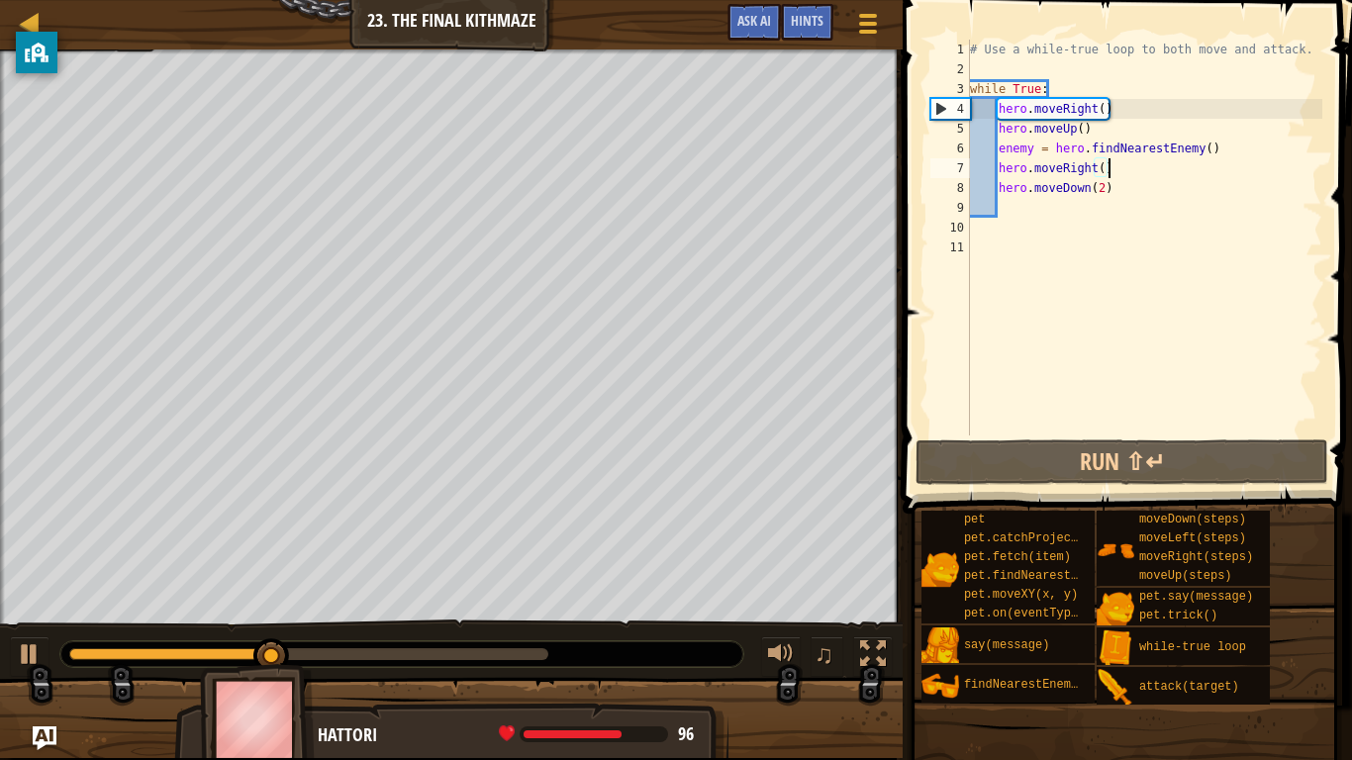
click at [1006, 160] on div "# Use a while-true loop to both move and attack. while True : hero . moveRight …" at bounding box center [1144, 258] width 356 height 436
click at [1000, 171] on div "# Use a while-true loop to both move and attack. while True : hero . moveRight …" at bounding box center [1144, 258] width 356 height 436
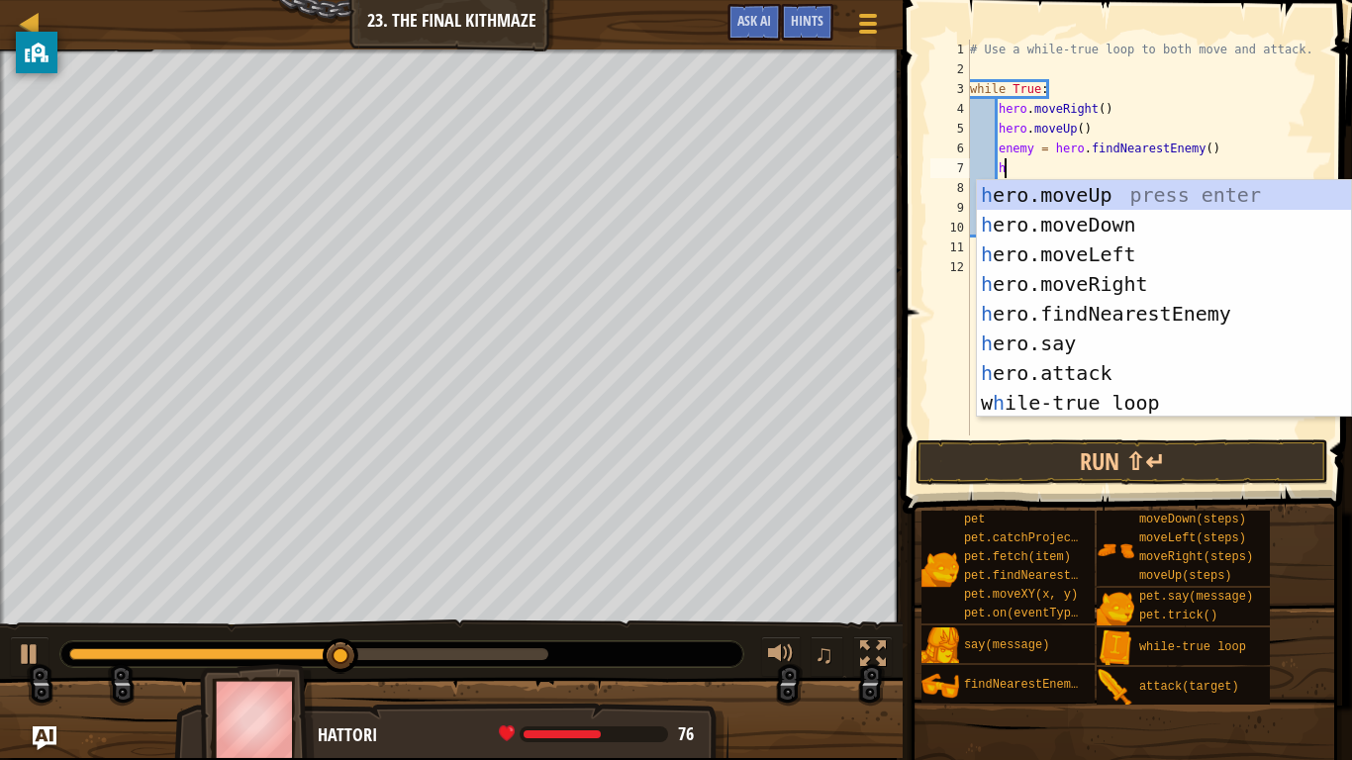
scroll to position [9, 6]
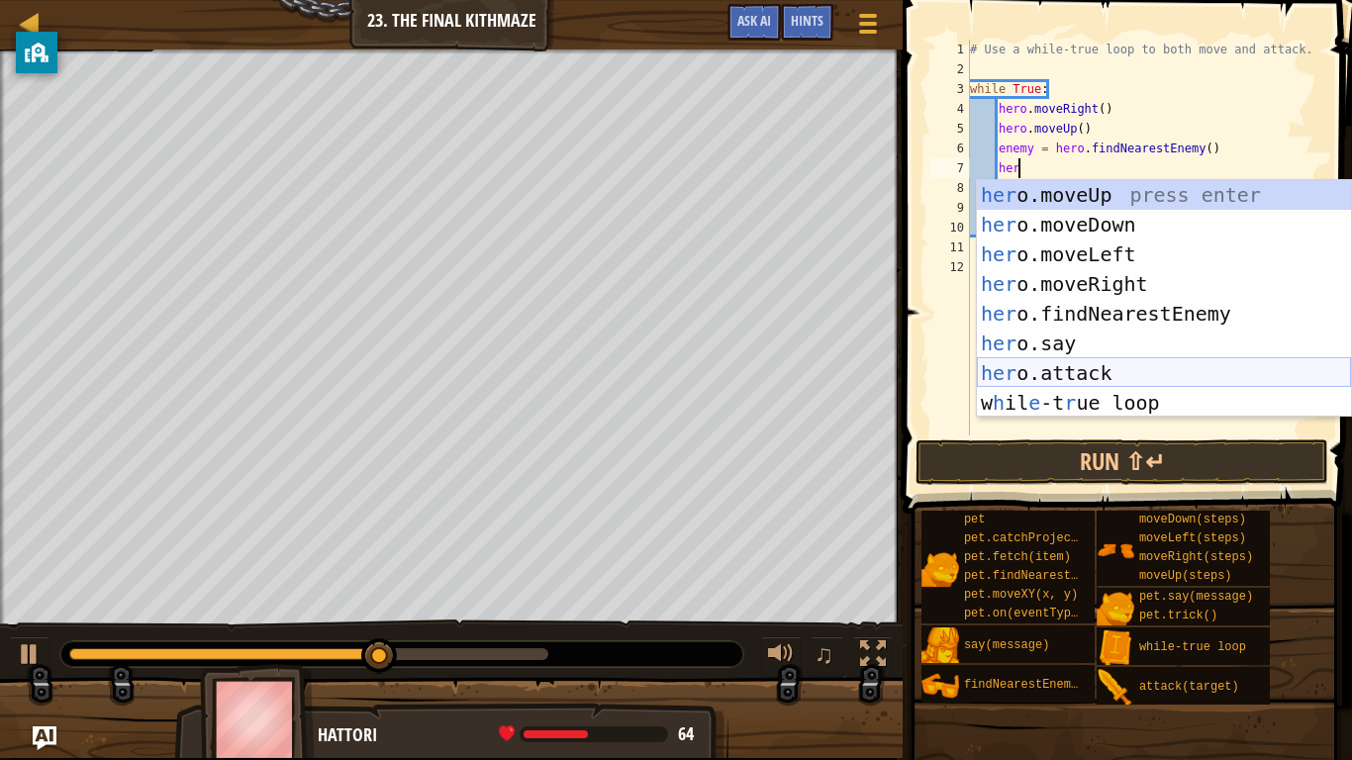
click at [1092, 365] on div "her o.moveUp press enter her o.moveDown press enter her o.moveLeft press enter …" at bounding box center [1164, 328] width 374 height 297
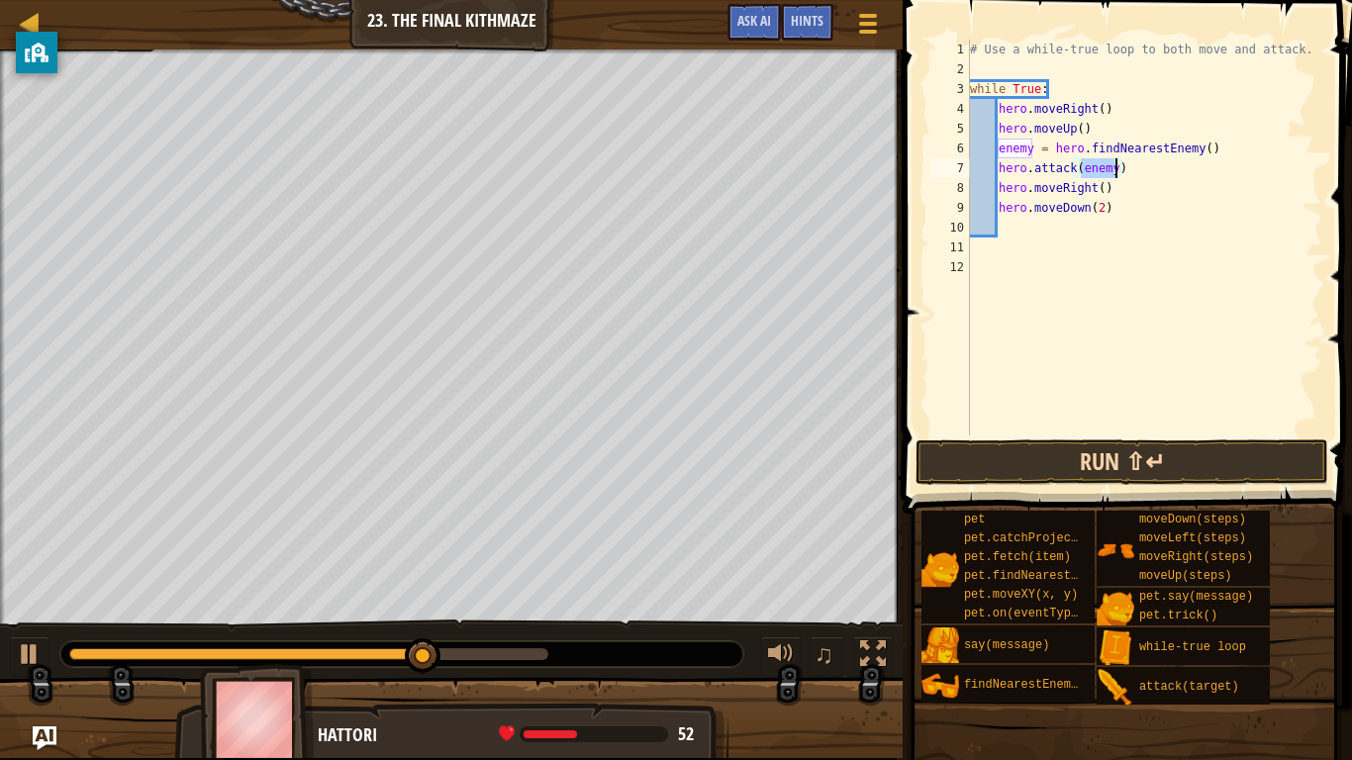
type textarea "hero.attack(enemy)"
click at [1121, 446] on button "Run ⇧↵" at bounding box center [1122, 463] width 413 height 46
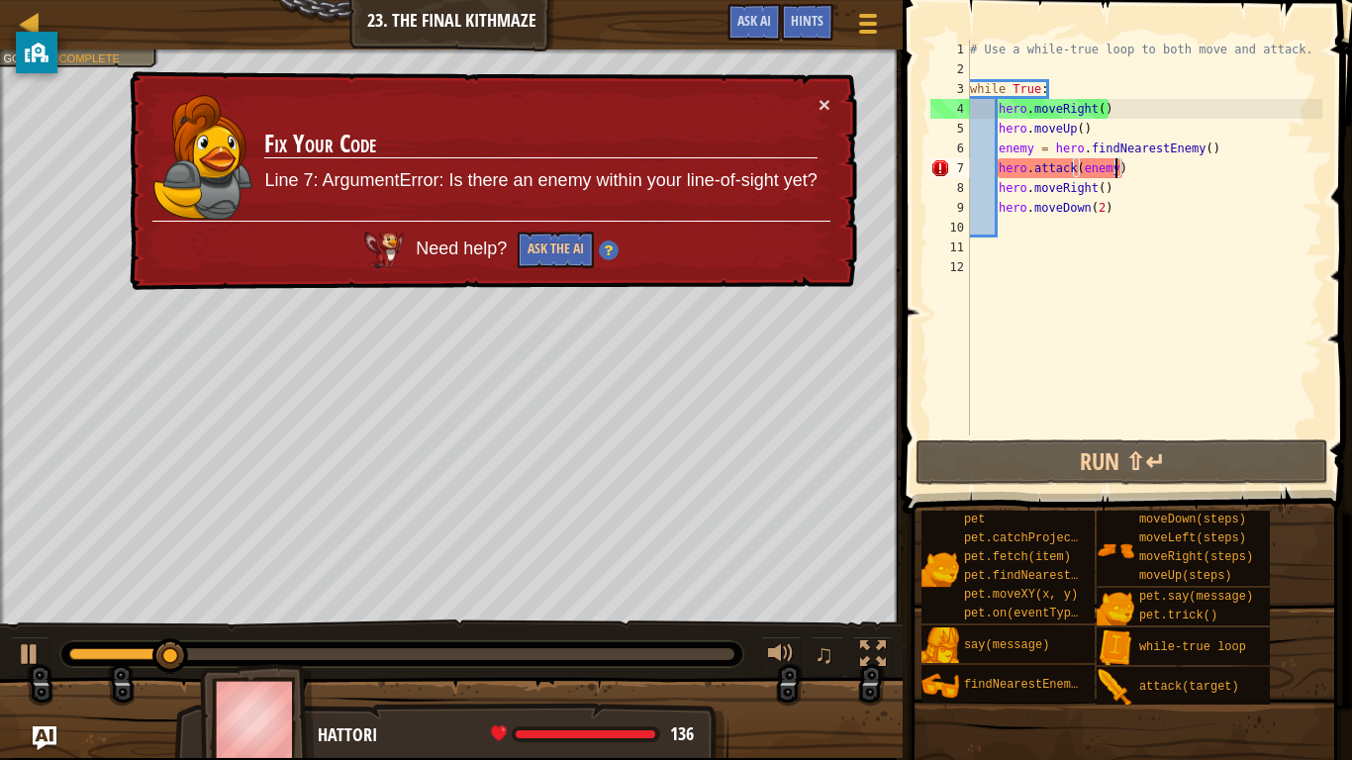
click at [834, 104] on div "× Fix Your Code Line 7: ArgumentError: Is there an enemy within your line-of-si…" at bounding box center [492, 181] width 732 height 221
click at [832, 104] on div "× Fix Your Code Line 7: ArgumentError: Is there an enemy within your line-of-si…" at bounding box center [492, 181] width 732 height 221
click at [824, 104] on button "×" at bounding box center [825, 104] width 12 height 21
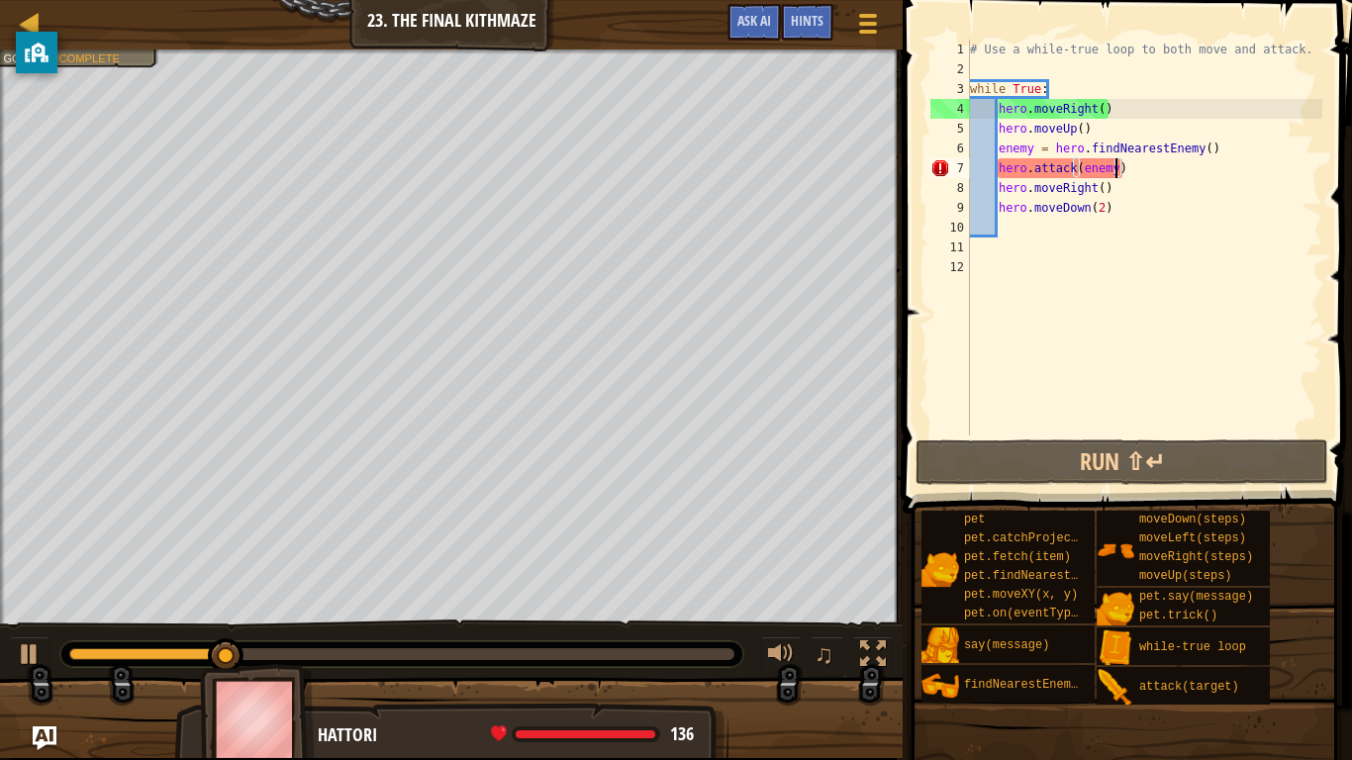
click at [409, 592] on div at bounding box center [401, 654] width 665 height 12
click at [469, 592] on div "♫" at bounding box center [451, 649] width 903 height 59
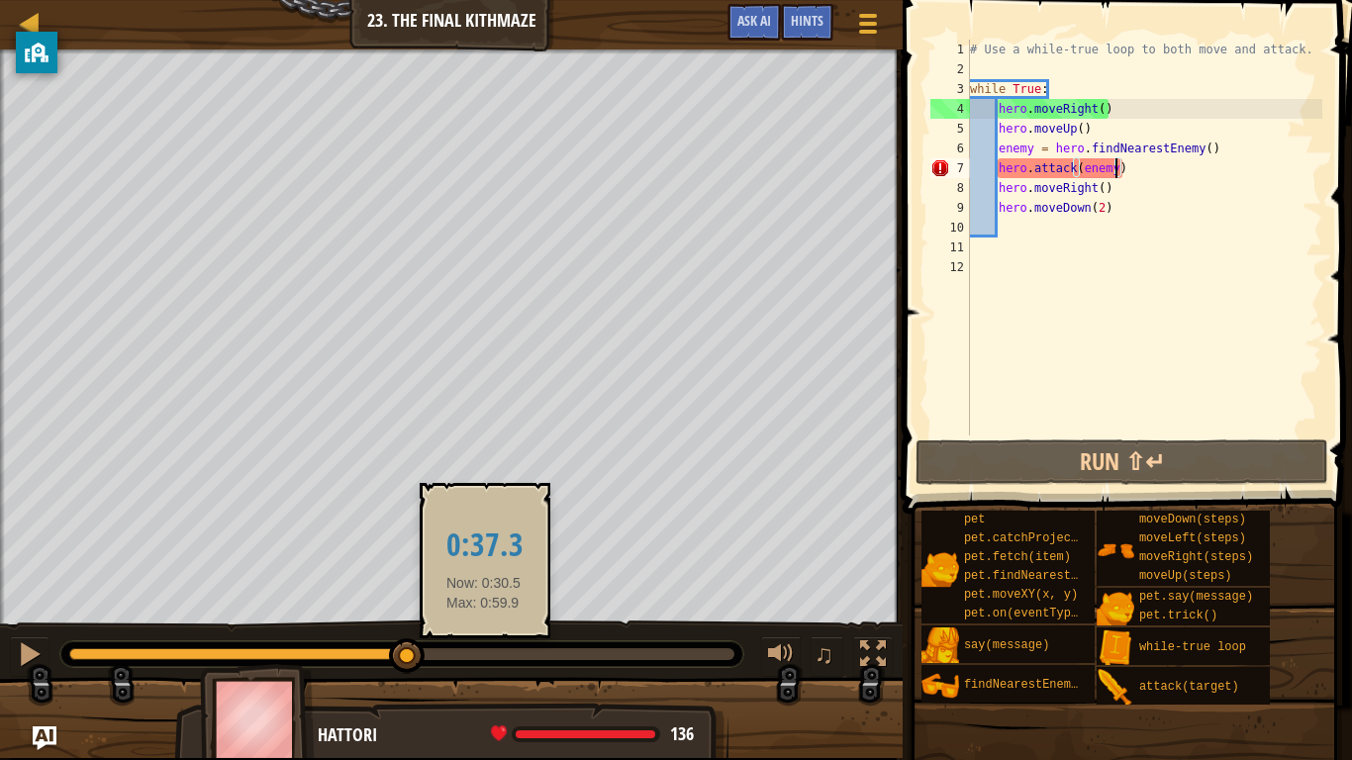
click at [484, 592] on div at bounding box center [401, 654] width 665 height 12
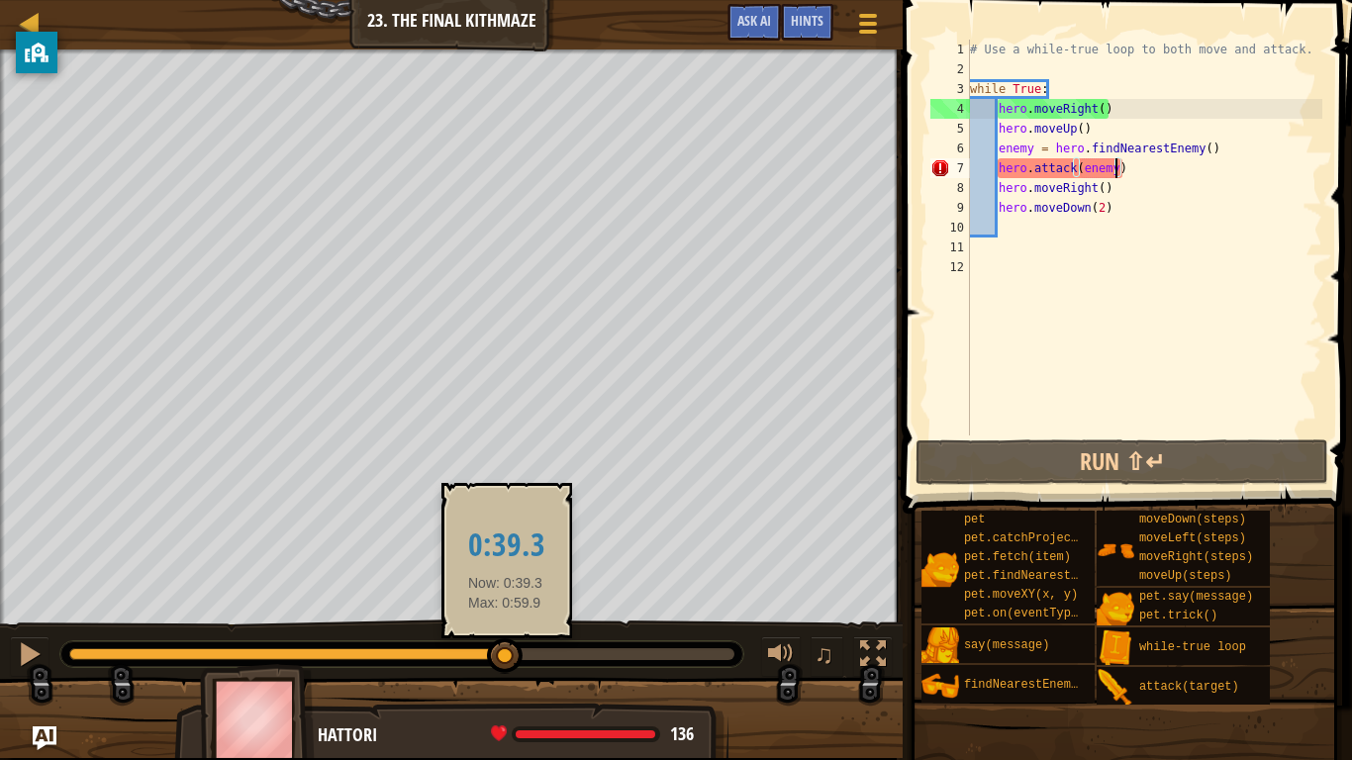
drag, startPoint x: 506, startPoint y: 656, endPoint x: 580, endPoint y: 654, distance: 74.3
click at [545, 592] on div at bounding box center [401, 654] width 665 height 12
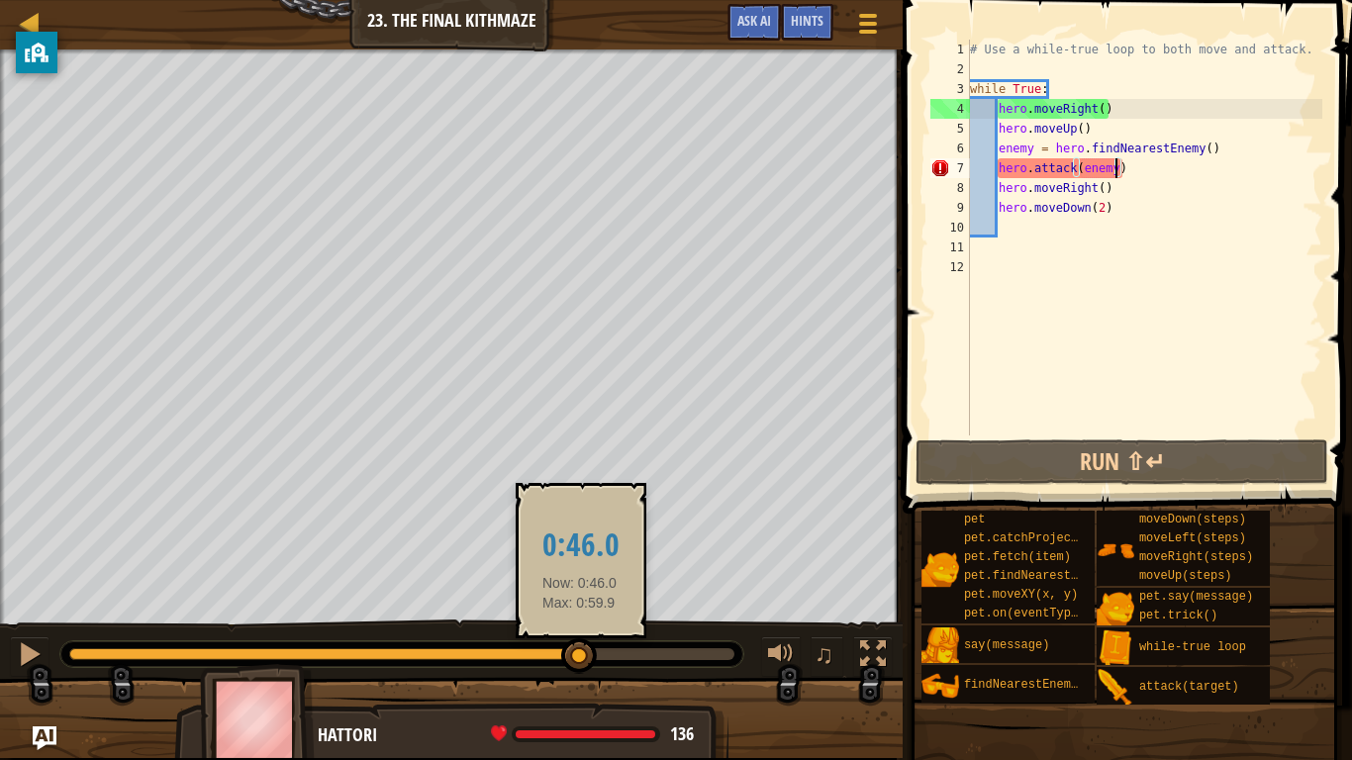
click at [580, 592] on div at bounding box center [401, 654] width 665 height 12
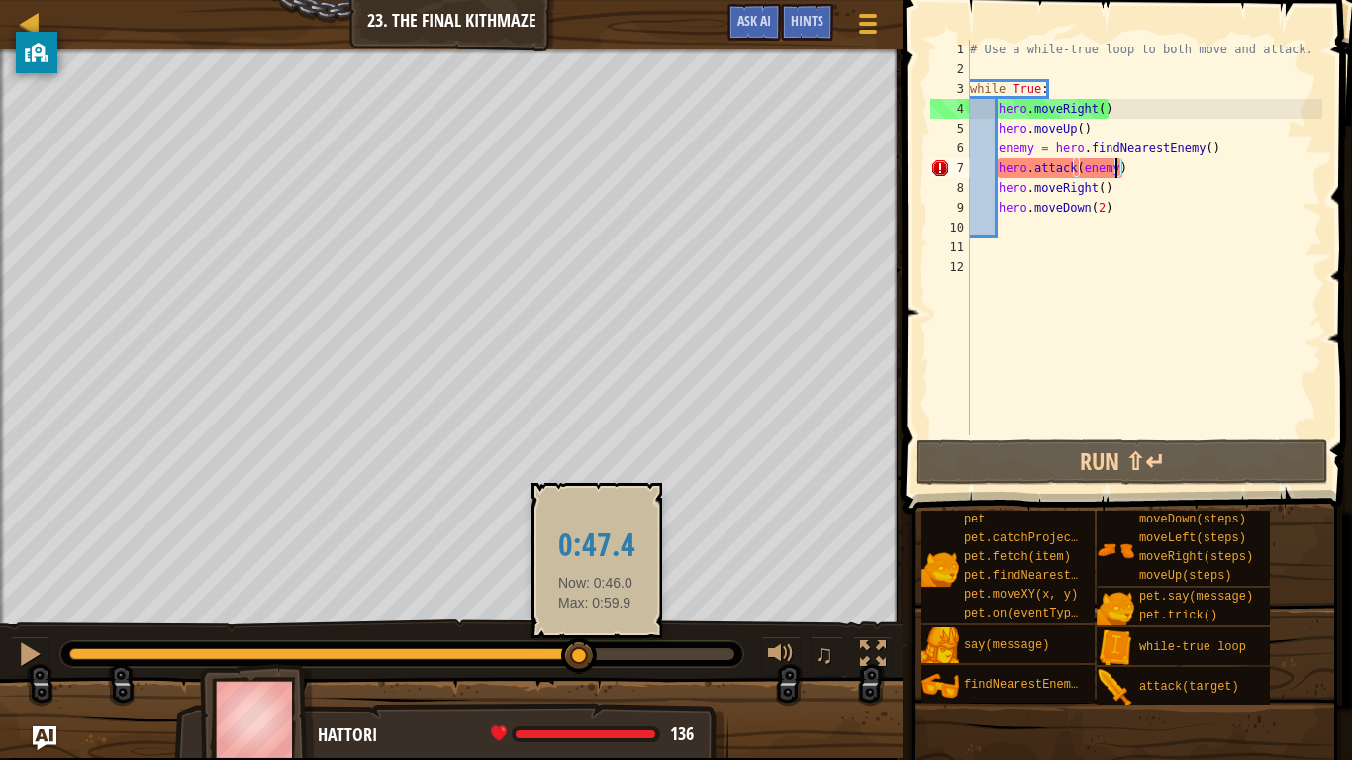
click at [646, 592] on div "♫" at bounding box center [451, 649] width 903 height 59
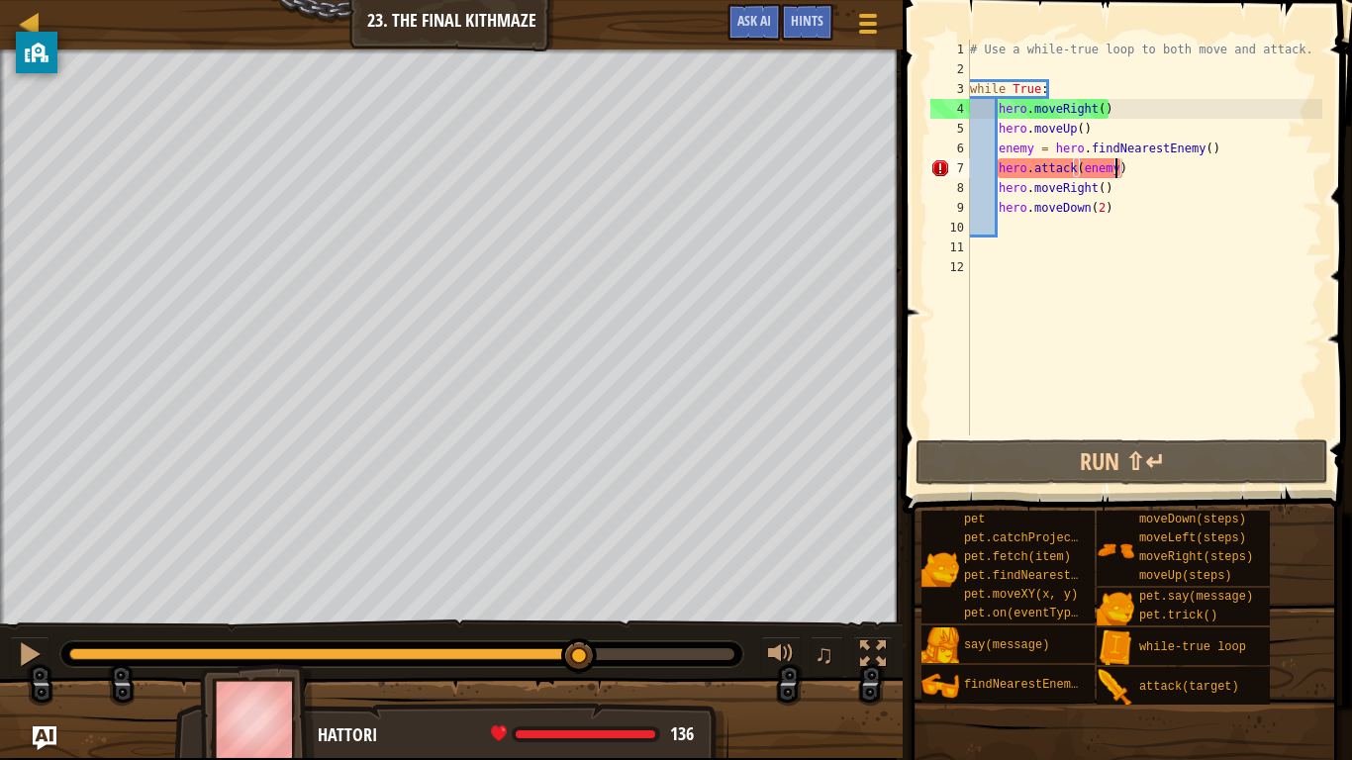
click at [684, 592] on div "♫" at bounding box center [451, 649] width 903 height 59
click at [19, 592] on div at bounding box center [30, 654] width 26 height 26
drag, startPoint x: 1138, startPoint y: 174, endPoint x: 1000, endPoint y: 159, distance: 139.4
click at [1000, 159] on div "# Use a while-true loop to both move and attack. while True : hero . moveRight …" at bounding box center [1144, 258] width 356 height 436
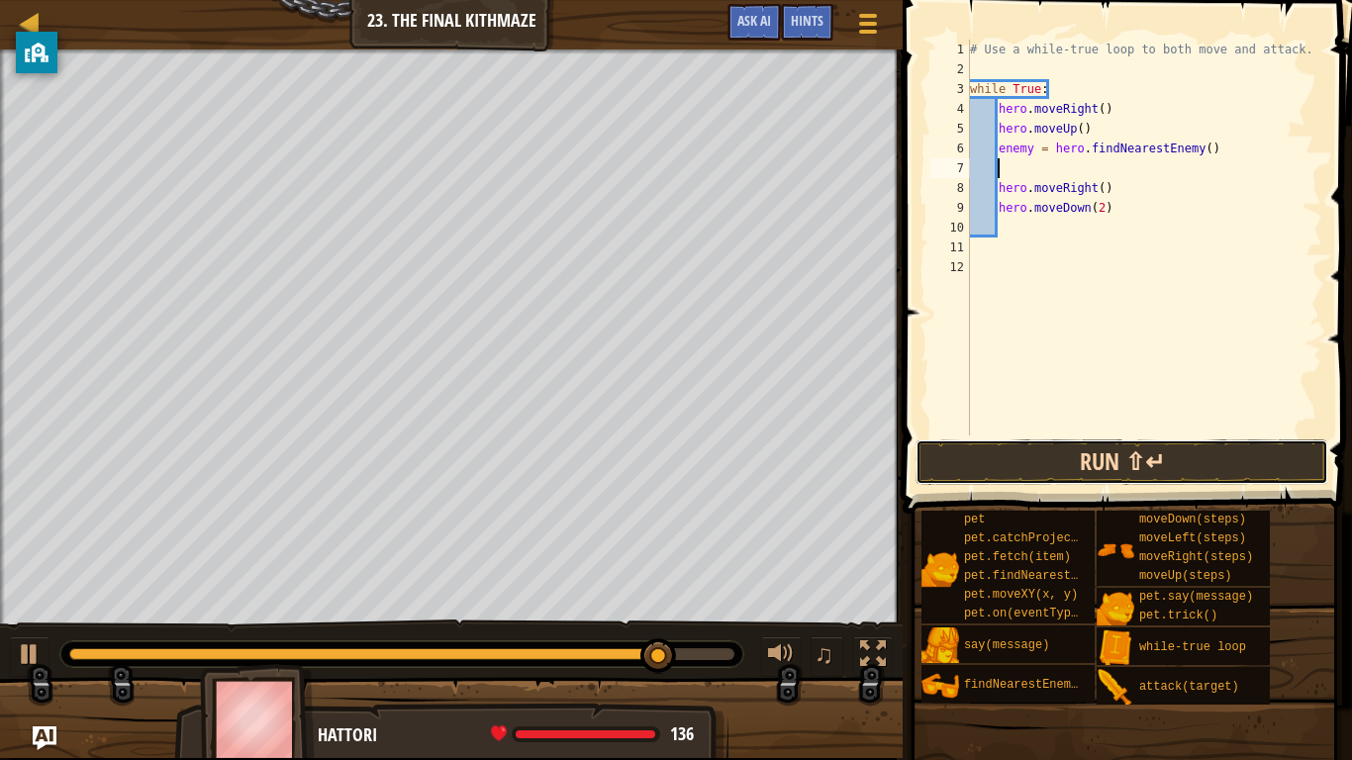
click at [1069, 462] on button "Run ⇧↵" at bounding box center [1122, 463] width 413 height 46
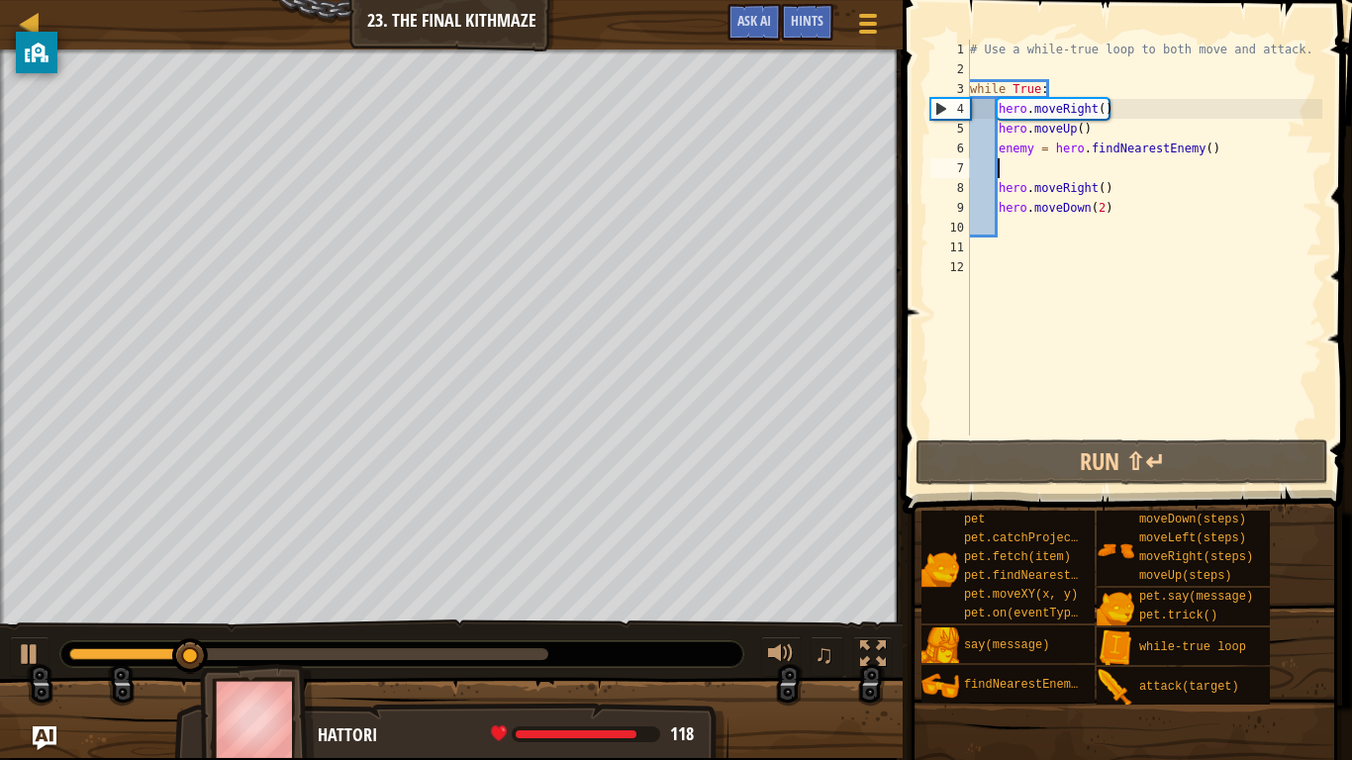
click at [1033, 230] on div "# Use a while-true loop to both move and attack. while True : hero . moveRight …" at bounding box center [1144, 258] width 356 height 436
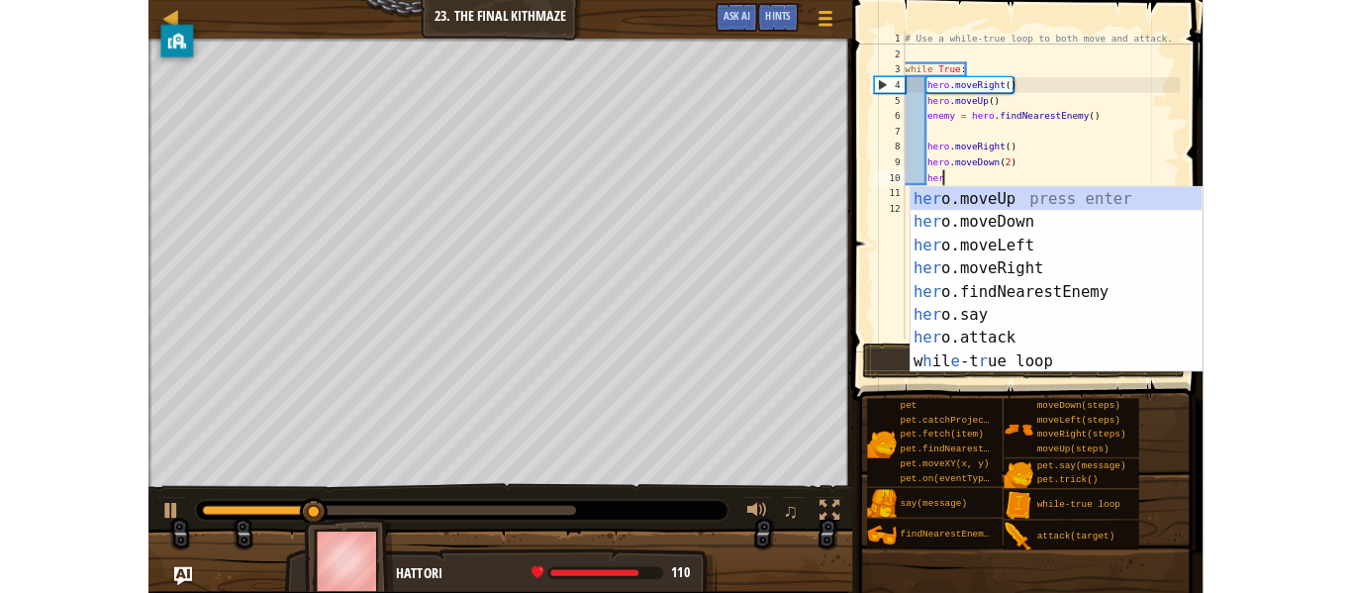
scroll to position [9, 6]
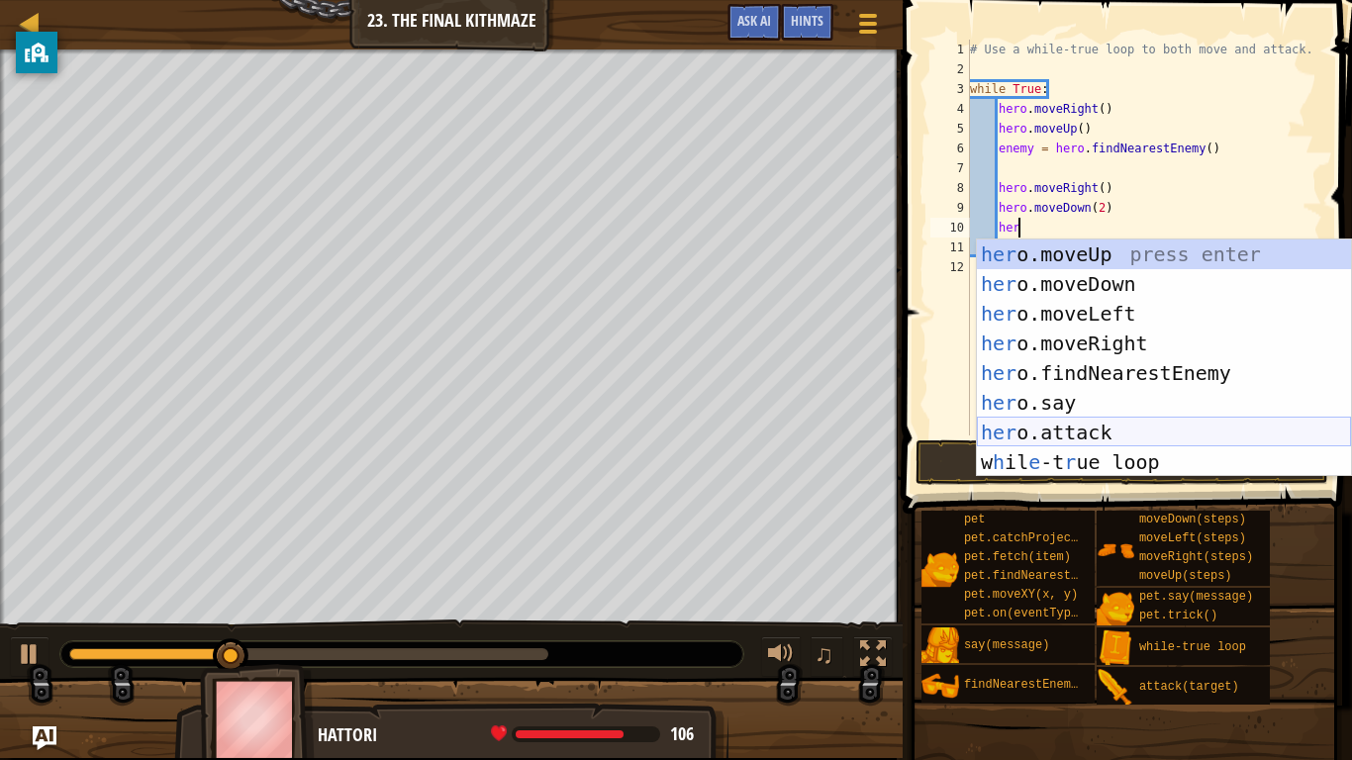
click at [1149, 424] on div "her o.moveUp press enter her o.moveDown press enter her o.moveLeft press enter …" at bounding box center [1164, 388] width 374 height 297
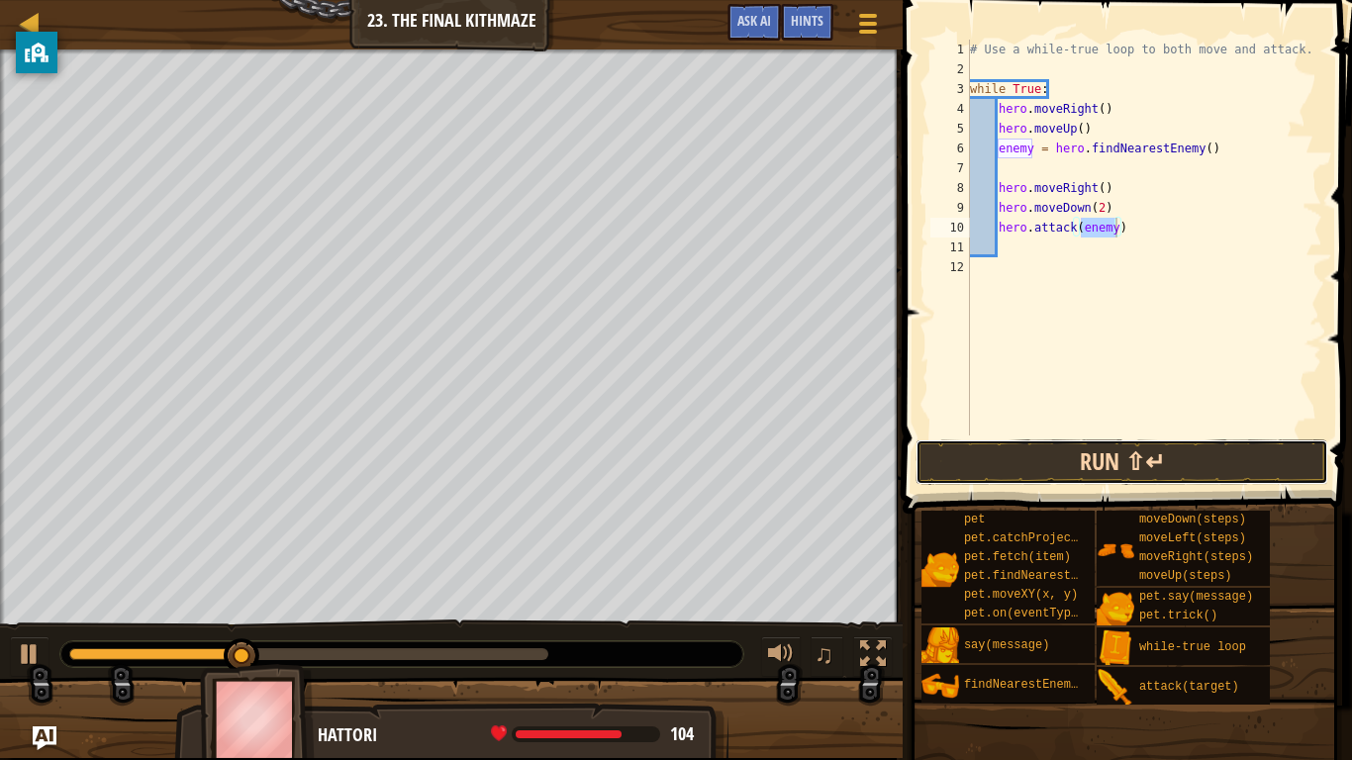
click at [1144, 465] on button "Run ⇧↵" at bounding box center [1122, 463] width 413 height 46
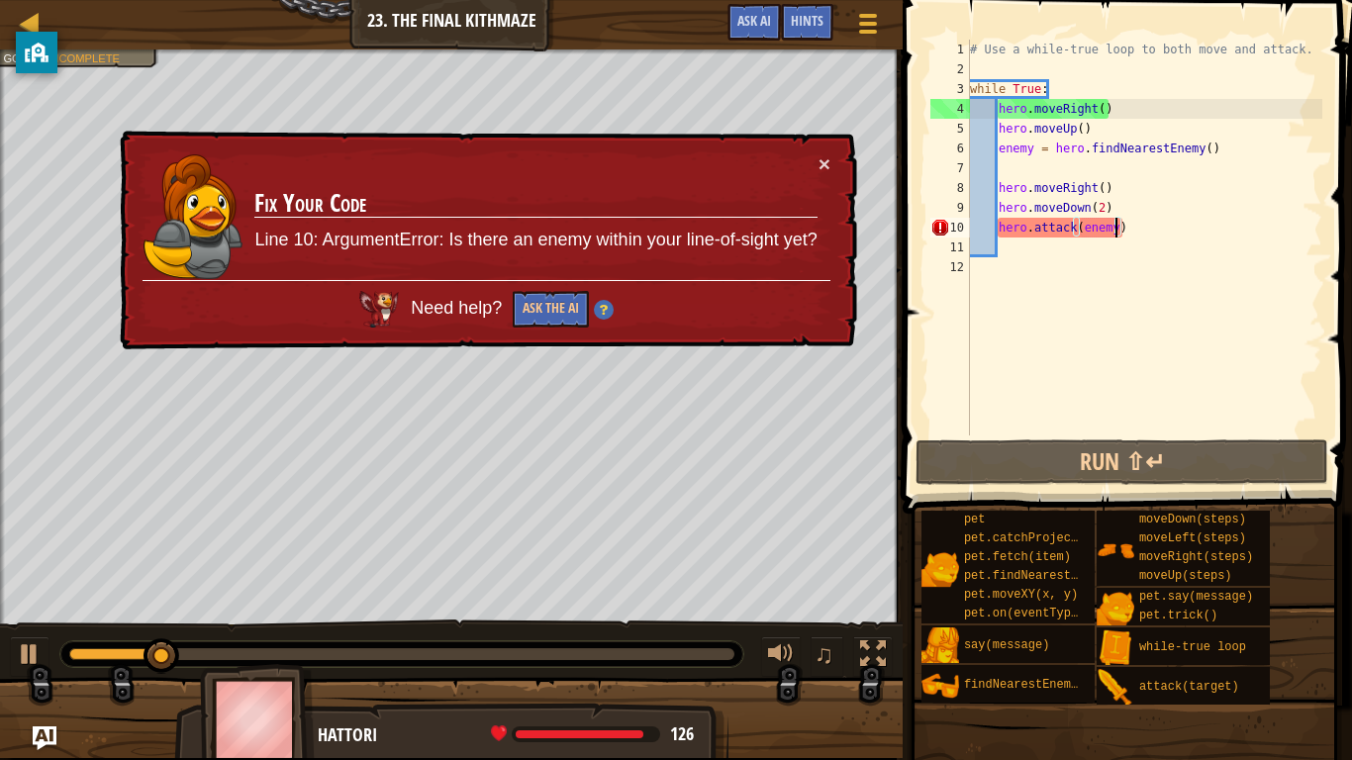
click at [813, 149] on div "× Fix Your Code Line 10: ArgumentError: Is there an enemy within your line-of-s…" at bounding box center [486, 241] width 741 height 221
click at [817, 162] on td "Fix Your Code Line 10: ArgumentError: Is there an enemy within your line-of-sig…" at bounding box center [535, 217] width 564 height 128
click at [821, 163] on button "×" at bounding box center [825, 163] width 12 height 21
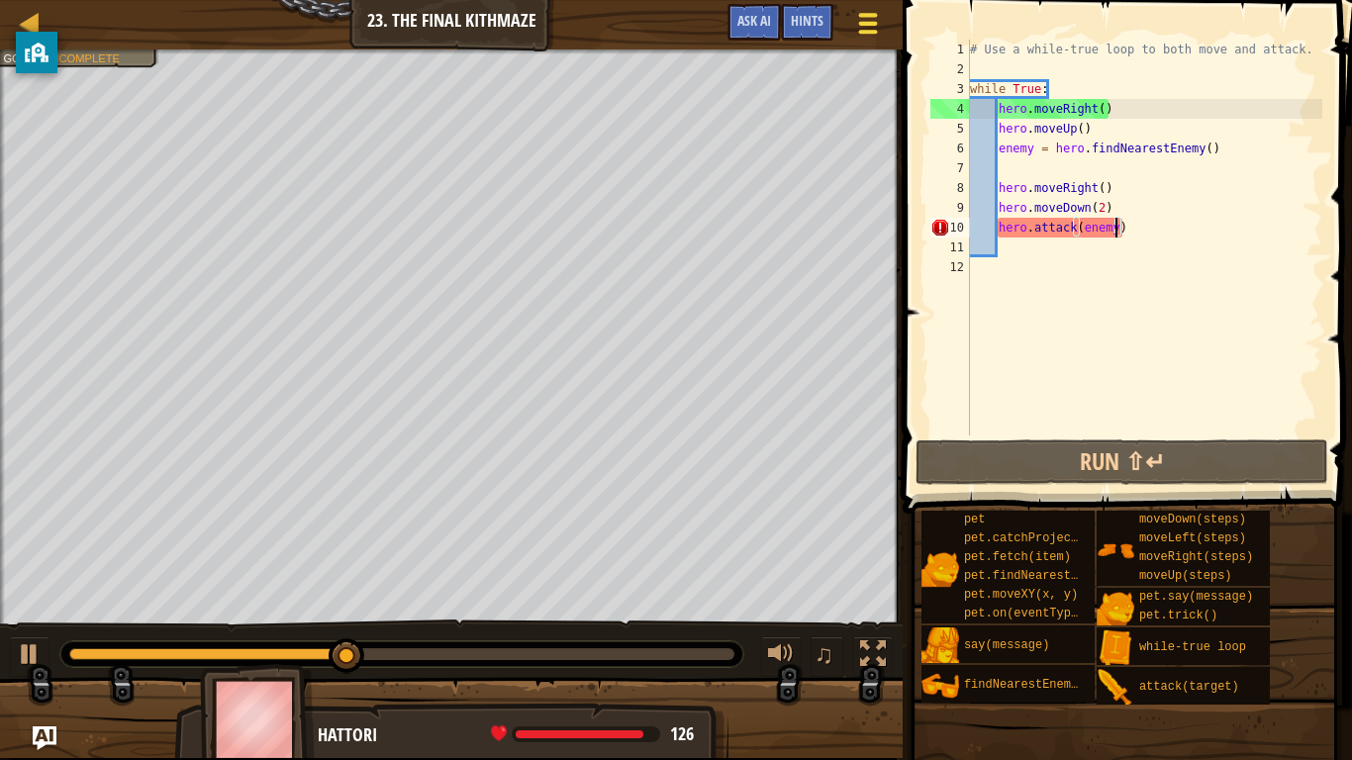
click at [881, 12] on button "Game Menu" at bounding box center [868, 27] width 52 height 49
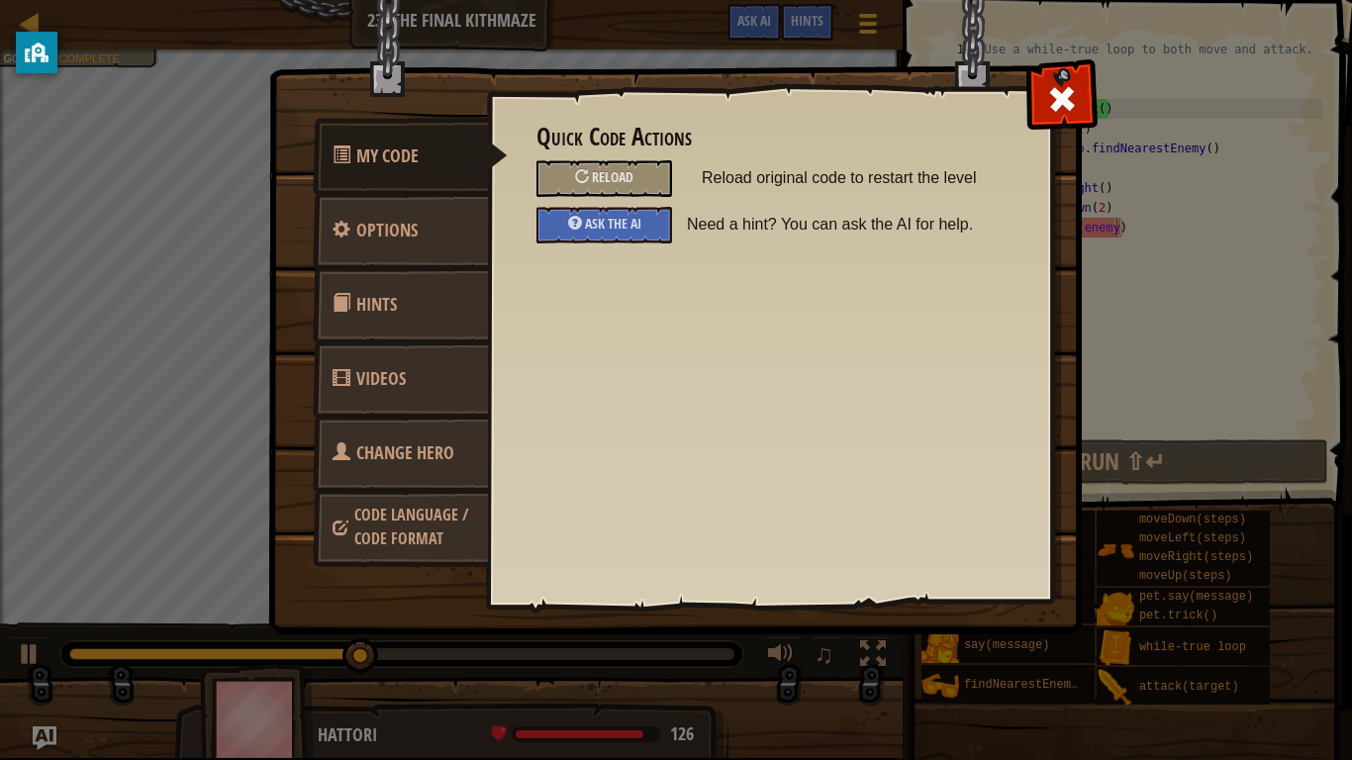
click at [611, 150] on h3 "Quick Code Actions" at bounding box center [770, 137] width 466 height 27
click at [596, 184] on span "Reload" at bounding box center [613, 176] width 42 height 19
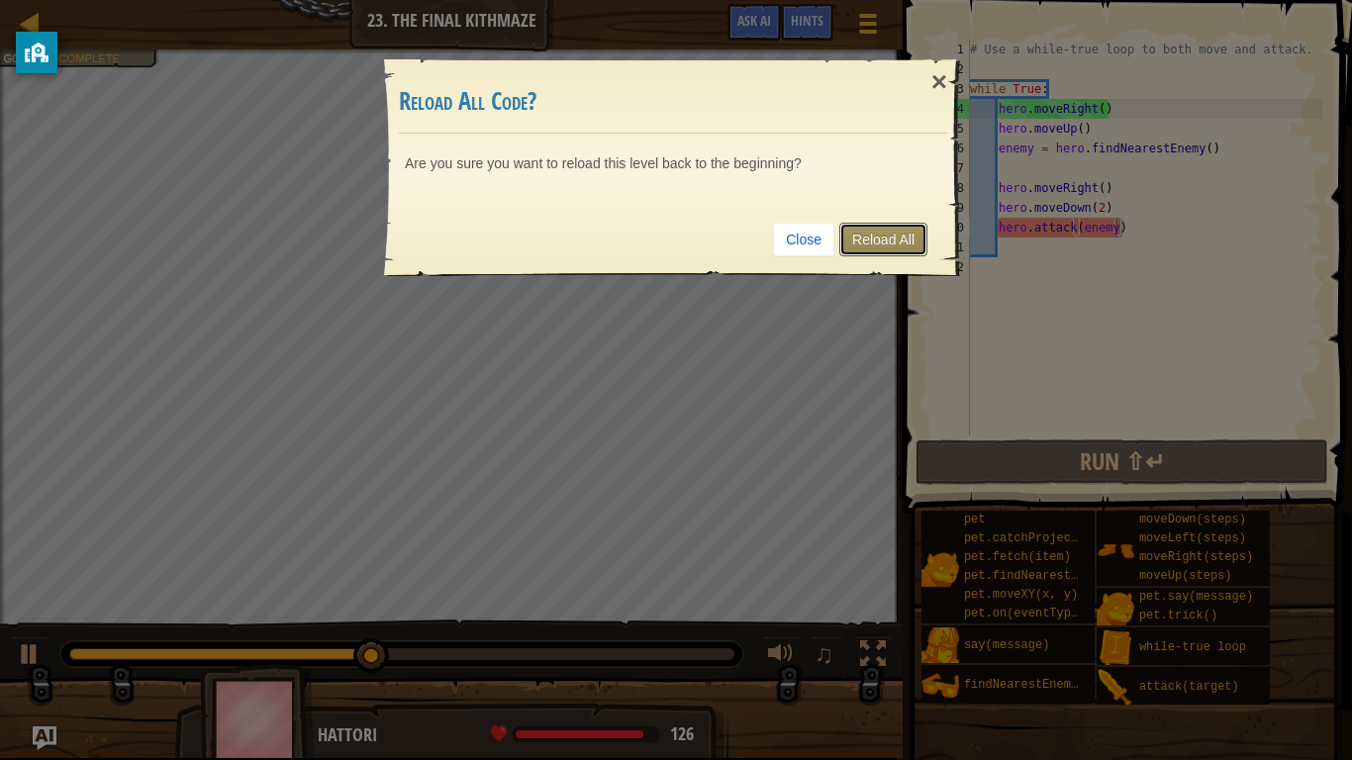
click at [900, 252] on link "Reload All" at bounding box center [883, 240] width 88 height 34
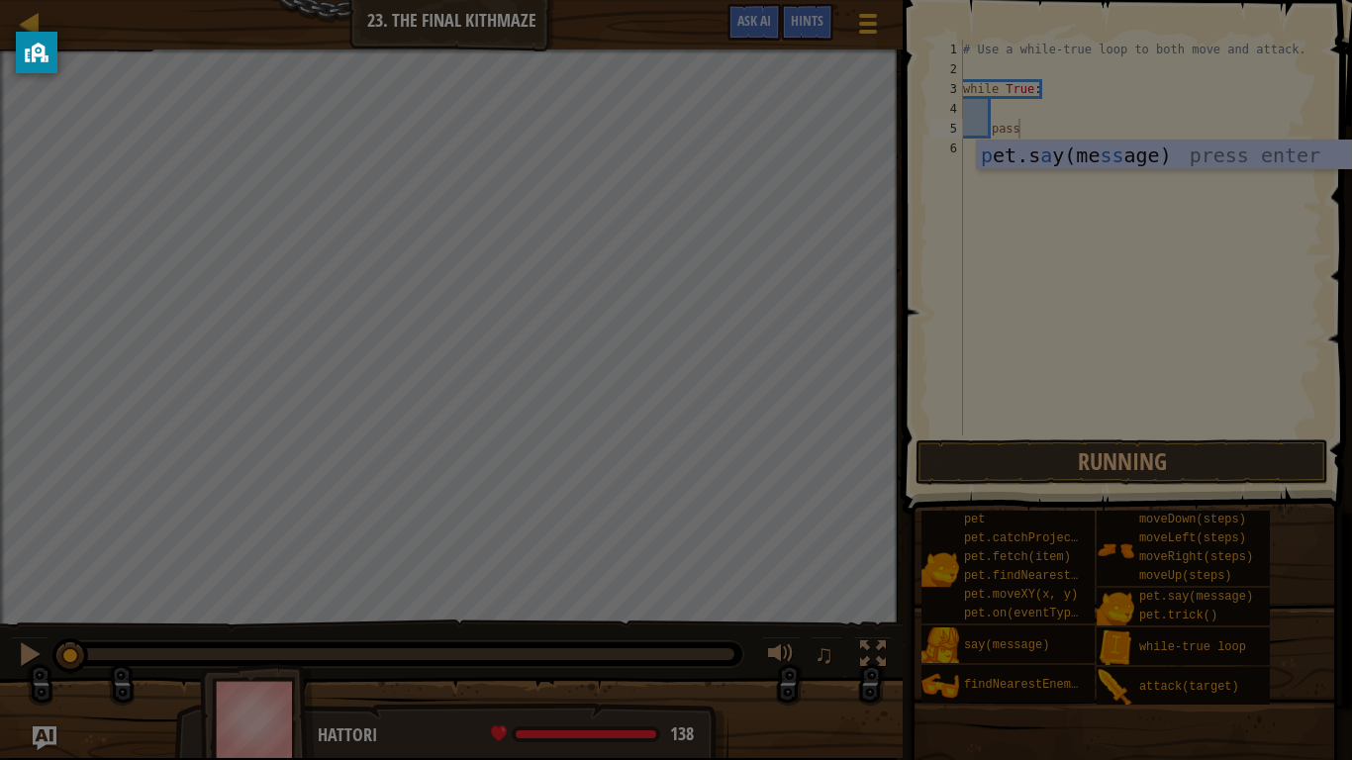
type textarea "pass"
